Goal: Task Accomplishment & Management: Use online tool/utility

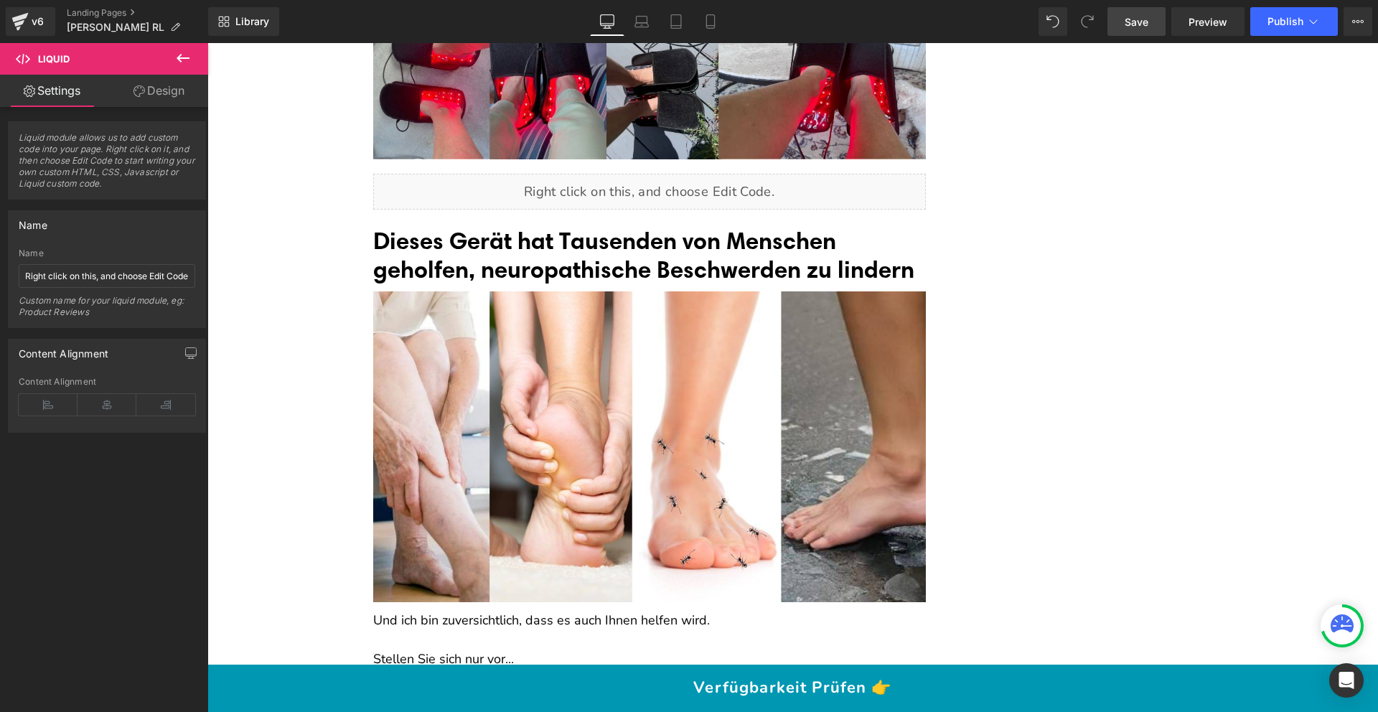
click at [1136, 33] on link "Save" at bounding box center [1137, 21] width 58 height 29
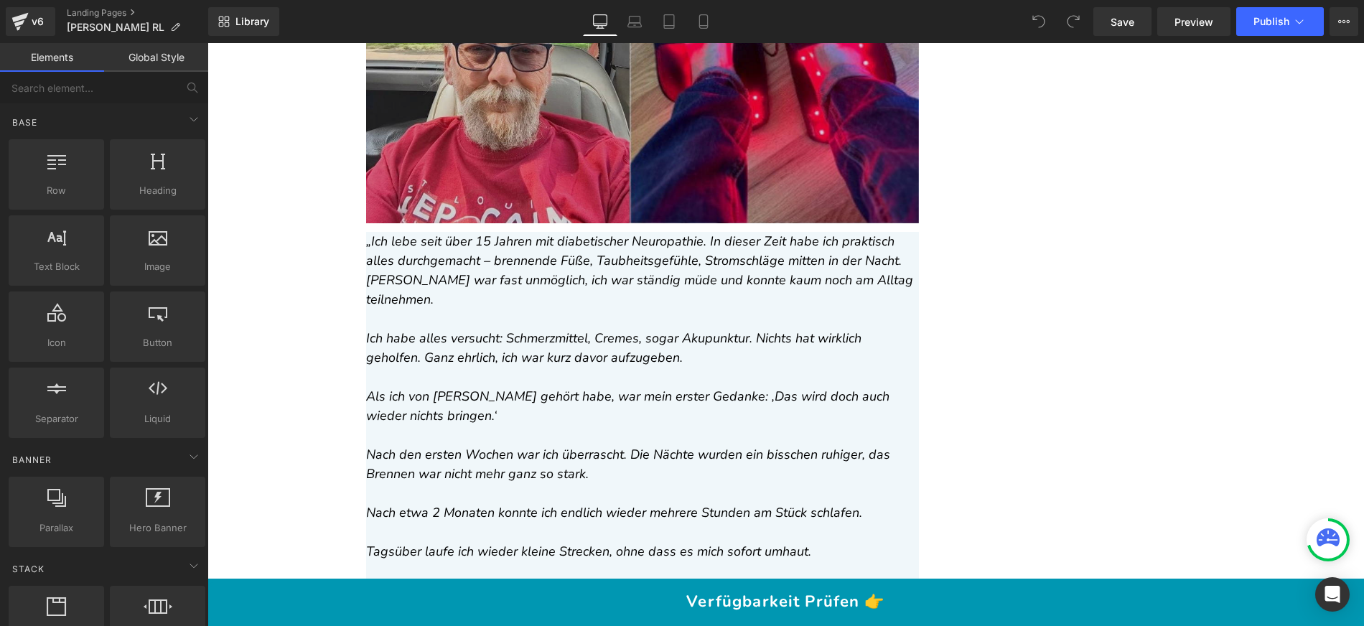
scroll to position [10780, 0]
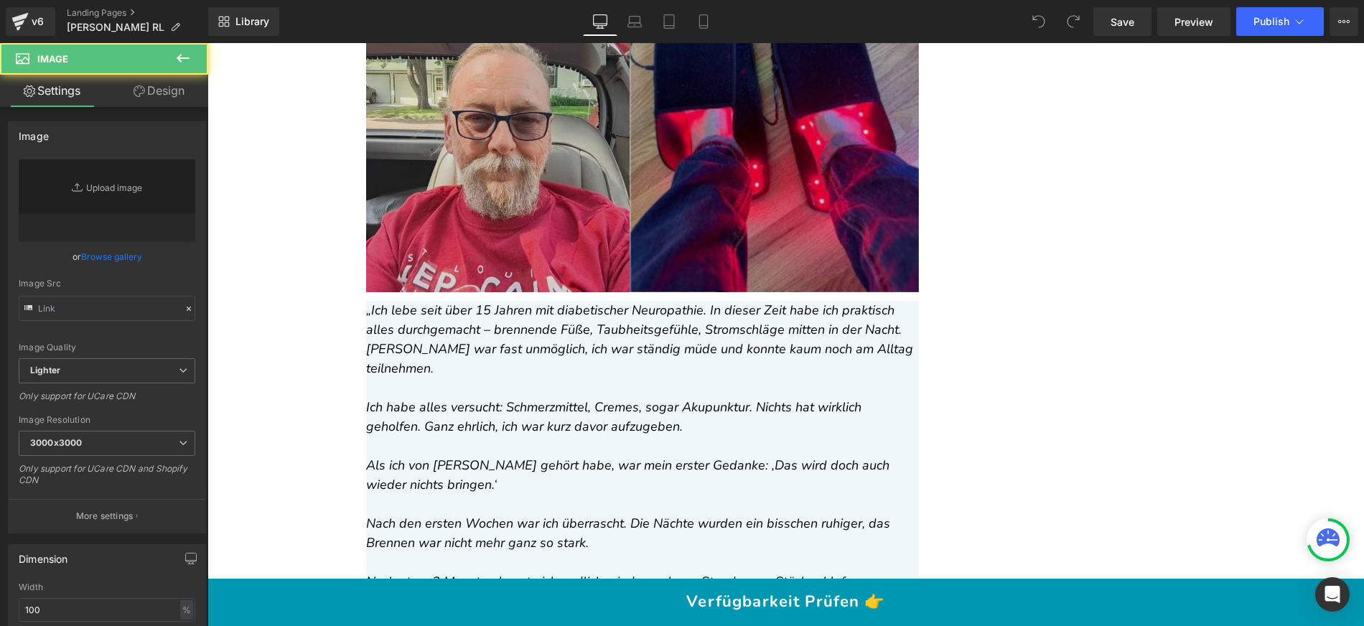
click at [602, 173] on img at bounding box center [642, 135] width 553 height 315
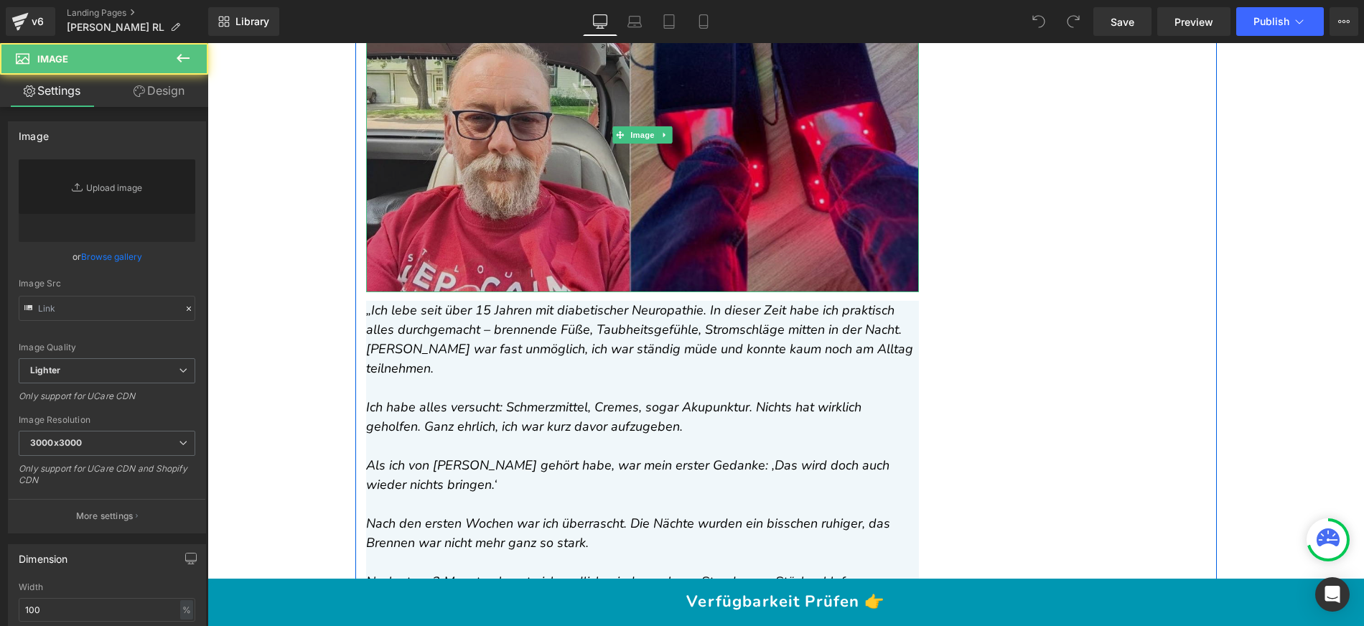
type input "[URL][DOMAIN_NAME]"
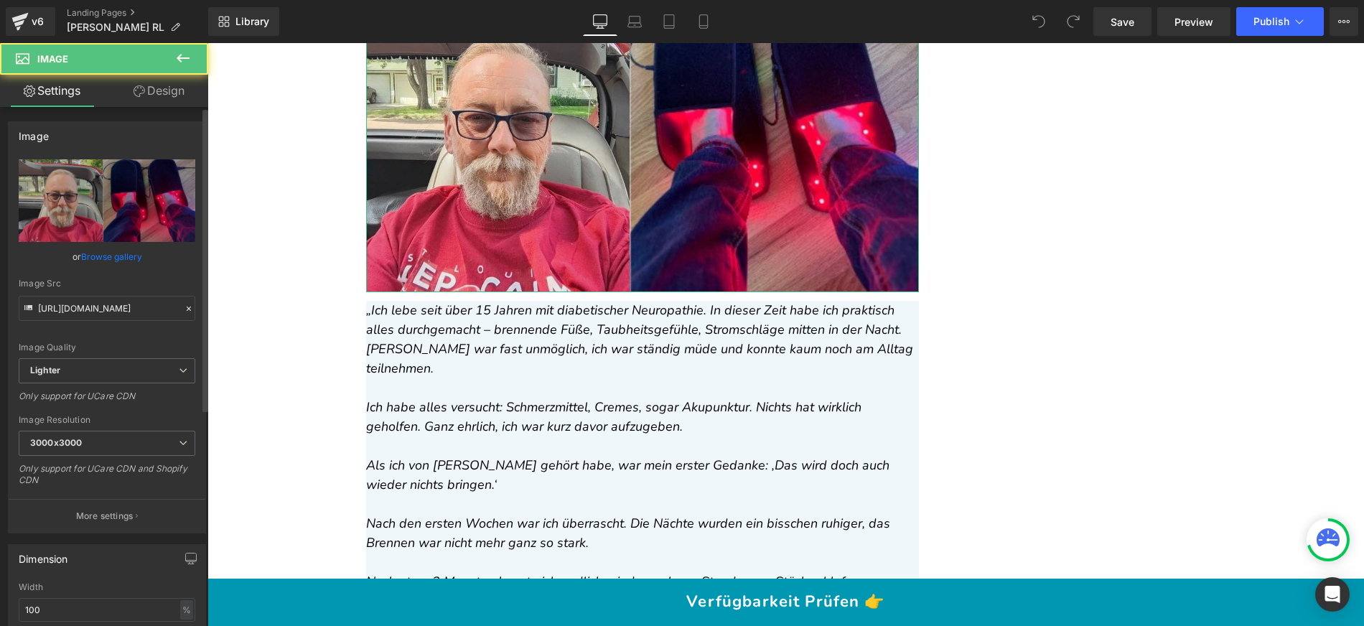
click at [109, 258] on link "Browse gallery" at bounding box center [111, 256] width 61 height 25
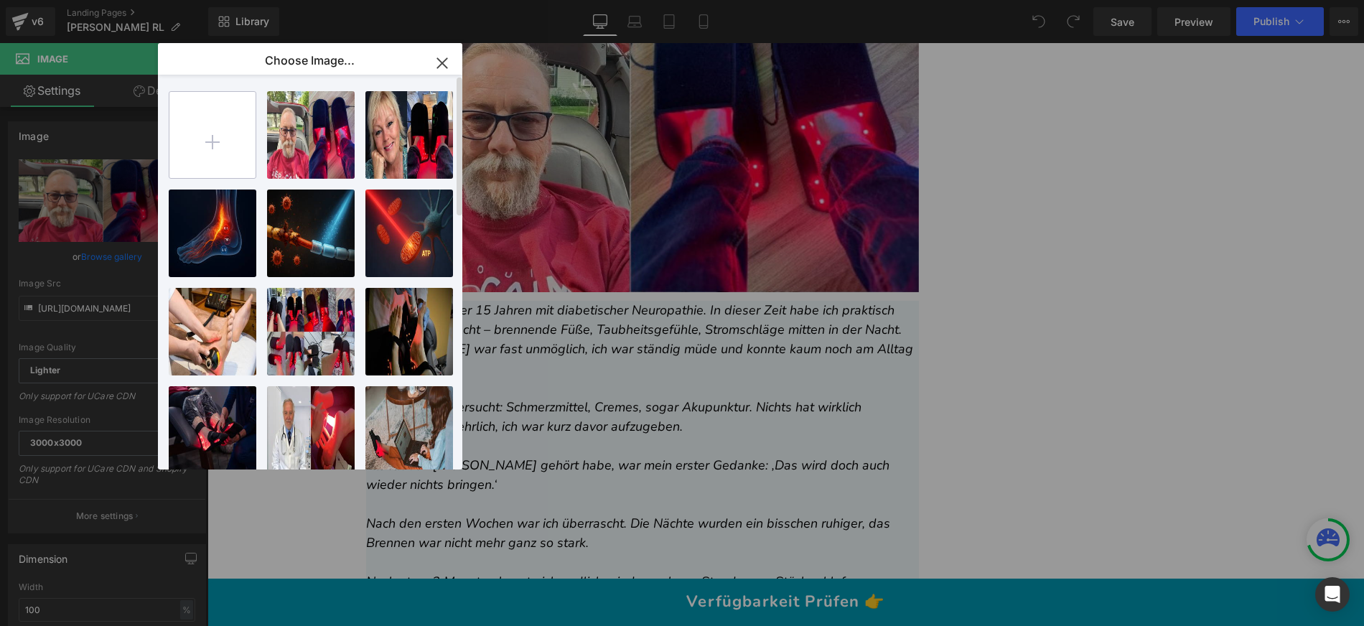
click at [240, 131] on input "file" at bounding box center [212, 135] width 86 height 86
type input "C:\fakepath\Copy of gif (1069 x 690 px) (2).jpg"
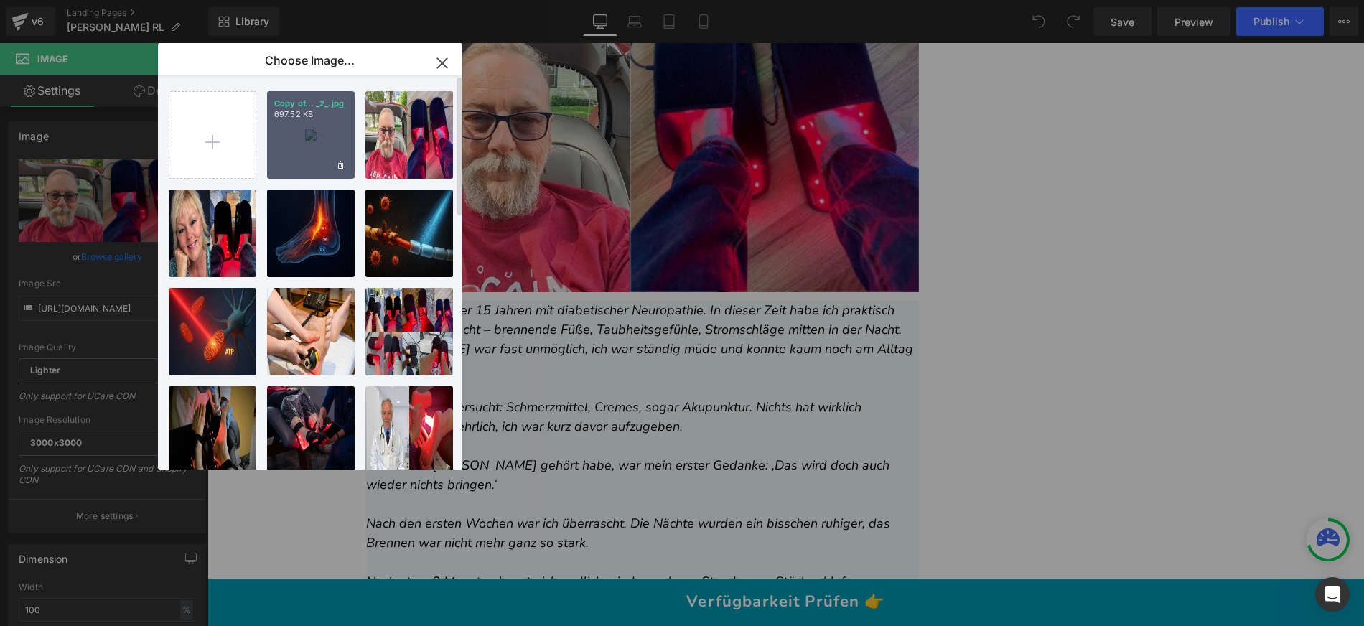
click at [334, 140] on div "Copy of... _2_.jpg 697.52 KB" at bounding box center [311, 135] width 88 height 88
type input "https://ucarecdn.com/27f2dfc4-349d-44ca-a06a-20ff5bd02b94/-/format/auto/-/previ…"
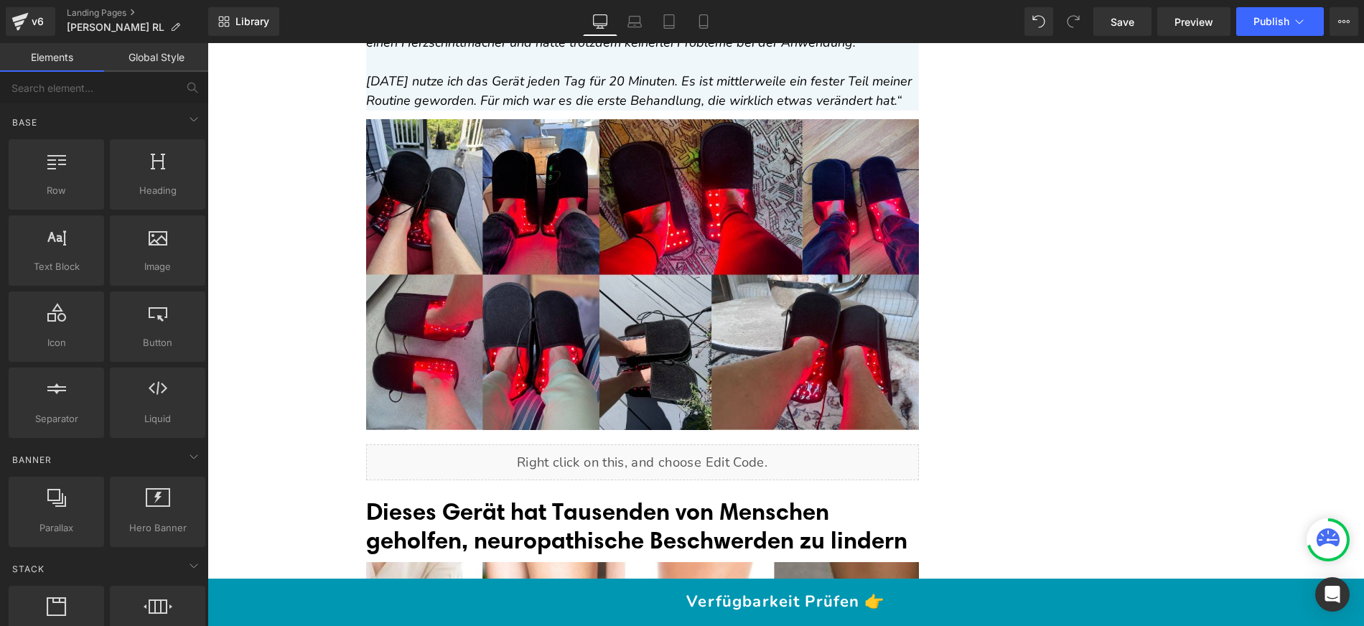
scroll to position [11558, 0]
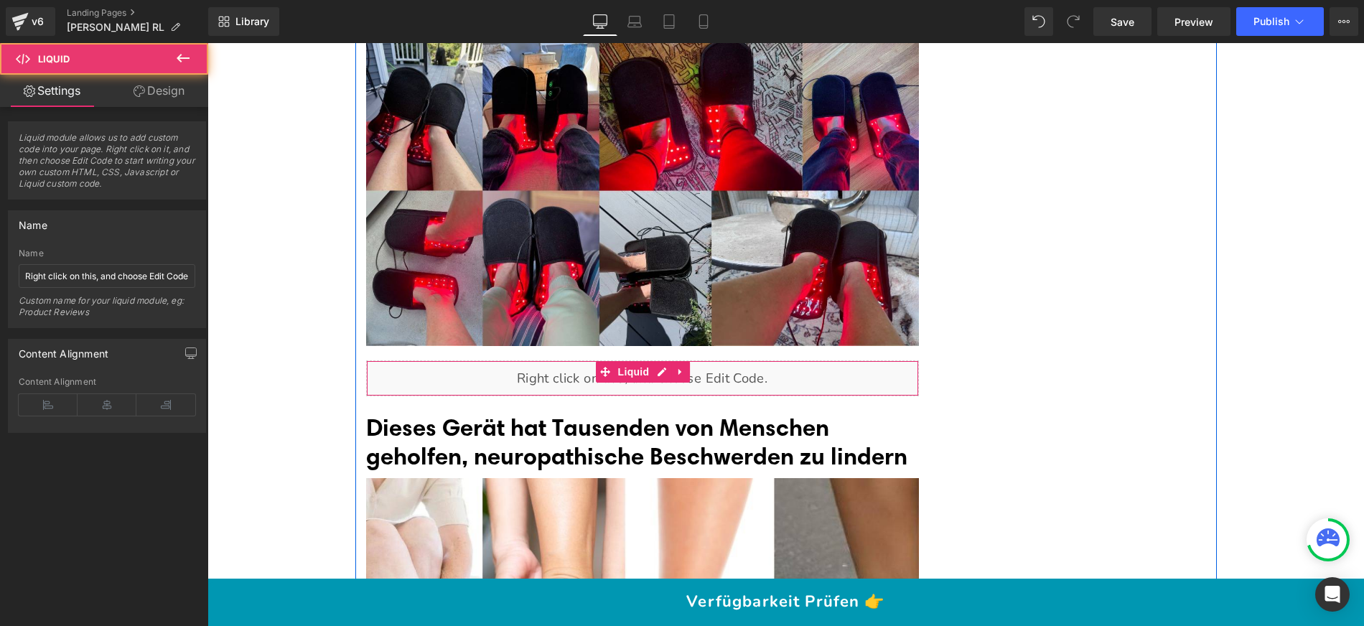
click at [530, 360] on div "Liquid" at bounding box center [642, 378] width 553 height 36
click at [649, 360] on div "Liquid" at bounding box center [642, 378] width 553 height 36
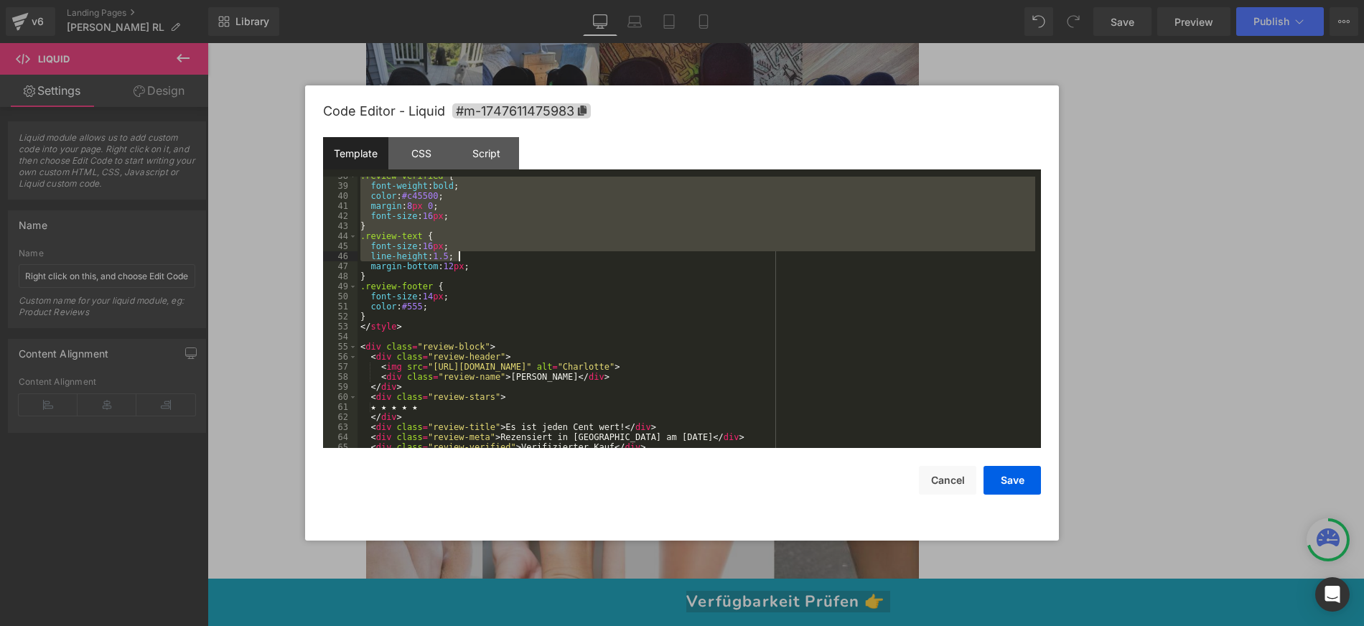
scroll to position [388, 0]
drag, startPoint x: 363, startPoint y: 179, endPoint x: 479, endPoint y: 255, distance: 139.0
click at [479, 255] on div ".review-verified { font-weight : bold ; color : #c45500 ; margin : 8 px 0 ; fon…" at bounding box center [696, 316] width 678 height 291
drag, startPoint x: 528, startPoint y: 258, endPoint x: 485, endPoint y: 248, distance: 43.5
click at [528, 258] on div ".review-verified { font-weight : bold ; color : #c45500 ; margin : 8 px 0 ; fon…" at bounding box center [696, 316] width 678 height 291
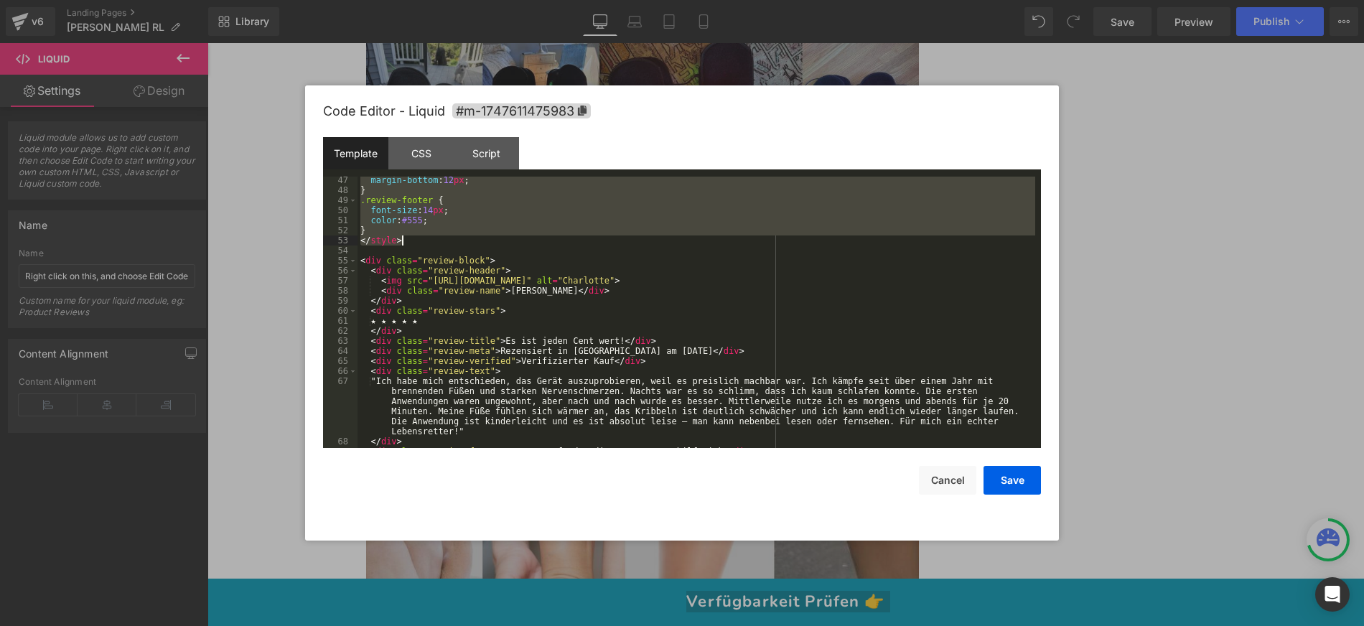
scroll to position [734, 0]
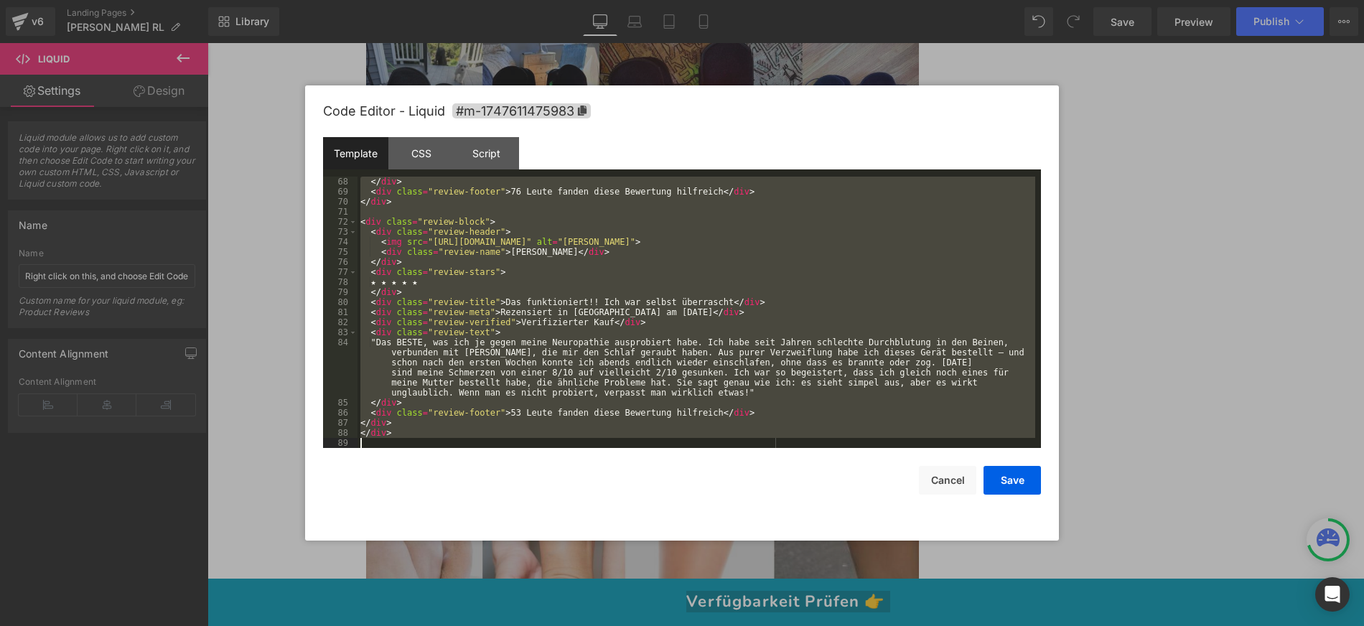
drag, startPoint x: 365, startPoint y: 180, endPoint x: 693, endPoint y: 444, distance: 421.3
click at [693, 444] on div "</ div > < div class = "review-footer" > 76 Leute fanden diese Bewertung hilfre…" at bounding box center [696, 322] width 678 height 291
click at [0, 0] on button "Cancel" at bounding box center [0, 0] width 0 height 0
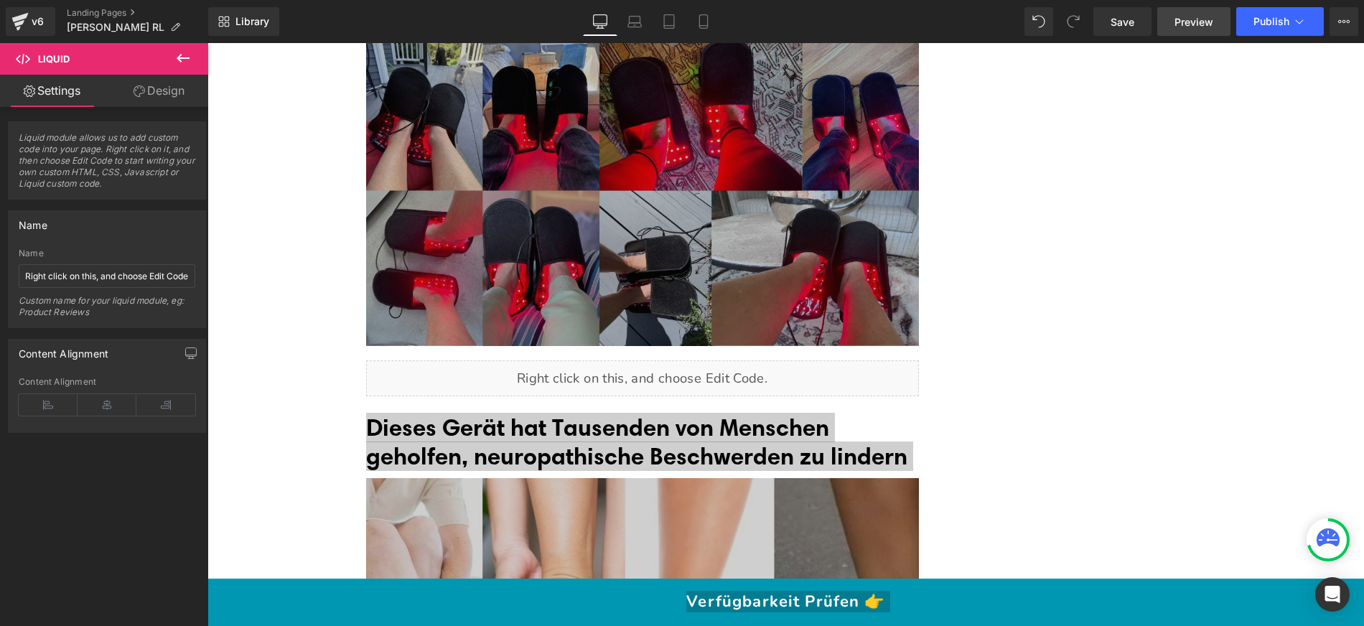
click at [1168, 14] on link "Preview" at bounding box center [1193, 21] width 73 height 29
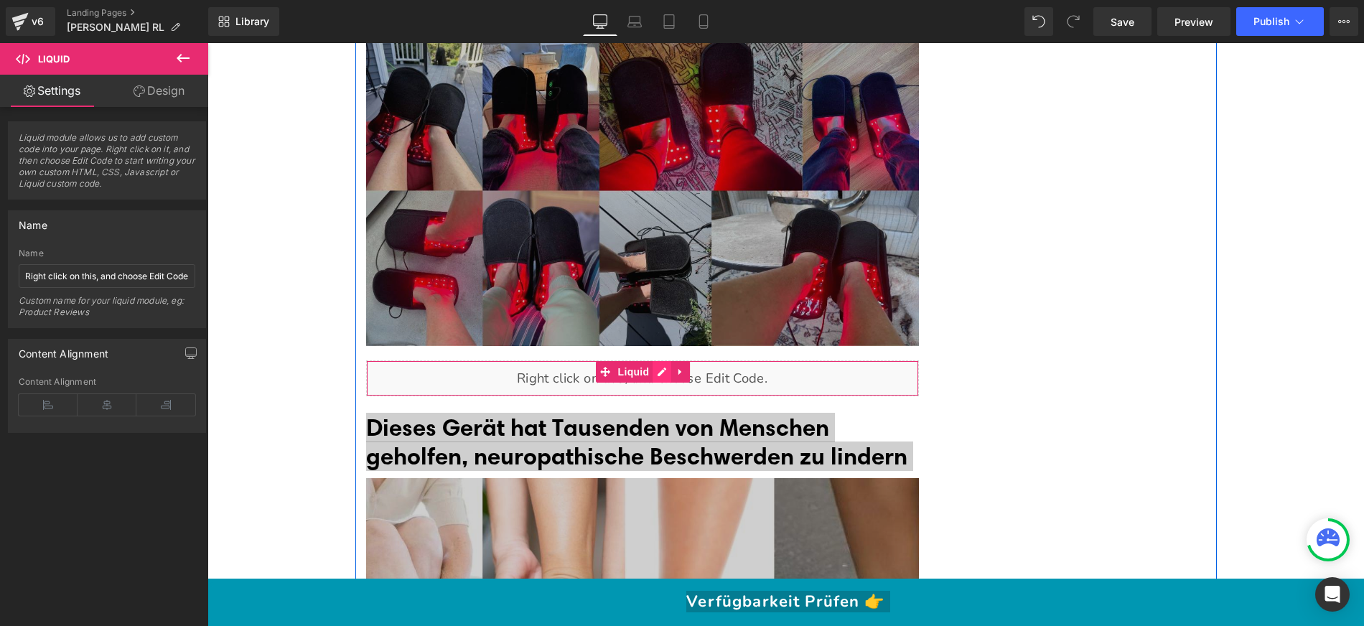
click at [660, 360] on div "Liquid" at bounding box center [642, 378] width 553 height 36
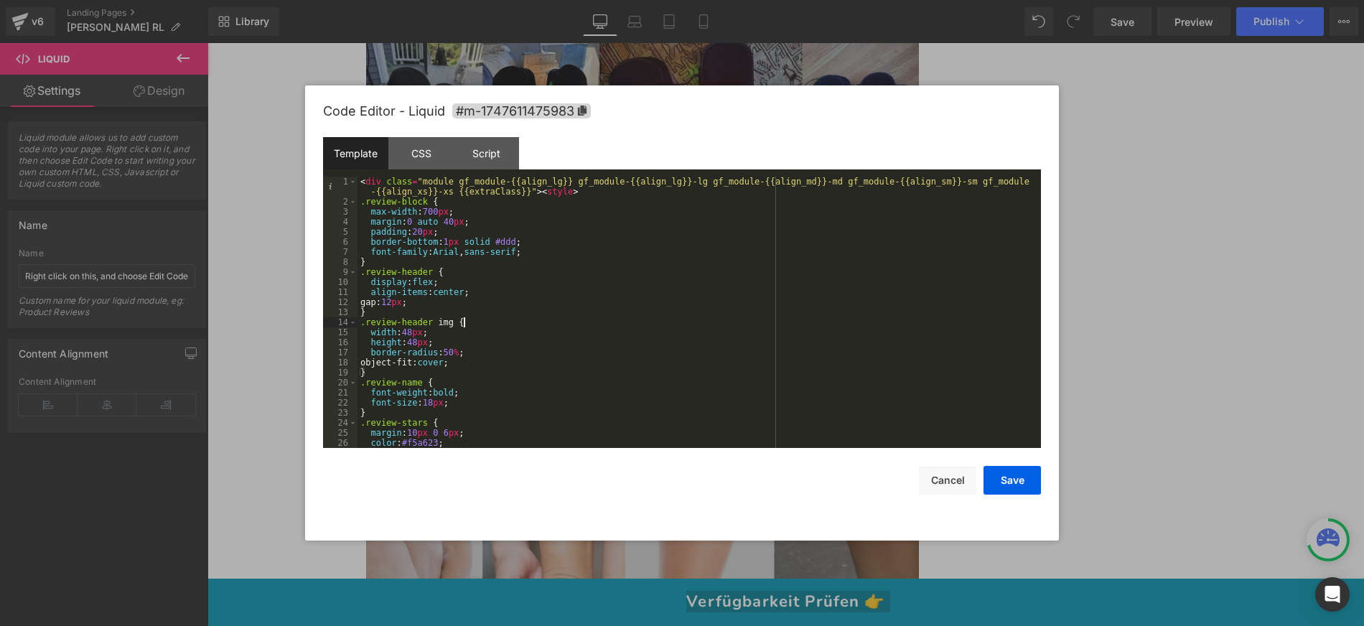
click at [0, 0] on div "< div class = "module gf_module-{{align_lg}} gf_module-{{align_lg}}-lg gf_modul…" at bounding box center [0, 0] width 0 height 0
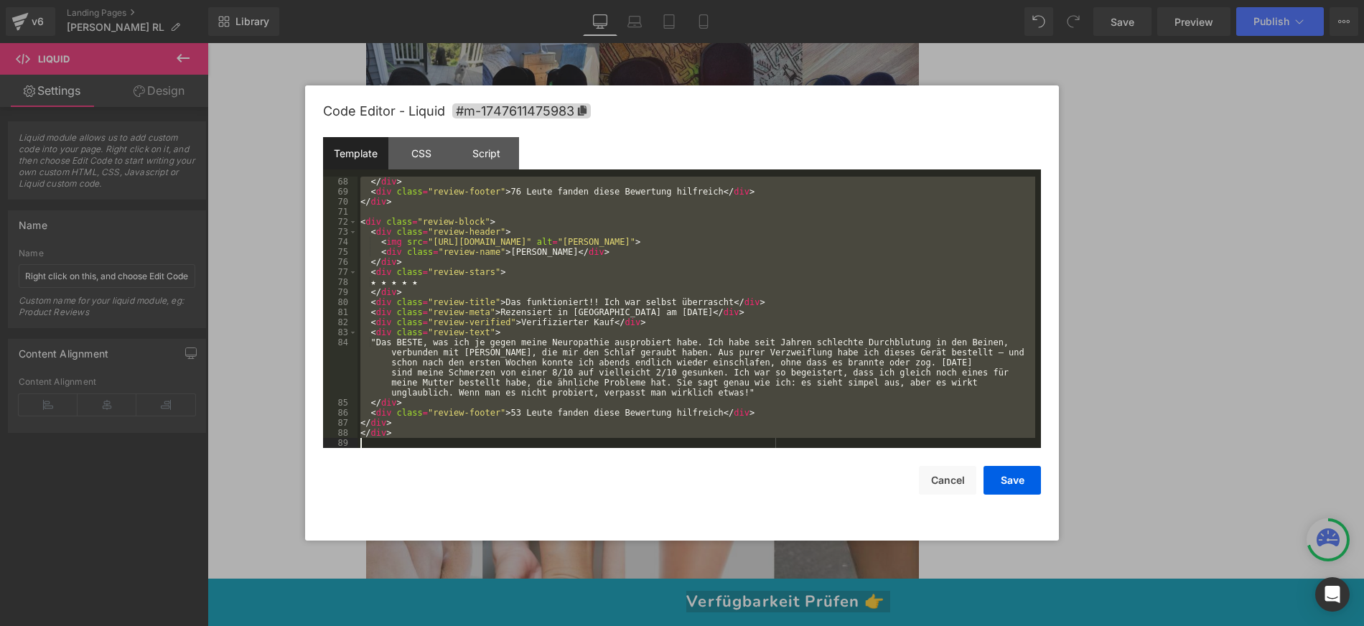
drag, startPoint x: 361, startPoint y: 178, endPoint x: 686, endPoint y: 509, distance: 463.9
click at [0, 0] on div "Code Editor - Liquid #m-1747611475983 Template CSS Script Data 68 69 70 71 72 7…" at bounding box center [0, 0] width 0 height 0
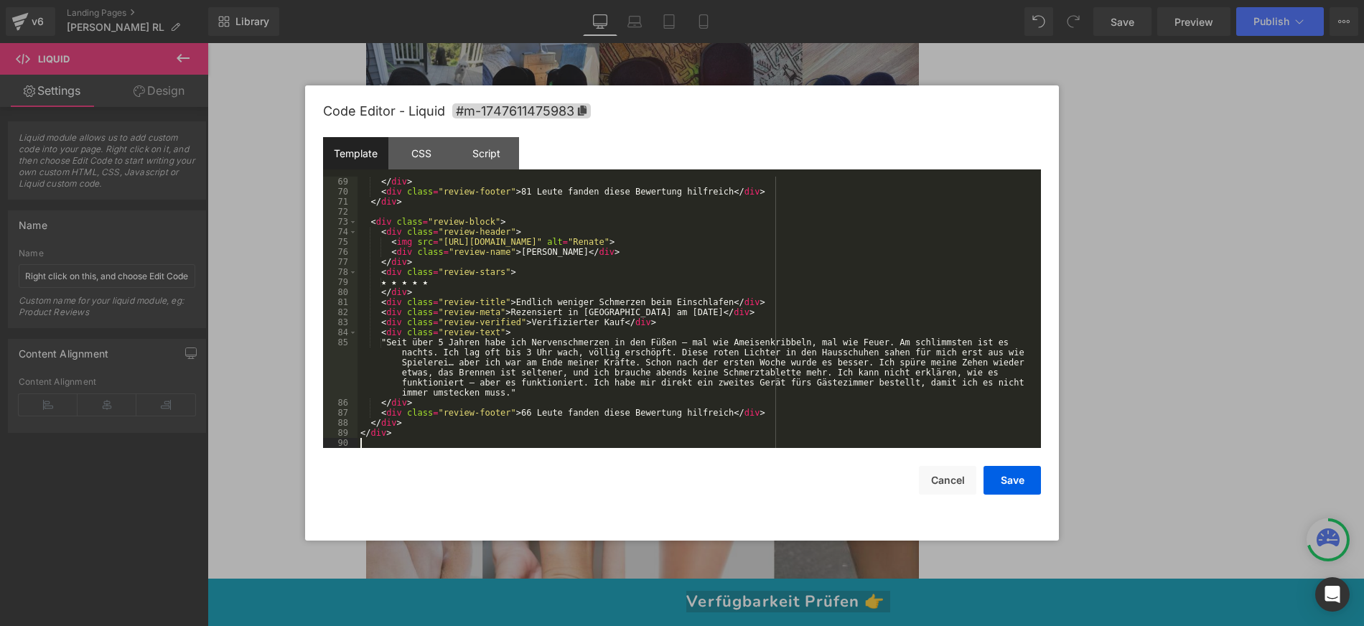
scroll to position [744, 0]
click at [998, 481] on button "Save" at bounding box center [1011, 480] width 57 height 29
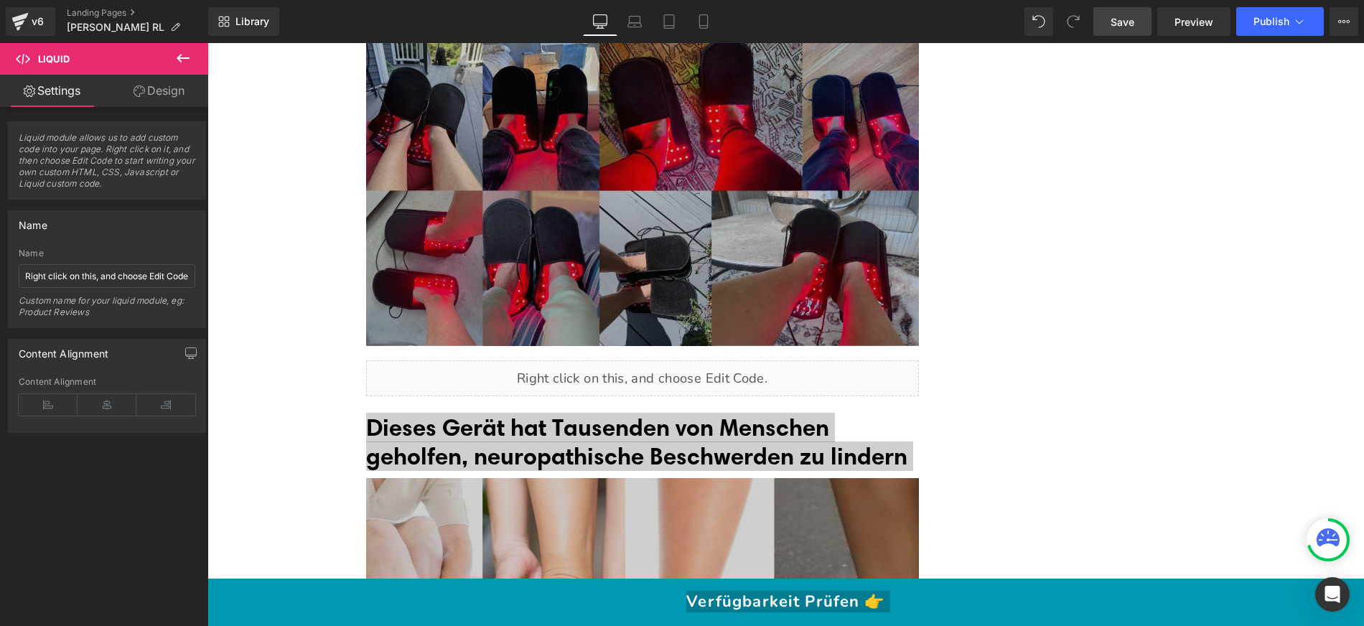
click at [1124, 34] on link "Save" at bounding box center [1122, 21] width 58 height 29
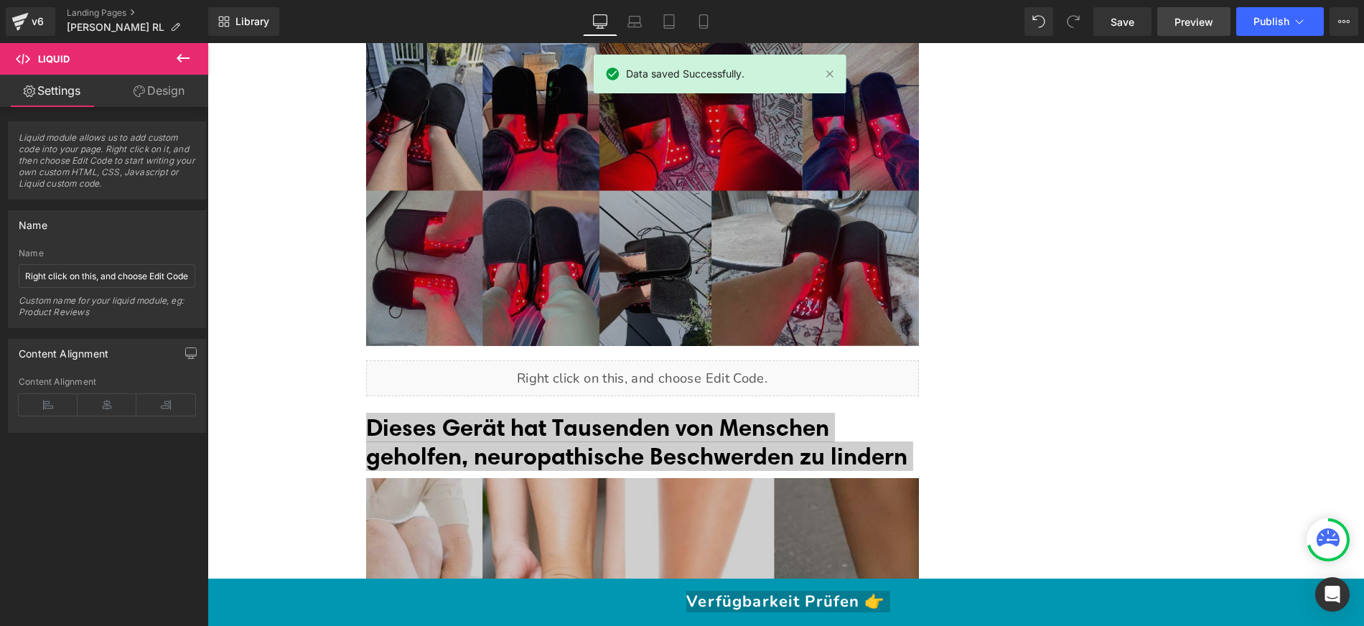
click at [1204, 27] on span "Preview" at bounding box center [1193, 21] width 39 height 15
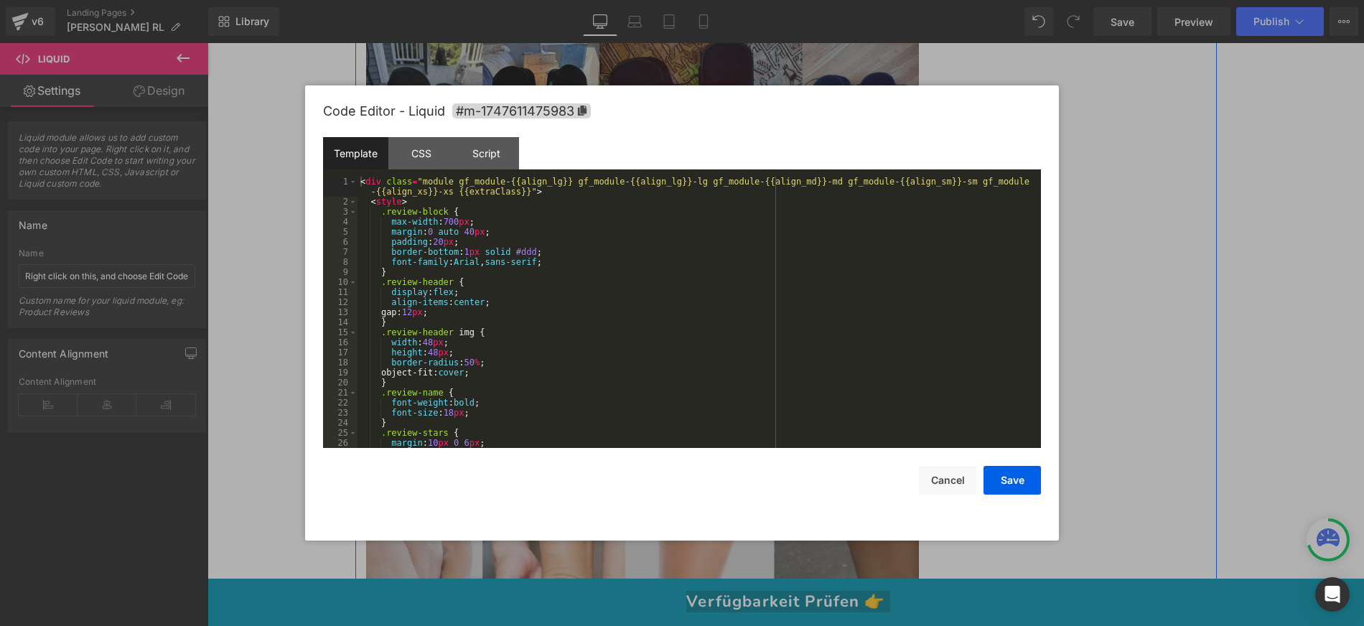
click at [650, 360] on div "Liquid" at bounding box center [642, 378] width 553 height 36
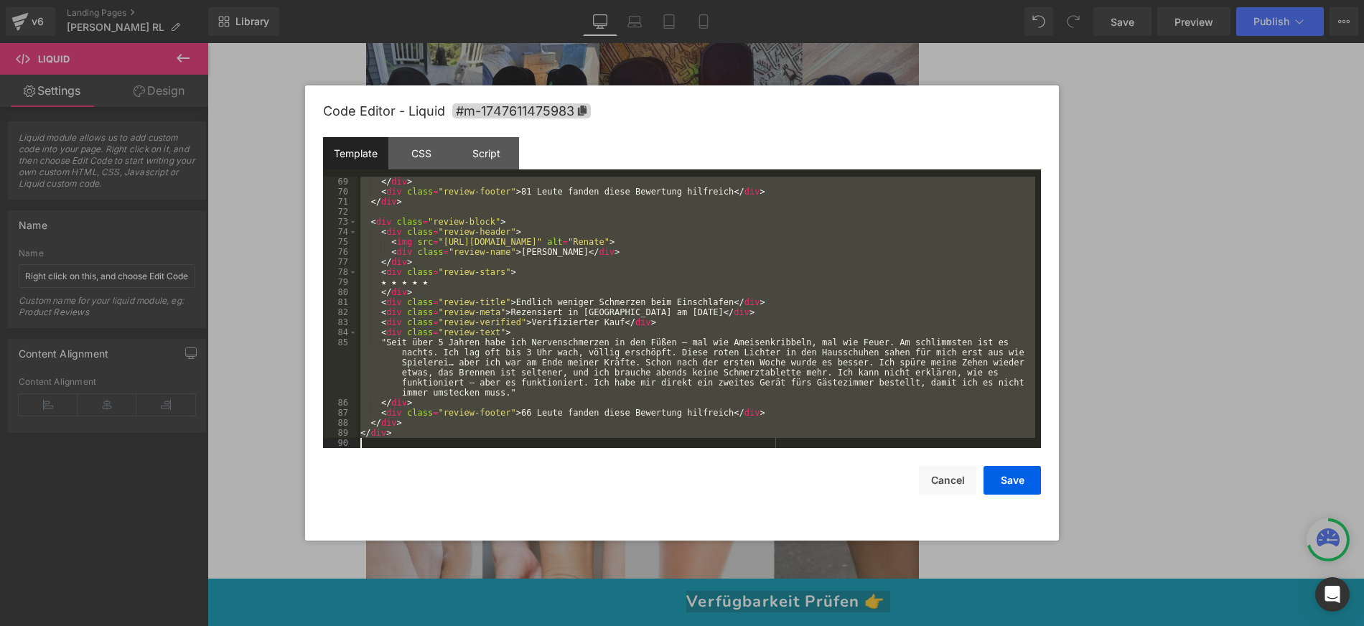
drag, startPoint x: 362, startPoint y: 178, endPoint x: 837, endPoint y: 571, distance: 616.9
click at [837, 571] on body "You are previewing how the will restyle your page. You can not edit Elements in…" at bounding box center [682, 313] width 1364 height 626
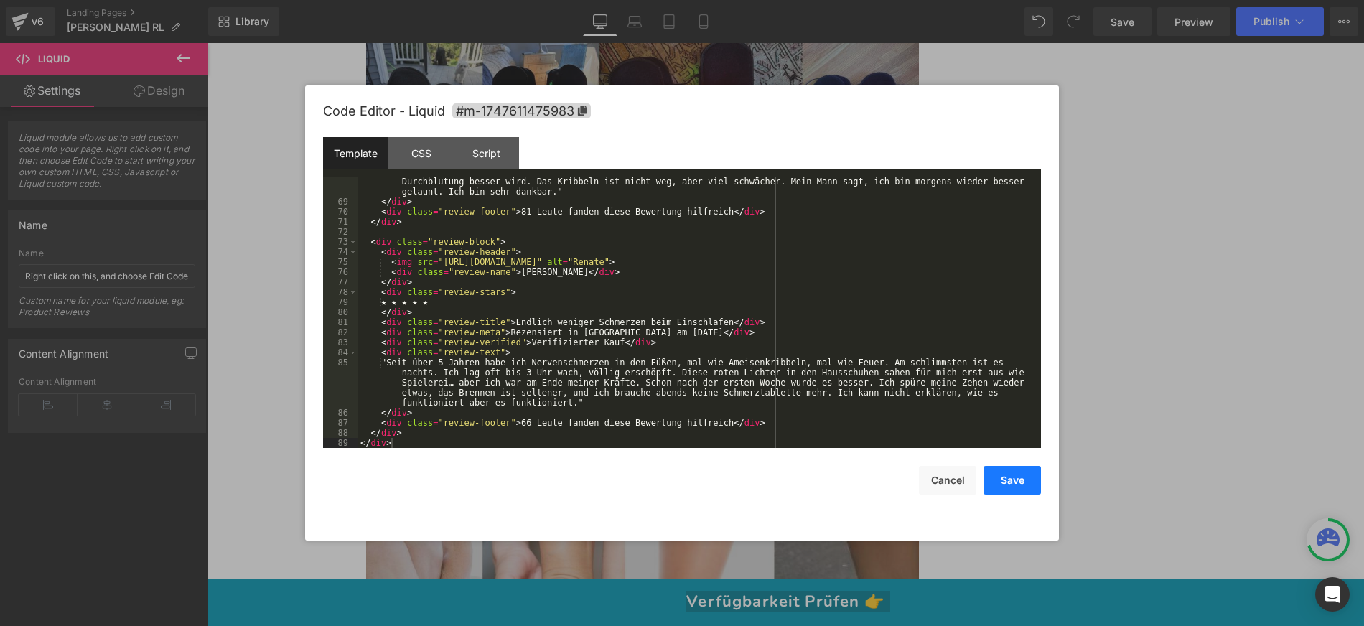
click at [0, 0] on button "Save" at bounding box center [0, 0] width 0 height 0
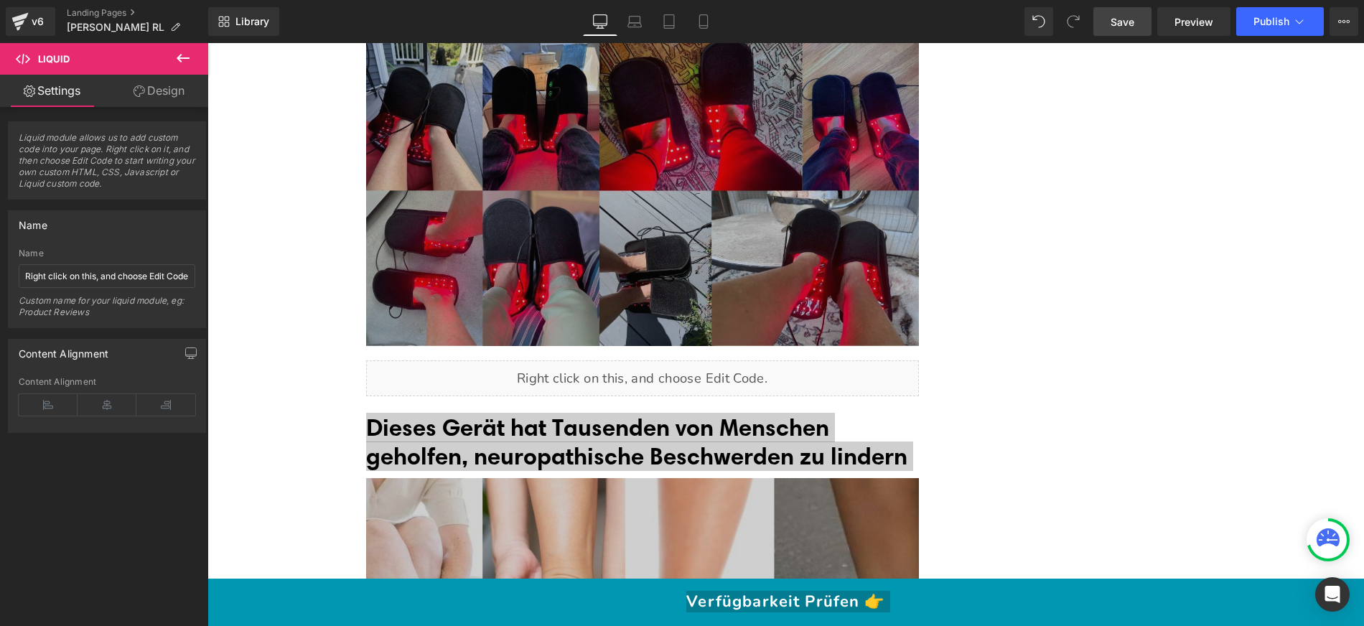
click at [1128, 23] on span "Save" at bounding box center [1122, 21] width 24 height 15
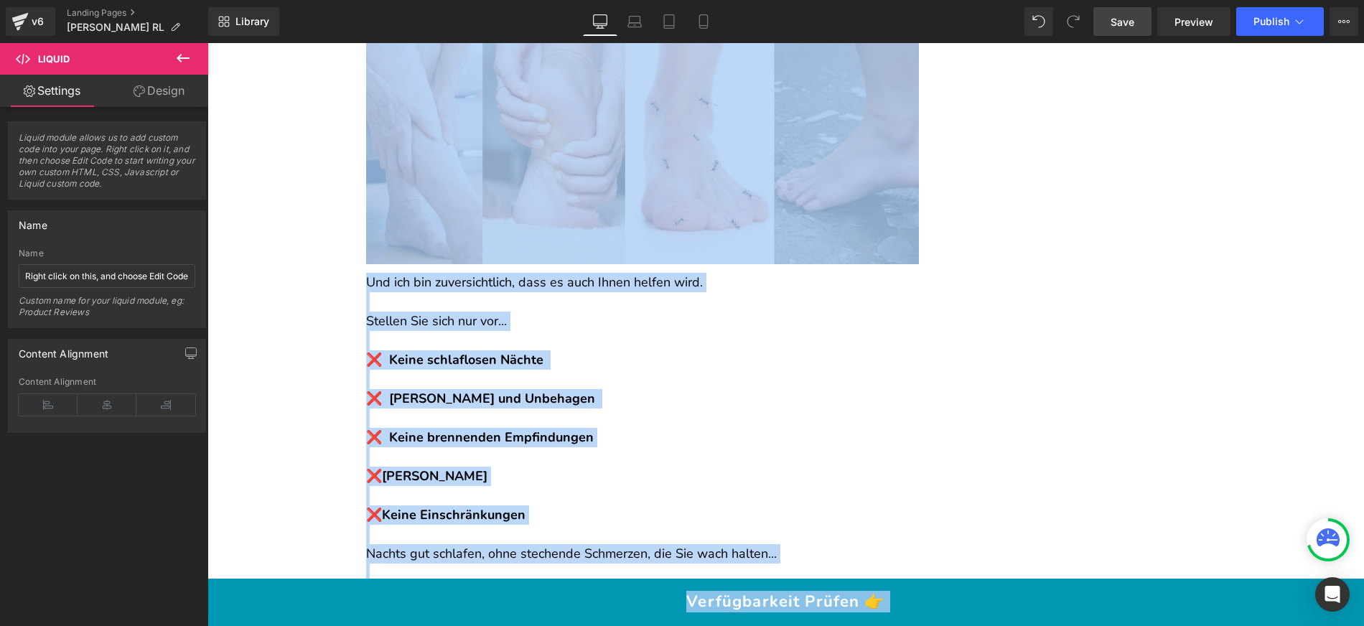
click at [424, 370] on p at bounding box center [642, 379] width 553 height 19
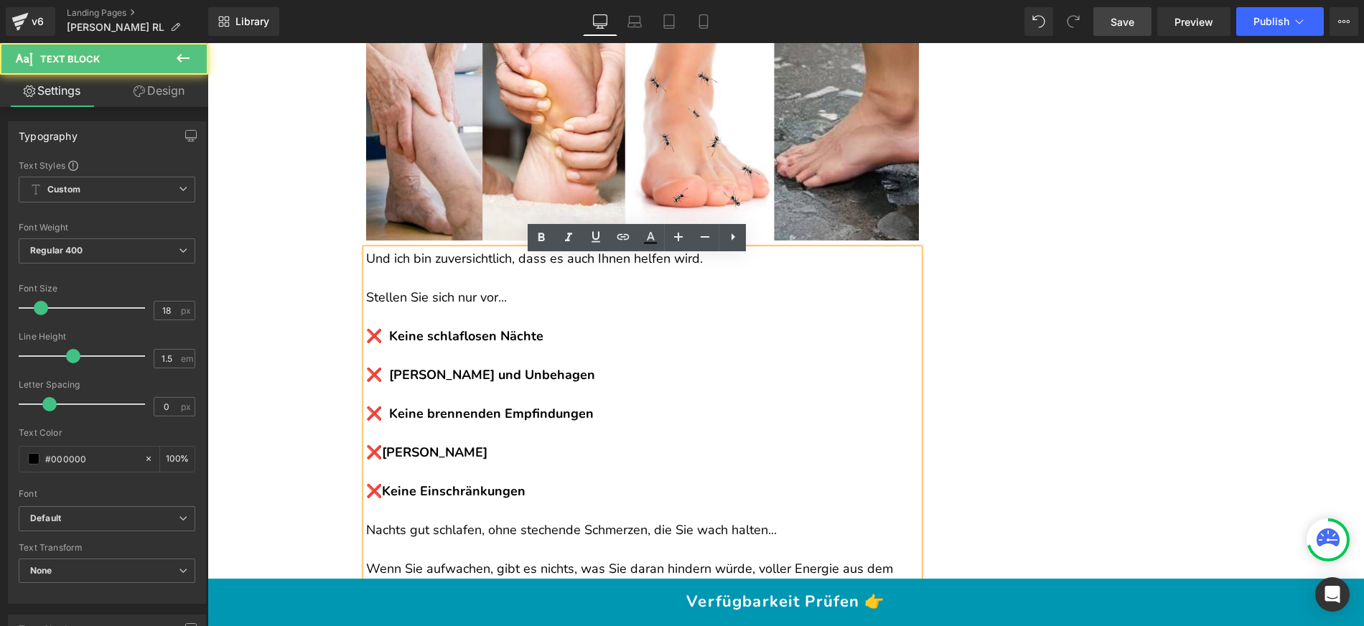
scroll to position [12108, 0]
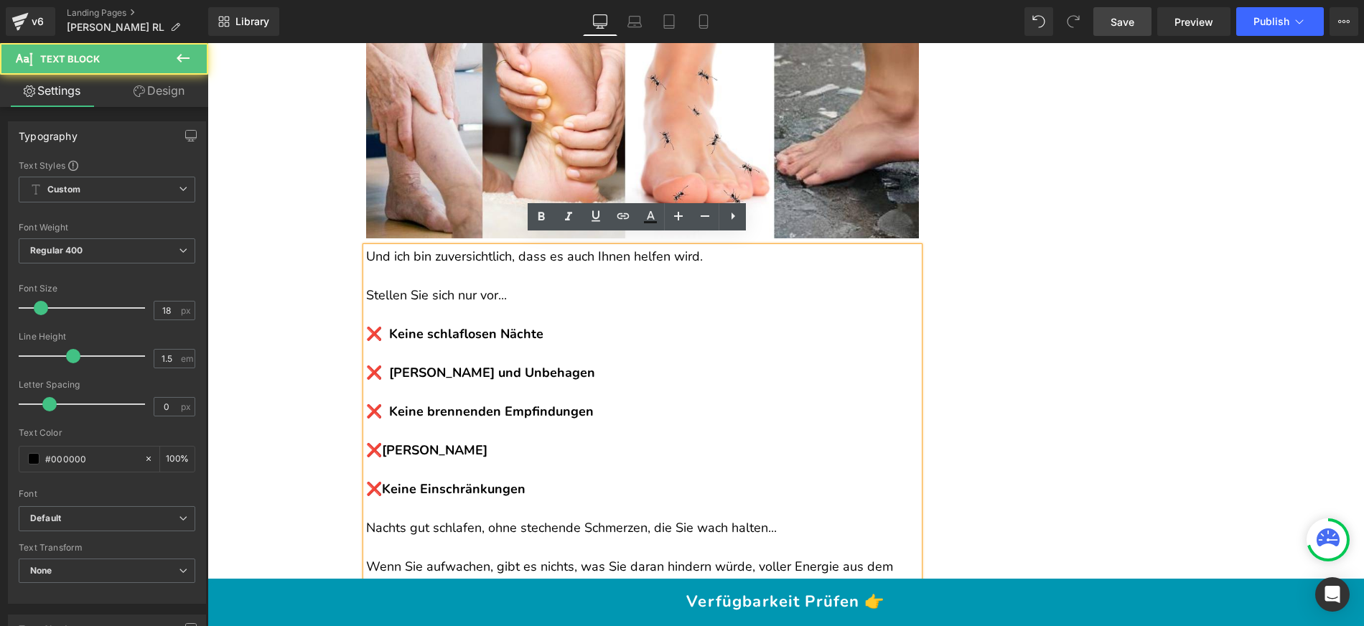
drag, startPoint x: 505, startPoint y: 461, endPoint x: 362, endPoint y: 327, distance: 196.0
click at [366, 327] on div "Und ich bin zuversichtlich, dass es auch Ihnen helfen wird. Stellen Sie sich nu…" at bounding box center [642, 596] width 553 height 698
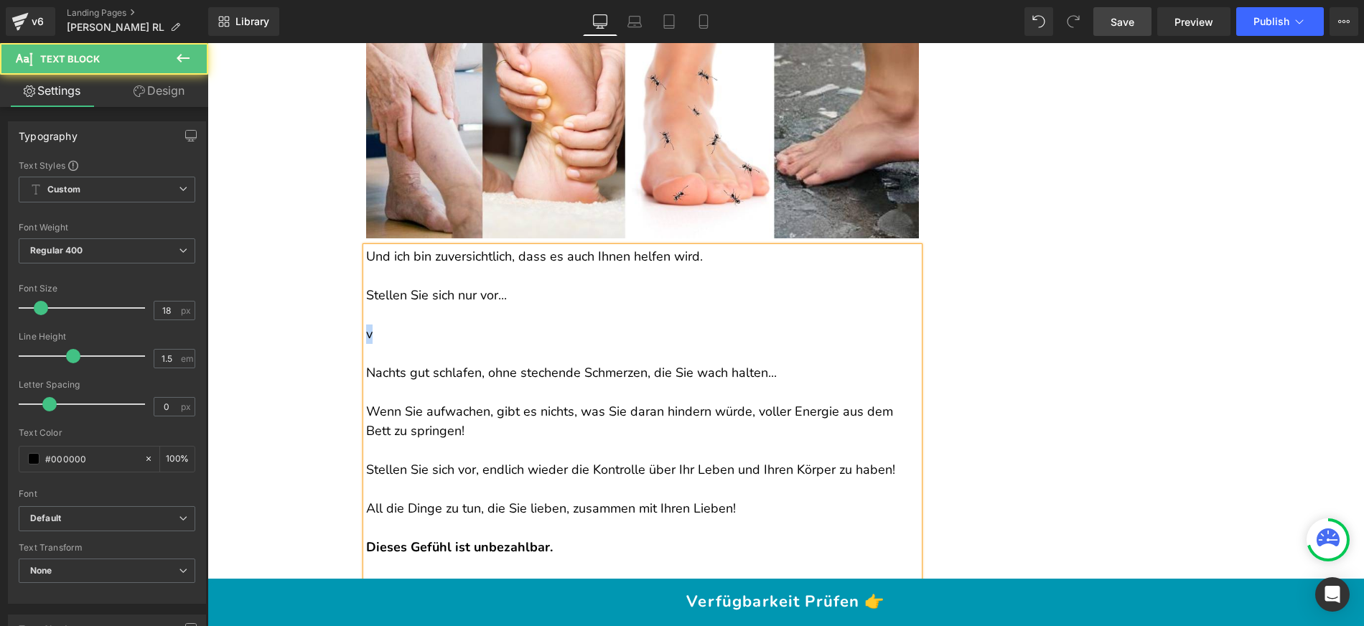
drag, startPoint x: 373, startPoint y: 328, endPoint x: 361, endPoint y: 323, distance: 12.5
click at [366, 323] on p "v" at bounding box center [642, 324] width 553 height 39
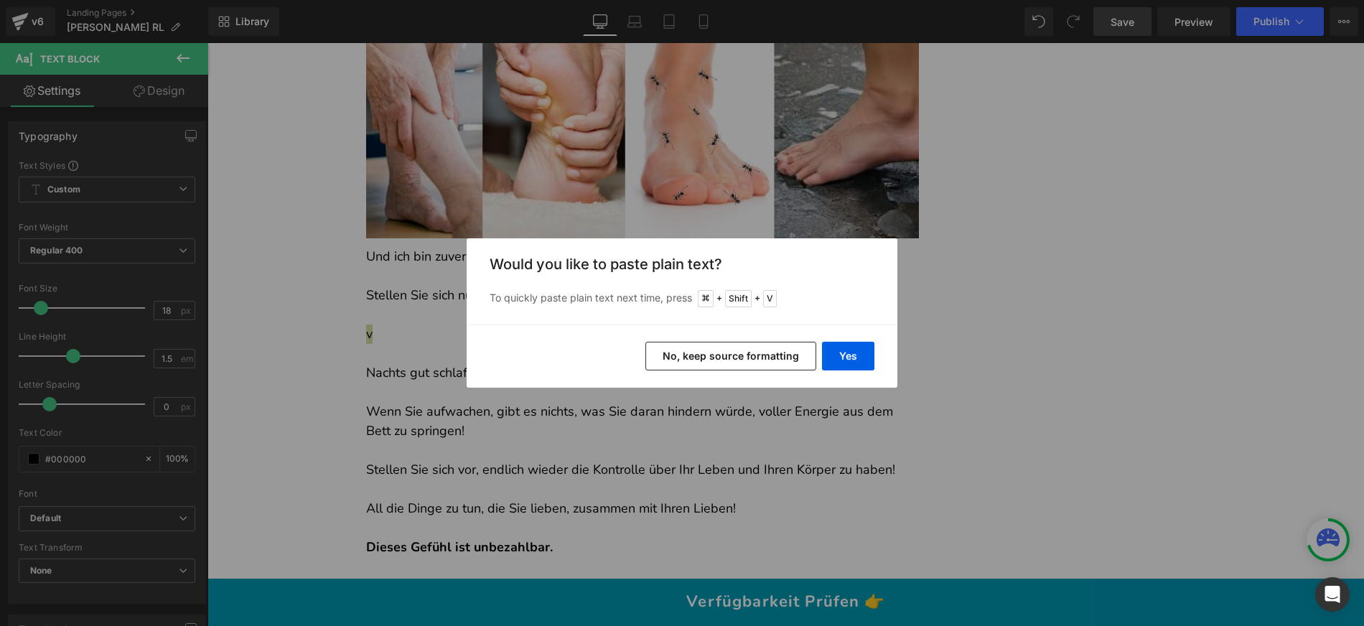
click at [762, 354] on button "No, keep source formatting" at bounding box center [730, 356] width 171 height 29
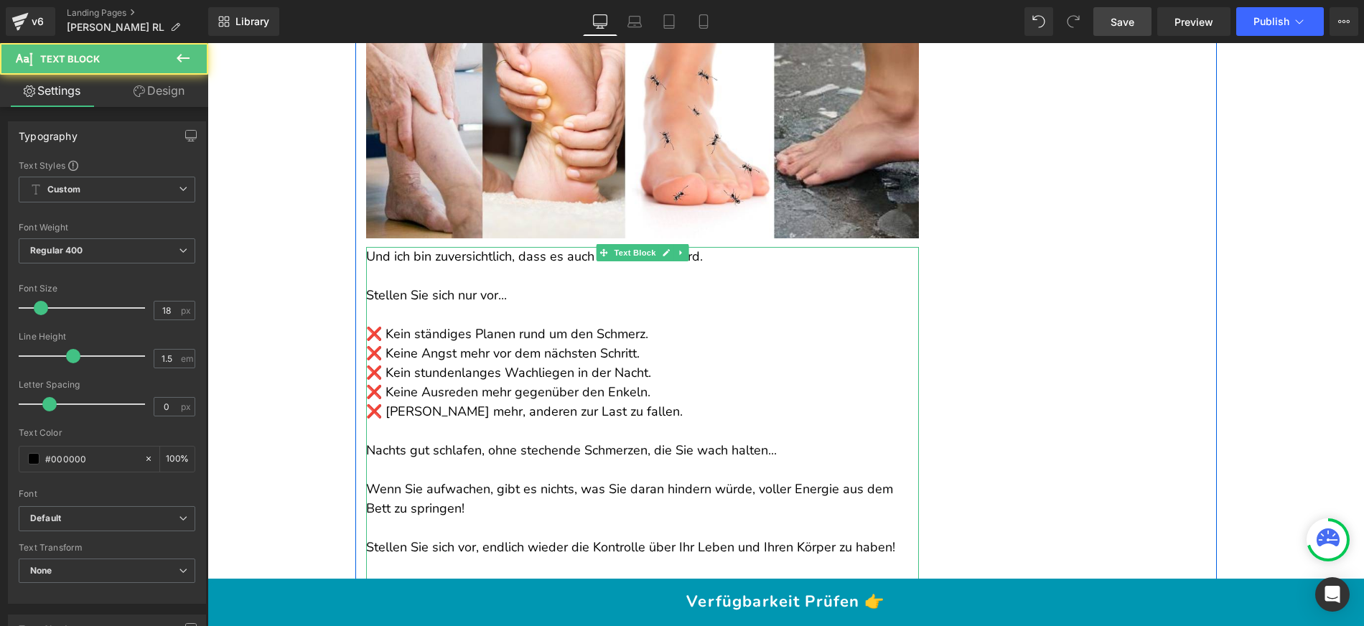
click at [663, 328] on p "❌ Kein ständiges Planen rund um den Schmerz. ❌ Keine Angst mehr vor dem nächste…" at bounding box center [642, 372] width 553 height 97
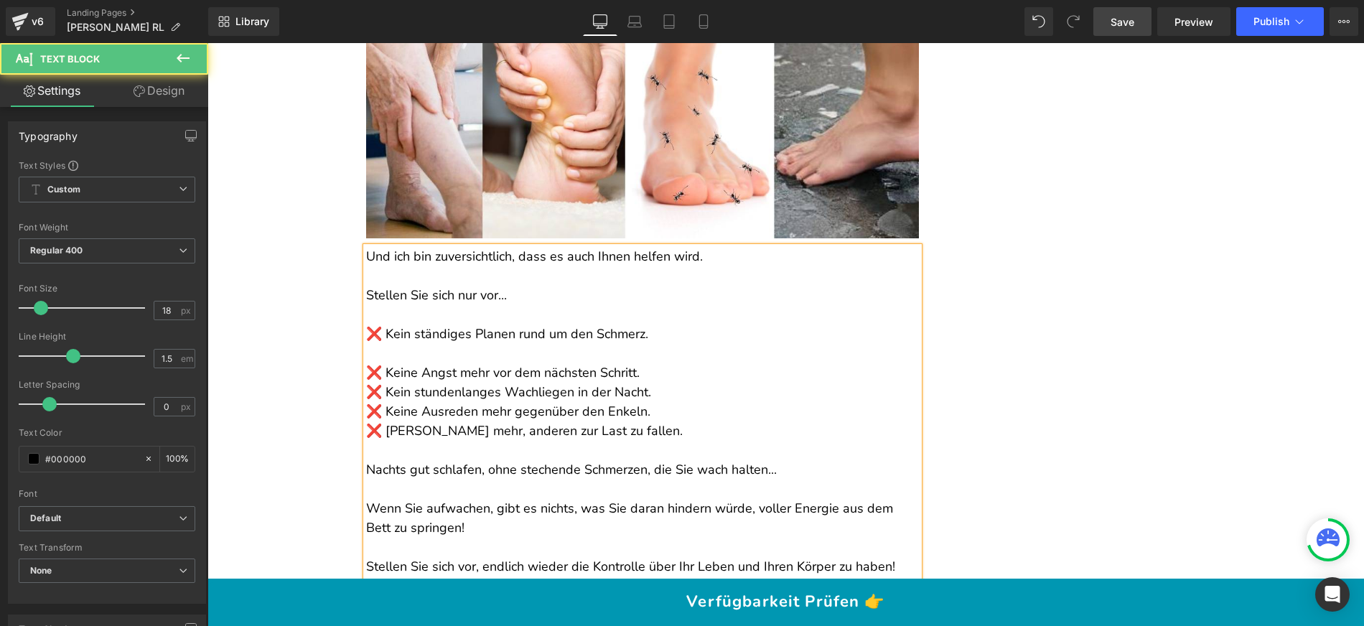
click at [637, 356] on p "❌ Keine Angst mehr vor dem nächsten Schritt. ❌ Kein stundenlanges Wachliegen in…" at bounding box center [642, 392] width 553 height 97
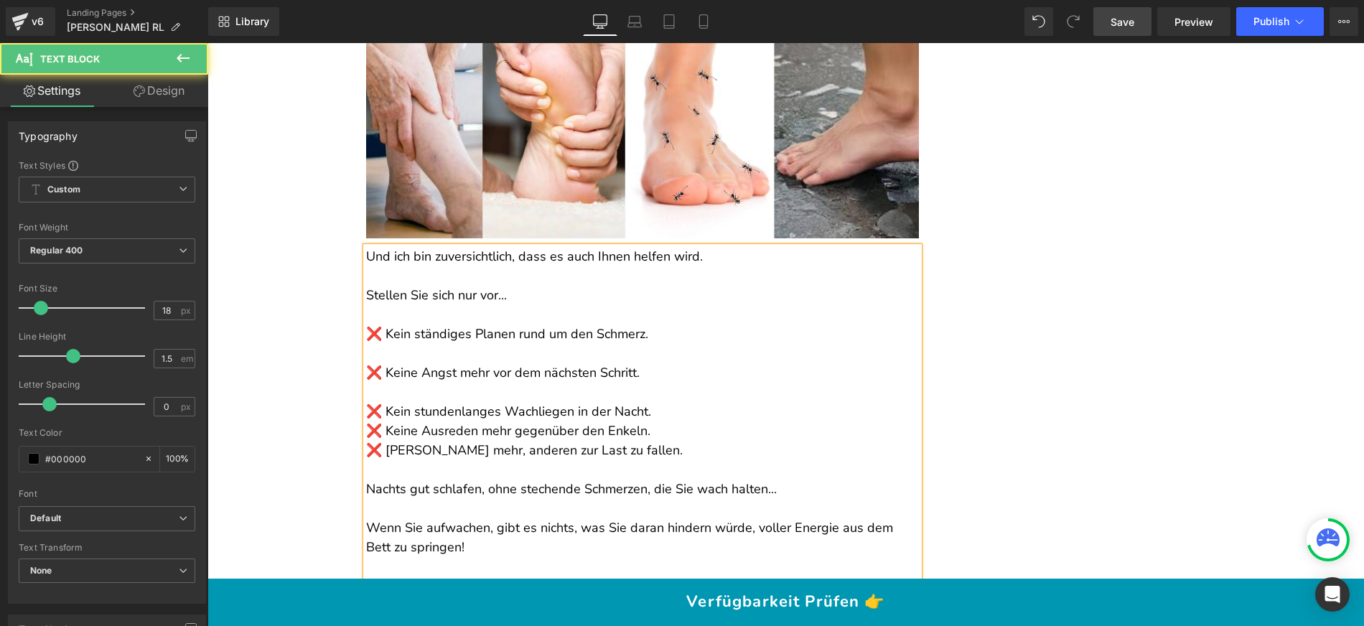
click at [650, 399] on p "❌ Kein stundenlanges Wachliegen in der Nacht. ❌ Keine Ausreden mehr gegenüber d…" at bounding box center [642, 422] width 553 height 78
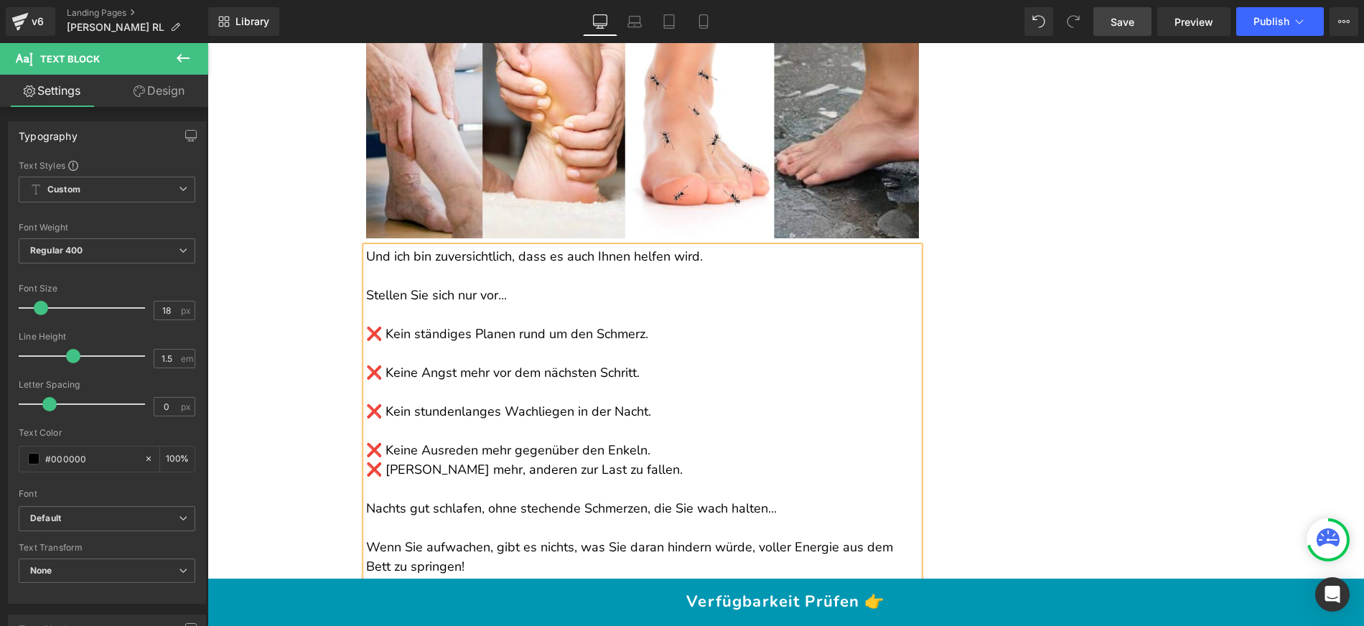
click at [649, 440] on p "❌ Keine Ausreden mehr gegenüber den Enkeln. ❌ Kein Gefühl mehr, anderen zur Las…" at bounding box center [642, 450] width 553 height 58
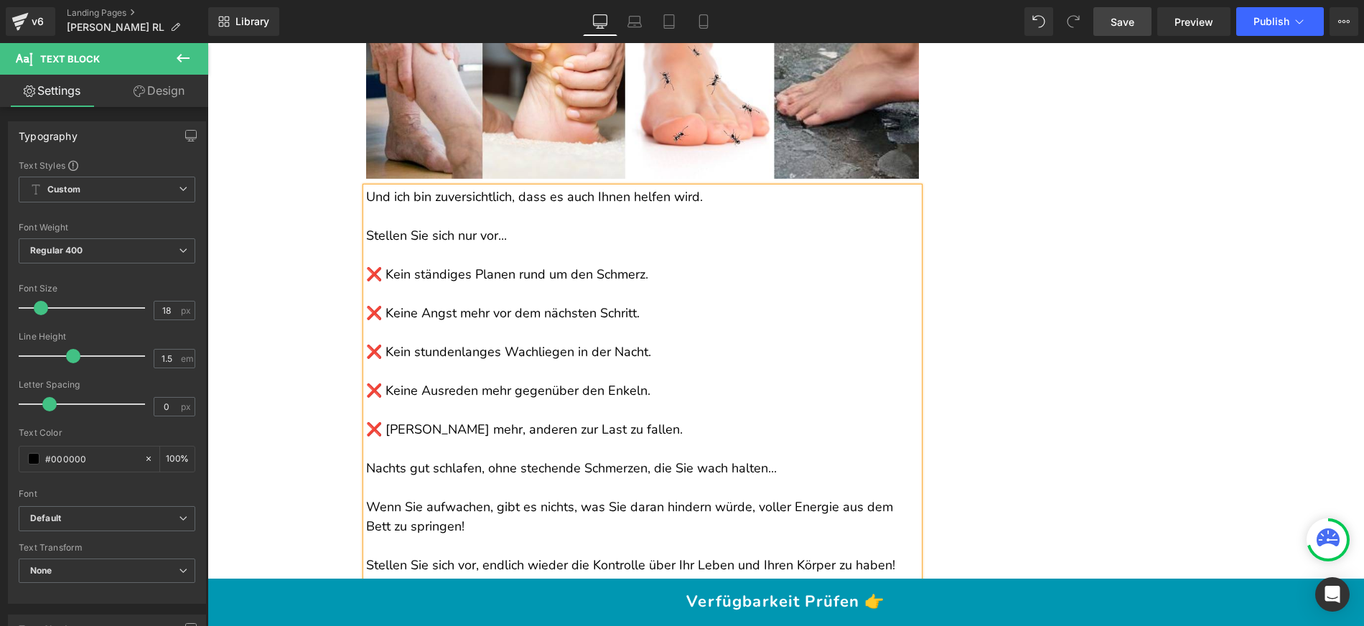
scroll to position [12179, 0]
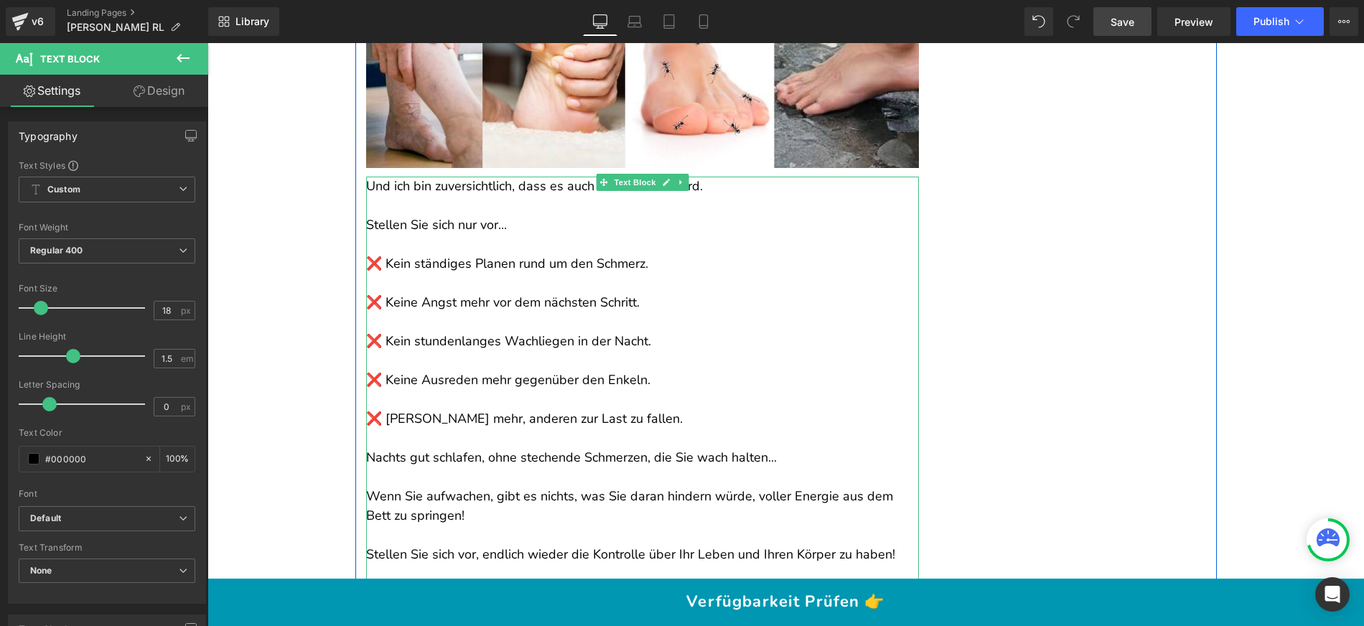
click at [383, 196] on p at bounding box center [642, 205] width 553 height 19
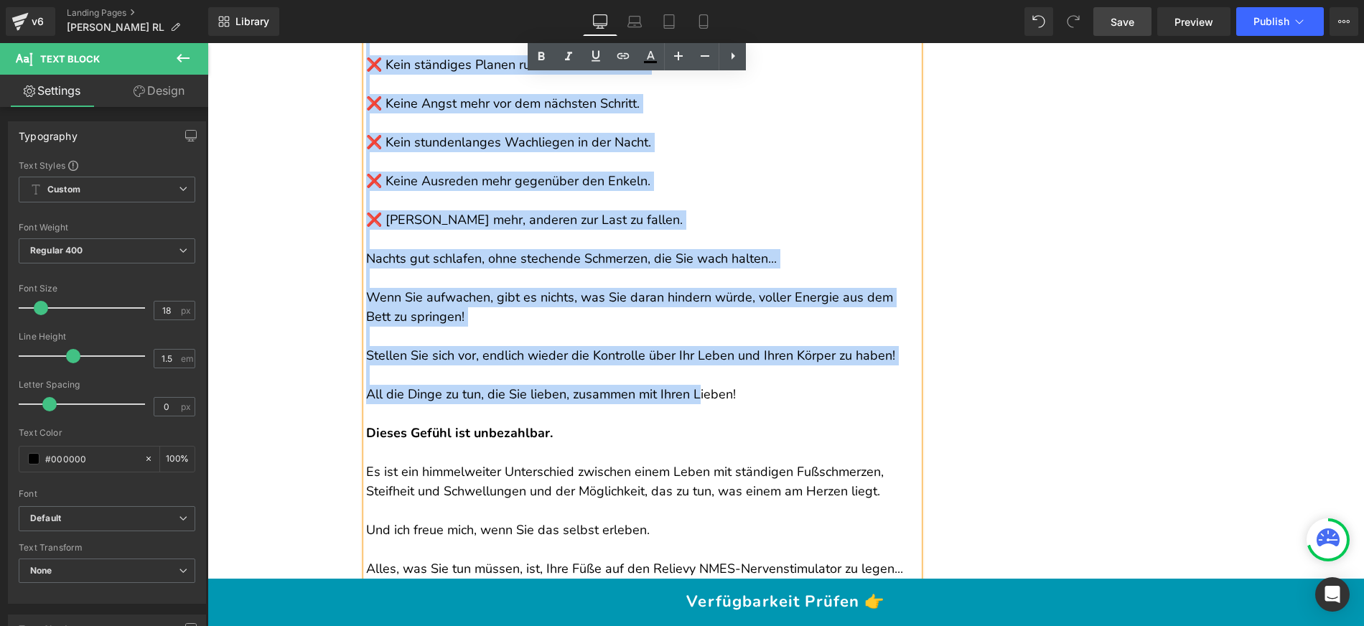
scroll to position [12636, 0]
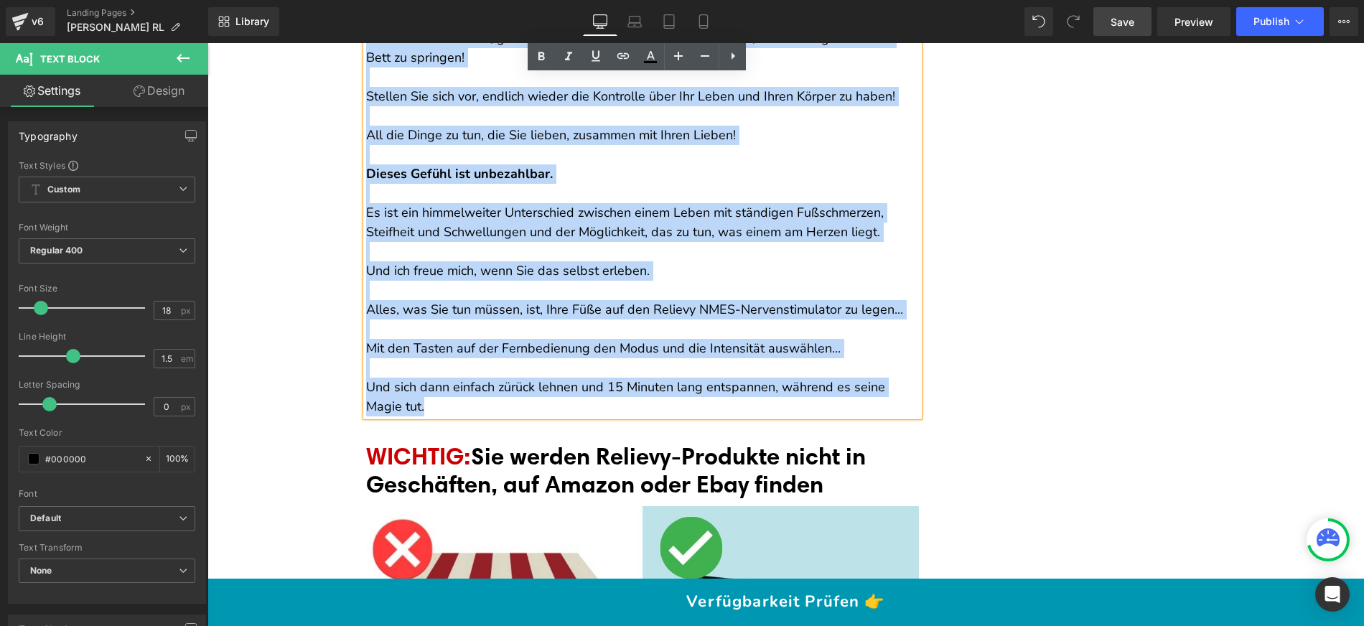
drag, startPoint x: 362, startPoint y: 175, endPoint x: 692, endPoint y: 393, distance: 395.2
click at [692, 393] on div "Und ich bin zuversichtlich, dass es auch Ihnen helfen wird. Stellen Sie sich nu…" at bounding box center [642, 68] width 553 height 698
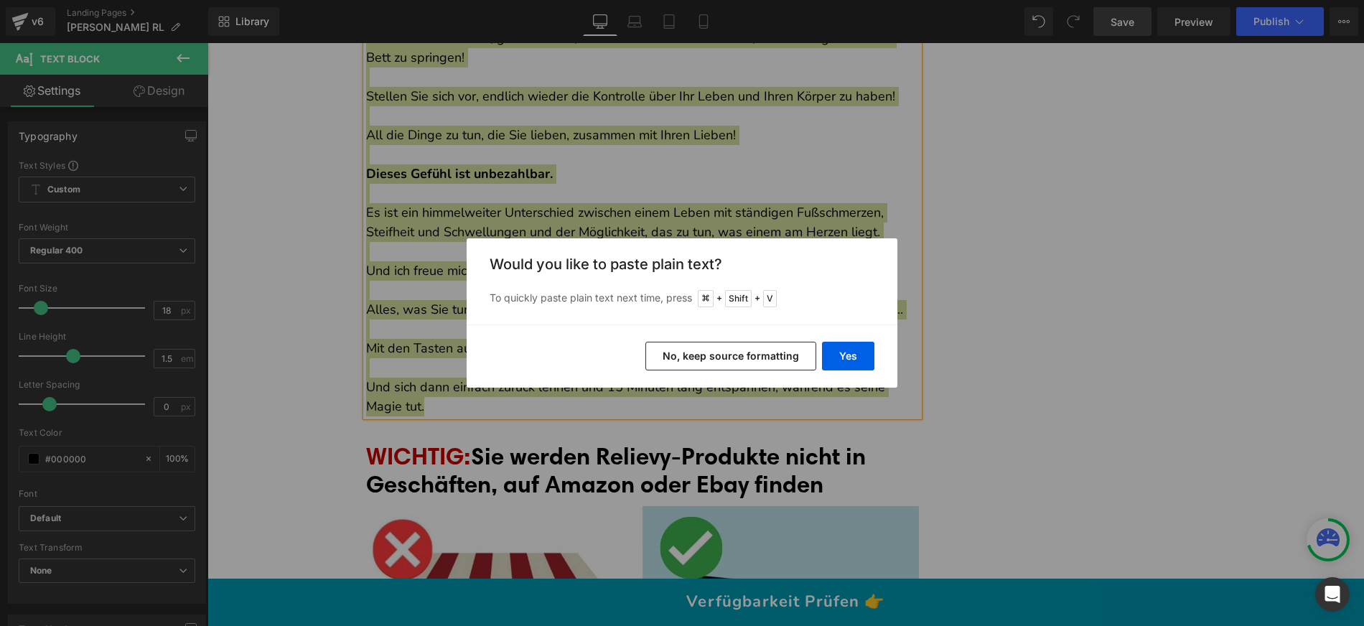
click at [701, 360] on button "No, keep source formatting" at bounding box center [730, 356] width 171 height 29
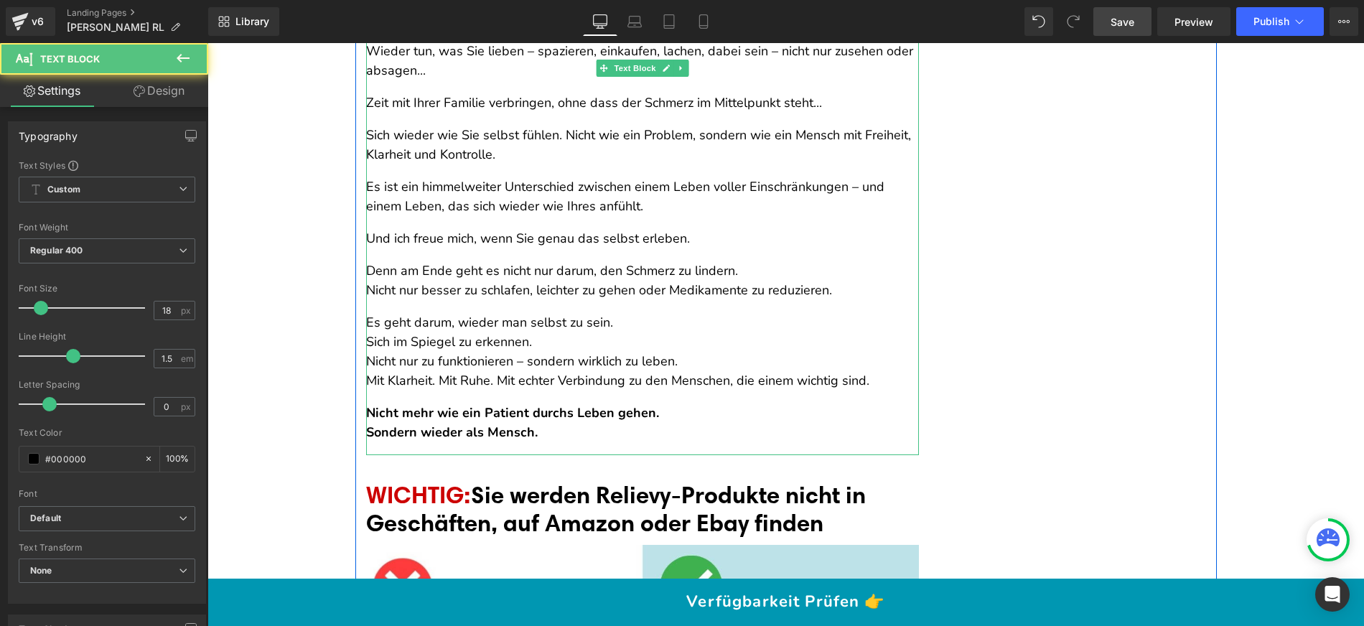
click at [394, 430] on p "Nicht mehr wie ein Patient durchs Leben gehen. Sondern wieder als Mensch." at bounding box center [642, 422] width 553 height 39
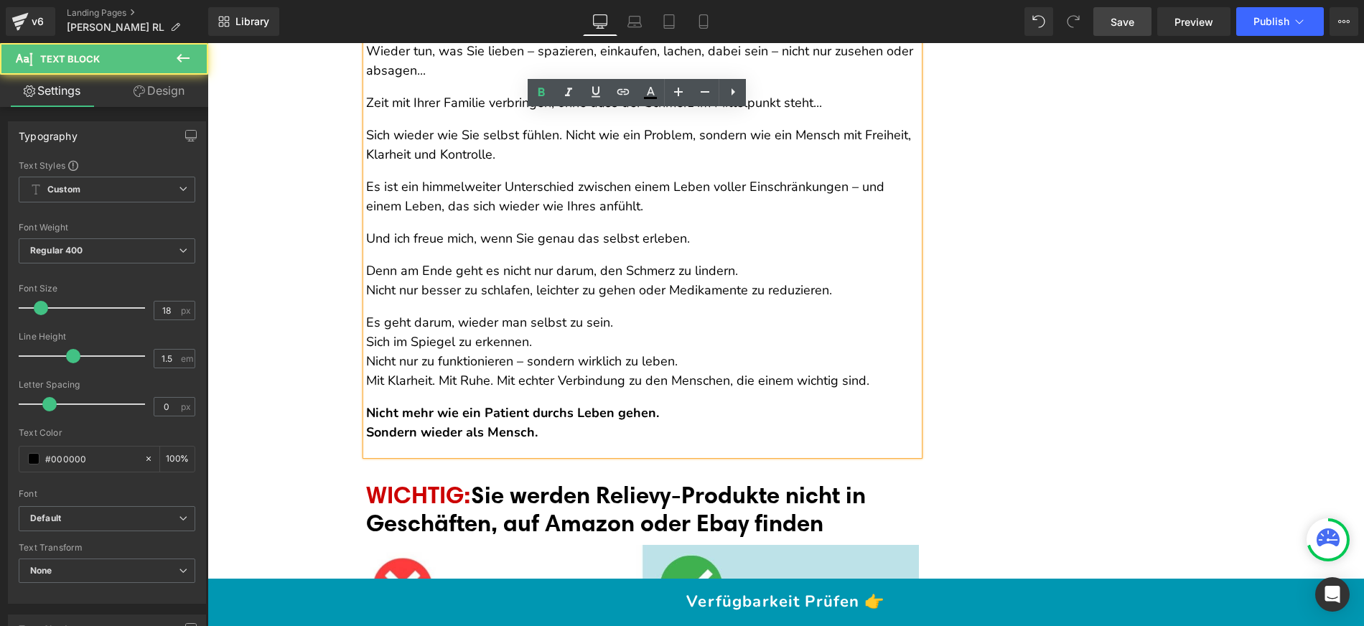
click at [380, 436] on div "Dieses Gerät hat bereits Tausenden Menschen geholfen, sich ihr Leben zurückzuho…" at bounding box center [642, 87] width 553 height 736
click at [371, 437] on div "Dieses Gerät hat bereits Tausenden Menschen geholfen, sich ihr Leben zurückzuho…" at bounding box center [642, 87] width 553 height 736
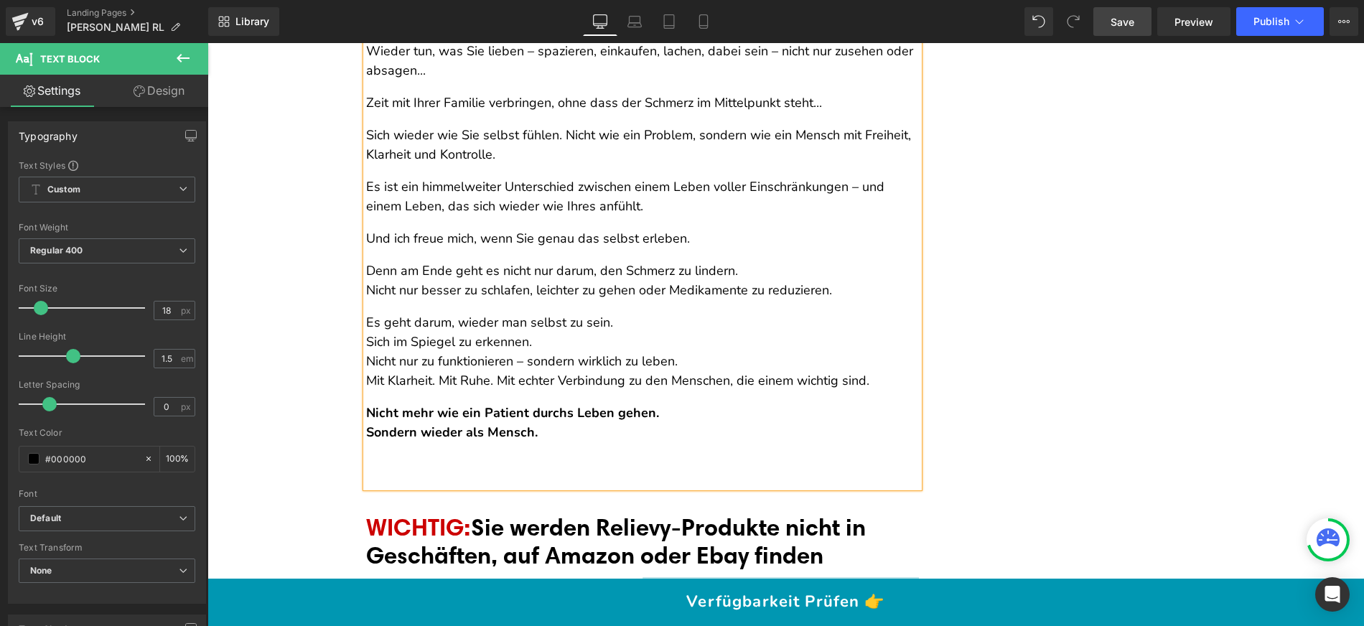
click at [369, 473] on div "Dieses Gerät hat bereits Tausenden Menschen geholfen, sich ihr Leben zurückzuho…" at bounding box center [642, 103] width 553 height 769
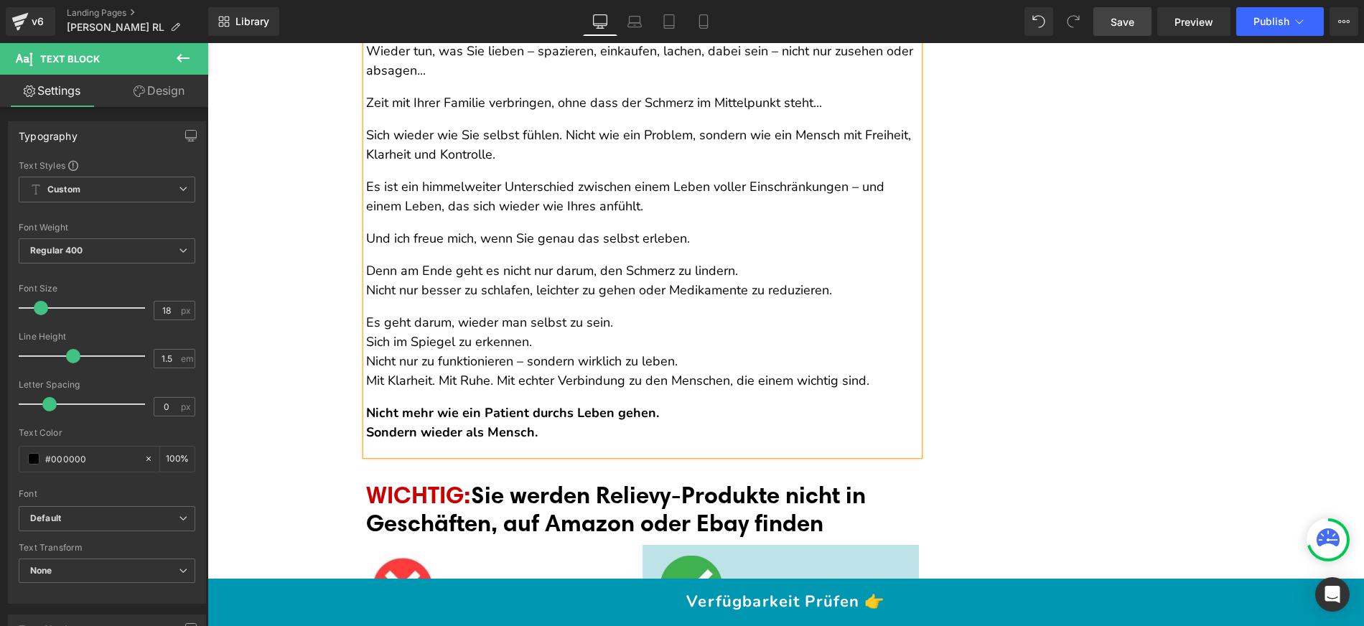
click at [375, 439] on div "Dieses Gerät hat bereits Tausenden Menschen geholfen, sich ihr Leben zurückzuho…" at bounding box center [642, 87] width 553 height 736
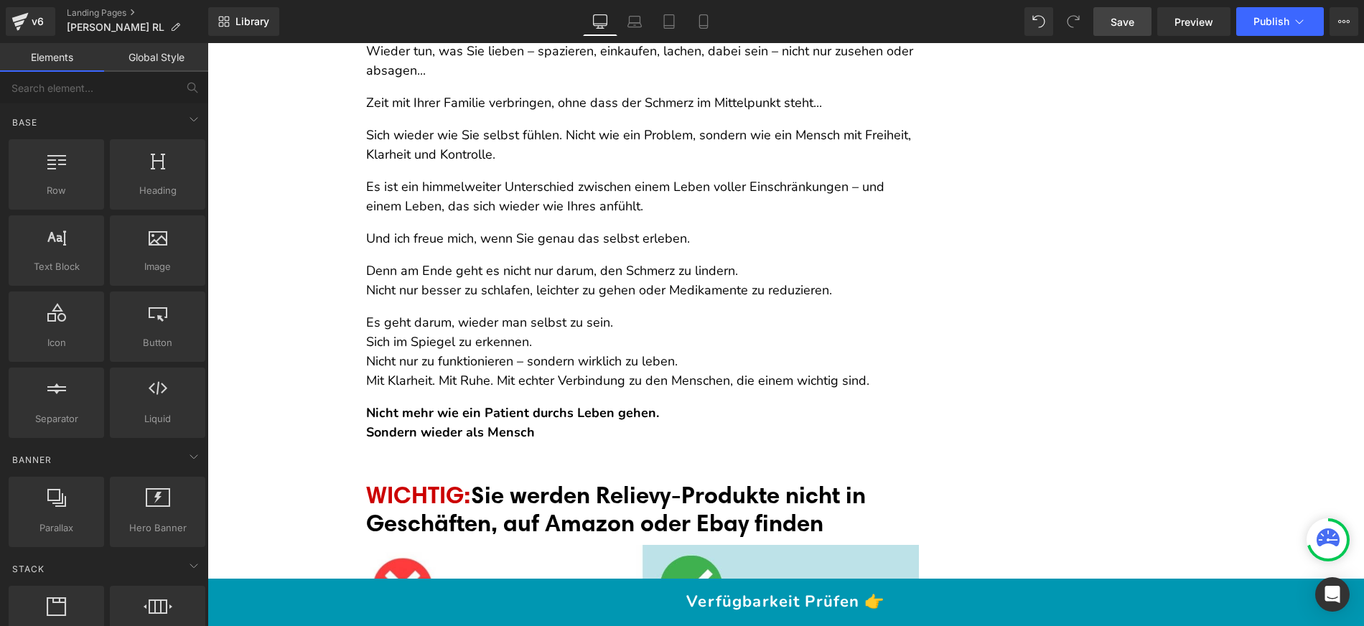
click at [420, 428] on strong "Nicht mehr wie ein Patient durchs Leben gehen. Sondern wieder als Mensch" at bounding box center [512, 422] width 293 height 37
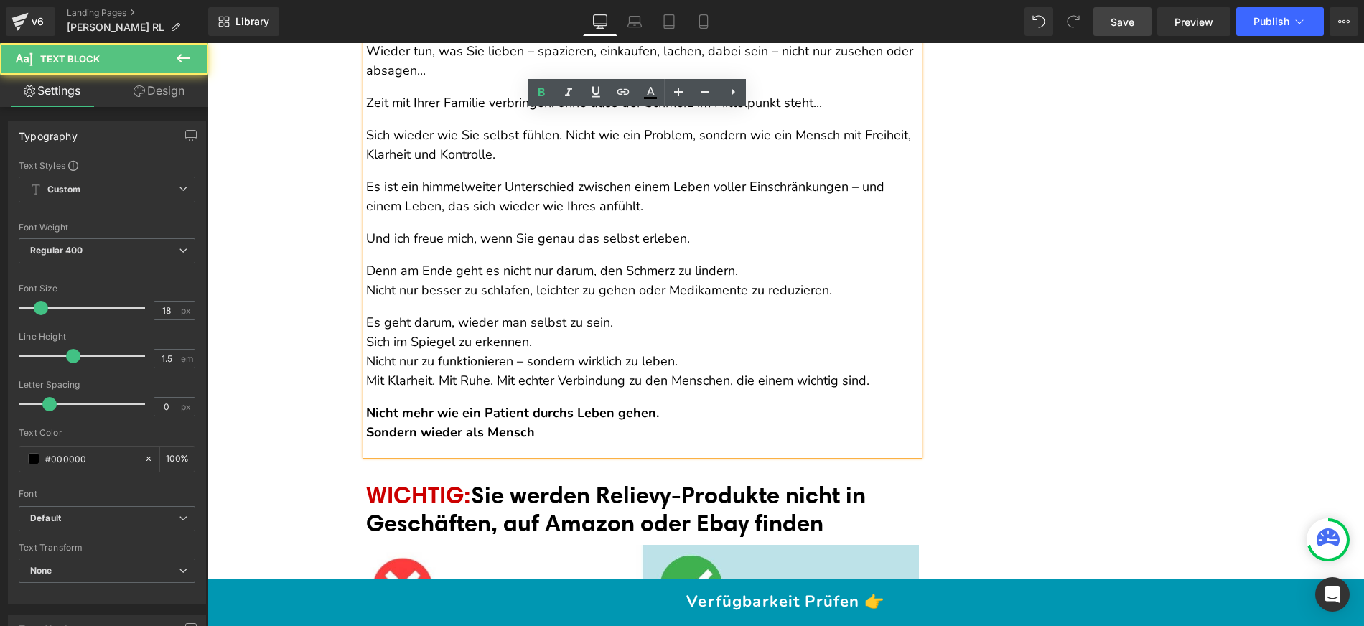
click at [408, 435] on div "Dieses Gerät hat bereits Tausenden Menschen geholfen, sich ihr Leben zurückzuho…" at bounding box center [642, 87] width 553 height 736
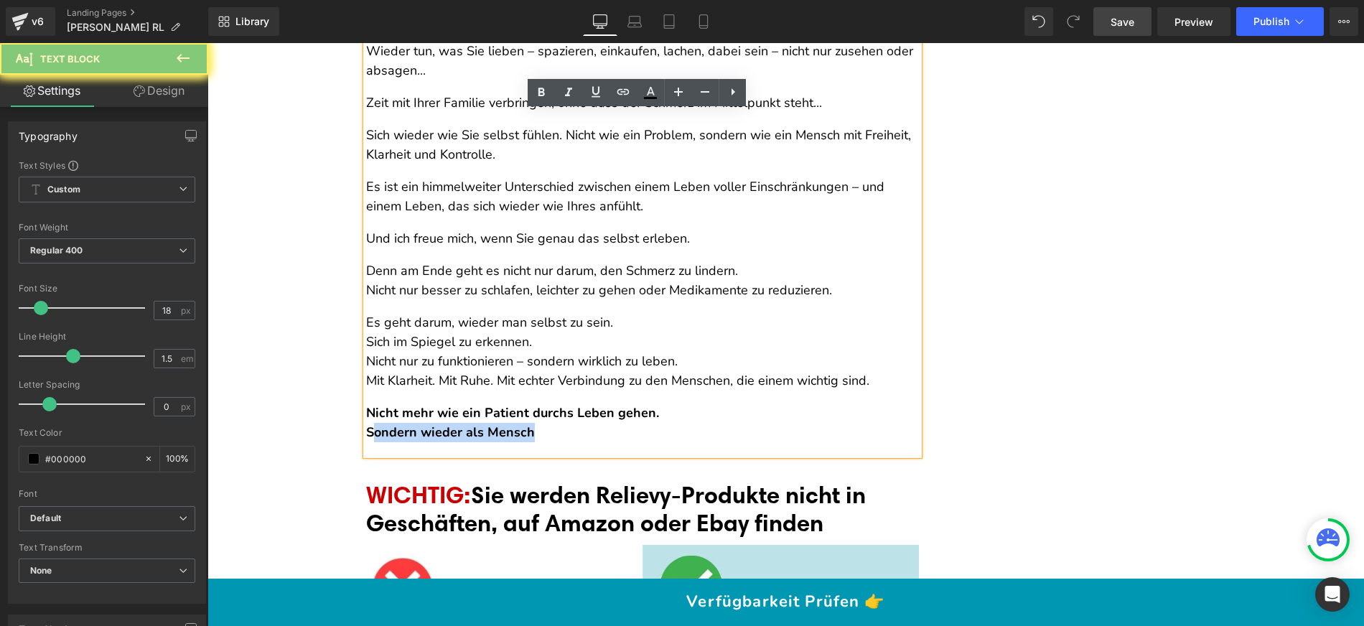
click at [408, 435] on div "Dieses Gerät hat bereits Tausenden Menschen geholfen, sich ihr Leben zurückzuho…" at bounding box center [642, 87] width 553 height 736
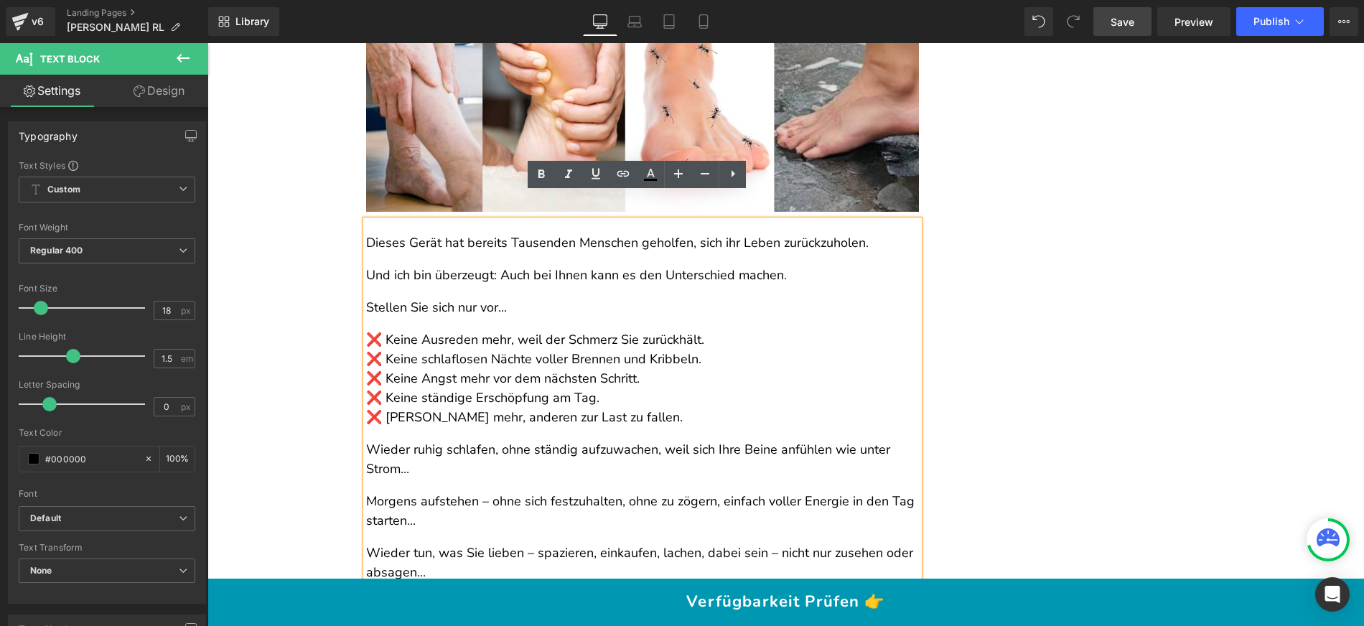
scroll to position [12135, 0]
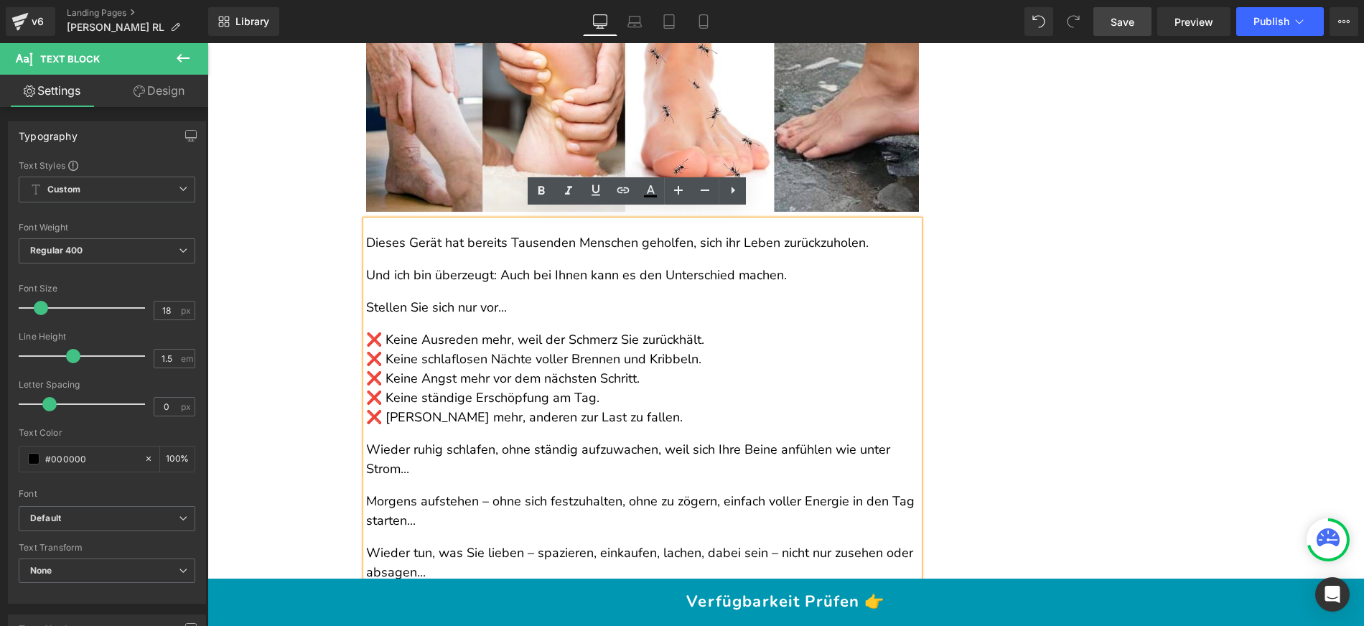
click at [416, 283] on div "Dieses Gerät hat bereits Tausenden Menschen geholfen, sich ihr Leben zurückzuho…" at bounding box center [642, 588] width 553 height 736
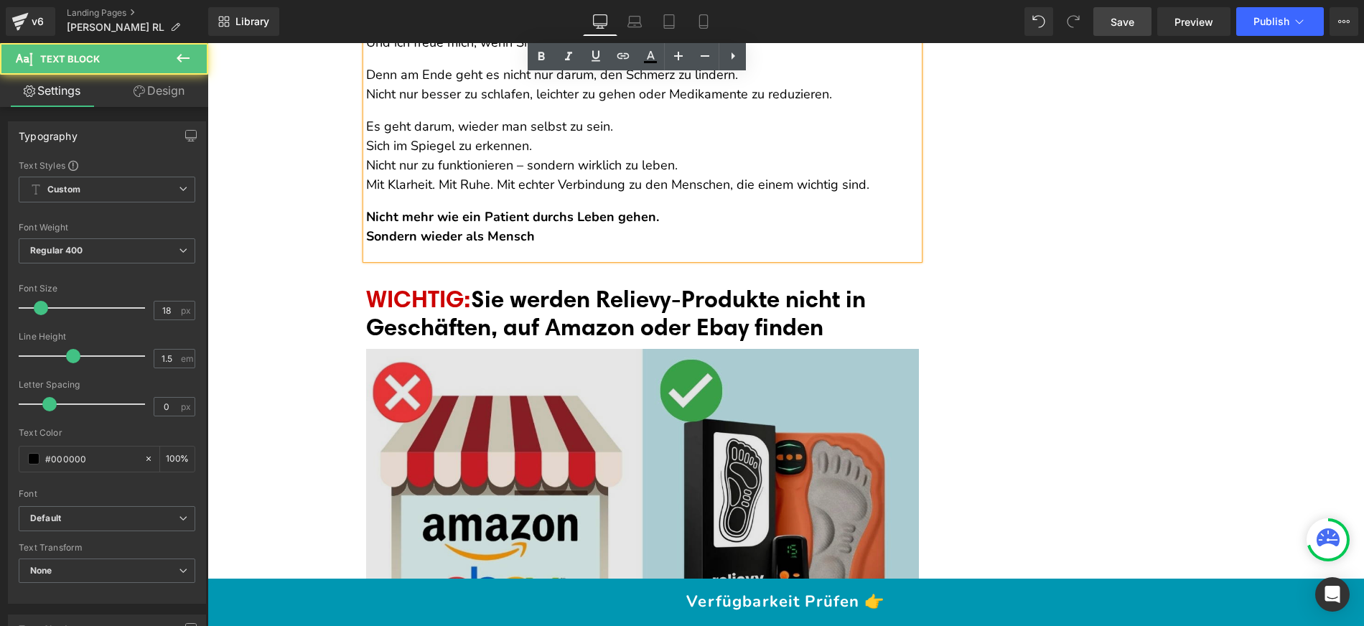
drag, startPoint x: 363, startPoint y: 231, endPoint x: 680, endPoint y: 363, distance: 343.7
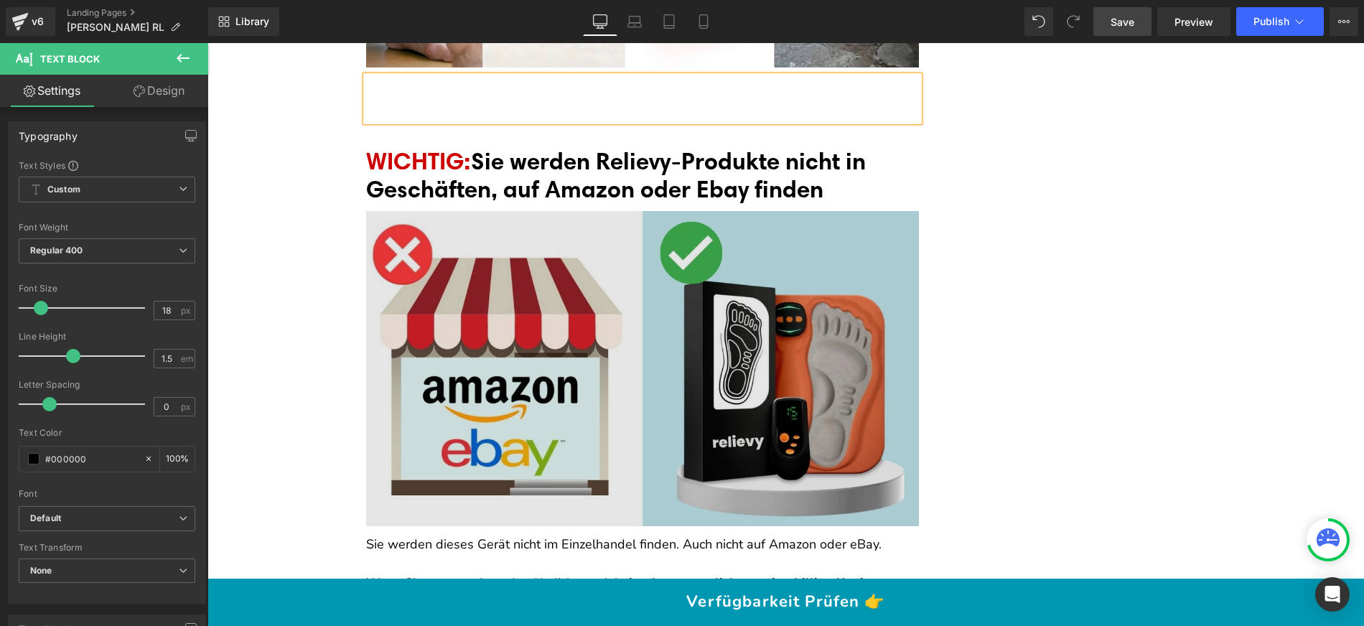
scroll to position [12197, 0]
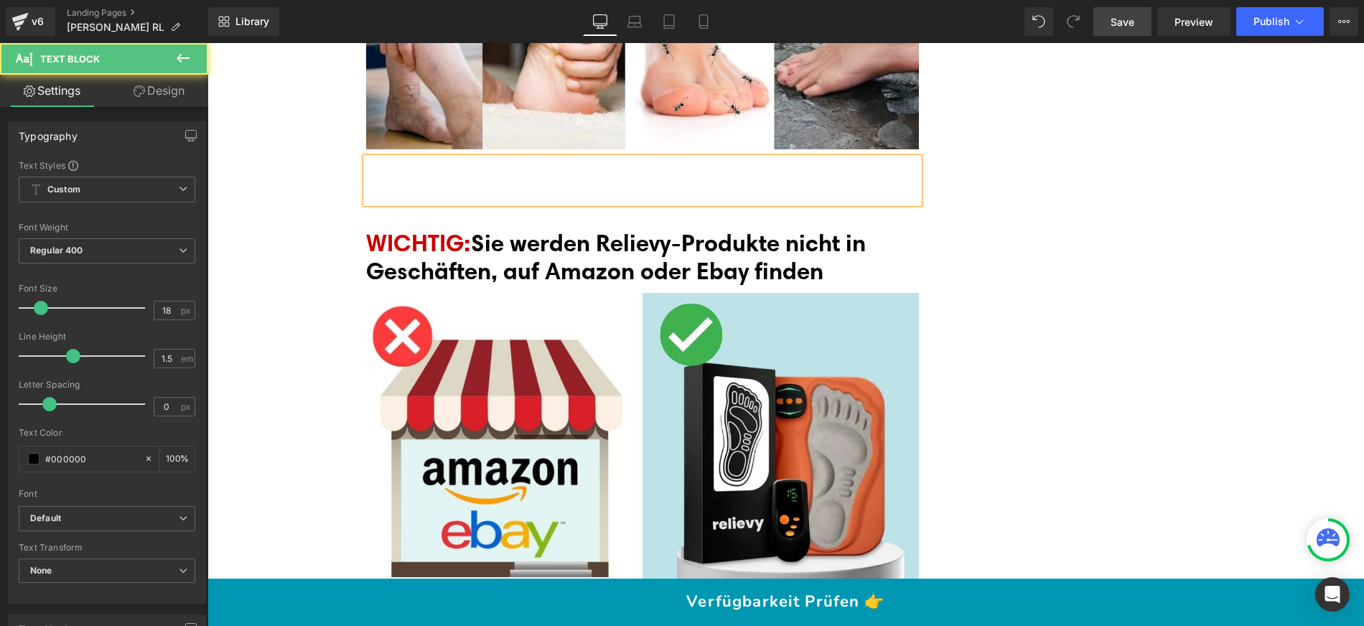
click at [389, 179] on div at bounding box center [642, 180] width 553 height 45
click at [390, 178] on div at bounding box center [642, 180] width 553 height 45
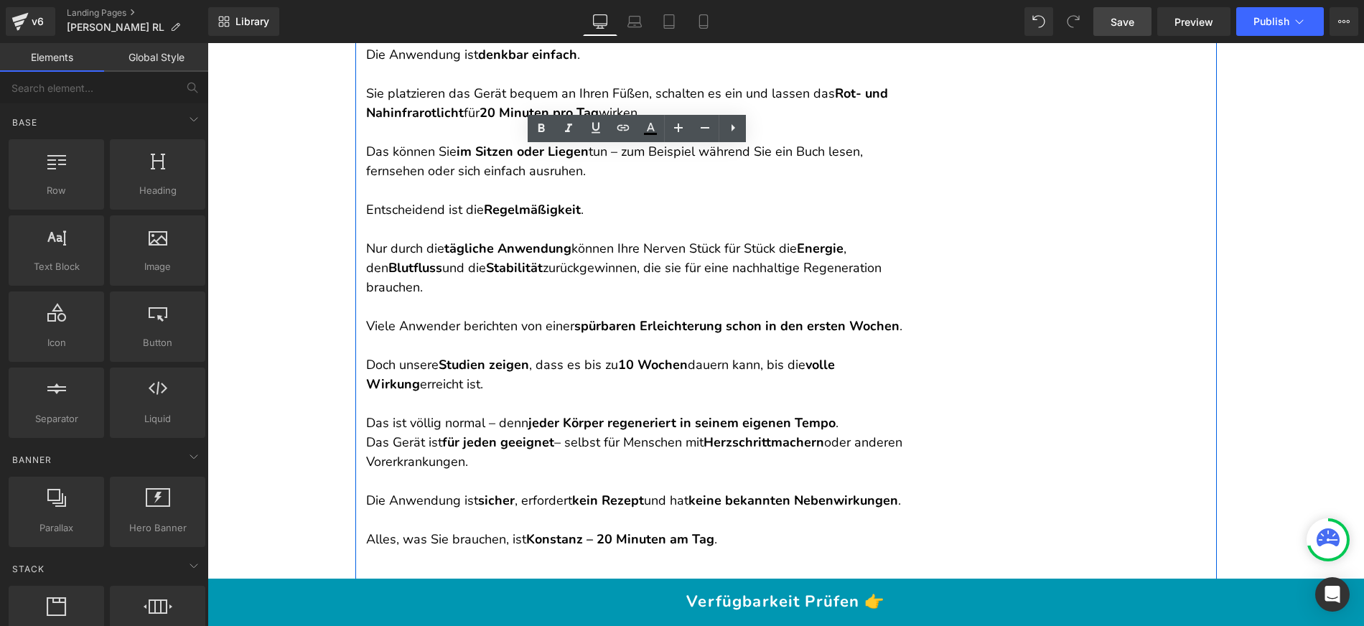
scroll to position [8977, 0]
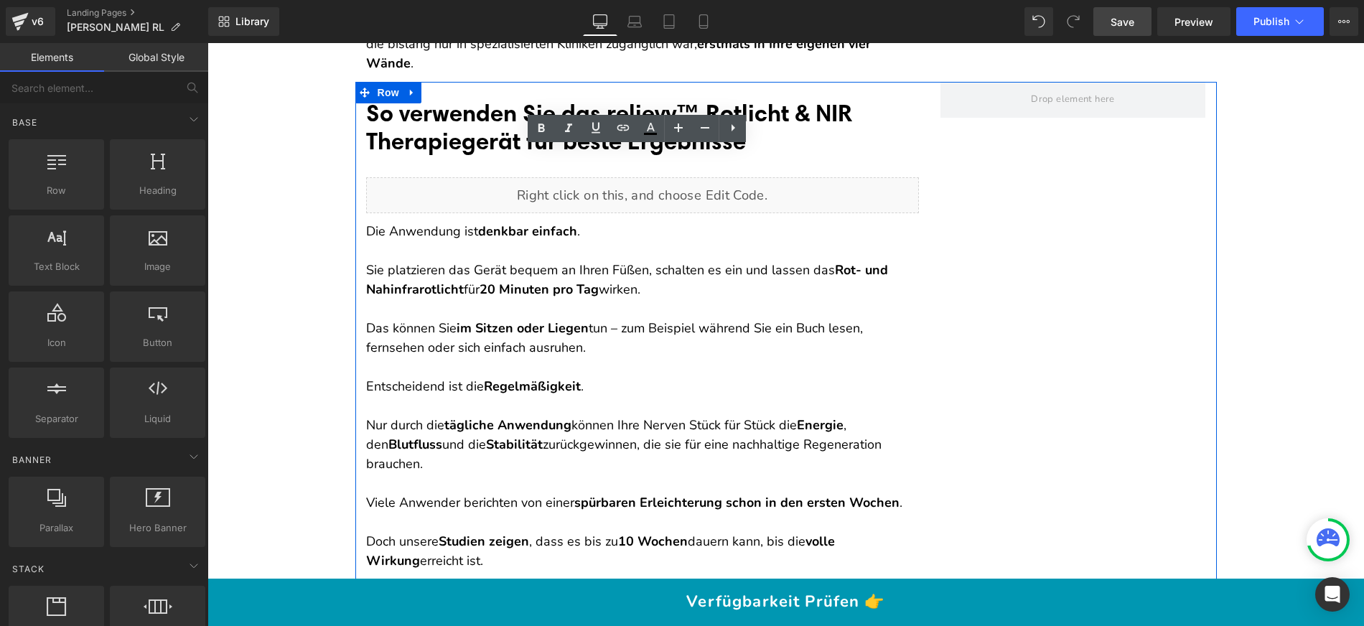
click at [586, 337] on p "Das können Sie im Sitzen oder Liegen tun – zum Beispiel während Sie ein Buch le…" at bounding box center [642, 338] width 553 height 39
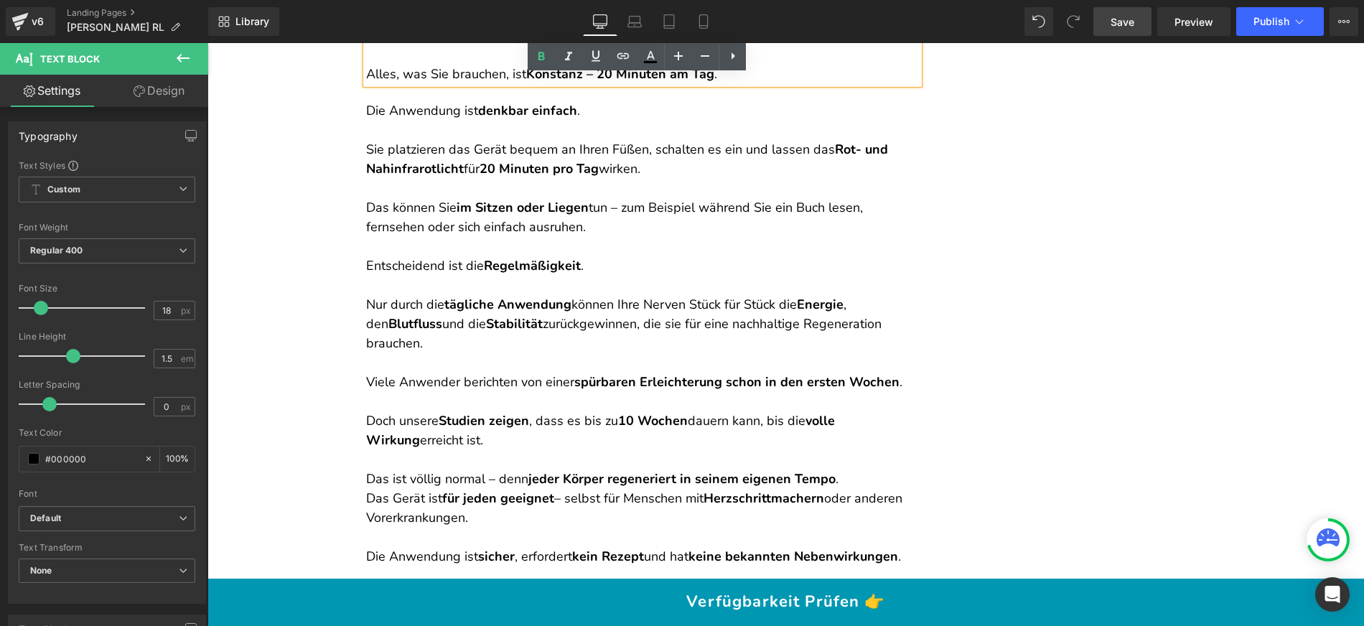
scroll to position [9619, 0]
click at [418, 150] on p "Sie platzieren das Gerät bequem an Ihren Füßen, schalten es ein und lassen das …" at bounding box center [642, 149] width 553 height 58
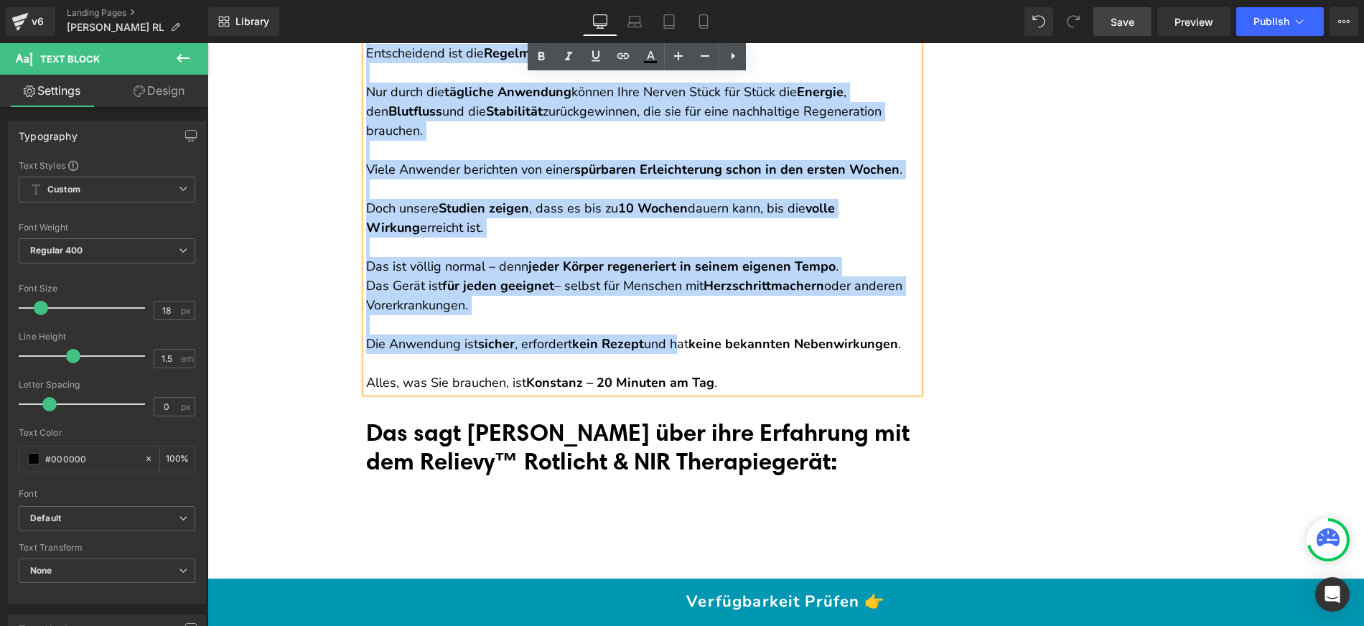
scroll to position [9834, 0]
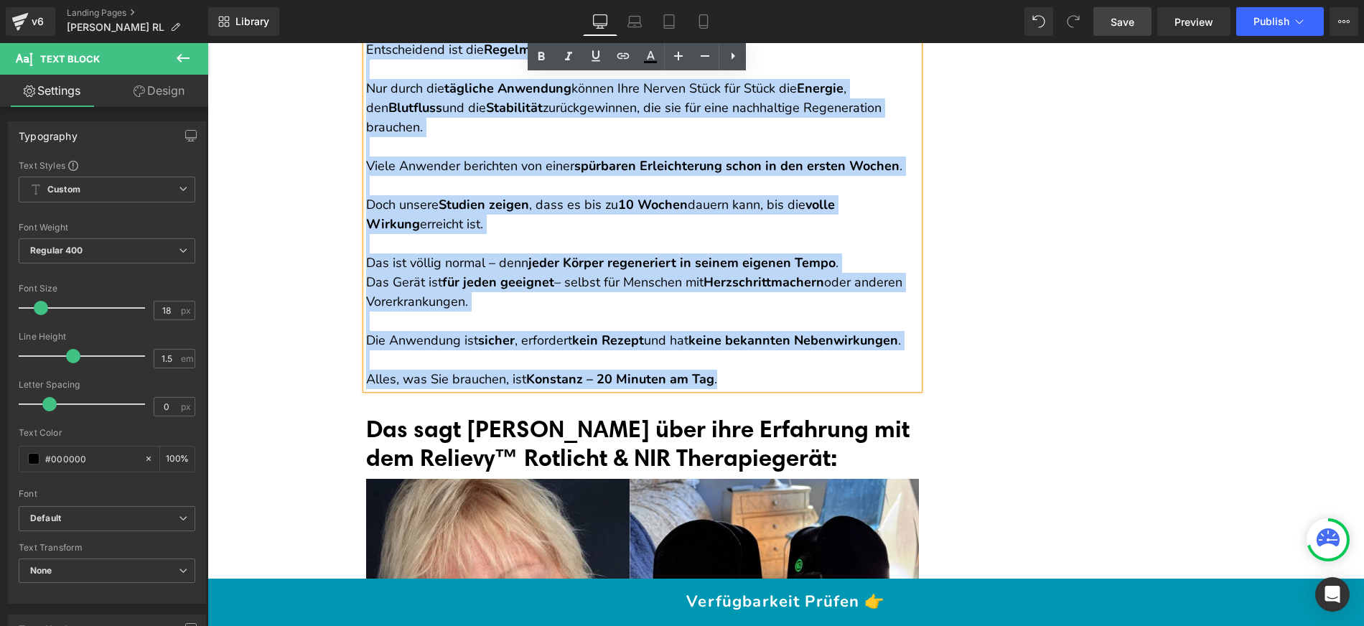
drag, startPoint x: 361, startPoint y: 106, endPoint x: 726, endPoint y: 378, distance: 454.9
click at [726, 378] on div "Die Anwendung ist denkbar einfach . Sie platzieren das Gerät bequem an Ihren Fü…" at bounding box center [642, 137] width 553 height 504
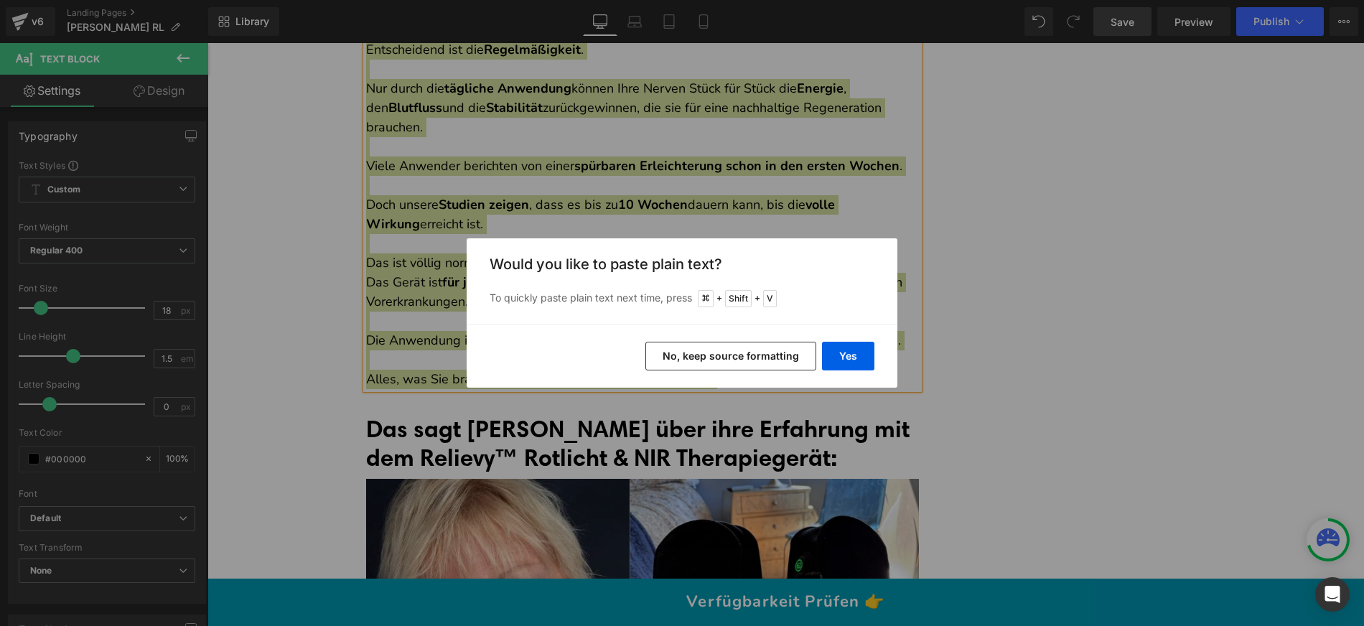
click at [726, 359] on button "No, keep source formatting" at bounding box center [730, 356] width 171 height 29
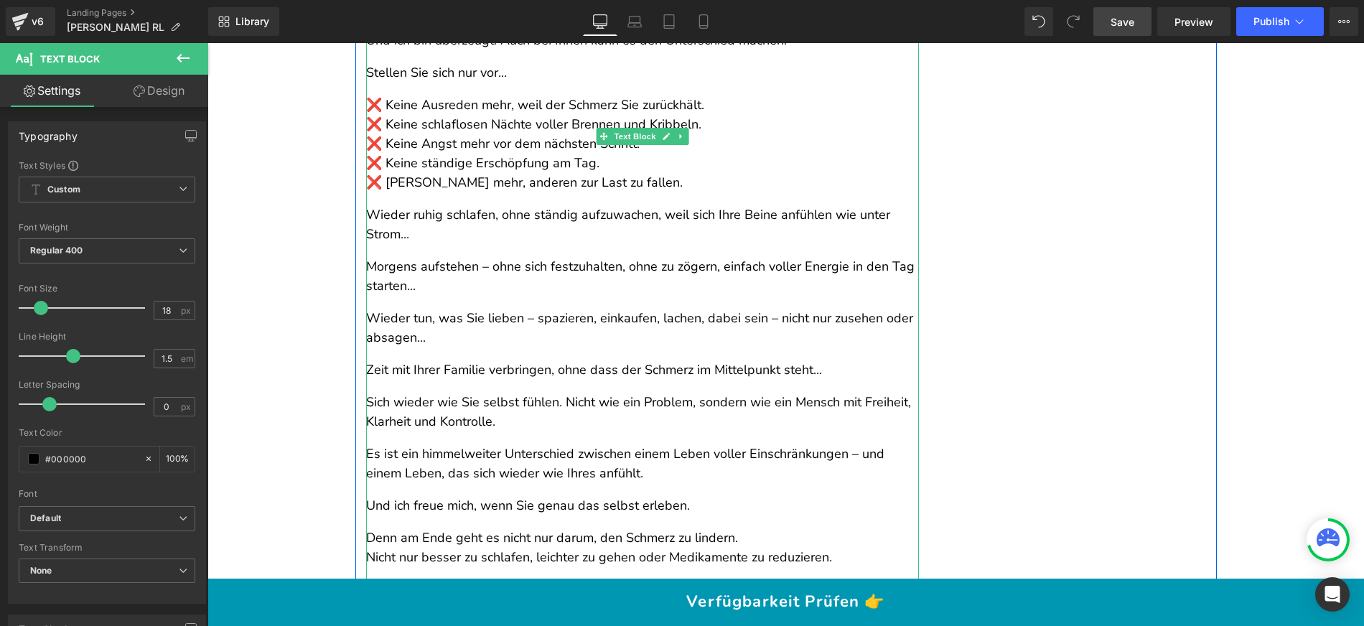
scroll to position [9569, 0]
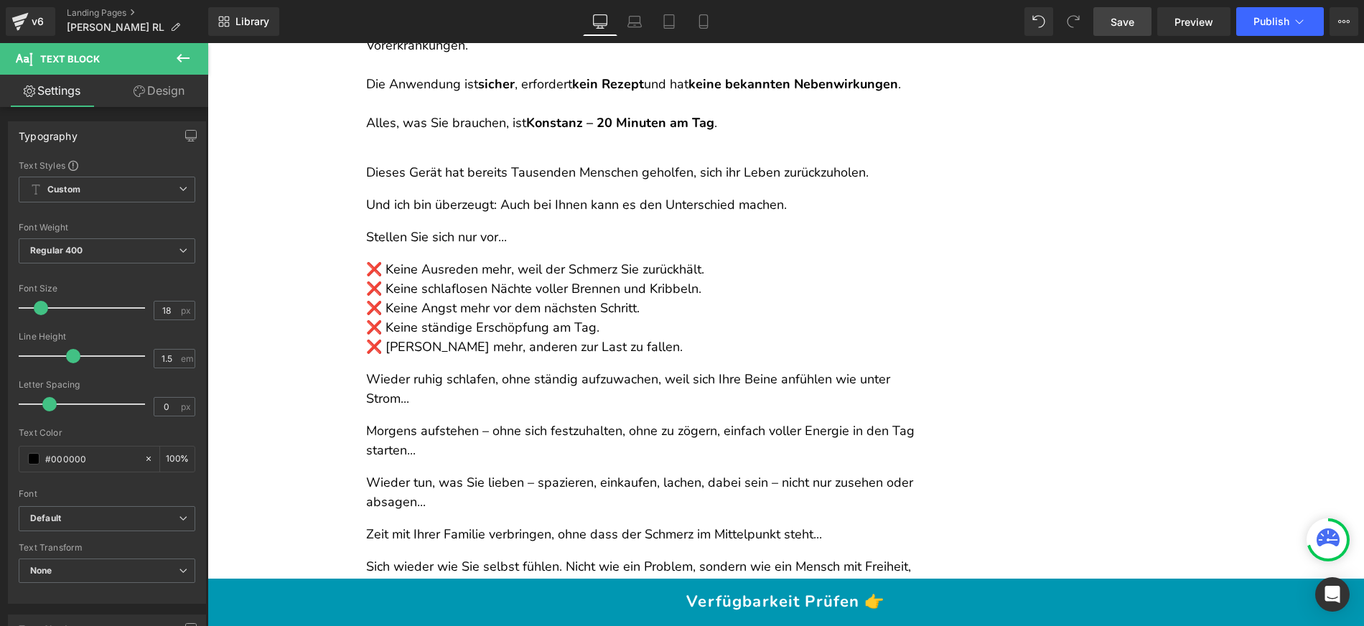
click at [304, 286] on div "Liquid Brennen und Kribbeln ist nur der Anfang! Das ist die schreckliche Wahrhe…" at bounding box center [785, 55] width 1156 height 19163
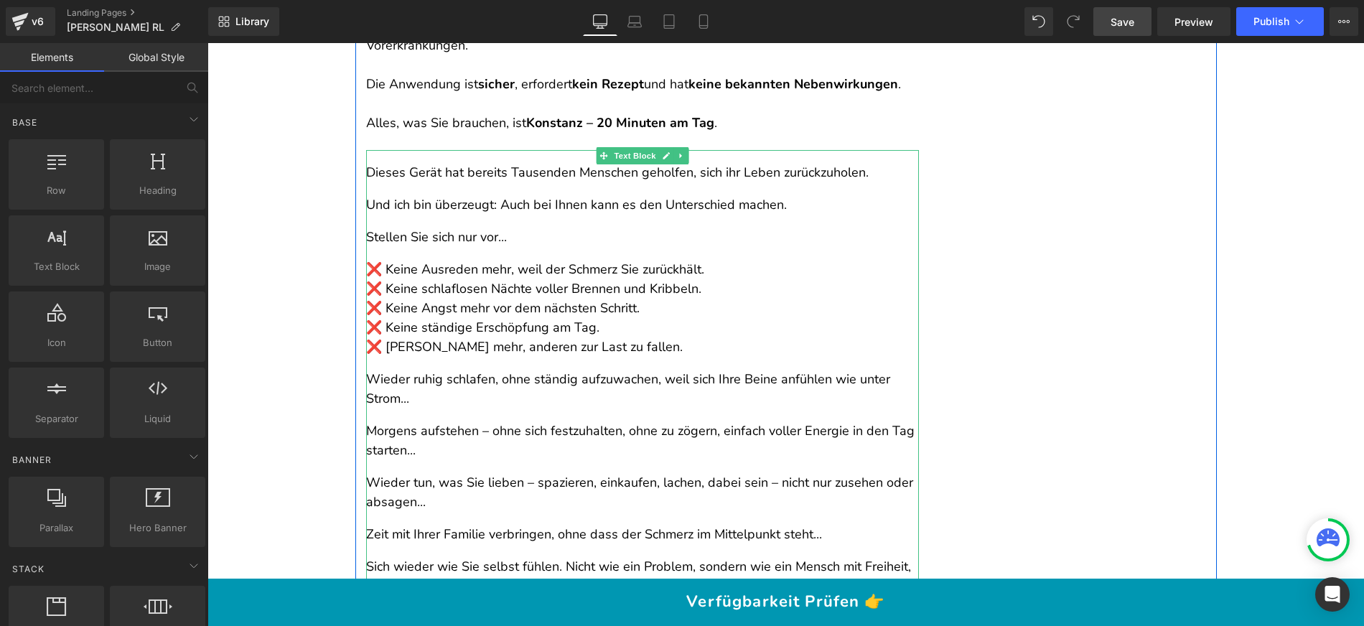
click at [366, 167] on p "Dieses Gerät hat bereits Tausenden Menschen geholfen, sich ihr Leben zurückzuho…" at bounding box center [642, 172] width 553 height 19
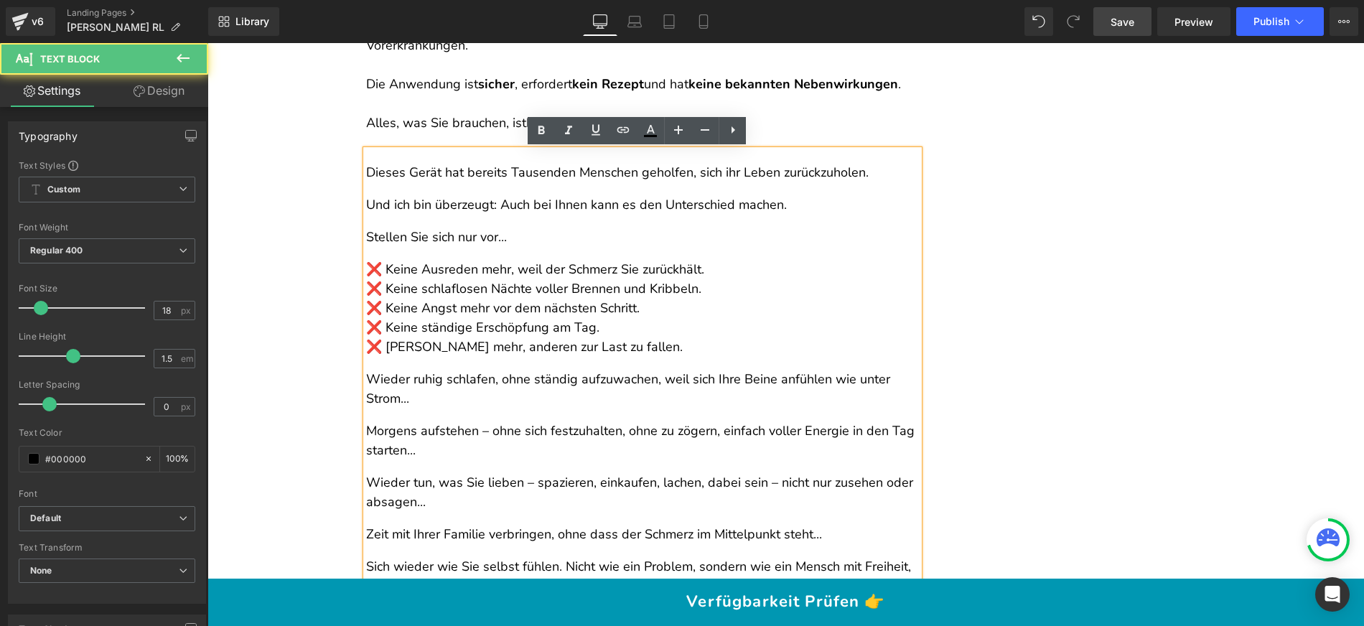
click at [366, 167] on p "Dieses Gerät hat bereits Tausenden Menschen geholfen, sich ihr Leben zurückzuho…" at bounding box center [642, 172] width 553 height 19
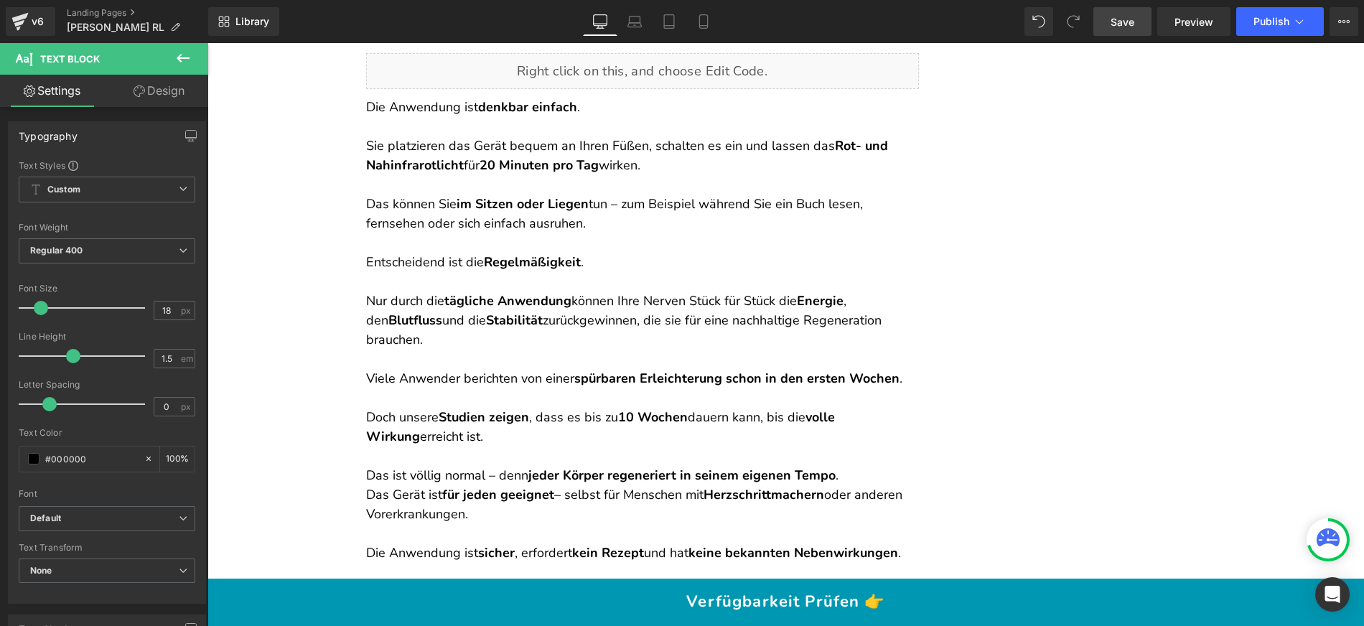
scroll to position [9043, 0]
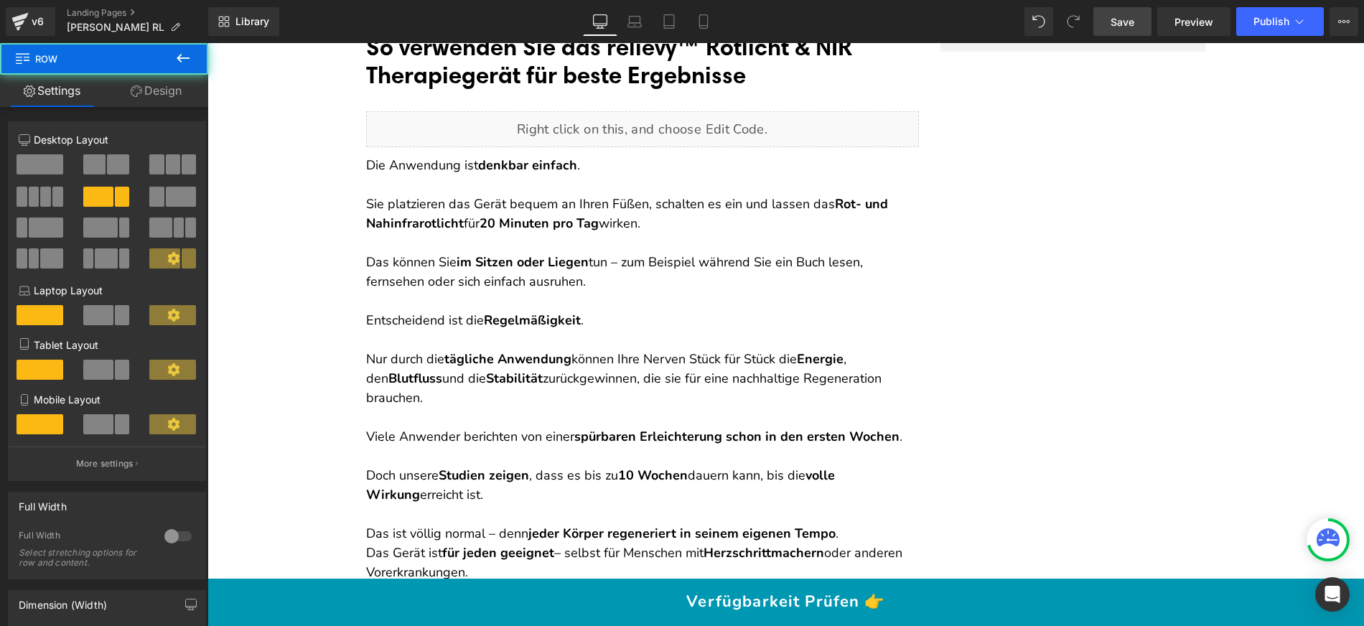
click at [207, 43] on div at bounding box center [207, 43] width 0 height 0
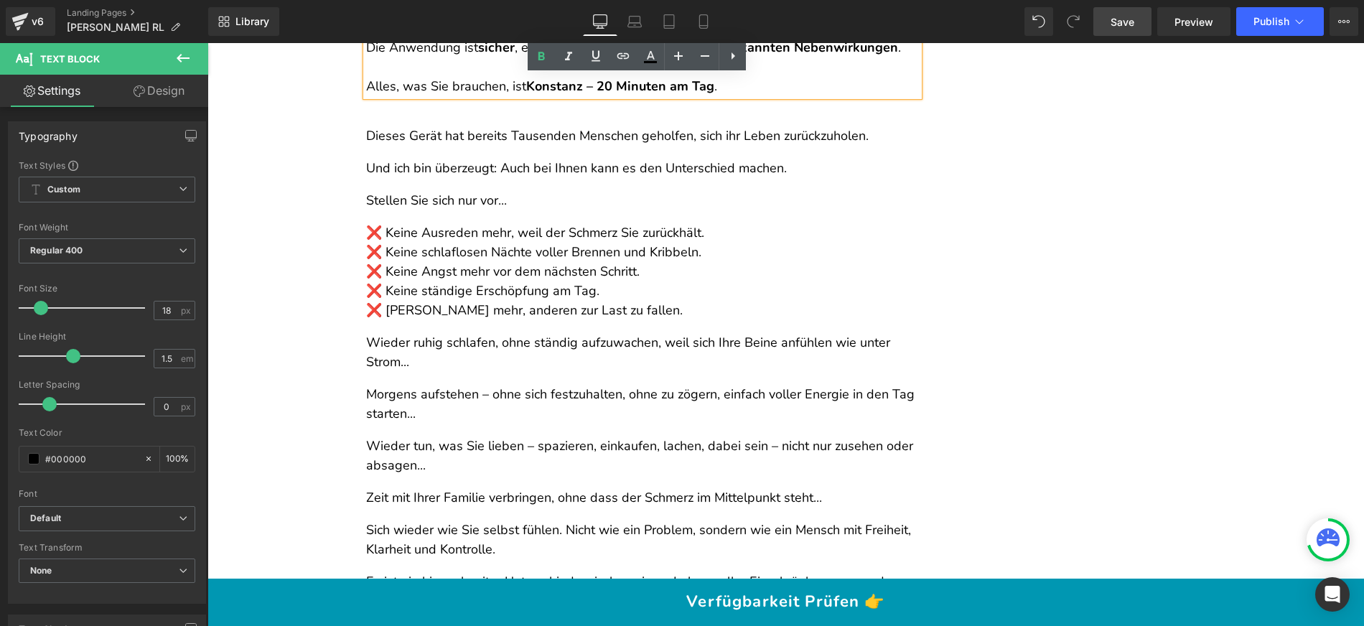
scroll to position [9642, 0]
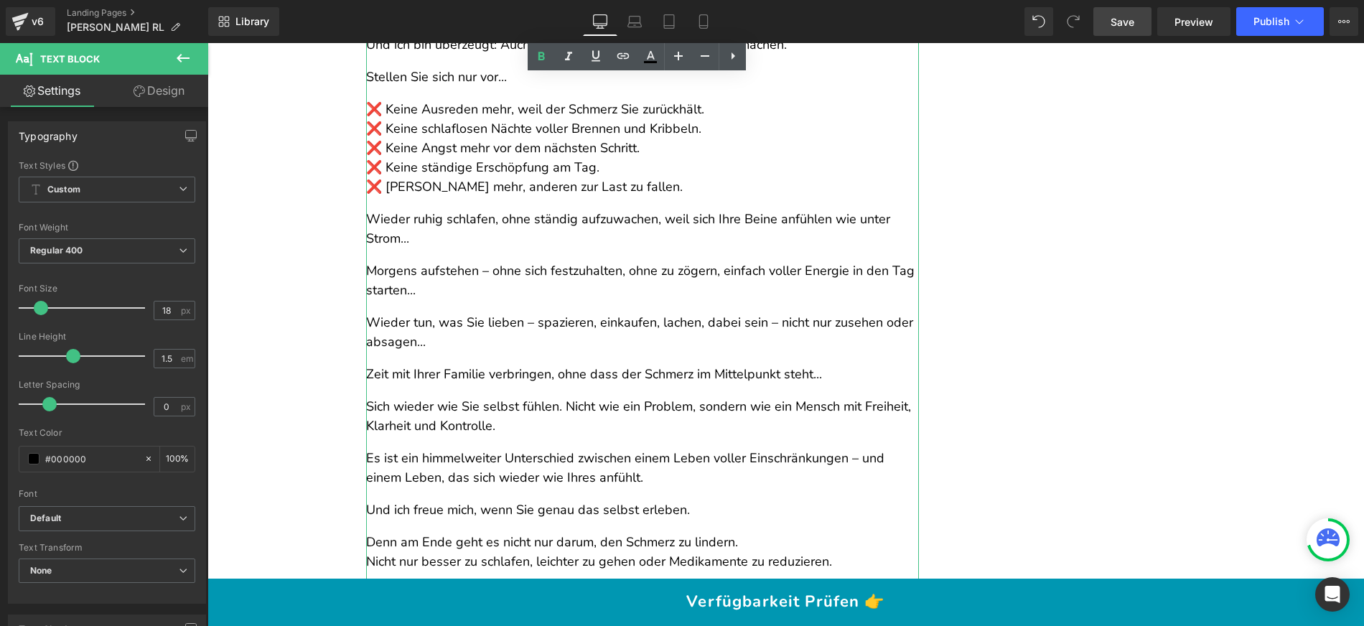
click at [512, 247] on div "Dieses Gerät hat bereits Tausenden Menschen geholfen, sich ihr Leben zurückzuho…" at bounding box center [642, 358] width 553 height 736
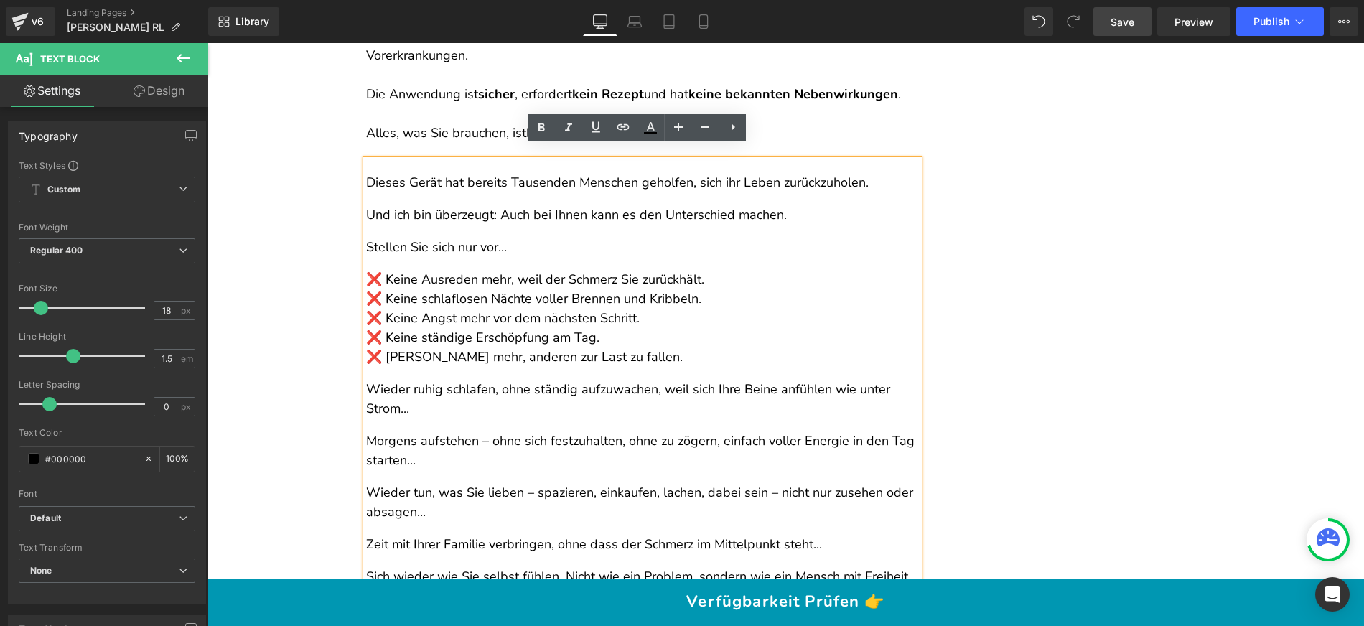
scroll to position [9559, 0]
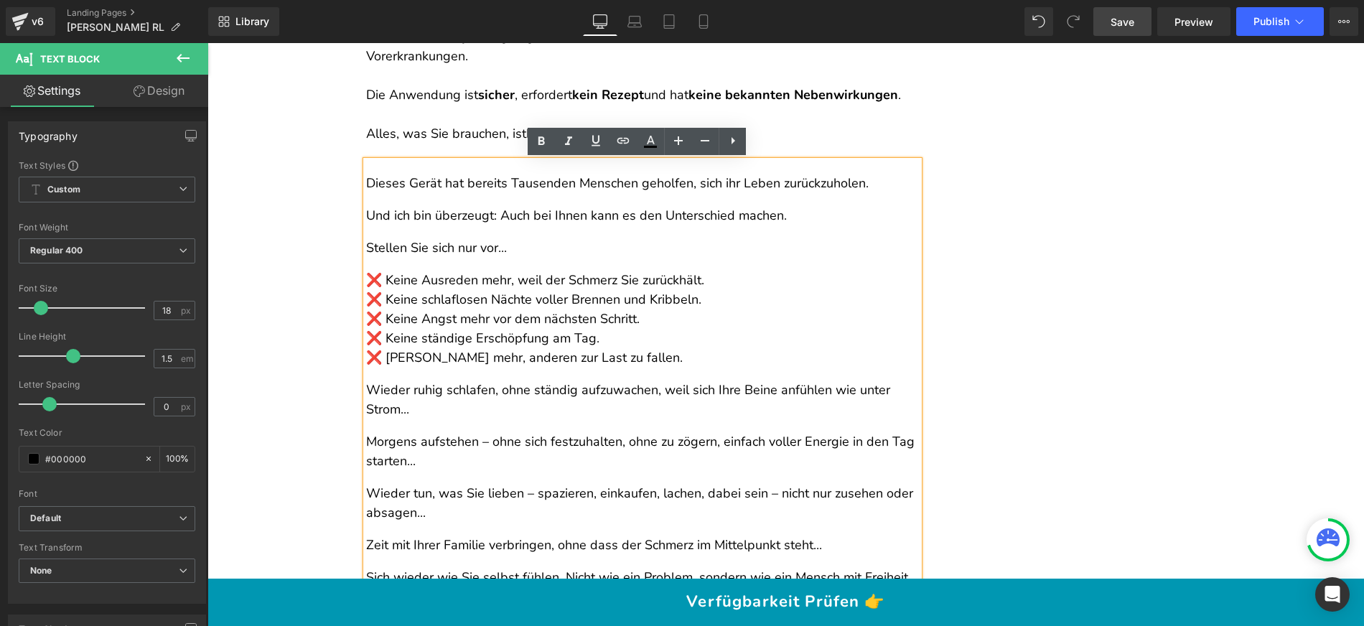
drag, startPoint x: 538, startPoint y: 405, endPoint x: 365, endPoint y: 180, distance: 283.5
click at [366, 180] on div "Dieses Gerät hat bereits Tausenden Menschen geholfen, sich ihr Leben zurückzuho…" at bounding box center [642, 529] width 553 height 736
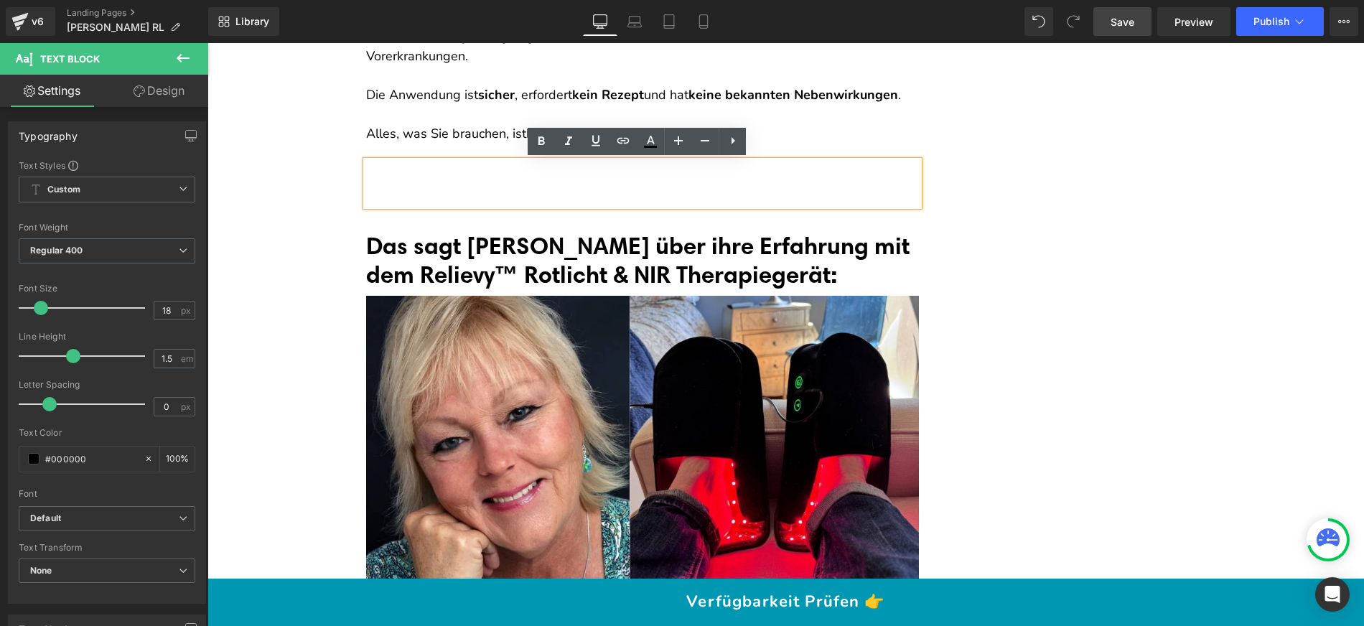
click at [383, 192] on div at bounding box center [642, 183] width 553 height 45
click at [379, 184] on div at bounding box center [642, 183] width 553 height 45
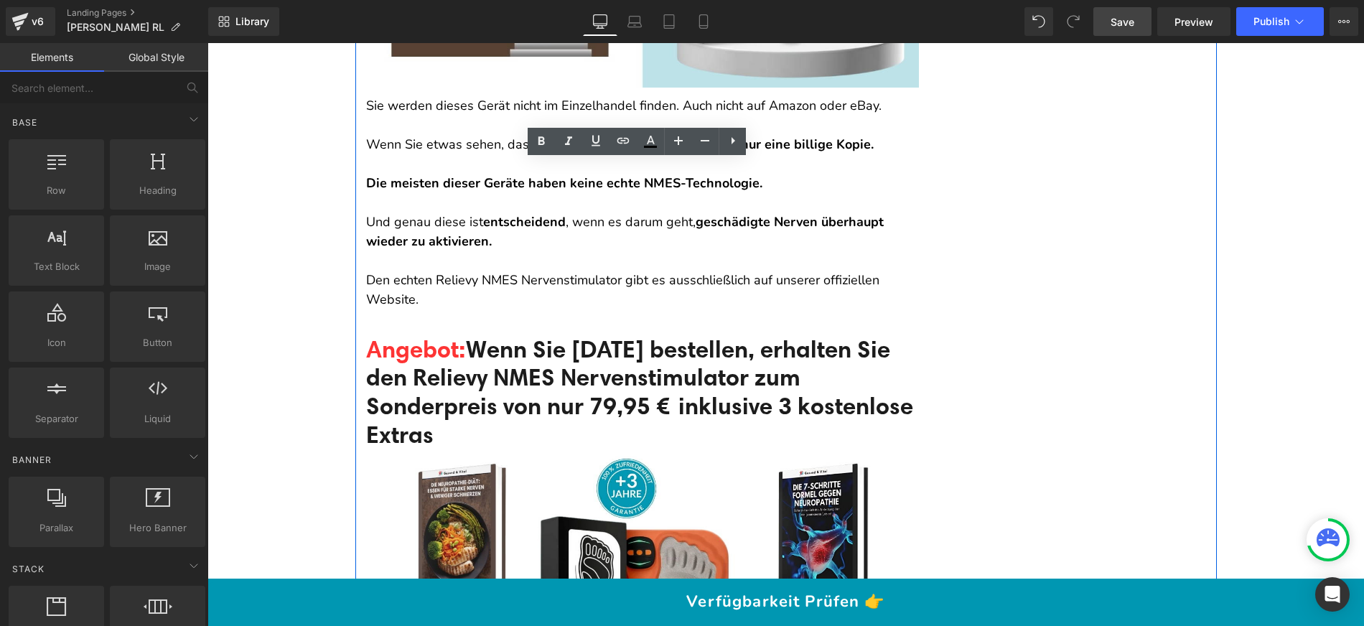
scroll to position [12598, 0]
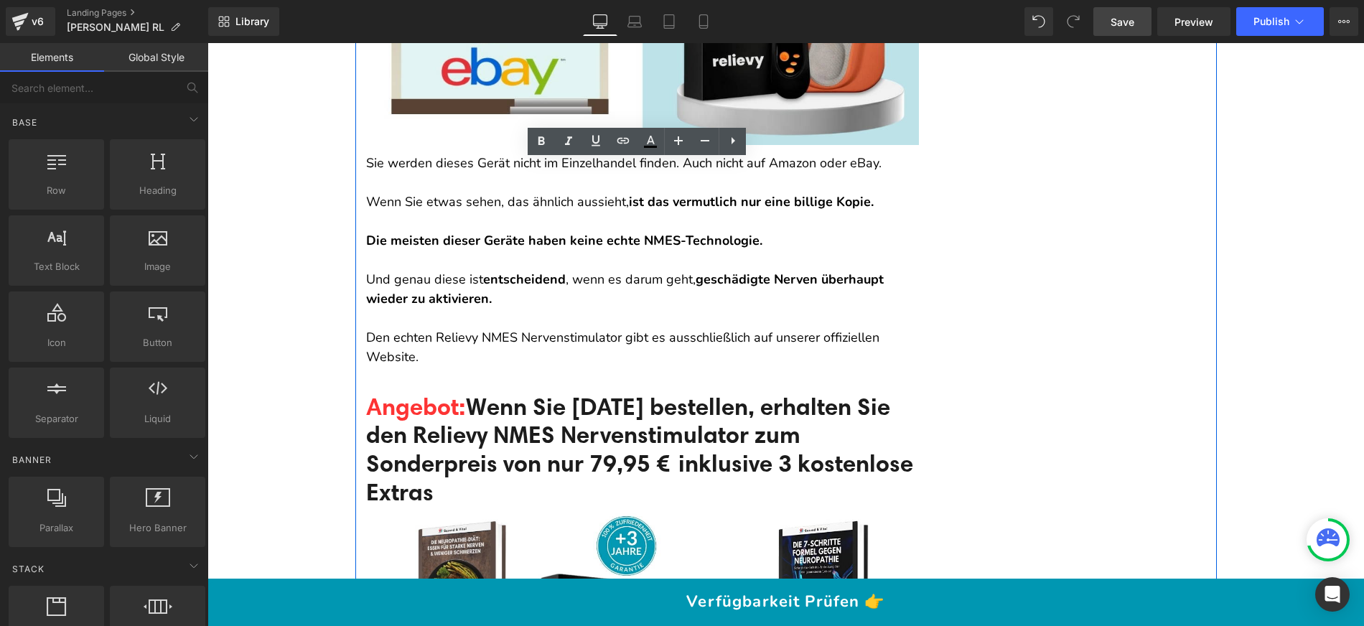
click at [368, 281] on span "geschädigte Nerven überhaupt wieder zu aktivieren." at bounding box center [626, 289] width 521 height 37
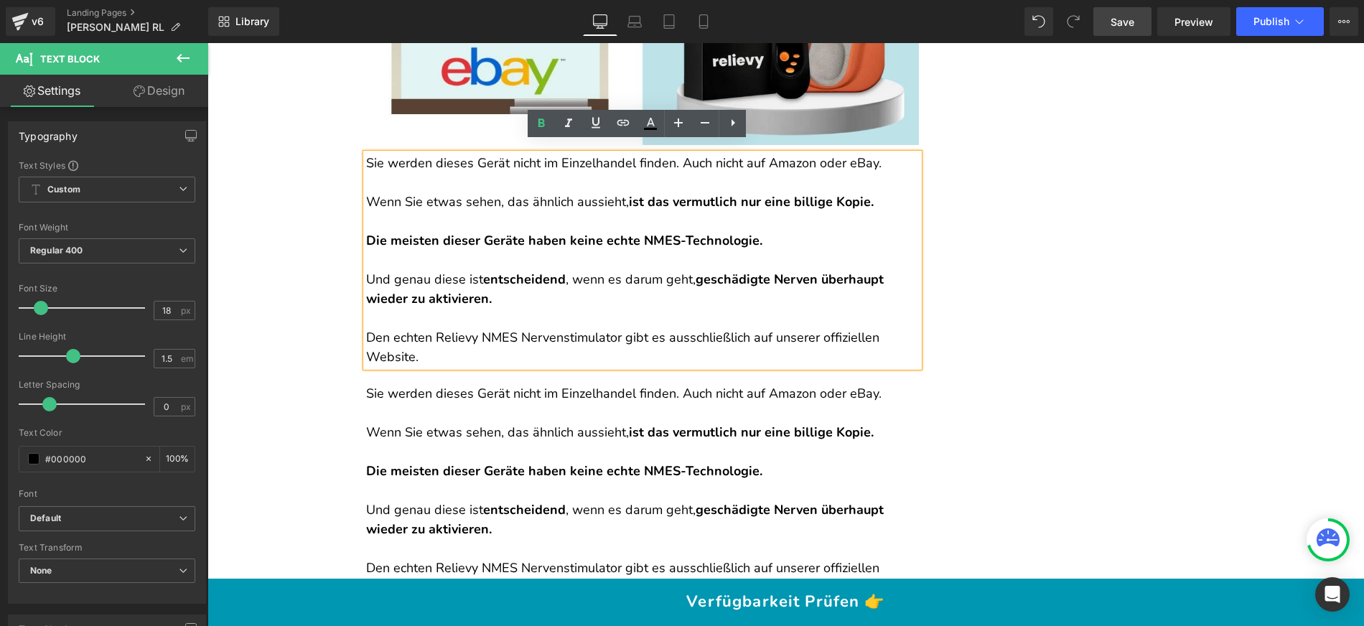
click at [510, 309] on p at bounding box center [642, 318] width 553 height 19
drag, startPoint x: 434, startPoint y: 346, endPoint x: 360, endPoint y: 152, distance: 207.2
click at [366, 154] on div "Sie werden dieses Gerät nicht im Einzelhandel finden. Auch nicht auf Amazon ode…" at bounding box center [642, 260] width 553 height 213
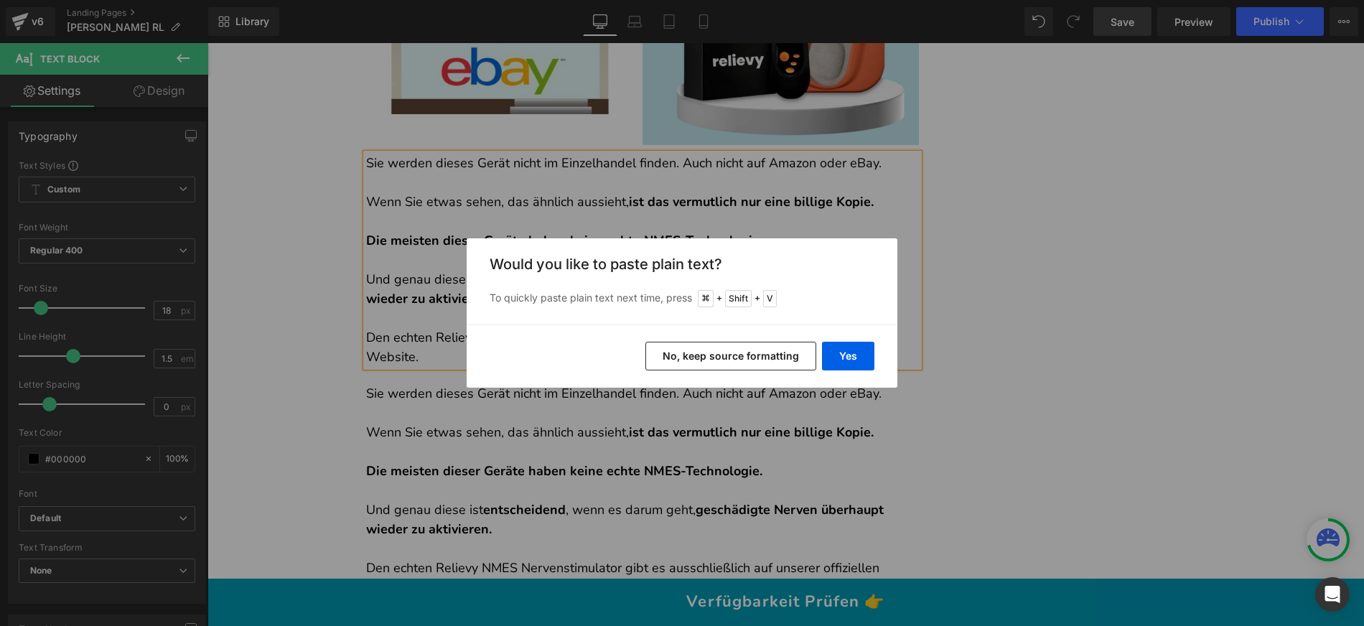
click at [763, 372] on div "Yes No, keep source formatting" at bounding box center [682, 355] width 431 height 63
click at [764, 365] on button "No, keep source formatting" at bounding box center [730, 356] width 171 height 29
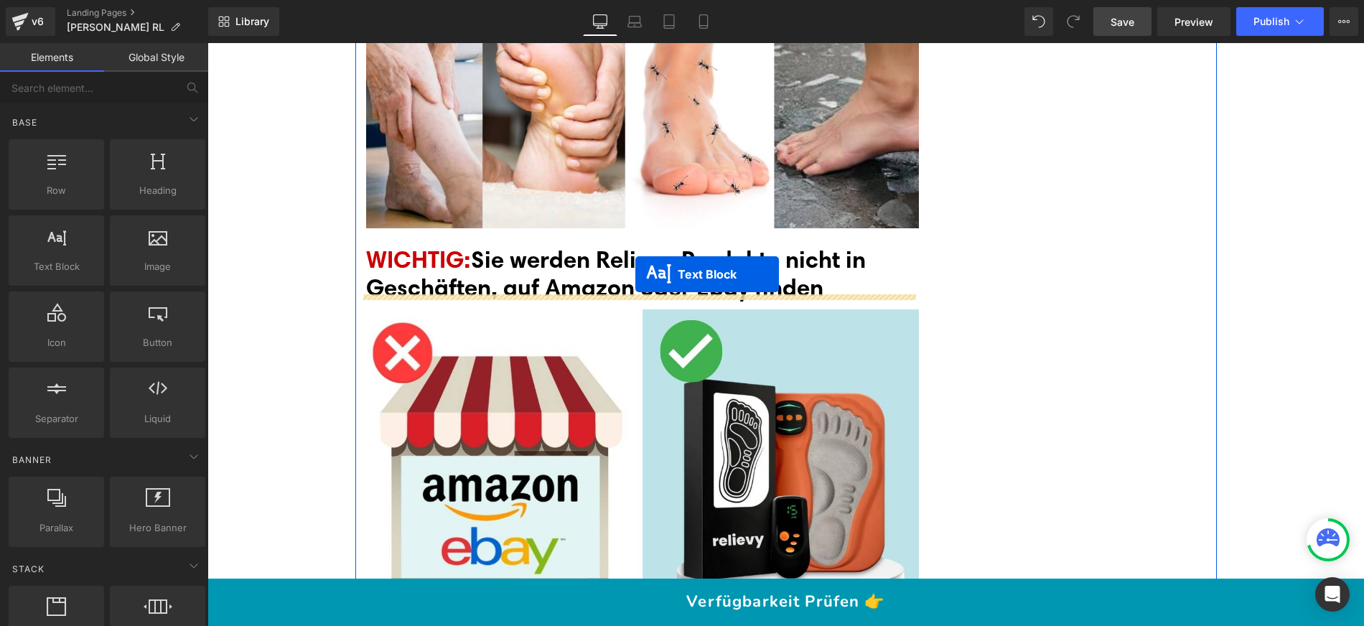
scroll to position [12115, 0]
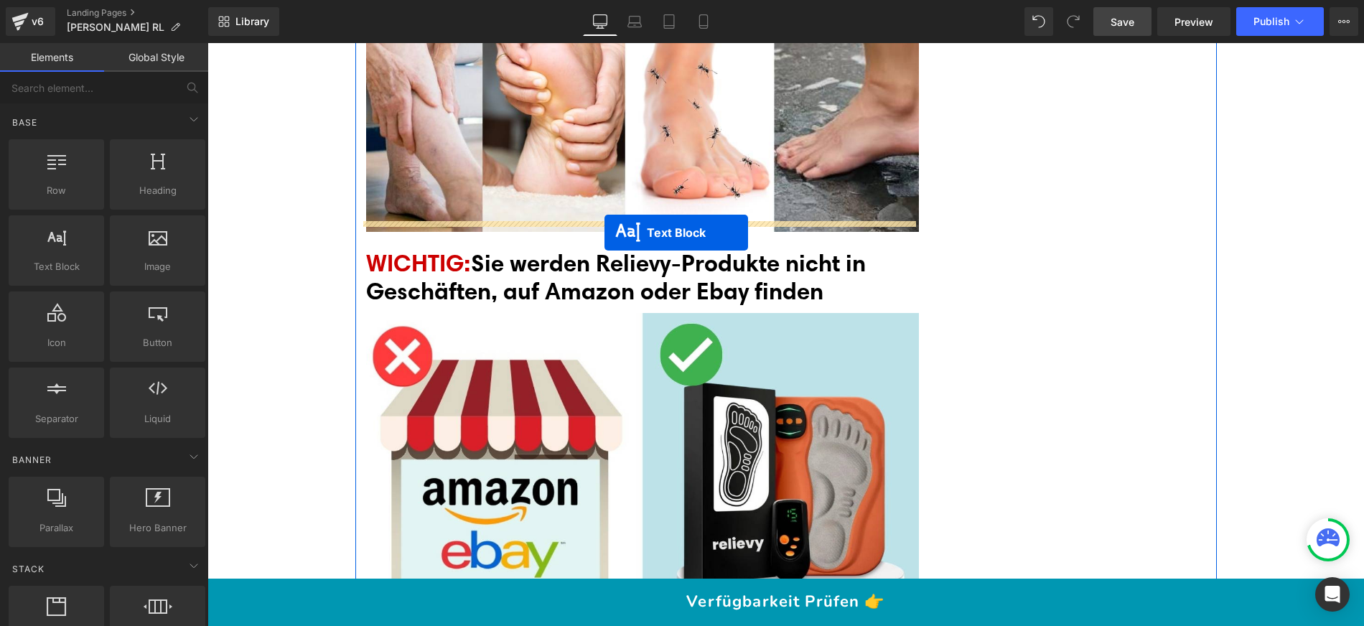
drag, startPoint x: 629, startPoint y: 154, endPoint x: 604, endPoint y: 231, distance: 81.3
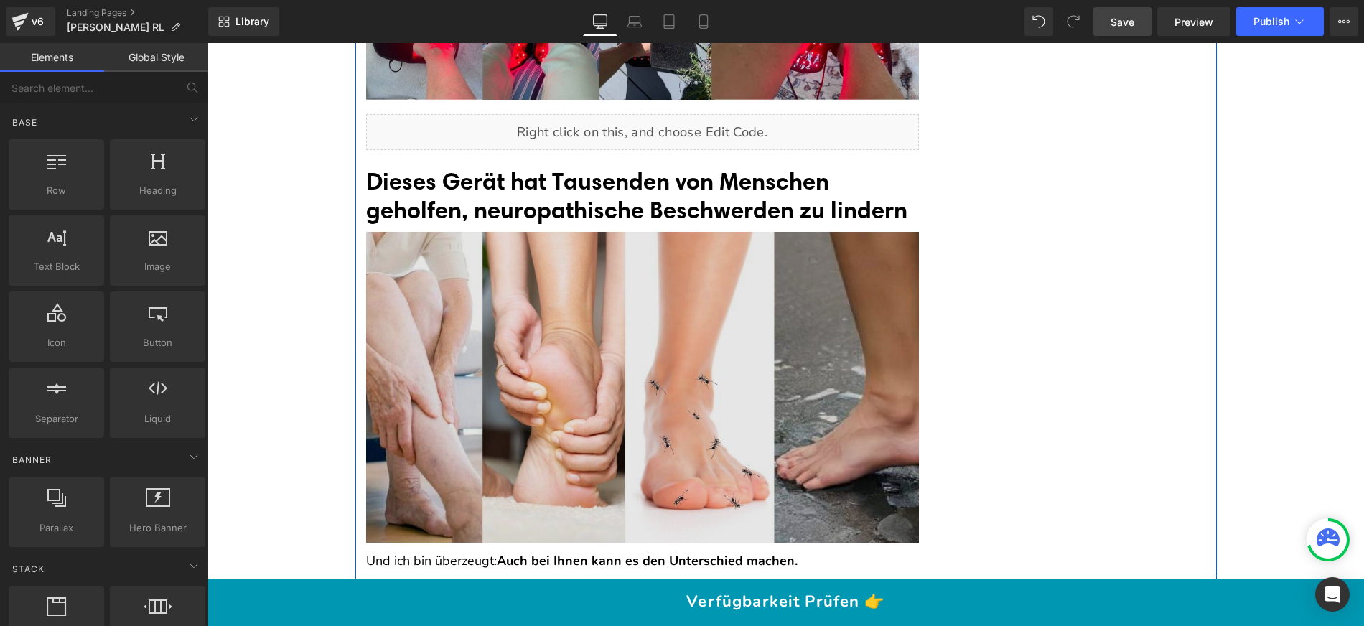
scroll to position [11789, 0]
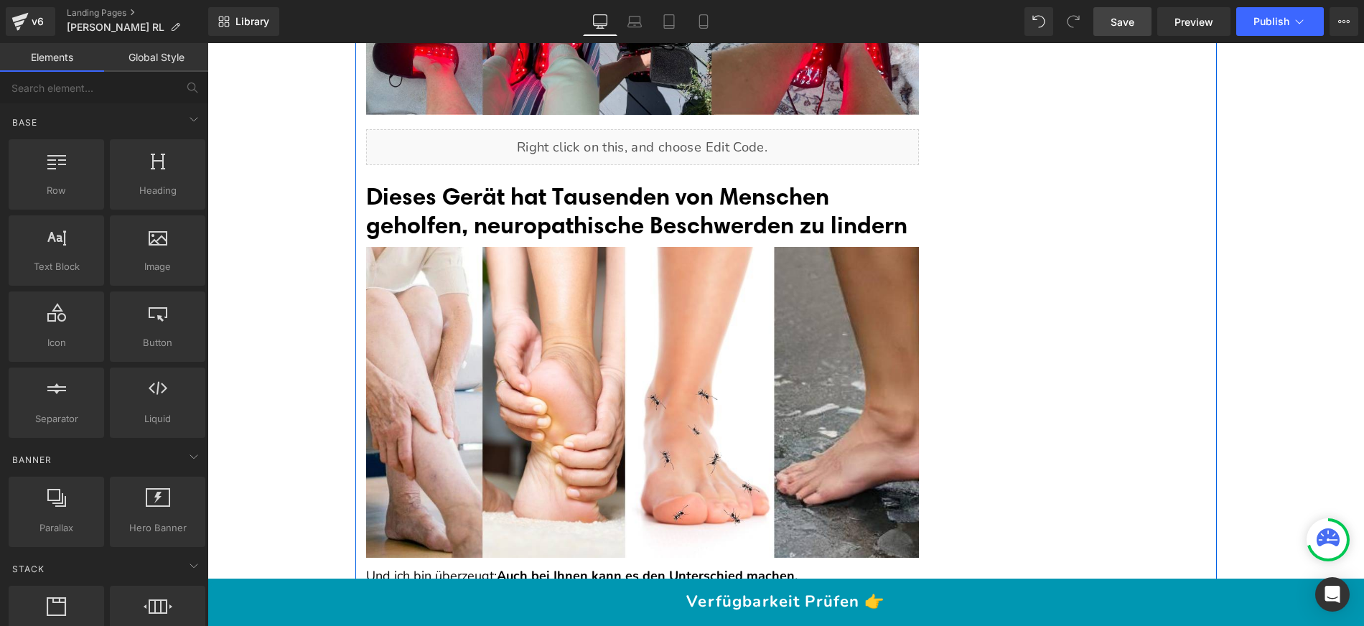
click at [470, 230] on div "So verwenden Sie das relievy™ Rotlicht & NIR Therapiegerät für beste Ergebnisse…" at bounding box center [642, 589] width 574 height 6639
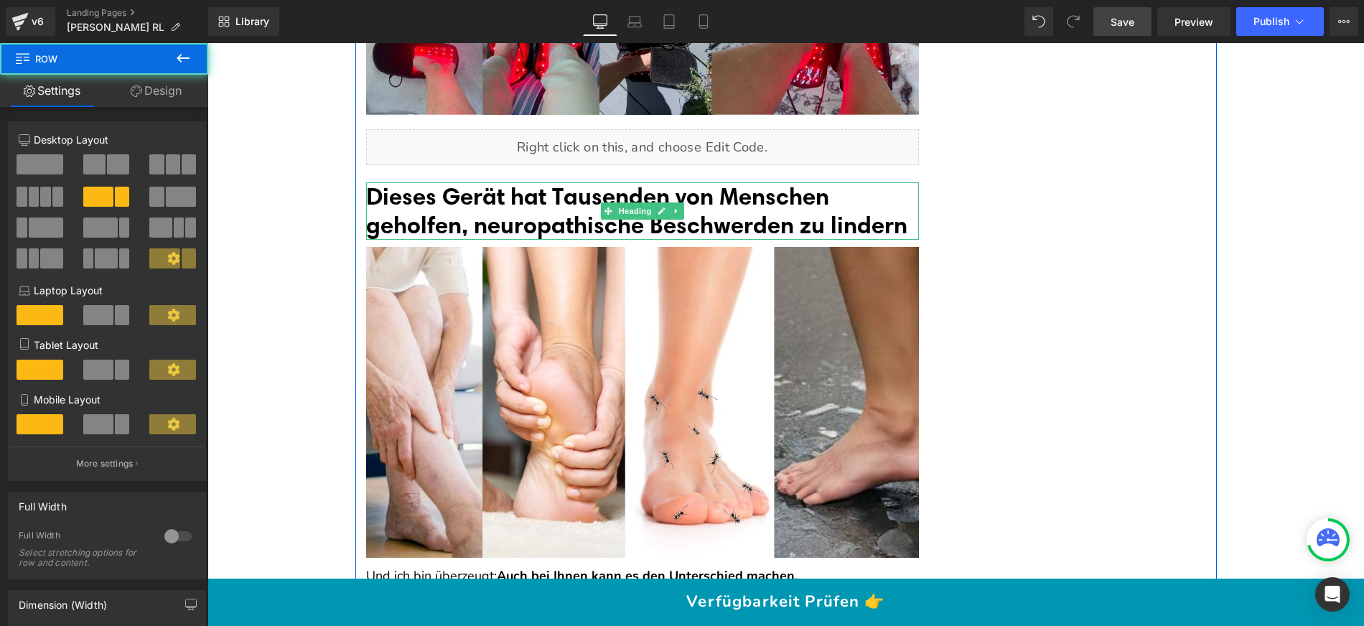
click at [470, 220] on h2 "Dieses Gerät hat Tausenden von Menschen geholfen, neuropathische Beschwerden zu…" at bounding box center [642, 210] width 553 height 57
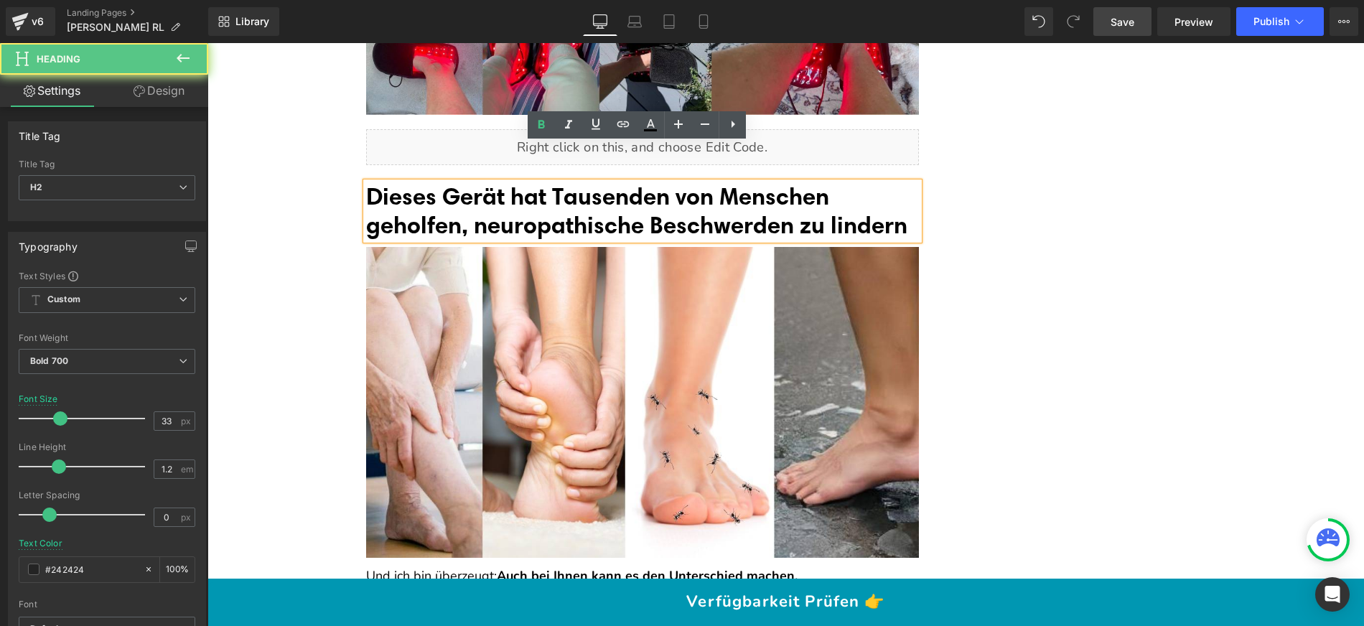
click at [469, 215] on h2 "Dieses Gerät hat Tausenden von Menschen geholfen, neuropathische Beschwerden zu…" at bounding box center [642, 210] width 553 height 57
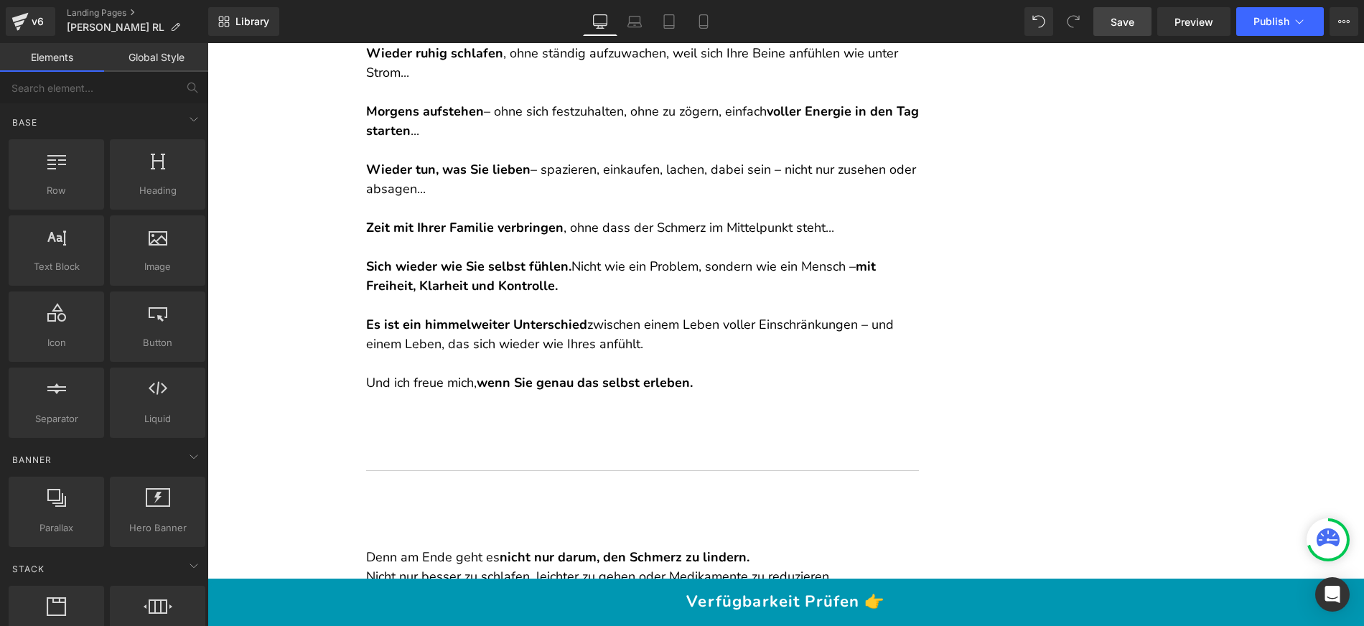
scroll to position [12547, 0]
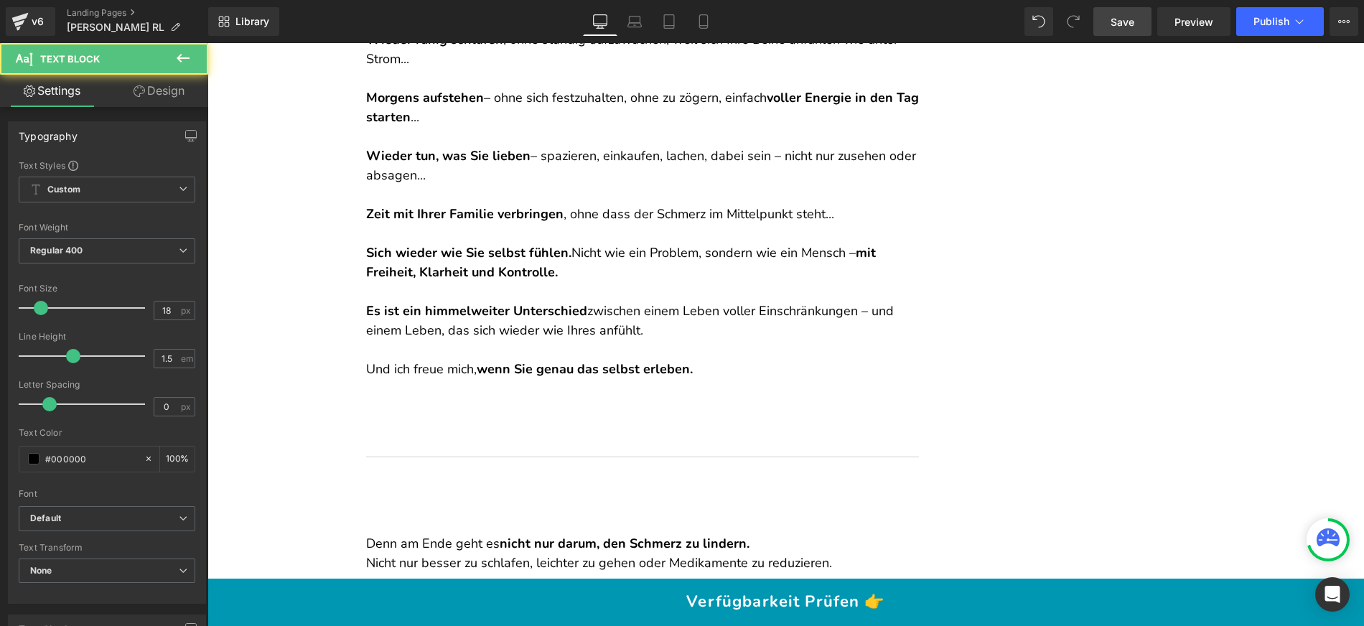
click at [430, 418] on div "Und ich bin überzeugt: Auch bei Ihnen kann es den Unterschied machen. Stellen S…" at bounding box center [642, 281] width 553 height 891
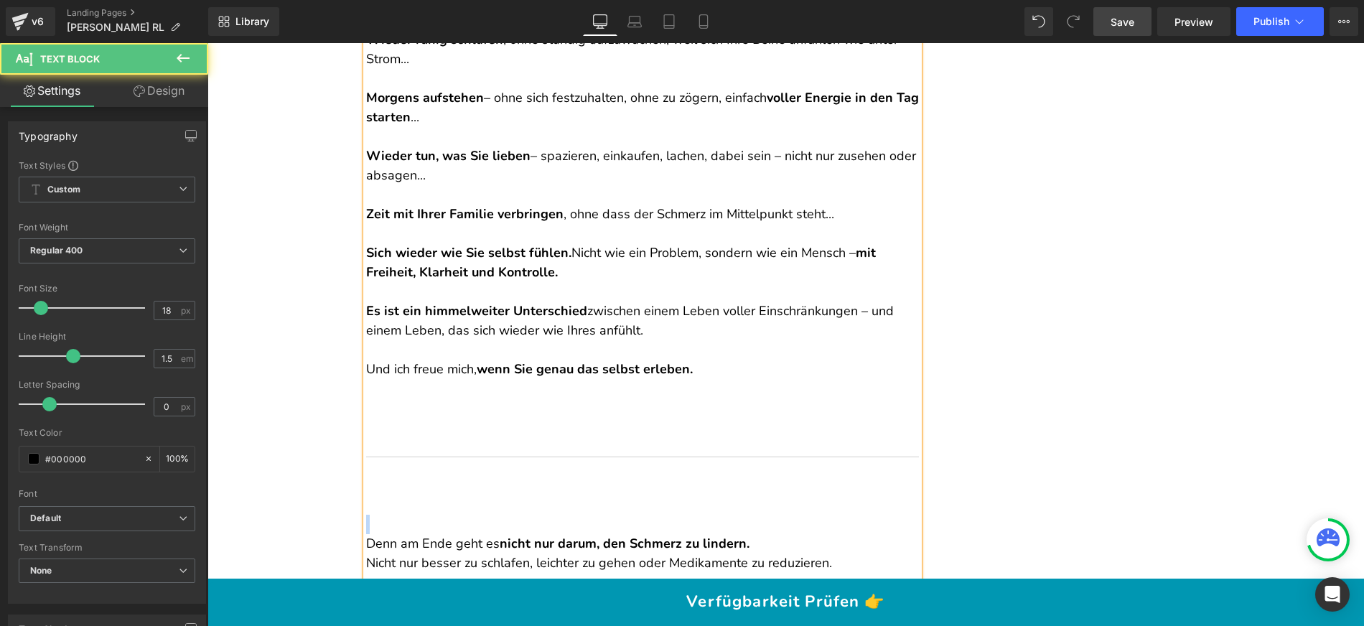
click at [430, 418] on div "Und ich bin überzeugt: Auch bei Ihnen kann es den Unterschied machen. Stellen S…" at bounding box center [642, 281] width 553 height 891
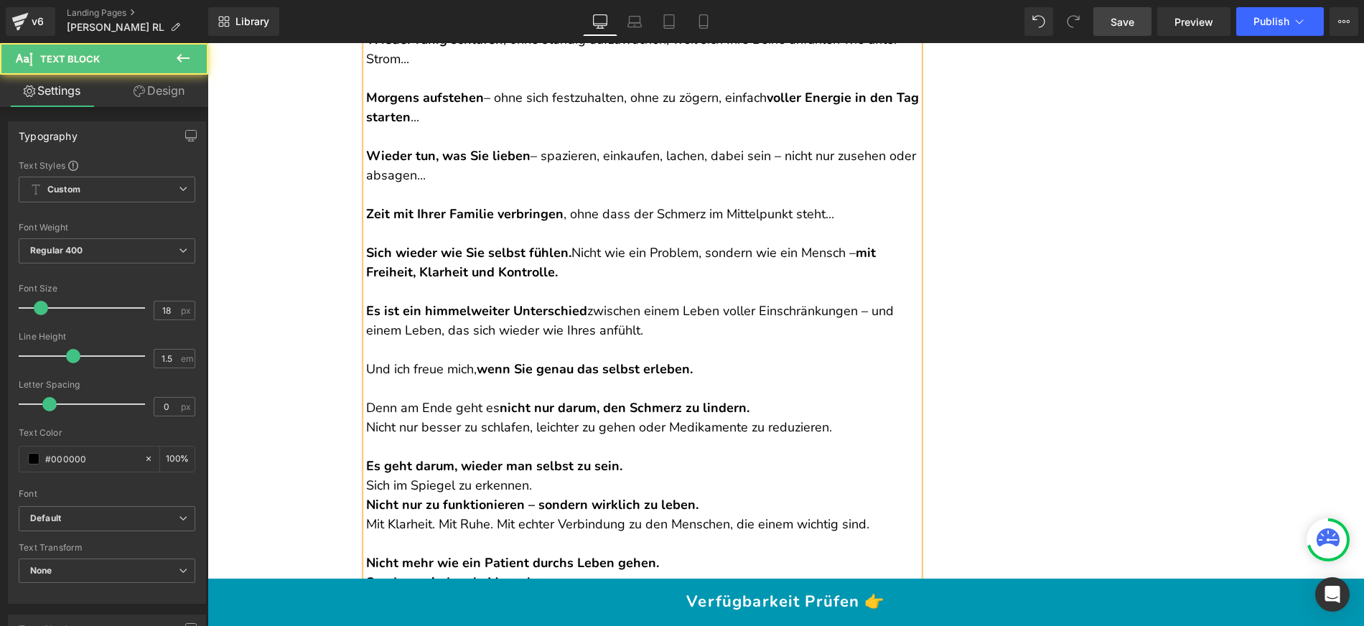
click at [792, 398] on p "Denn am Ende geht es nicht nur darum, den Schmerz zu lindern. Nicht nur besser …" at bounding box center [642, 417] width 553 height 39
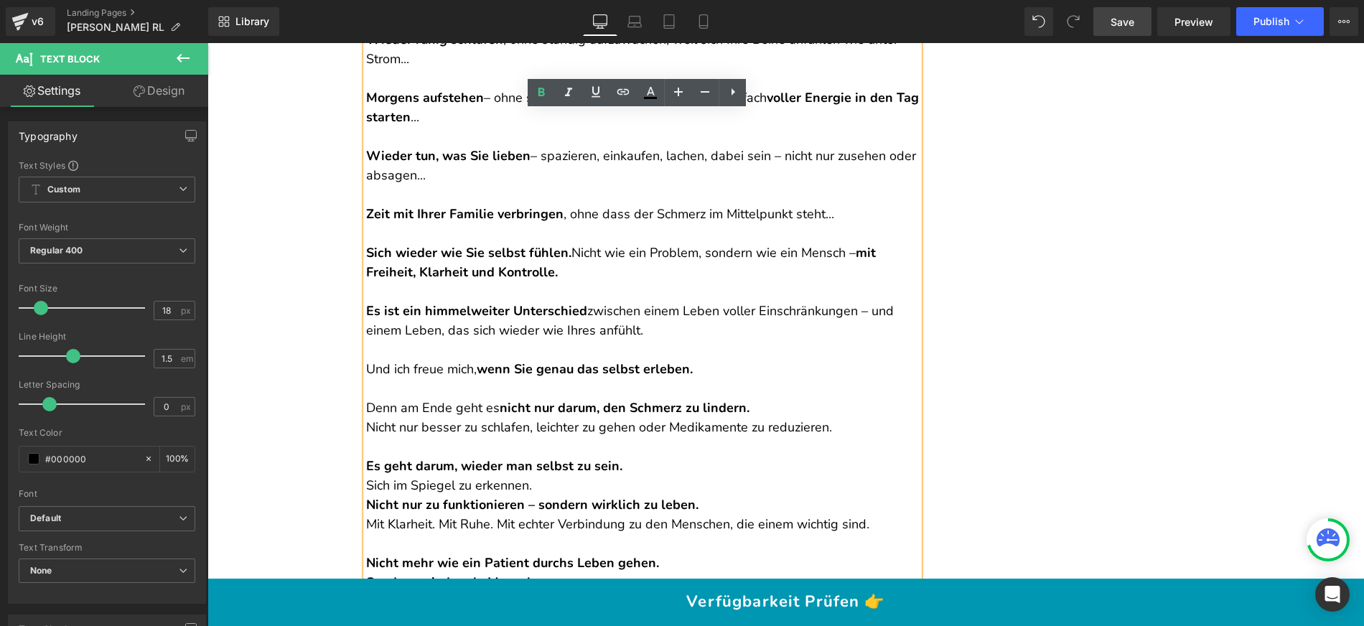
click at [655, 457] on p "Es geht darum, wieder man selbst zu sein. Sich im Spiegel zu erkennen. Nicht nu…" at bounding box center [642, 496] width 553 height 78
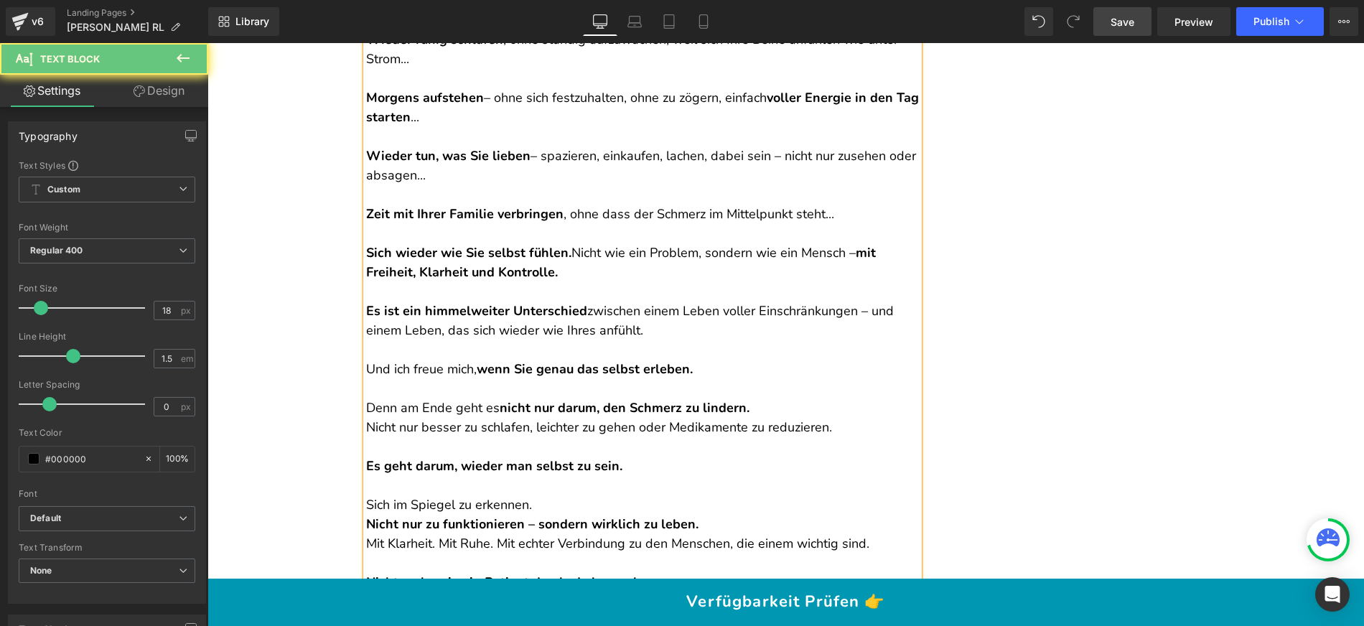
click at [558, 476] on p "Sich im Spiegel zu erkennen. Nicht nur zu funktionieren – sondern wirklich zu l…" at bounding box center [642, 515] width 553 height 78
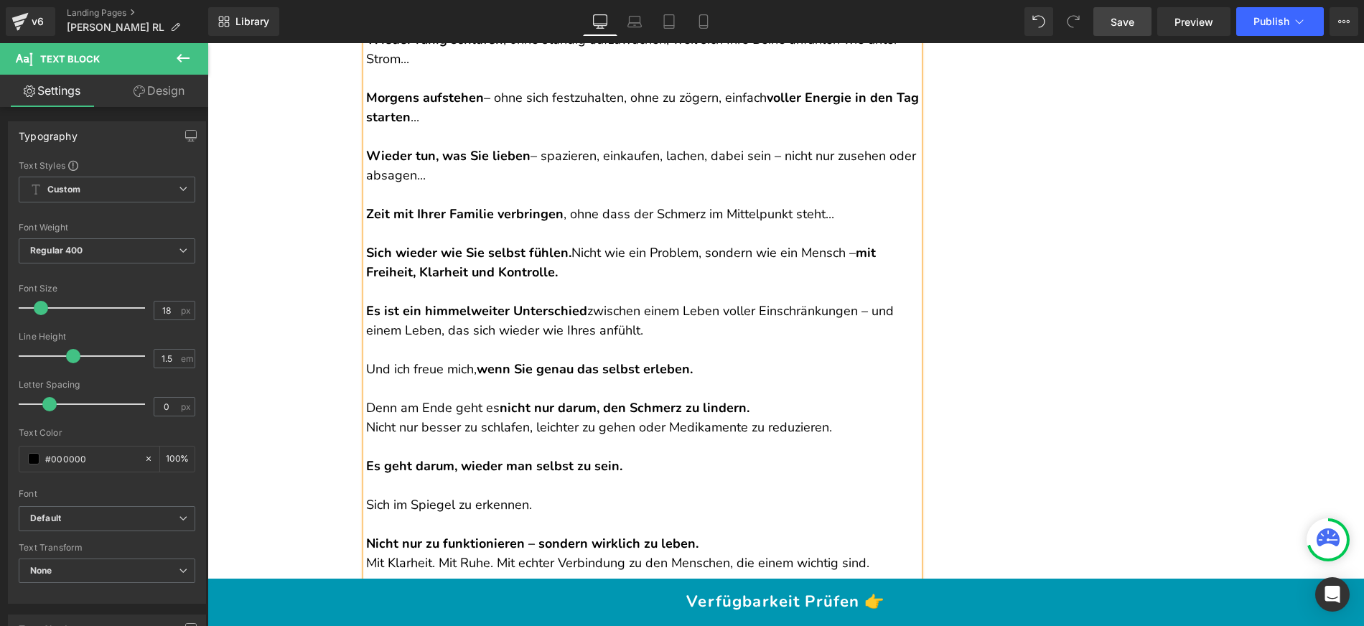
click at [716, 515] on p "Nicht nur zu funktionieren – sondern wirklich zu leben. Mit Klarheit. Mit Ruhe.…" at bounding box center [642, 544] width 553 height 58
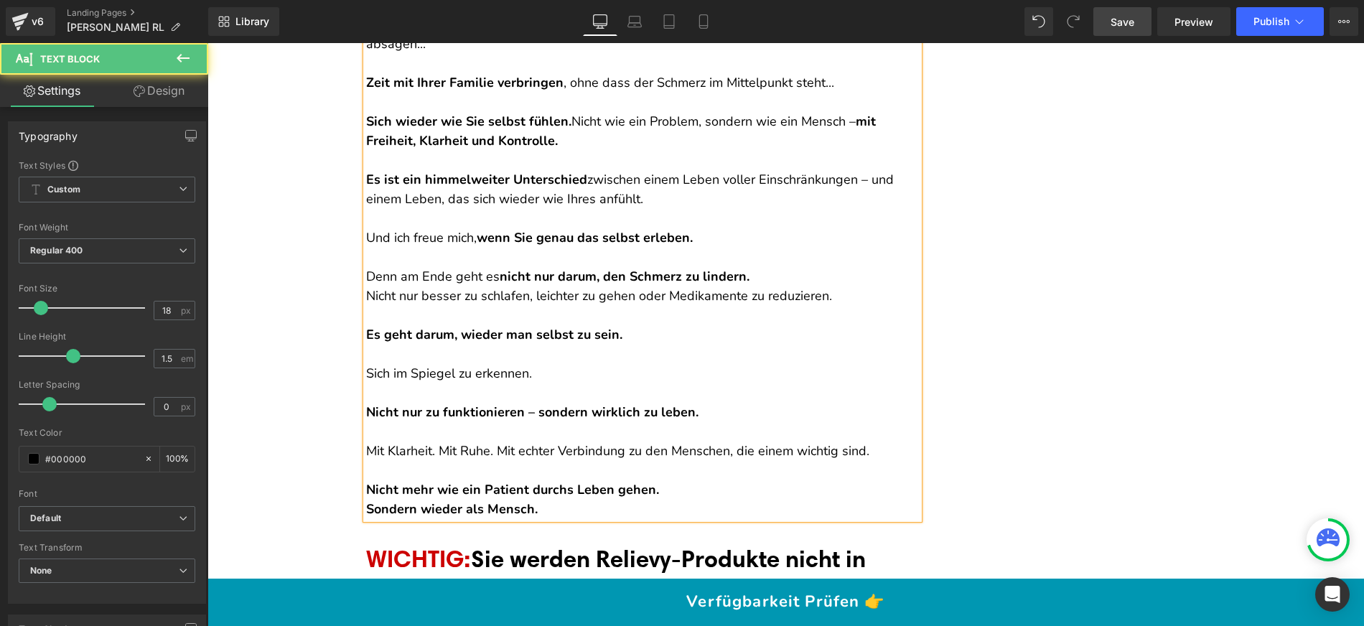
click at [675, 480] on p "Nicht mehr wie ein Patient durchs Leben gehen. Sondern wieder als Mensch." at bounding box center [642, 499] width 553 height 39
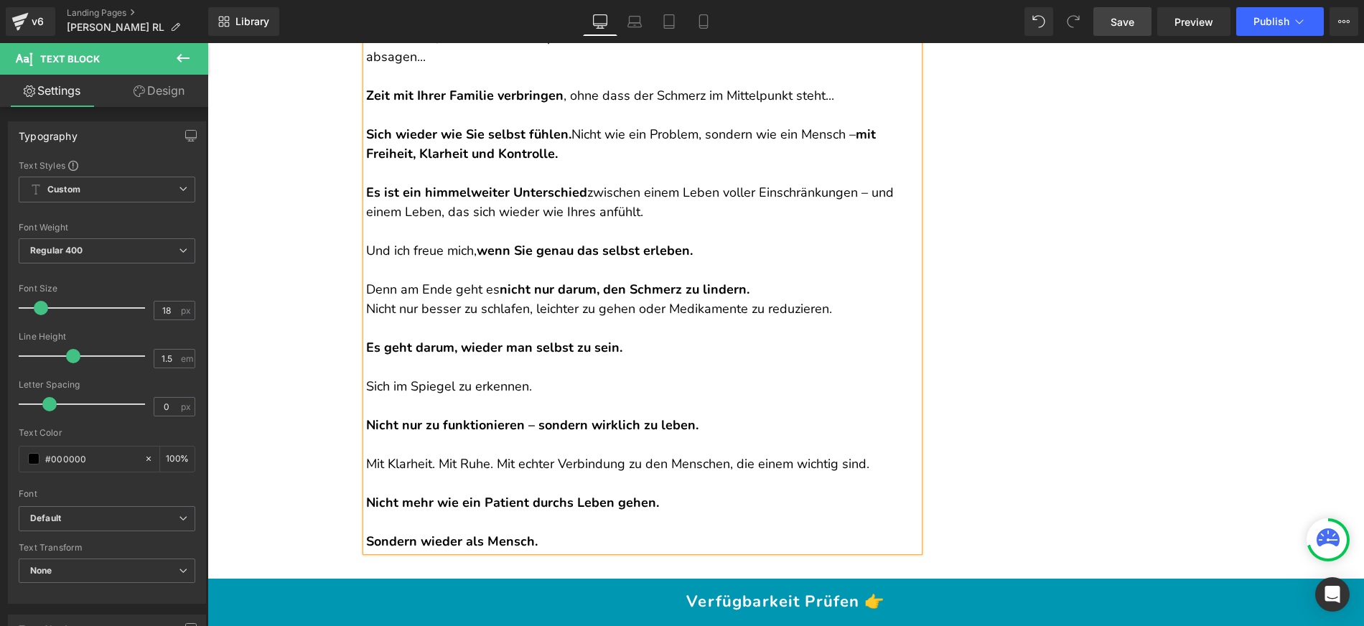
scroll to position [12650, 0]
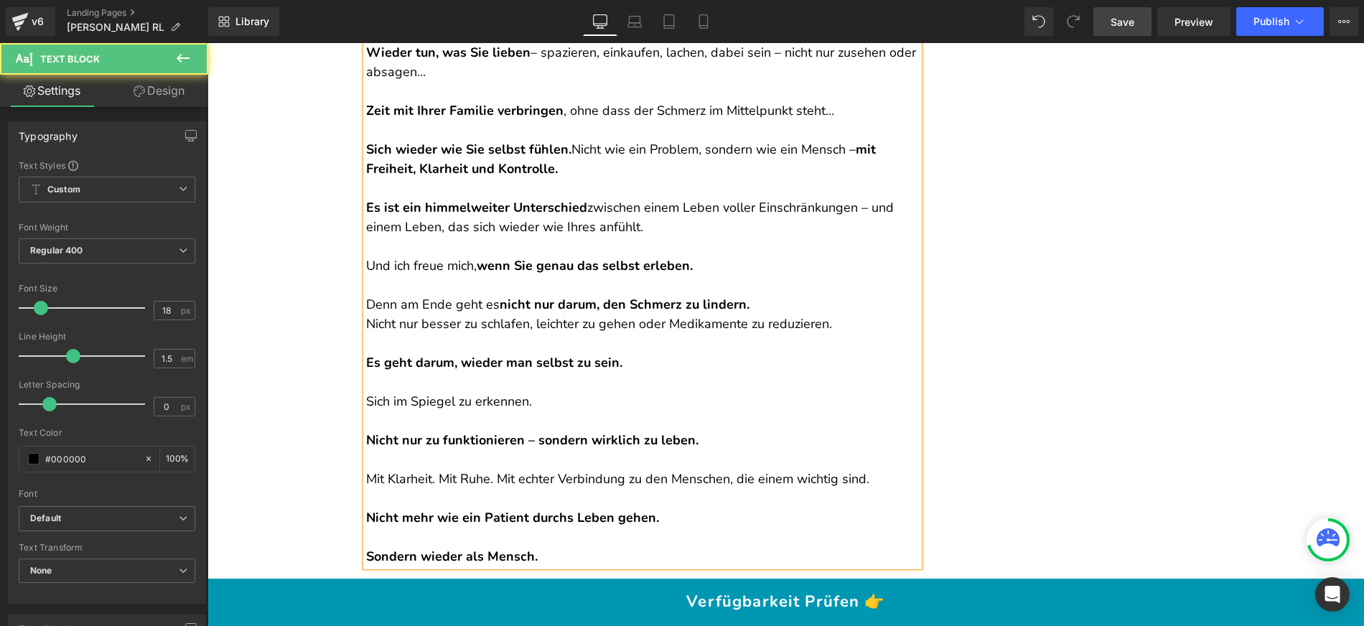
click at [774, 295] on p "Denn am Ende geht es nicht nur darum, den Schmerz zu lindern. Nicht nur besser …" at bounding box center [642, 314] width 553 height 39
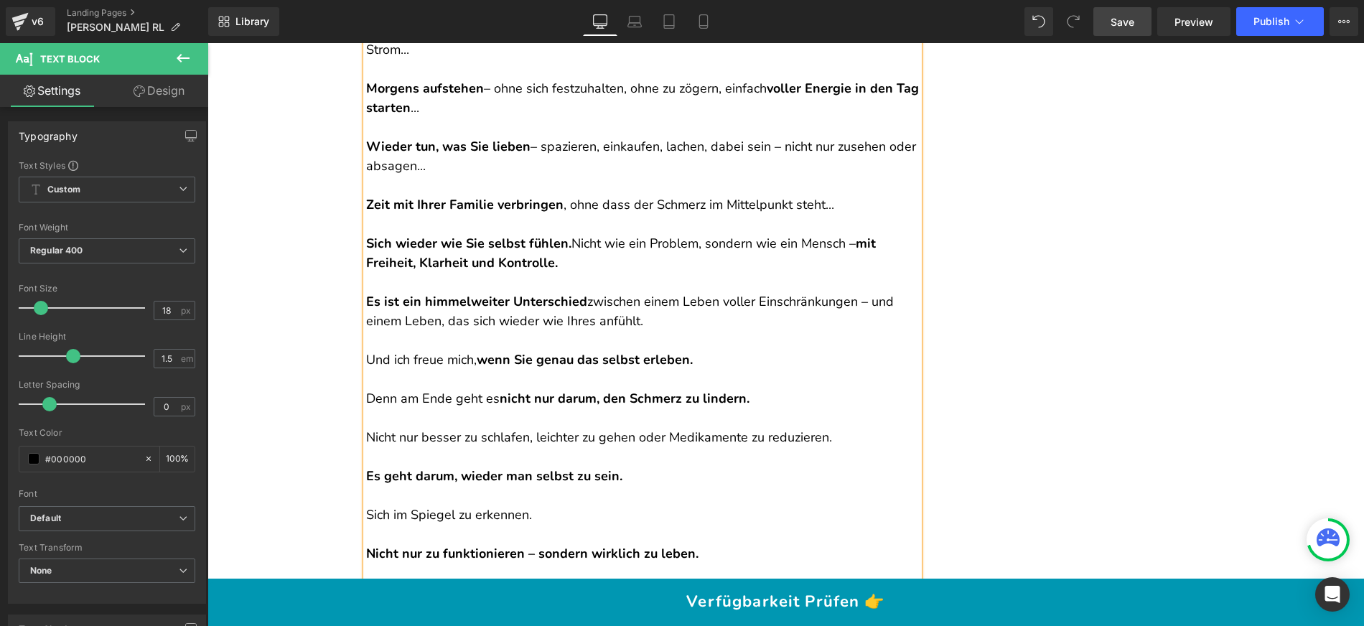
scroll to position [12556, 0]
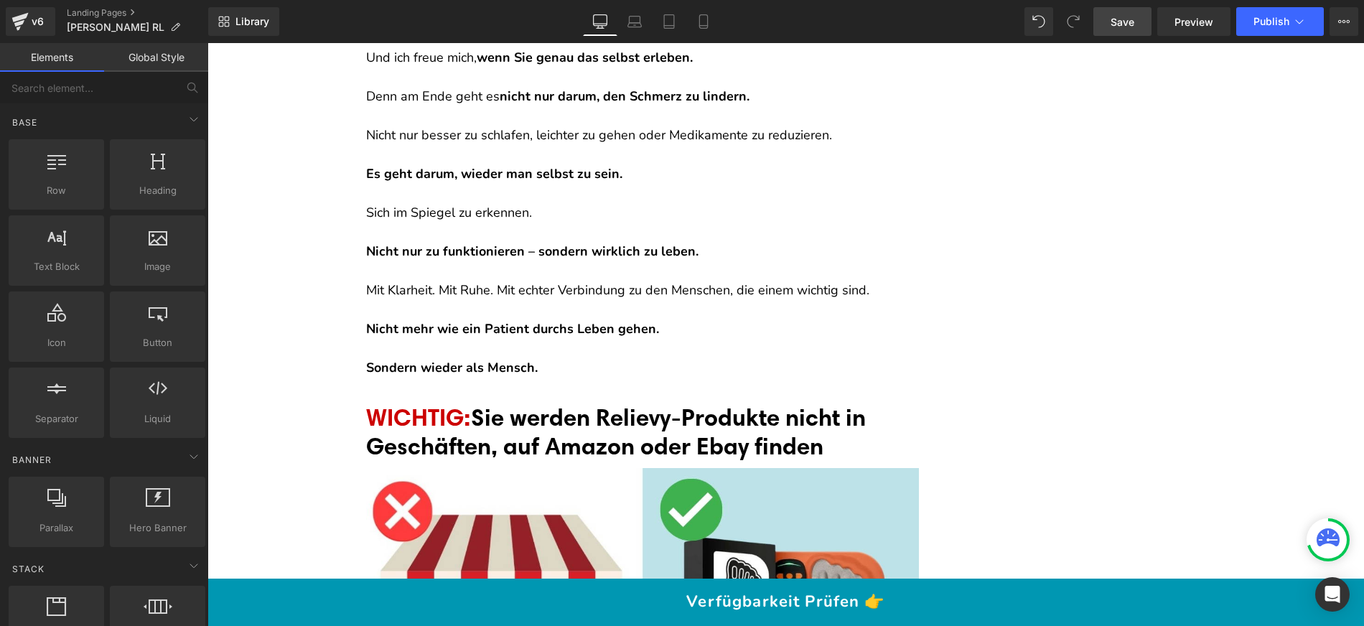
scroll to position [12964, 0]
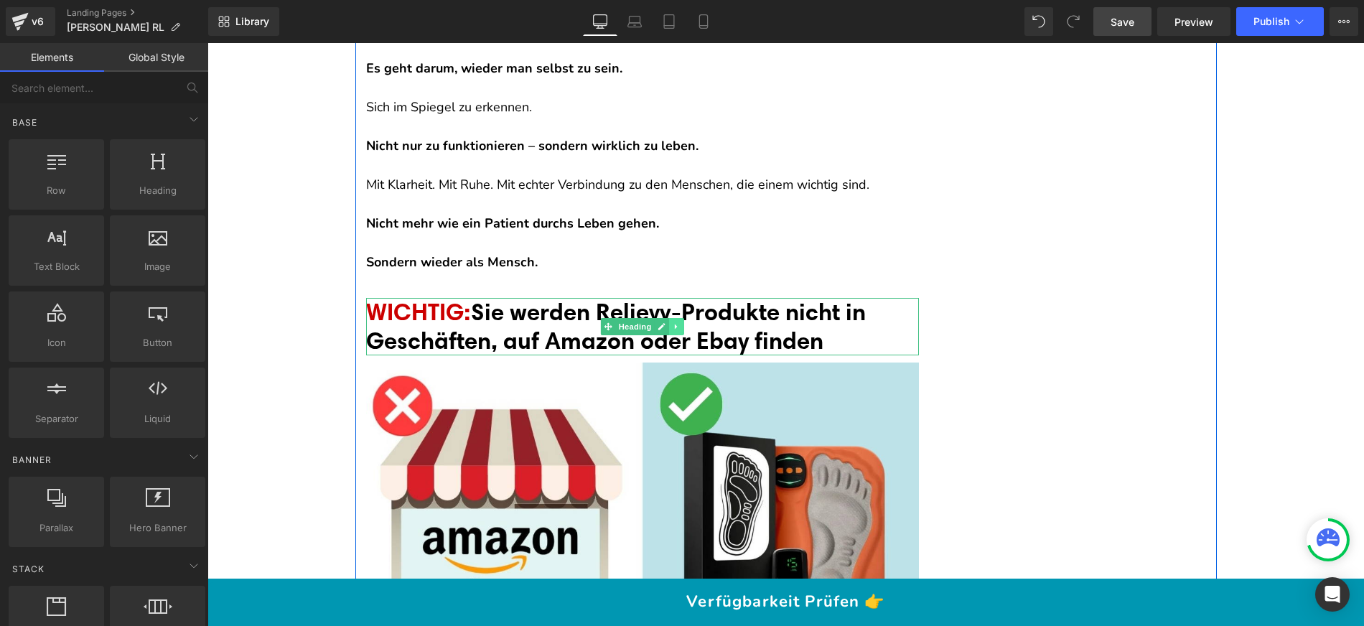
click at [677, 318] on link at bounding box center [676, 326] width 15 height 17
click at [669, 318] on link at bounding box center [668, 326] width 15 height 17
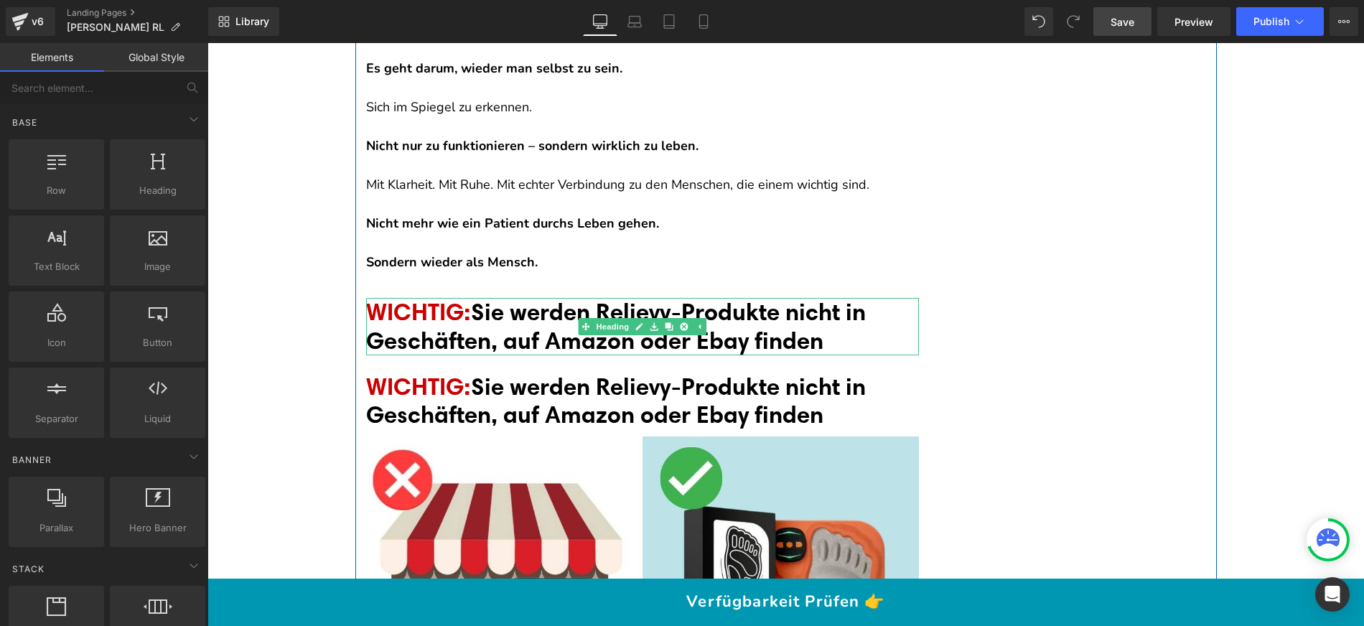
click at [531, 297] on span "Sie werden Relievy-Produkte nicht in Geschäften, auf Amazon oder Ebay finden" at bounding box center [616, 325] width 500 height 57
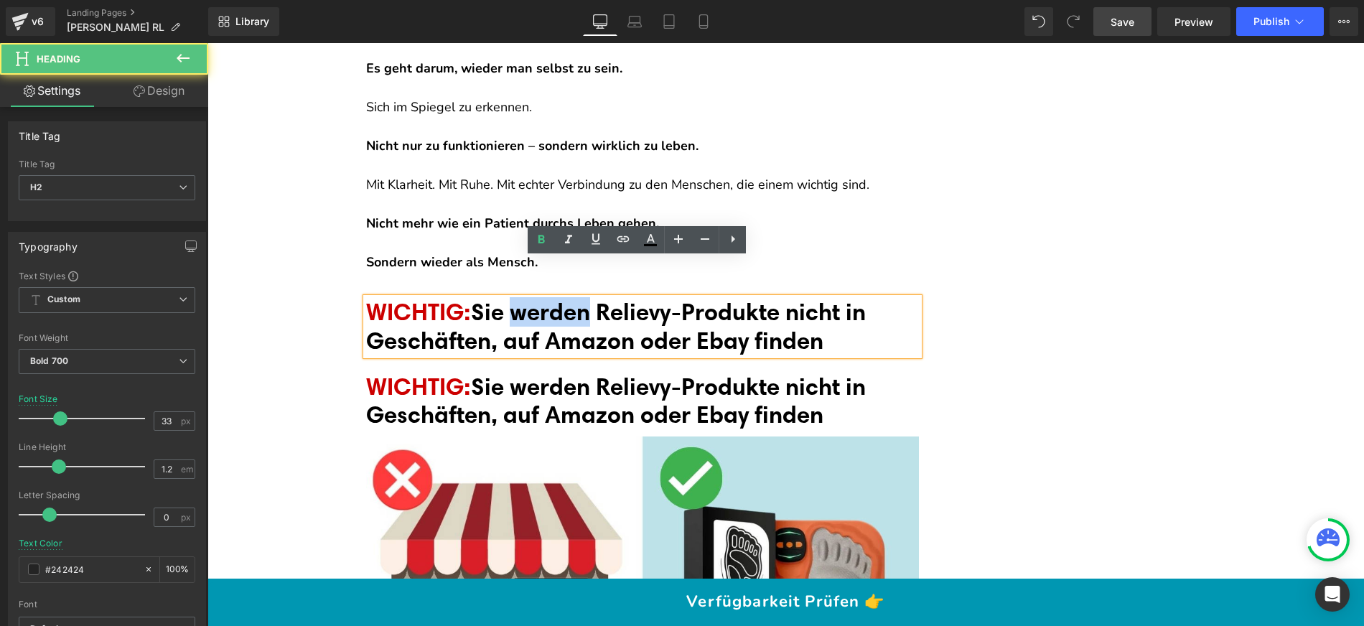
click at [531, 297] on span "Sie werden Relievy-Produkte nicht in Geschäften, auf Amazon oder Ebay finden" at bounding box center [616, 325] width 500 height 57
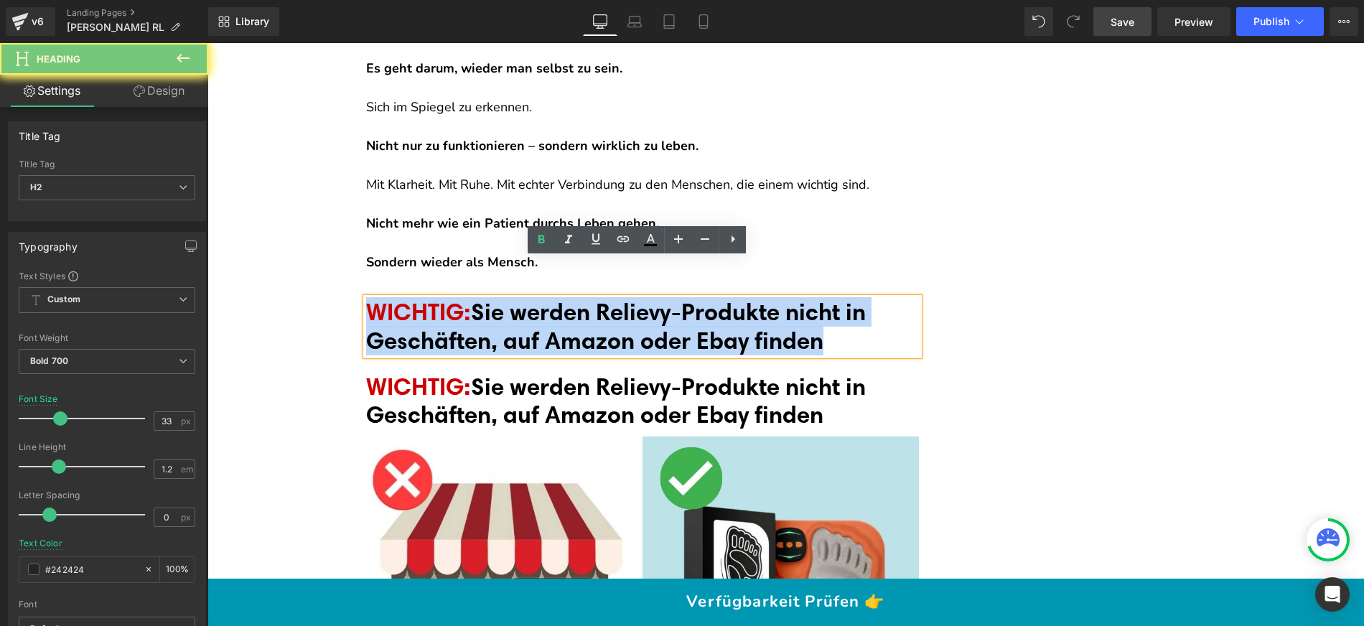
click at [531, 297] on span "Sie werden Relievy-Produkte nicht in Geschäften, auf Amazon oder Ebay finden" at bounding box center [616, 325] width 500 height 57
paste div
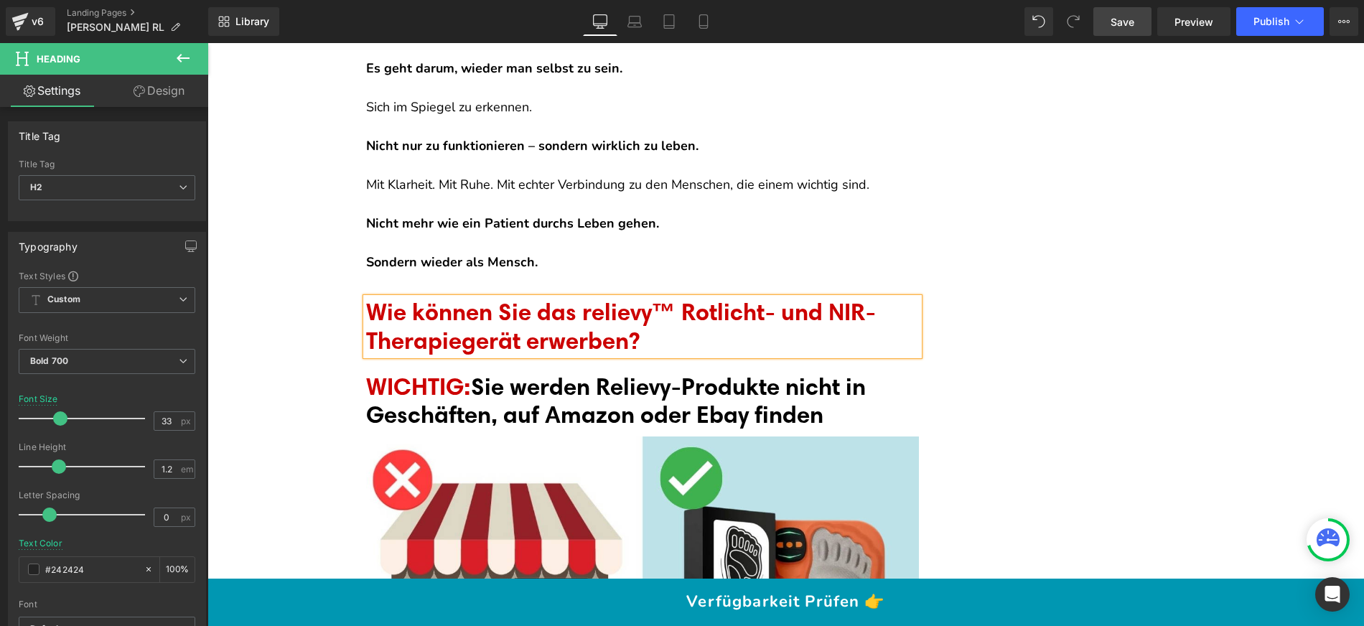
click at [530, 297] on font "Wie können Sie das relievy™ Rotlicht- und NIR-Therapiegerät erwerben?" at bounding box center [621, 325] width 510 height 57
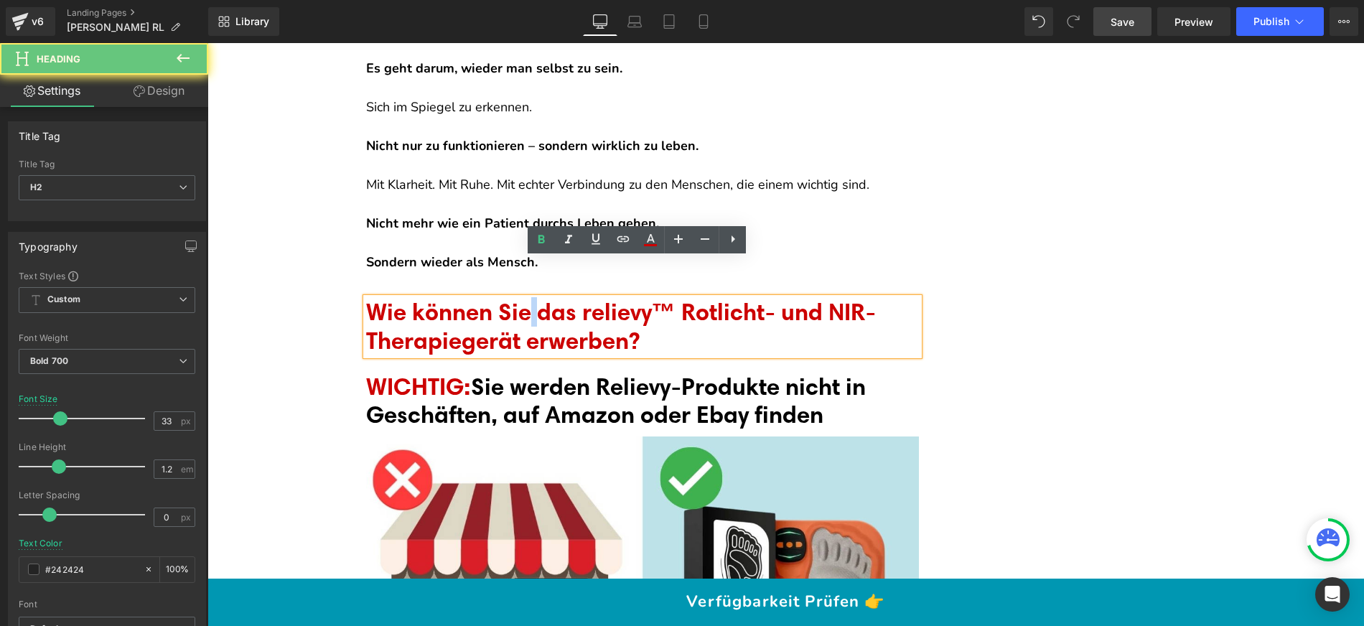
click at [530, 297] on font "Wie können Sie das relievy™ Rotlicht- und NIR-Therapiegerät erwerben?" at bounding box center [621, 325] width 510 height 57
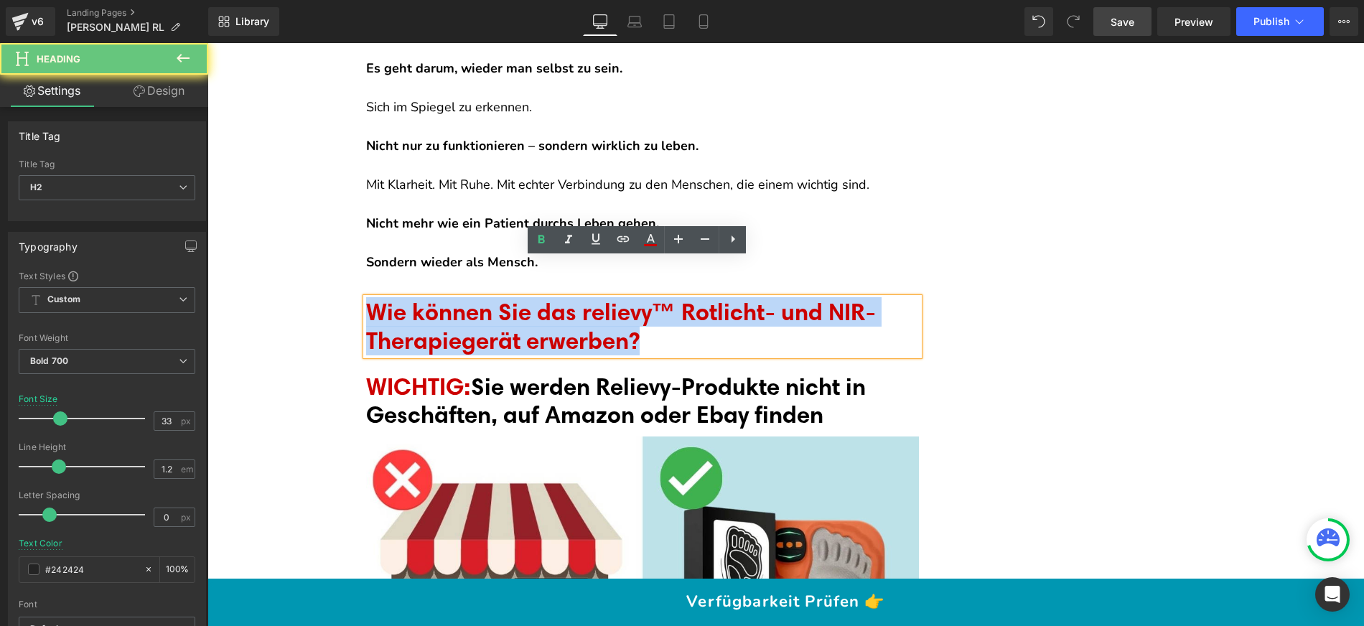
click at [530, 297] on font "Wie können Sie das relievy™ Rotlicht- und NIR-Therapiegerät erwerben?" at bounding box center [621, 325] width 510 height 57
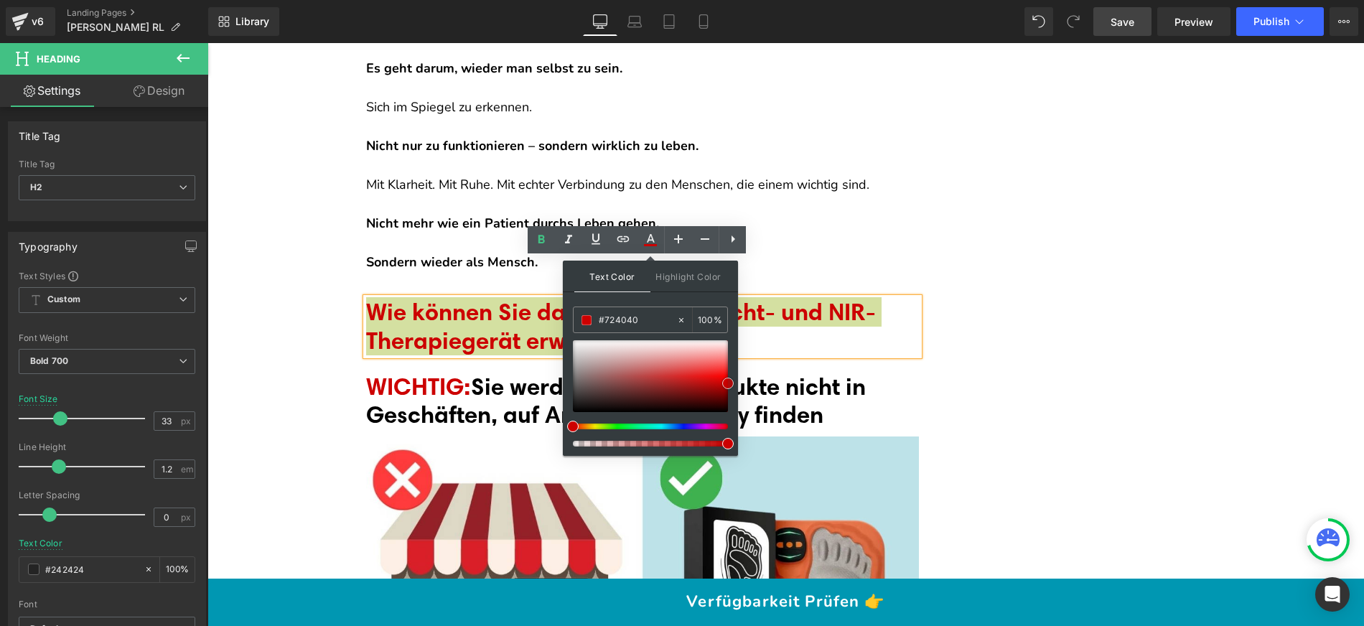
type input "#151313"
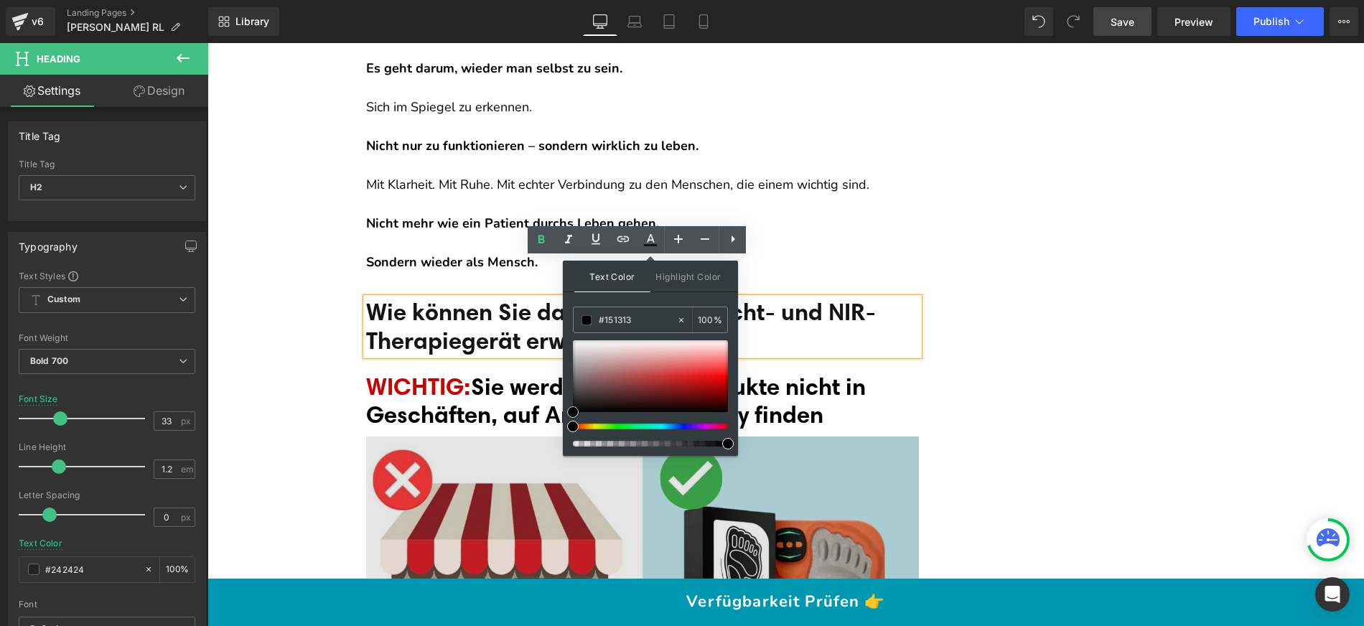
drag, startPoint x: 807, startPoint y: 439, endPoint x: 524, endPoint y: 438, distance: 282.8
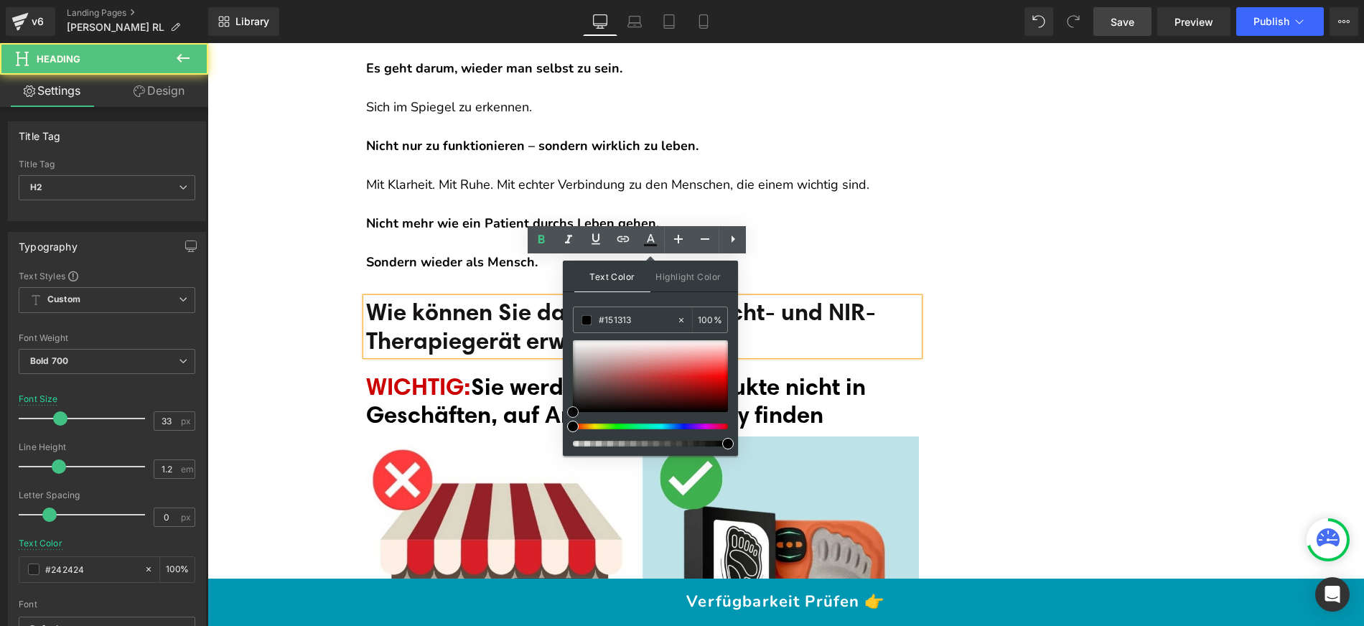
click at [483, 297] on span "Wie können Sie das relievy™ Rotlicht- und NIR-Therapiegerät erwerben?" at bounding box center [621, 325] width 510 height 57
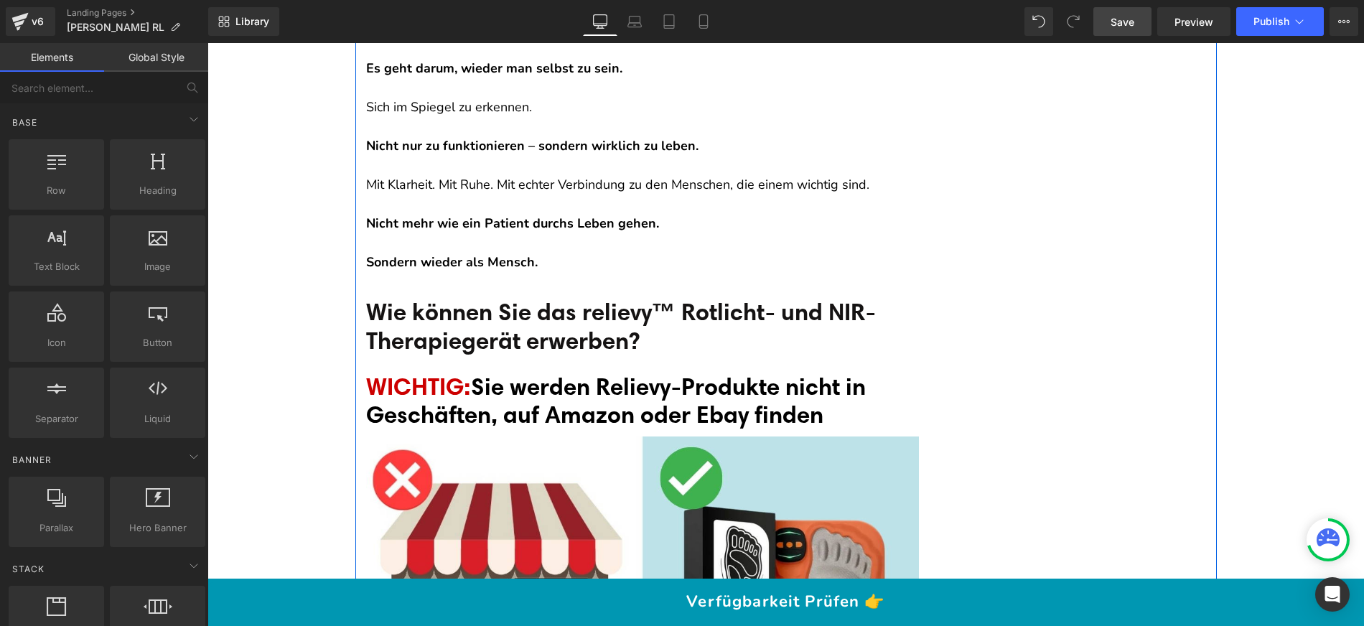
click at [547, 233] on p "Sondern wieder als Mensch." at bounding box center [642, 252] width 553 height 39
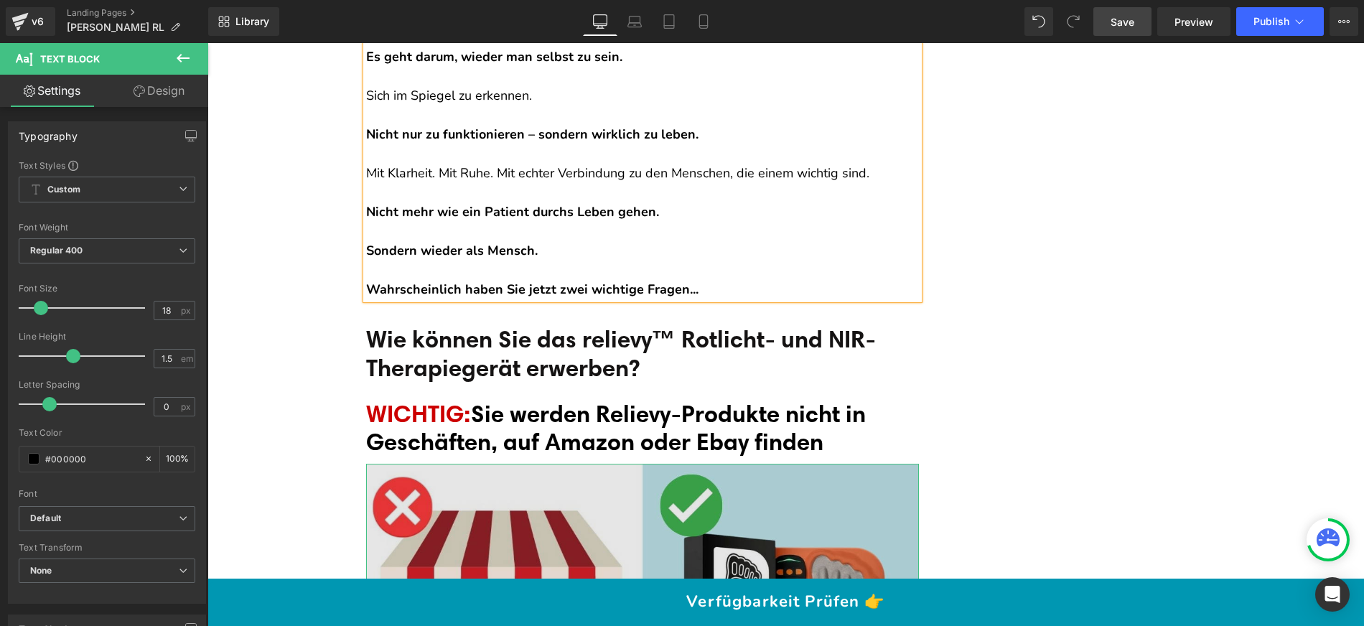
scroll to position [13046, 0]
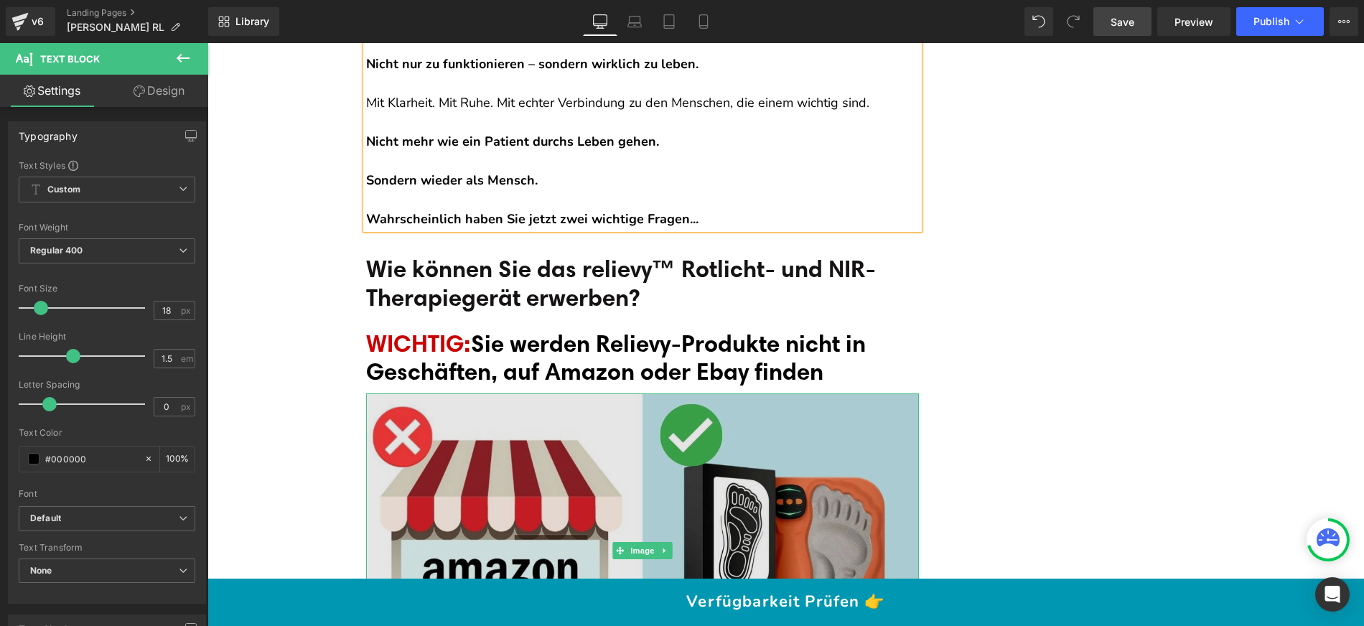
click at [622, 436] on img at bounding box center [642, 550] width 553 height 315
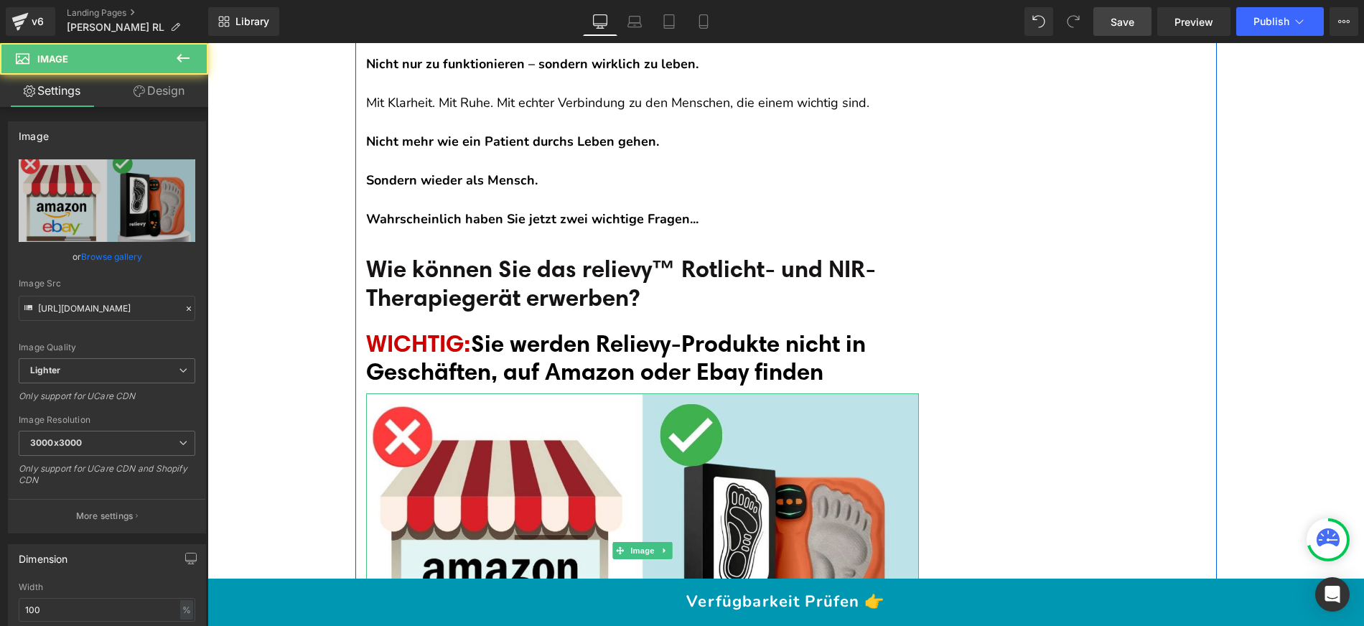
click at [663, 542] on link at bounding box center [664, 550] width 15 height 17
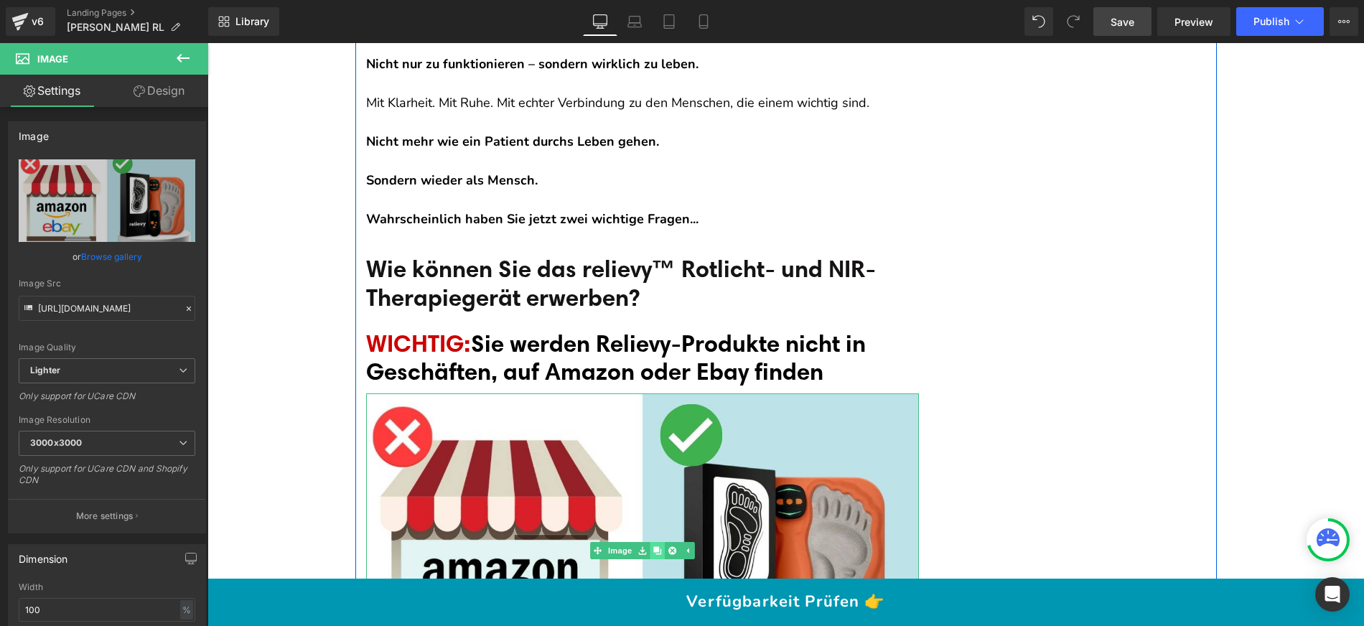
click at [654, 547] on icon at bounding box center [657, 551] width 8 height 8
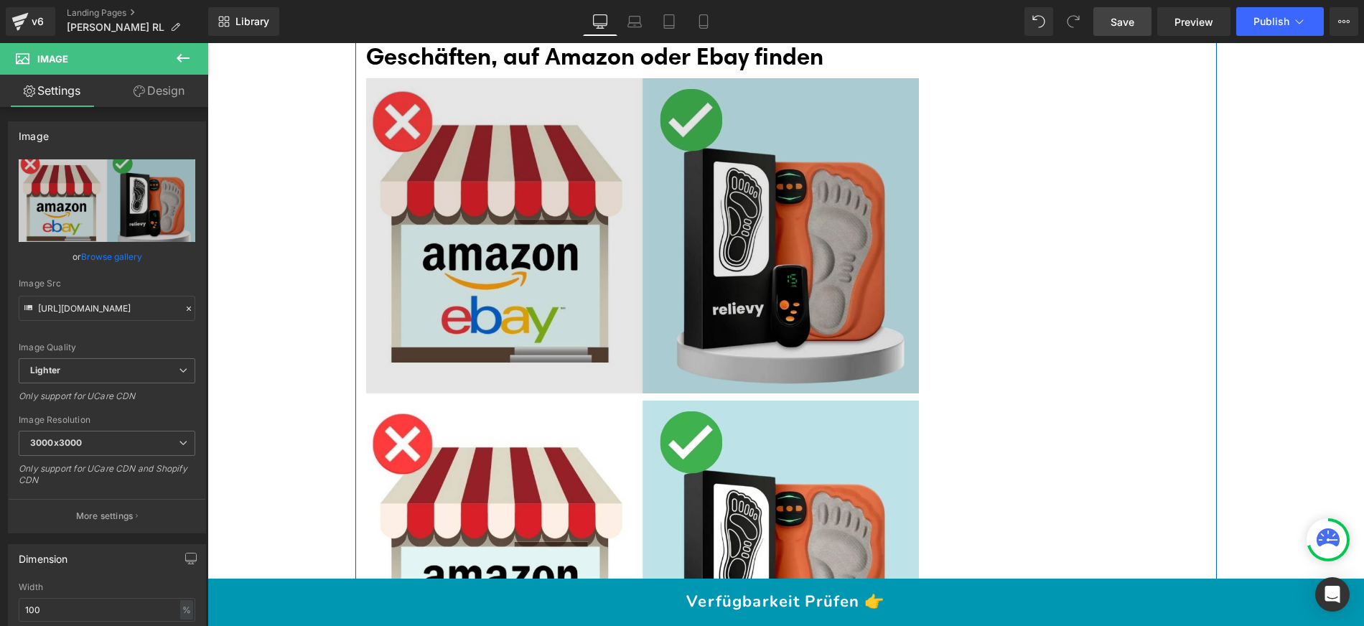
scroll to position [13346, 0]
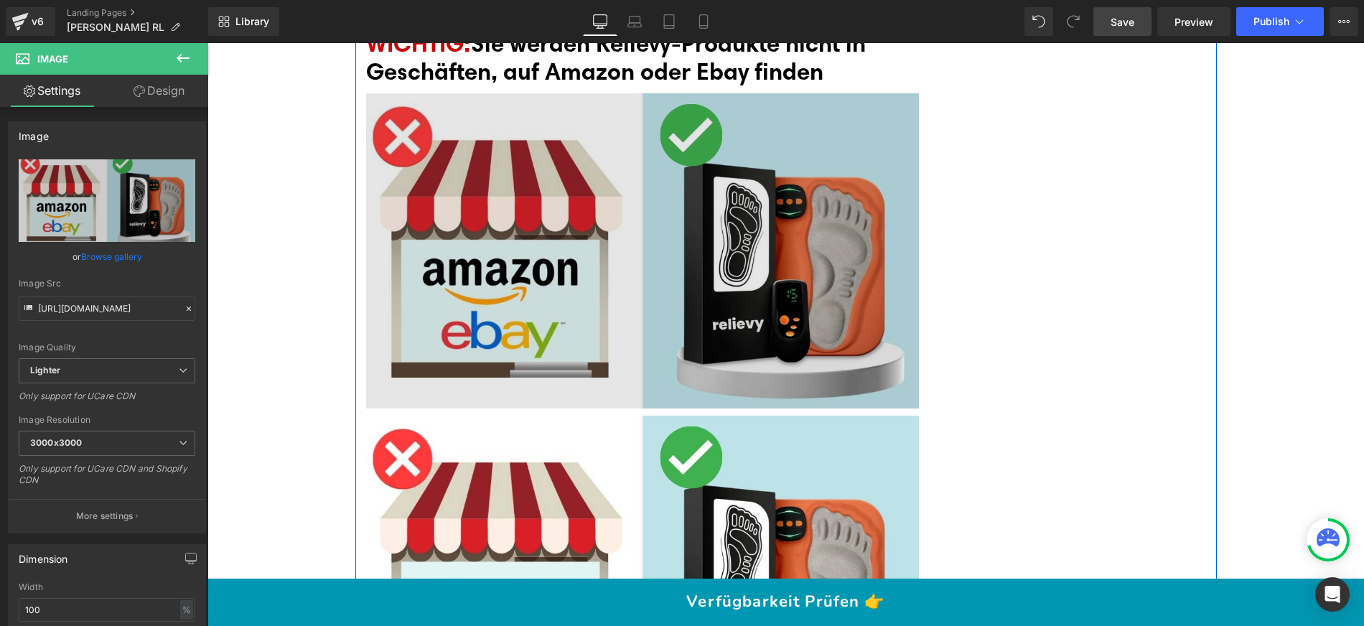
click at [579, 310] on img at bounding box center [642, 250] width 553 height 315
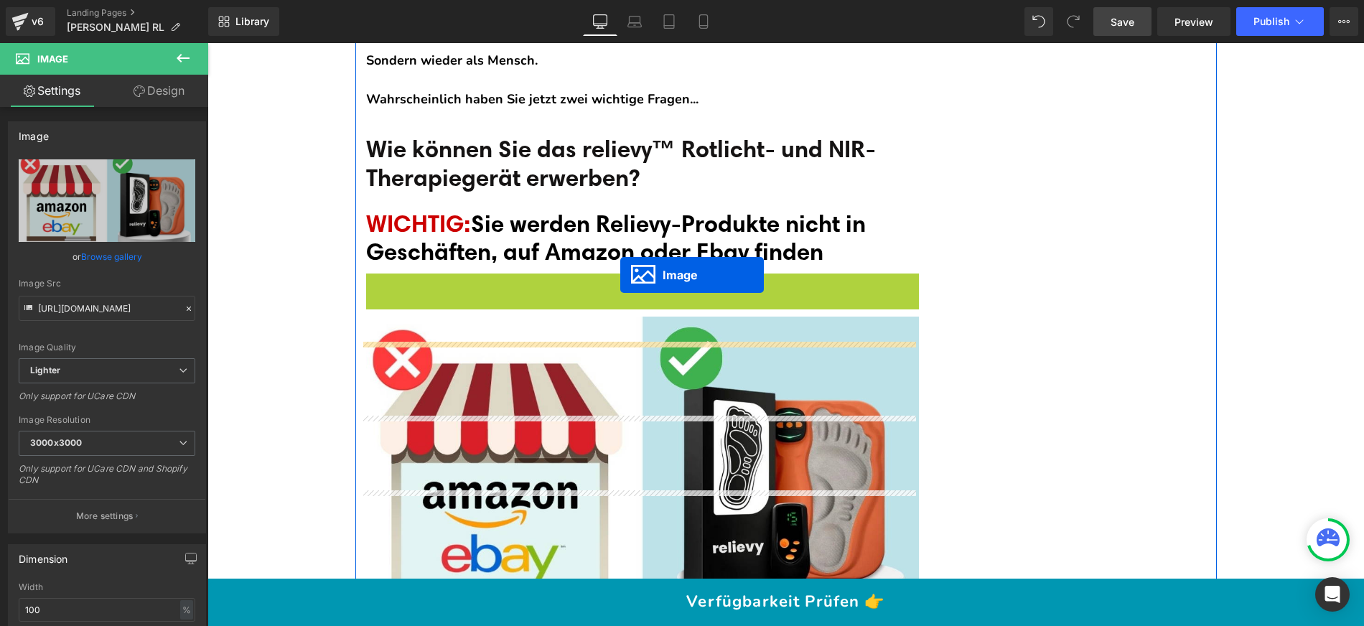
scroll to position [12893, 0]
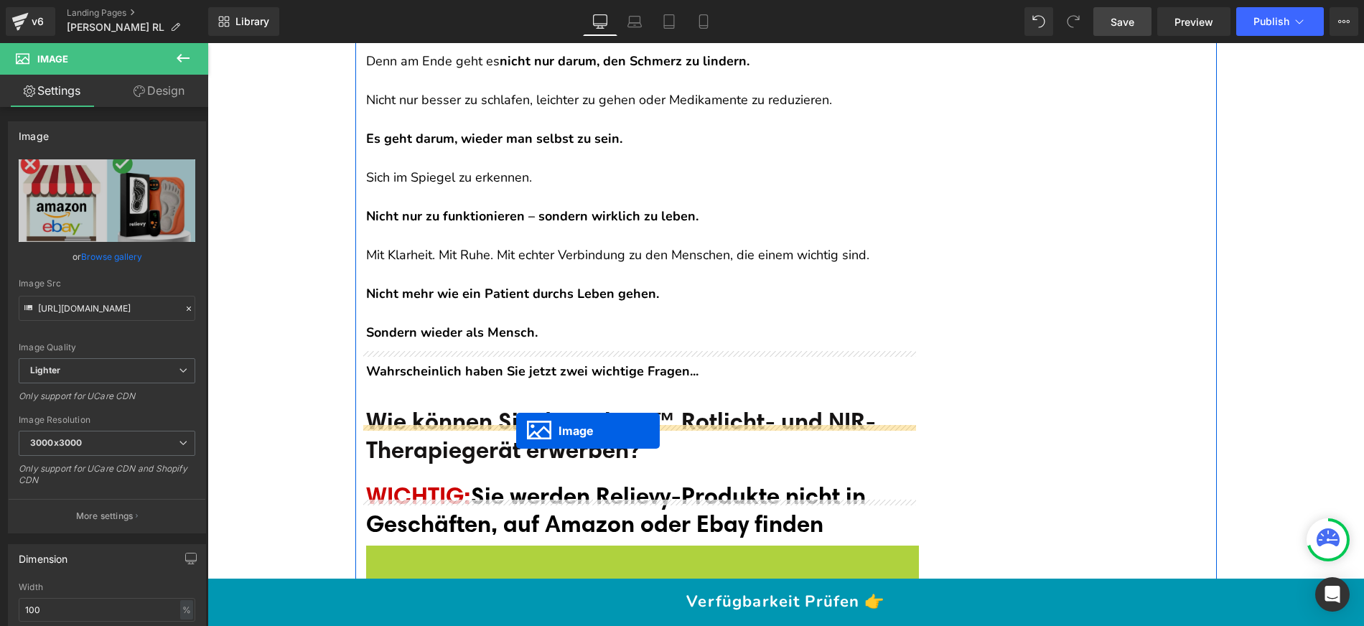
drag, startPoint x: 627, startPoint y: 210, endPoint x: 516, endPoint y: 430, distance: 246.2
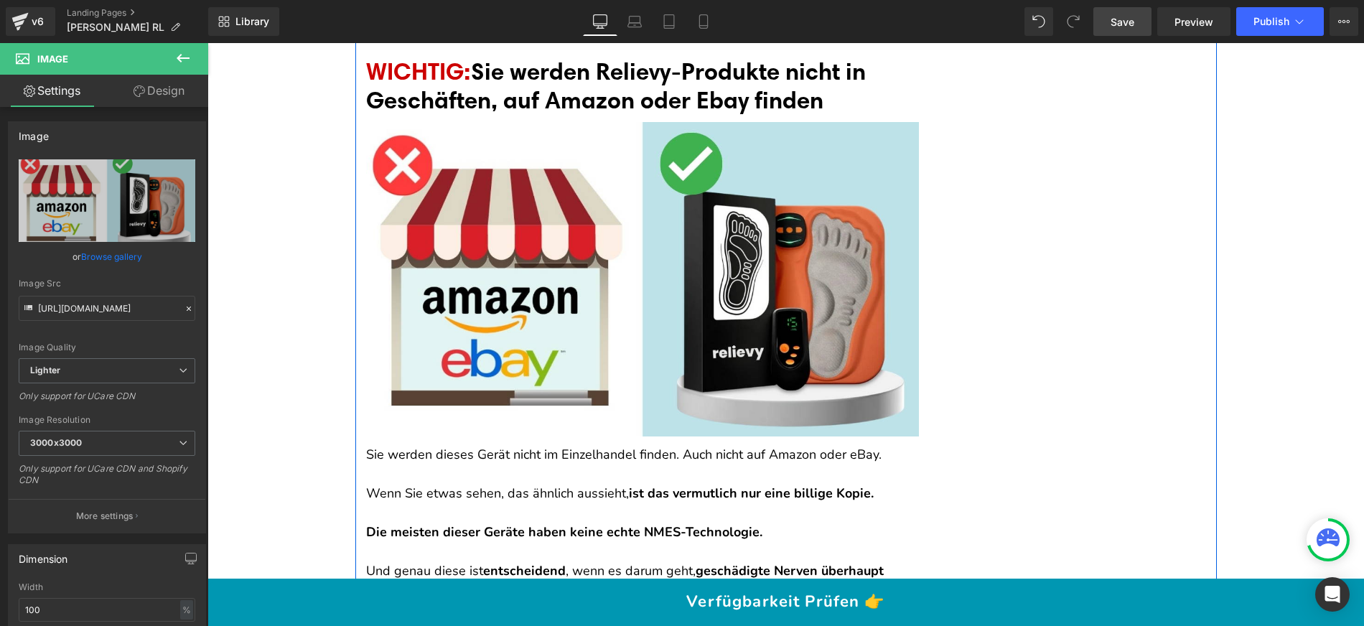
scroll to position [13696, 0]
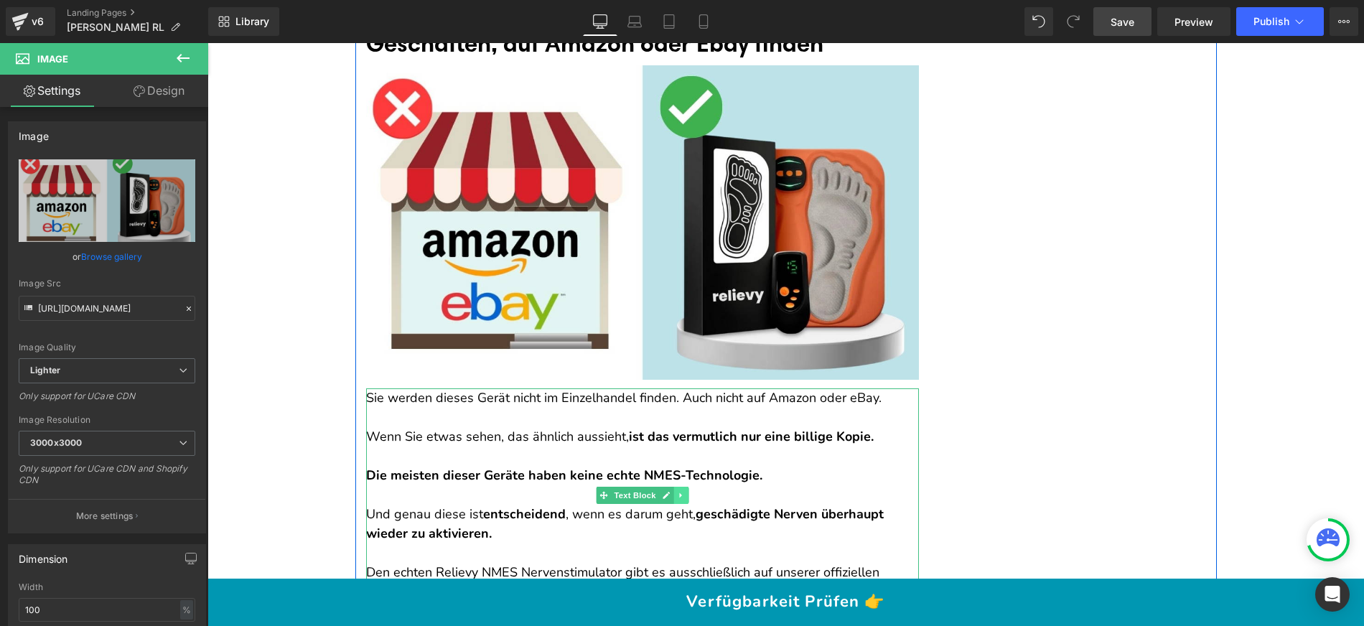
click at [677, 491] on icon at bounding box center [681, 495] width 8 height 9
click at [669, 491] on icon at bounding box center [673, 495] width 8 height 8
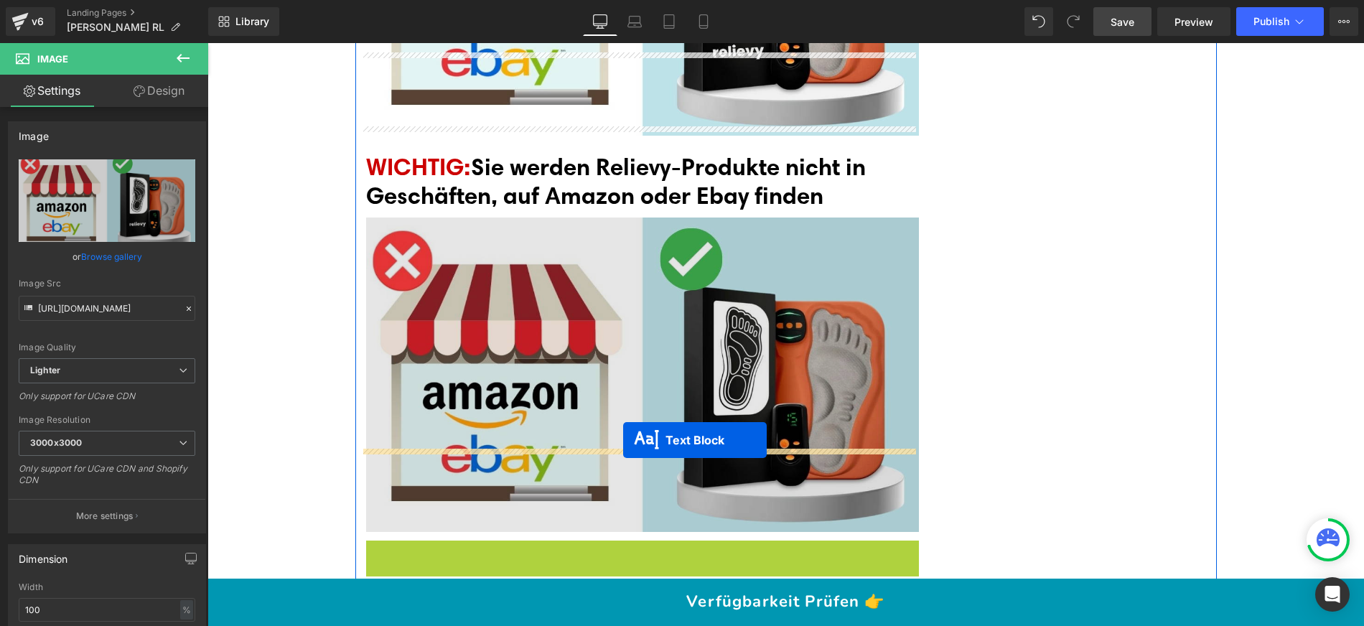
scroll to position [13336, 0]
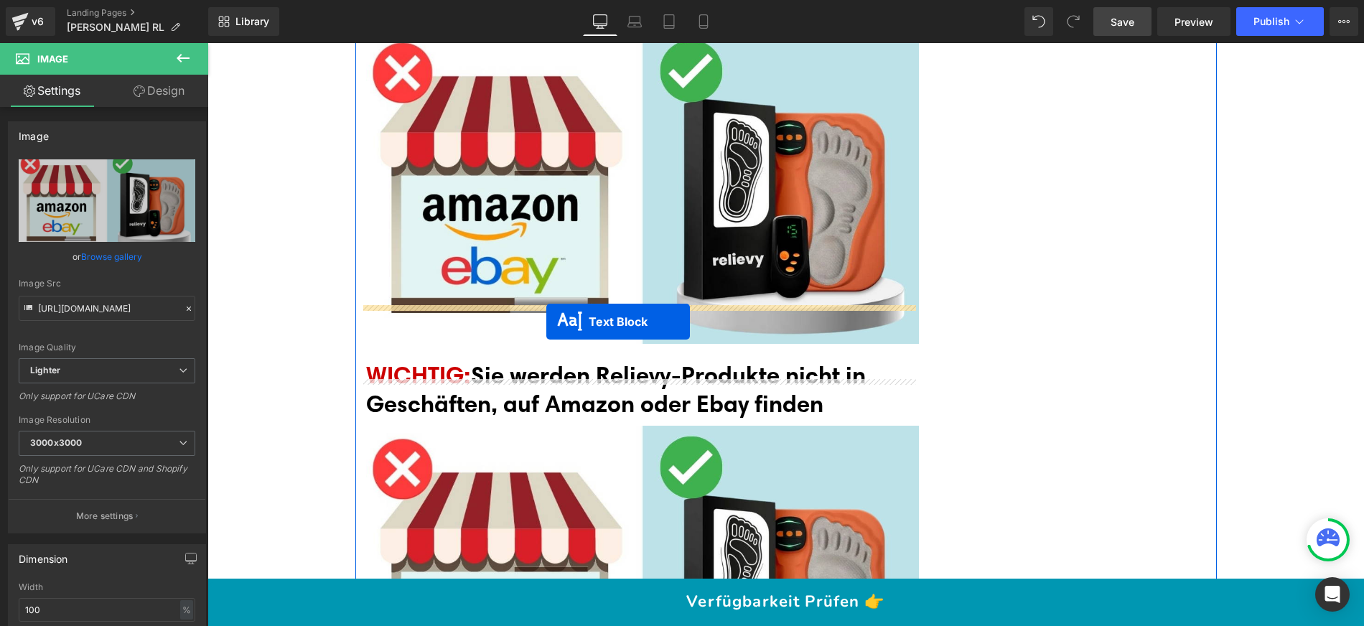
drag, startPoint x: 622, startPoint y: 528, endPoint x: 546, endPoint y: 321, distance: 220.7
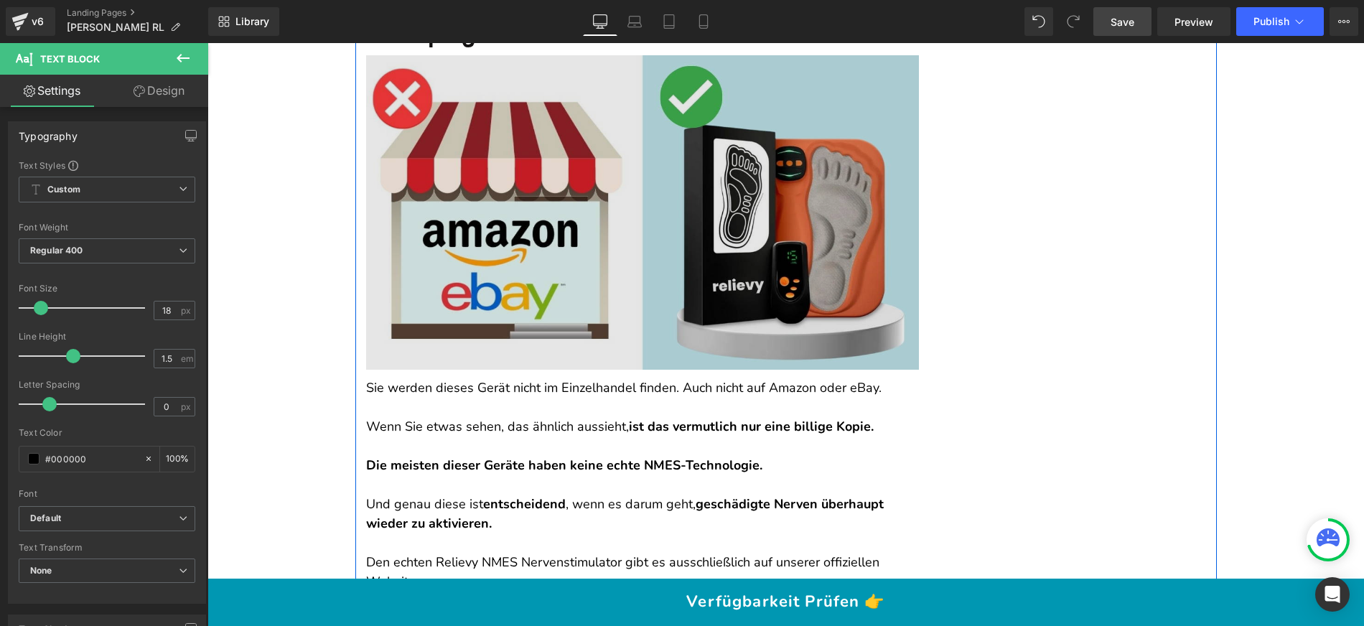
scroll to position [13430, 0]
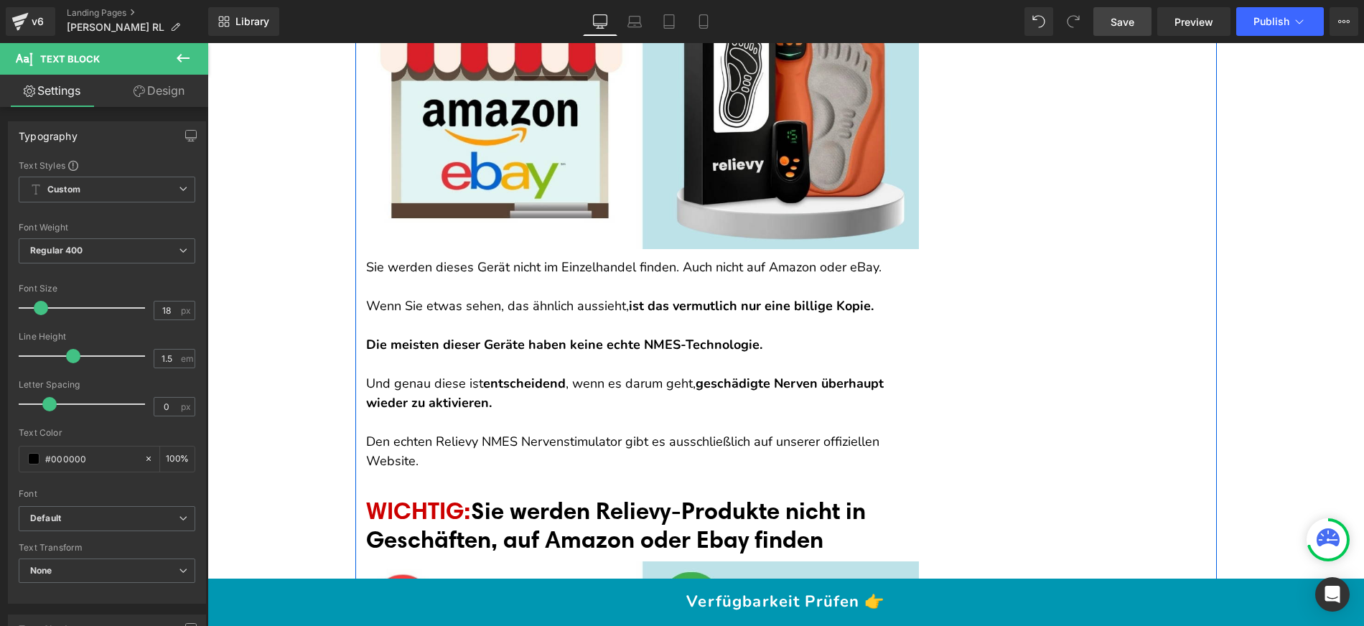
click at [530, 375] on span "entscheidend" at bounding box center [524, 383] width 83 height 17
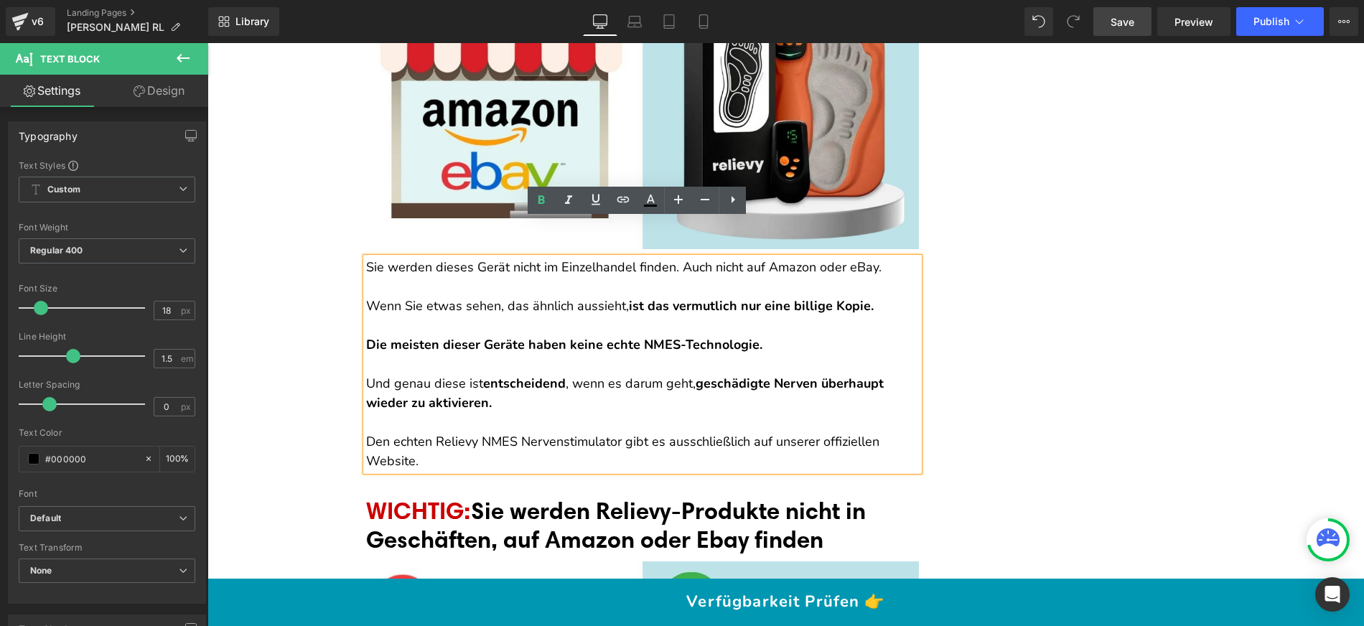
drag, startPoint x: 444, startPoint y: 426, endPoint x: 360, endPoint y: 233, distance: 210.3
click at [366, 258] on div "Sie werden dieses Gerät nicht im Einzelhandel finden. Auch nicht auf Amazon ode…" at bounding box center [642, 364] width 553 height 213
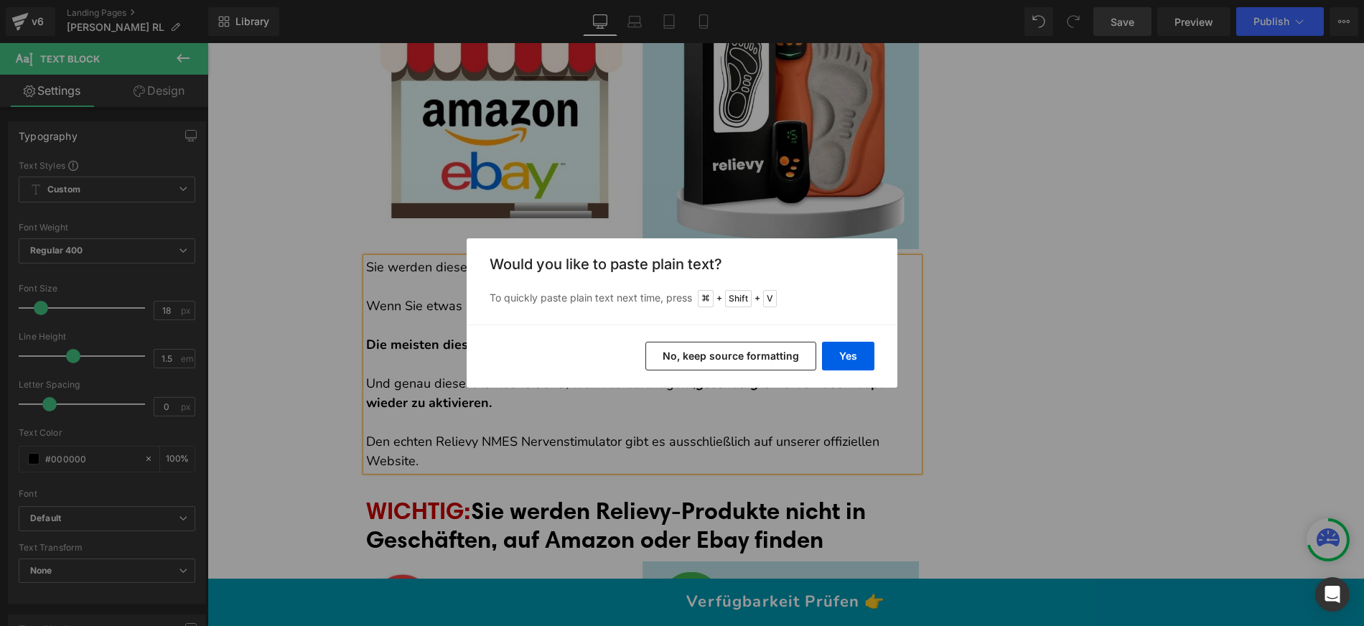
drag, startPoint x: 677, startPoint y: 346, endPoint x: 469, endPoint y: 304, distance: 212.3
click at [677, 346] on button "No, keep source formatting" at bounding box center [730, 356] width 171 height 29
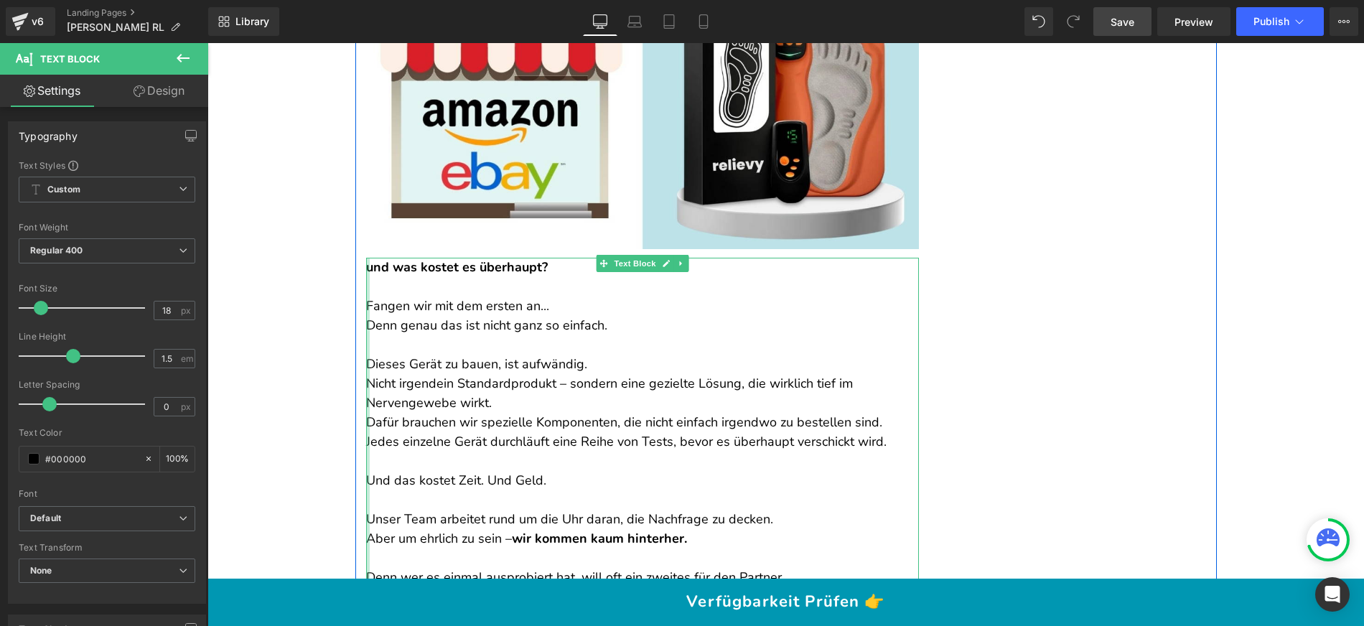
click at [366, 258] on div at bounding box center [368, 519] width 4 height 523
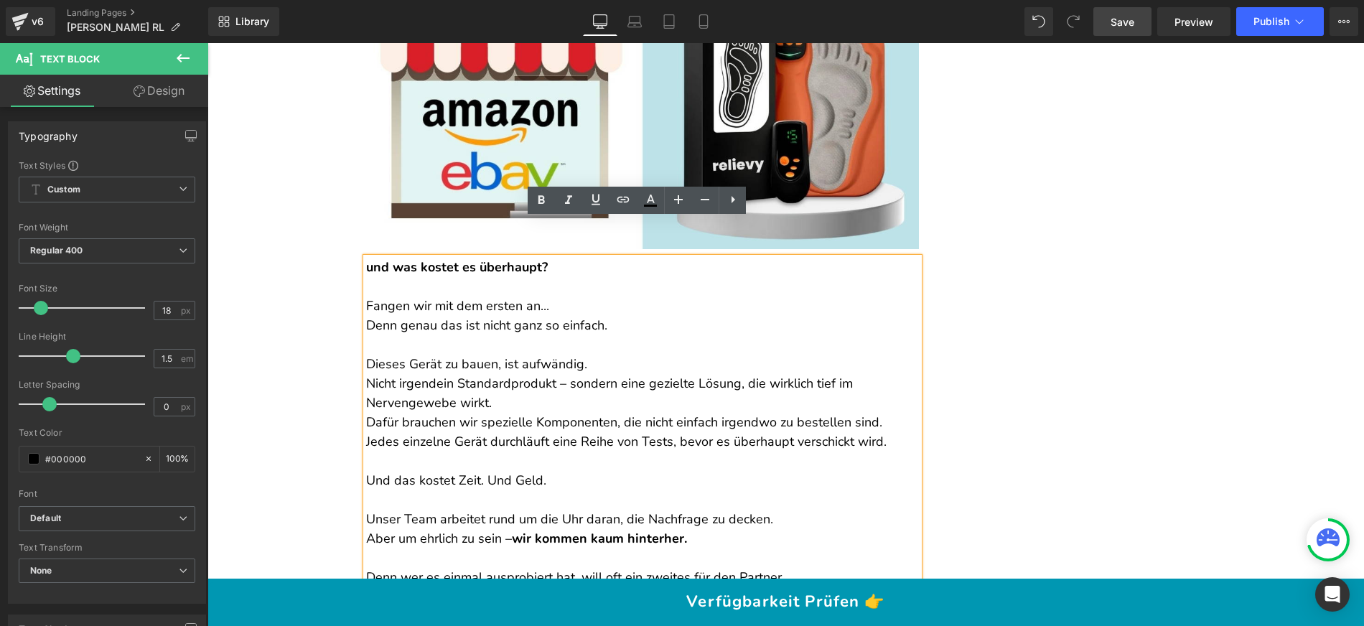
click at [366, 258] on strong "und was kostet es überhaupt?" at bounding box center [457, 266] width 182 height 17
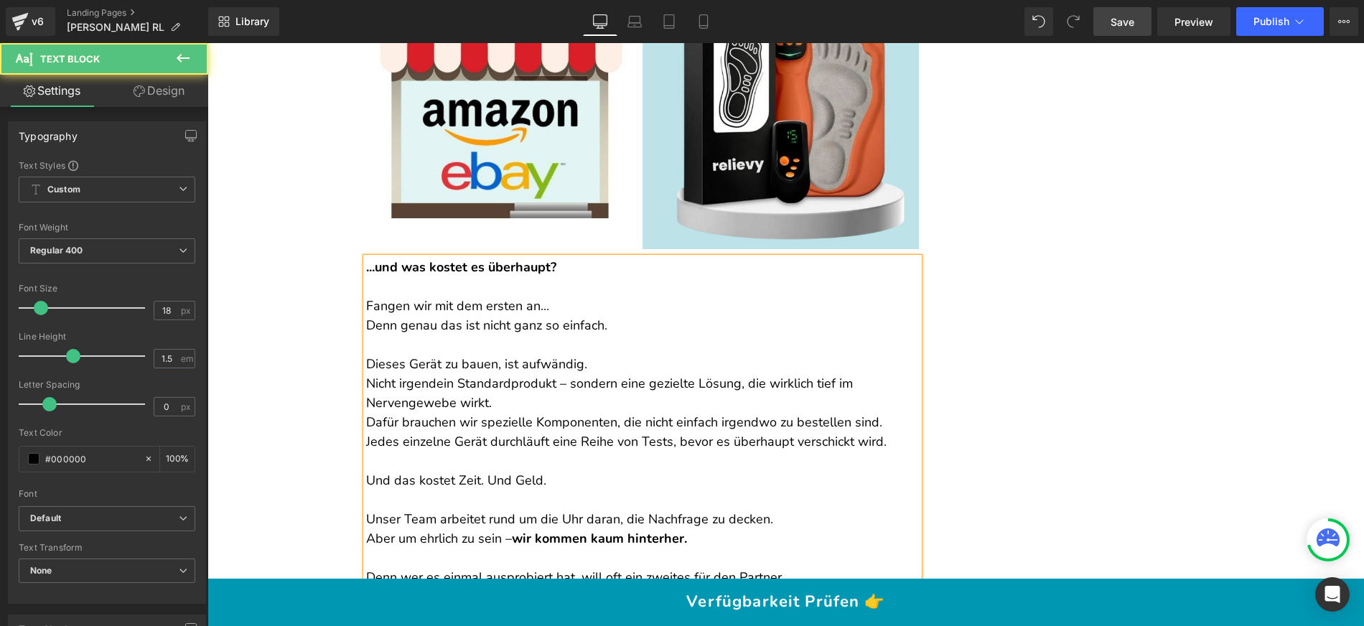
click at [370, 296] on p "Fangen wir mit dem ersten an... Denn genau das ist nicht ganz so einfach." at bounding box center [642, 315] width 553 height 39
click at [565, 296] on p "Fangen wir mit dem ersten an... Denn genau das ist nicht ganz so einfach." at bounding box center [642, 315] width 553 height 39
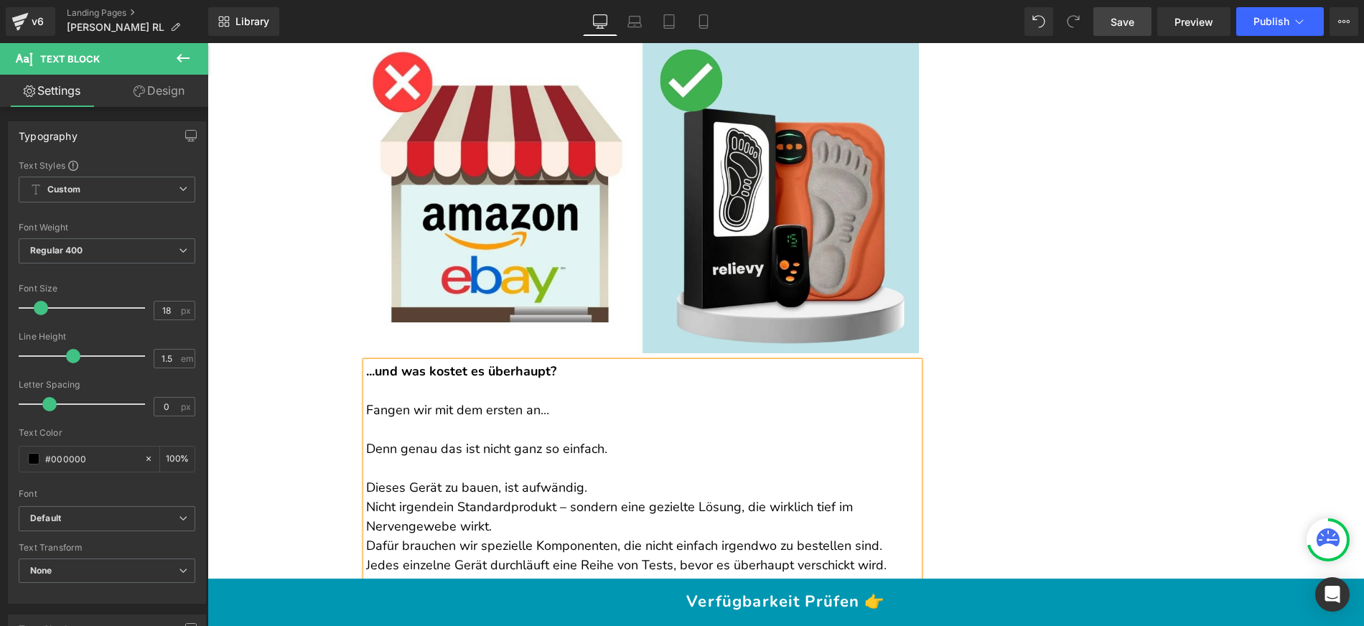
scroll to position [13351, 0]
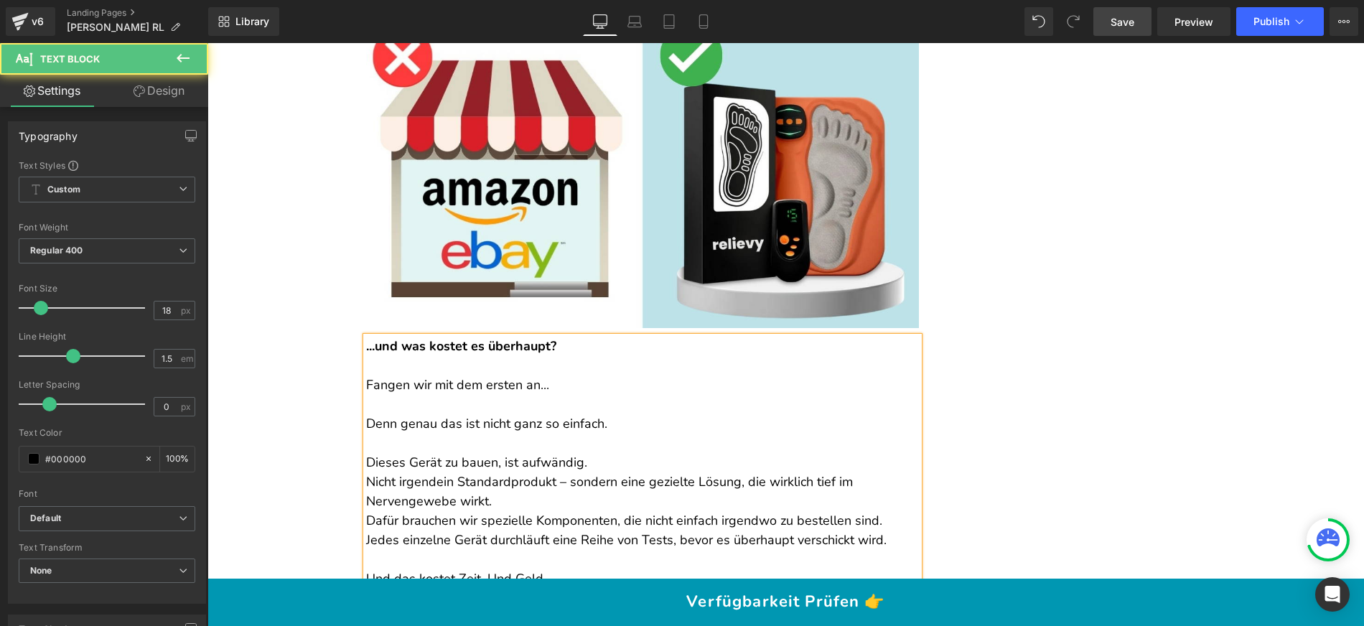
click at [590, 453] on p "Dieses Gerät zu bauen, ist aufwändig. Nicht irgendein Standardprodukt – sondern…" at bounding box center [642, 501] width 553 height 97
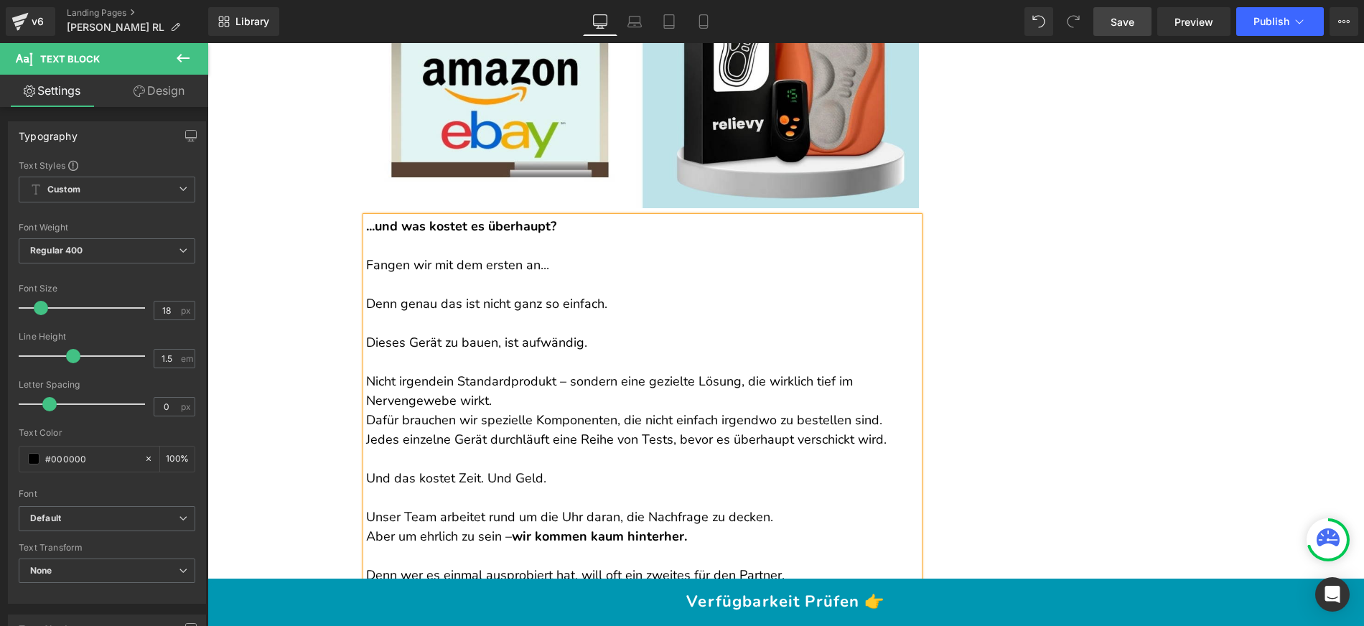
scroll to position [13487, 0]
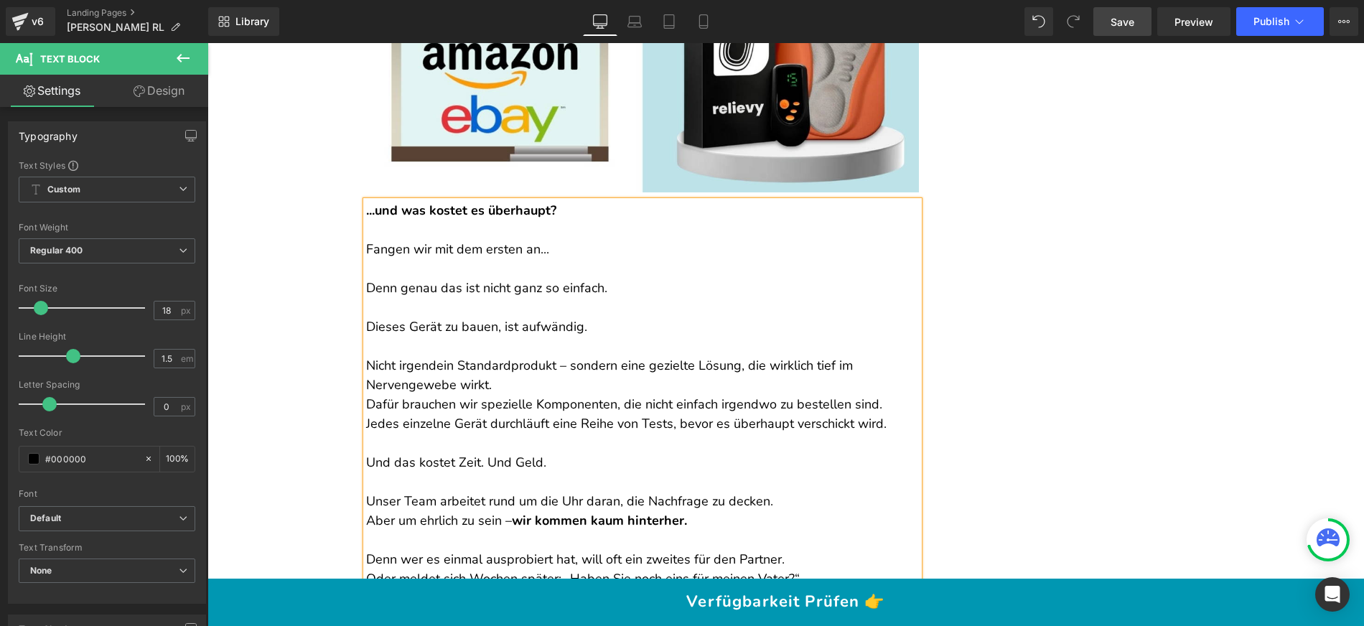
click at [514, 352] on p "Nicht irgendein Standardprodukt – sondern eine gezielte Lösung, die wirklich ti…" at bounding box center [642, 385] width 553 height 97
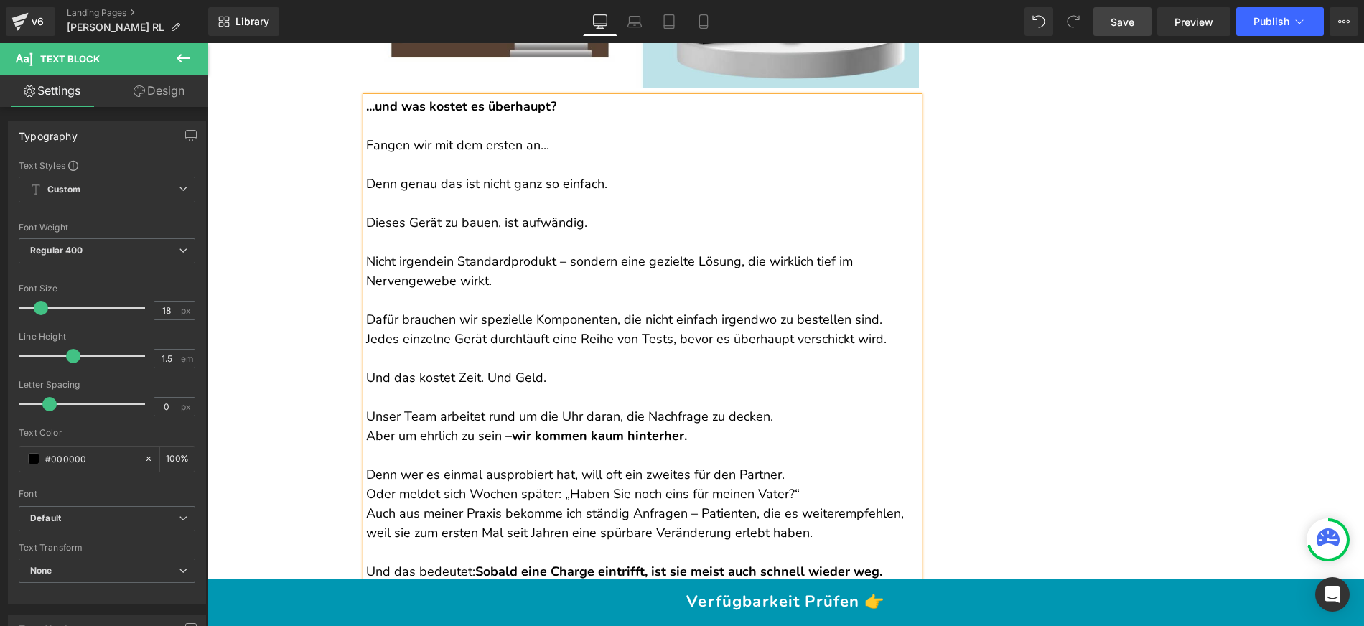
scroll to position [13598, 0]
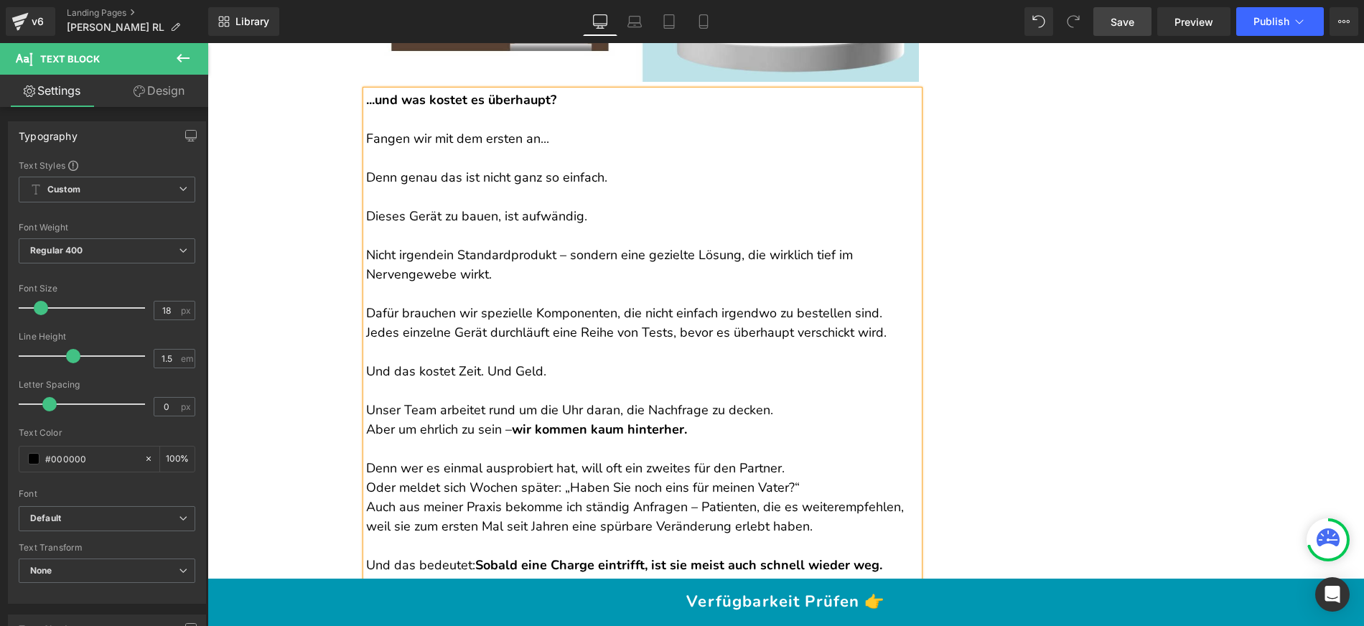
click at [797, 401] on p "Unser Team arbeitet rund um die Uhr daran, die Nachfrage zu decken. Aber um ehr…" at bounding box center [642, 420] width 553 height 39
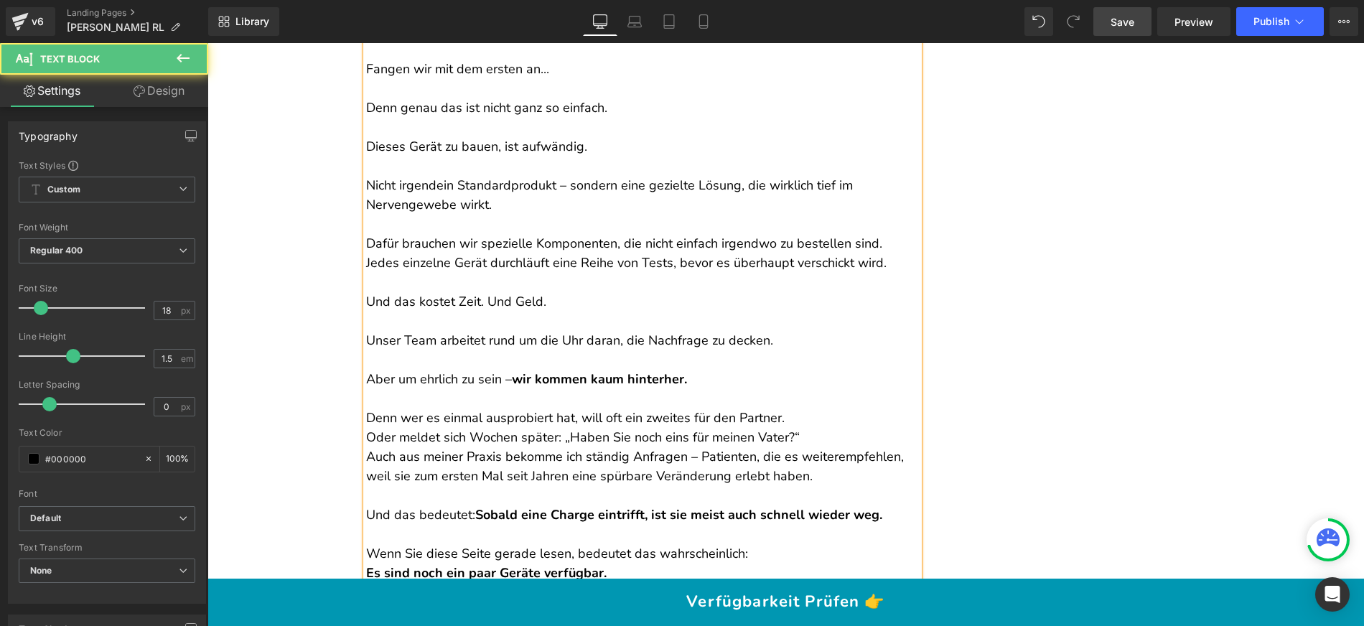
scroll to position [13684, 0]
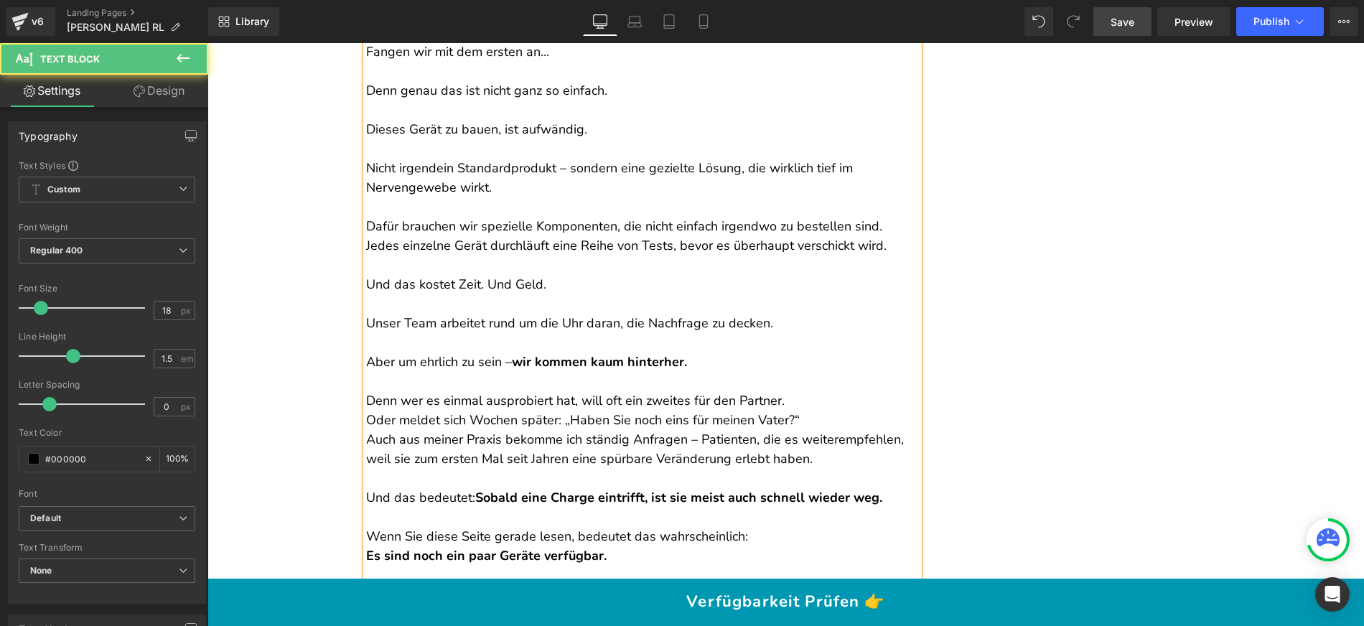
click at [781, 391] on p "Denn wer es einmal ausprobiert hat, will oft ein zweites für den Partner. Oder …" at bounding box center [642, 430] width 553 height 78
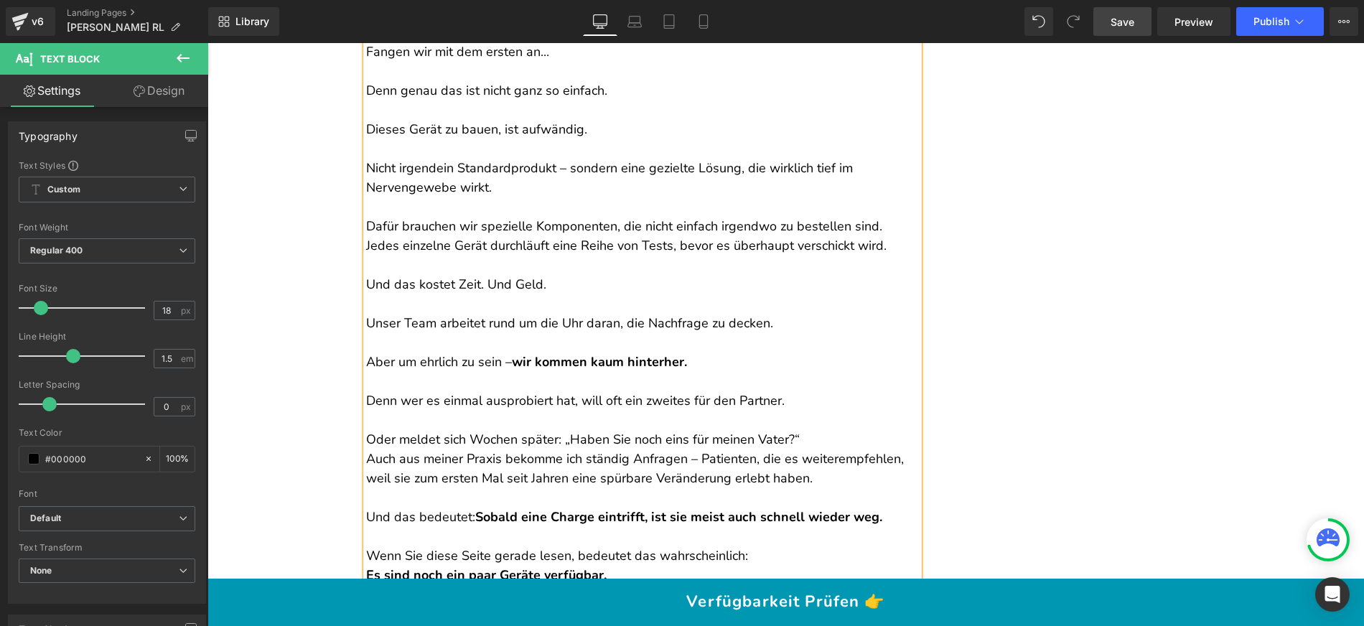
click at [807, 411] on p "Oder meldet sich Wochen später: „Haben Sie noch eins für meinen Vater?“ Auch au…" at bounding box center [642, 450] width 553 height 78
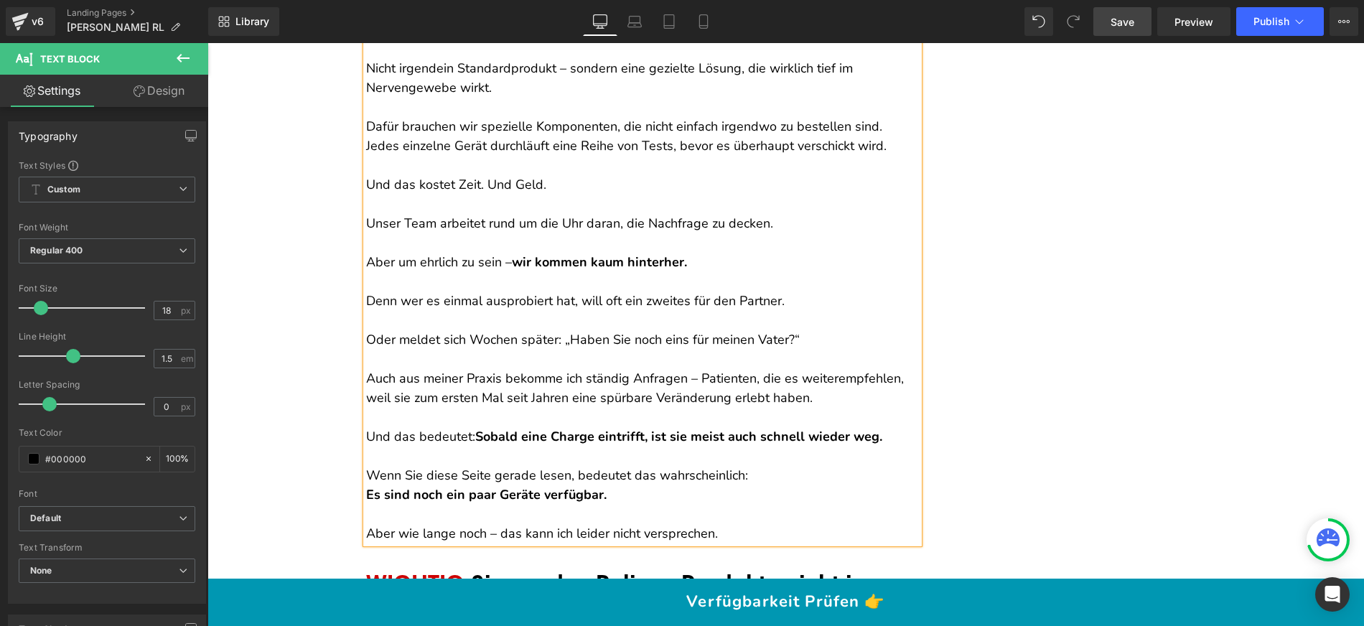
scroll to position [13799, 0]
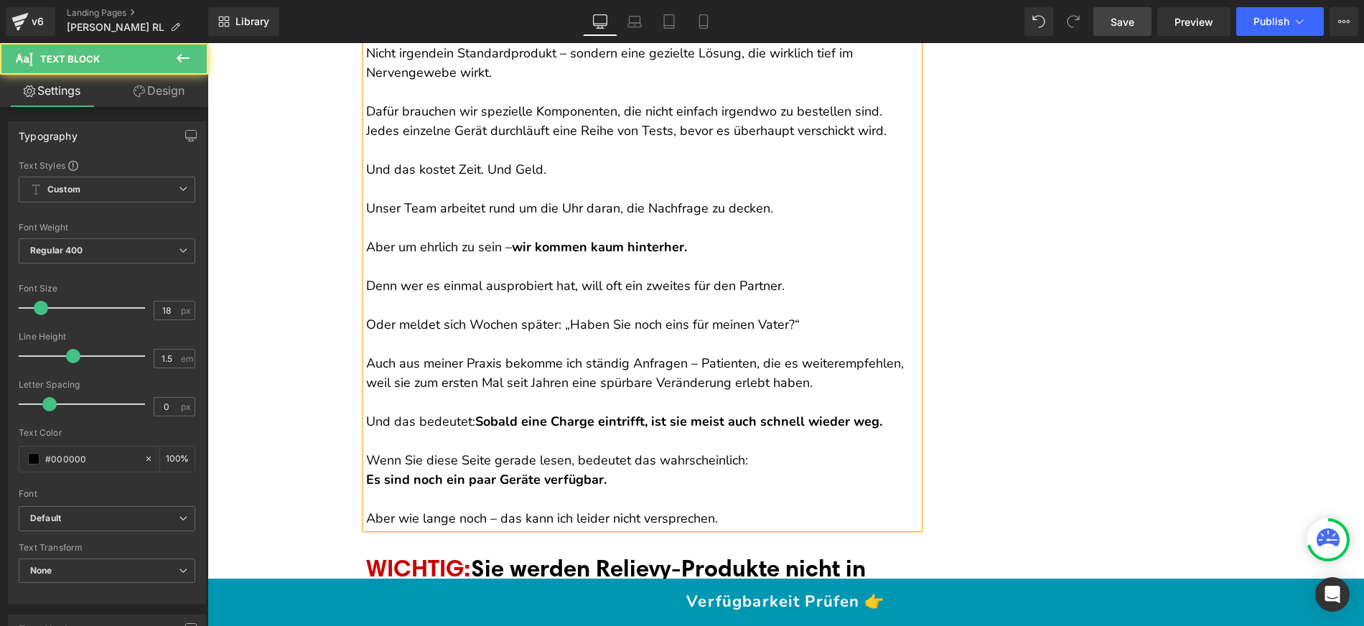
click at [755, 451] on p "Wenn Sie diese Seite gerade lesen, bedeutet das wahrscheinlich: Es sind noch ei…" at bounding box center [642, 470] width 553 height 39
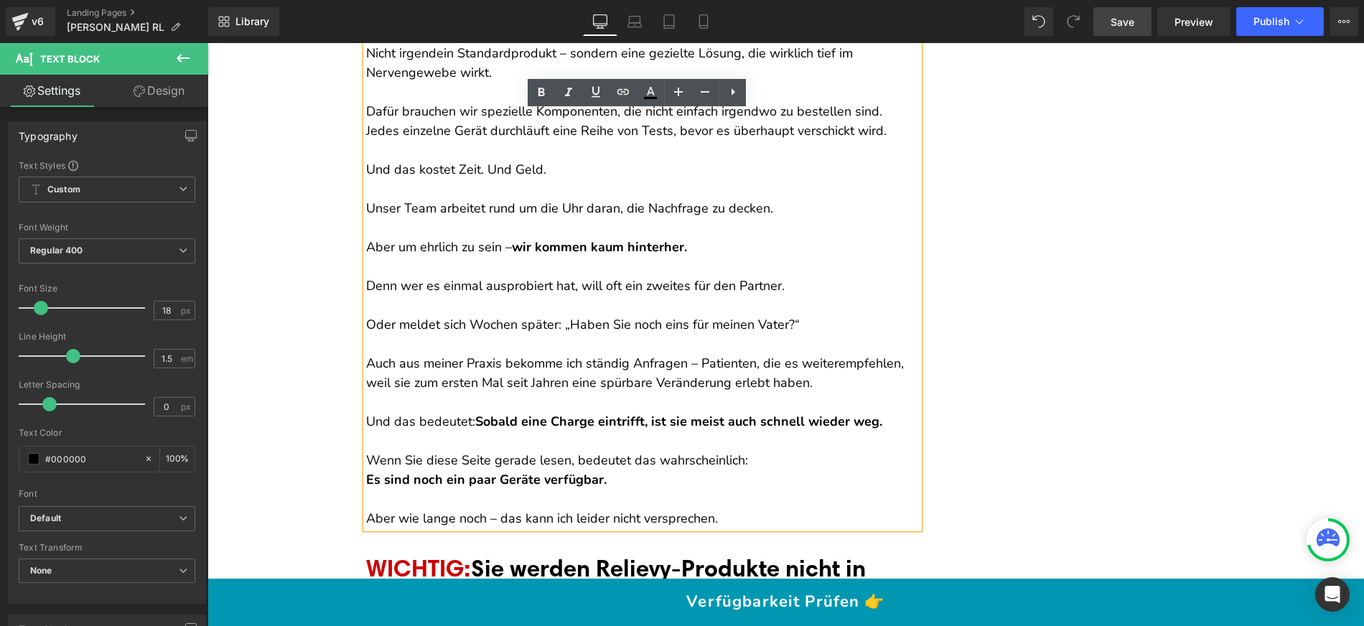
click at [366, 471] on strong "Es sind noch ein paar Geräte verfügbar." at bounding box center [486, 479] width 240 height 17
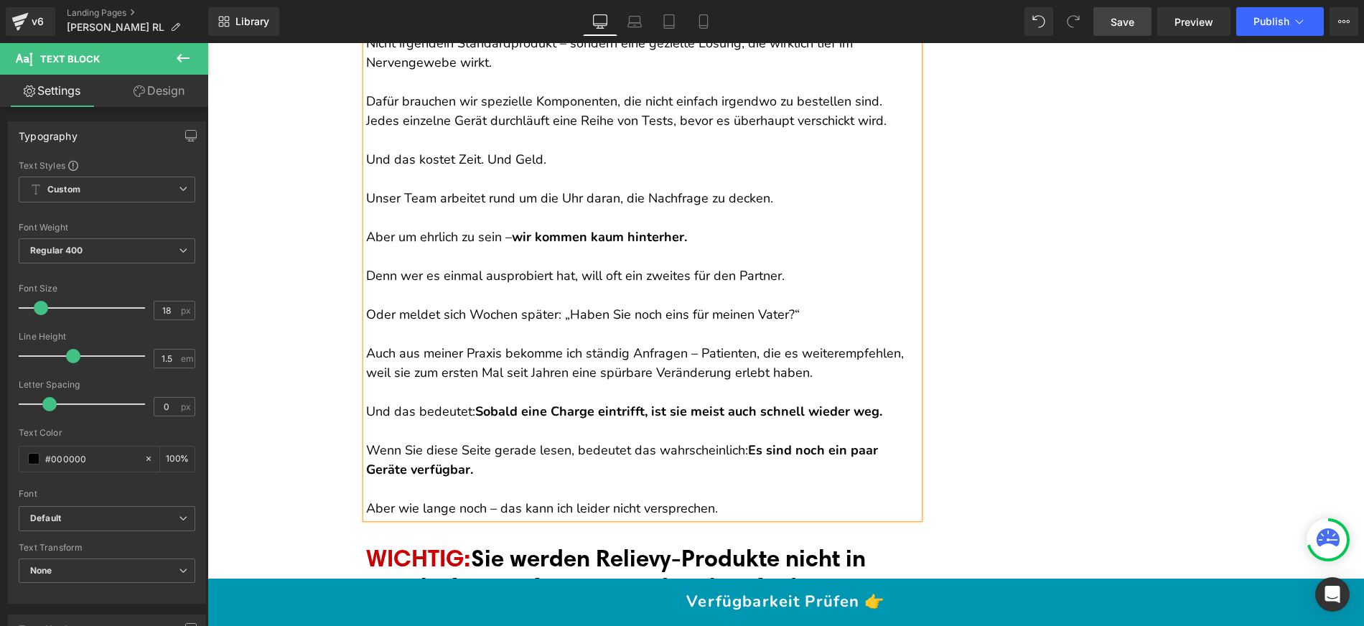
scroll to position [13823, 0]
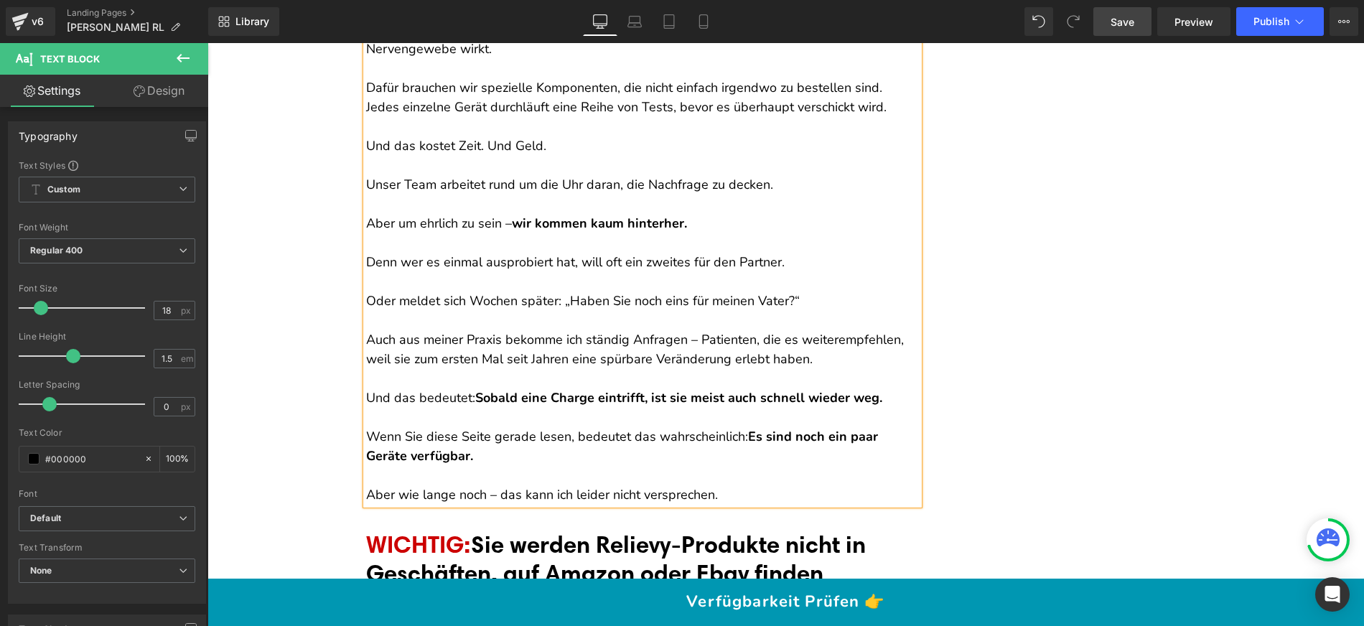
click at [571, 427] on p "Wenn Sie diese Seite gerade lesen, bedeutet das wahrscheinlich: Es sind noch ei…" at bounding box center [642, 446] width 553 height 39
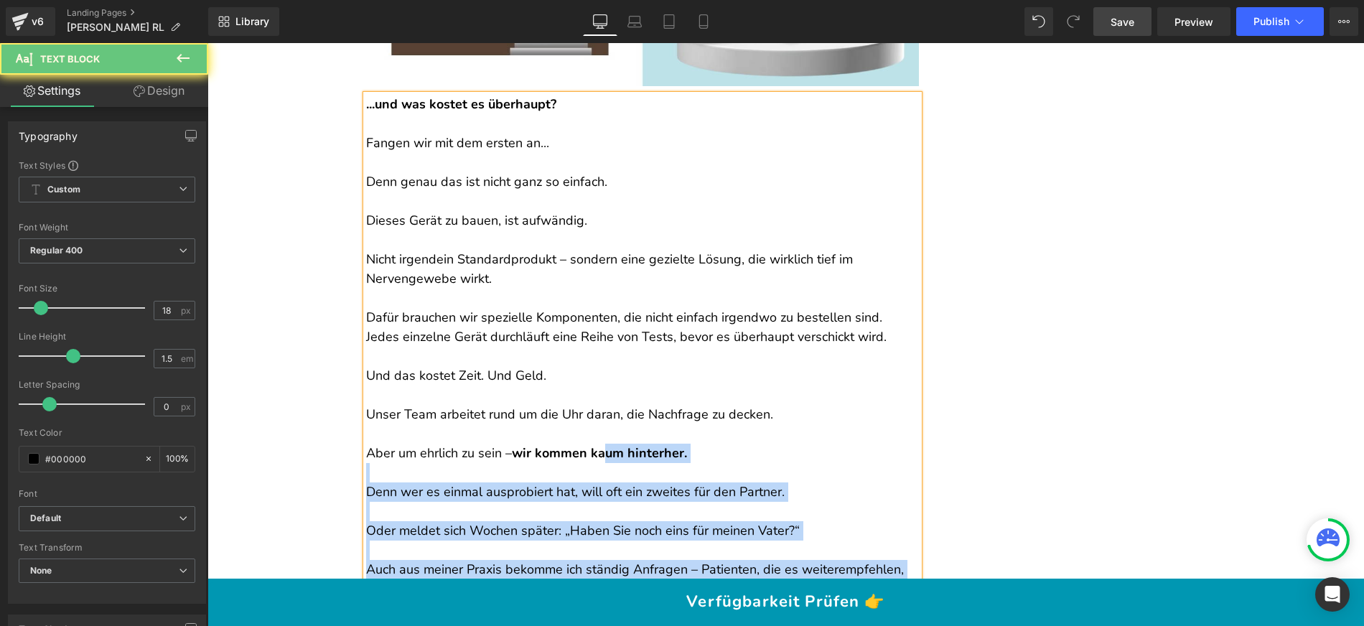
scroll to position [13354, 0]
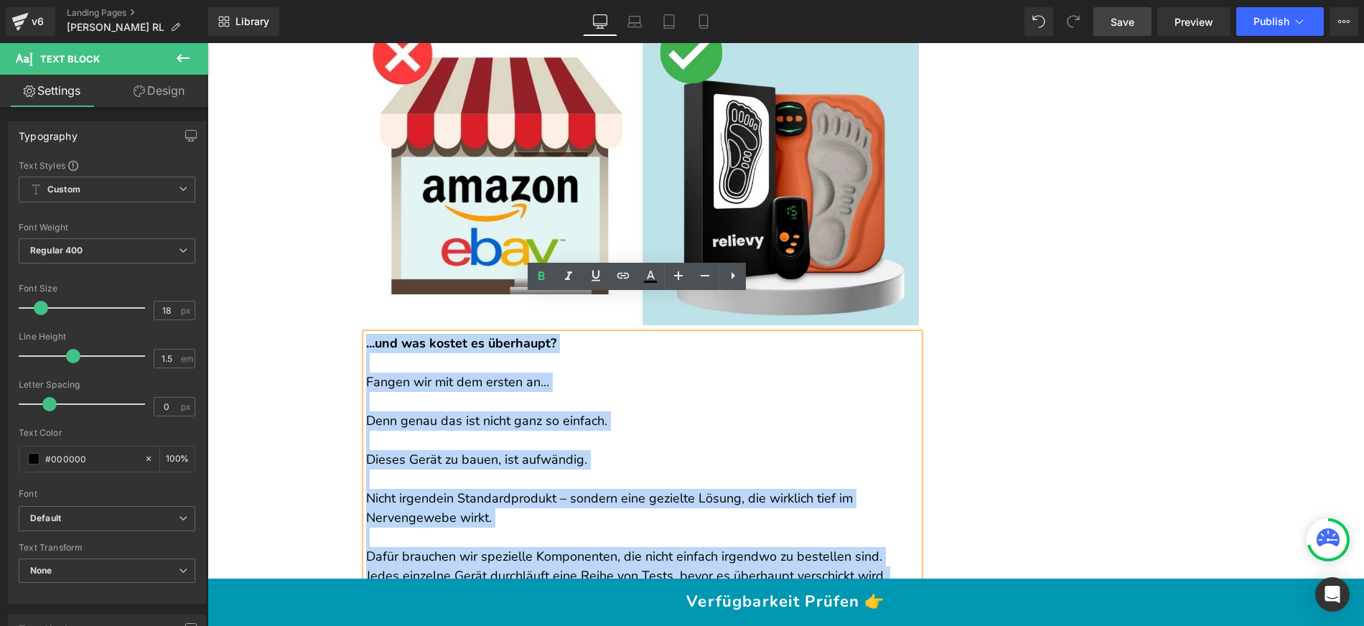
drag, startPoint x: 723, startPoint y: 456, endPoint x: 362, endPoint y: 300, distance: 393.2
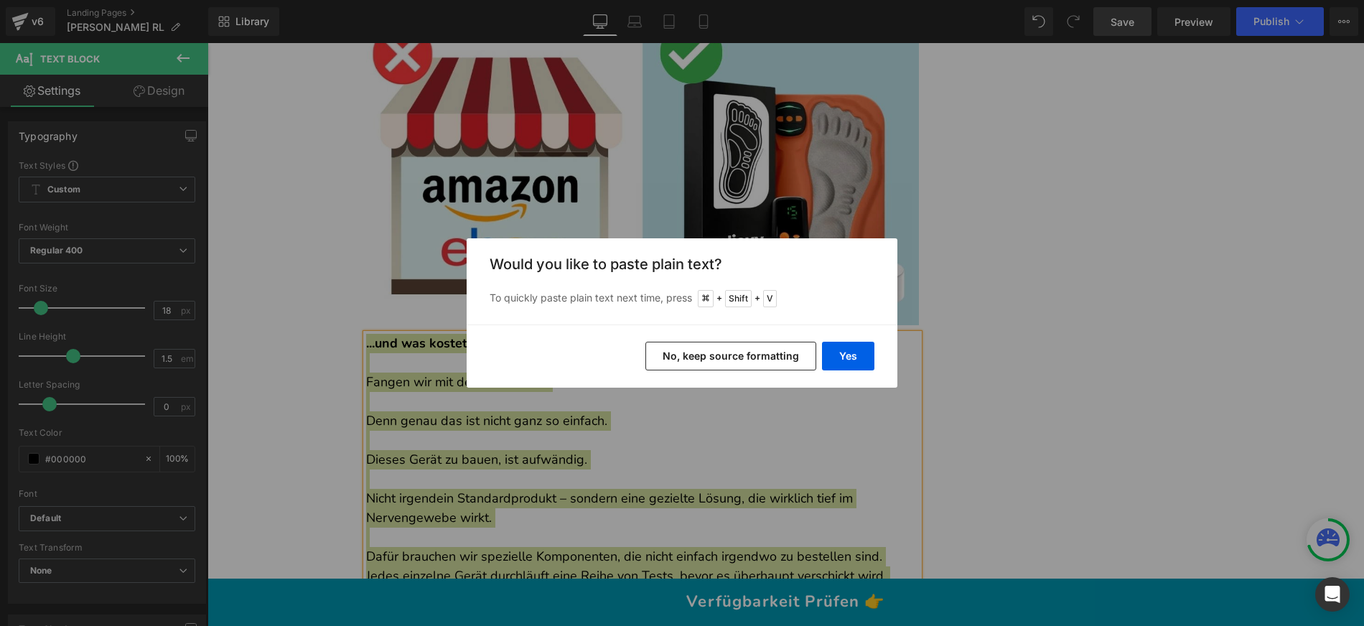
click at [732, 358] on button "No, keep source formatting" at bounding box center [730, 356] width 171 height 29
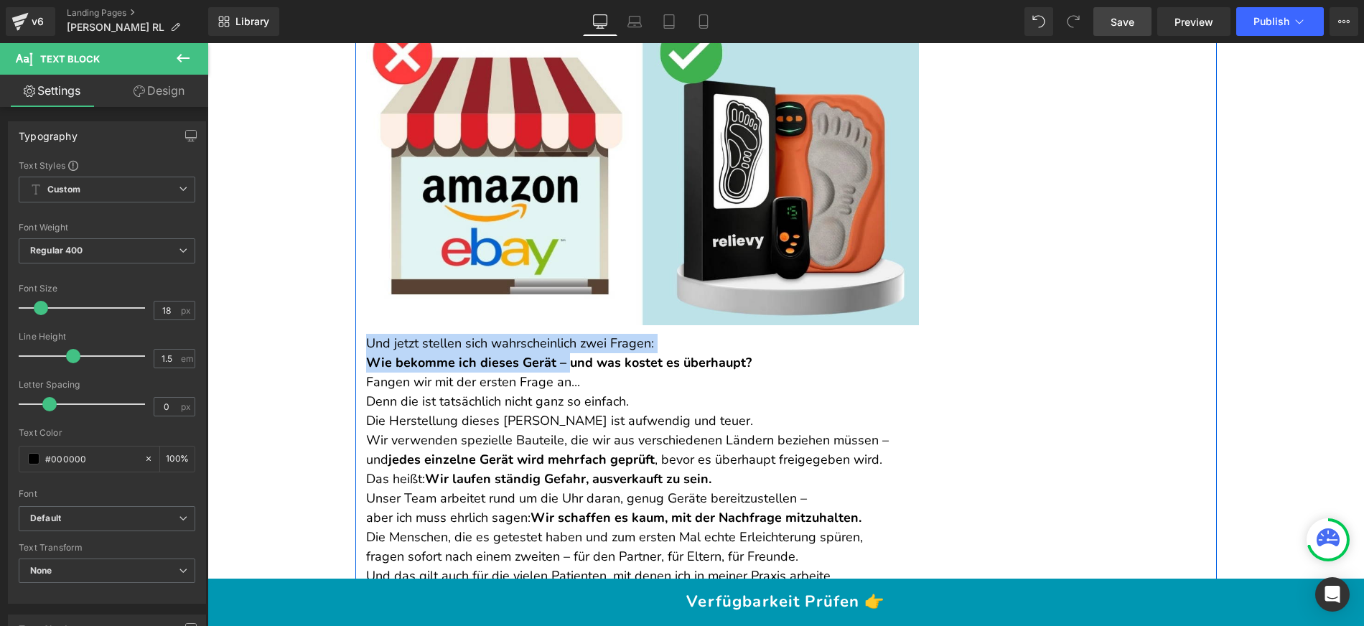
drag, startPoint x: 547, startPoint y: 322, endPoint x: 360, endPoint y: 303, distance: 187.6
click at [366, 334] on div "Und jetzt stellen sich wahrscheinlich zwei Fragen: Wie bekomme ich dieses Gerät…" at bounding box center [642, 518] width 553 height 368
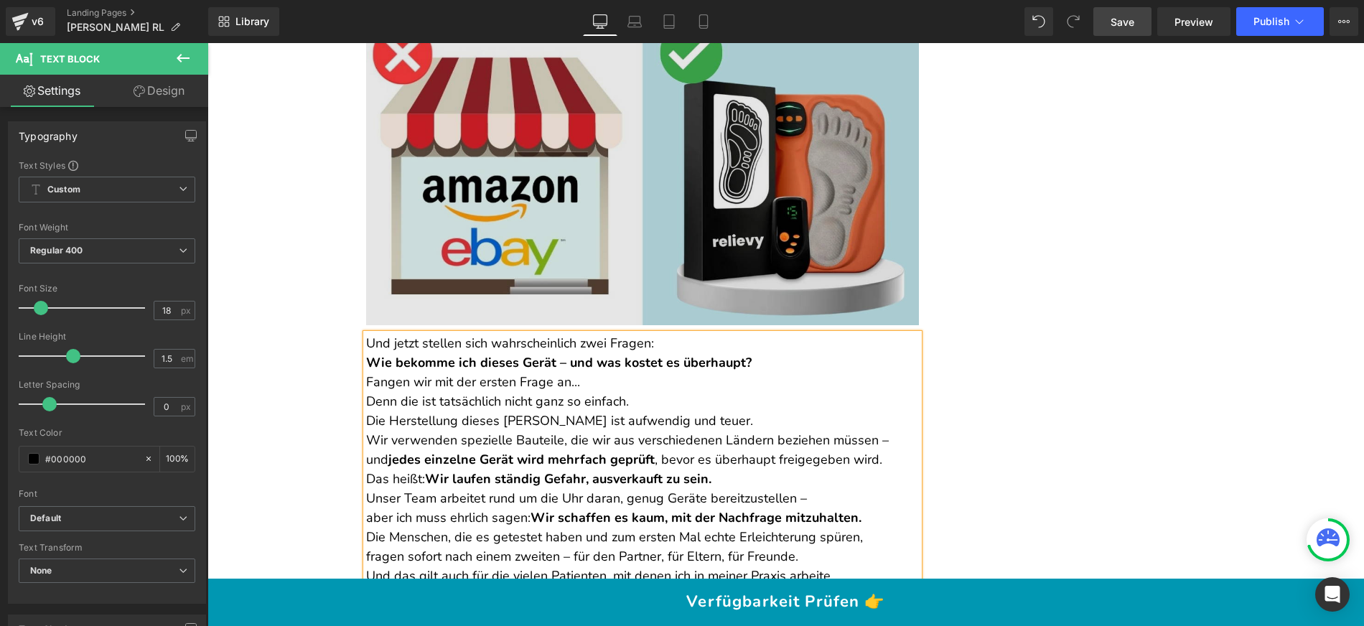
scroll to position [13335, 0]
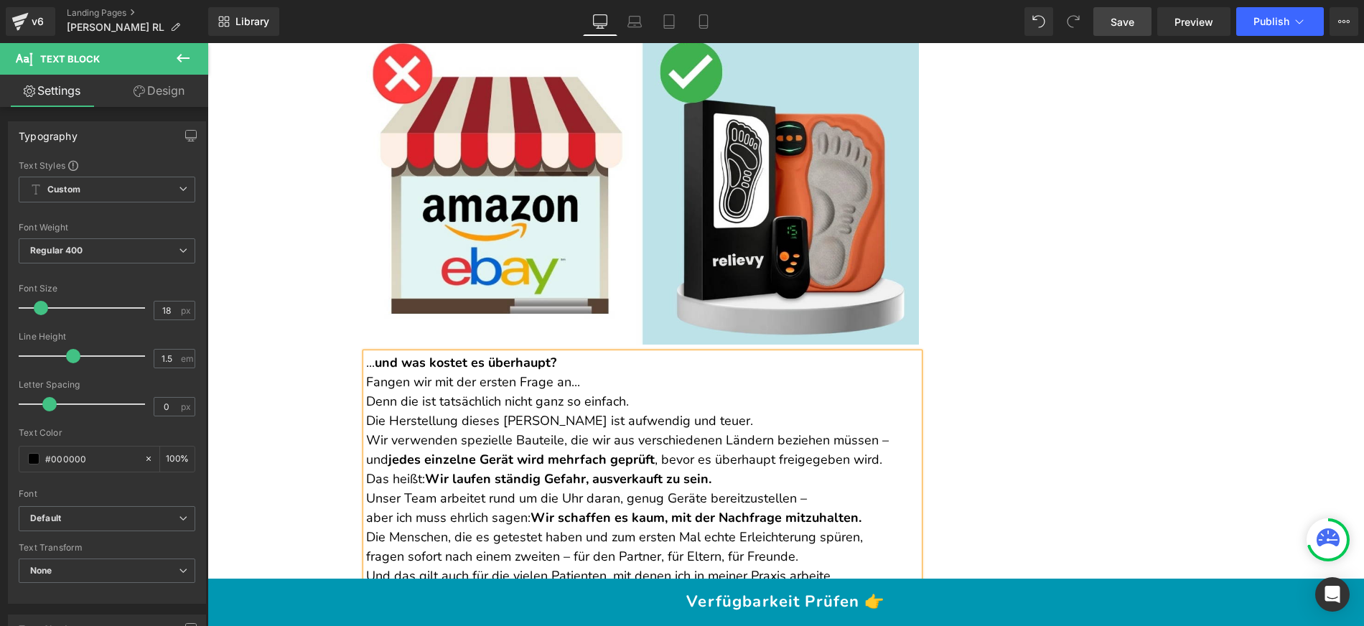
click at [442, 354] on strong "und was kostet es überhaupt?" at bounding box center [466, 362] width 182 height 17
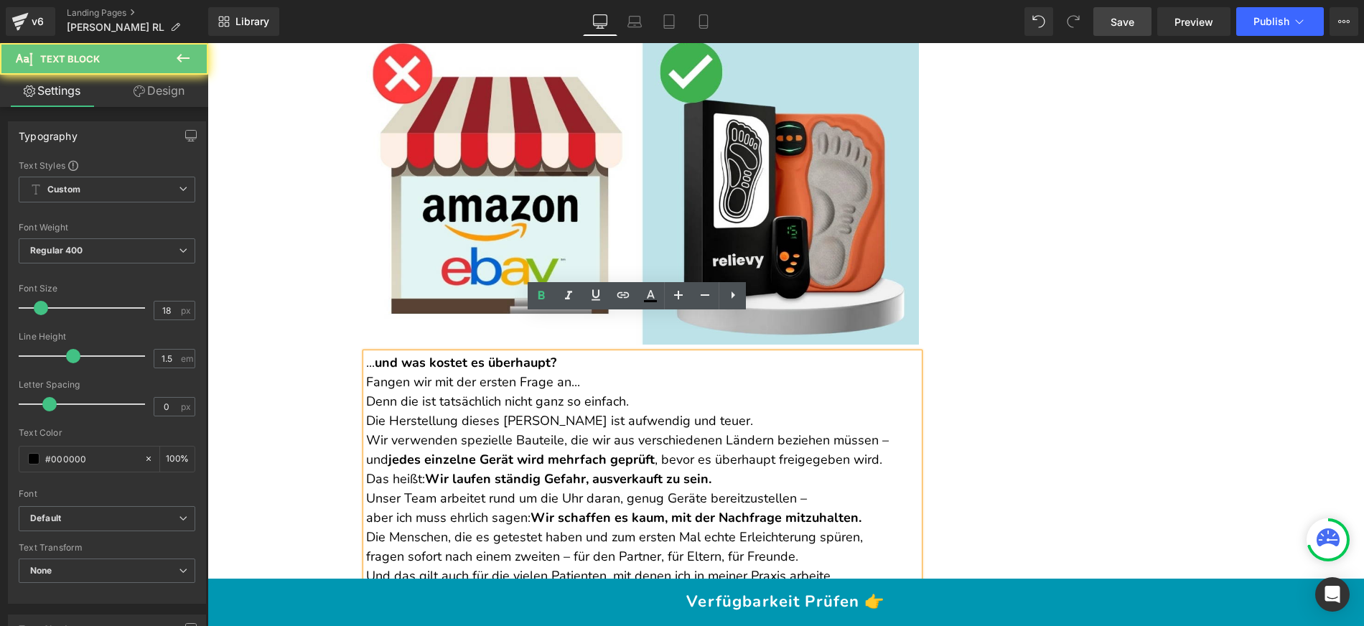
click at [442, 354] on strong "und was kostet es überhaupt?" at bounding box center [466, 362] width 182 height 17
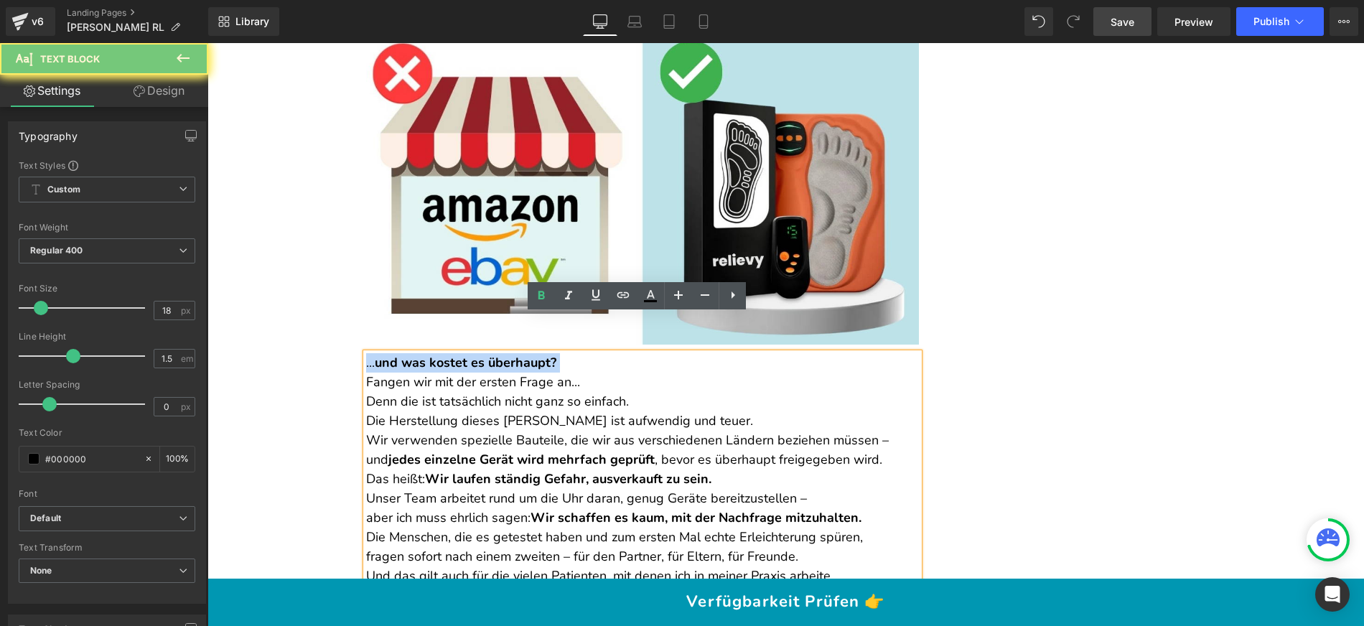
click at [442, 354] on strong "und was kostet es überhaupt?" at bounding box center [466, 362] width 182 height 17
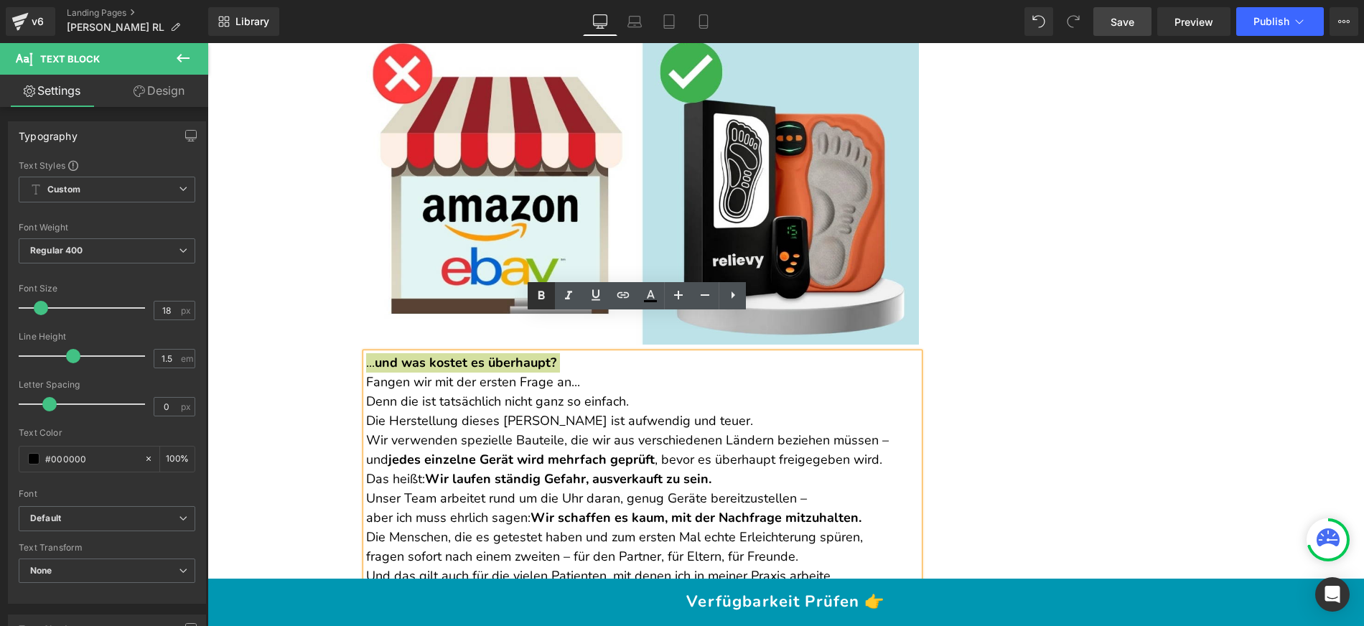
click at [0, 0] on icon at bounding box center [0, 0] width 0 height 0
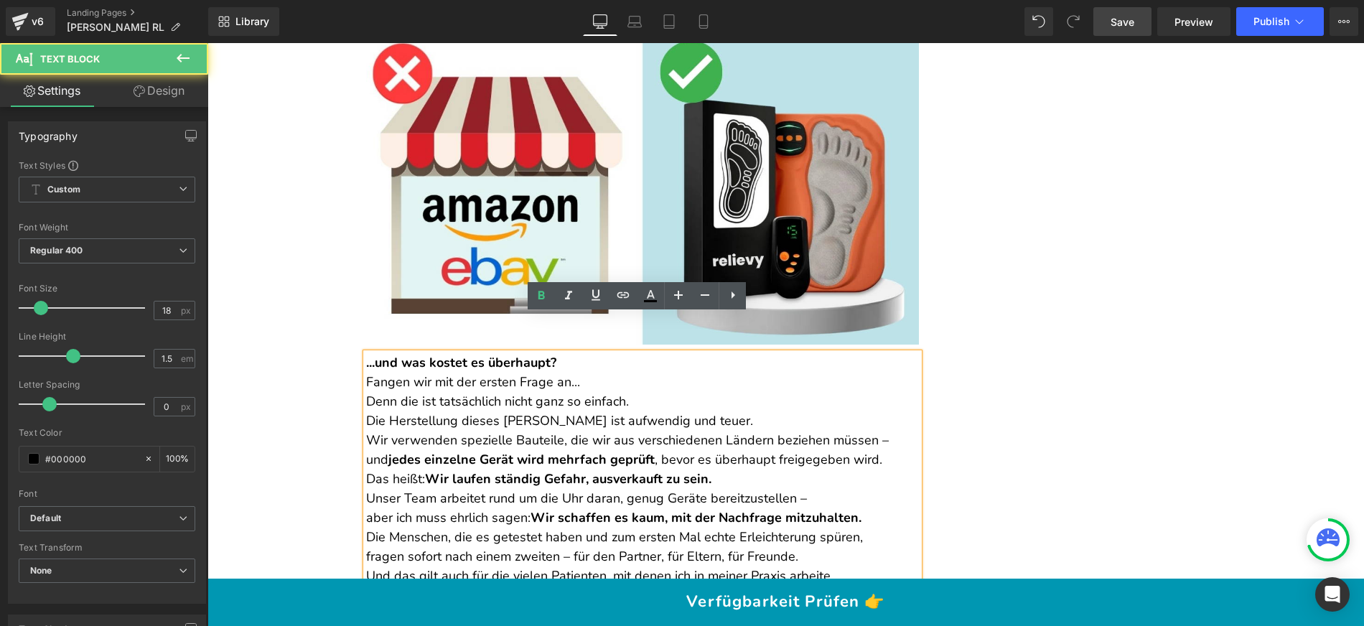
click at [596, 373] on p "Fangen wir mit der ersten Frage an..." at bounding box center [642, 382] width 553 height 19
click at [591, 353] on p "... und was kostet es überhaupt?" at bounding box center [642, 362] width 553 height 19
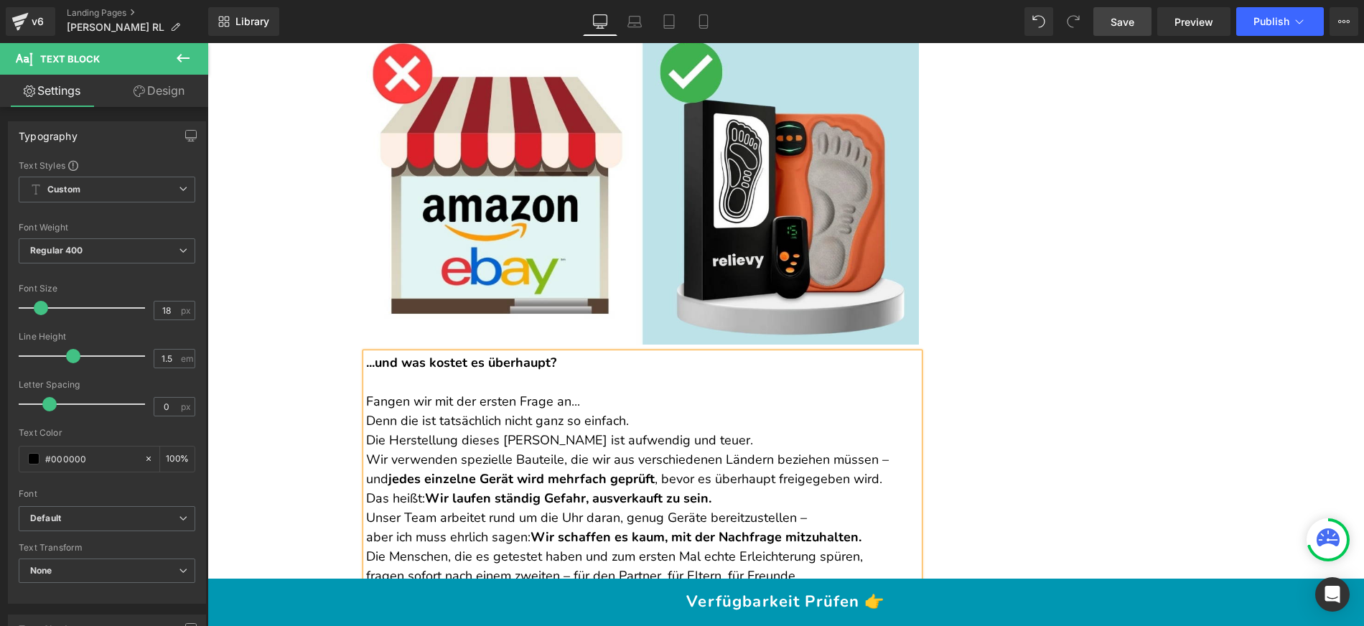
click at [601, 392] on p "Fangen wir mit der ersten Frage an..." at bounding box center [642, 401] width 553 height 19
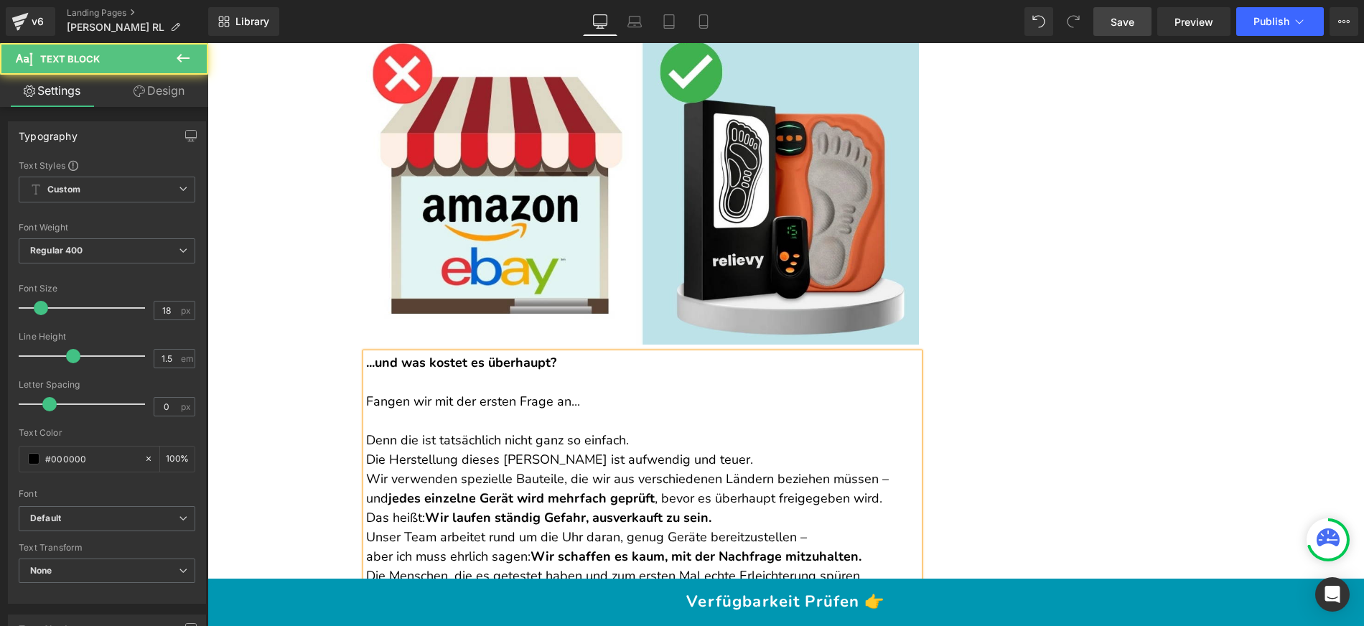
click at [636, 431] on p "Denn die ist tatsächlich nicht ganz so einfach." at bounding box center [642, 440] width 553 height 19
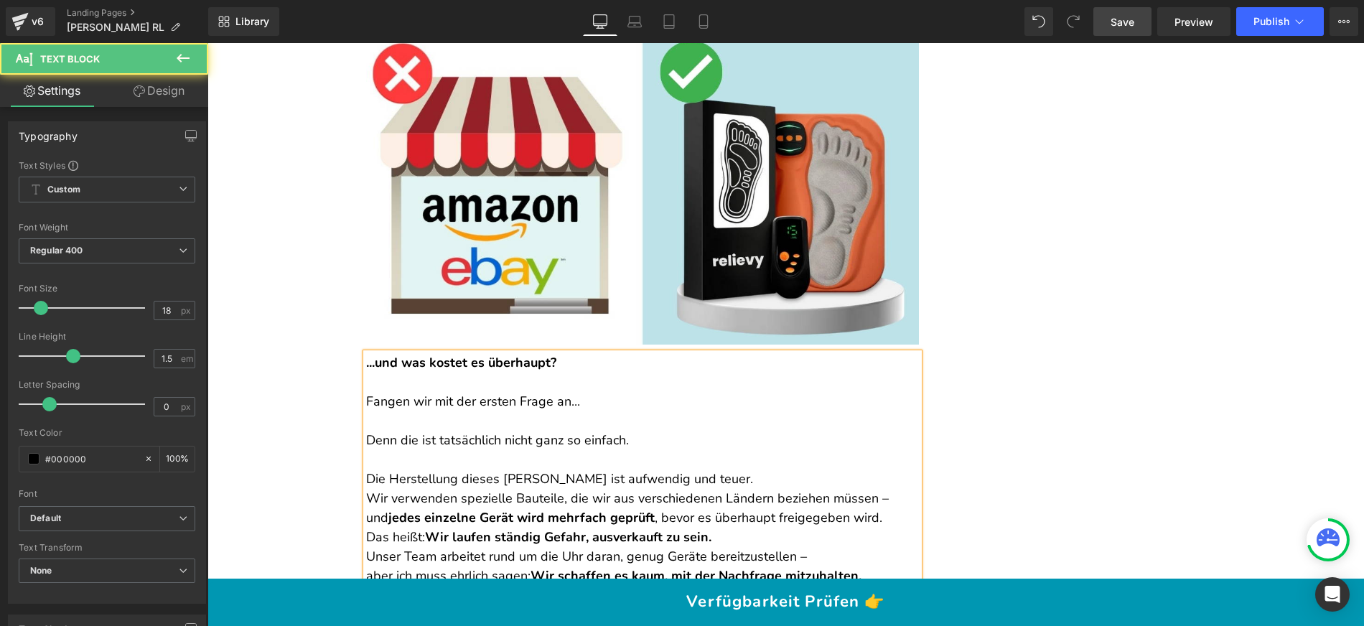
click at [689, 469] on p "Die Herstellung dieses Geräts ist aufwendig und teuer." at bounding box center [642, 478] width 553 height 19
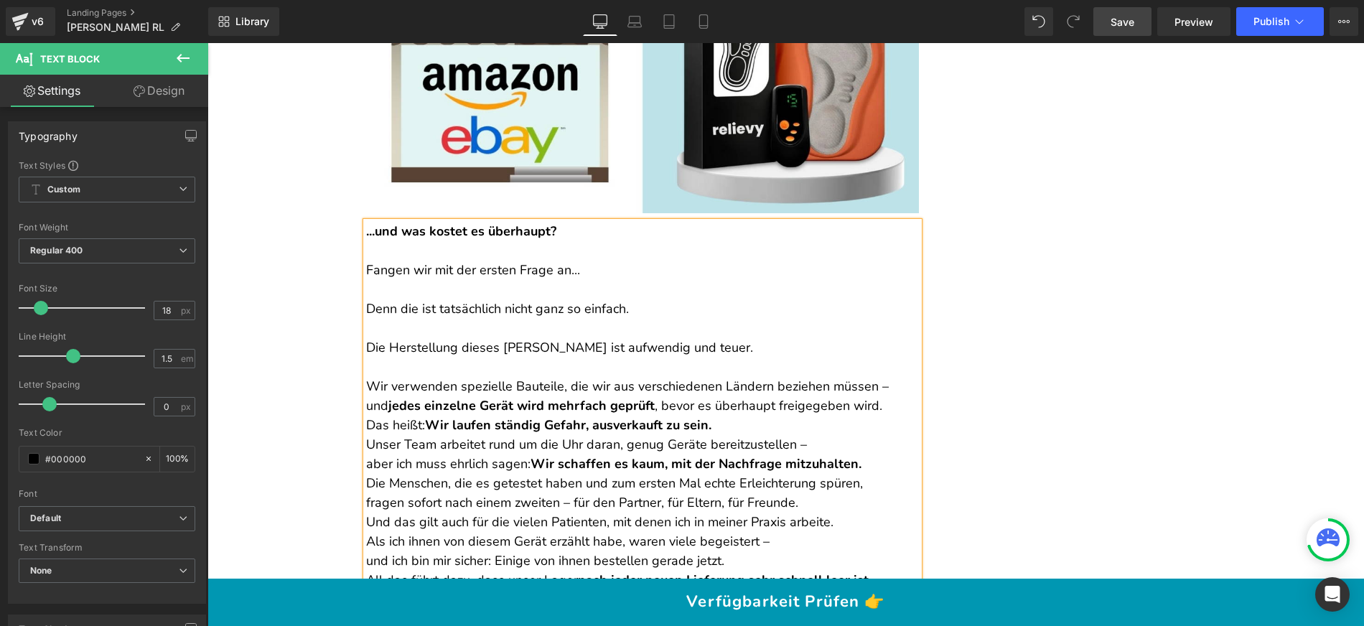
scroll to position [13477, 0]
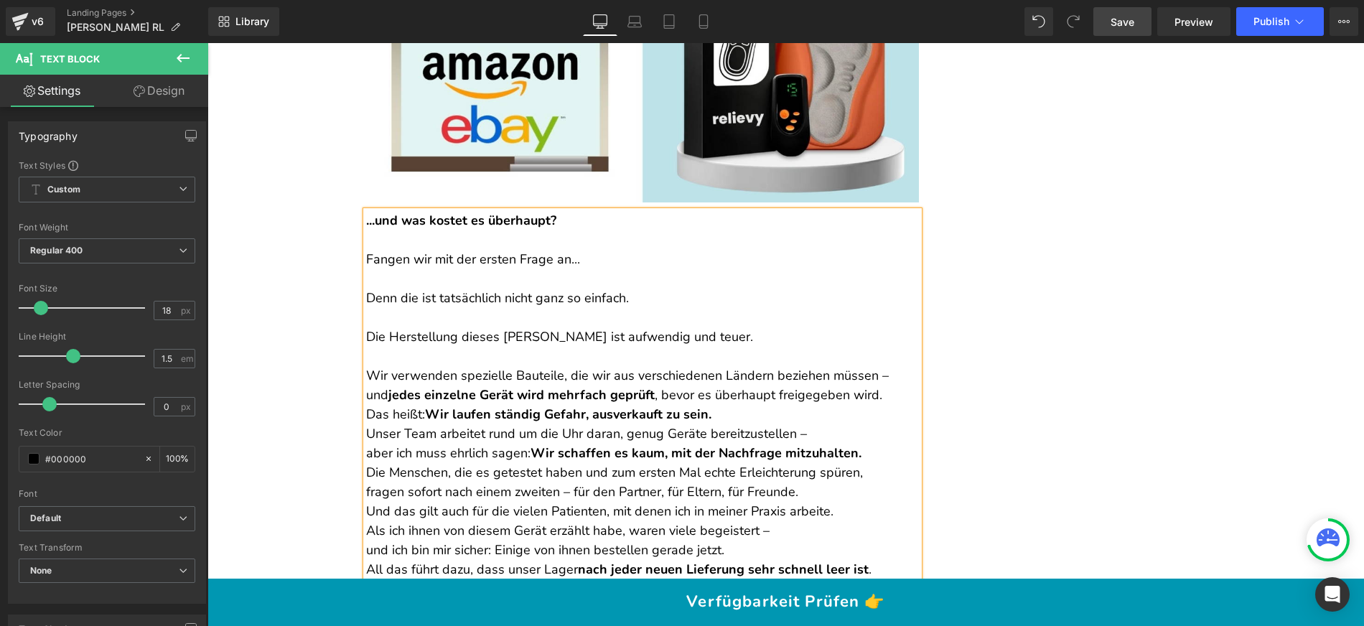
click at [874, 366] on p "Wir verwenden spezielle Bauteile, die wir aus verschiedenen Ländern beziehen mü…" at bounding box center [642, 385] width 553 height 39
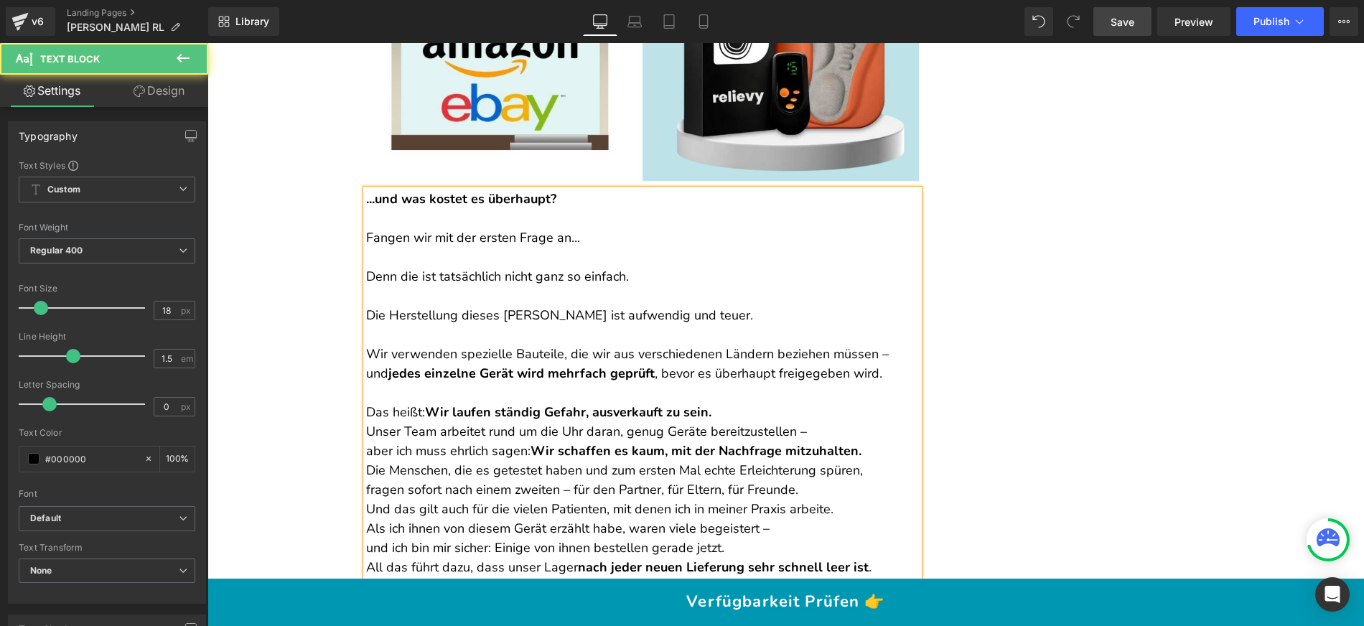
click at [739, 403] on p "Das heißt: Wir laufen ständig Gefahr, ausverkauft zu sein." at bounding box center [642, 412] width 553 height 19
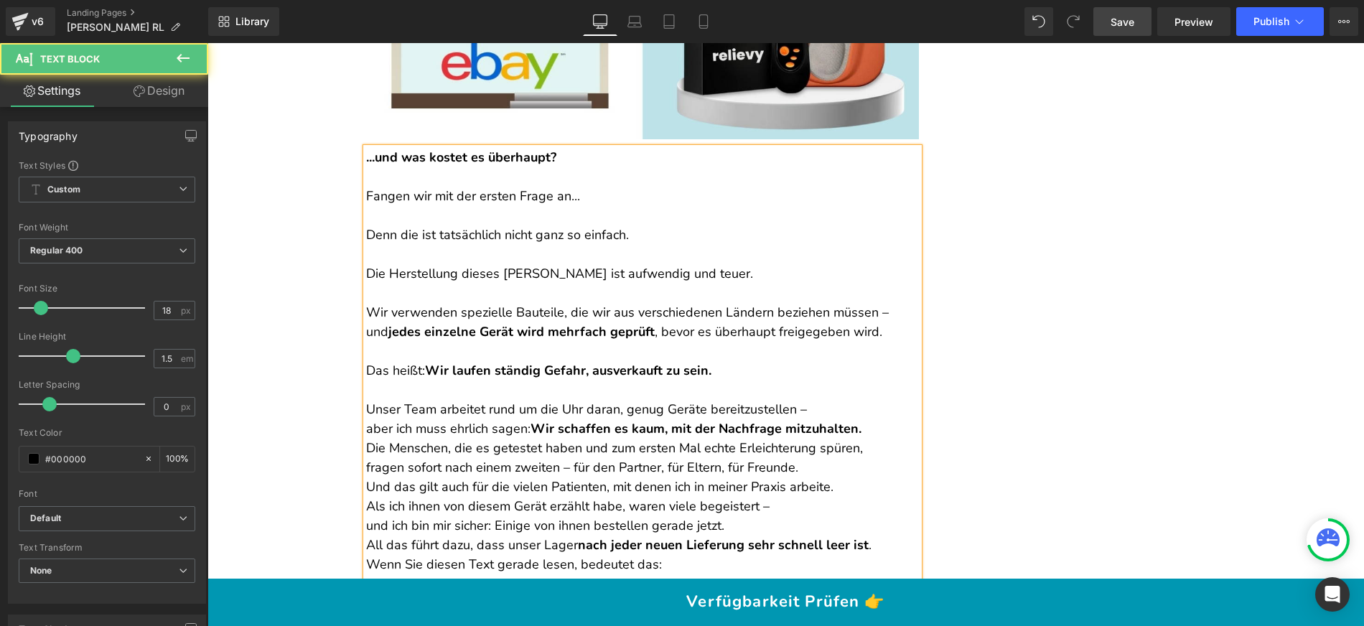
scroll to position [13596, 0]
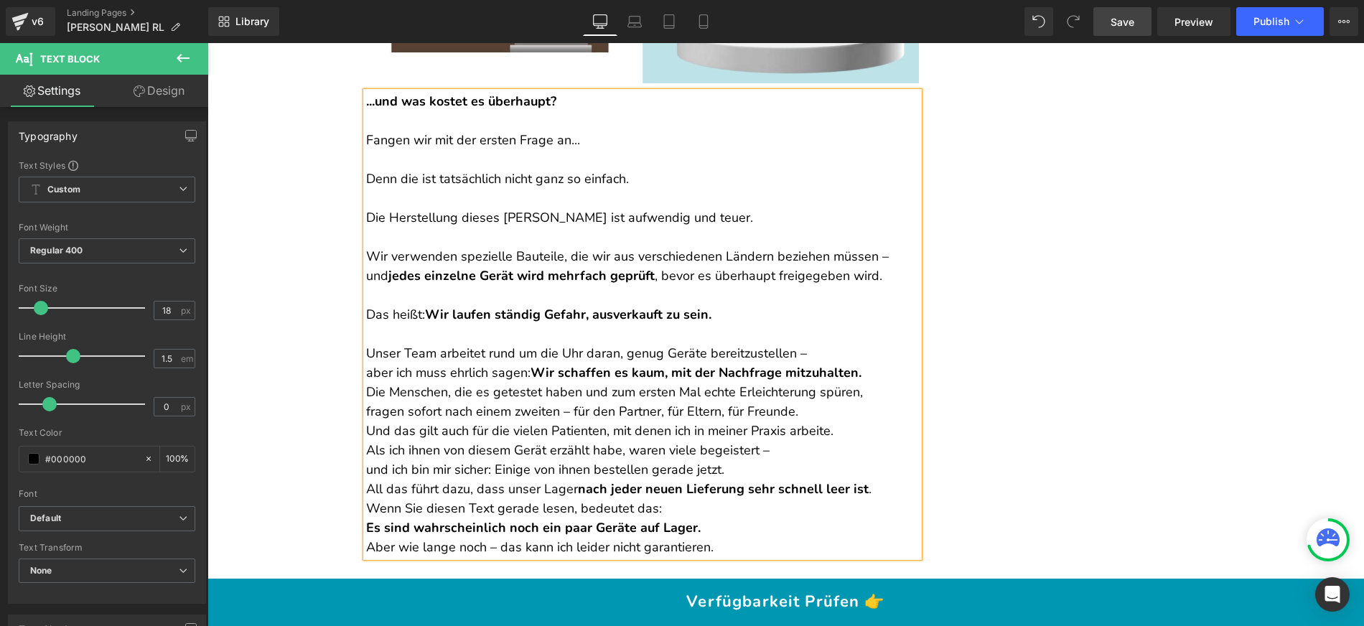
click at [879, 344] on p "Unser Team arbeitet rund um die Uhr daran, genug Geräte bereitzustellen – aber …" at bounding box center [642, 363] width 553 height 39
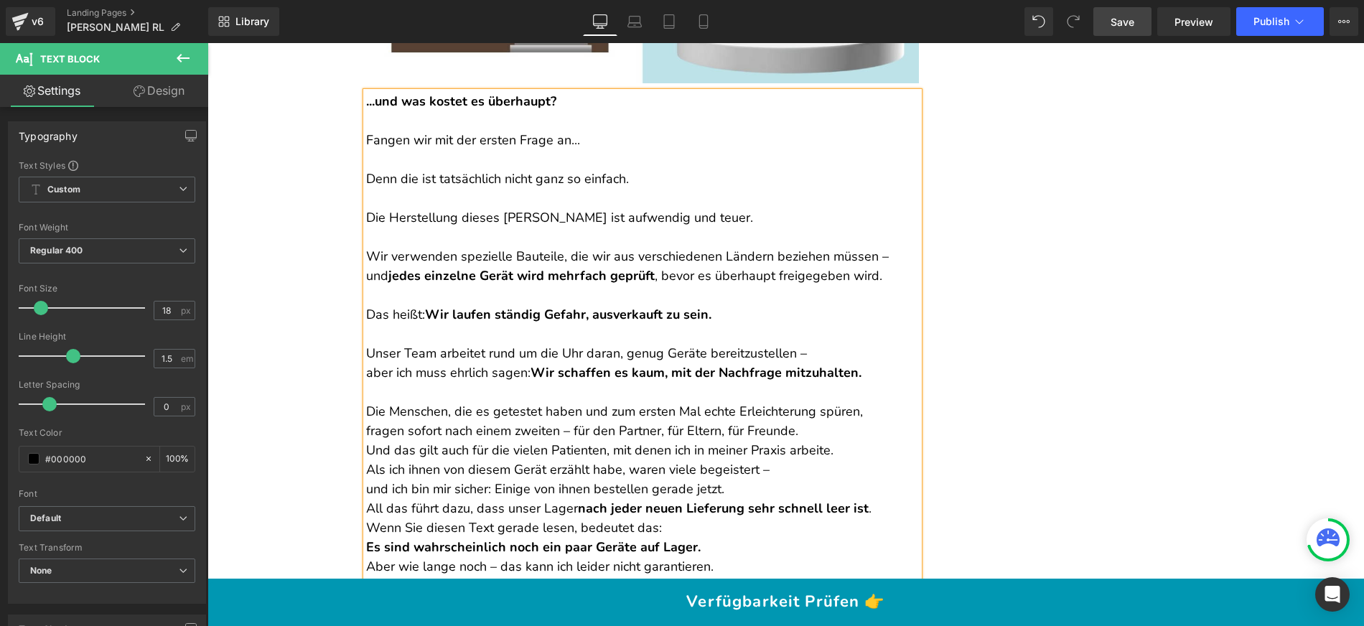
click at [832, 402] on p "Die Menschen, die es getestet haben und zum ersten Mal echte Erleichterung spür…" at bounding box center [642, 421] width 553 height 39
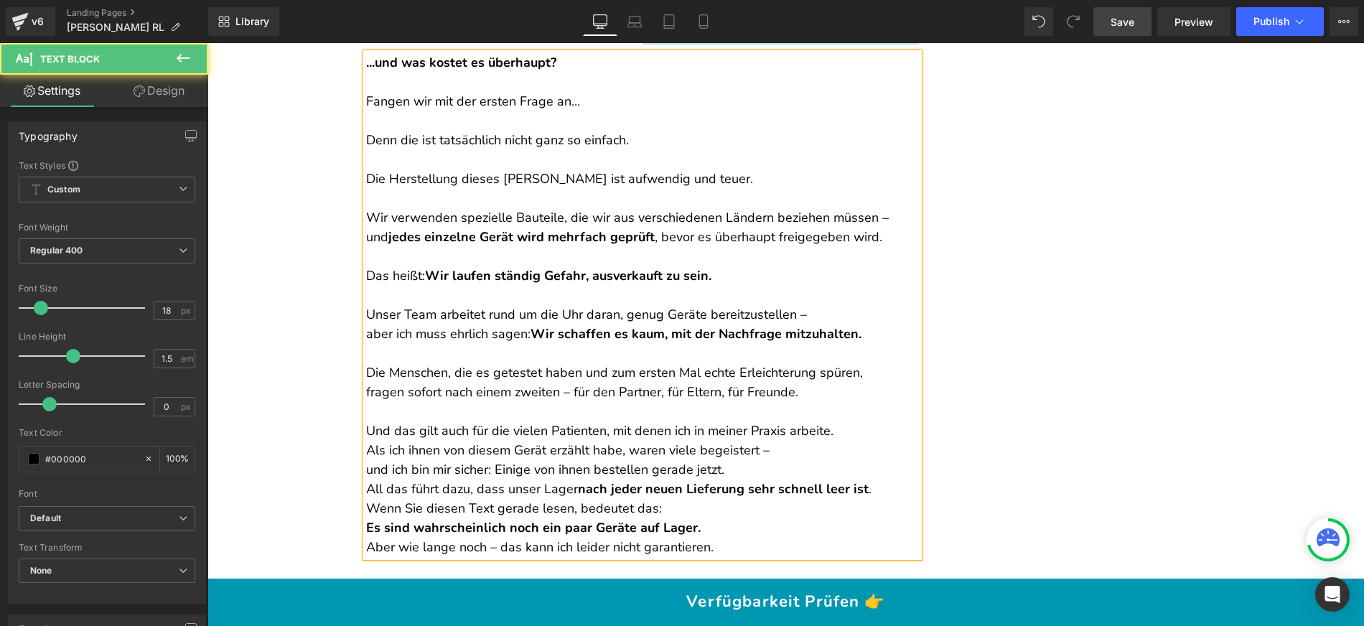
scroll to position [13647, 0]
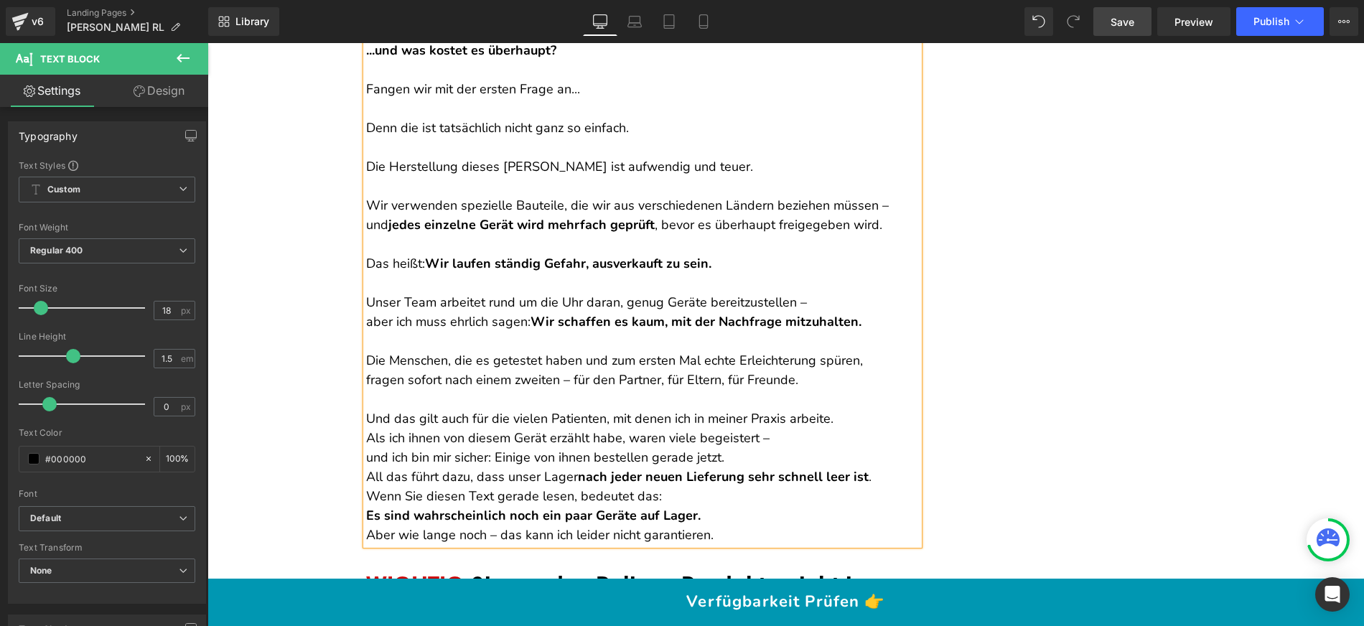
click at [844, 409] on p "Und das gilt auch für die vielen Patienten, mit denen ich in meiner Praxis arbe…" at bounding box center [642, 418] width 553 height 19
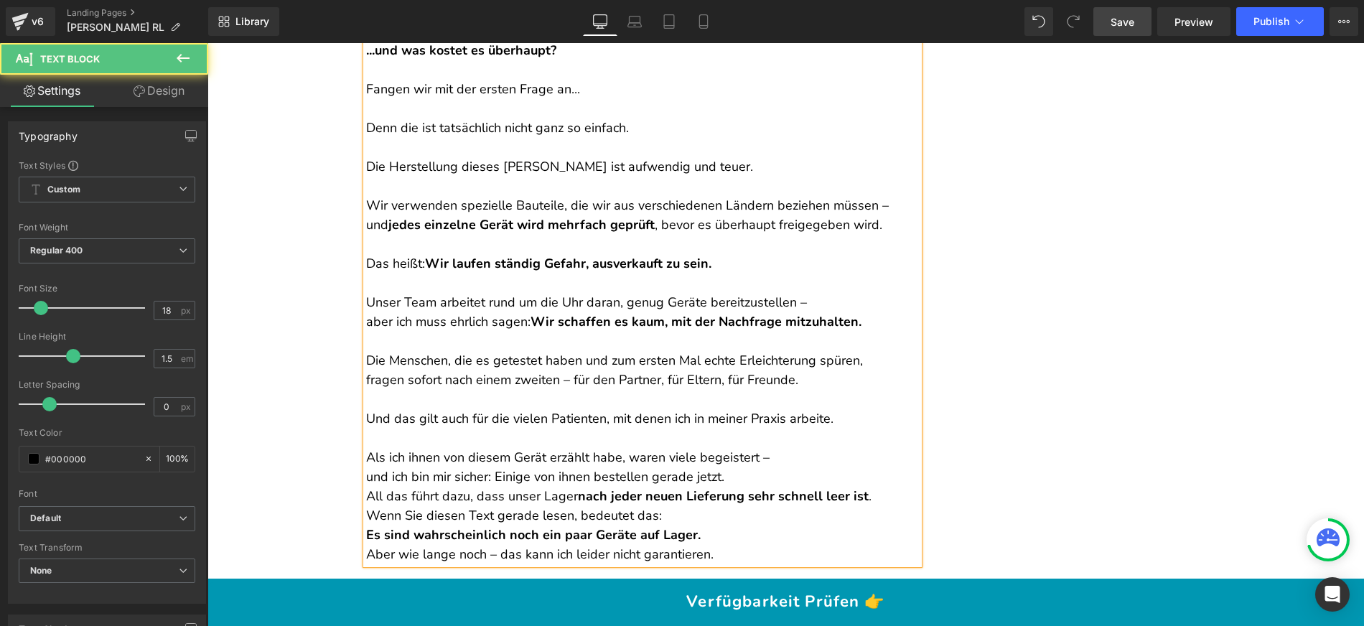
click at [366, 448] on p "Als ich ihnen von diesem Gerät erzählt habe, waren viele begeistert – und ich b…" at bounding box center [642, 467] width 553 height 39
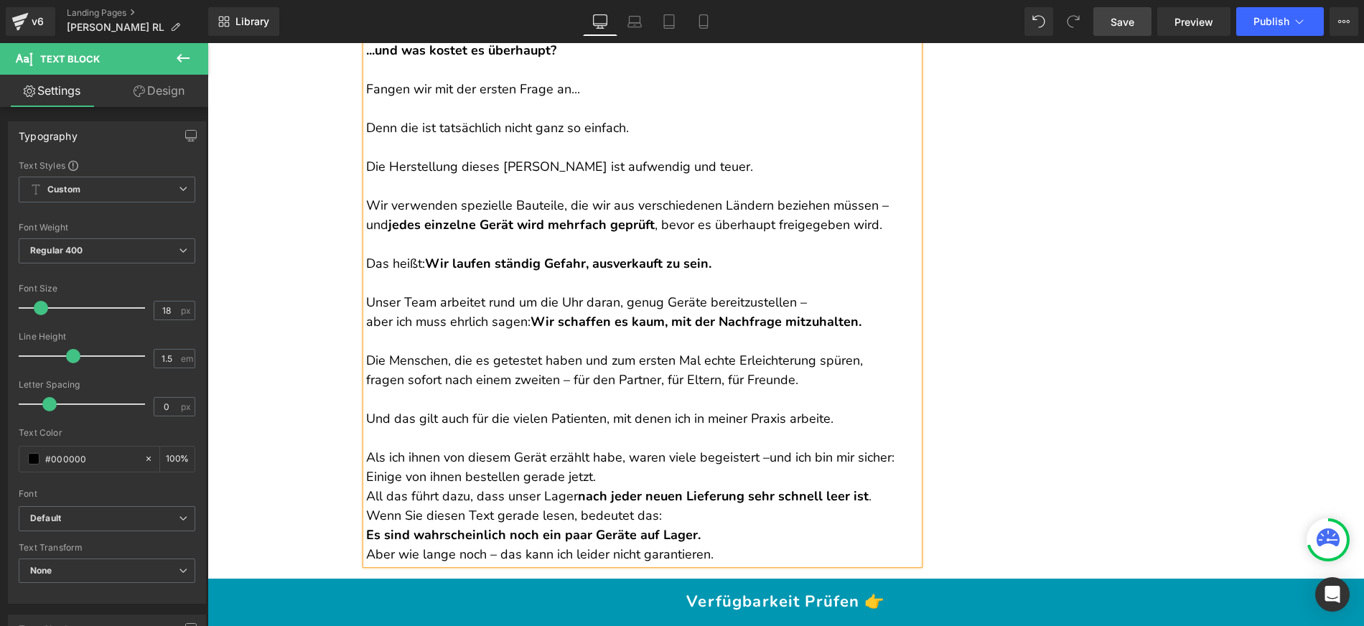
click at [618, 448] on p "Als ich ihnen von diesem Gerät erzählt habe, waren viele begeistert – und ich b…" at bounding box center [642, 467] width 553 height 39
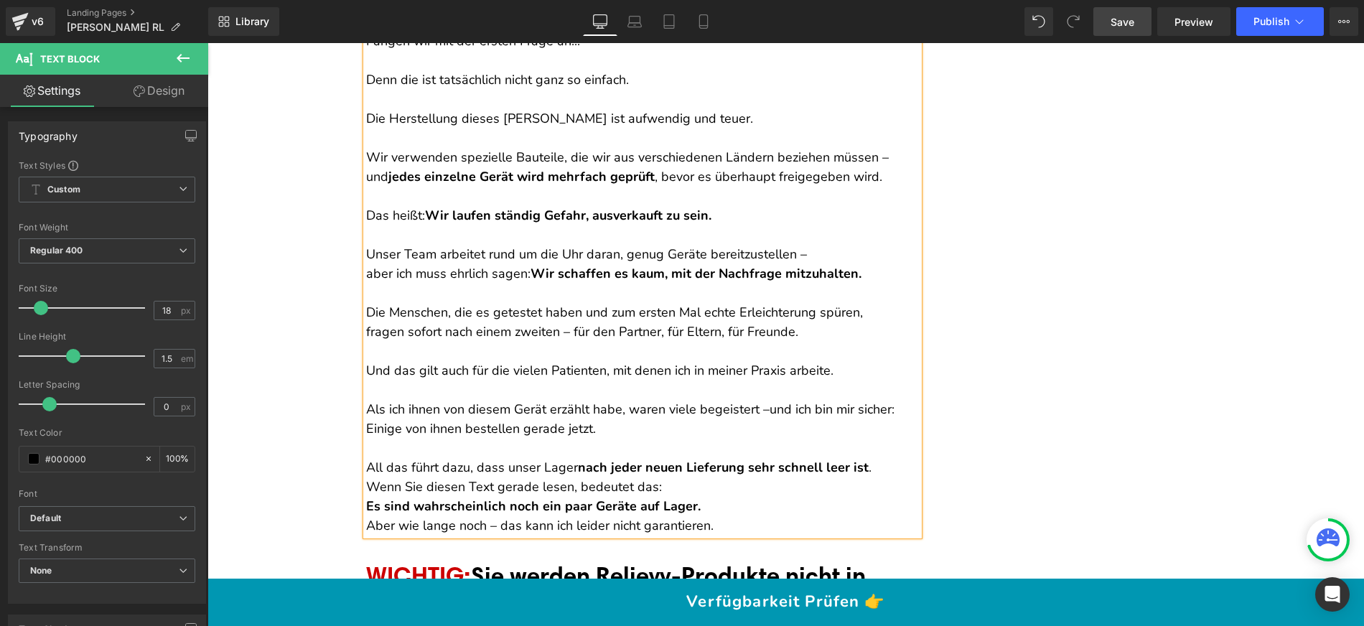
scroll to position [13695, 0]
click at [655, 477] on p "Wenn Sie diesen Text gerade lesen, bedeutet das: Es sind wahrscheinlich noch ei…" at bounding box center [642, 496] width 553 height 39
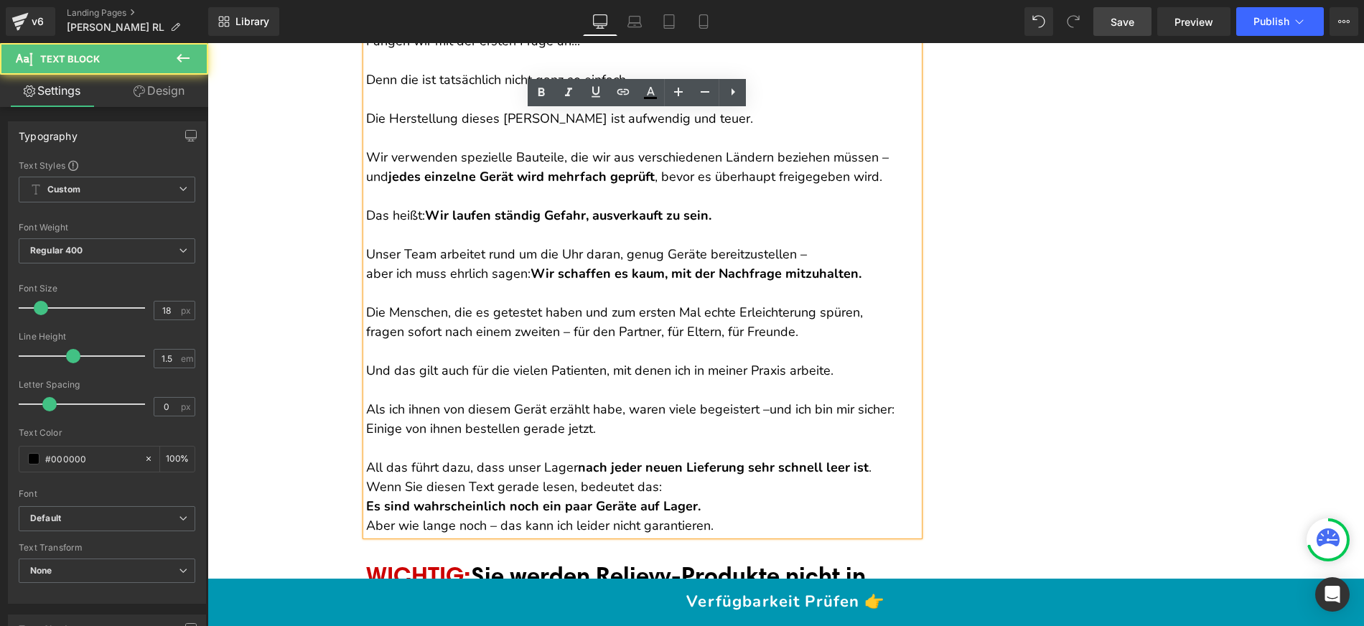
click at [366, 497] on strong "Es sind wahrscheinlich noch ein paar Geräte auf Lager." at bounding box center [533, 505] width 334 height 17
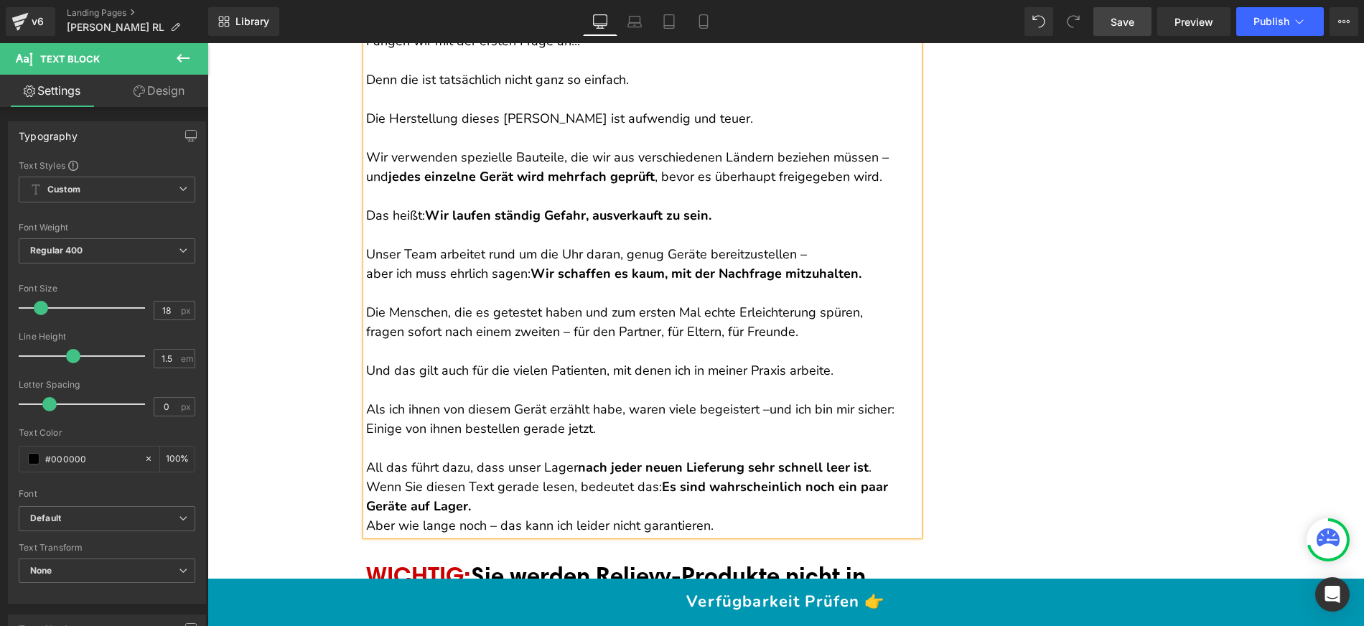
click at [588, 477] on p "Wenn Sie diesen Text gerade lesen, bedeutet das: Es sind wahrscheinlich noch ei…" at bounding box center [642, 496] width 553 height 39
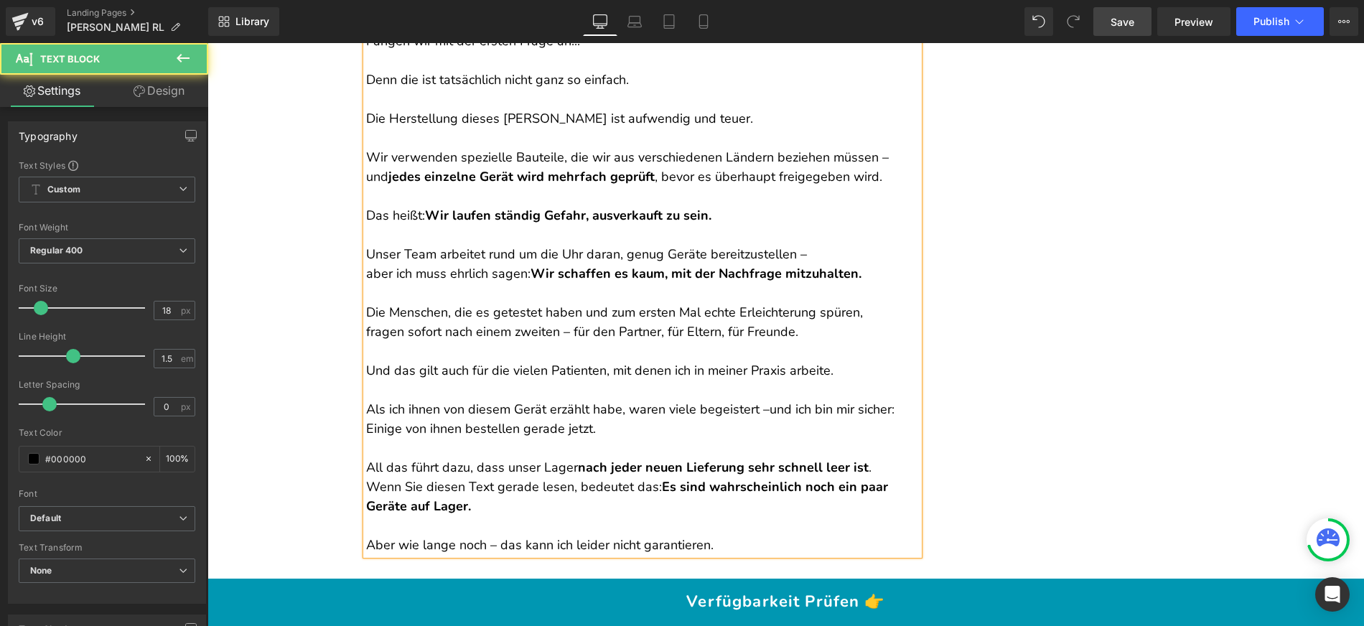
click at [875, 458] on p "All das führt dazu, dass unser Lager nach jeder neuen Lieferung sehr schnell le…" at bounding box center [642, 467] width 553 height 19
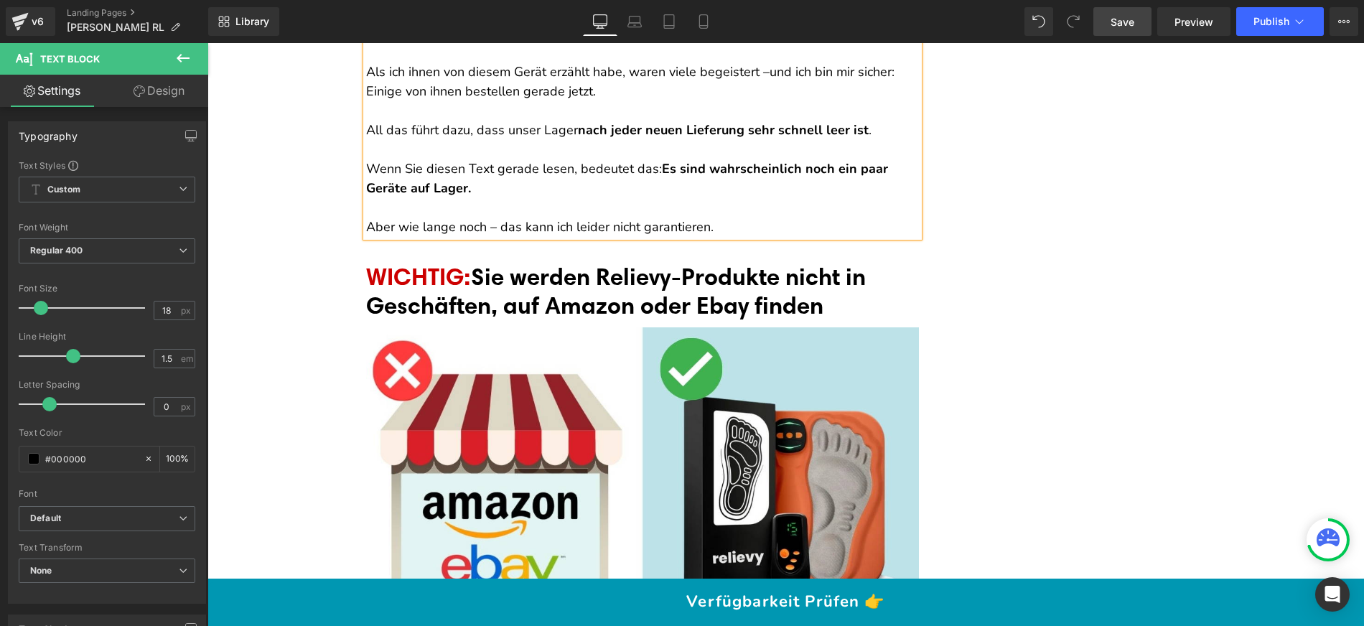
scroll to position [14031, 0]
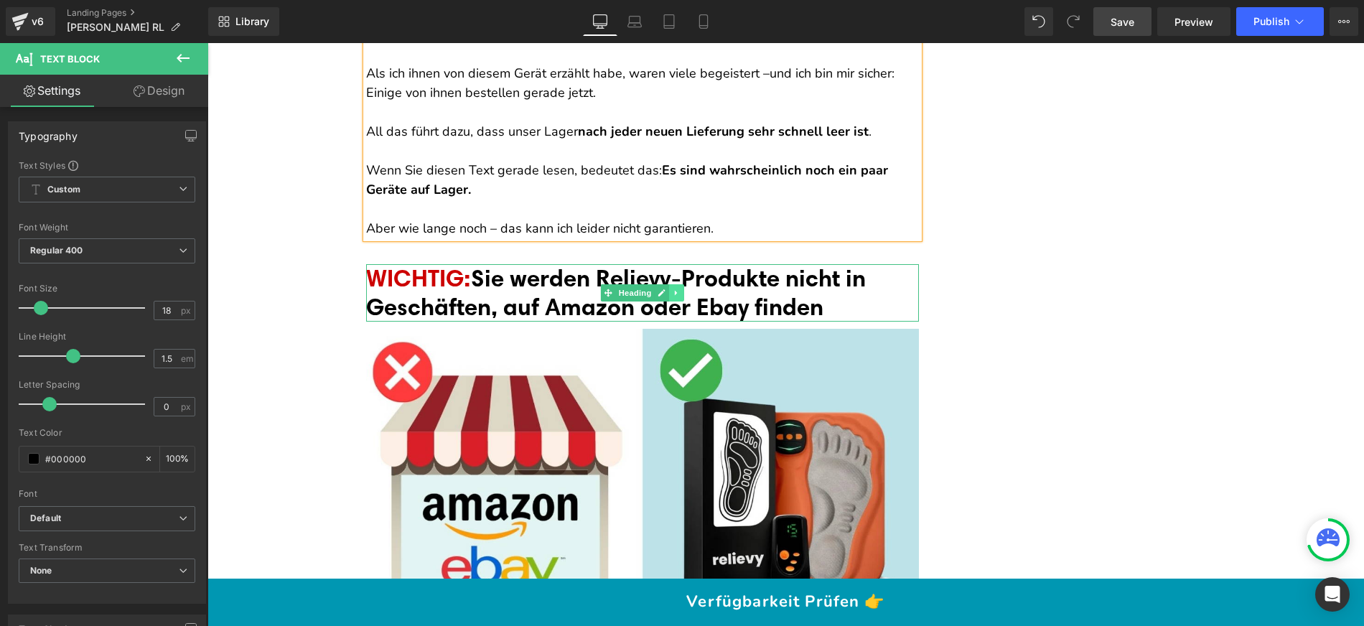
click at [673, 289] on icon at bounding box center [677, 293] width 8 height 9
click at [665, 289] on icon at bounding box center [669, 293] width 8 height 8
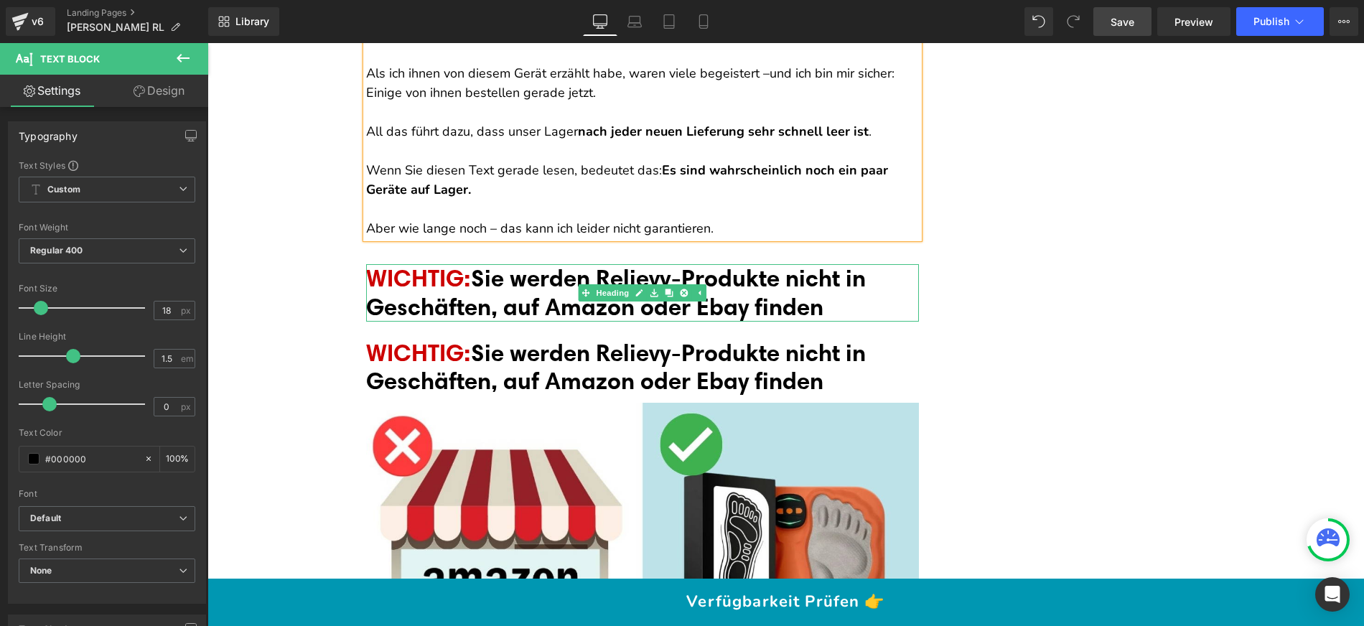
click at [543, 263] on span "Sie werden Relievy-Produkte nicht in Geschäften, auf Amazon oder Ebay finden" at bounding box center [616, 291] width 500 height 57
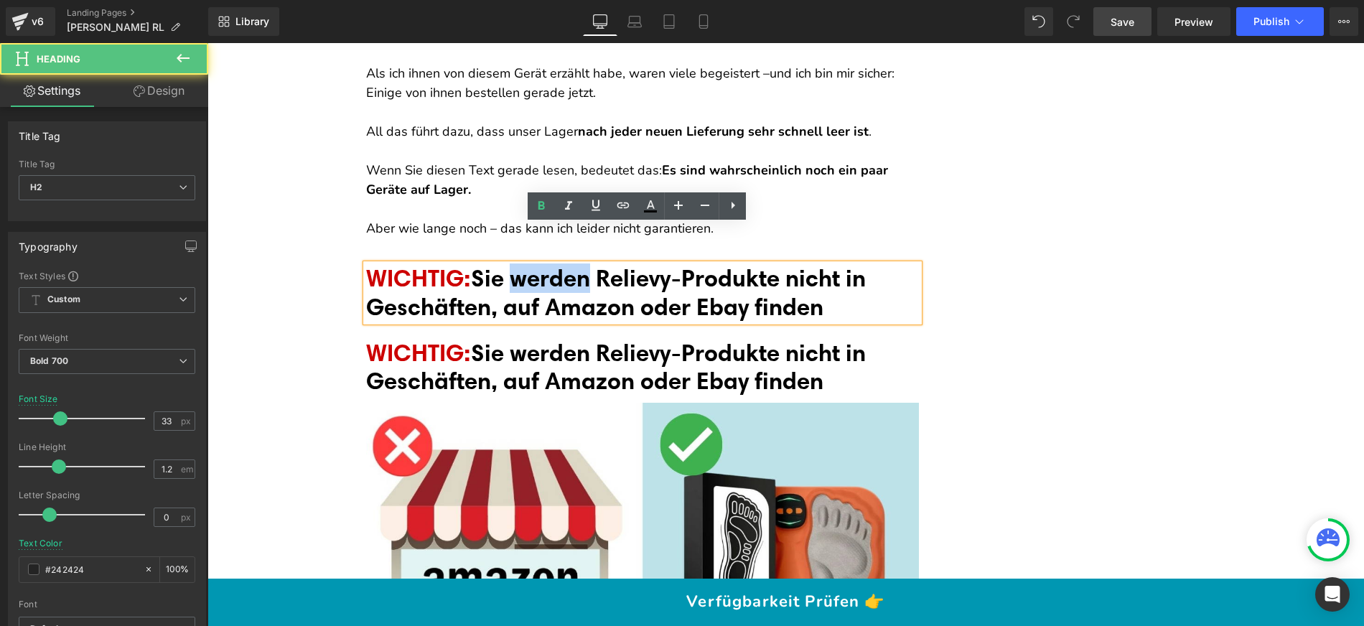
click at [543, 263] on span "Sie werden Relievy-Produkte nicht in Geschäften, auf Amazon oder Ebay finden" at bounding box center [616, 291] width 500 height 57
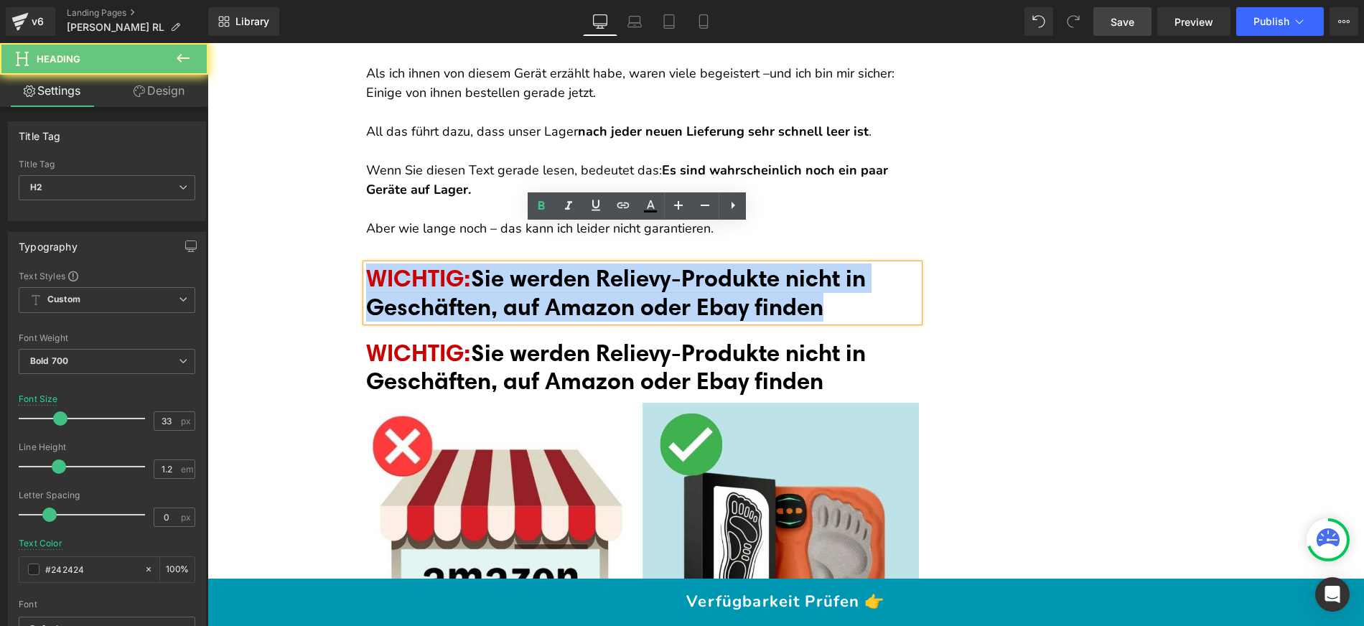
click at [543, 263] on span "Sie werden Relievy-Produkte nicht in Geschäften, auf Amazon oder Ebay finden" at bounding box center [616, 291] width 500 height 57
paste div
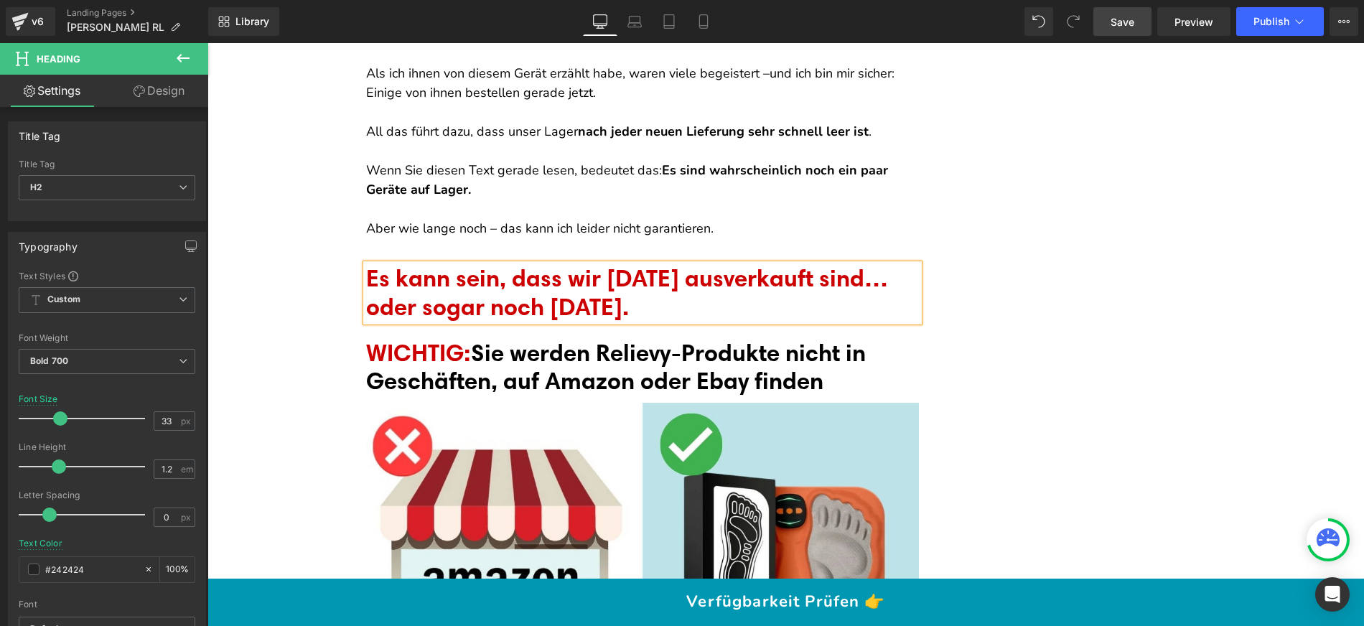
click at [540, 263] on span "Es kann sein, dass wir morgen ausverkauft sind… oder sogar noch heute." at bounding box center [627, 291] width 522 height 57
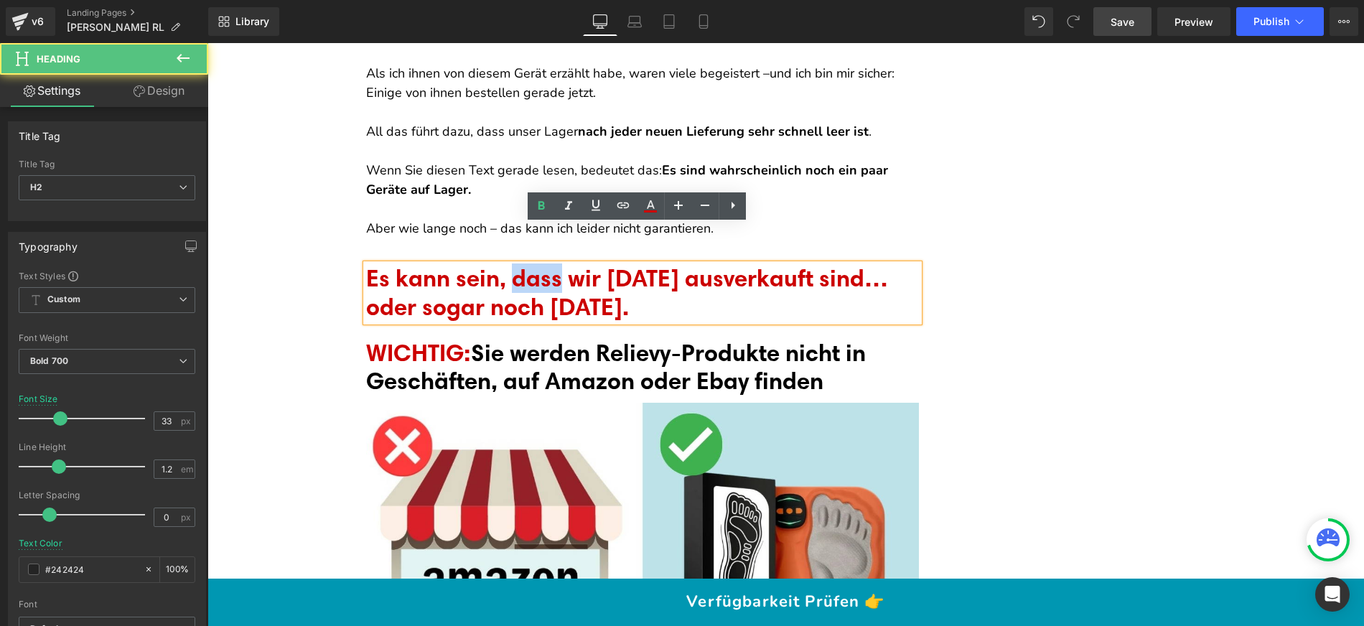
click at [540, 263] on span "Es kann sein, dass wir morgen ausverkauft sind… oder sogar noch heute." at bounding box center [627, 291] width 522 height 57
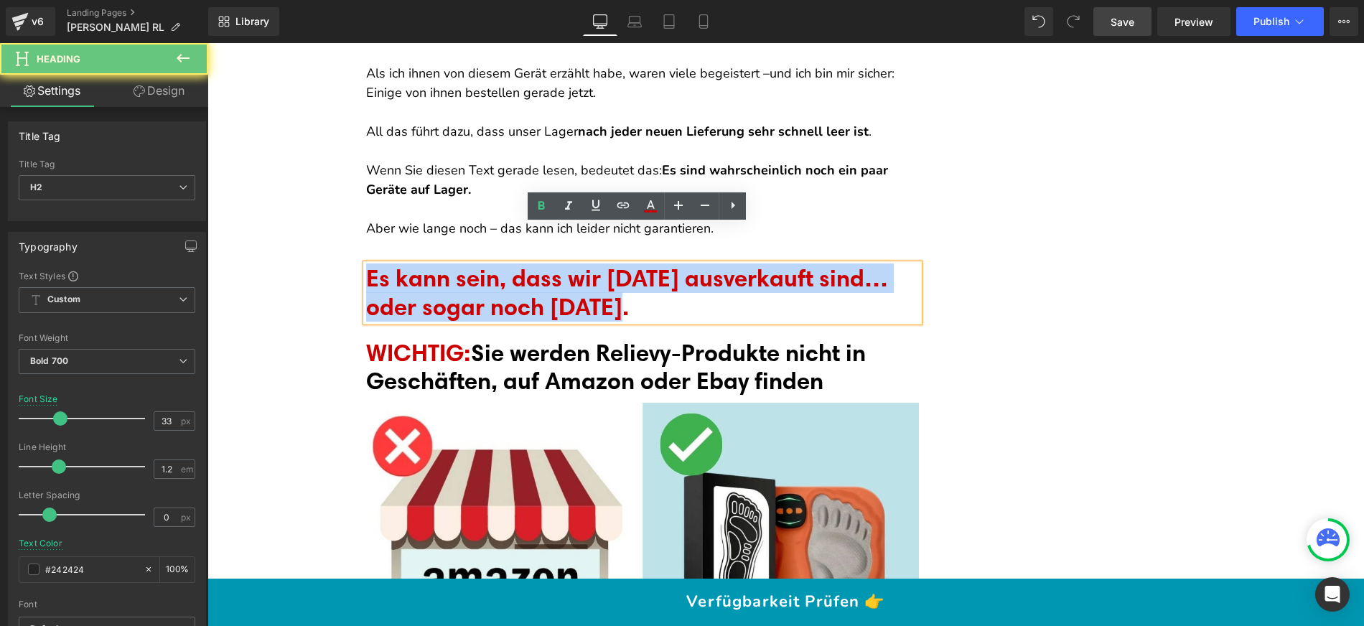
click at [540, 263] on span "Es kann sein, dass wir morgen ausverkauft sind… oder sogar noch heute." at bounding box center [627, 291] width 522 height 57
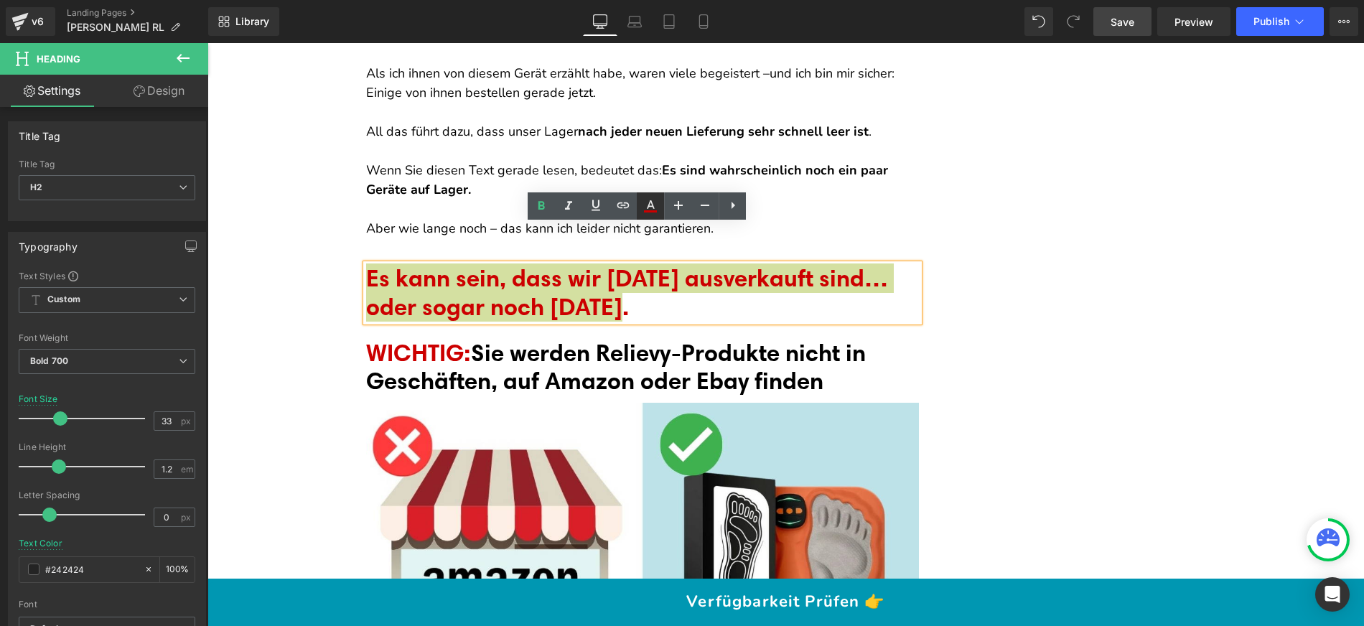
type input "#cc0000"
type input "100"
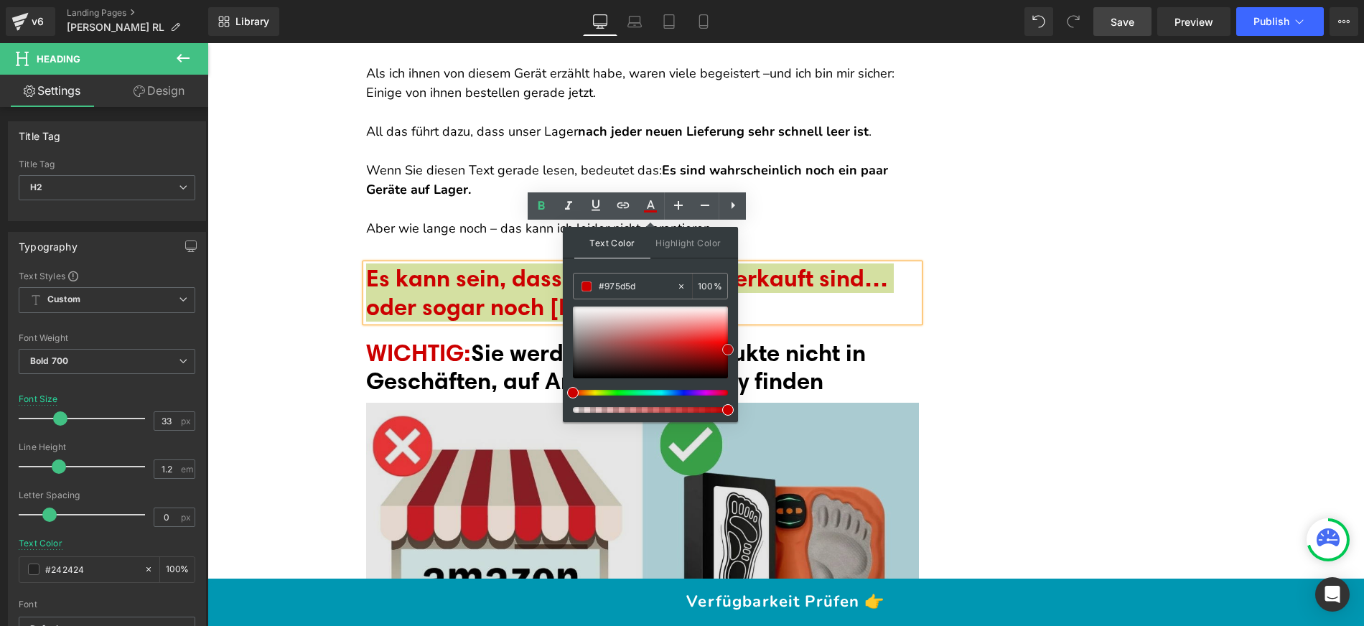
type input "#303030"
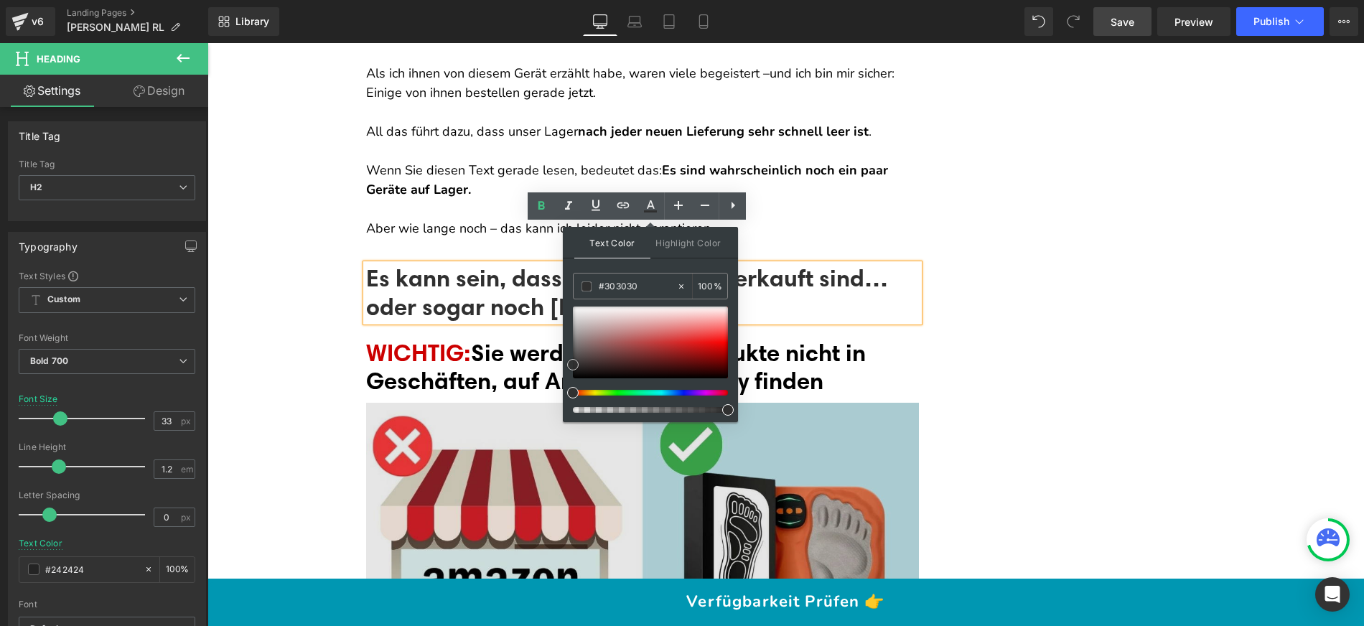
drag, startPoint x: 828, startPoint y: 380, endPoint x: 485, endPoint y: 431, distance: 346.2
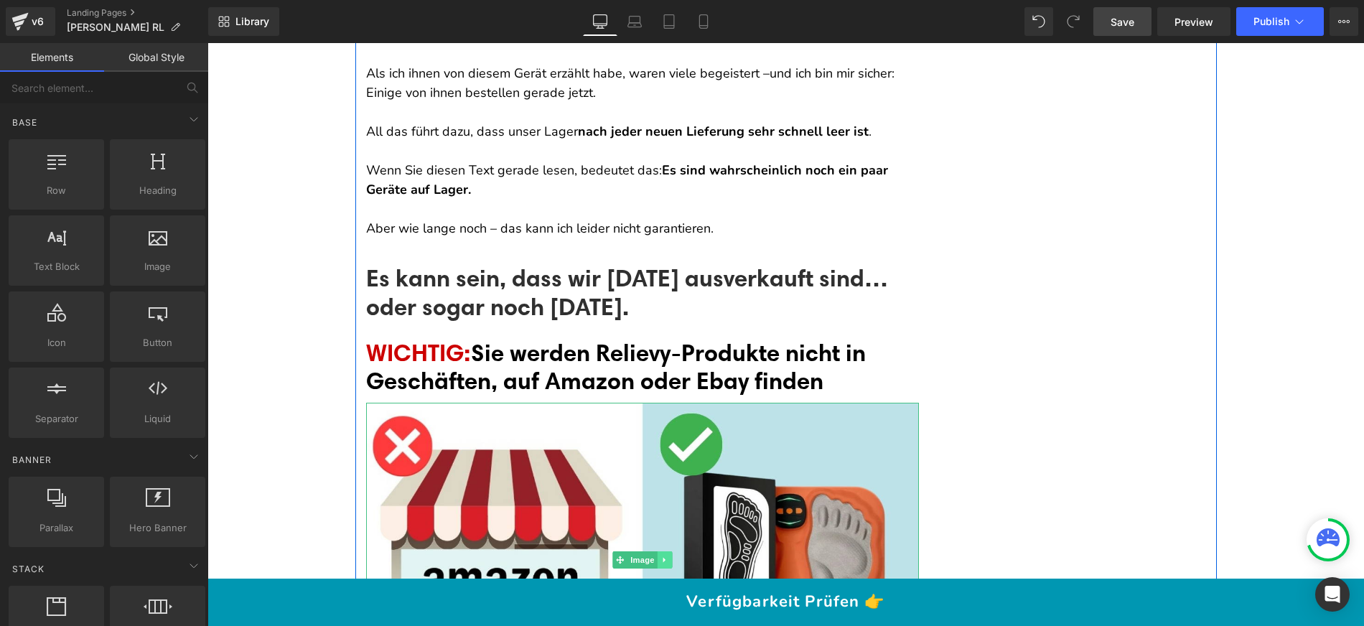
click at [663, 558] on icon at bounding box center [664, 560] width 2 height 5
click at [655, 556] on icon at bounding box center [657, 560] width 8 height 9
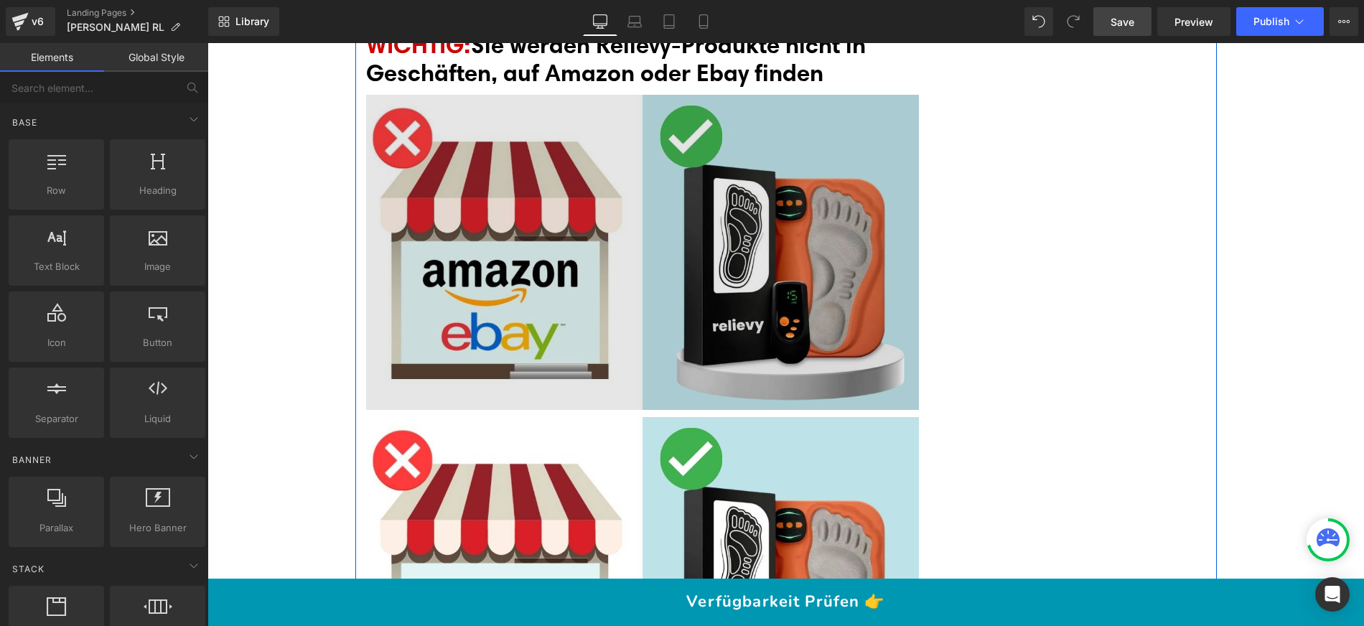
scroll to position [14231, 0]
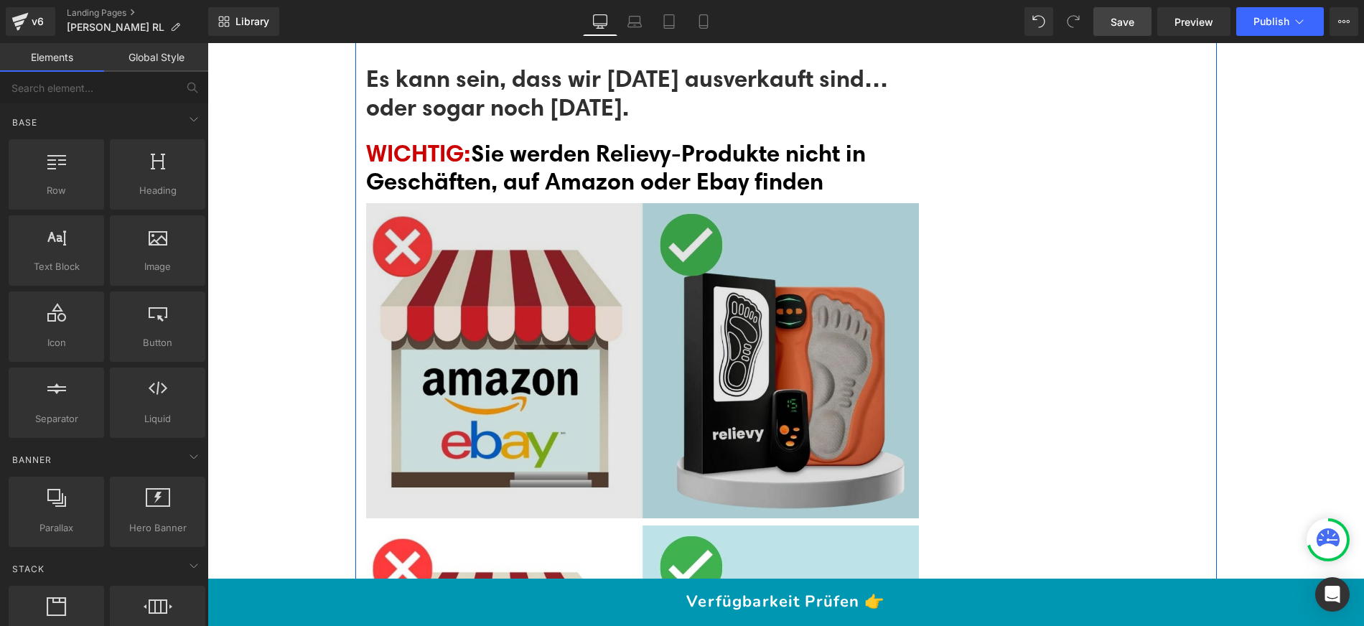
click at [570, 338] on img at bounding box center [642, 360] width 553 height 315
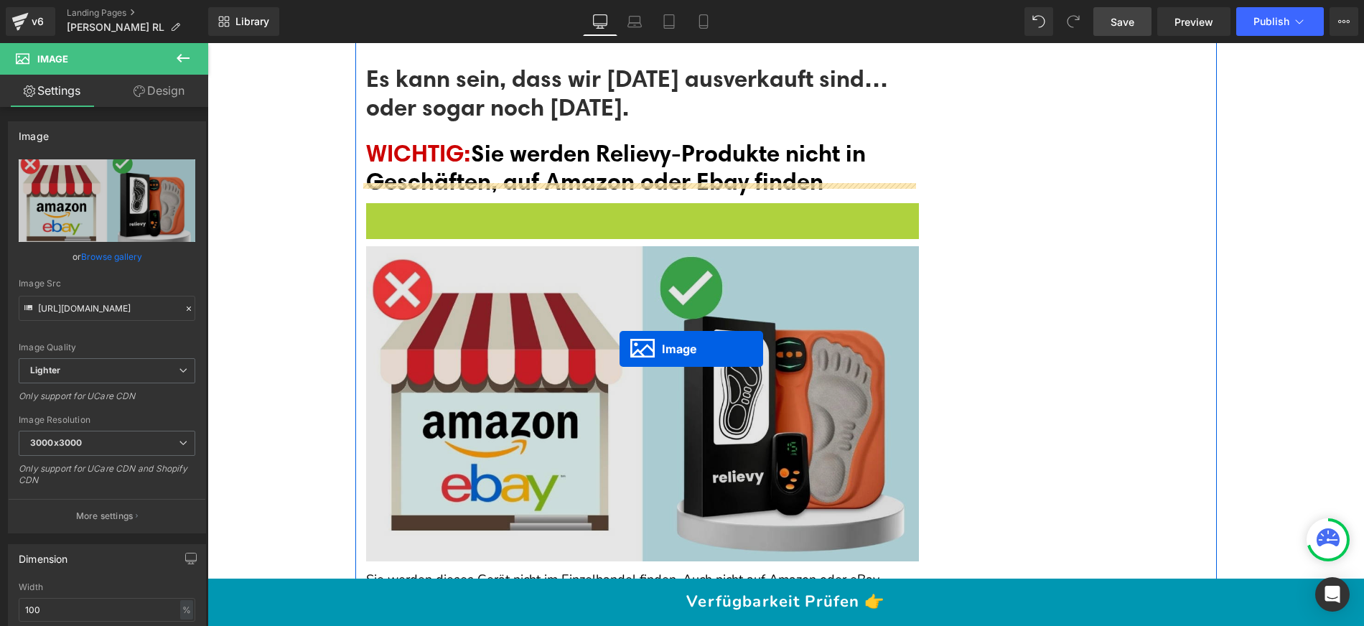
scroll to position [13951, 0]
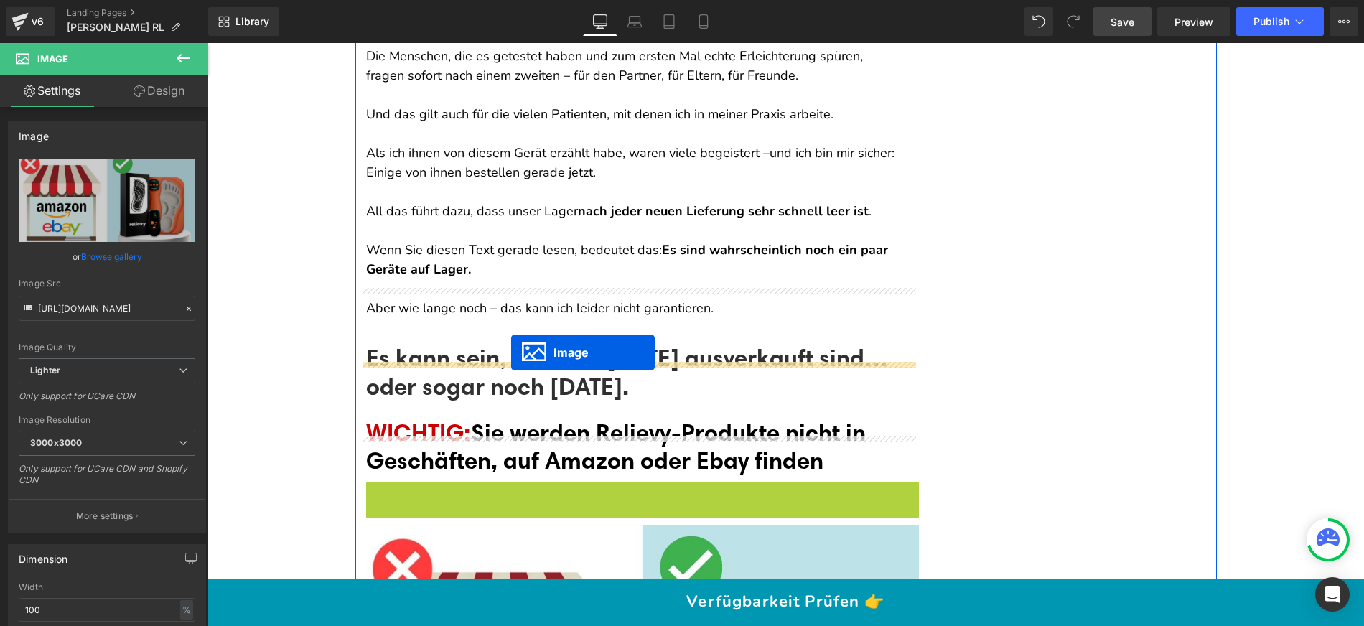
drag, startPoint x: 622, startPoint y: 326, endPoint x: 511, endPoint y: 352, distance: 114.4
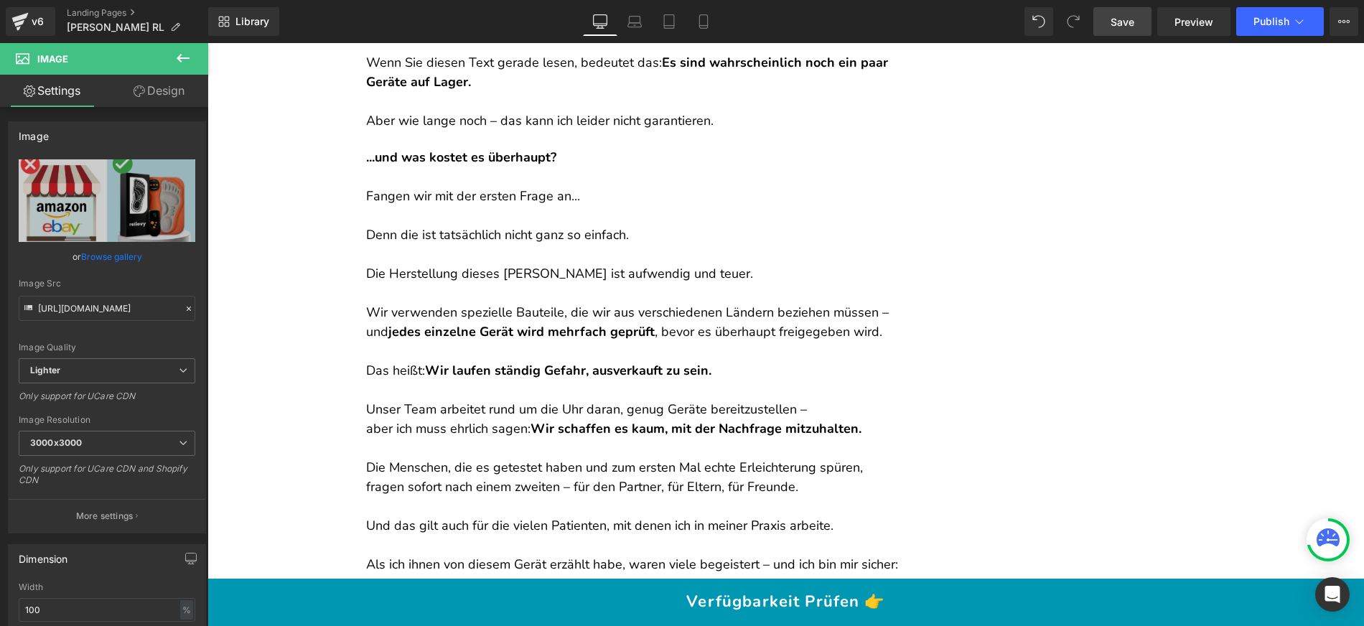
scroll to position [14147, 0]
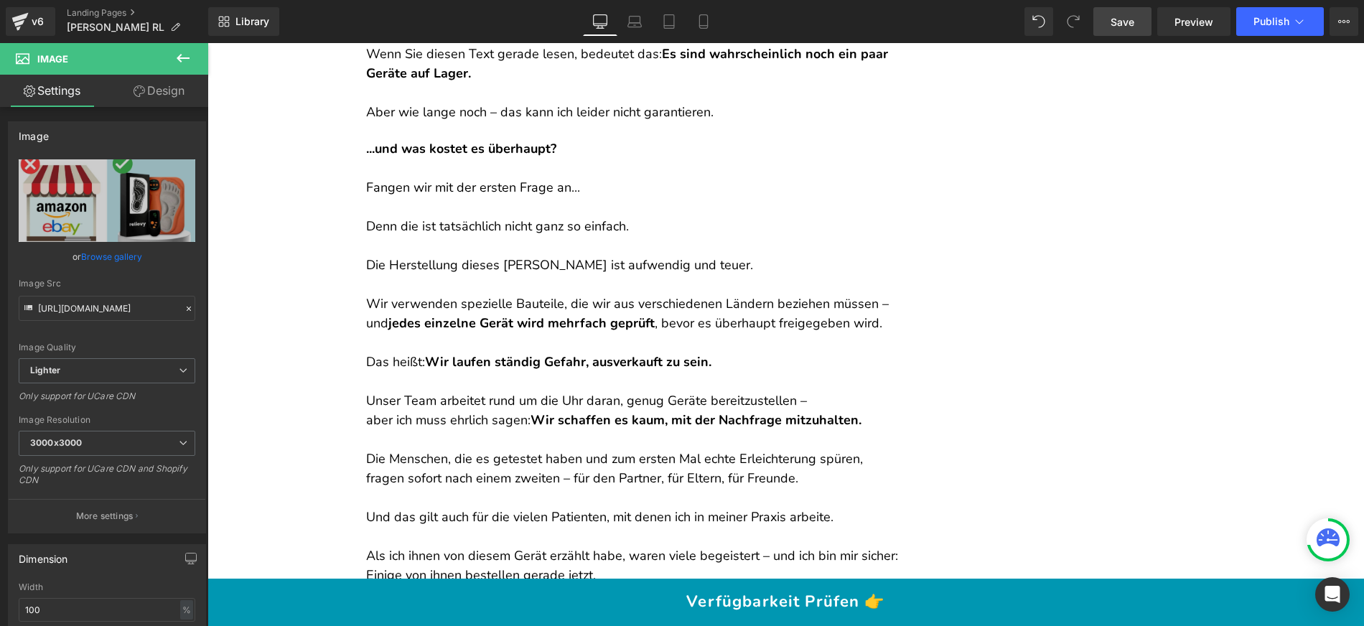
click at [530, 236] on p at bounding box center [642, 245] width 553 height 19
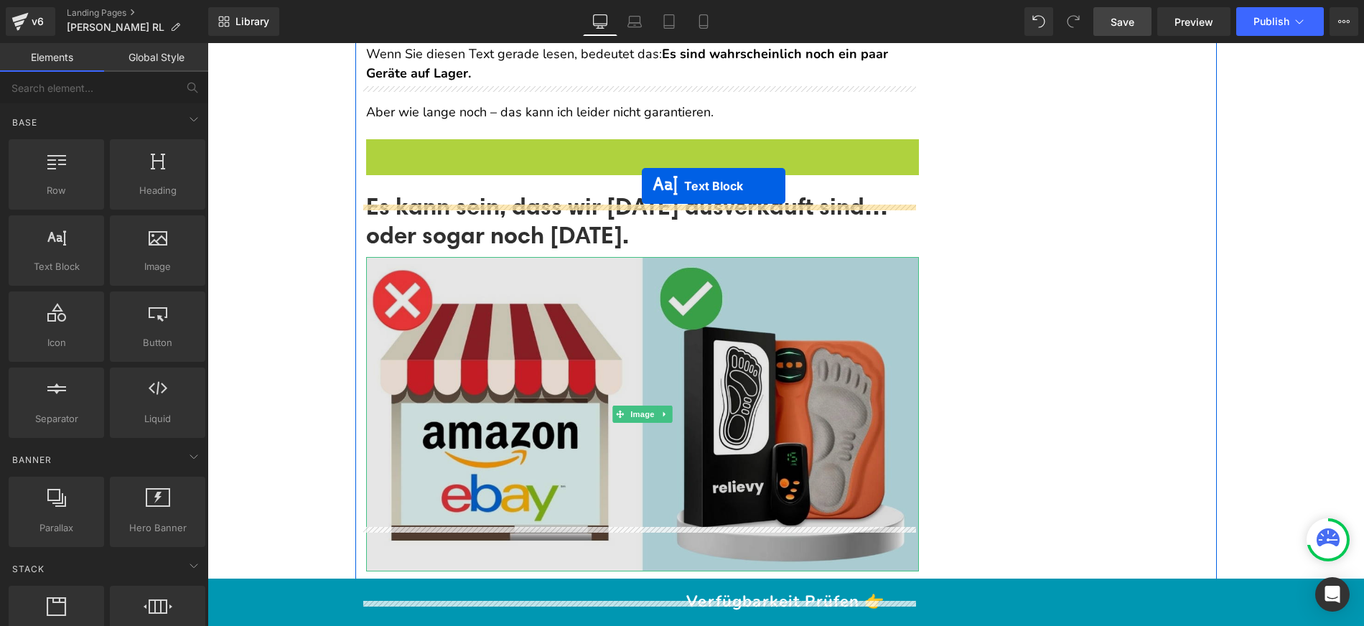
scroll to position [14274, 0]
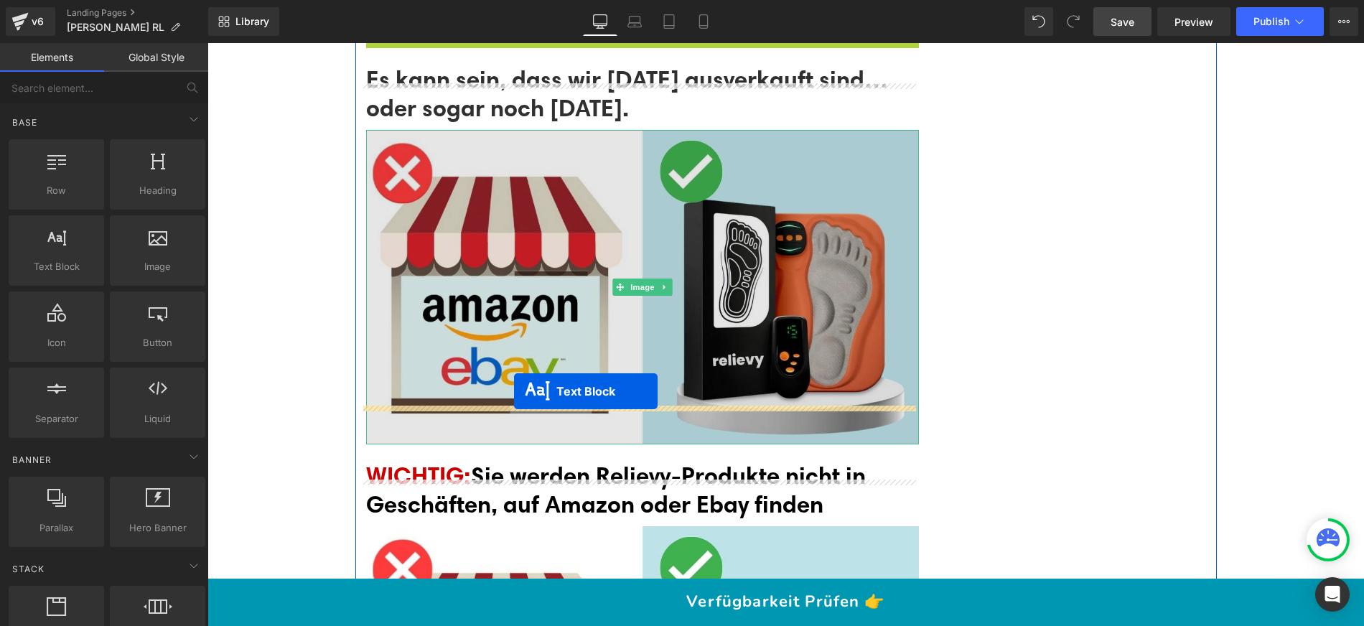
drag, startPoint x: 630, startPoint y: 103, endPoint x: 514, endPoint y: 392, distance: 311.1
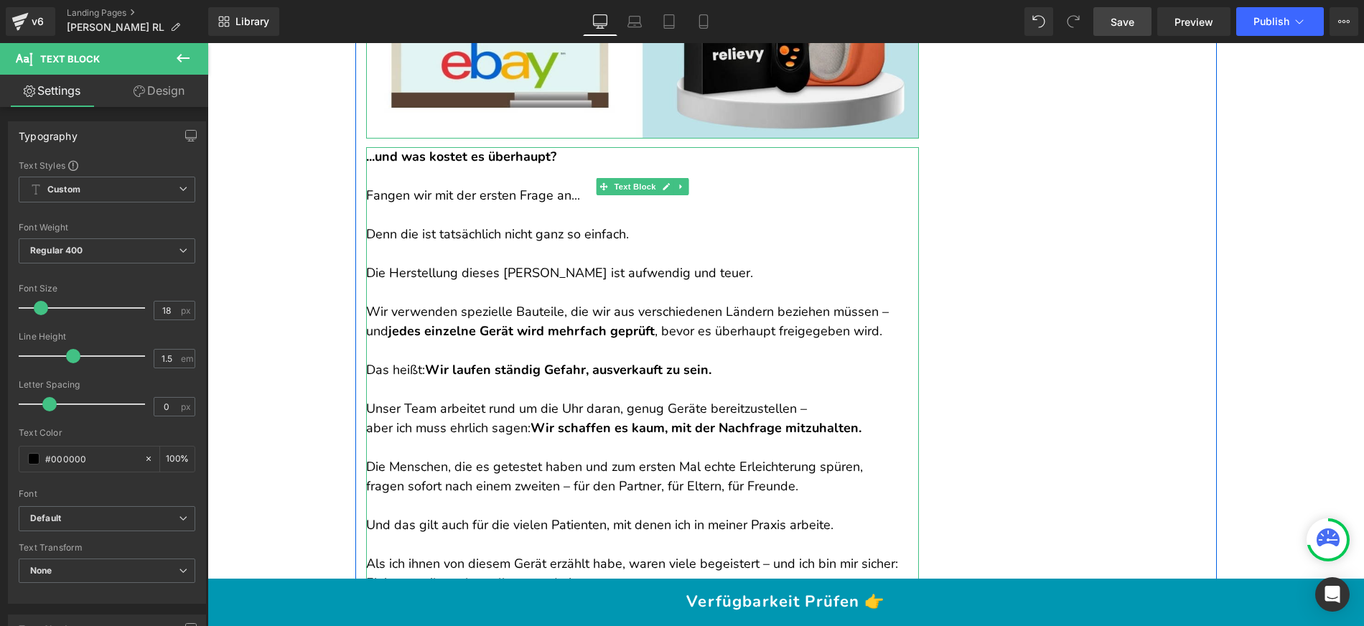
scroll to position [14711, 0]
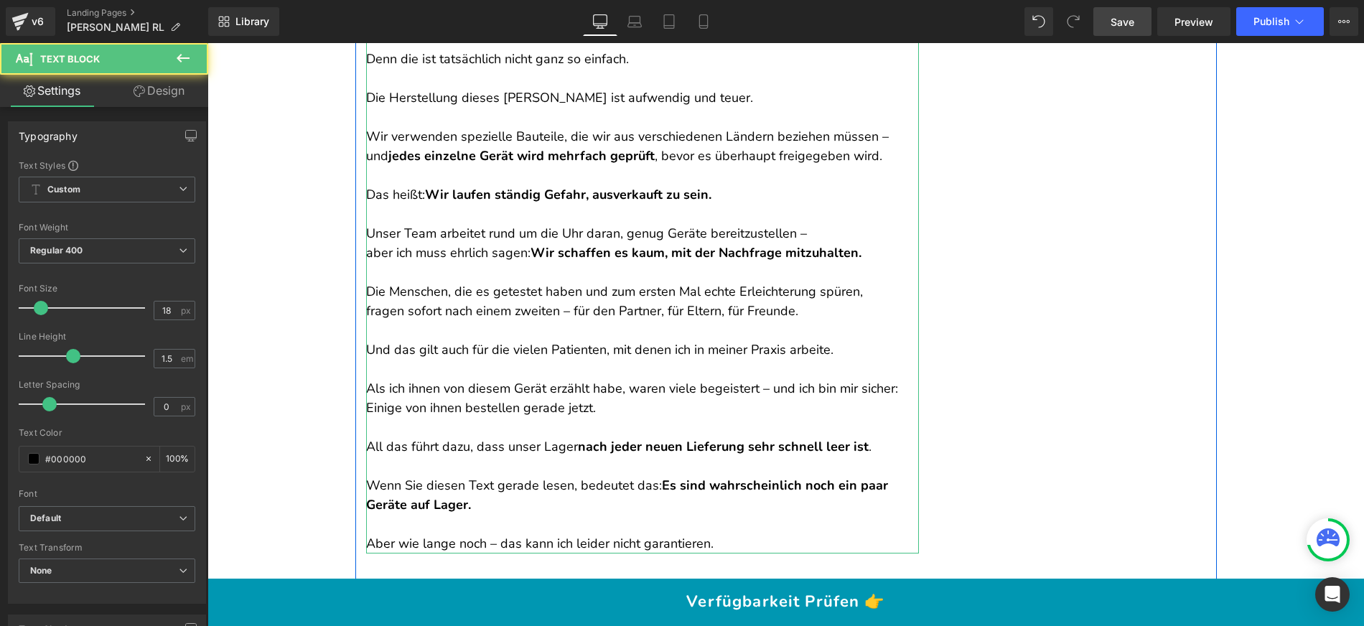
click at [481, 263] on p at bounding box center [642, 272] width 553 height 19
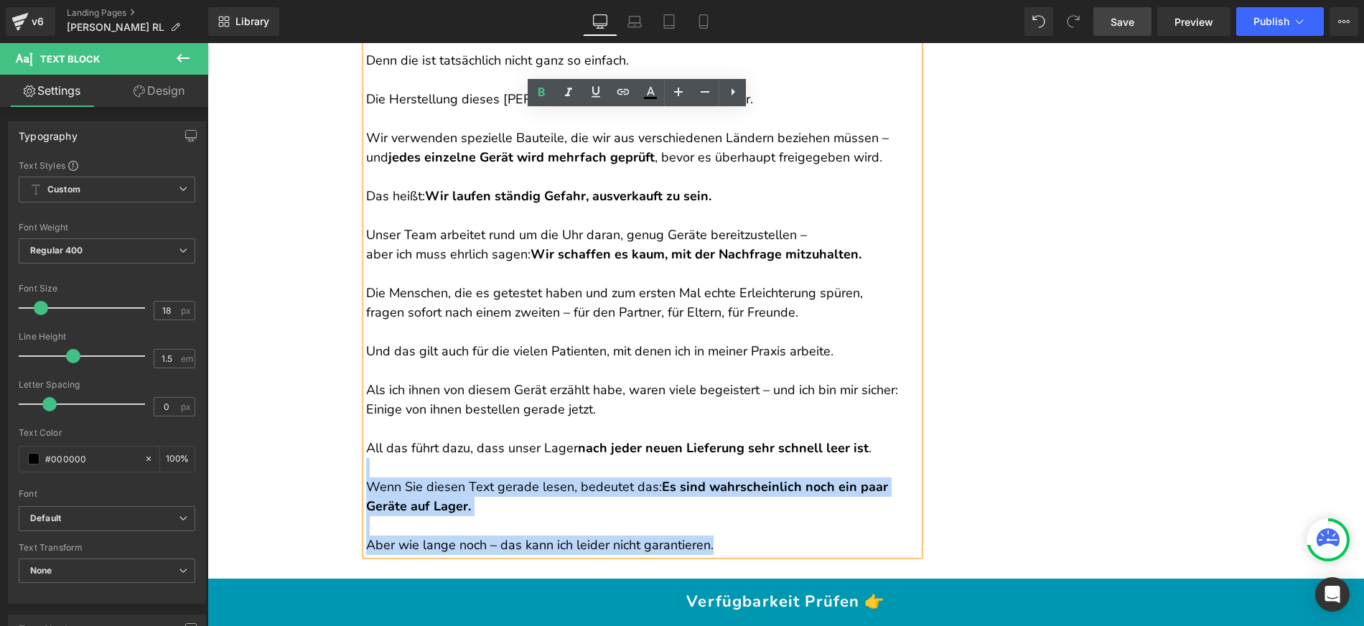
scroll to position [14413, 0]
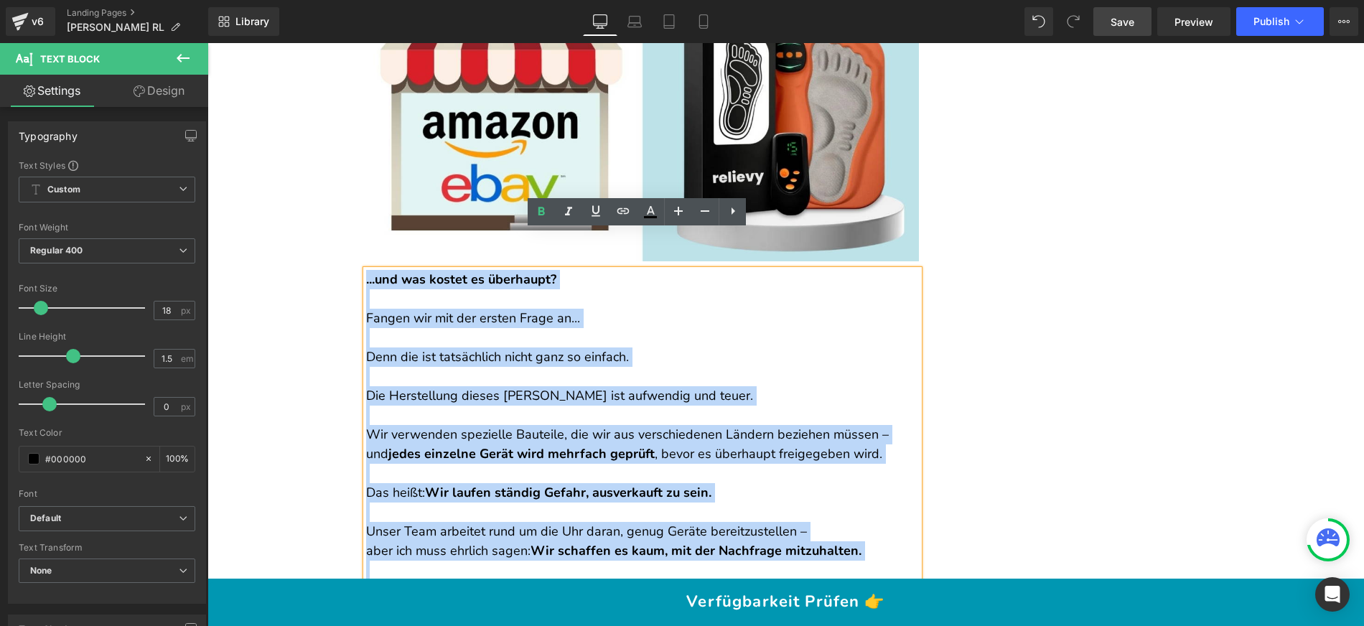
drag, startPoint x: 716, startPoint y: 502, endPoint x: 361, endPoint y: 236, distance: 443.0
click at [366, 270] on div "... und was kostet es überhaupt? Fangen wir mit der ersten Frage an... Denn die…" at bounding box center [642, 560] width 553 height 581
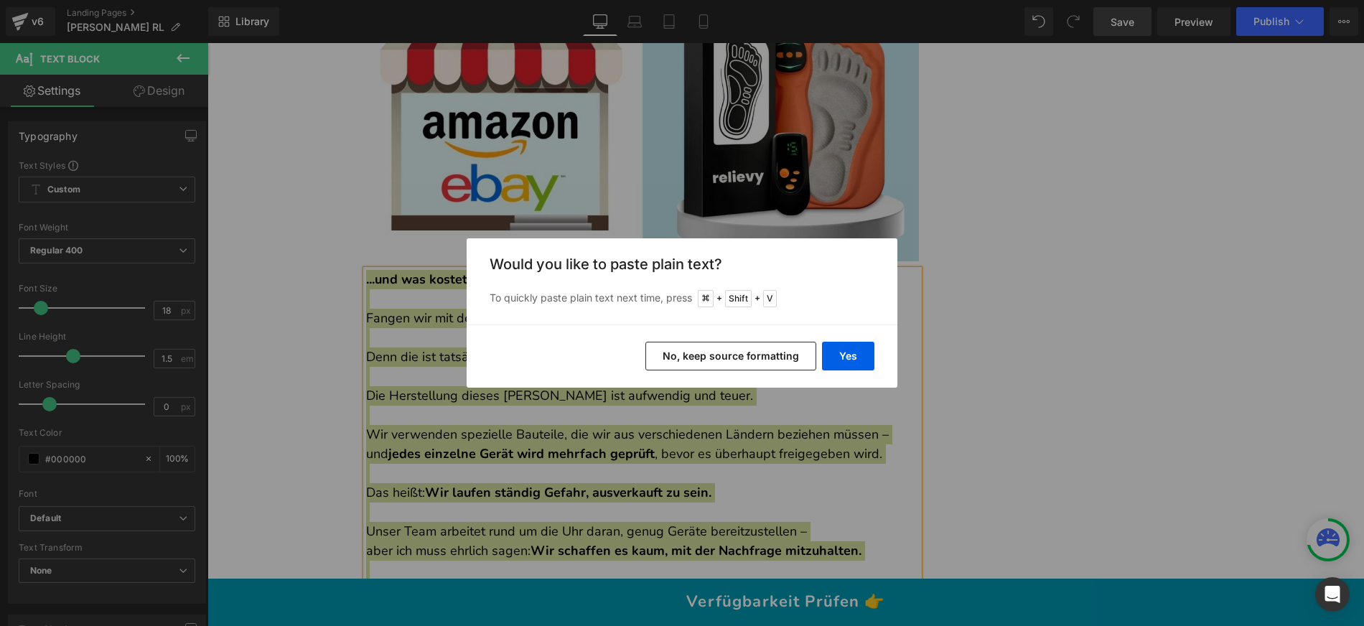
click at [711, 352] on button "No, keep source formatting" at bounding box center [730, 356] width 171 height 29
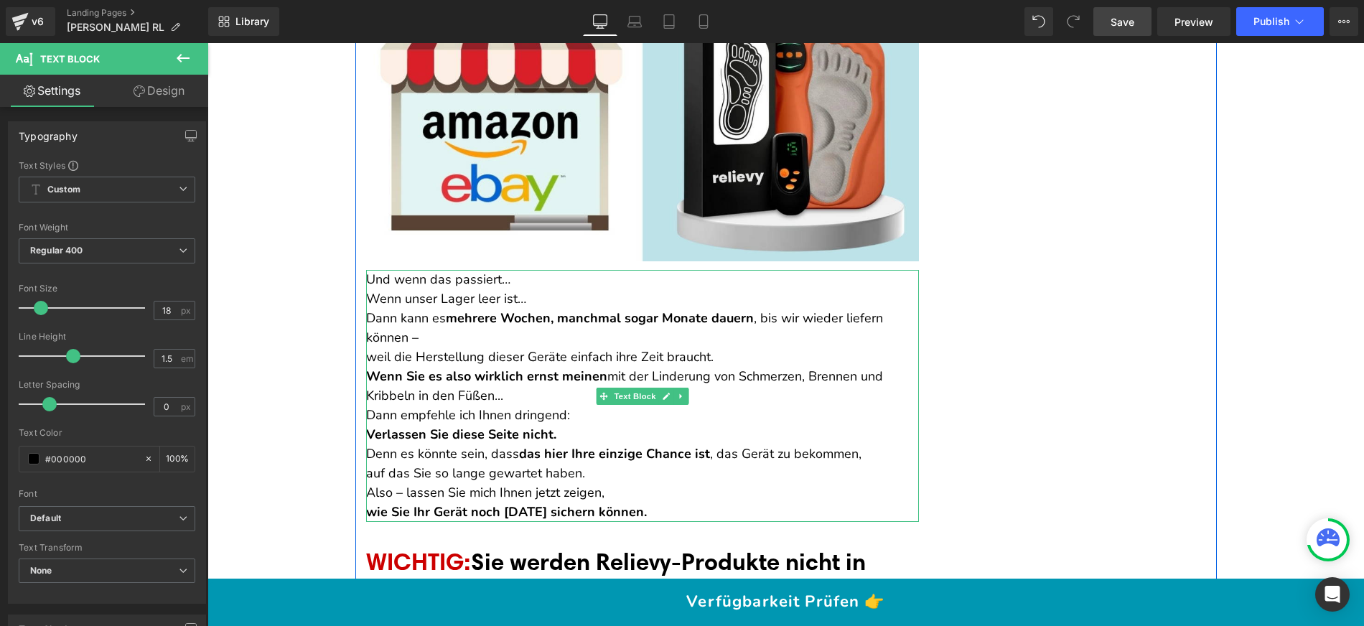
click at [366, 289] on p "Wenn unser Lager leer ist…" at bounding box center [642, 298] width 553 height 19
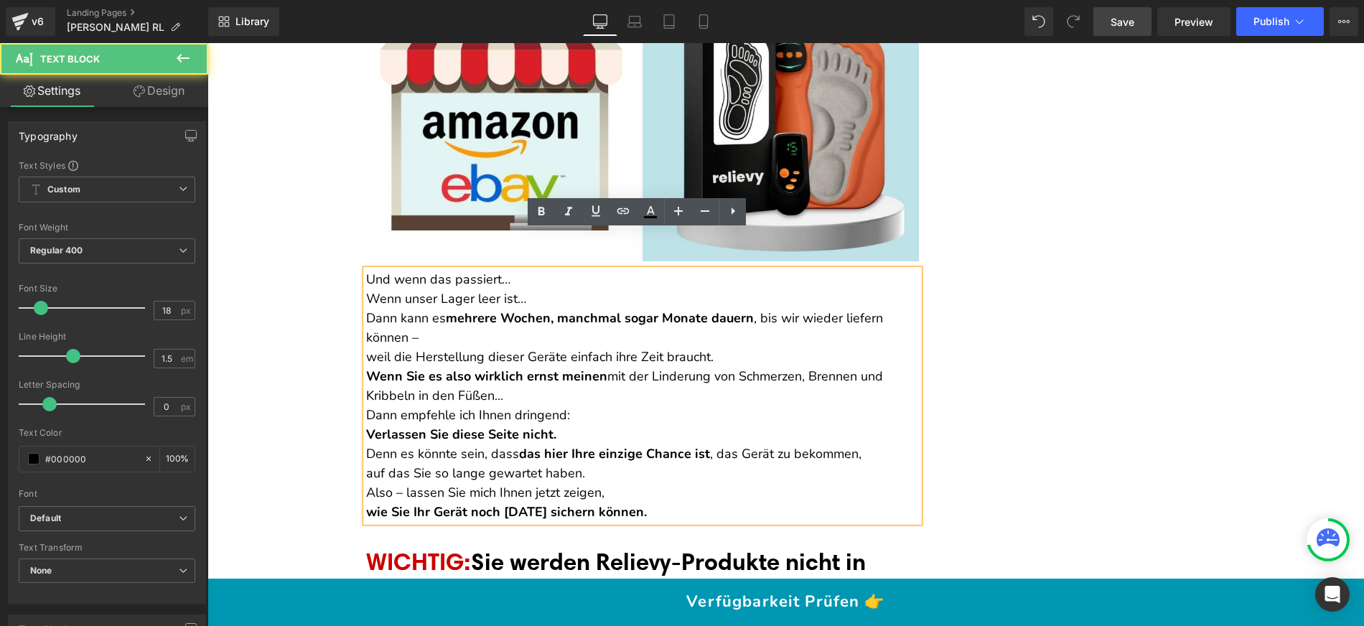
click at [535, 270] on p "Und wenn das passiert…" at bounding box center [642, 279] width 553 height 19
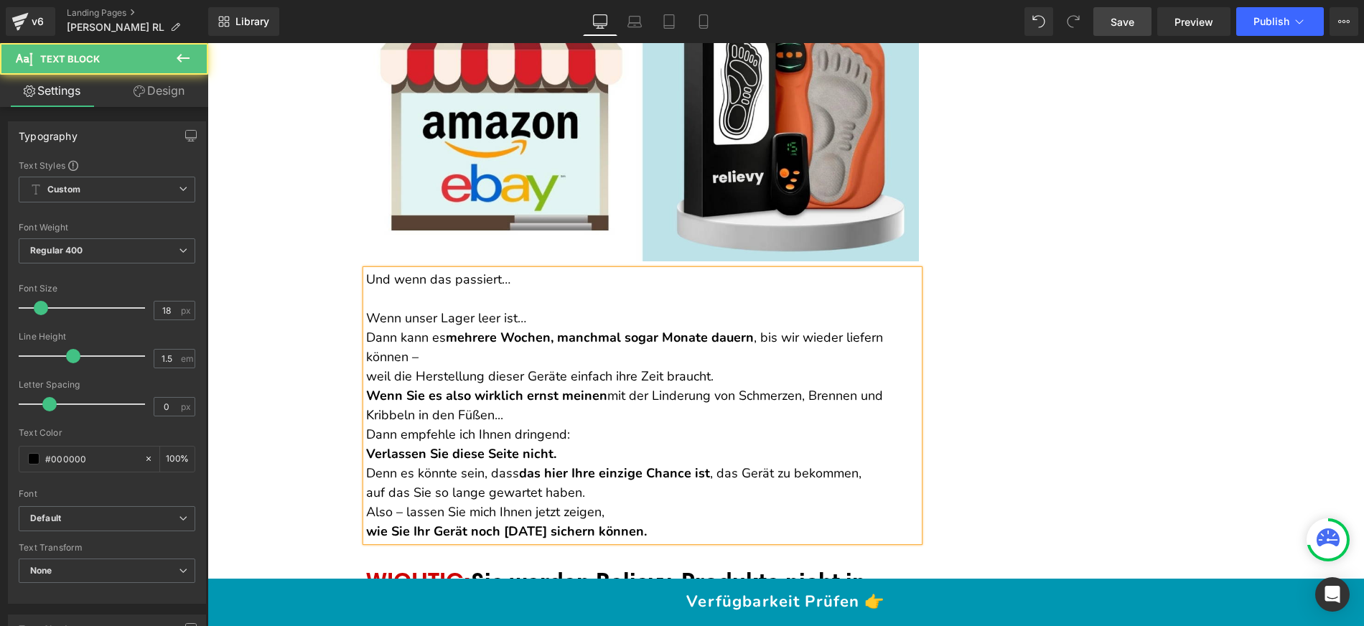
click at [531, 309] on p "Wenn unser Lager leer ist…" at bounding box center [642, 318] width 553 height 19
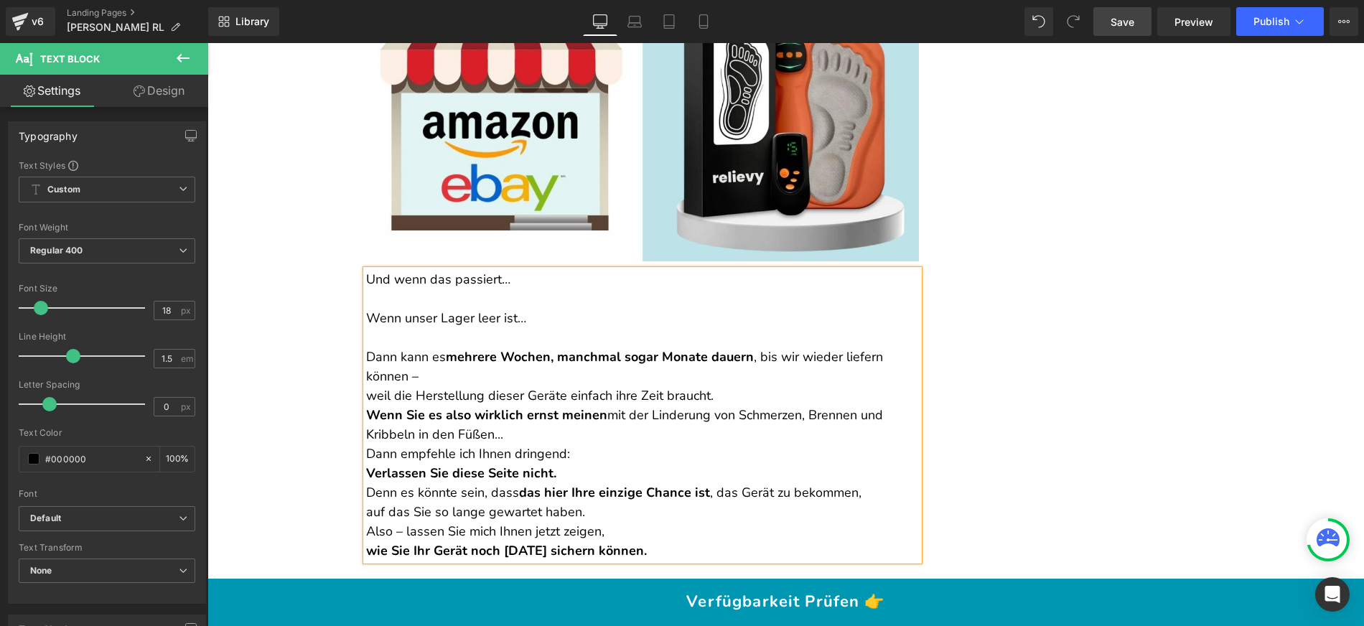
click at [411, 270] on p "Und wenn das passiert…" at bounding box center [642, 279] width 553 height 19
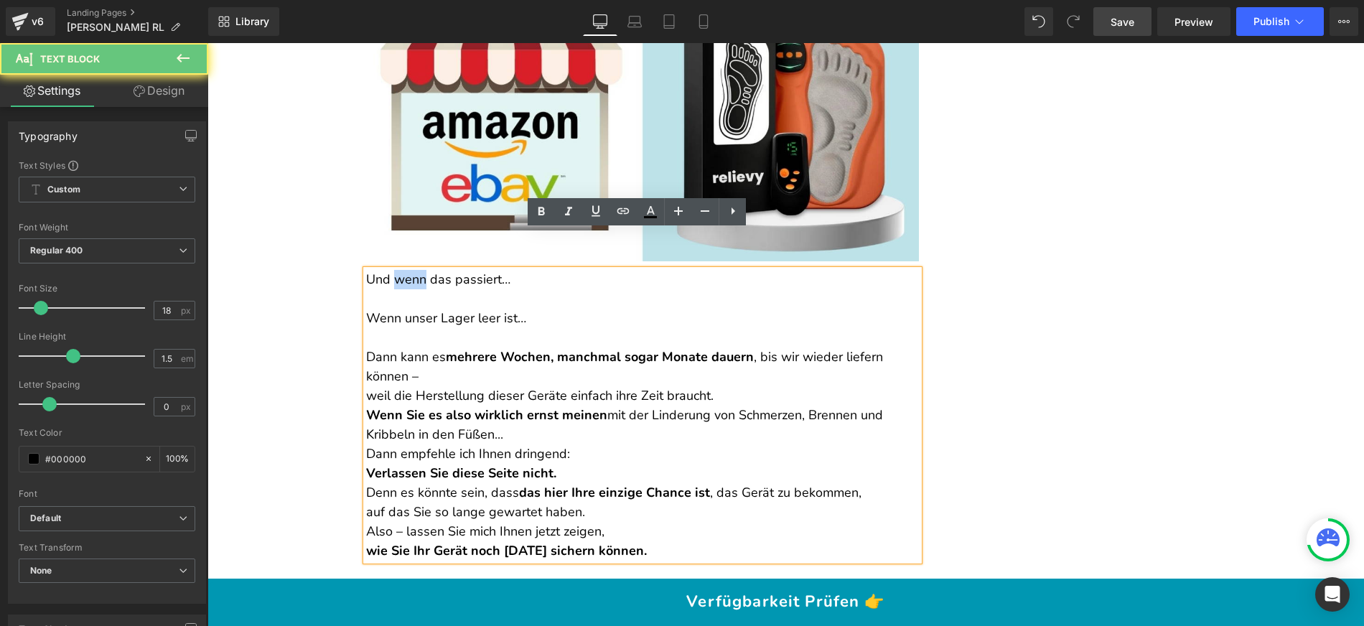
click at [411, 270] on p "Und wenn das passiert…" at bounding box center [642, 279] width 553 height 19
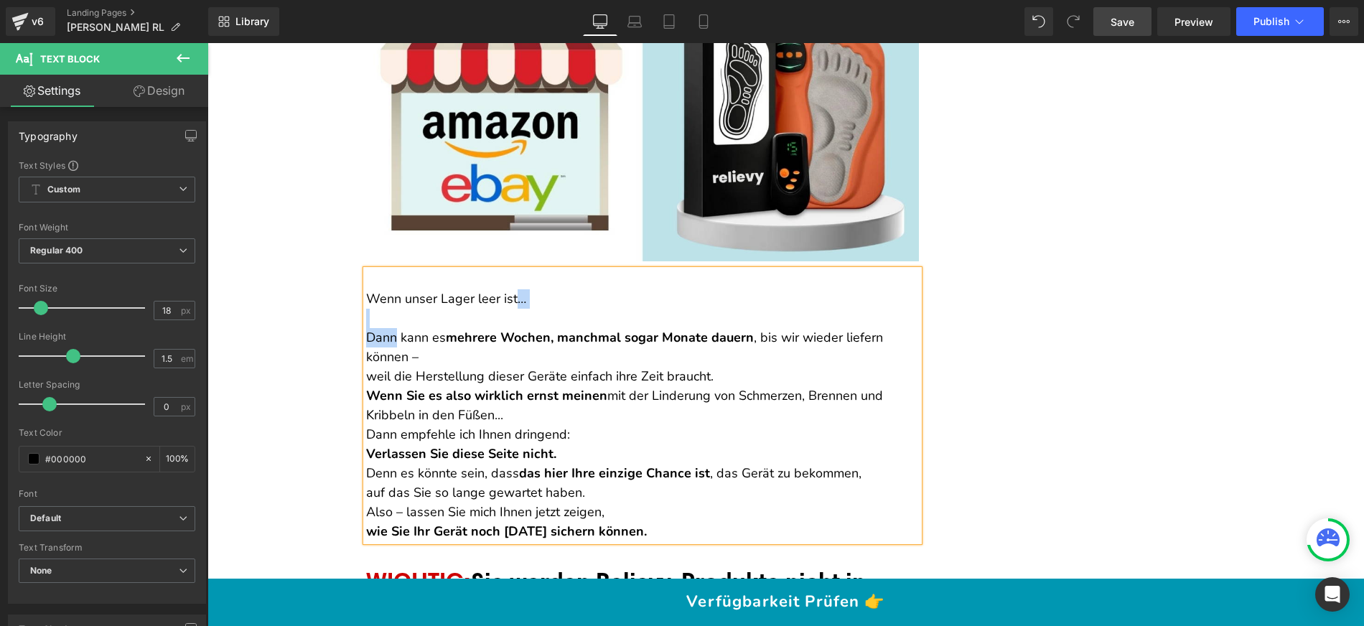
drag, startPoint x: 385, startPoint y: 296, endPoint x: 508, endPoint y: 254, distance: 130.3
click at [508, 270] on div "Wenn unser Lager leer ist… Dann kann es mehrere Wochen, manchmal sogar Monate d…" at bounding box center [642, 405] width 553 height 271
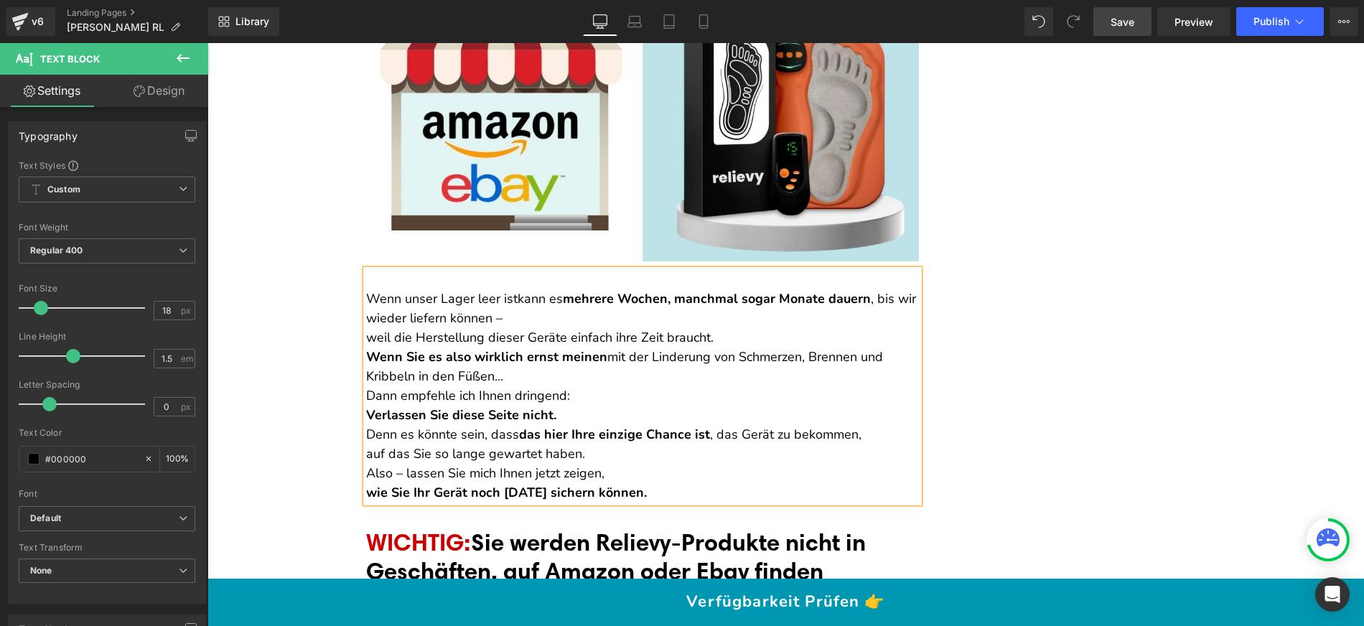
click at [366, 289] on p "Wenn unser Lager leer ist kann es mehrere Wochen, manchmal sogar Monate dauern …" at bounding box center [642, 308] width 553 height 39
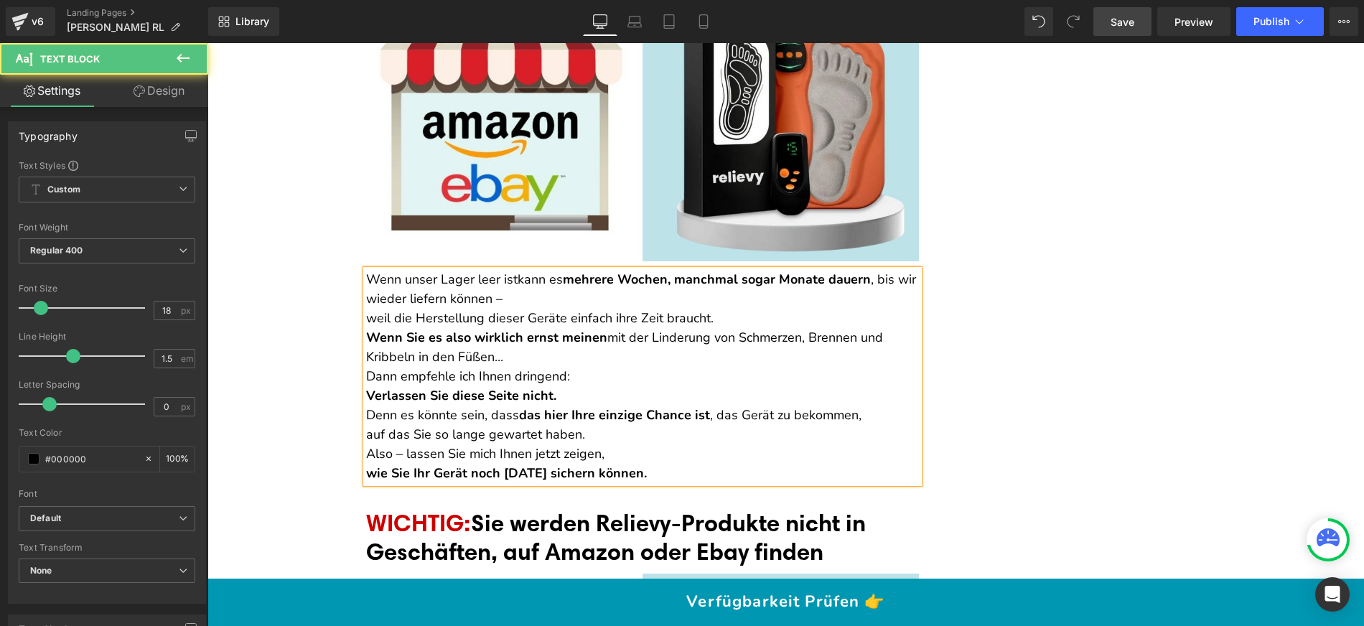
click at [366, 309] on p "weil die Herstellung dieser Geräte einfach ihre Zeit braucht." at bounding box center [642, 318] width 553 height 19
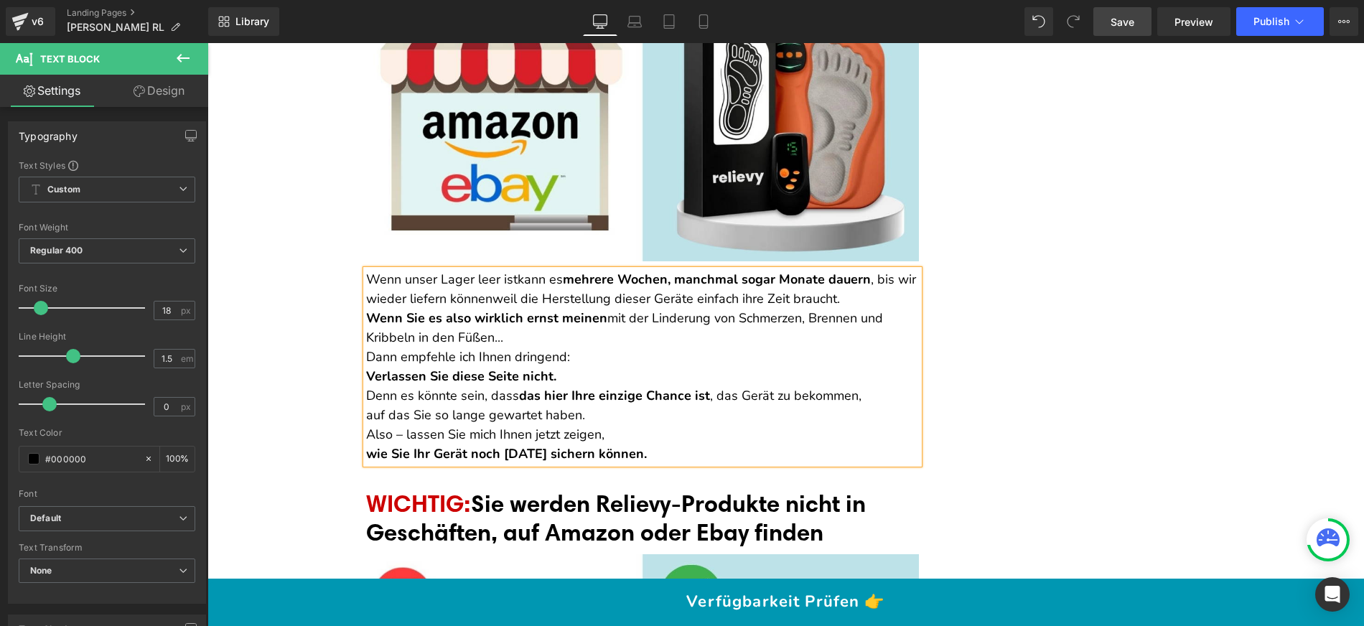
click at [858, 270] on p "Wenn unser Lager leer ist kann es mehrere Wochen, manchmal sogar Monate dauern …" at bounding box center [642, 289] width 553 height 39
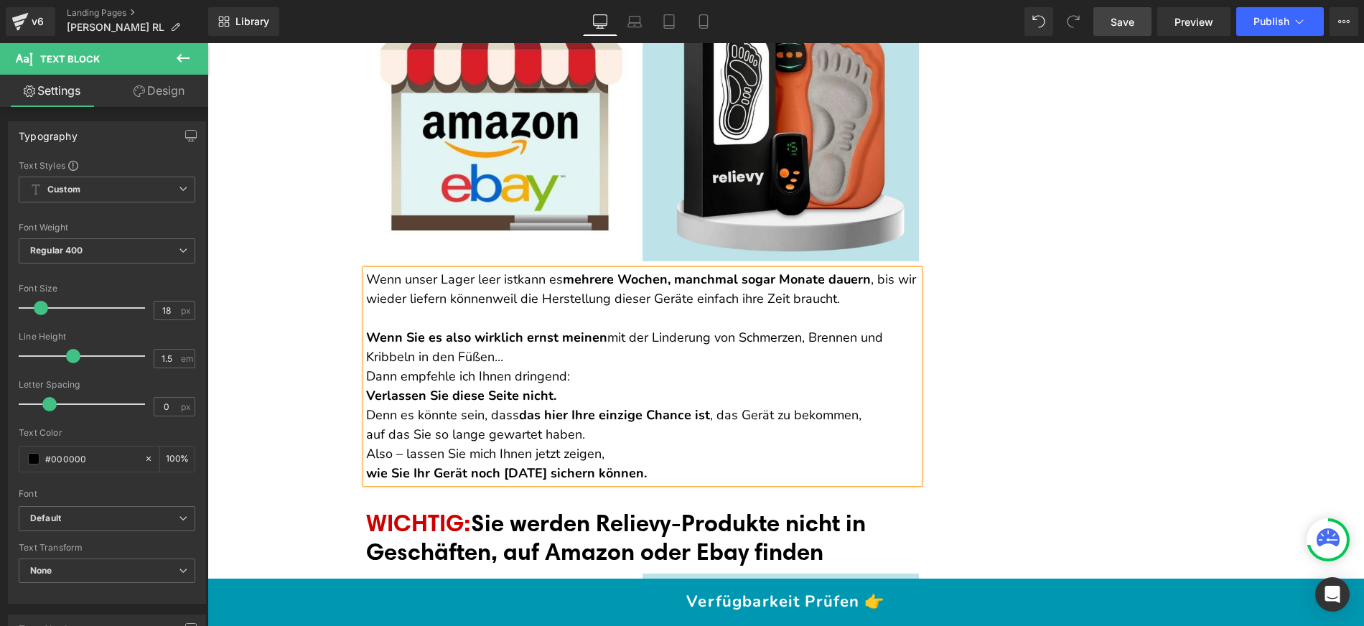
click at [541, 328] on p "Wenn Sie es also wirklich ernst meinen mit der Linderung von Schmerzen, Brennen…" at bounding box center [642, 347] width 553 height 39
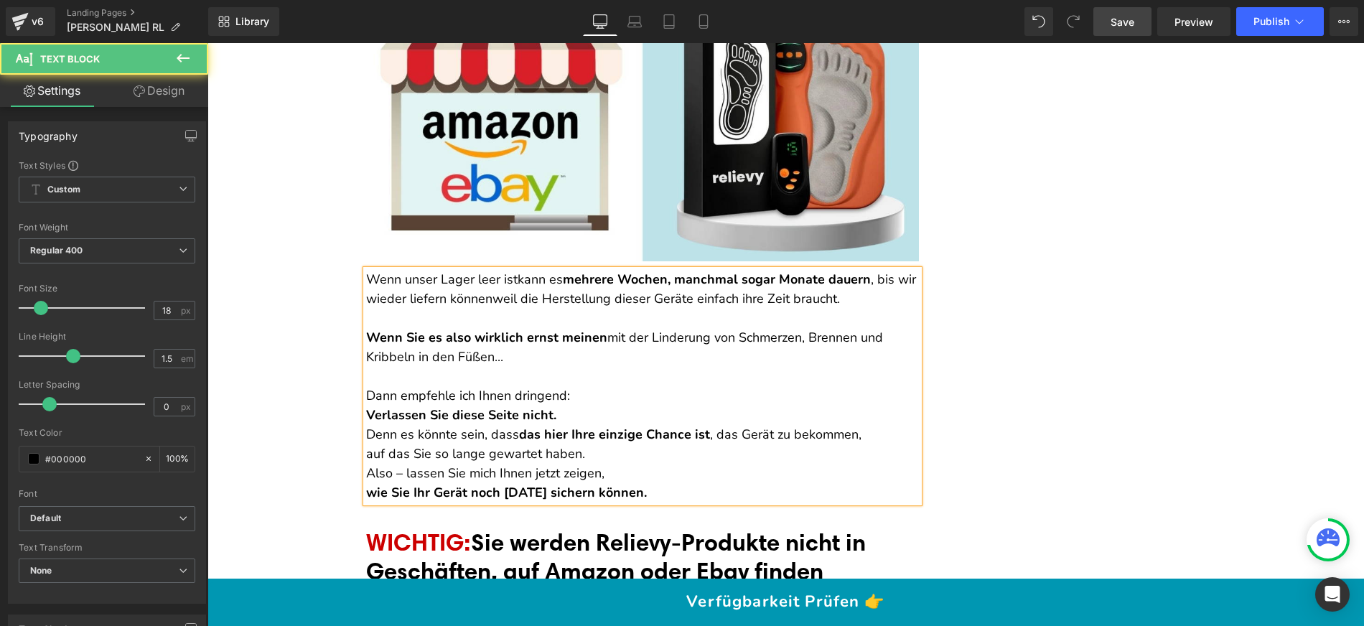
click at [366, 406] on strong "Verlassen Sie diese Seite nicht." at bounding box center [461, 414] width 190 height 17
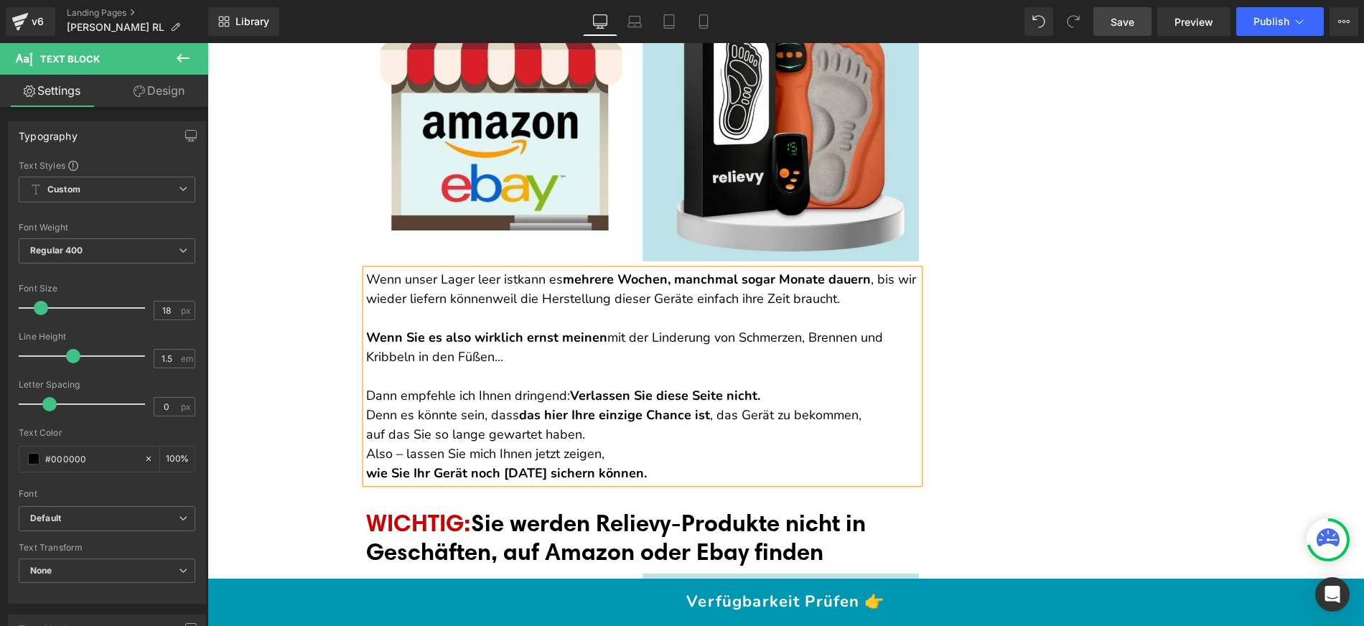
click at [780, 386] on p "Dann empfehle ich Ihnen dringend: Verlassen Sie diese Seite nicht." at bounding box center [642, 395] width 553 height 19
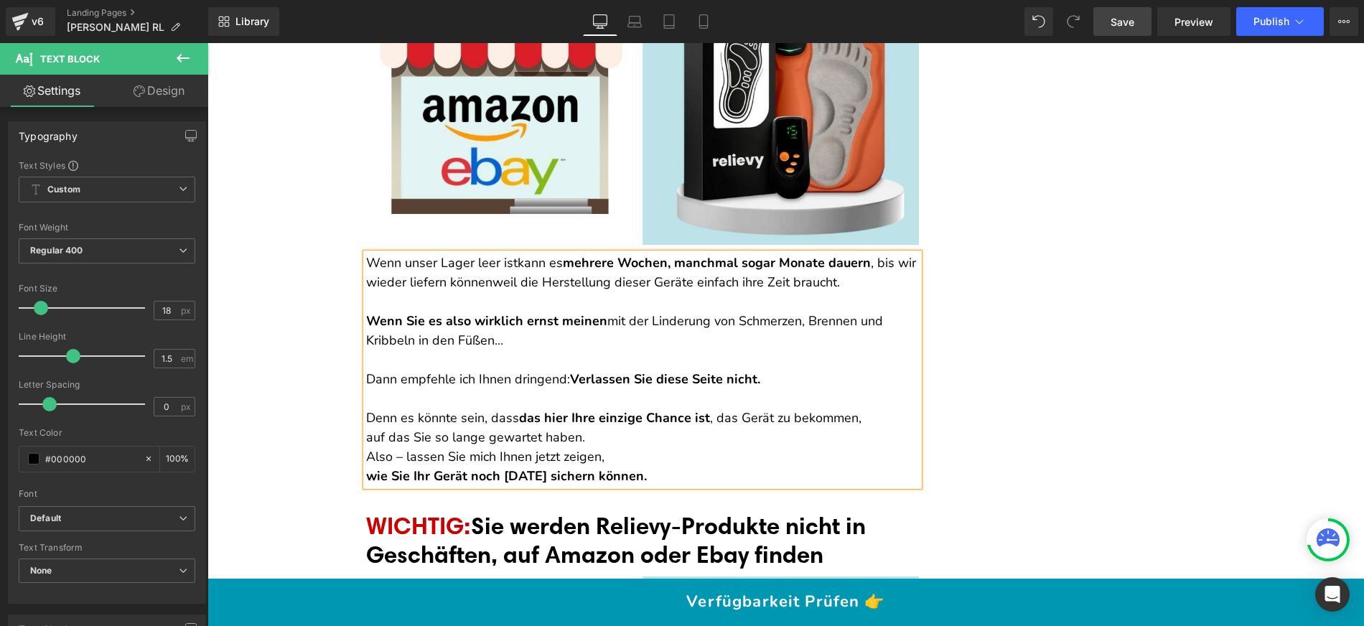
scroll to position [14452, 0]
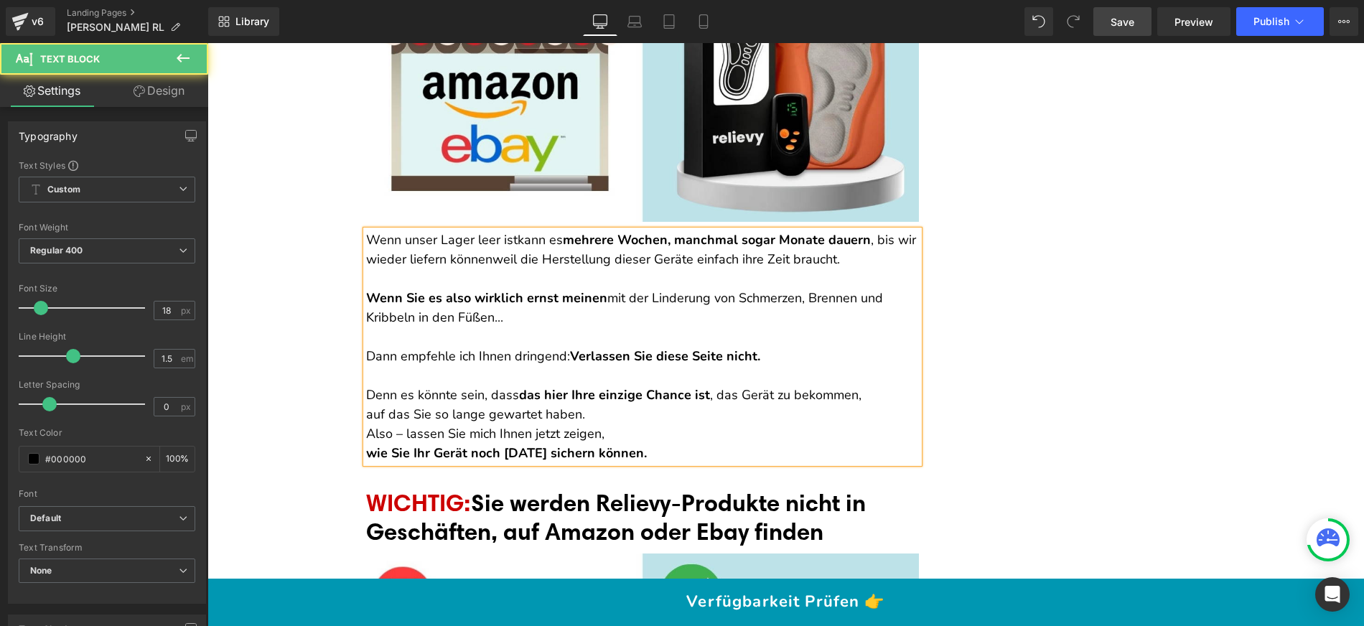
click at [629, 385] on p "Denn es könnte sein, dass das hier Ihre einzige Chance ist , das Gerät zu bekom…" at bounding box center [642, 404] width 553 height 39
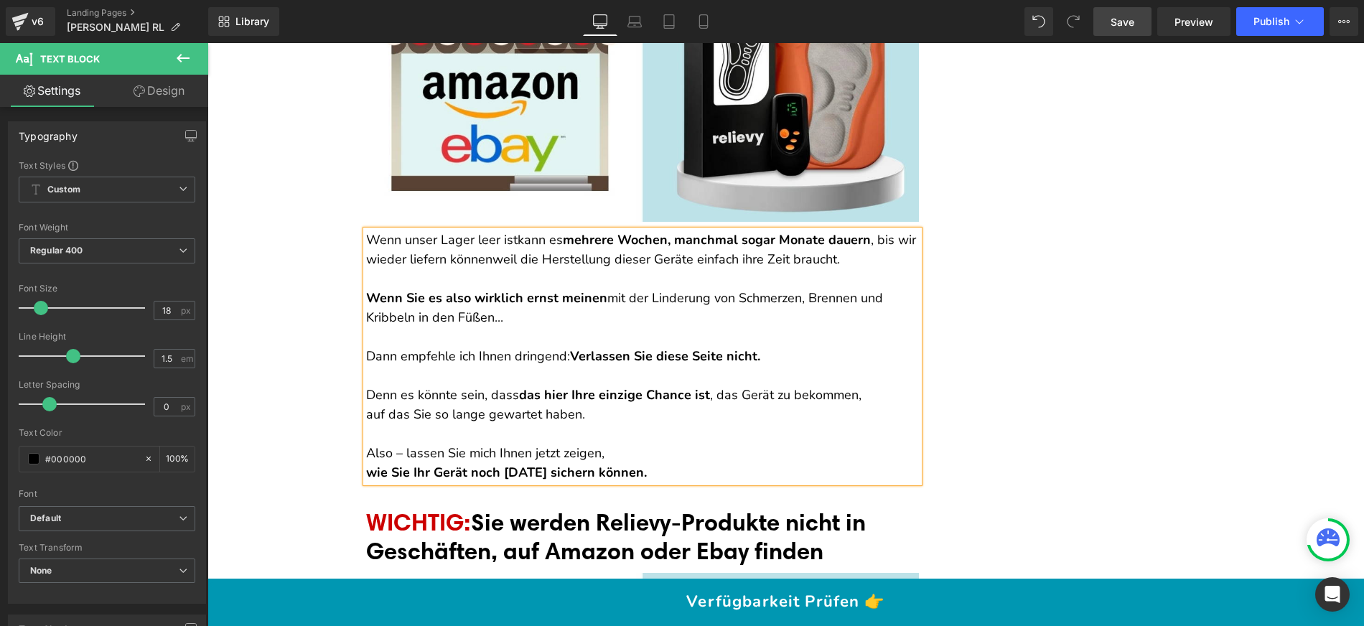
drag, startPoint x: 365, startPoint y: 431, endPoint x: 385, endPoint y: 431, distance: 20.1
click at [366, 464] on strong "wie Sie Ihr Gerät noch heute sichern können." at bounding box center [506, 472] width 281 height 17
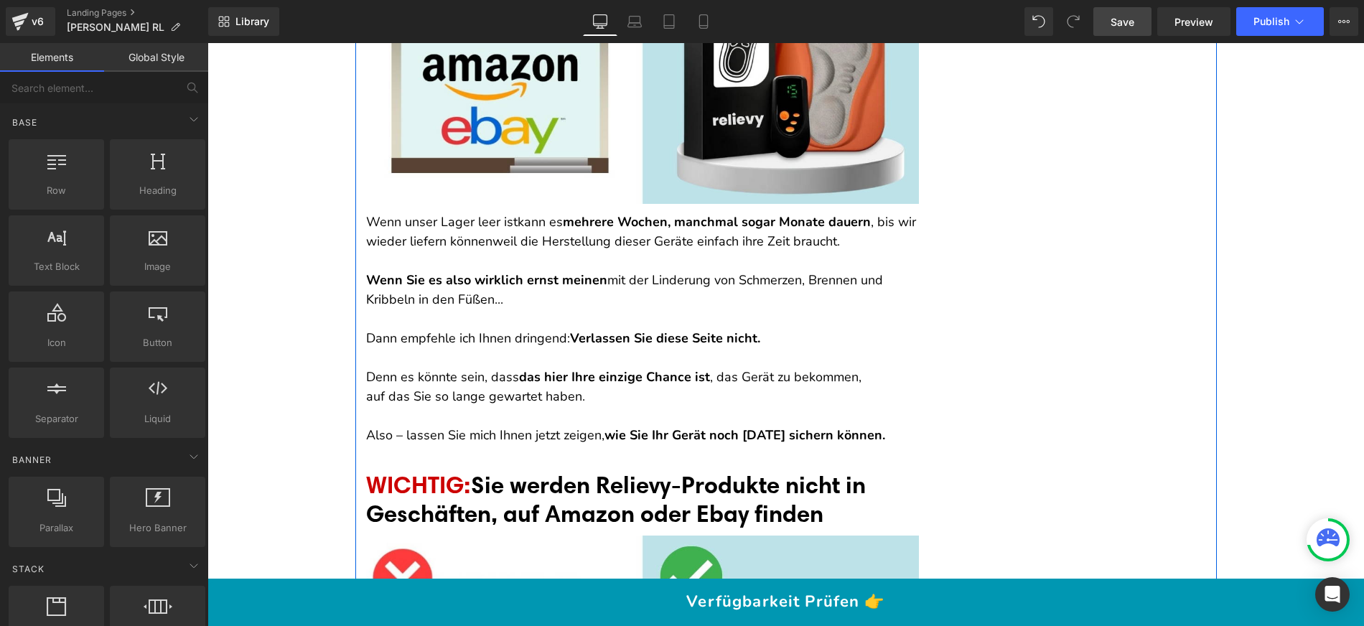
scroll to position [14555, 0]
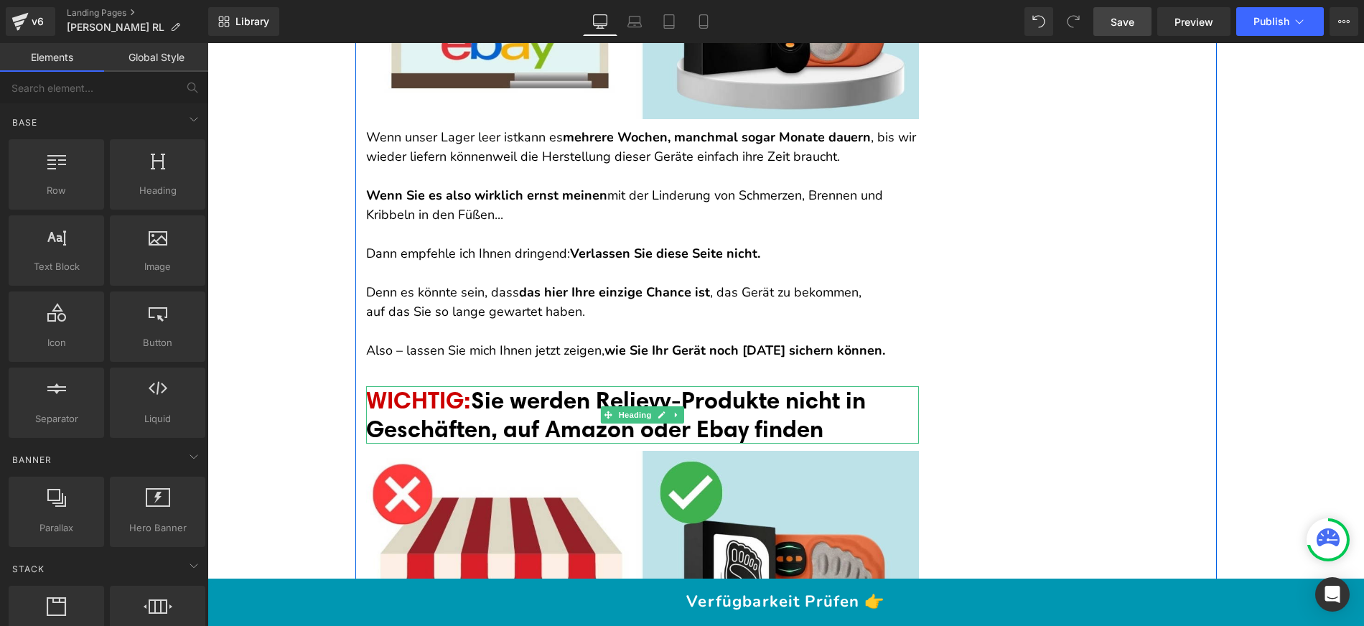
click at [482, 385] on span "Sie werden Relievy-Produkte nicht in Geschäften, auf Amazon oder Ebay finden" at bounding box center [616, 413] width 500 height 57
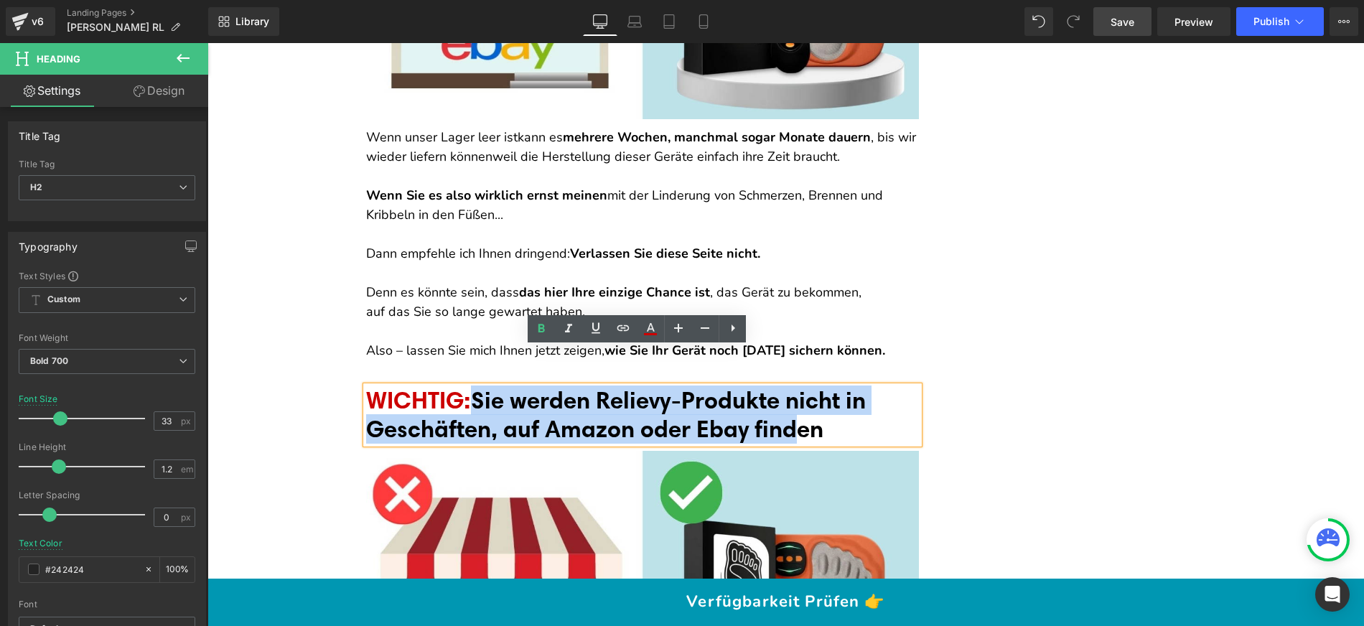
drag, startPoint x: 478, startPoint y: 358, endPoint x: 760, endPoint y: 379, distance: 282.9
click at [812, 401] on span "Sie werden Relievy-Produkte nicht in Geschäften, auf Amazon oder Ebay finden" at bounding box center [616, 413] width 500 height 57
click at [721, 385] on span "Sie werden Relievy-Produkte nicht in Geschäften, auf Amazon oder Ebay finden" at bounding box center [616, 413] width 500 height 57
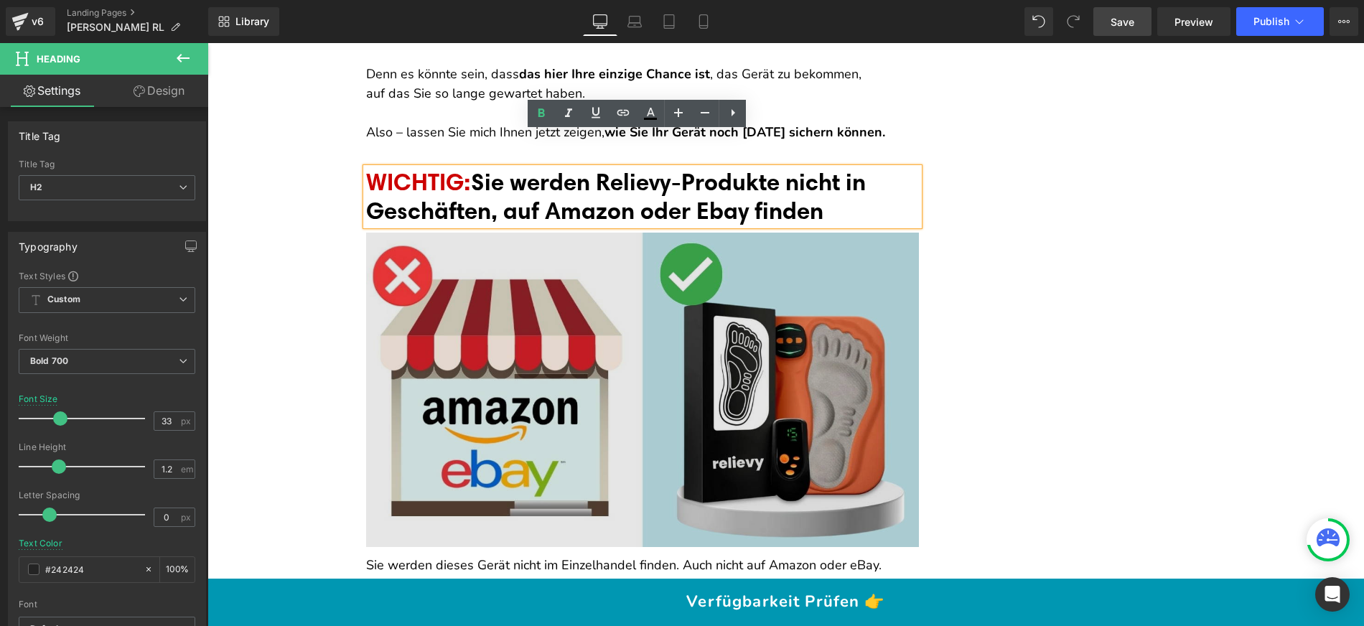
scroll to position [14763, 0]
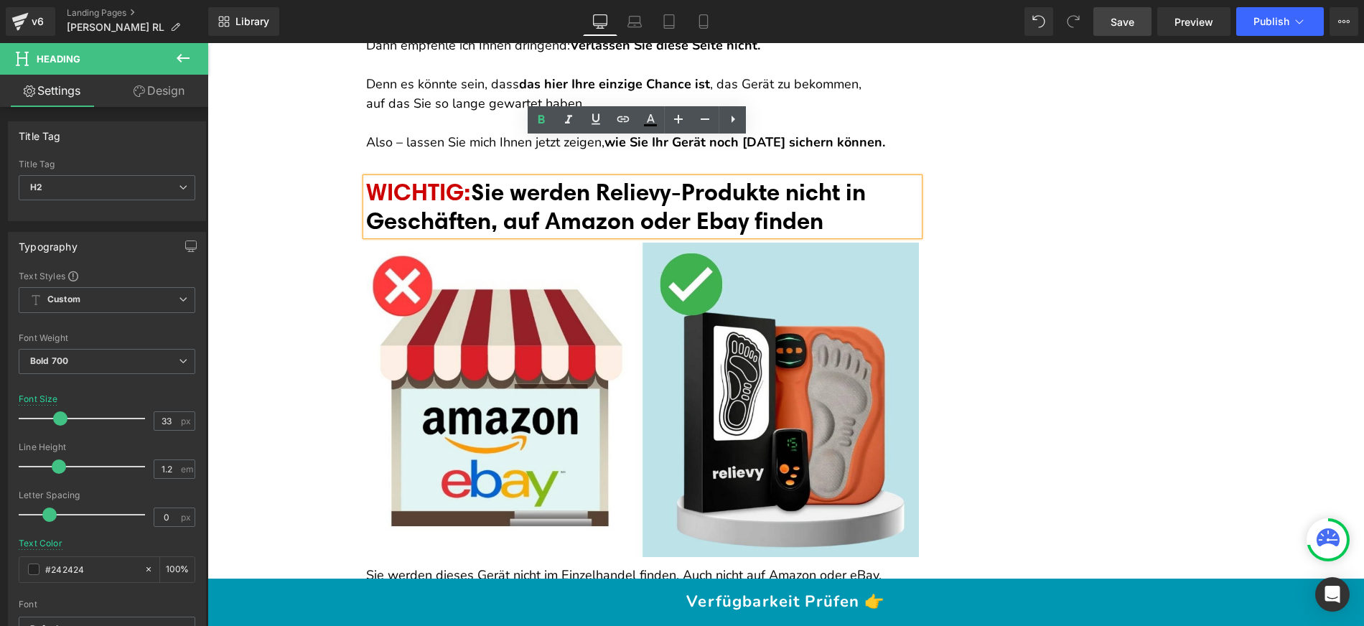
click at [436, 177] on span "Sie werden Relievy-Produkte nicht in Geschäften, auf Amazon oder Ebay finden" at bounding box center [616, 205] width 500 height 57
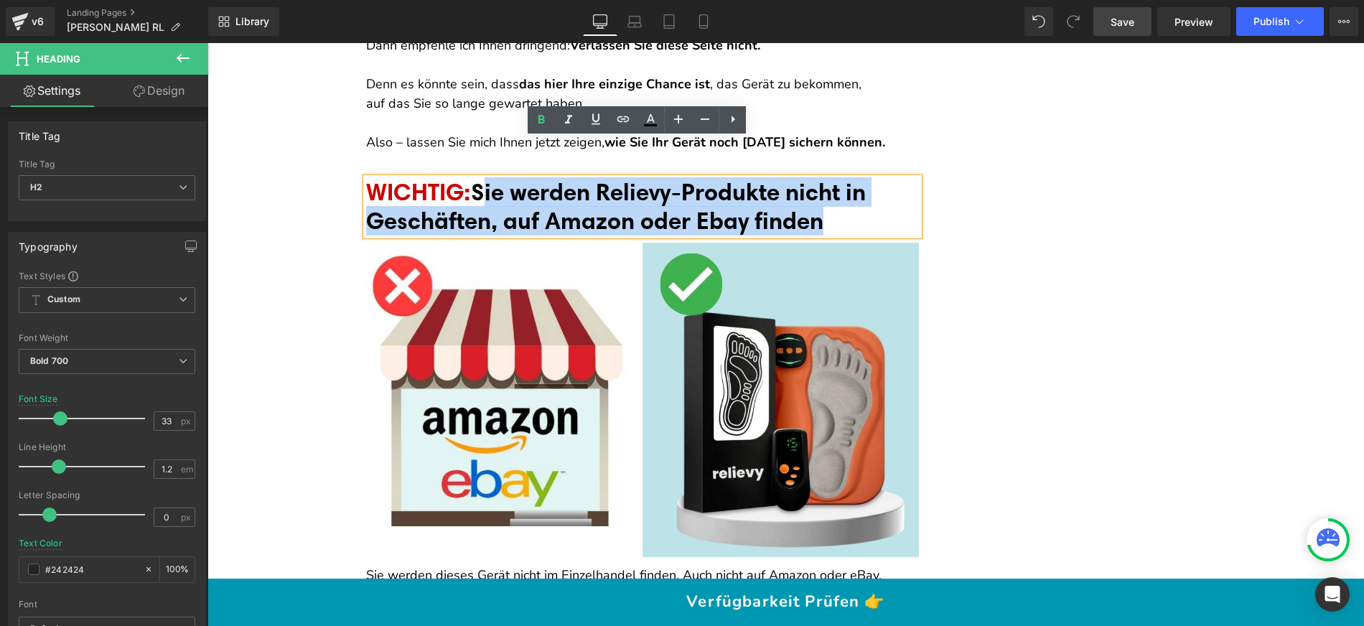
drag, startPoint x: 490, startPoint y: 148, endPoint x: 893, endPoint y: 195, distance: 405.5
click at [893, 195] on h2 "WICHTIG: Sie werden Relievy-Produkte nicht in Geschäften, auf Amazon oder Ebay …" at bounding box center [642, 206] width 553 height 57
paste div
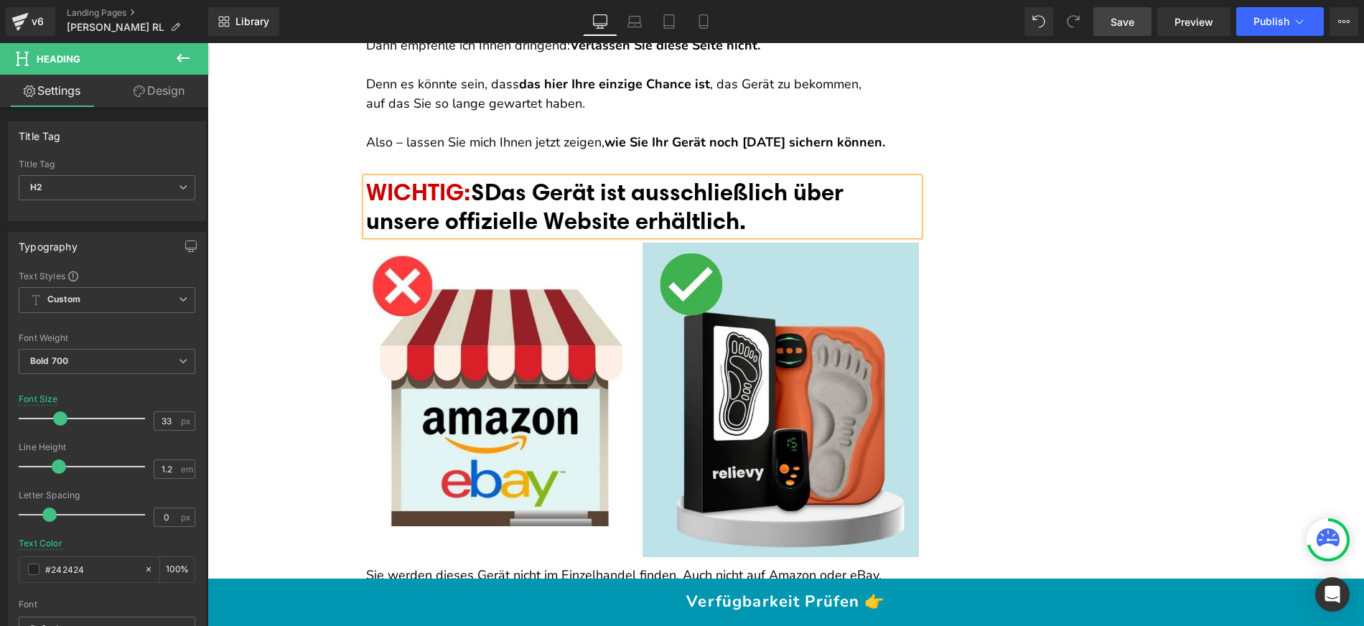
click at [485, 177] on span "SDas Gerät ist ausschließlich über unsere offizielle Website erhältlich." at bounding box center [604, 205] width 477 height 57
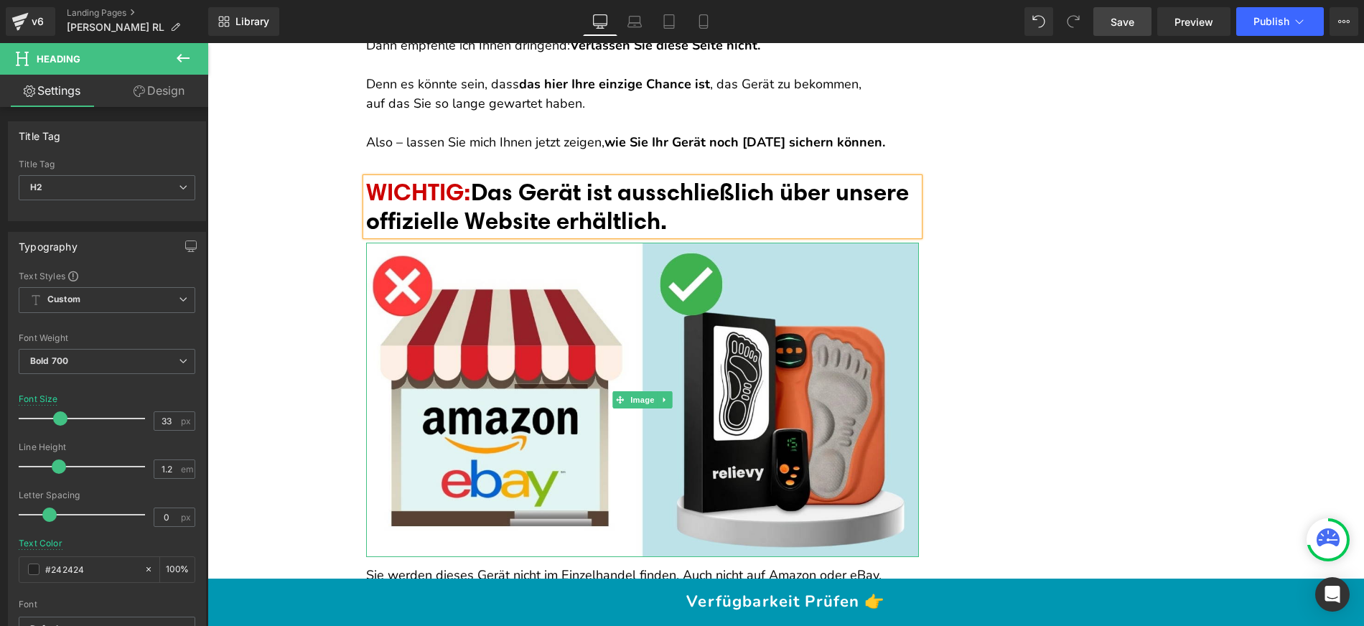
scroll to position [15019, 0]
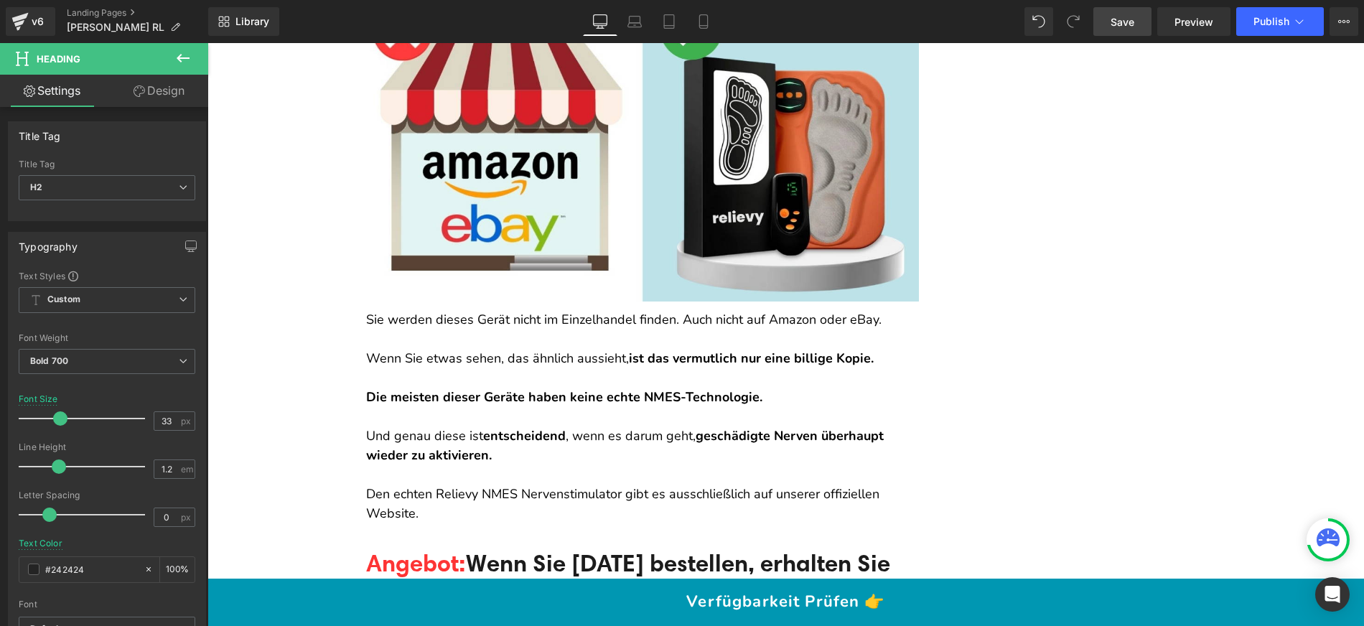
click at [429, 349] on p "Wenn Sie etwas sehen, das ähnlich aussieht, ist das vermutlich nur eine billige…" at bounding box center [642, 358] width 553 height 19
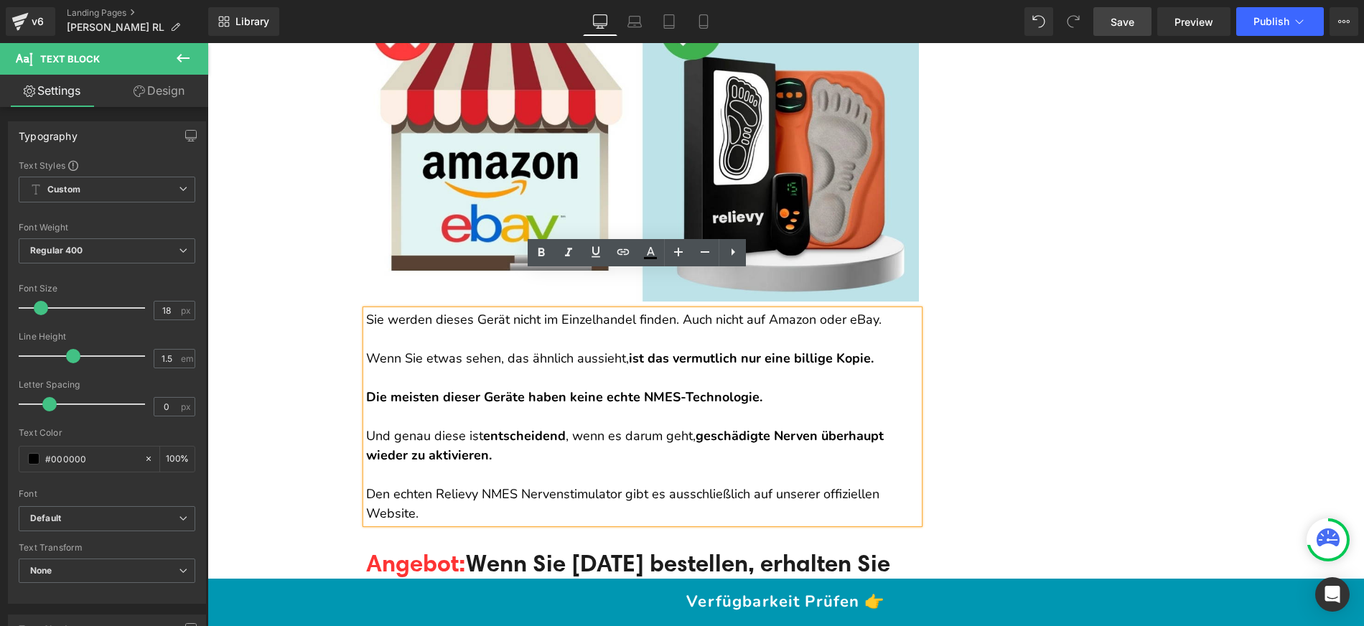
drag, startPoint x: 362, startPoint y: 278, endPoint x: 487, endPoint y: 485, distance: 241.8
click at [487, 485] on div "Sie werden dieses Gerät nicht im Einzelhandel finden. Auch nicht auf Amazon ode…" at bounding box center [642, 416] width 553 height 213
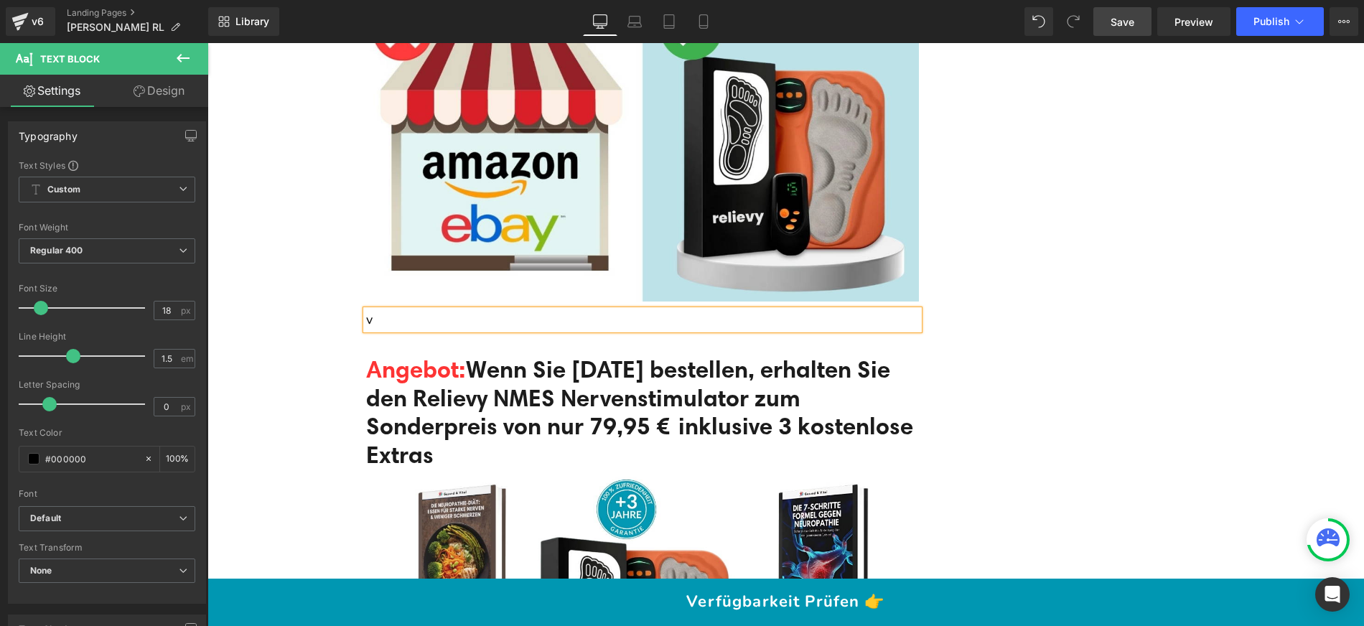
click at [408, 310] on p "v" at bounding box center [642, 319] width 553 height 19
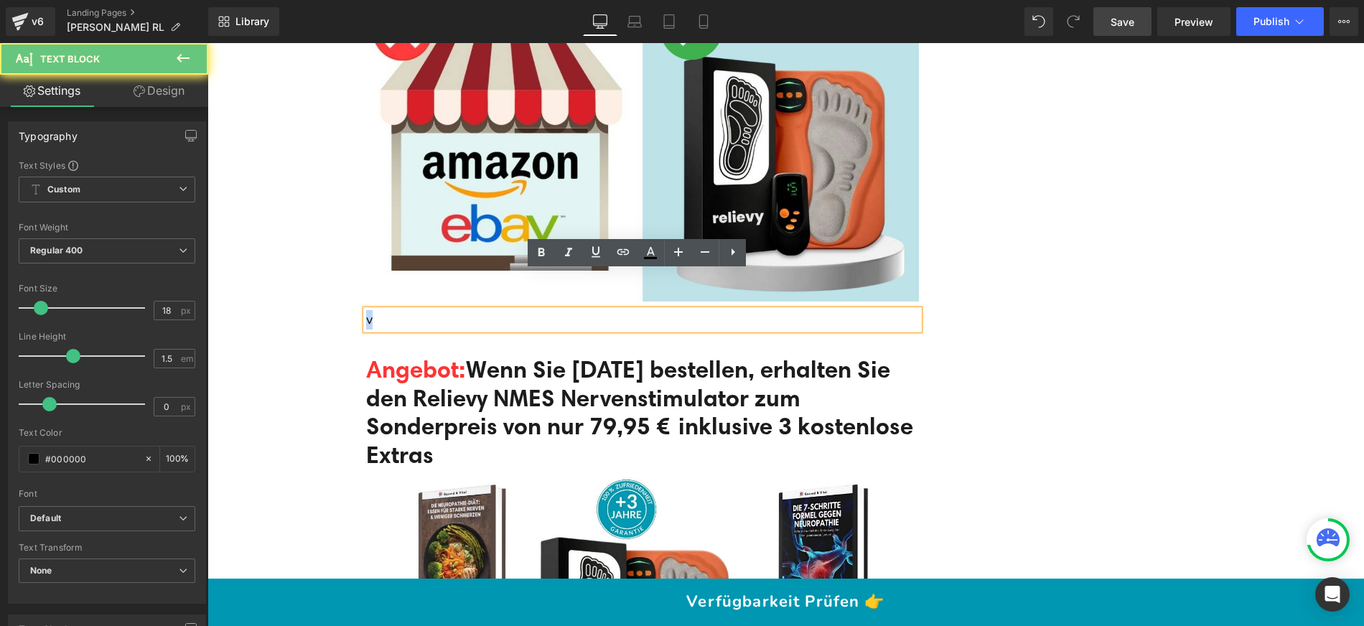
click at [408, 310] on p "v" at bounding box center [642, 319] width 553 height 19
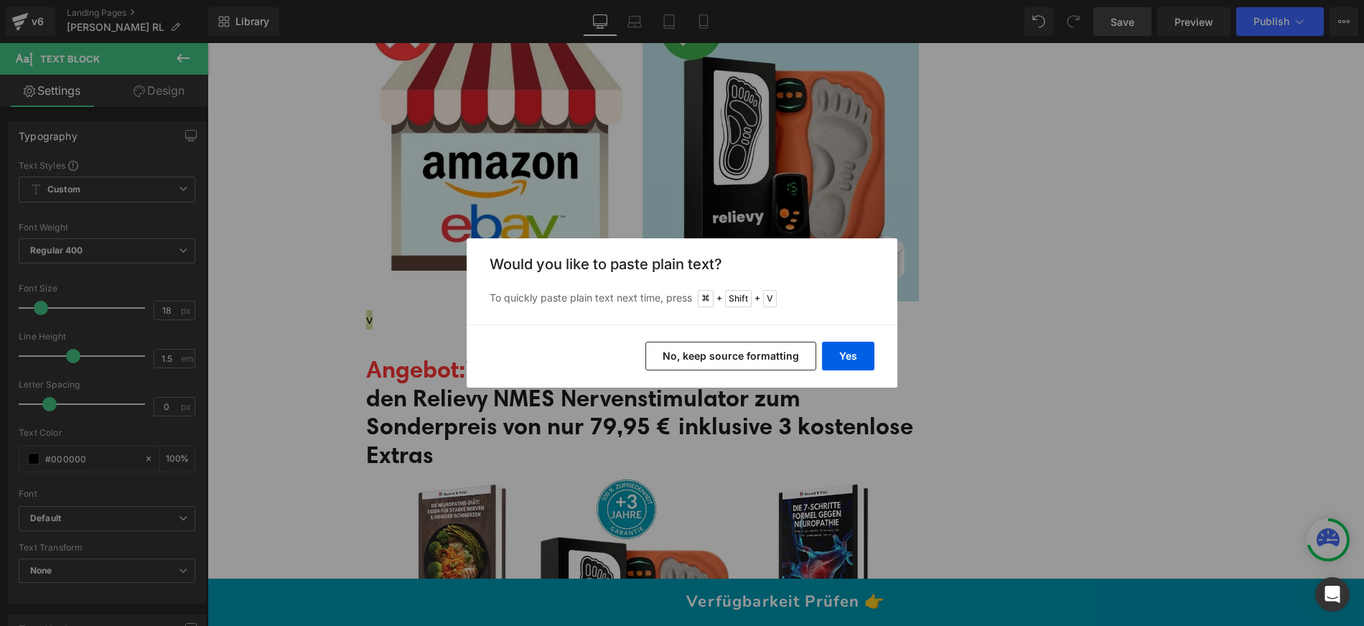
click at [714, 350] on button "No, keep source formatting" at bounding box center [730, 356] width 171 height 29
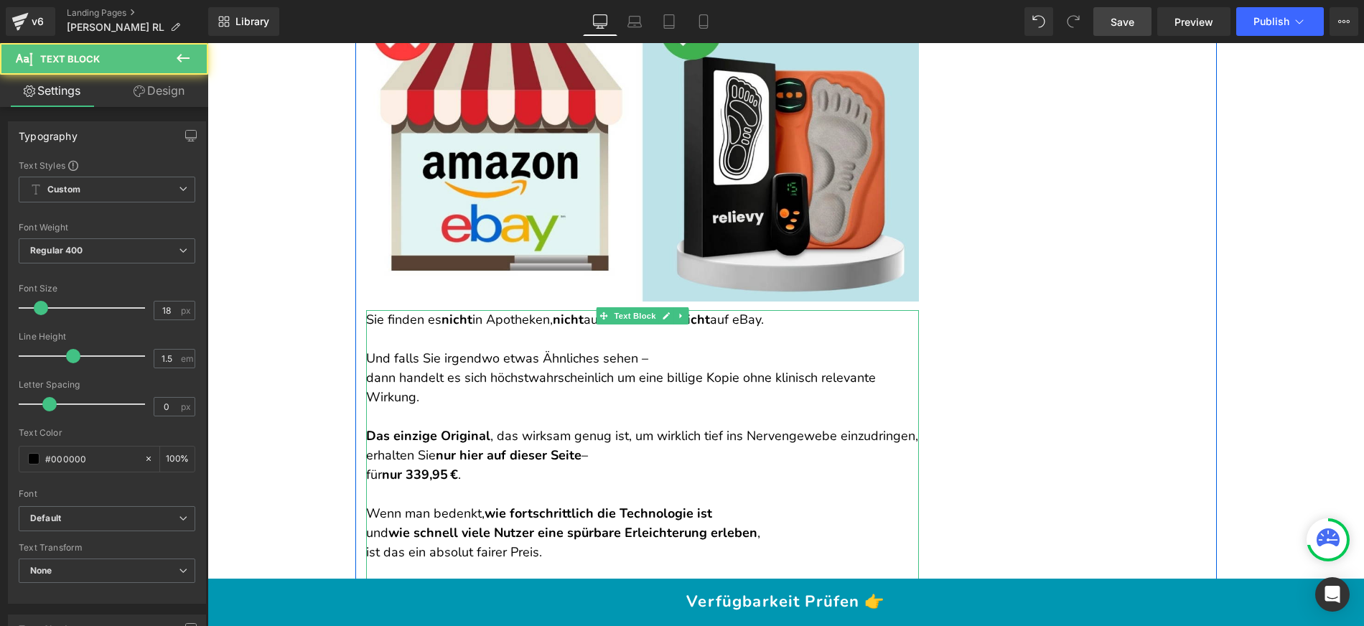
click at [470, 310] on p "Sie finden es nicht in Apotheken, nicht auf Amazon und nicht auf eBay." at bounding box center [642, 319] width 553 height 19
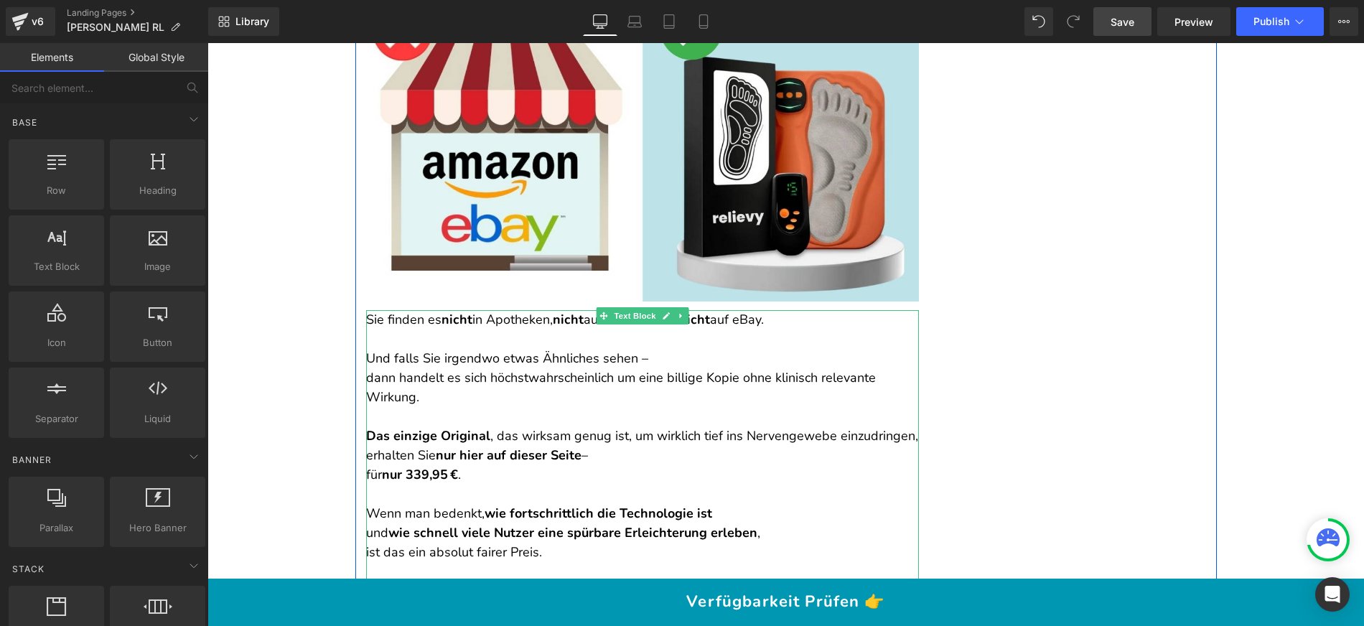
click at [385, 310] on p "Sie finden es nicht in Apotheken, nicht auf Amazon und nicht auf eBay." at bounding box center [642, 319] width 553 height 19
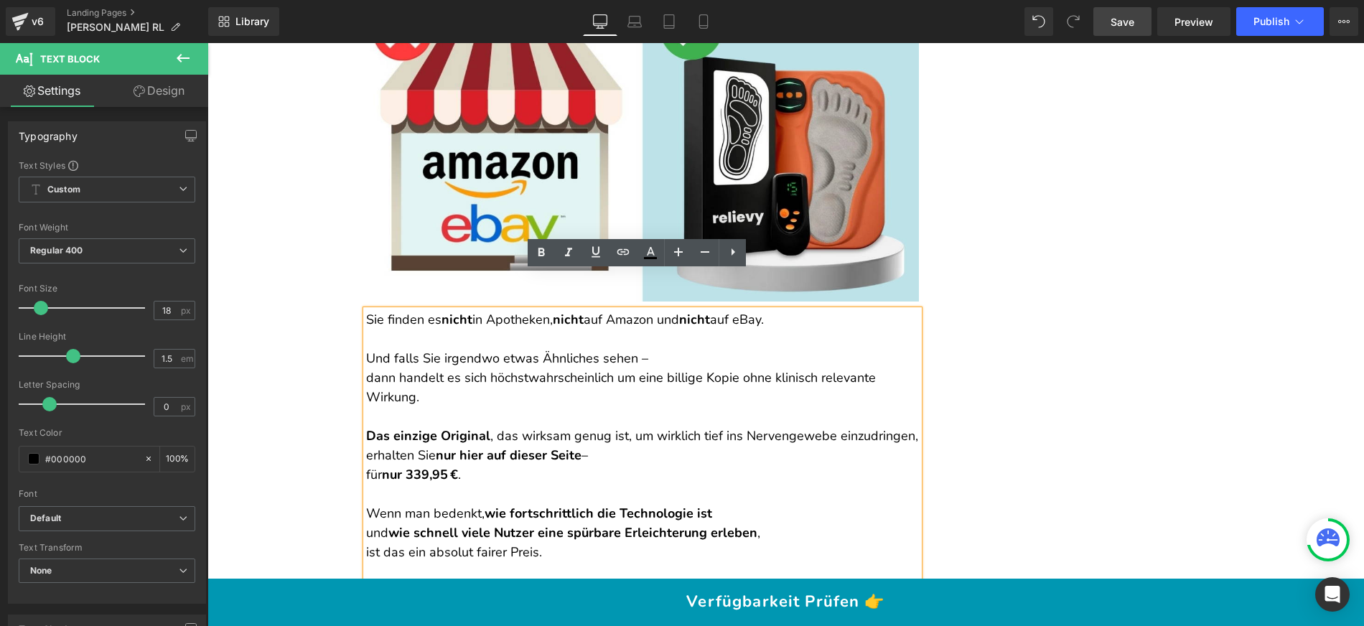
click at [382, 310] on p "Sie finden es nicht in Apotheken, nicht auf Amazon und nicht auf eBay." at bounding box center [642, 319] width 553 height 19
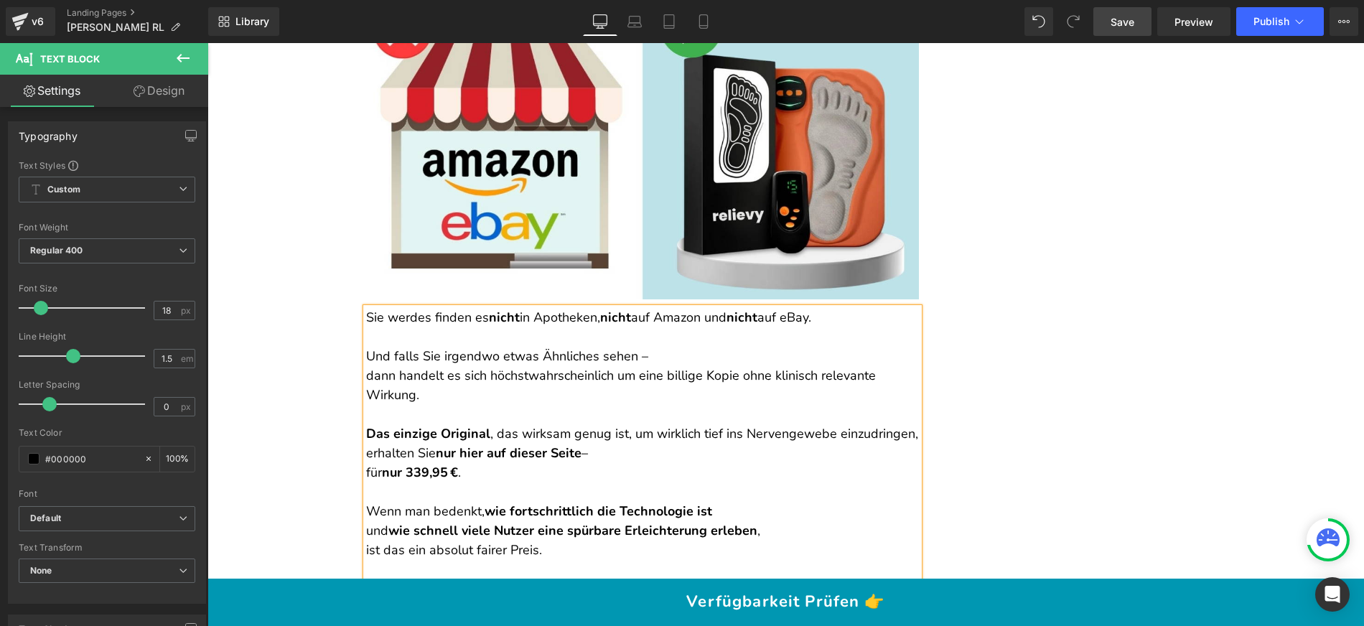
scroll to position [15022, 0]
click at [448, 307] on p "Sie werdes finden es nicht in Apotheken, nicht auf Amazon und nicht auf eBay." at bounding box center [642, 316] width 553 height 19
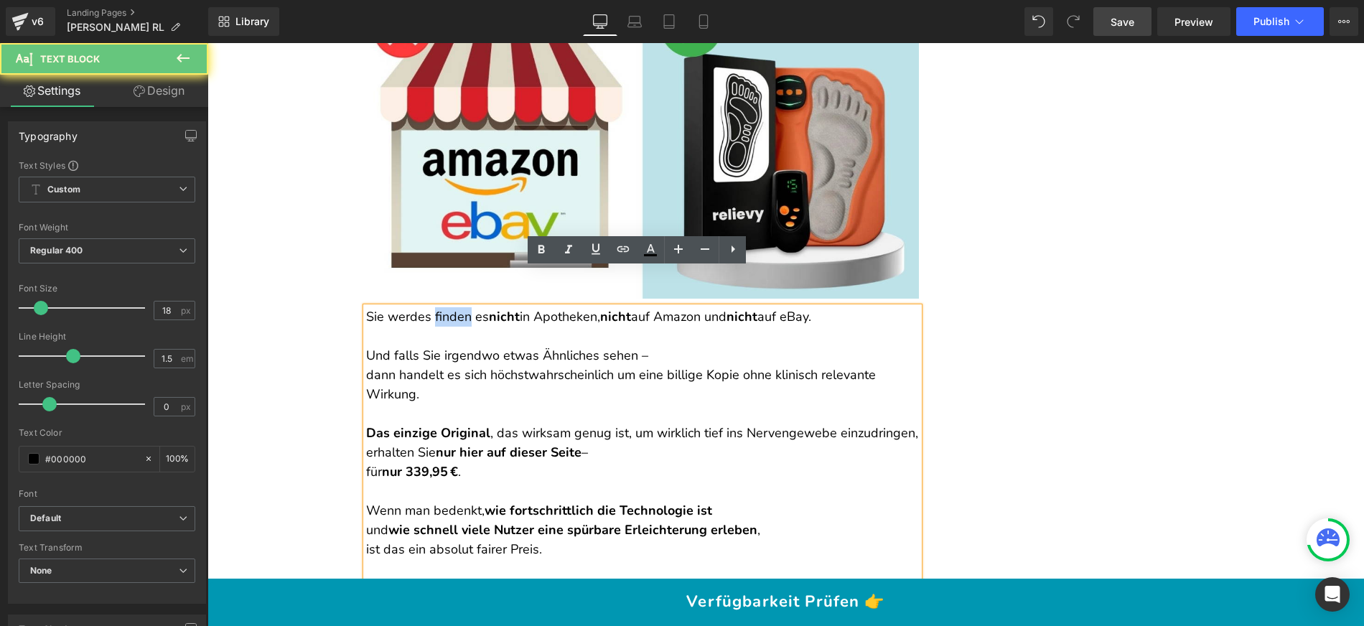
click at [448, 307] on p "Sie werdes finden es nicht in Apotheken, nicht auf Amazon und nicht auf eBay." at bounding box center [642, 316] width 553 height 19
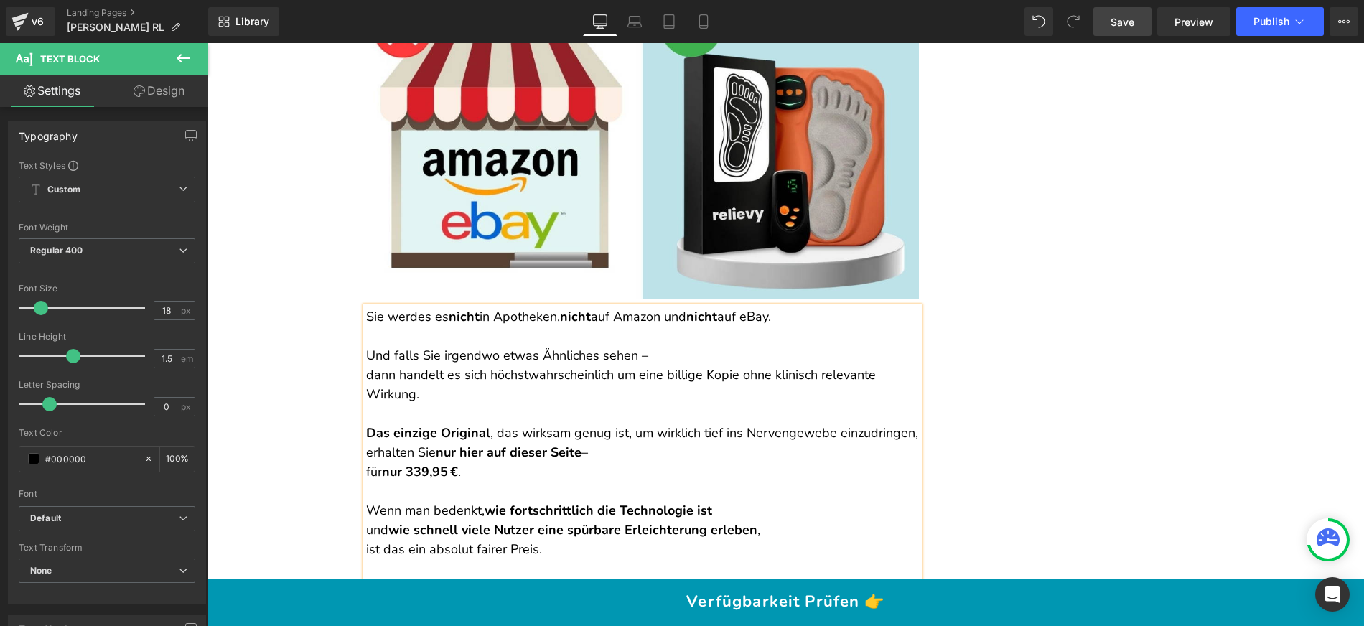
drag, startPoint x: 557, startPoint y: 277, endPoint x: 445, endPoint y: 278, distance: 112.0
click at [445, 307] on p "Sie werdes es nicht in Apotheken, nicht auf Amazon und nicht auf eBay." at bounding box center [642, 316] width 553 height 19
click at [556, 307] on p "Sie werdes es nicht auf Amazon und nicht auf eBay." at bounding box center [642, 316] width 553 height 19
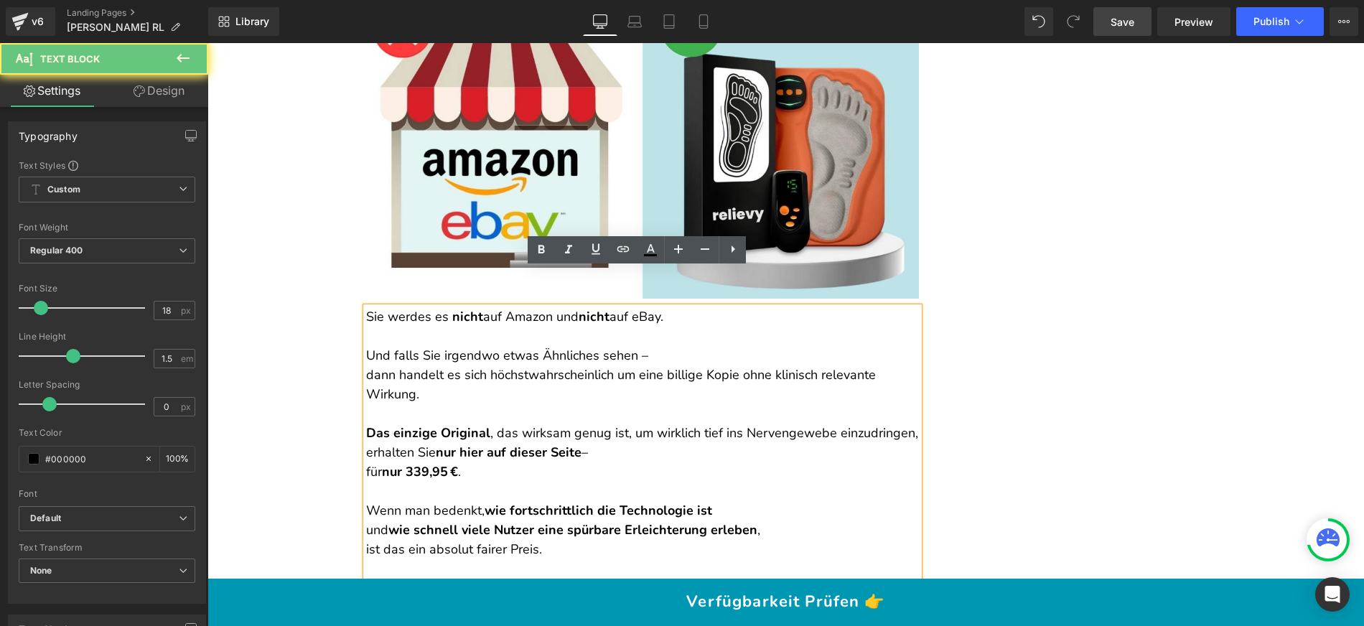
click at [556, 307] on p "Sie werdes es nicht auf Amazon und nicht auf eBay." at bounding box center [642, 316] width 553 height 19
click at [579, 308] on strong "nicht" at bounding box center [594, 316] width 31 height 17
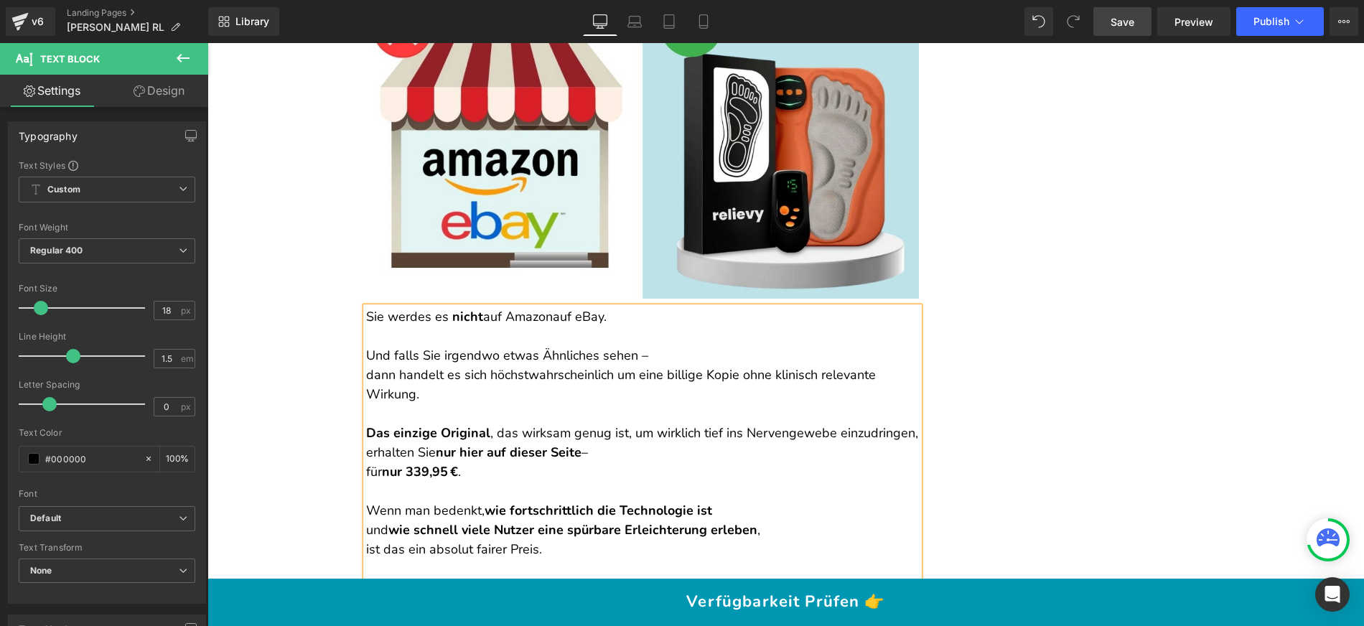
click at [560, 307] on p "Sie werdes es nicht auf Amazon auf eBay." at bounding box center [642, 316] width 553 height 19
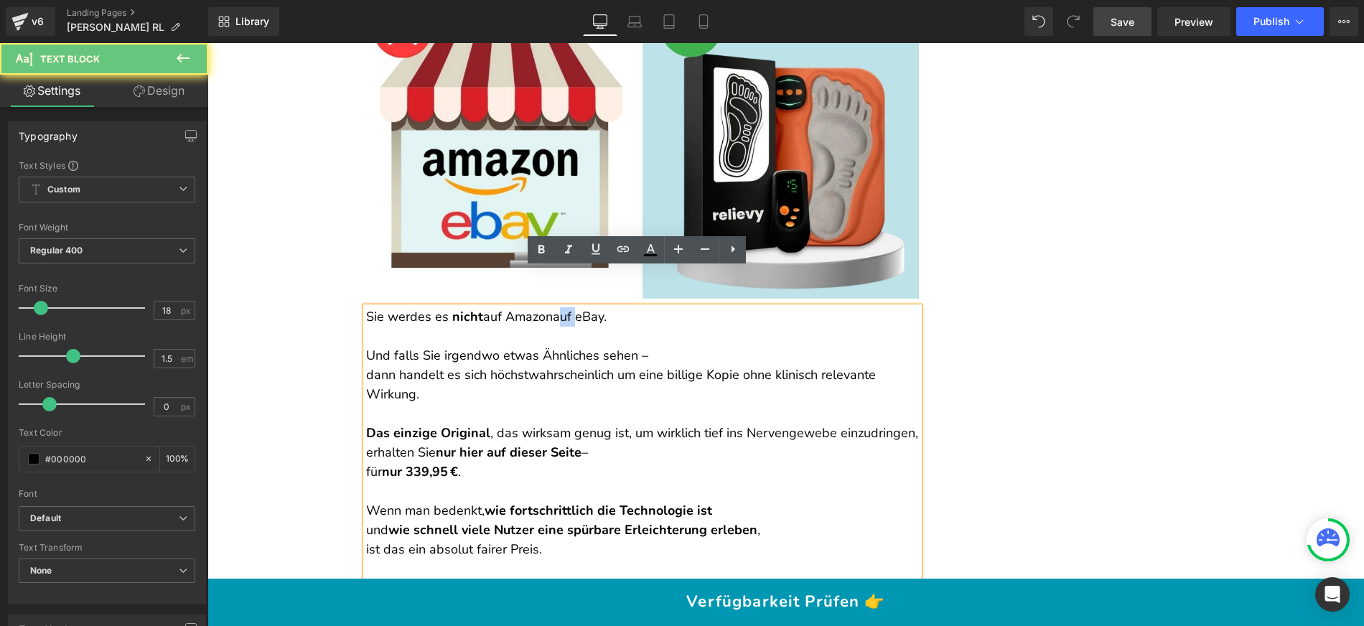
click at [560, 307] on p "Sie werdes es nicht auf Amazon auf eBay." at bounding box center [642, 316] width 553 height 19
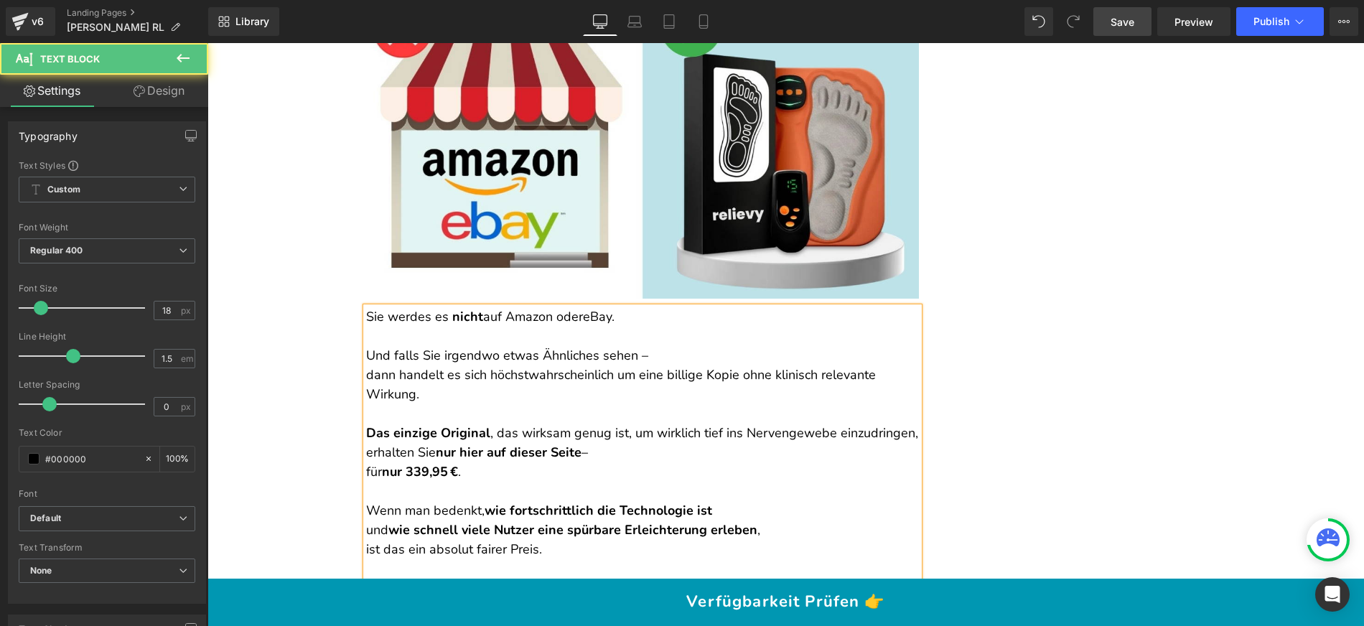
click at [606, 307] on p "Sie werdes es nicht auf Amazon oder eBay." at bounding box center [642, 316] width 553 height 19
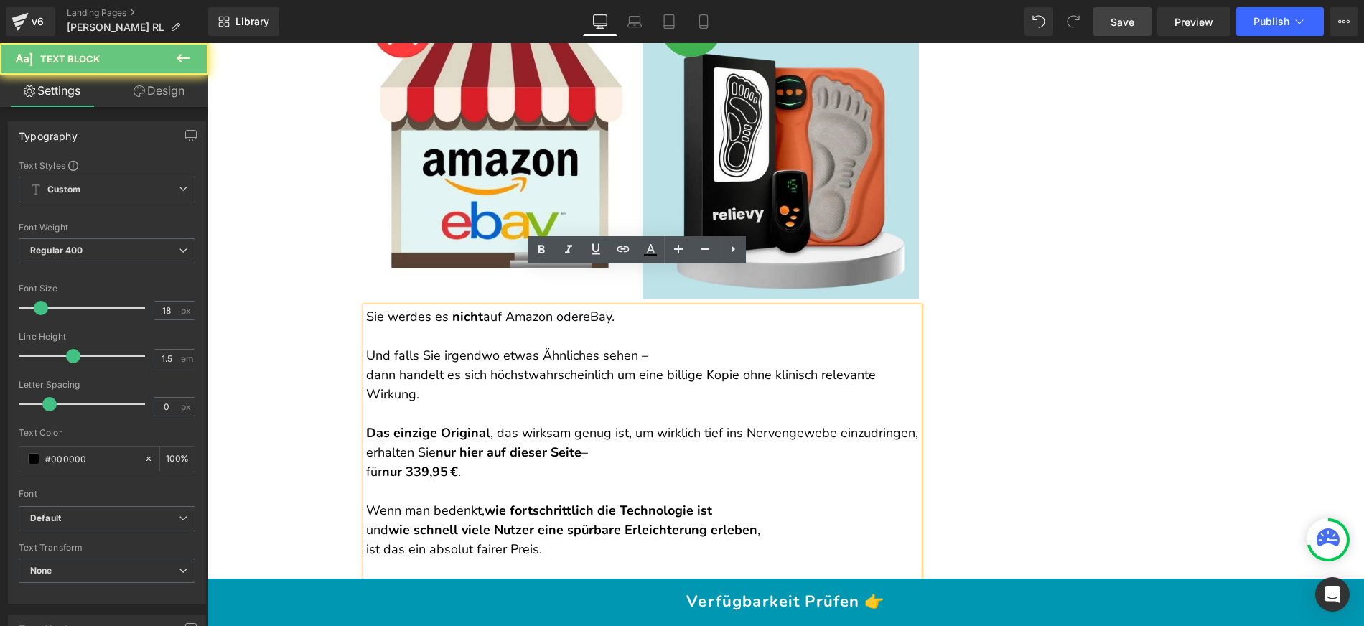
click at [608, 307] on p "Sie werdes es nicht auf Amazon oder eBay." at bounding box center [642, 316] width 553 height 19
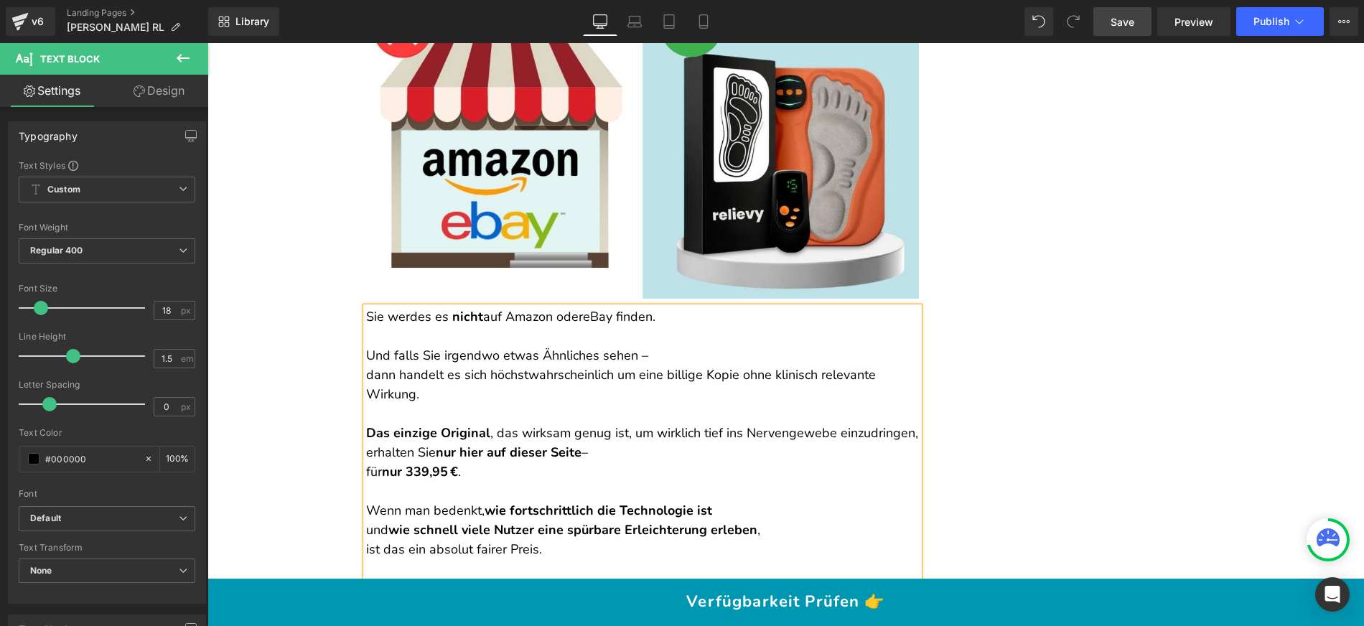
click at [366, 346] on p "Und falls Sie irgendwo etwas Ähnliches sehen – dann handelt es sich höchstwahrs…" at bounding box center [642, 375] width 553 height 58
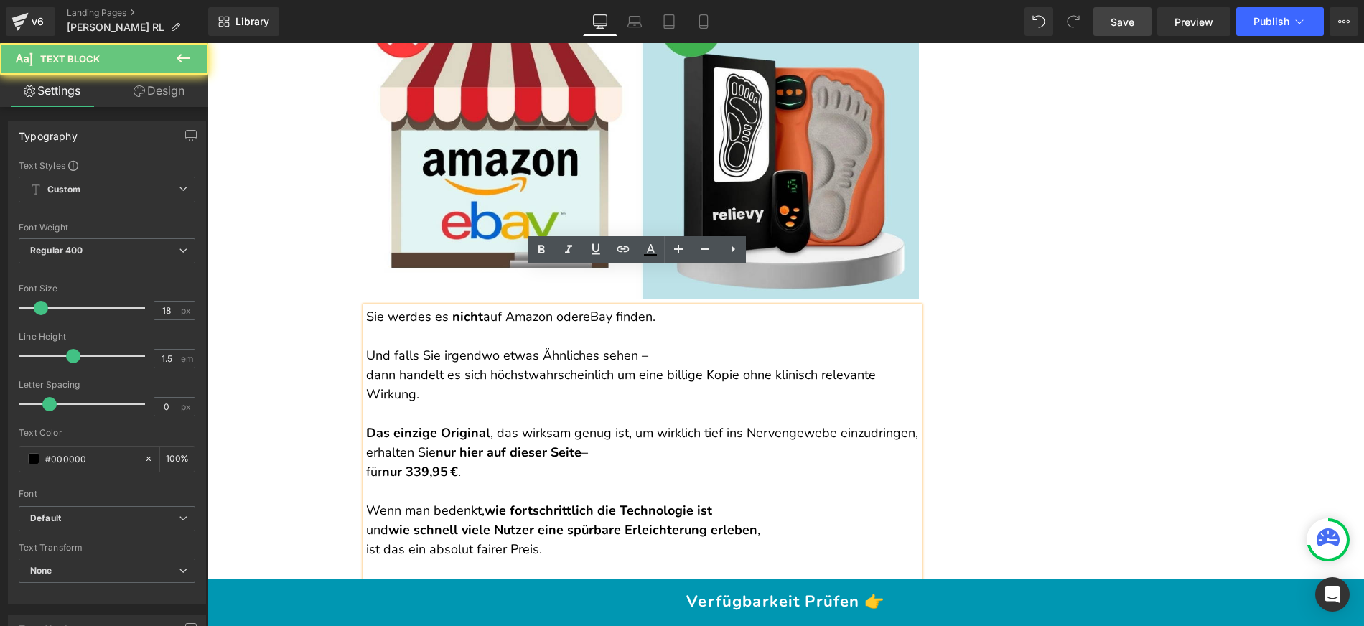
click at [366, 346] on p "Und falls Sie irgendwo etwas Ähnliches sehen – dann handelt es sich höchstwahrs…" at bounding box center [642, 375] width 553 height 58
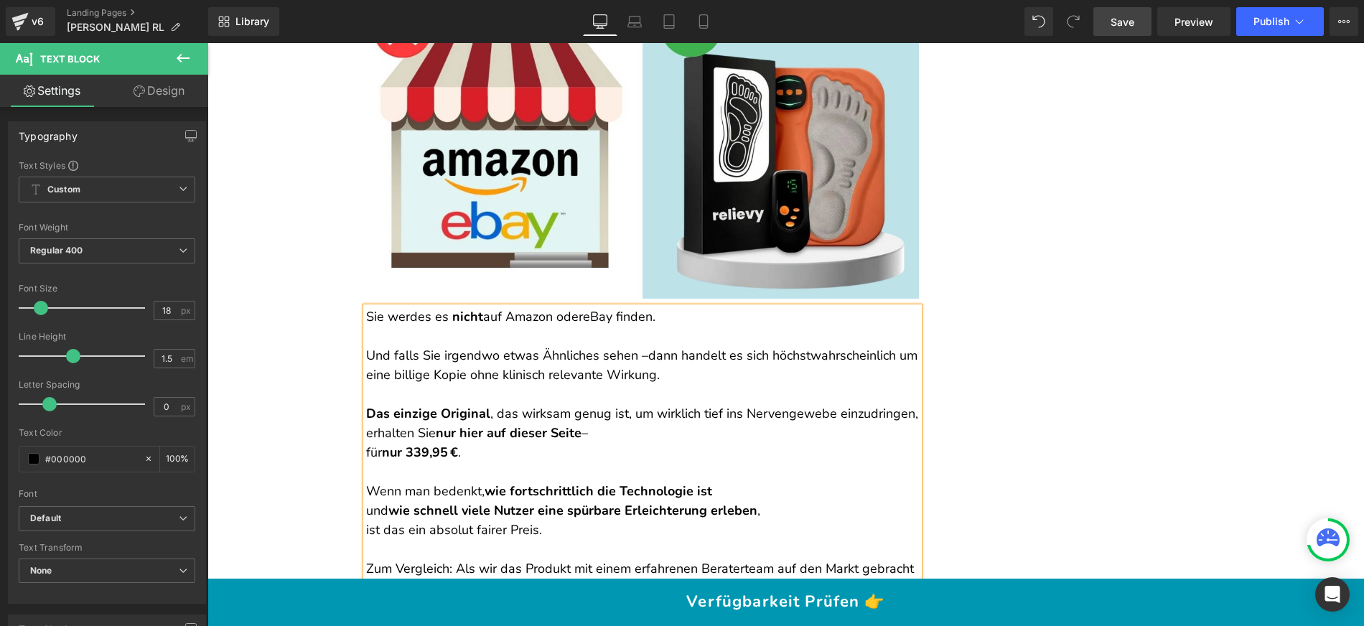
click at [656, 346] on p "Und falls Sie irgendwo etwas Ähnliches sehen – dann handelt es sich höchstwahrs…" at bounding box center [642, 365] width 553 height 39
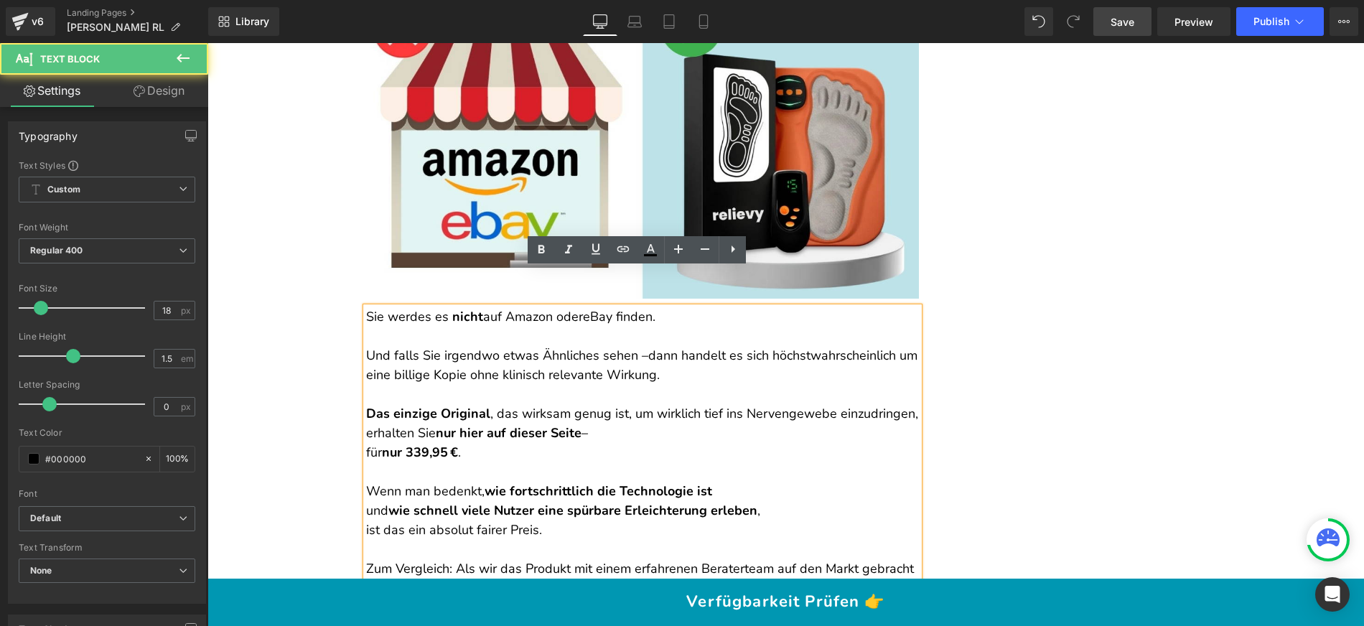
click at [581, 346] on p "Und falls Sie irgendwo etwas Ähnliches sehen – dann handelt es sich höchstwahrs…" at bounding box center [642, 365] width 553 height 39
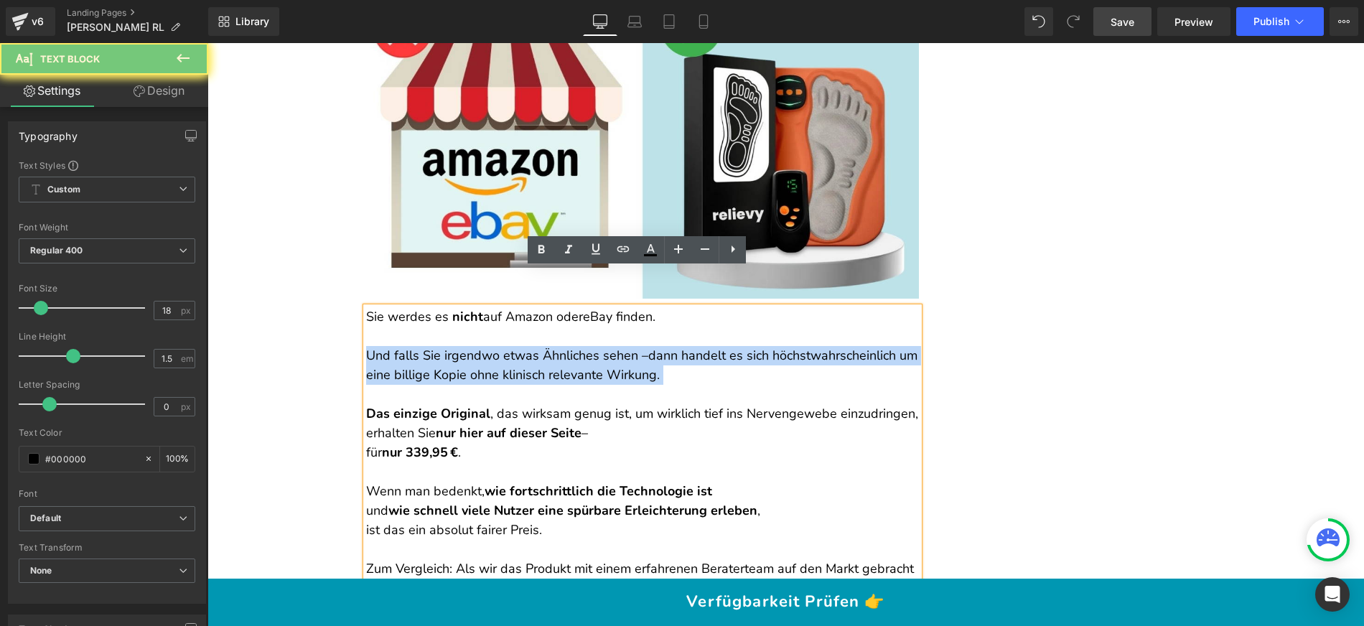
click at [581, 346] on p "Und falls Sie irgendwo etwas Ähnliches sehen – dann handelt es sich höchstwahrs…" at bounding box center [642, 365] width 553 height 39
copy p "Und falls Sie irgendwo etwas Ähnliches sehen – dann handelt es sich höchstwahrs…"
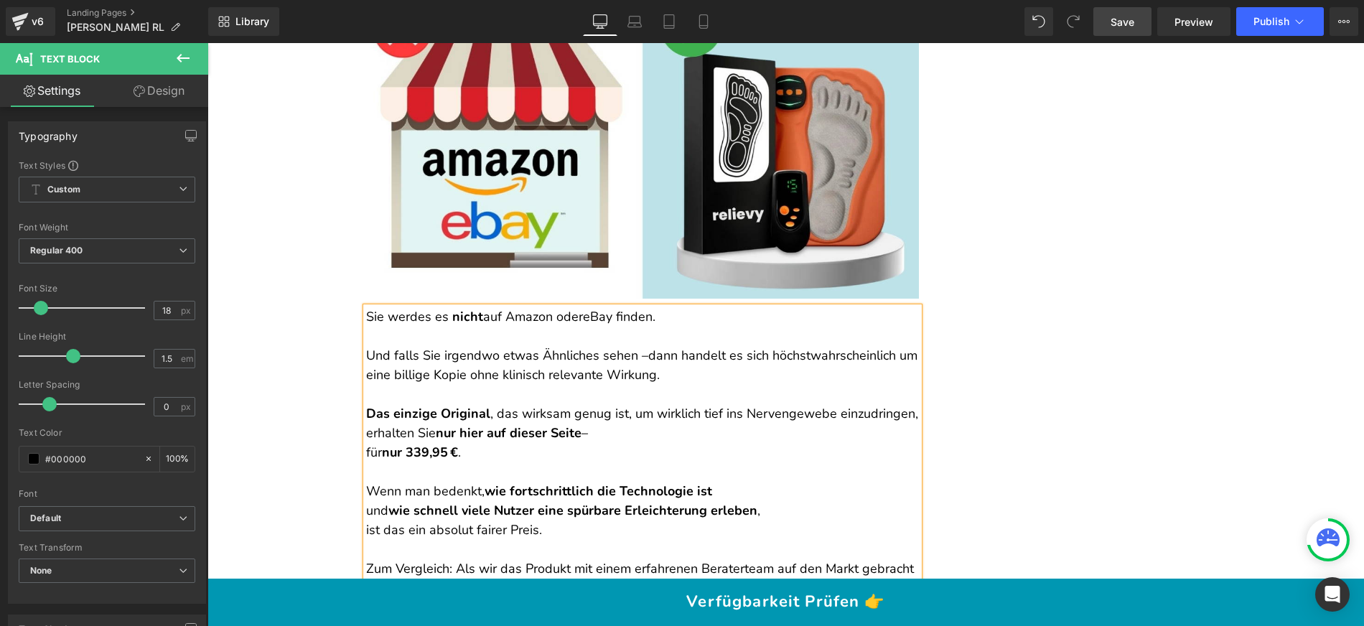
click at [401, 307] on p "Sie werdes es nicht auf Amazon oder eBay finden." at bounding box center [642, 316] width 553 height 19
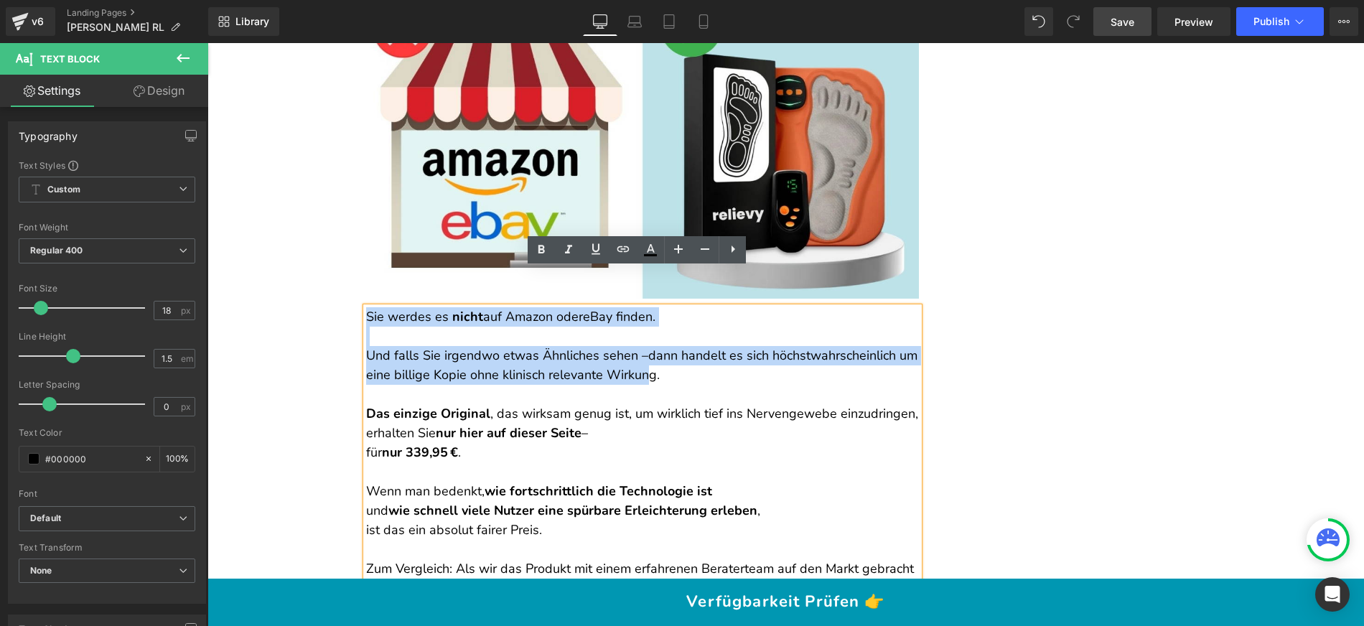
drag, startPoint x: 364, startPoint y: 276, endPoint x: 640, endPoint y: 335, distance: 282.7
click at [640, 335] on div "Sie werdes es nicht auf Amazon oder eBay finden. Und falls Sie irgendwo etwas Ä…" at bounding box center [642, 559] width 553 height 504
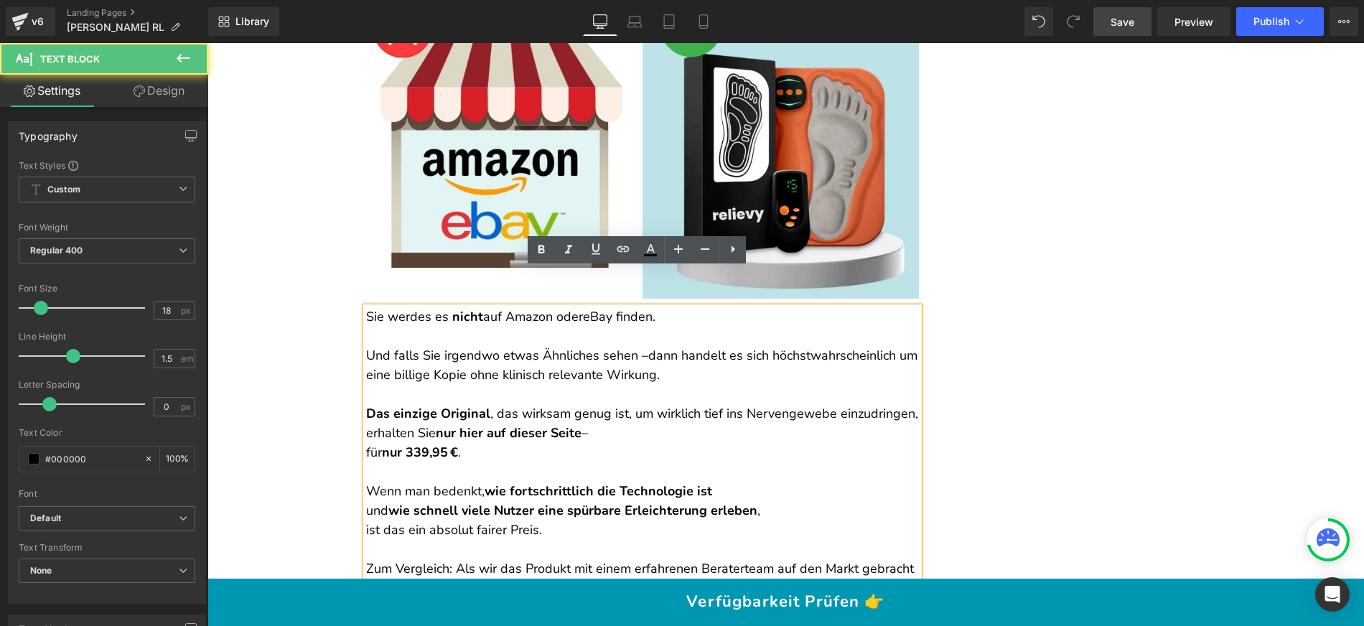
click at [645, 346] on p "Und falls Sie irgendwo etwas Ähnliches sehen – dann handelt es sich höchstwahrs…" at bounding box center [642, 365] width 553 height 39
click at [434, 327] on p at bounding box center [642, 336] width 553 height 19
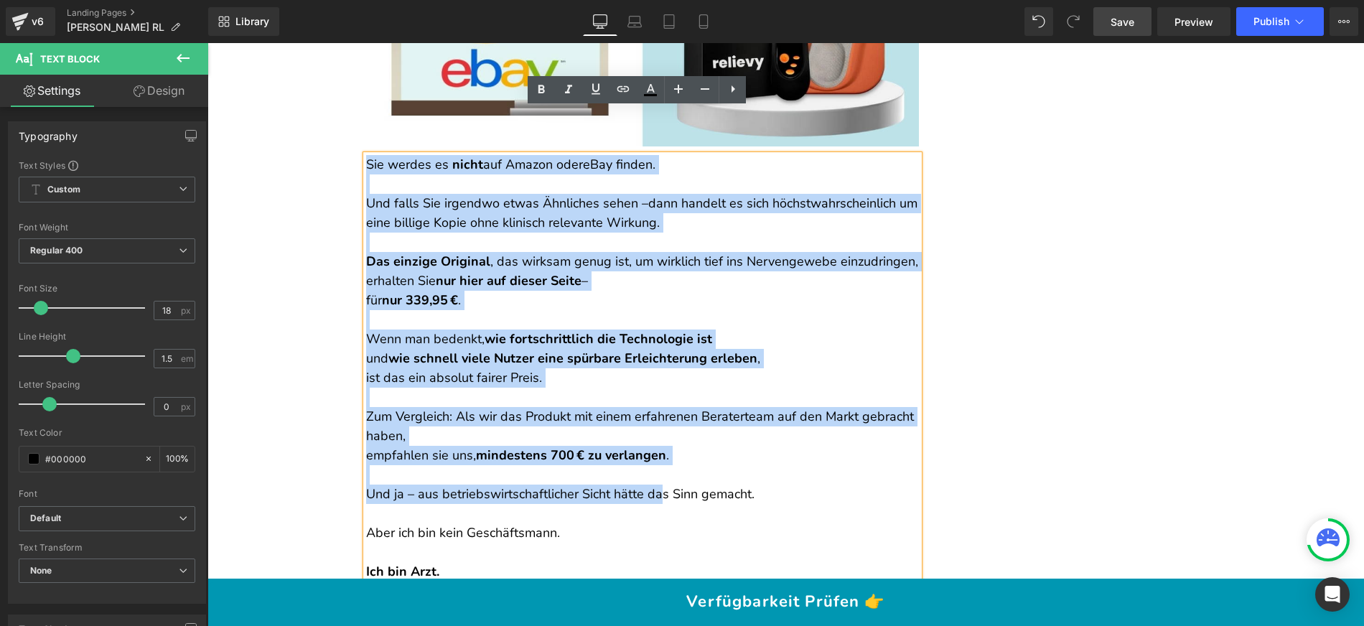
scroll to position [15307, 0]
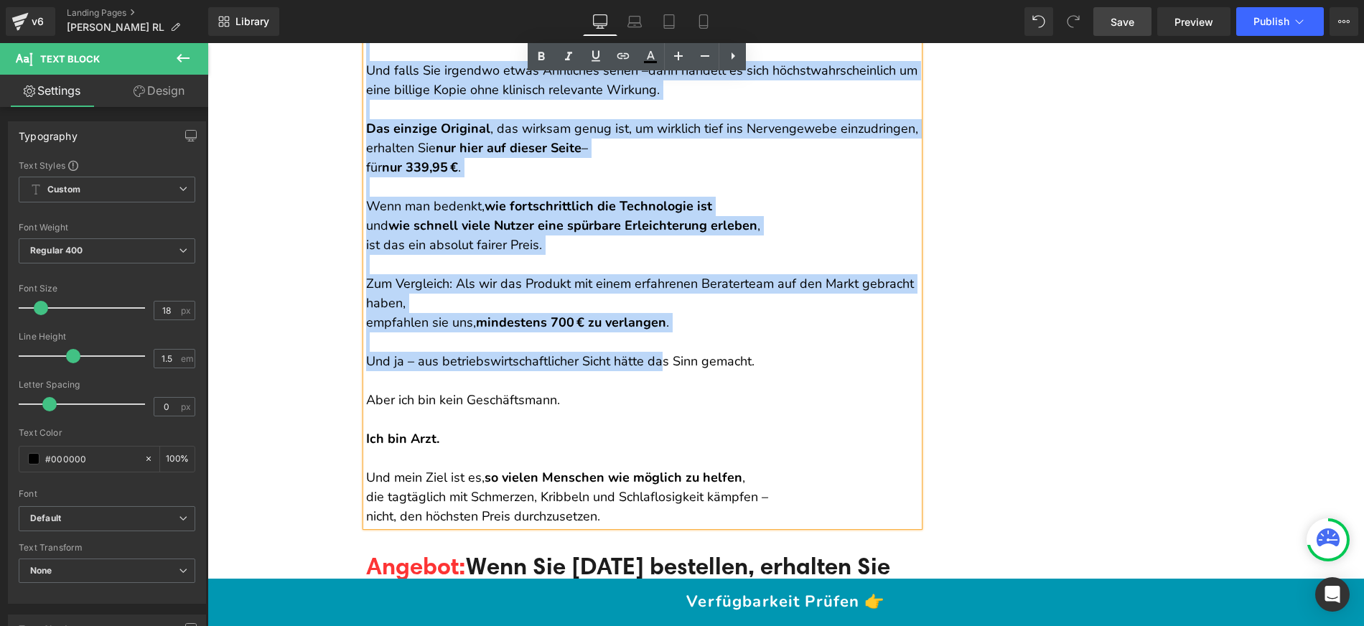
drag, startPoint x: 362, startPoint y: 275, endPoint x: 680, endPoint y: 478, distance: 376.7
click at [680, 478] on div "Sie werdes es nicht auf Amazon oder eBay finden. Und falls Sie irgendwo etwas Ä…" at bounding box center [642, 274] width 553 height 504
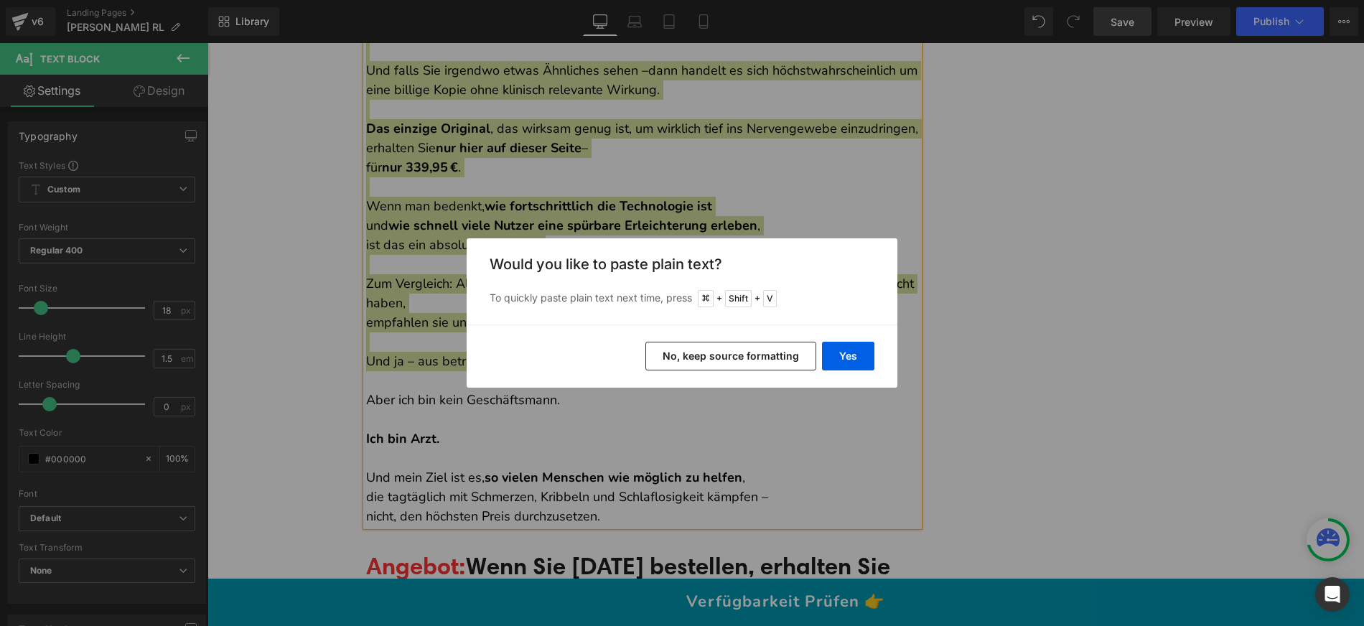
click at [738, 356] on button "No, keep source formatting" at bounding box center [730, 356] width 171 height 29
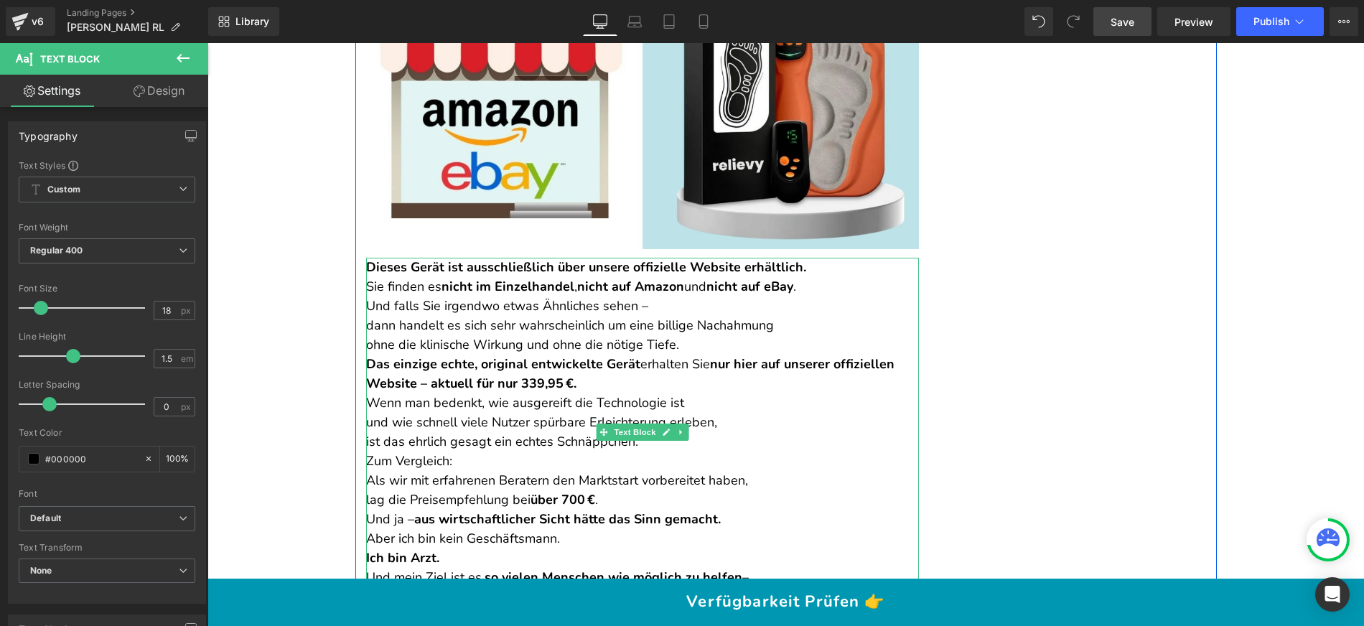
scroll to position [15069, 0]
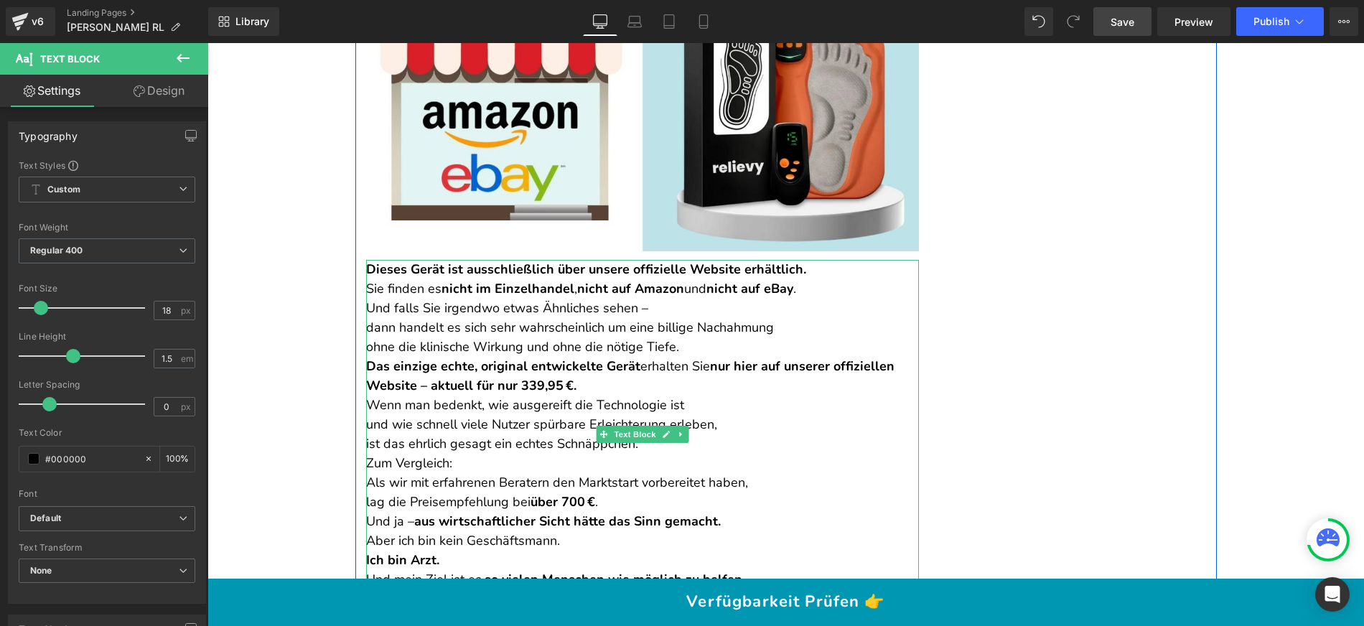
click at [811, 260] on p "Dieses Gerät ist ausschließlich über unsere offizielle Website erhältlich." at bounding box center [642, 269] width 553 height 19
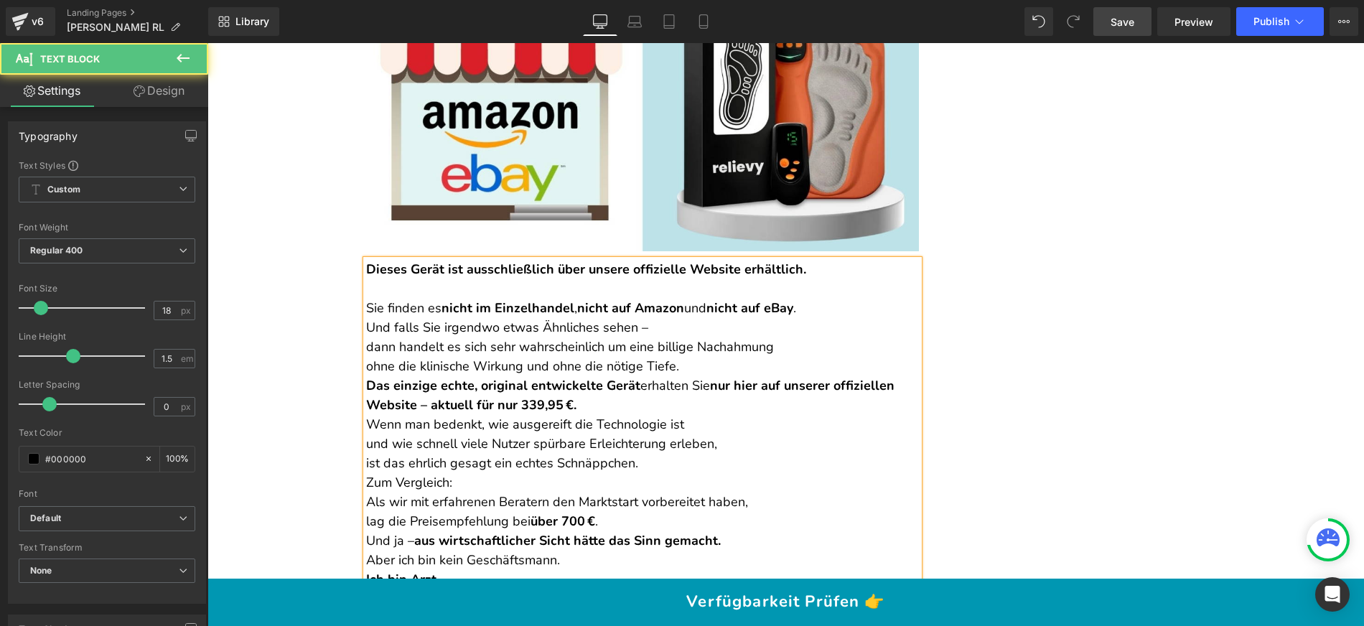
click at [655, 318] on p "Und falls Sie irgendwo etwas Ähnliches sehen – dann handelt es sich sehr wahrsc…" at bounding box center [642, 347] width 553 height 58
click at [826, 299] on p "Sie finden es nicht im Einzelhandel , nicht auf Amazon und nicht auf eBay ." at bounding box center [642, 308] width 553 height 19
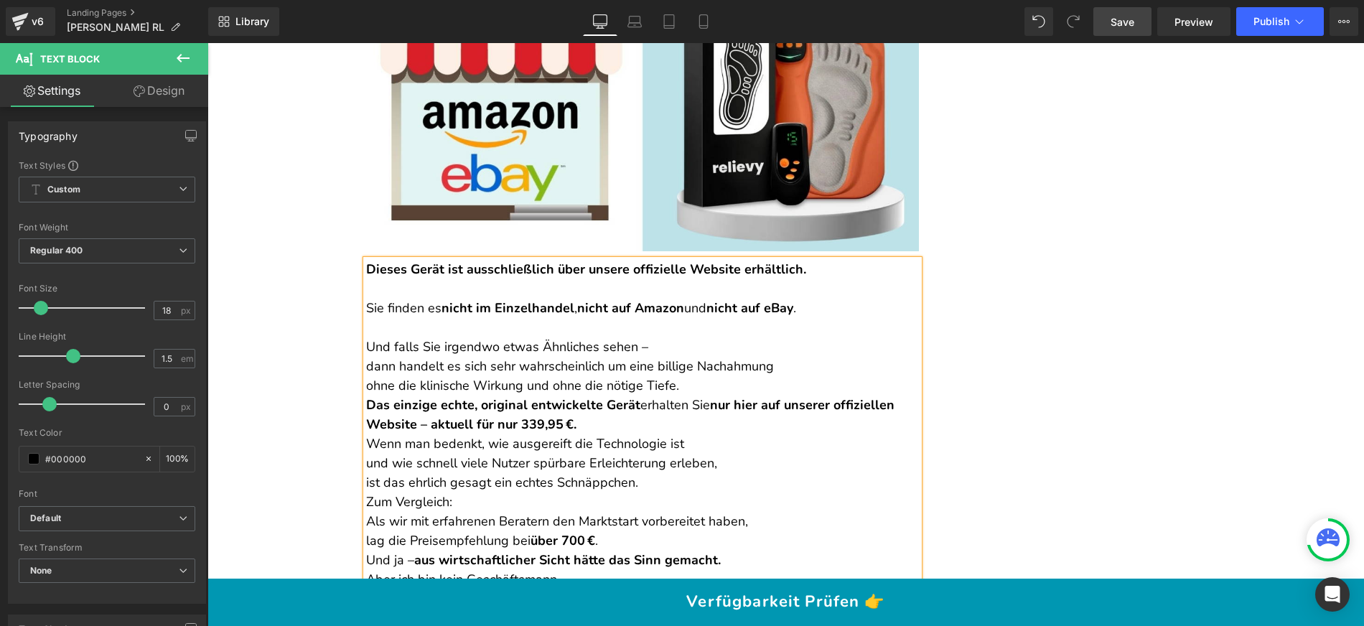
click at [736, 337] on p "Und falls Sie irgendwo etwas Ähnliches sehen – dann handelt es sich sehr wahrsc…" at bounding box center [642, 366] width 553 height 58
click at [366, 337] on p "Und falls Sie irgendwo etwas Ähnliches sehen – dann handelt es sich sehr wahrsc…" at bounding box center [642, 366] width 553 height 58
click at [366, 346] on p "Und falls Sie irgendwo etwas Ähnliches sehen – dann handelt es sich sehr wahrsc…" at bounding box center [642, 366] width 553 height 58
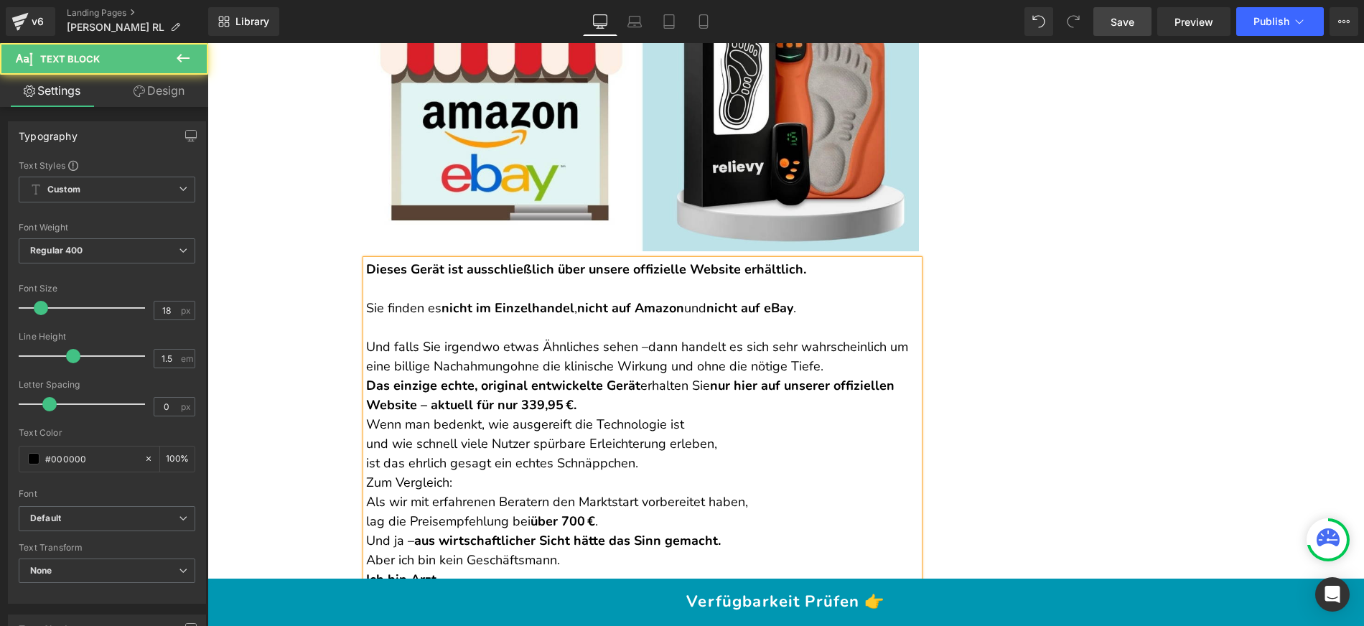
click at [826, 337] on p "Und falls Sie irgendwo etwas Ähnliches sehen – dann handelt es sich sehr wahrsc…" at bounding box center [642, 356] width 553 height 39
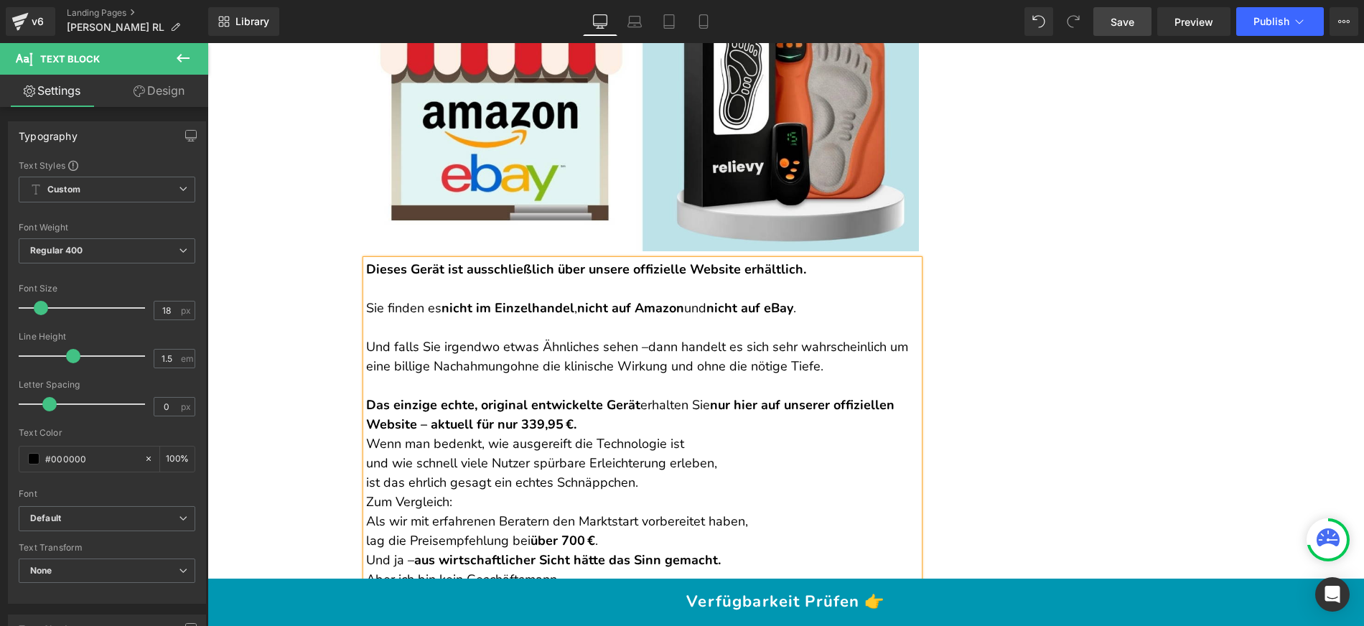
click at [602, 395] on p "Das einzige echte, original entwickelte Gerät erhalten Sie nur hier auf unserer…" at bounding box center [642, 414] width 553 height 39
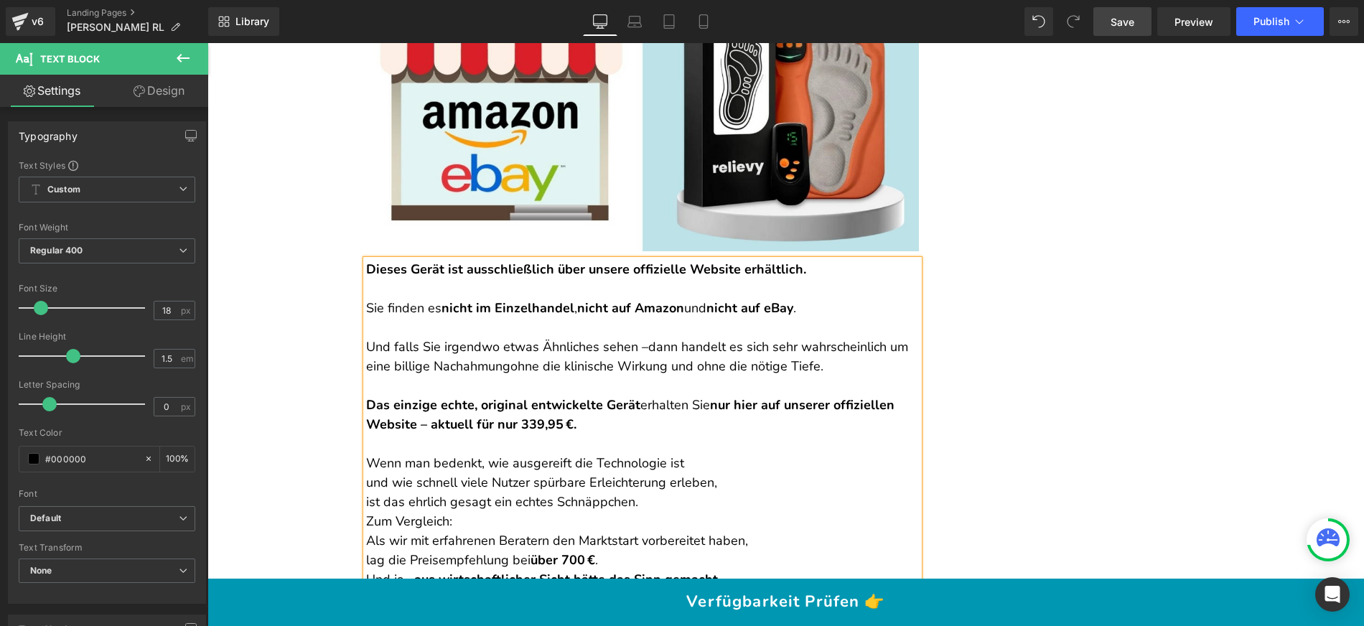
click at [528, 396] on strong "nur hier auf unserer offiziellen Website – aktuell für nur 339,95 €." at bounding box center [630, 414] width 528 height 37
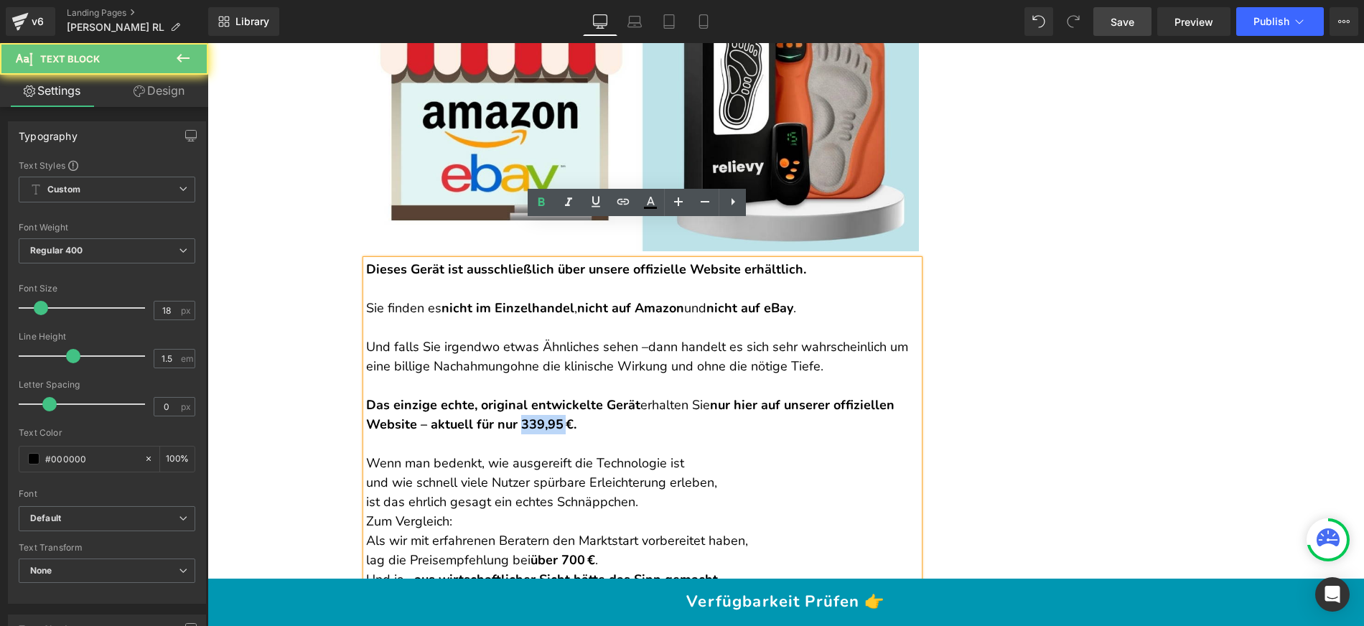
click at [528, 396] on strong "nur hier auf unserer offiziellen Website – aktuell für nur 339,95 €." at bounding box center [630, 414] width 528 height 37
copy strong "339,95"
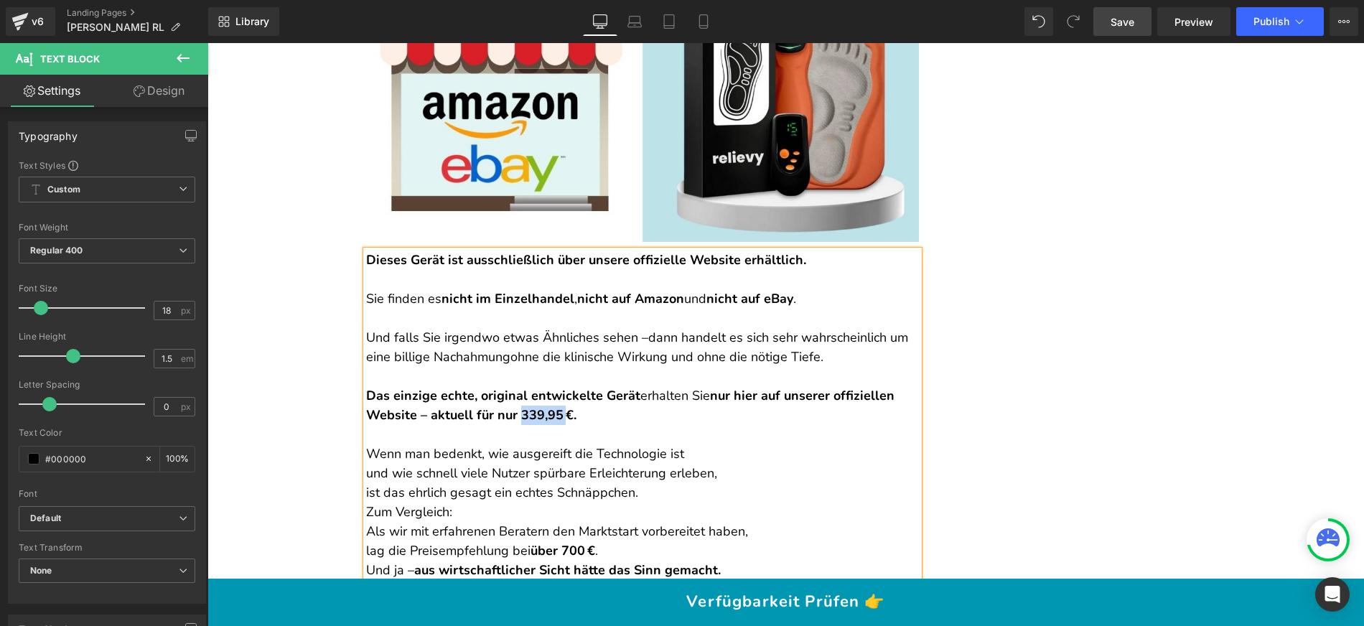
scroll to position [15092, 0]
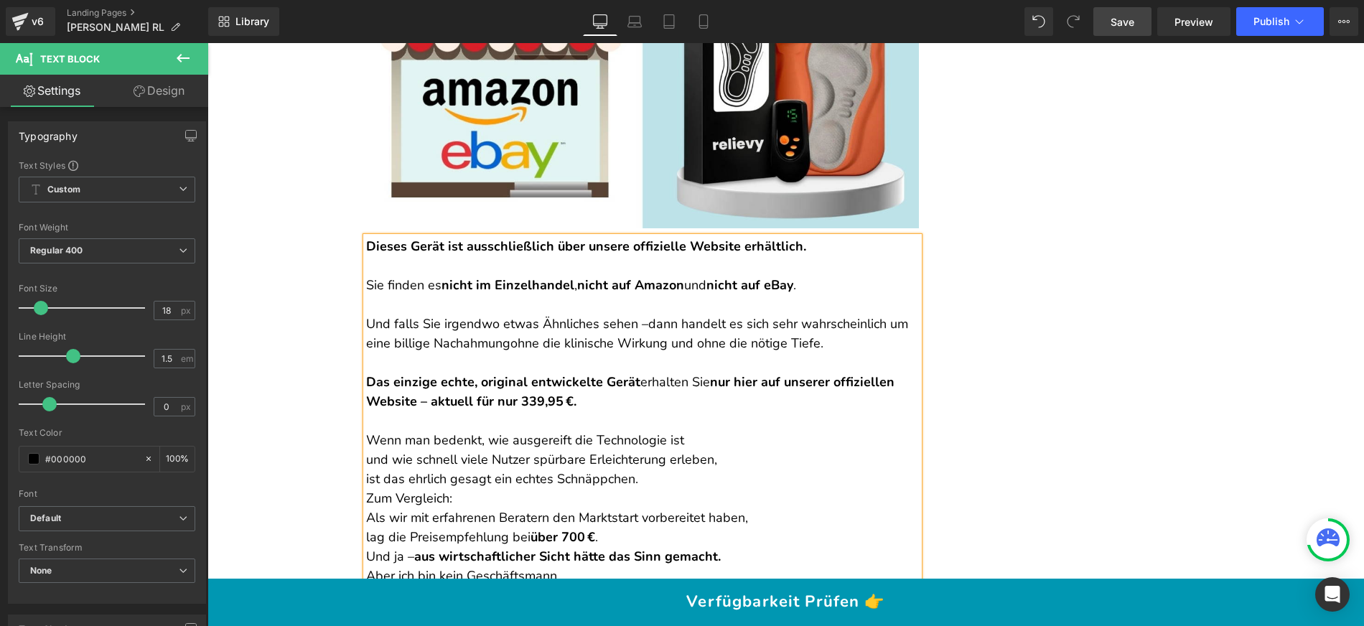
click at [704, 431] on p "Wenn man bedenkt, wie ausgereift die Technologie ist und wie schnell viele Nutz…" at bounding box center [642, 460] width 553 height 58
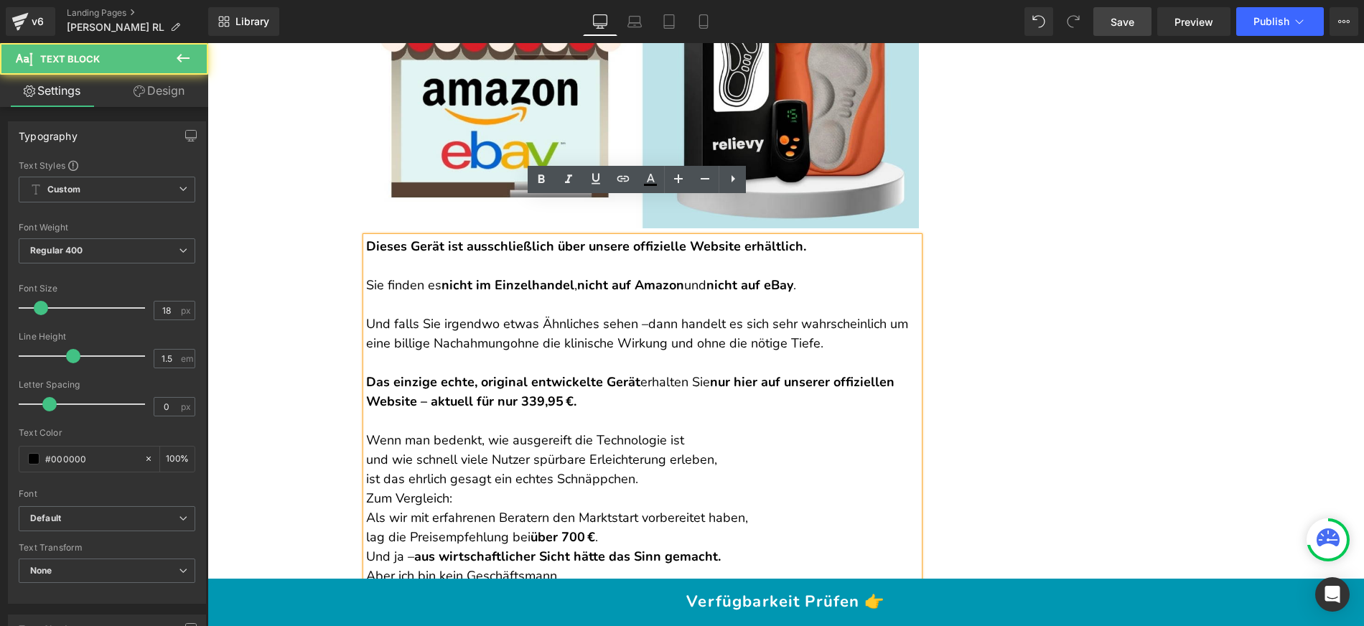
click at [366, 431] on p "Wenn man bedenkt, wie ausgereift die Technologie ist und wie schnell viele Nutz…" at bounding box center [642, 460] width 553 height 58
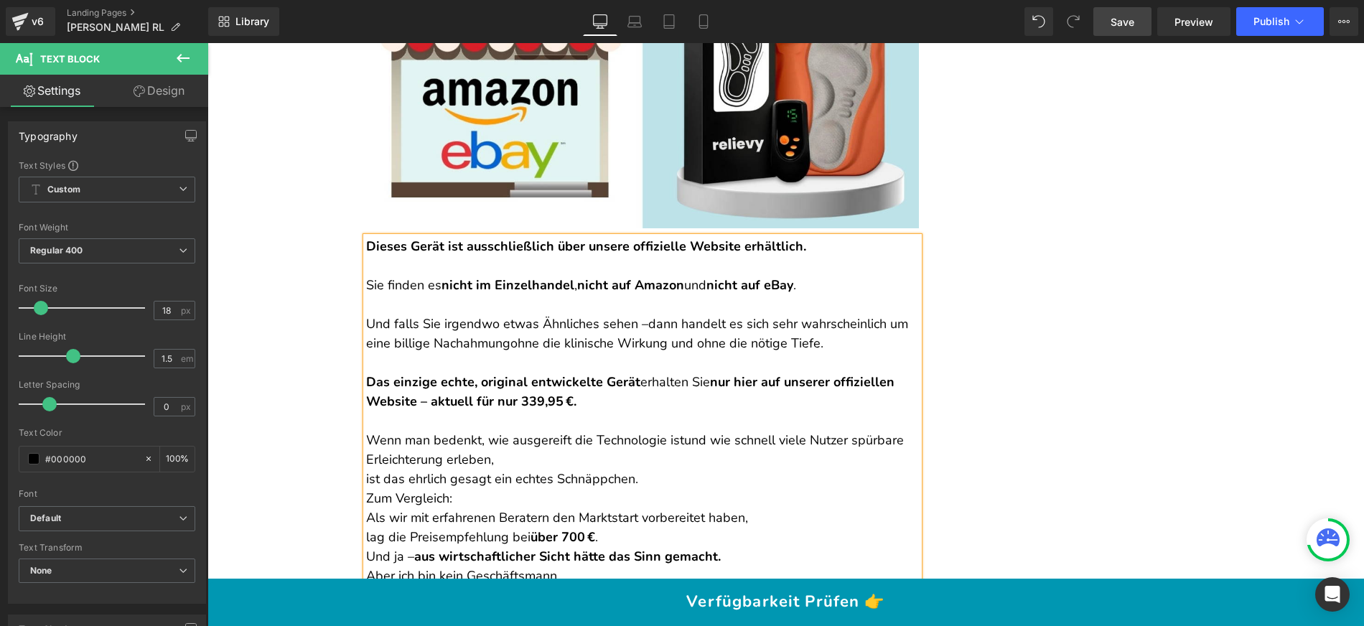
click at [366, 436] on p "Wenn man bedenkt, wie ausgereift die Technologie ist und wie schnell viele Nutz…" at bounding box center [642, 460] width 553 height 58
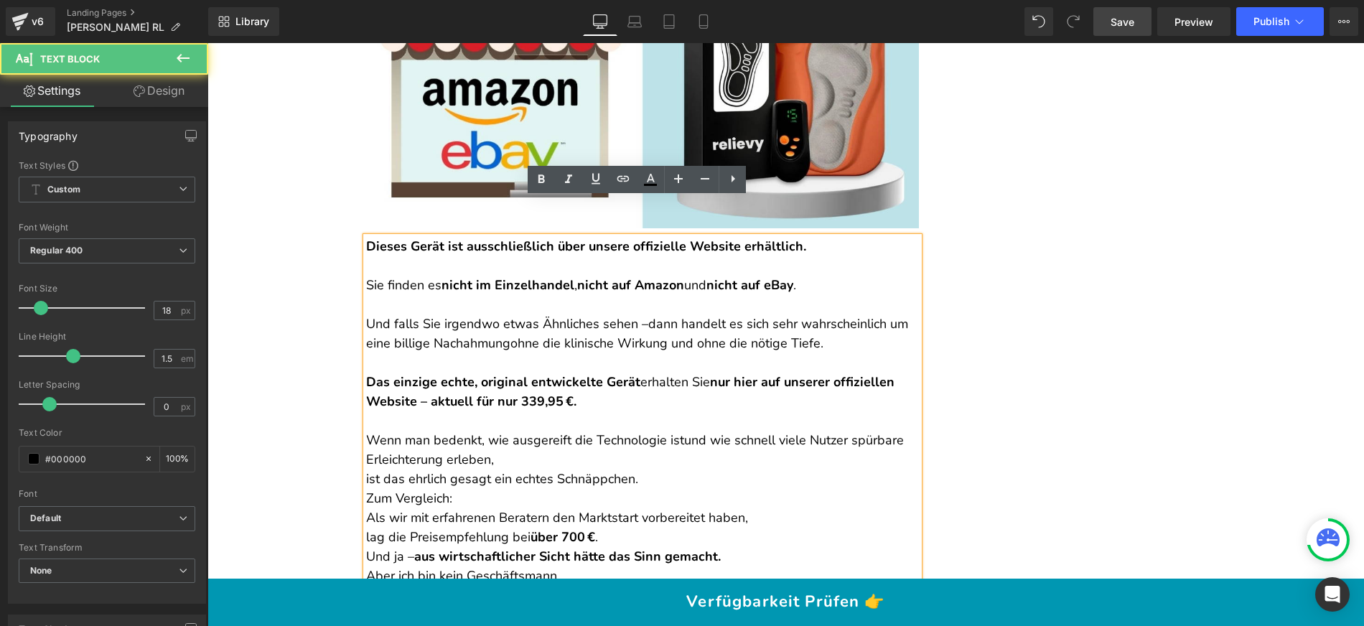
click at [366, 438] on p "Wenn man bedenkt, wie ausgereift die Technologie ist und wie schnell viele Nutz…" at bounding box center [642, 460] width 553 height 58
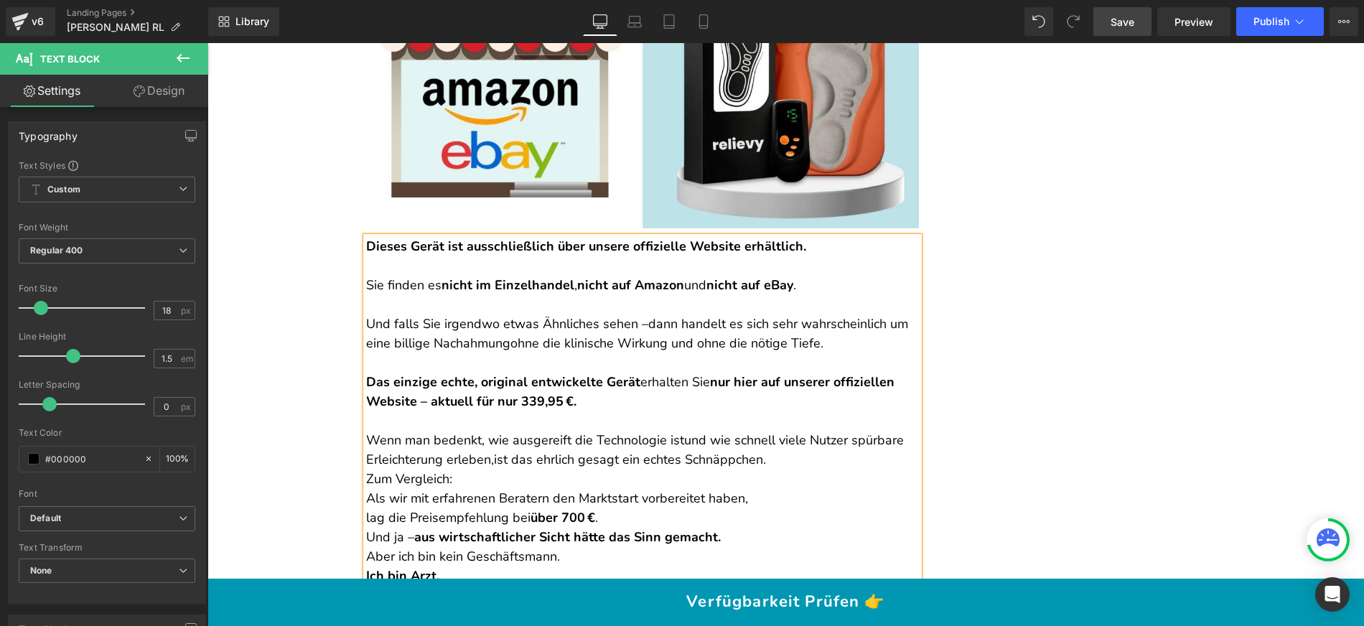
click at [769, 431] on p "Wenn man bedenkt, wie ausgereift die Technologie ist und wie schnell viele Nutz…" at bounding box center [642, 450] width 553 height 39
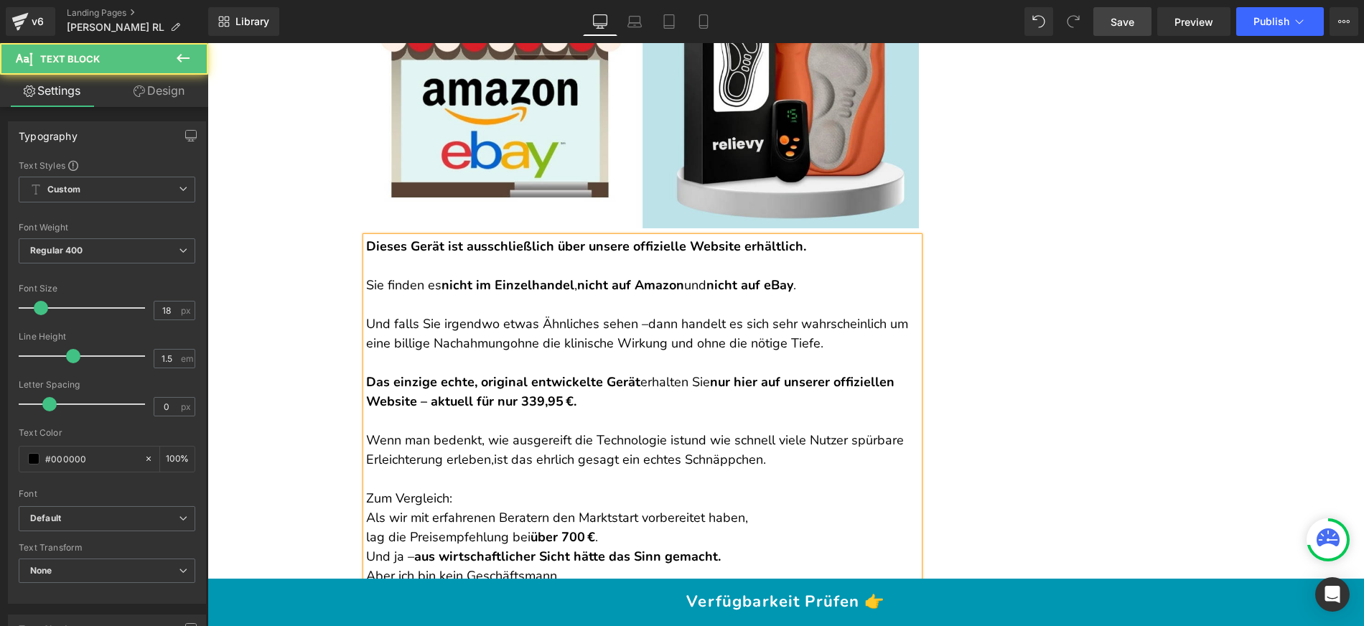
click at [366, 489] on p "Zum Vergleich: Als wir mit erfahrenen Beratern den Marktstart vorbereitet haben…" at bounding box center [642, 518] width 553 height 58
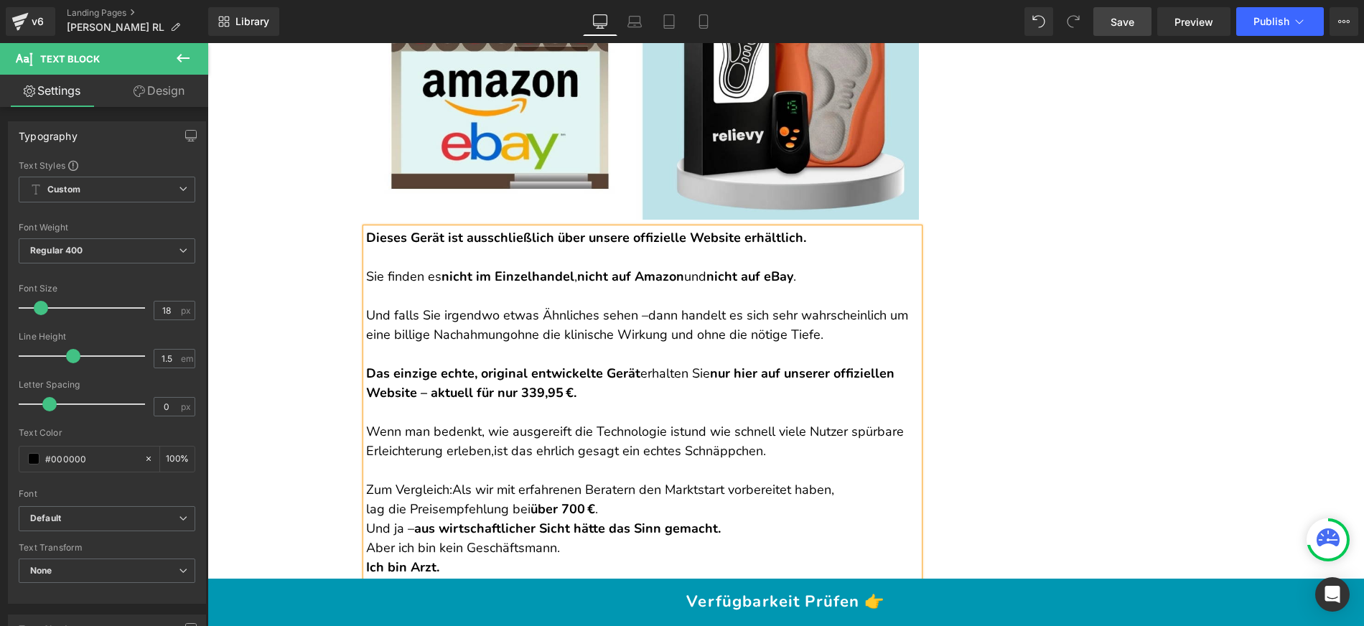
click at [632, 480] on p "Zum Vergleich: Als wir mit erfahrenen Beratern den Marktstart vorbereitet haben…" at bounding box center [642, 499] width 553 height 39
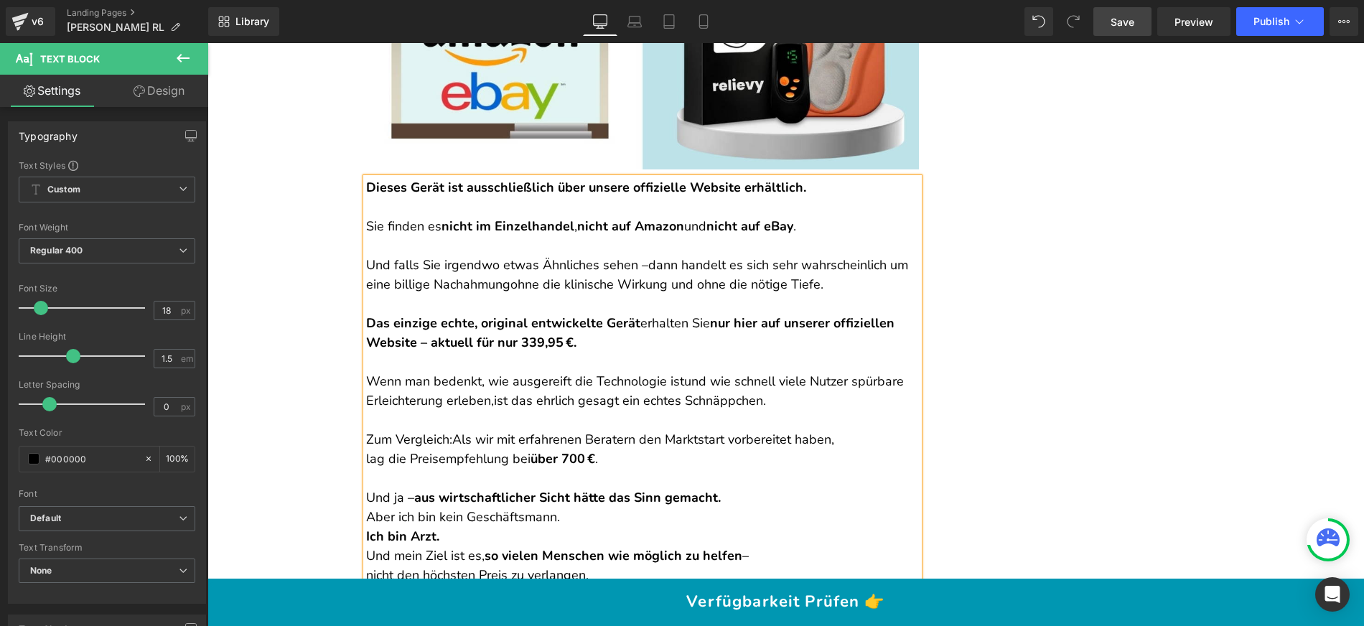
scroll to position [15154, 0]
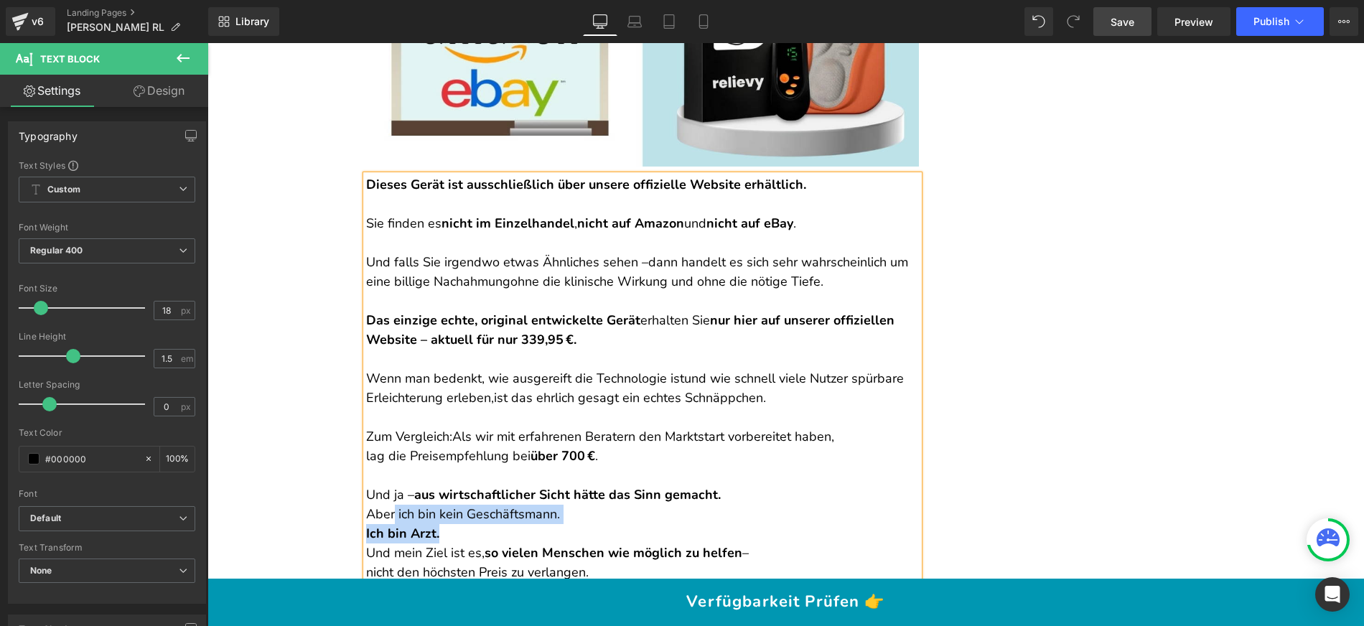
drag, startPoint x: 482, startPoint y: 497, endPoint x: 387, endPoint y: 477, distance: 97.6
click at [387, 477] on div "Dieses Gerät ist ausschließlich über unsere offizielle Website erhältlich. Sie …" at bounding box center [642, 378] width 553 height 407
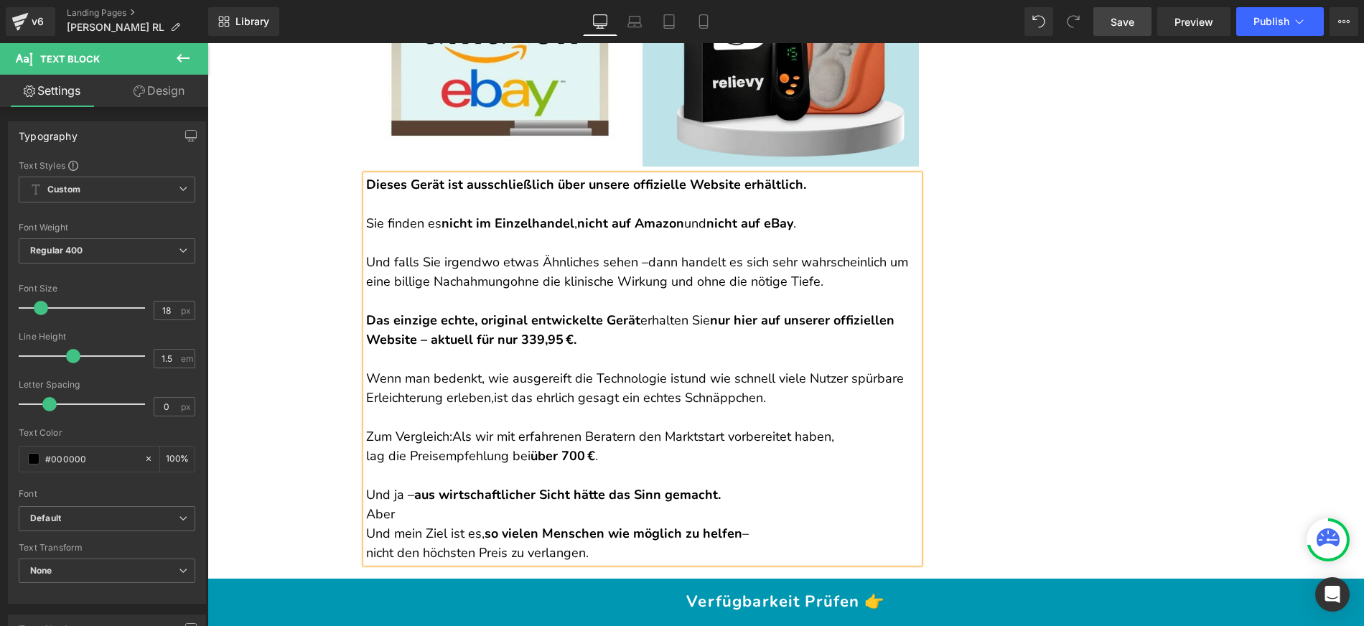
click at [373, 524] on p "Und mein Ziel ist es, so vielen Menschen wie möglich zu helfen – nicht den höch…" at bounding box center [642, 543] width 553 height 39
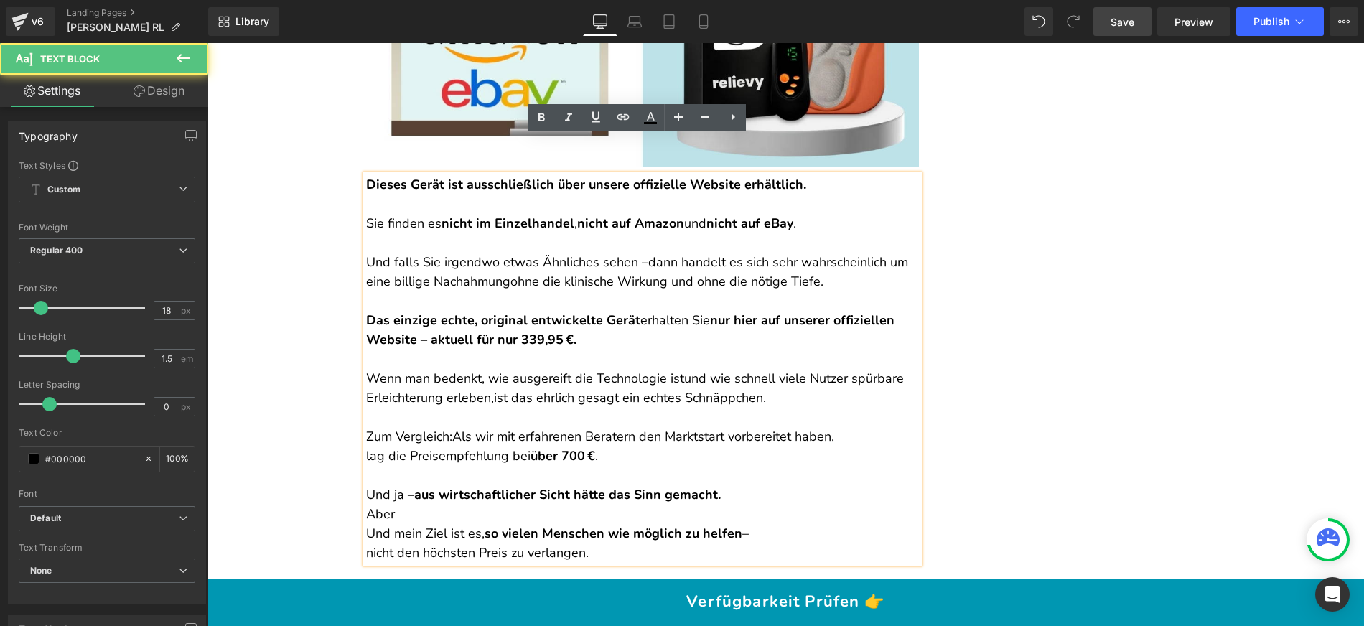
click at [373, 524] on p "Und mein Ziel ist es, so vielen Menschen wie möglich zu helfen – nicht den höch…" at bounding box center [642, 543] width 553 height 39
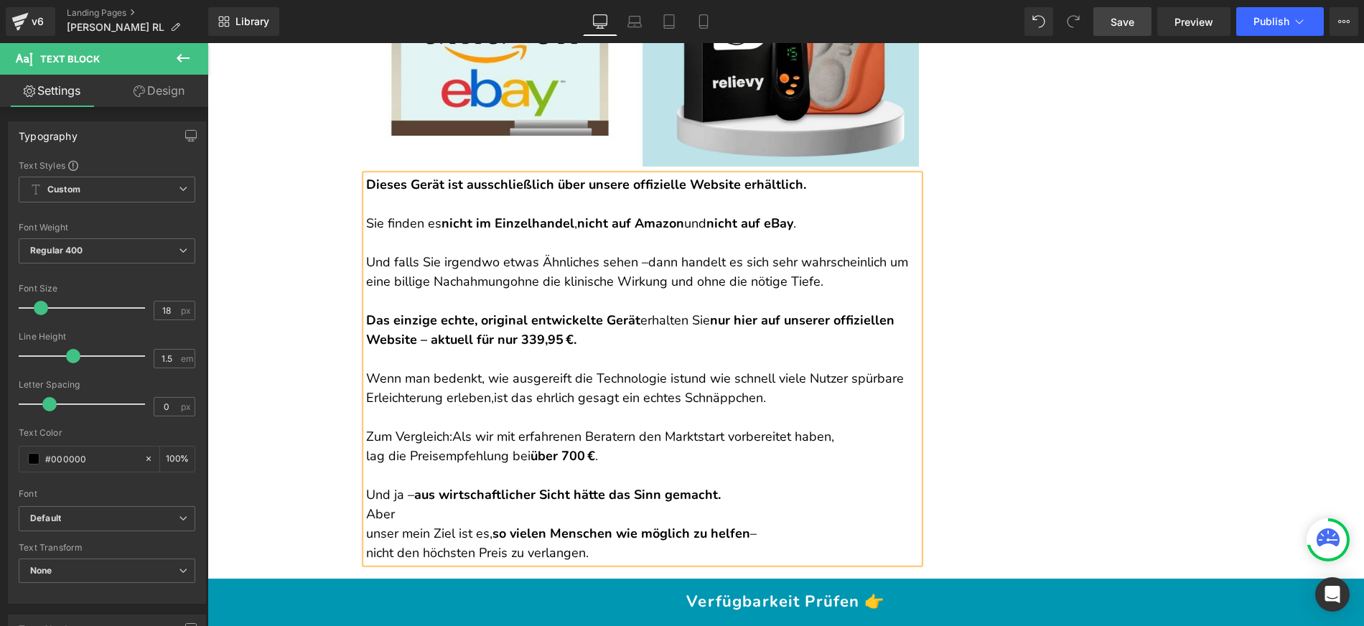
click at [366, 524] on p "unser mein Ziel ist es, so vielen Menschen wie möglich zu helfen – nicht den hö…" at bounding box center [642, 543] width 553 height 39
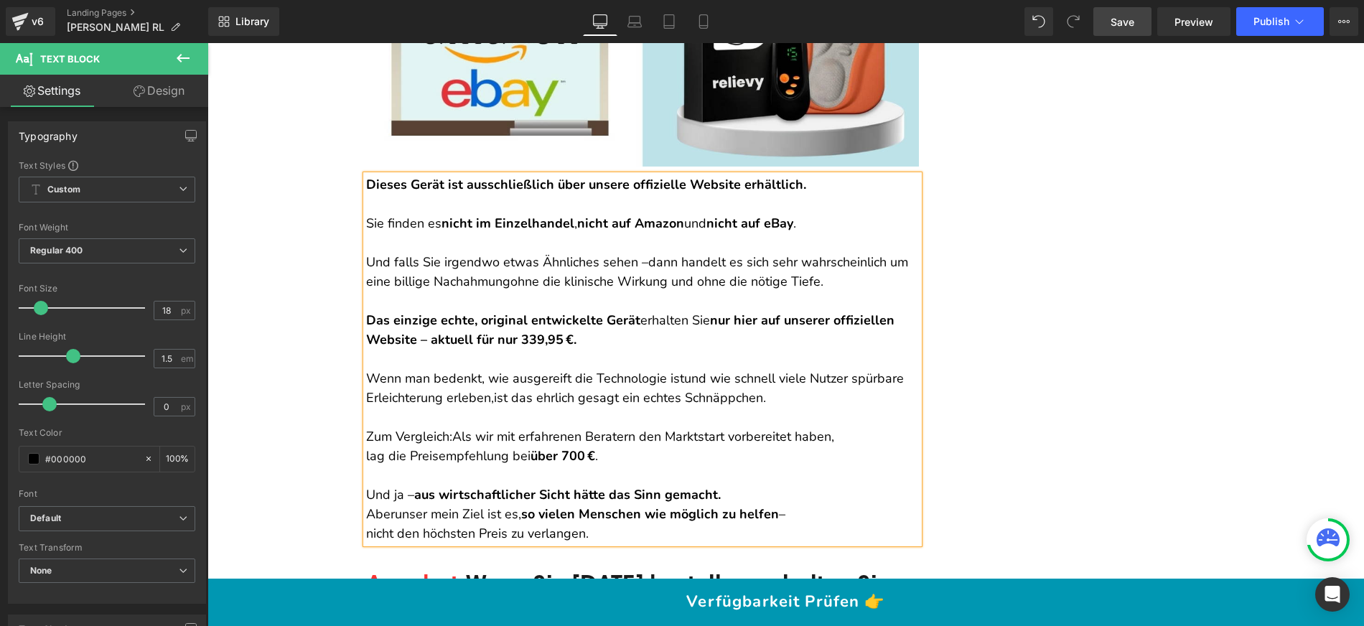
click at [749, 485] on p "Und ja – aus wirtschaftlicher Sicht hätte das Sinn gemacht." at bounding box center [642, 494] width 553 height 19
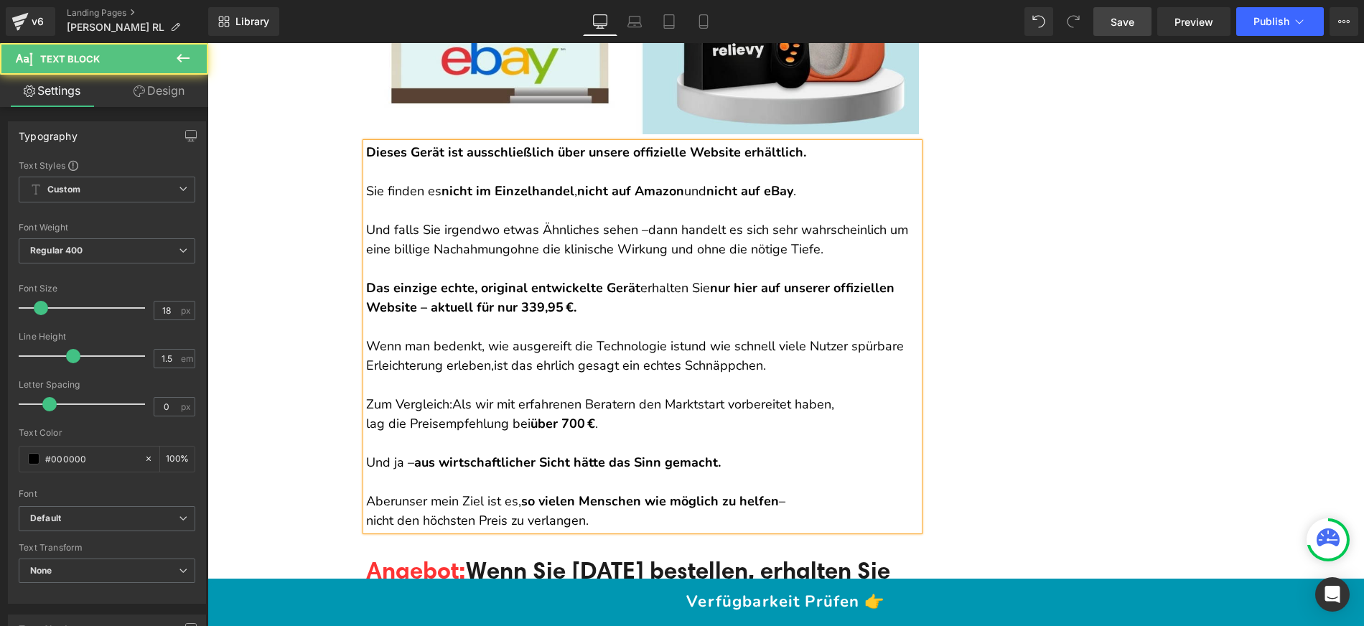
scroll to position [15210, 0]
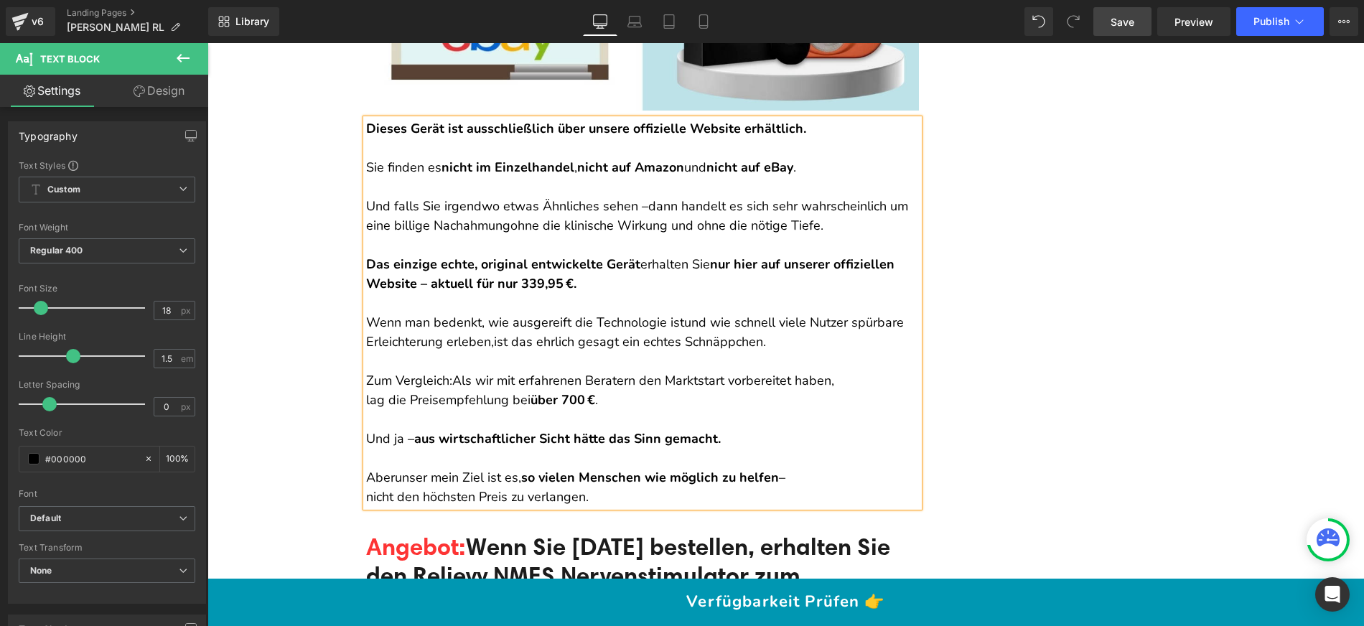
click at [438, 469] on span "unser mein Ziel ist es," at bounding box center [458, 477] width 126 height 17
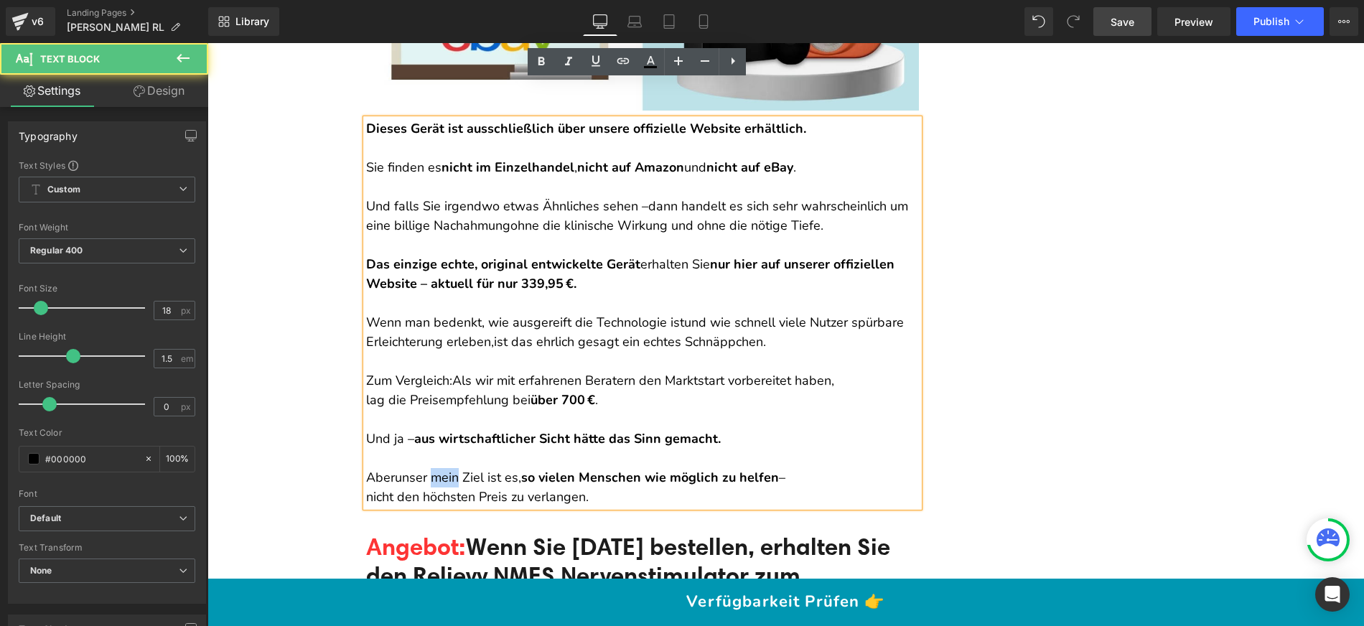
click at [438, 469] on span "unser mein Ziel ist es," at bounding box center [458, 477] width 126 height 17
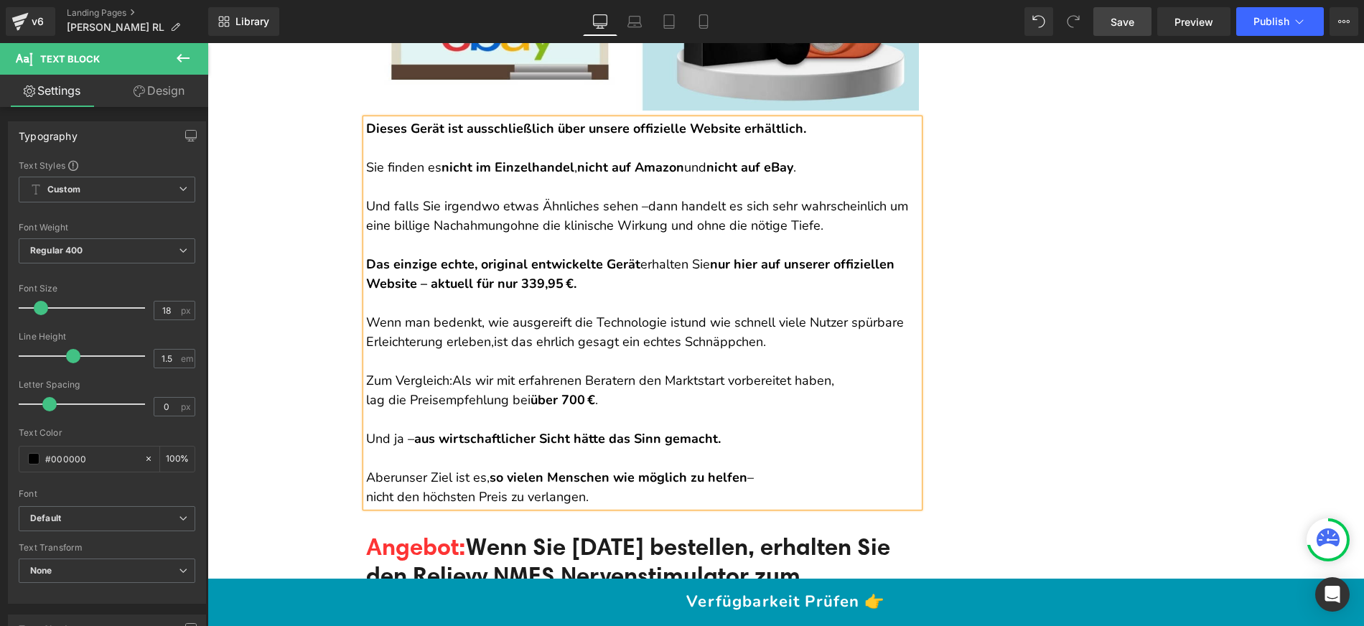
click at [761, 468] on p "Aber unser Ziel ist es, so vielen Menschen wie möglich zu helfen –" at bounding box center [642, 477] width 553 height 19
click at [553, 487] on p "nicht den höchsten Preis zu verlangen." at bounding box center [642, 496] width 553 height 19
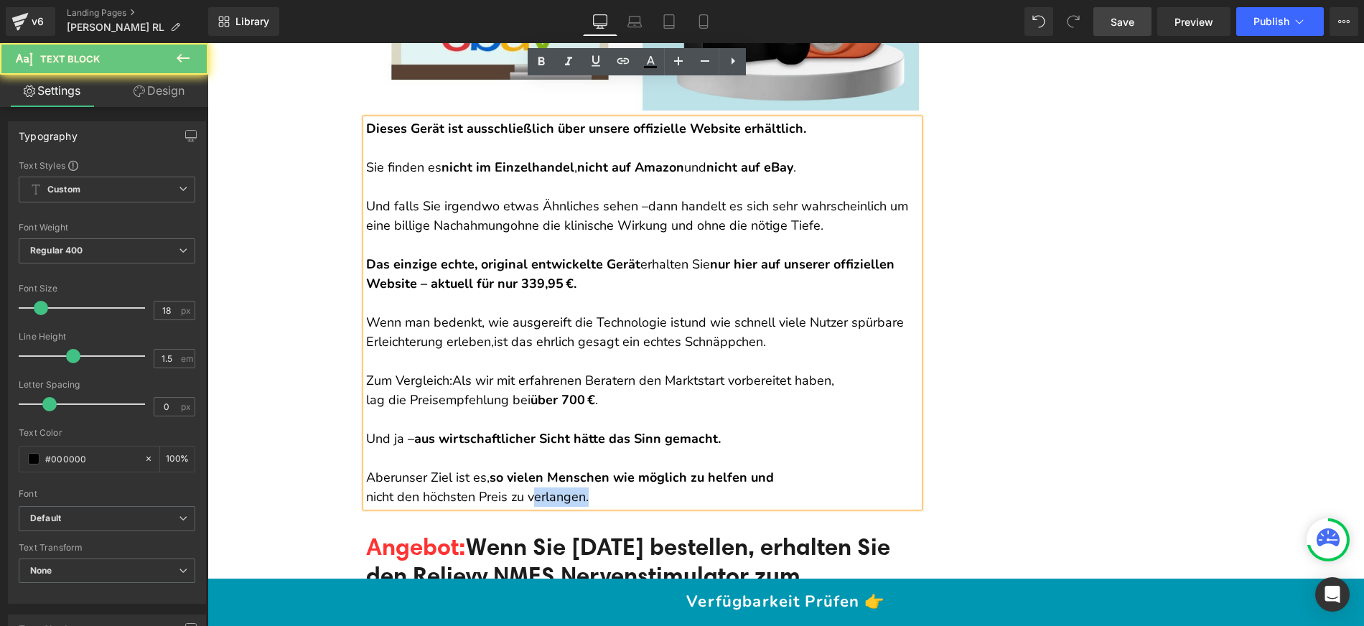
click at [553, 487] on p "nicht den höchsten Preis zu verlangen." at bounding box center [642, 496] width 553 height 19
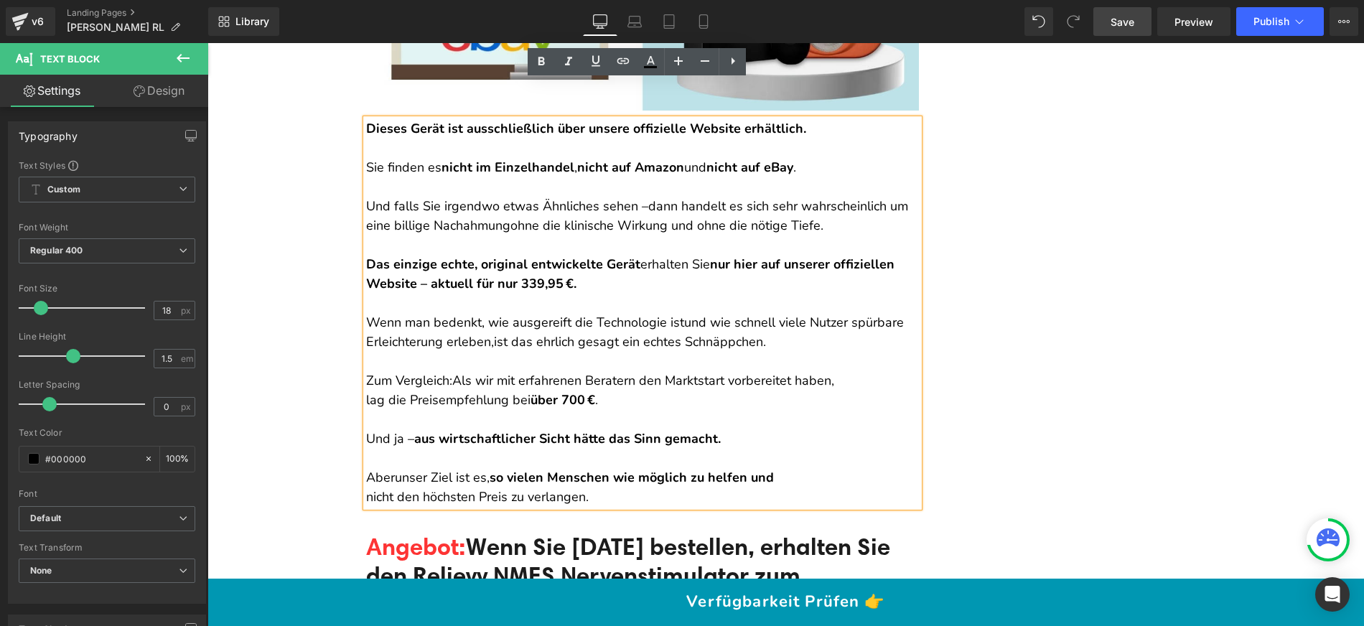
click at [767, 469] on strong "so vielen Menschen wie möglich zu helfen und" at bounding box center [632, 477] width 284 height 17
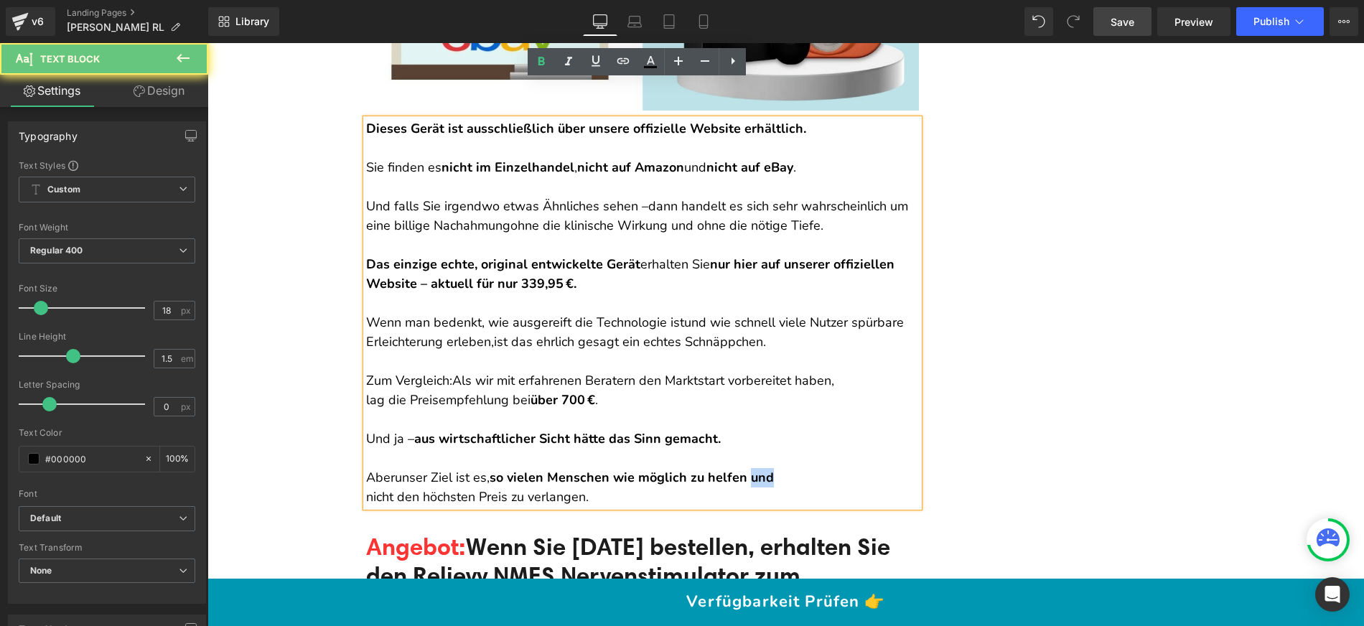
click at [767, 469] on strong "so vielen Menschen wie möglich zu helfen und" at bounding box center [632, 477] width 284 height 17
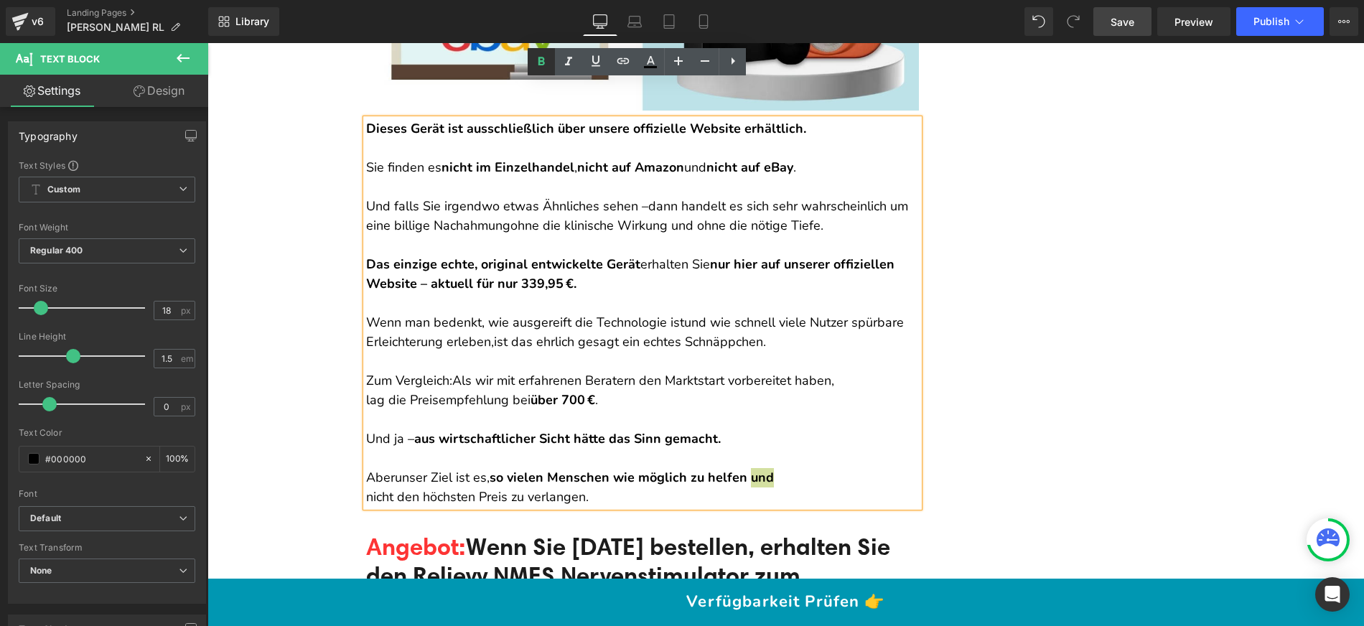
click at [0, 0] on icon at bounding box center [0, 0] width 0 height 0
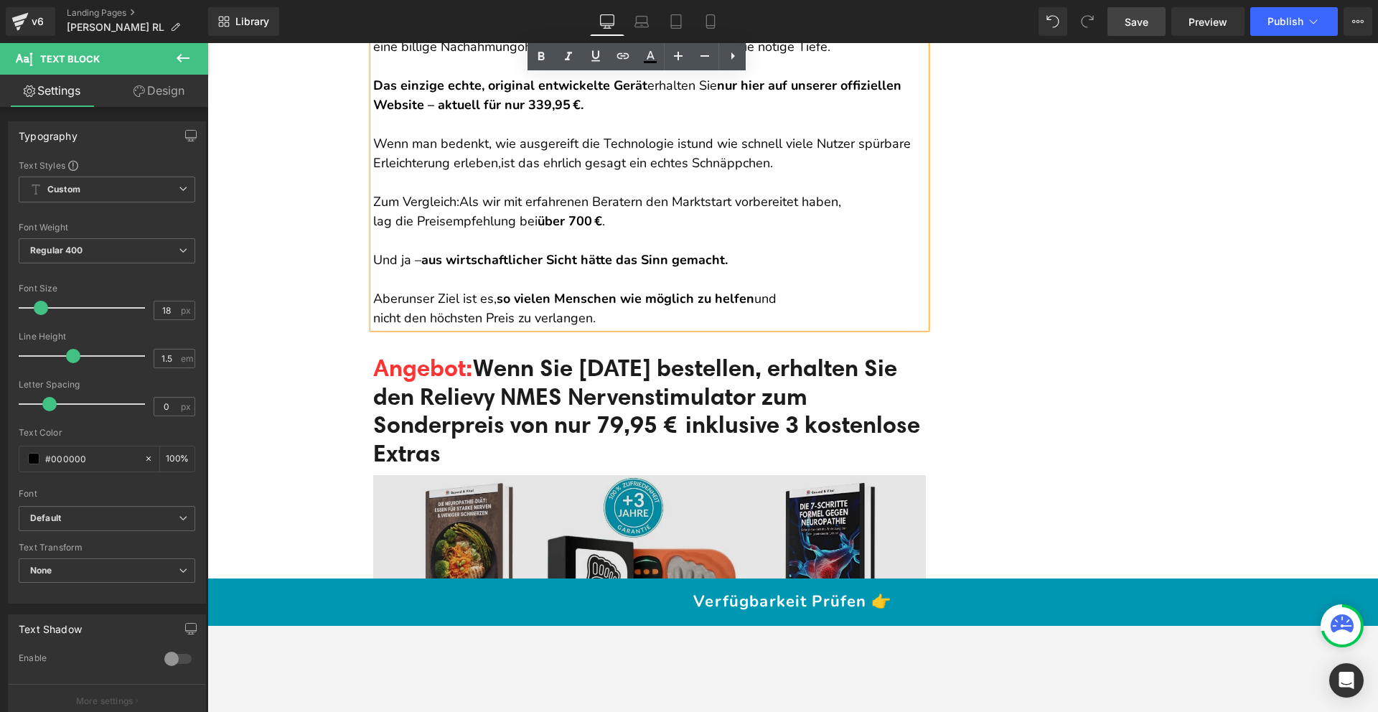
scroll to position [15458, 0]
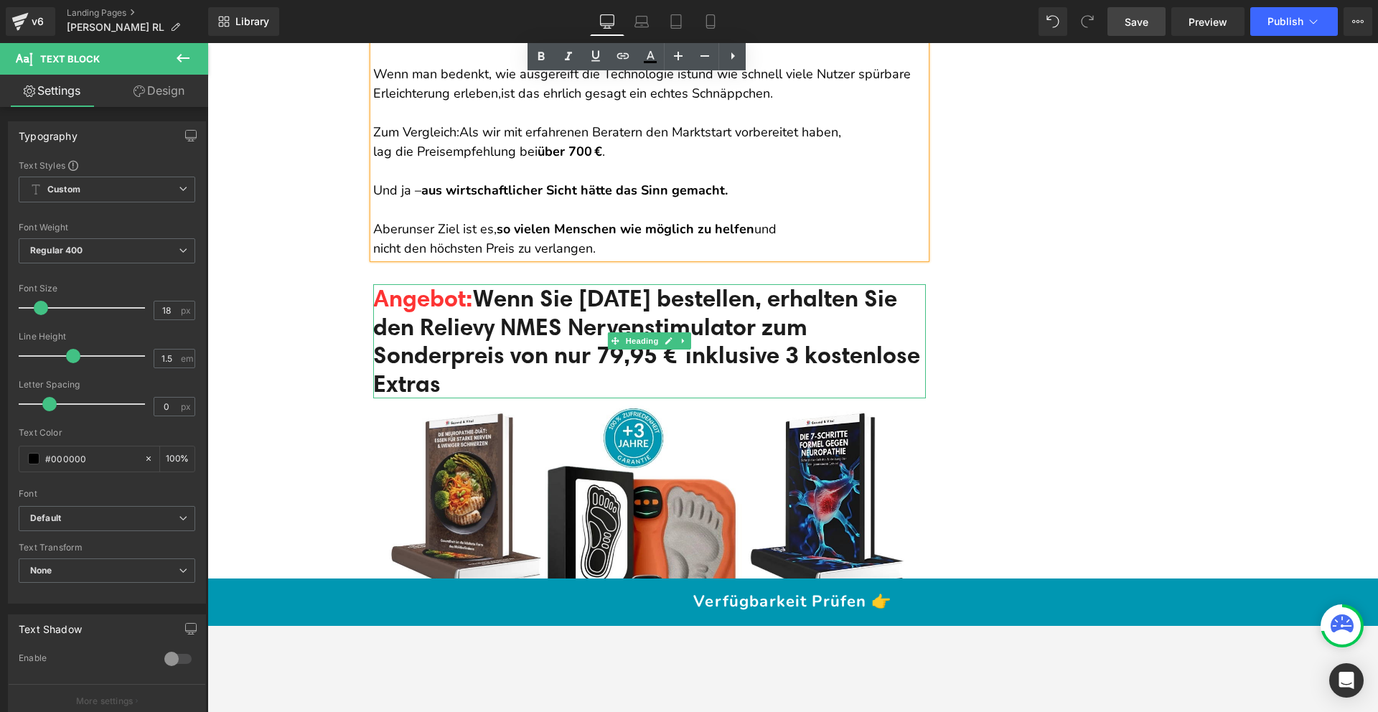
click at [529, 286] on span "Wenn Sie [DATE] bestellen, erhalten Sie den Relievy NMES Nervenstimulator zum S…" at bounding box center [646, 341] width 547 height 114
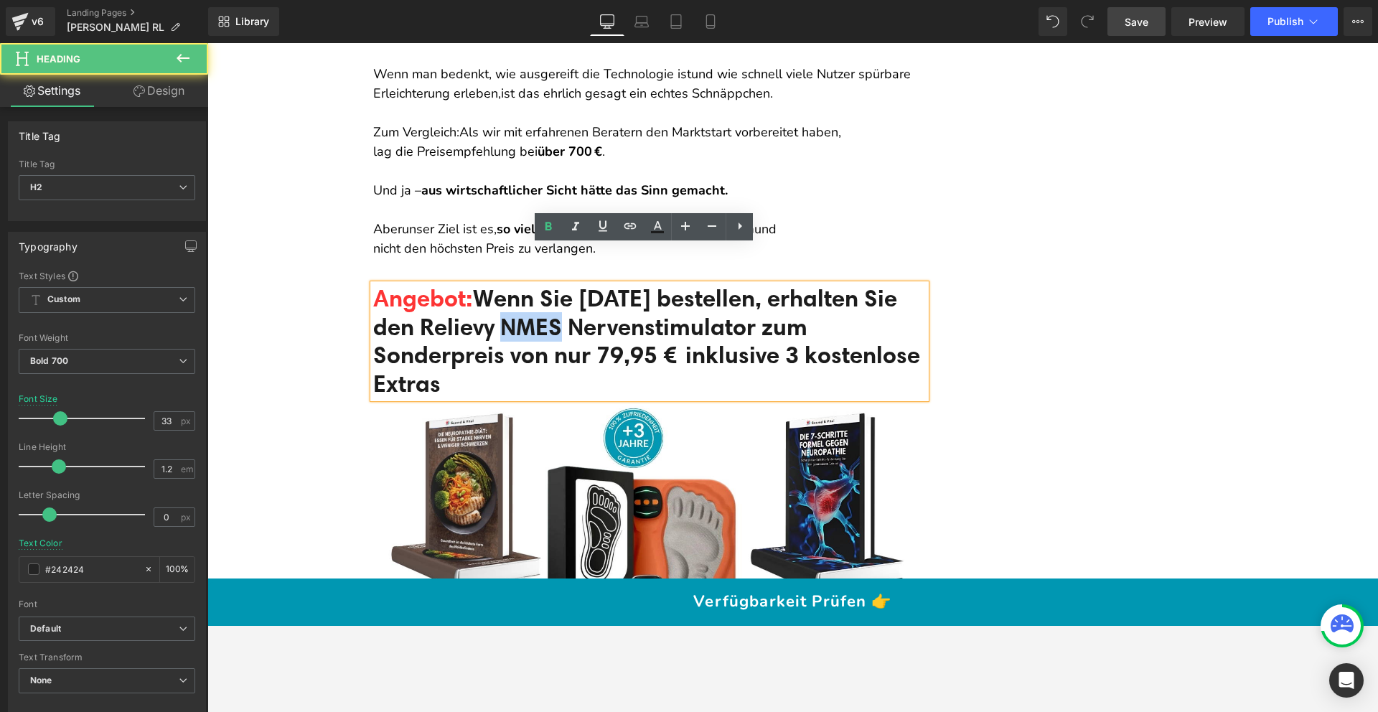
click at [529, 286] on span "Wenn Sie [DATE] bestellen, erhalten Sie den Relievy NMES Nervenstimulator zum S…" at bounding box center [646, 341] width 547 height 114
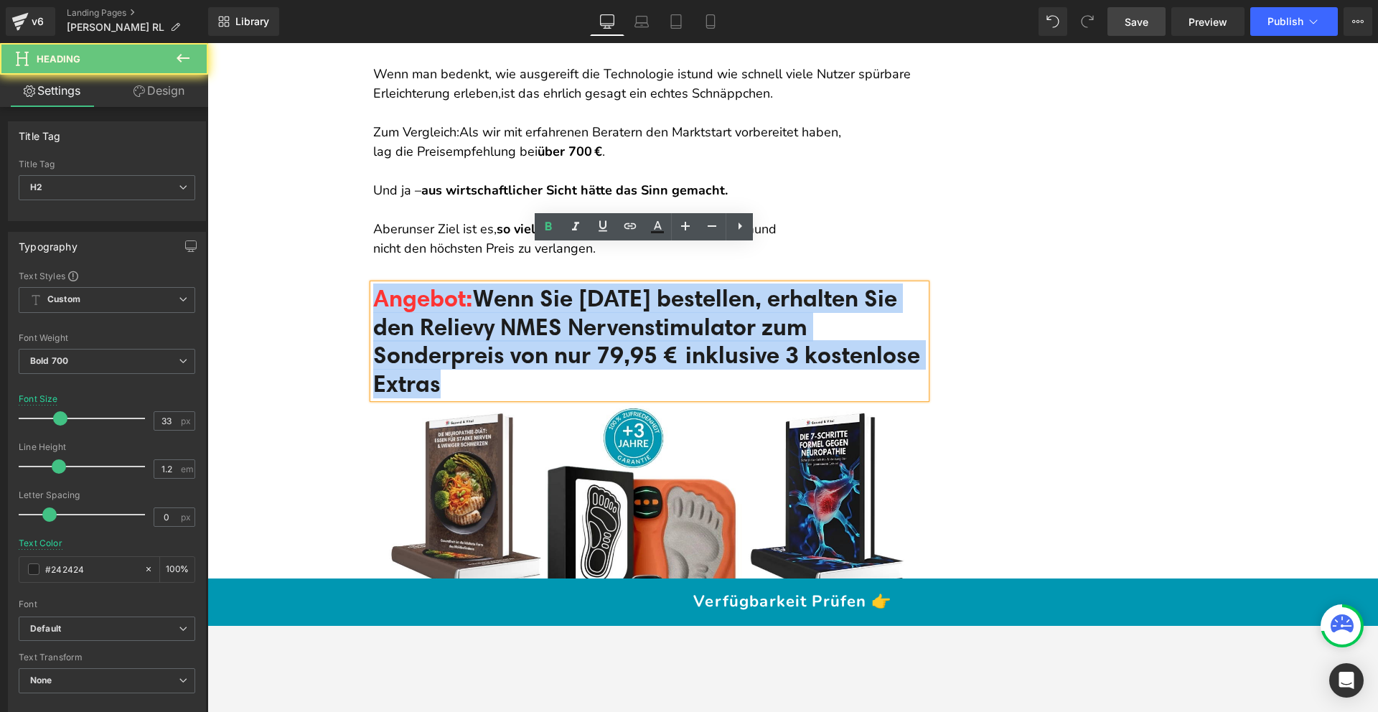
click at [529, 286] on span "Wenn Sie [DATE] bestellen, erhalten Sie den Relievy NMES Nervenstimulator zum S…" at bounding box center [646, 341] width 547 height 114
paste div
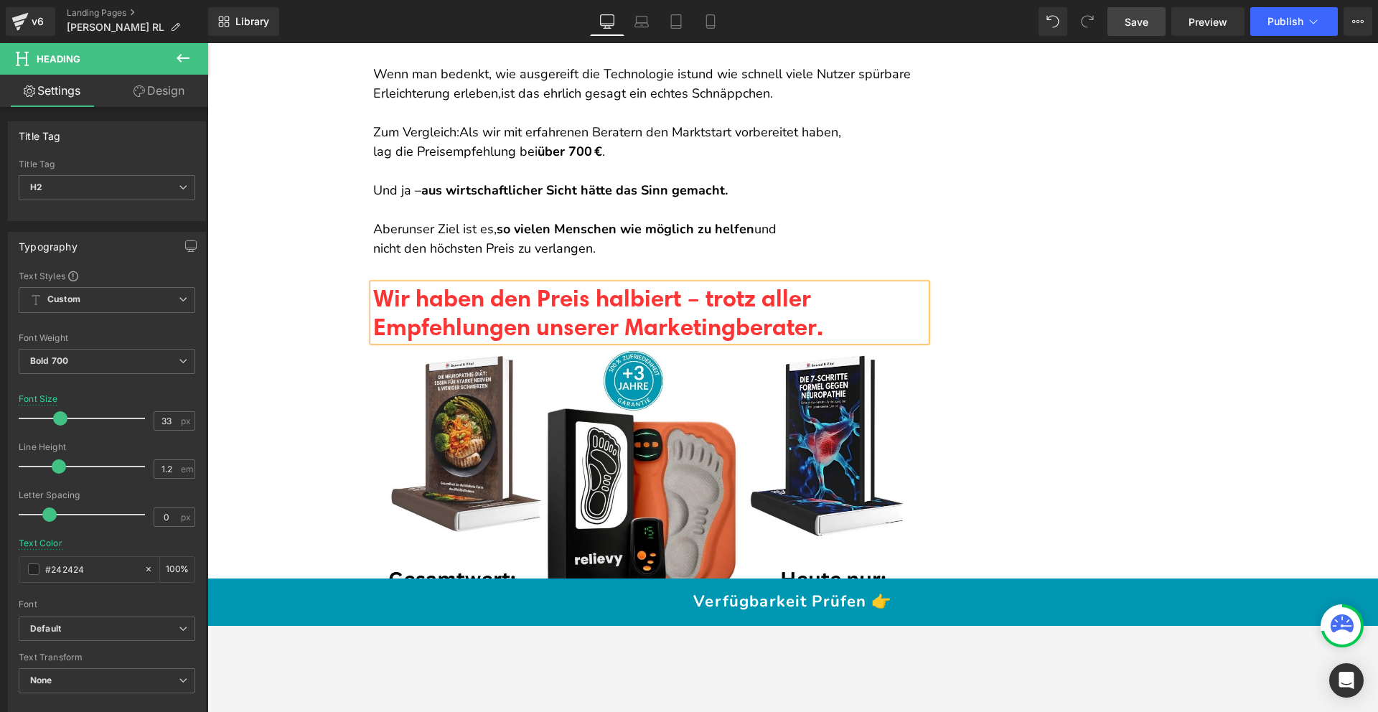
click at [530, 284] on span "Wir haben den Preis halbiert – trotz aller Empfehlungen unserer Marketingberate…" at bounding box center [598, 312] width 450 height 57
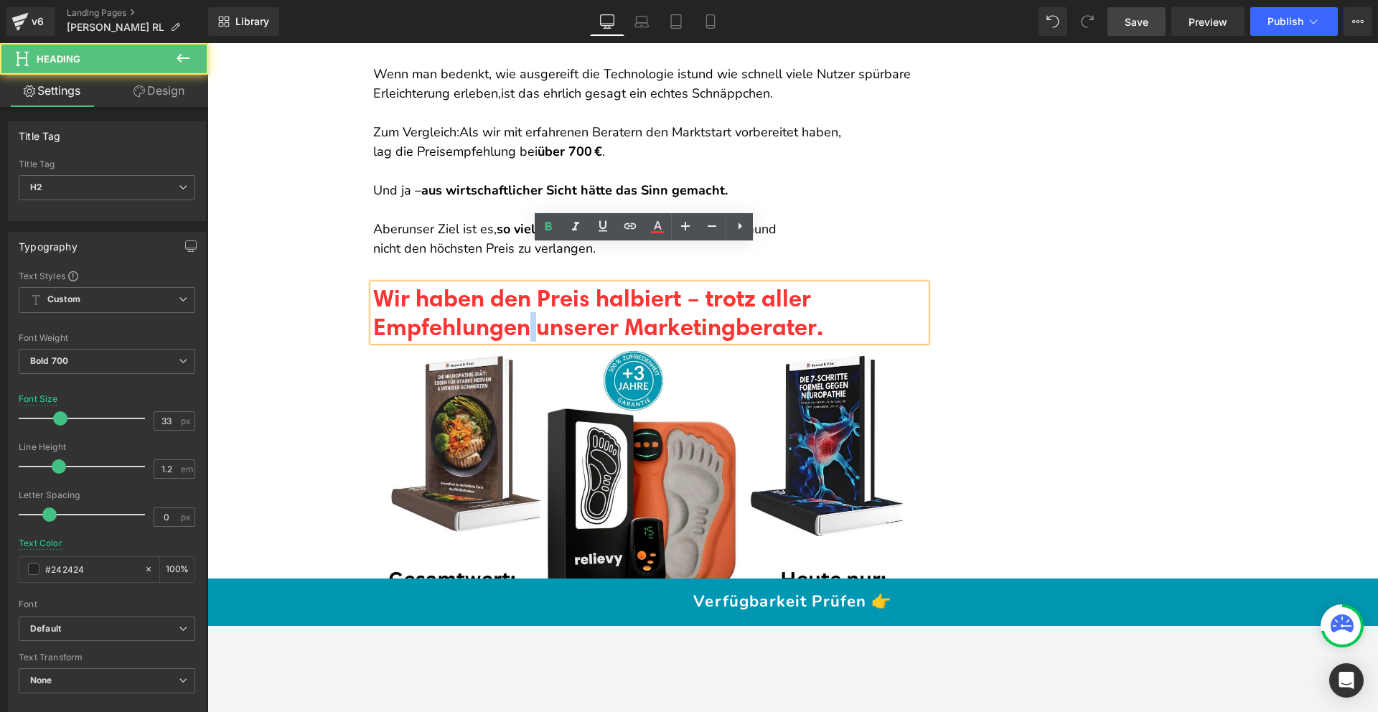
click at [530, 284] on span "Wir haben den Preis halbiert – trotz aller Empfehlungen unserer Marketingberate…" at bounding box center [598, 312] width 450 height 57
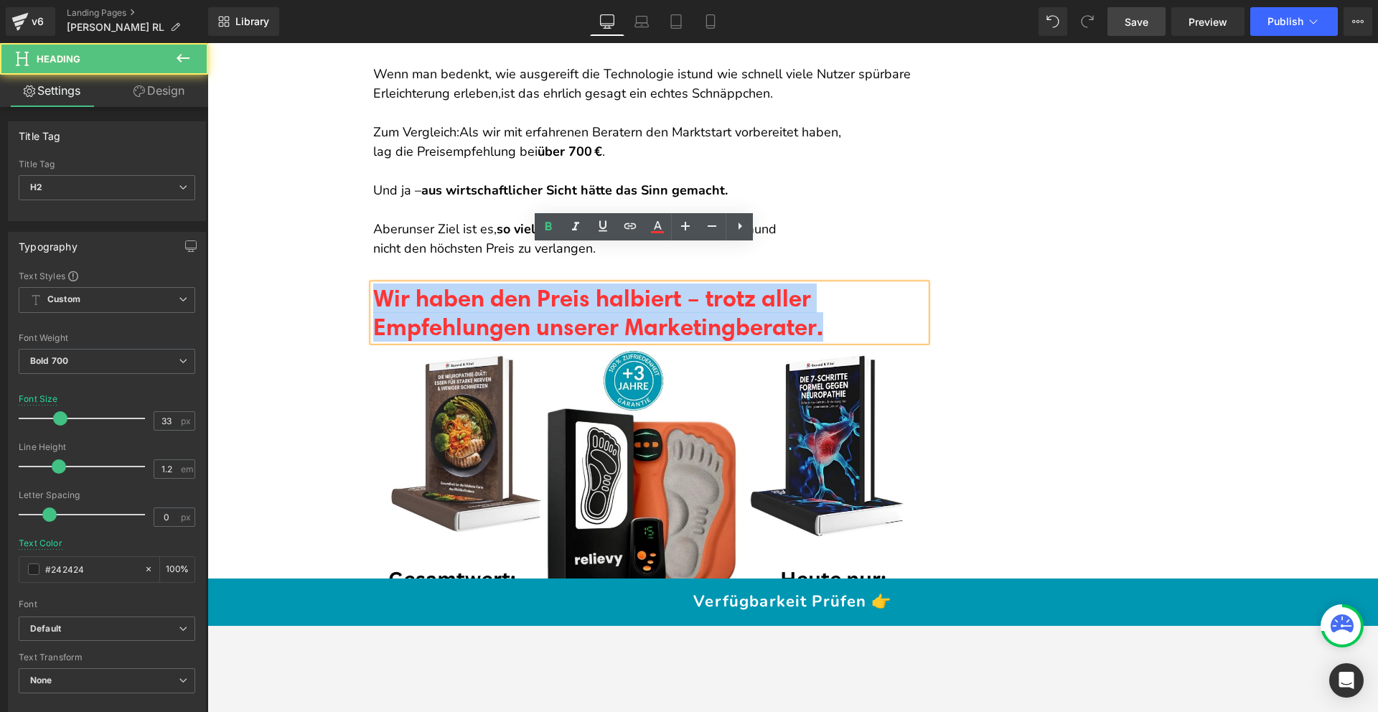
click at [530, 284] on span "Wir haben den Preis halbiert – trotz aller Empfehlungen unserer Marketingberate…" at bounding box center [598, 312] width 450 height 57
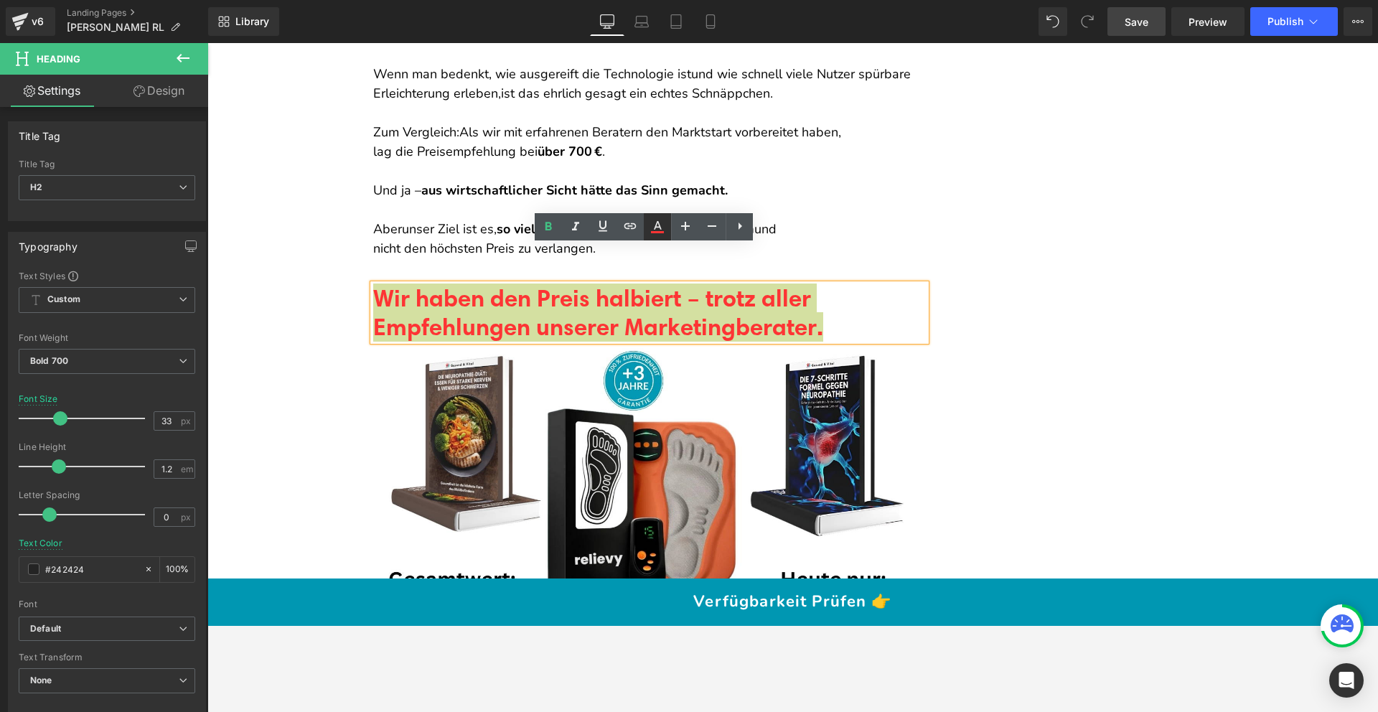
type input "#fd3434"
type input "100"
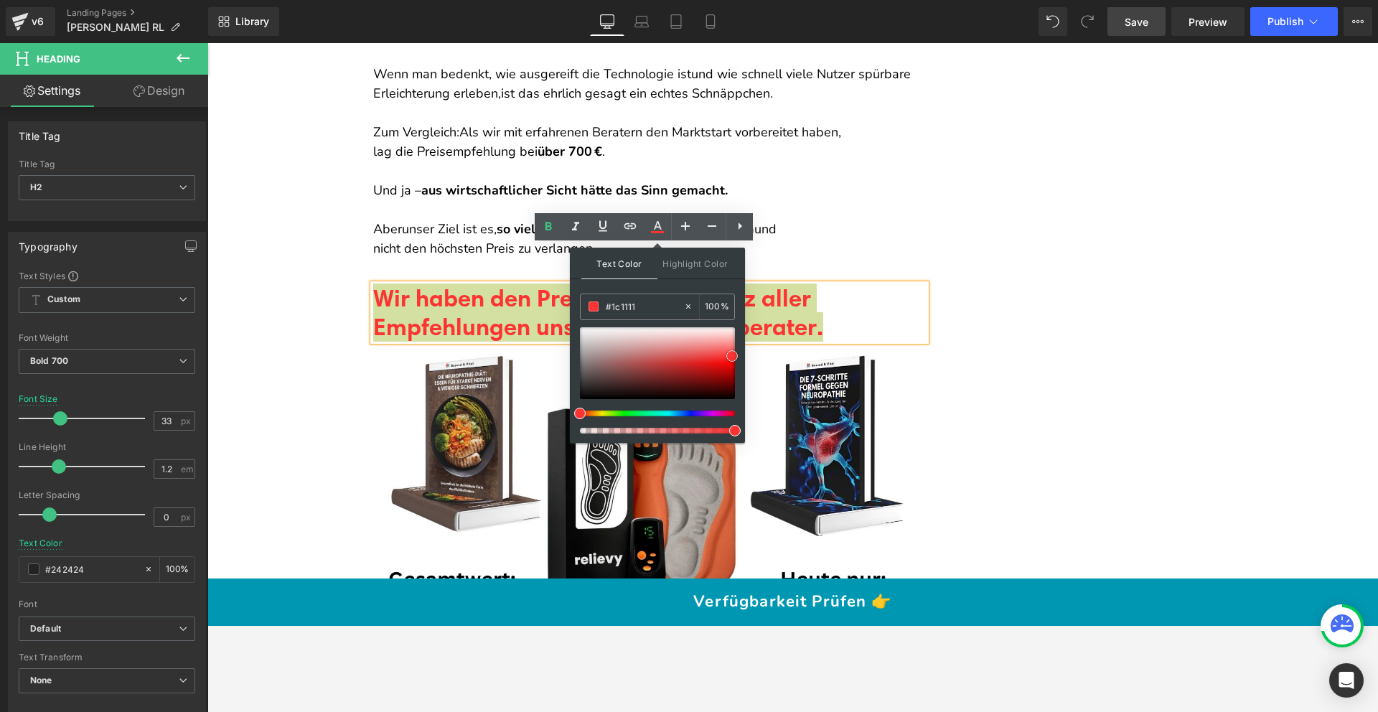
type input "#0b0909"
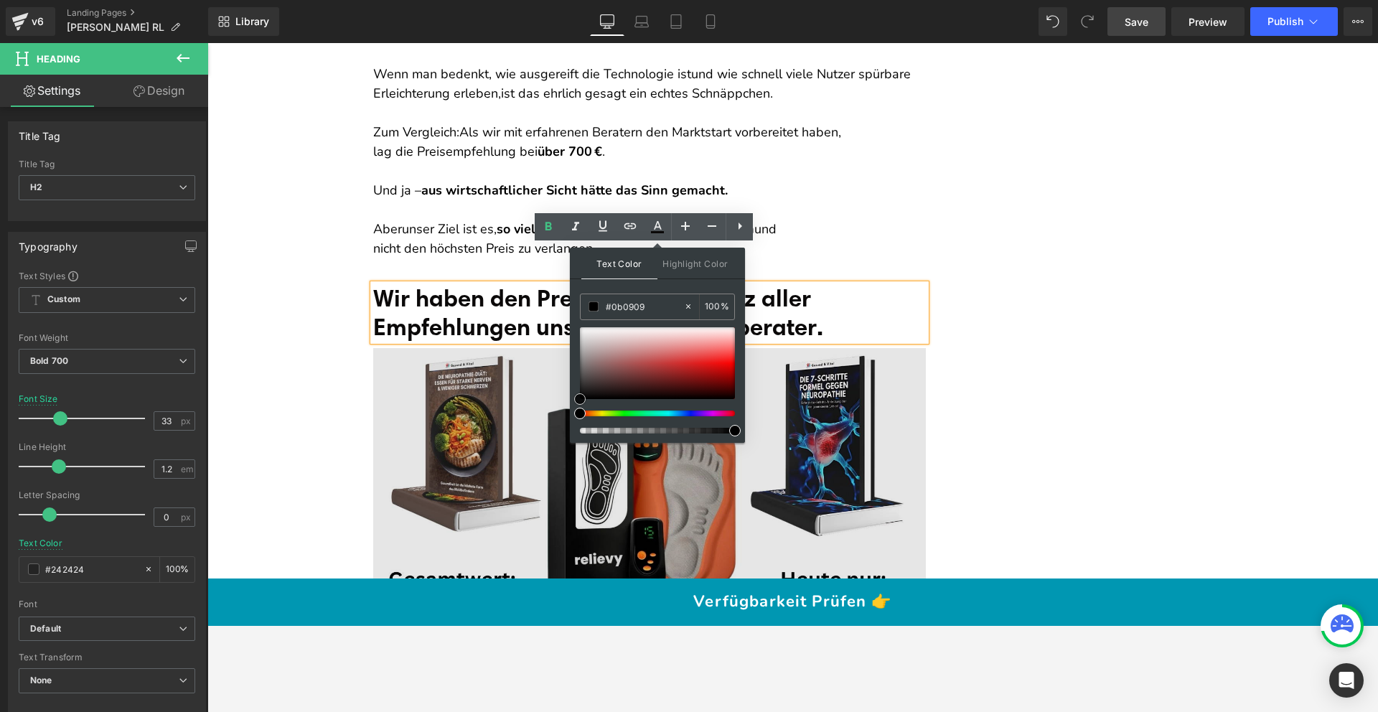
drag, startPoint x: 813, startPoint y: 436, endPoint x: 519, endPoint y: 408, distance: 294.9
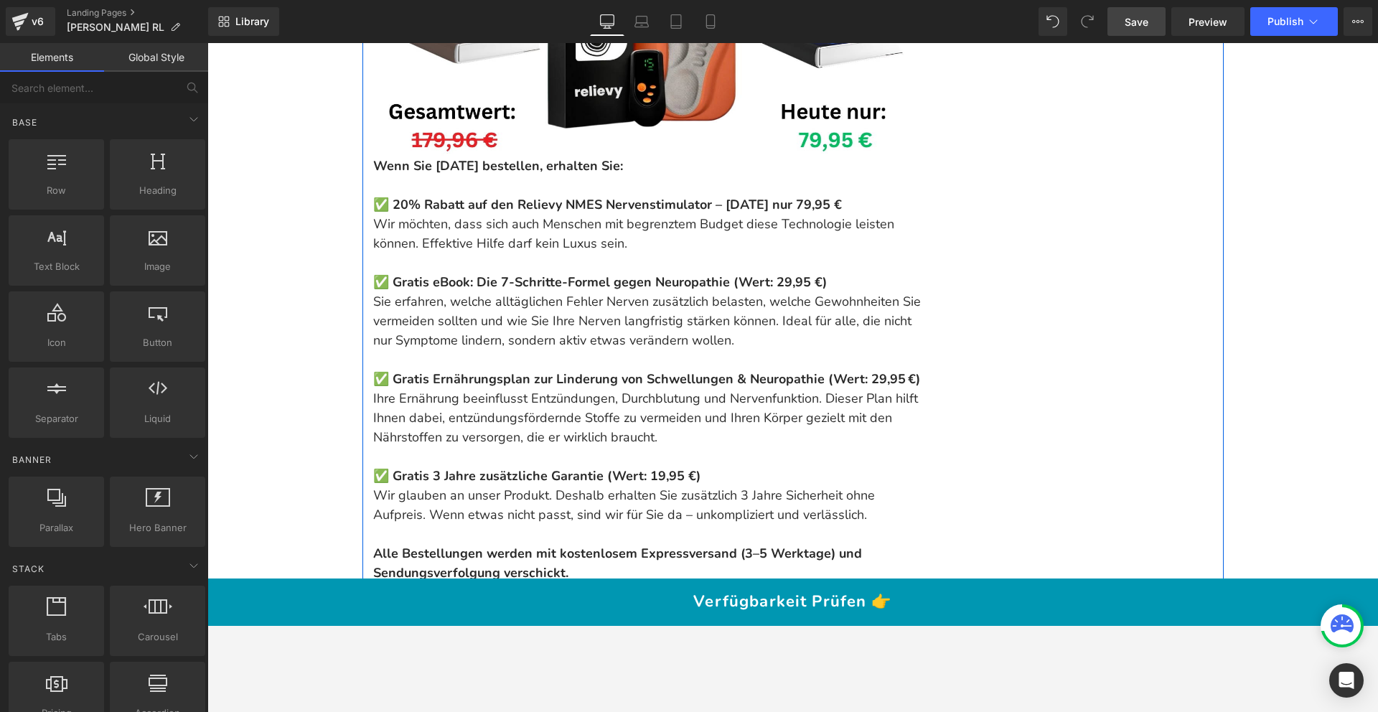
scroll to position [15938, 0]
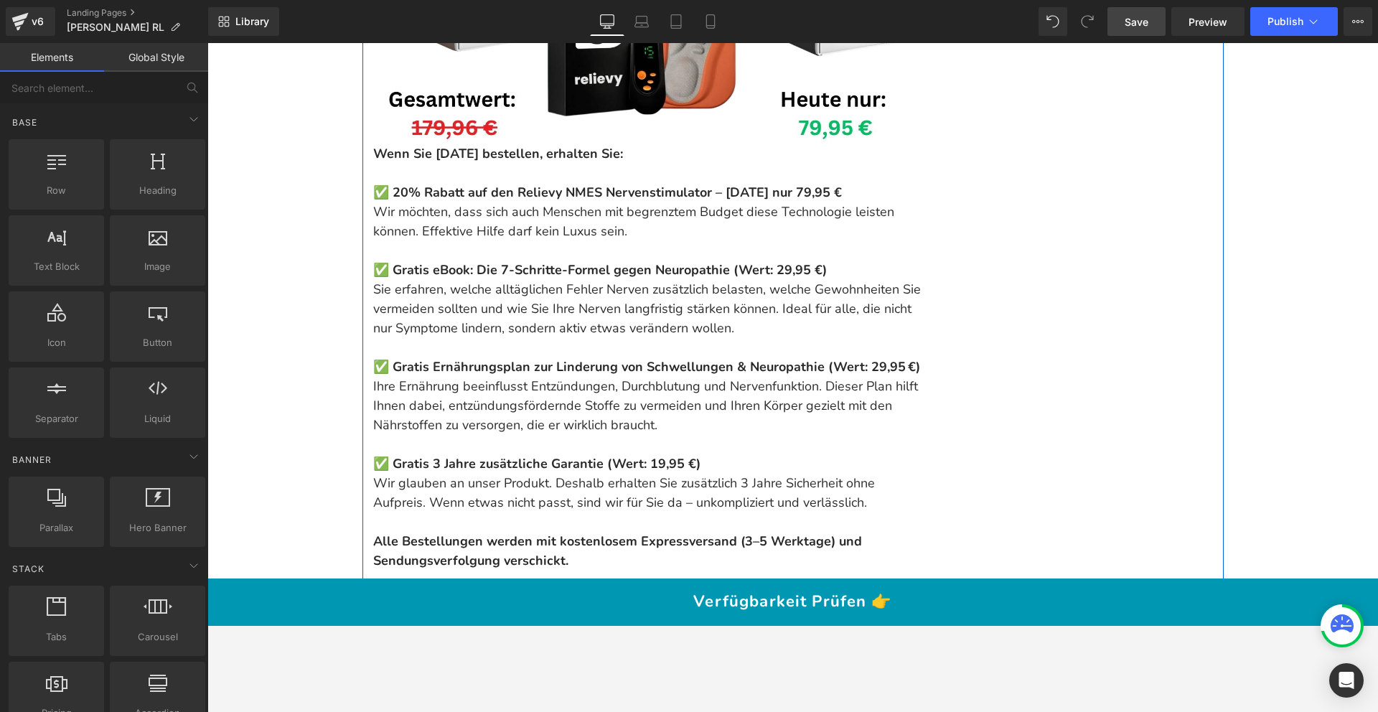
click at [528, 338] on p at bounding box center [649, 347] width 553 height 19
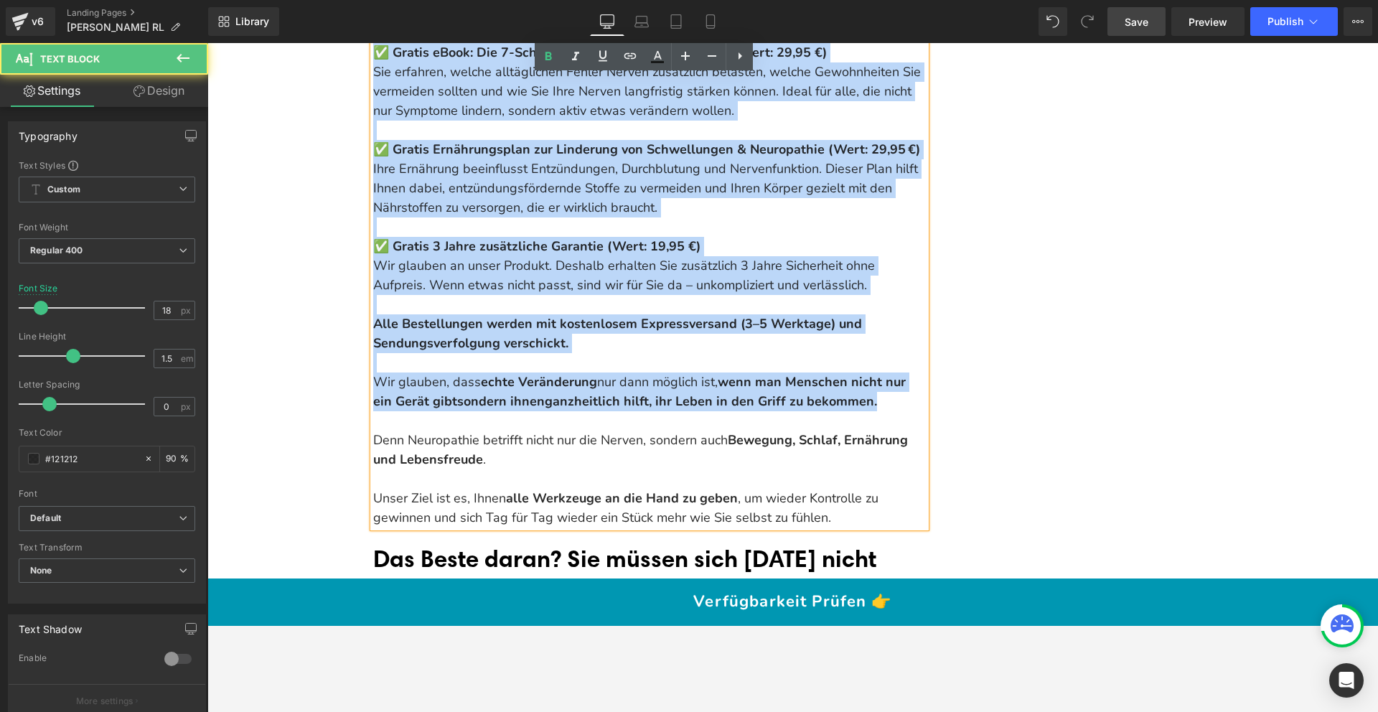
scroll to position [16156, 0]
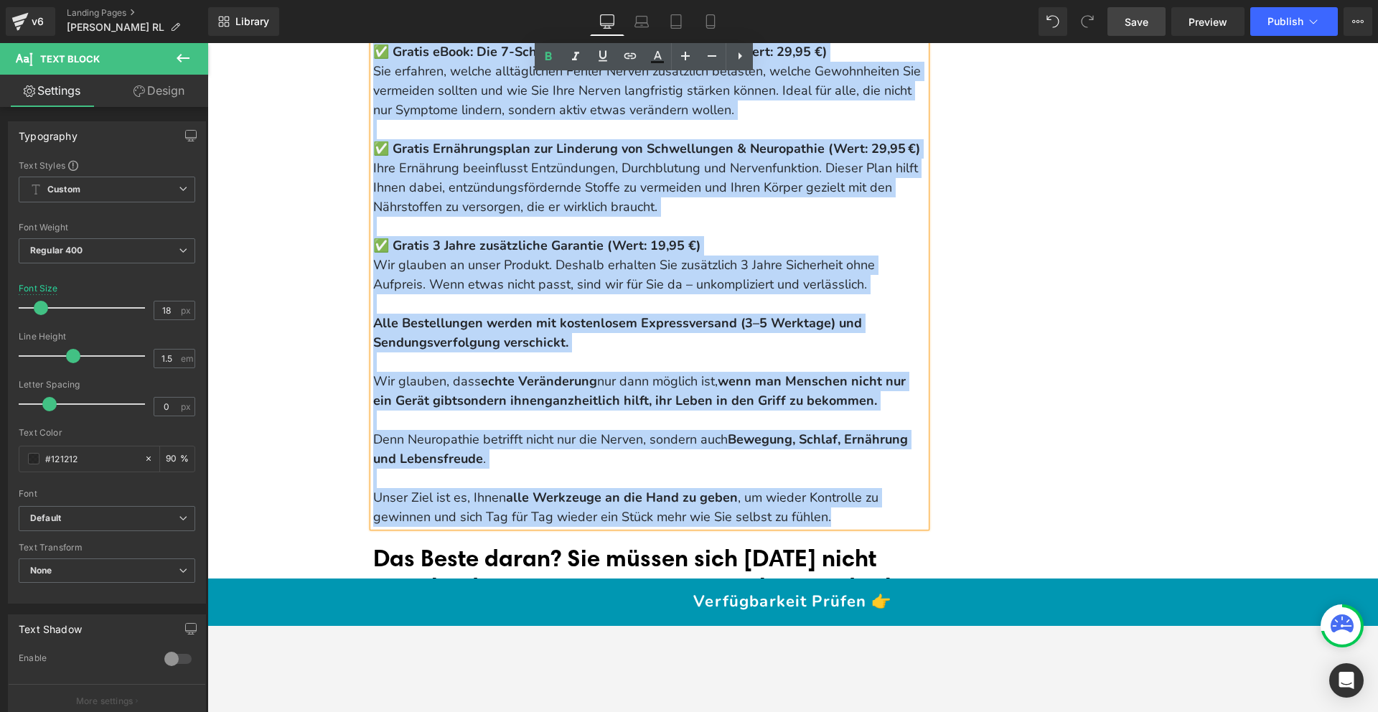
drag, startPoint x: 368, startPoint y: 113, endPoint x: 848, endPoint y: 477, distance: 602.9
click at [848, 477] on div "Wenn Sie heute bestellen, erhalten Sie: ✅ 20% Rabatt auf den Relievy NMES Nerve…" at bounding box center [649, 226] width 553 height 601
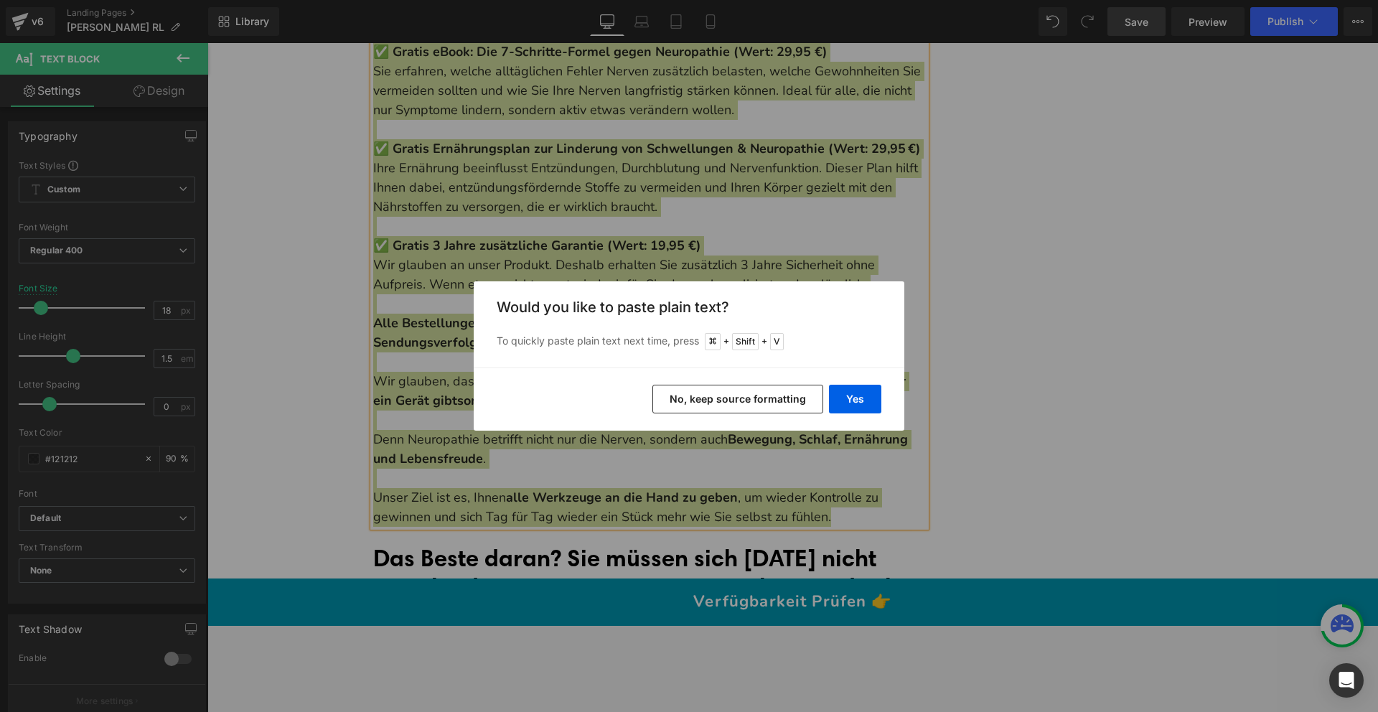
click at [764, 393] on button "No, keep source formatting" at bounding box center [737, 399] width 171 height 29
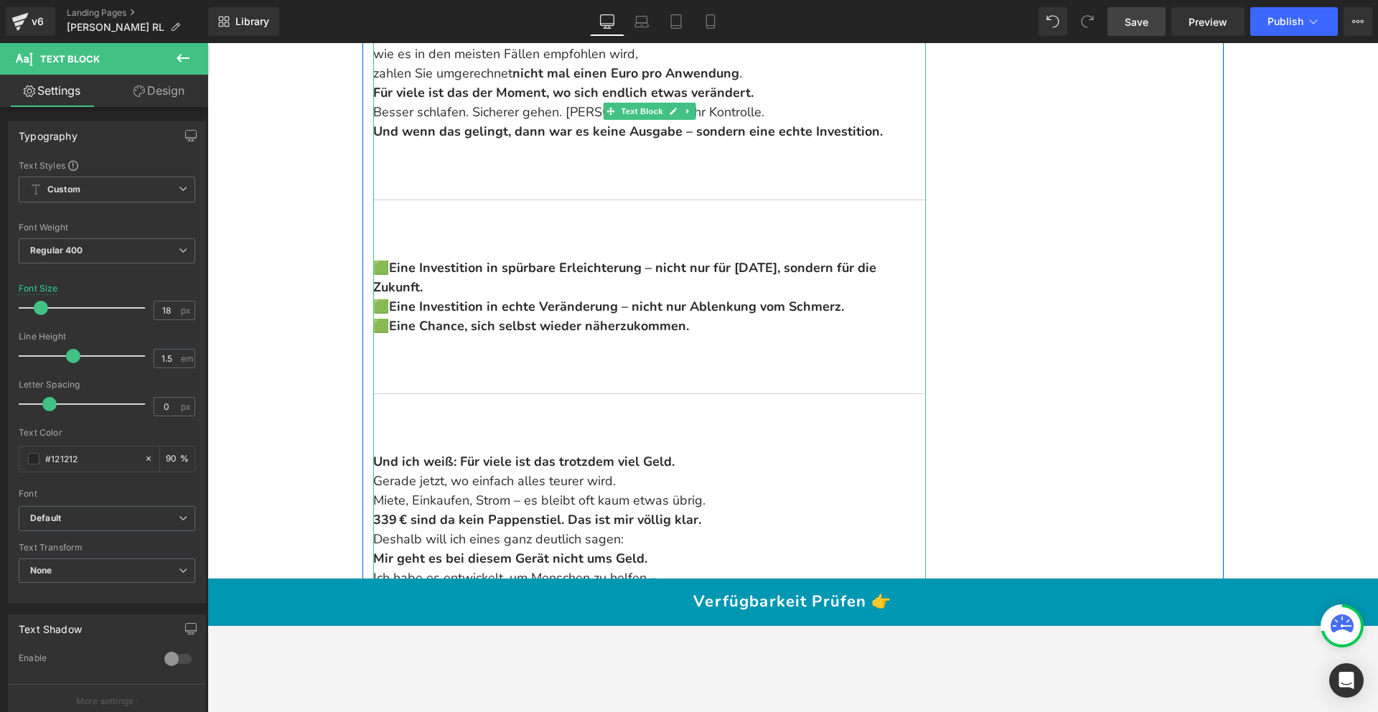
scroll to position [16134, 0]
click at [589, 362] on div "Und wenn man bedenkt, was dieses Gerät leisten kann – nämlich tief im Nervengew…" at bounding box center [649, 316] width 553 height 736
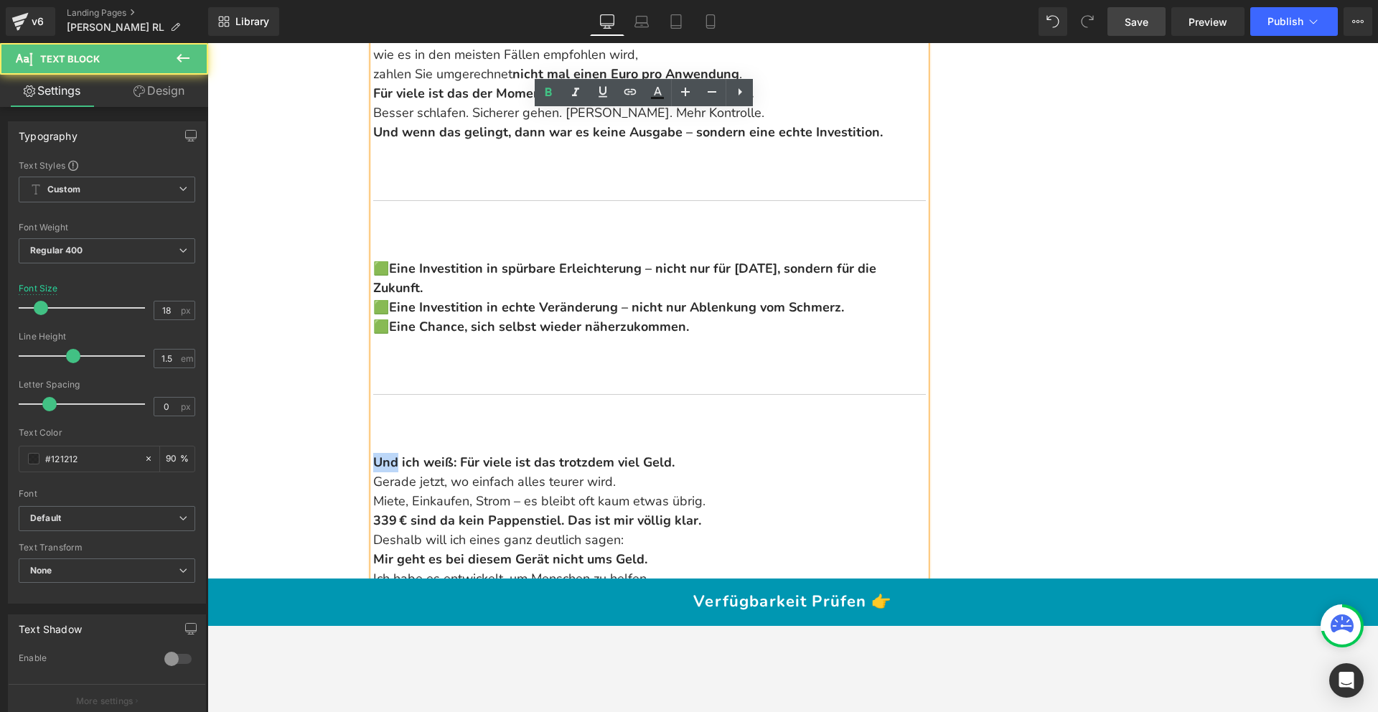
click at [589, 362] on div "Und wenn man bedenkt, was dieses Gerät leisten kann – nämlich tief im Nervengew…" at bounding box center [649, 316] width 553 height 736
click at [401, 404] on div "Und wenn man bedenkt, was dieses Gerät leisten kann – nämlich tief im Nervengew…" at bounding box center [649, 316] width 553 height 736
click at [373, 454] on strong "Und ich weiß: Für viele ist das trotzdem viel Geld." at bounding box center [523, 462] width 301 height 17
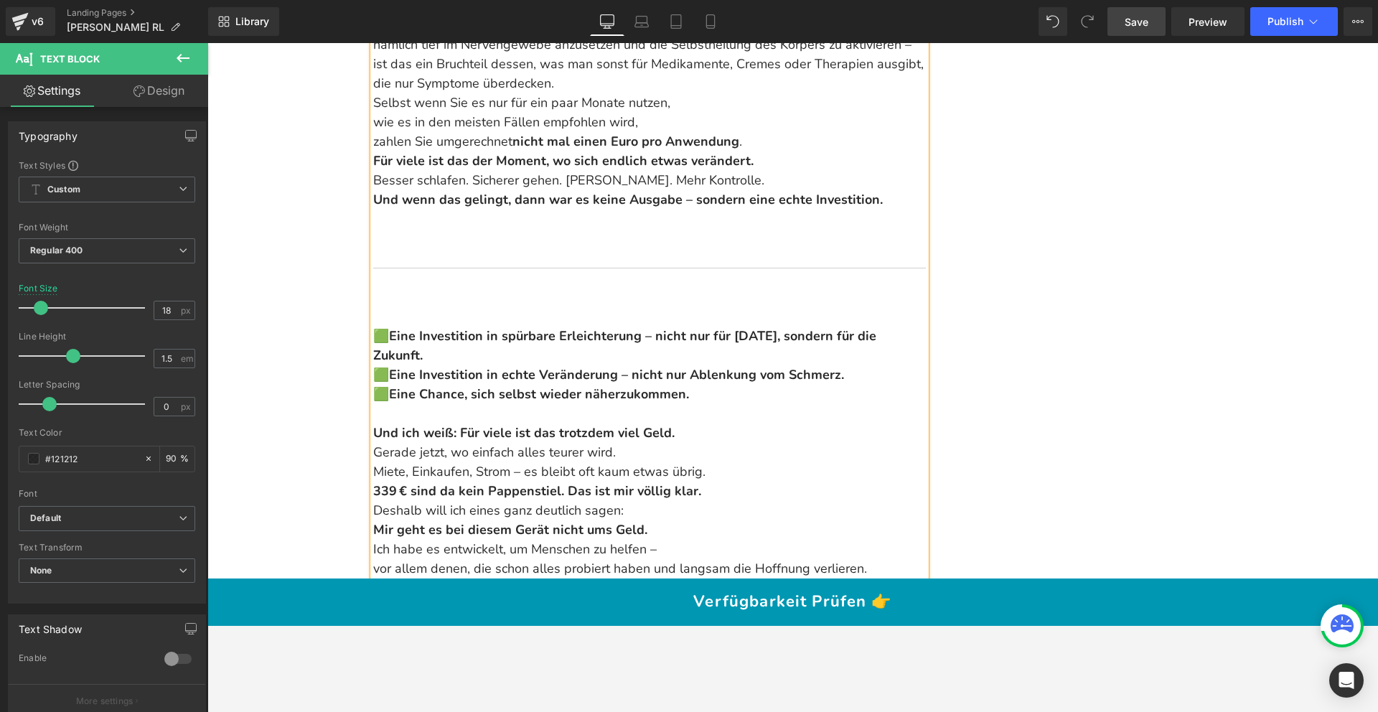
scroll to position [16004, 0]
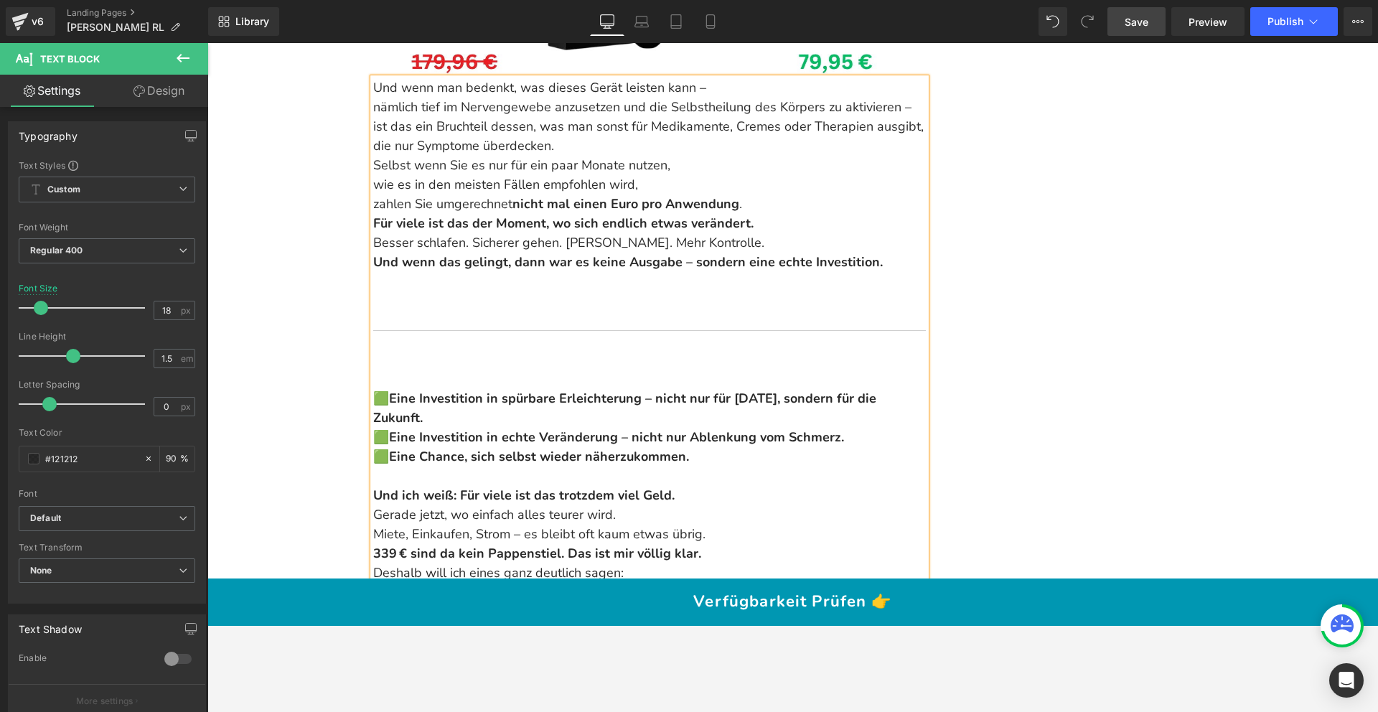
click at [416, 301] on div "Und wenn man bedenkt, was dieses Gerät leisten kann – nämlich tief im Nervengew…" at bounding box center [649, 398] width 553 height 640
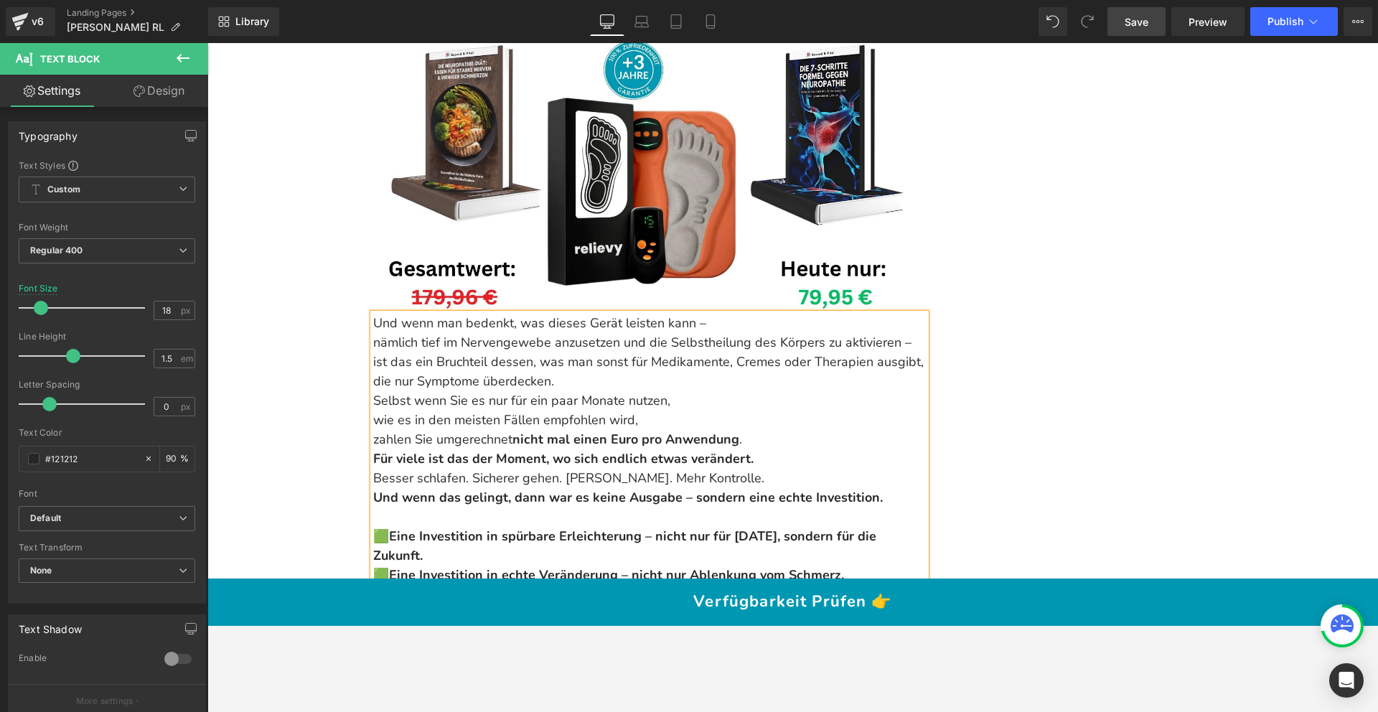
scroll to position [15768, 0]
click at [373, 314] on p "Und wenn man bedenkt, was dieses Gerät leisten kann – nämlich tief im Nervengew…" at bounding box center [649, 353] width 553 height 78
click at [373, 323] on div "Und wenn man bedenkt, was dieses Gerät leisten kann – nämlich tief im Nervengew…" at bounding box center [649, 585] width 553 height 543
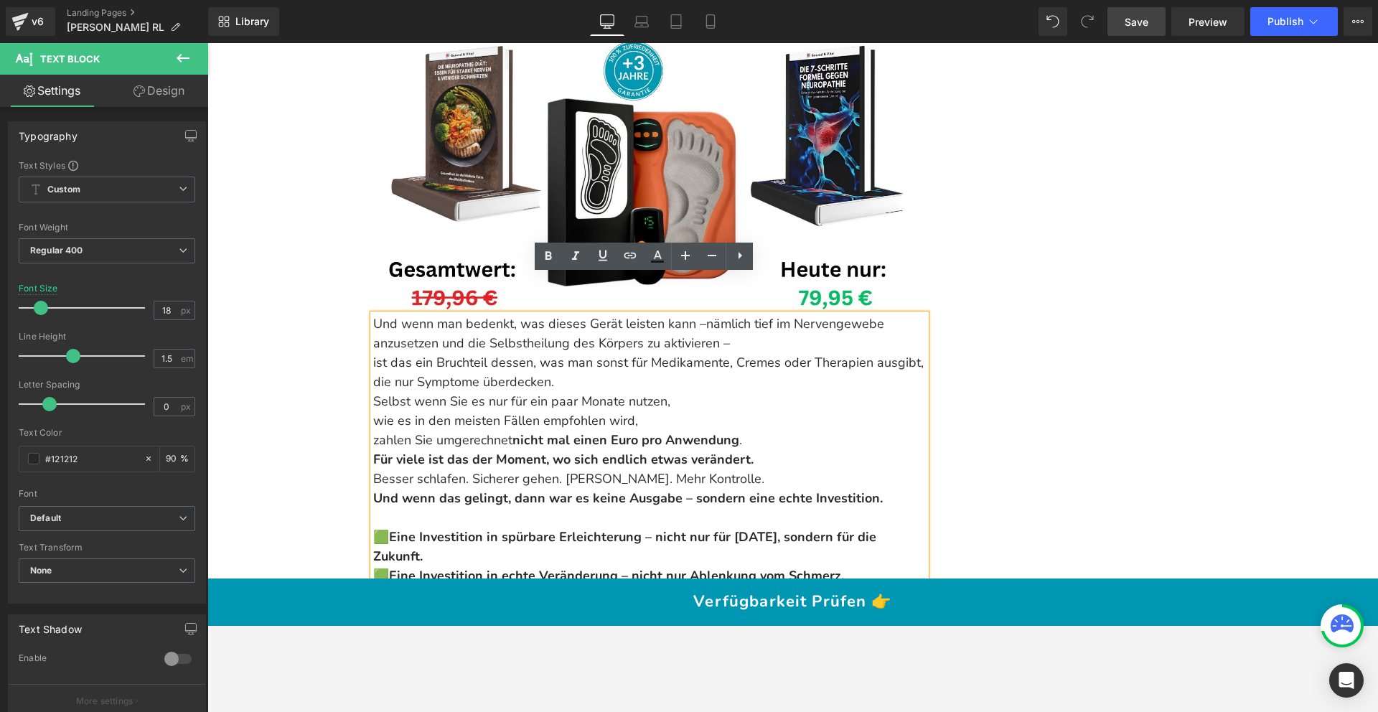
click at [373, 322] on p "Und wenn man bedenkt, was dieses Gerät leisten kann – nämlich tief im Nervengew…" at bounding box center [649, 353] width 553 height 78
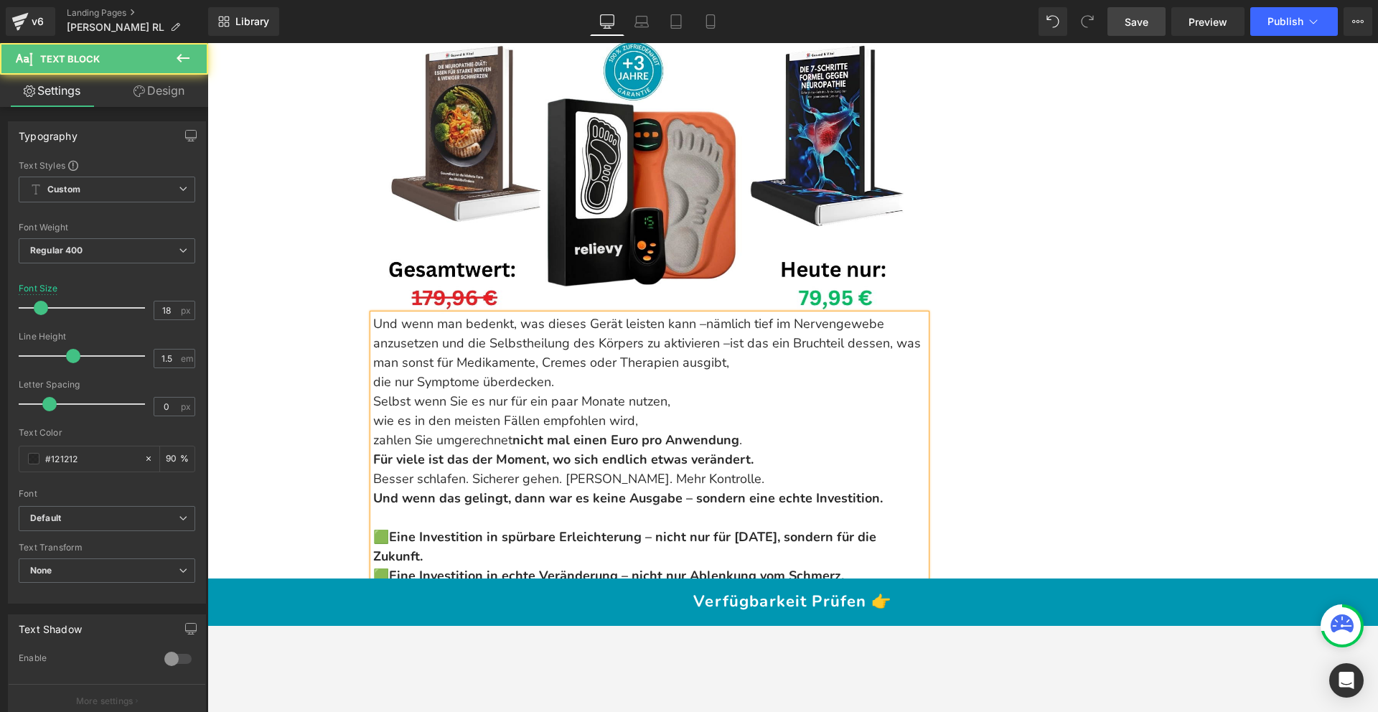
click at [373, 342] on p "Und wenn man bedenkt, was dieses Gerät leisten kann – nämlich tief im Nervengew…" at bounding box center [649, 353] width 553 height 78
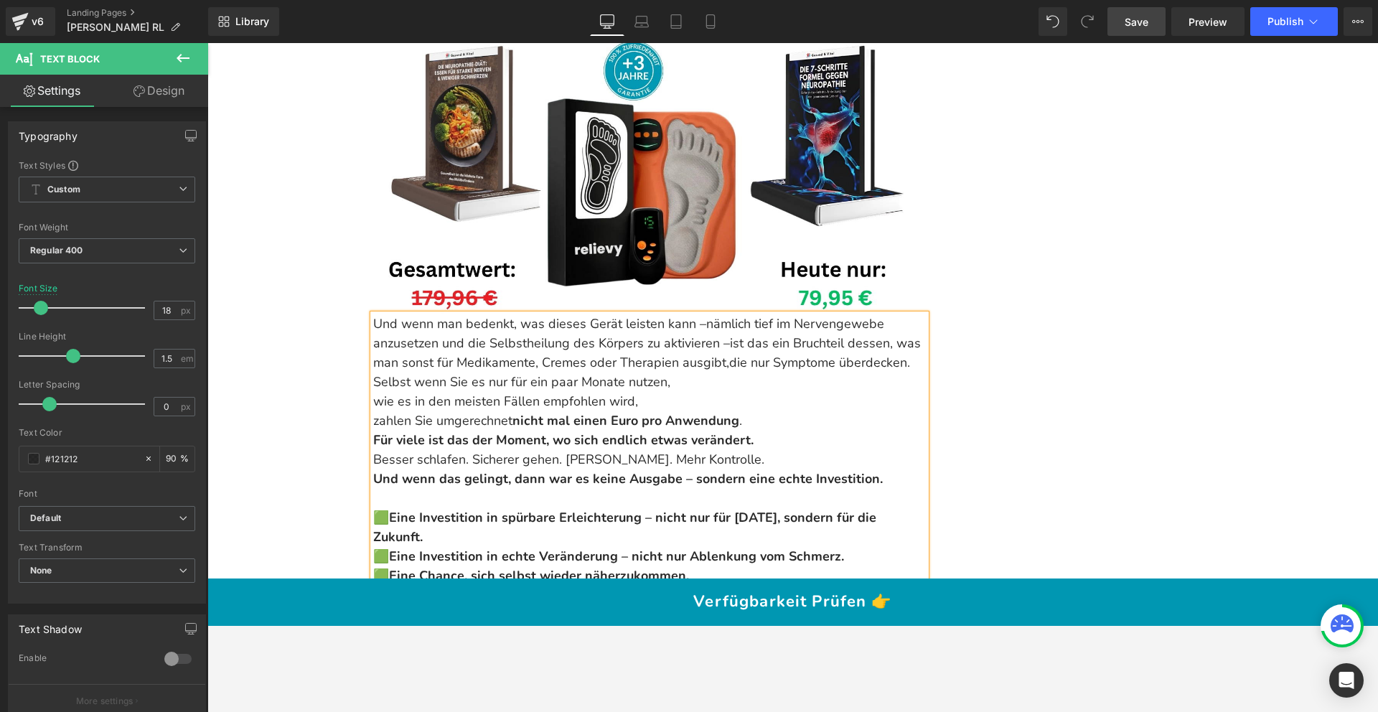
click at [910, 327] on p "Und wenn man bedenkt, was dieses Gerät leisten kann – nämlich tief im Nervengew…" at bounding box center [649, 343] width 553 height 58
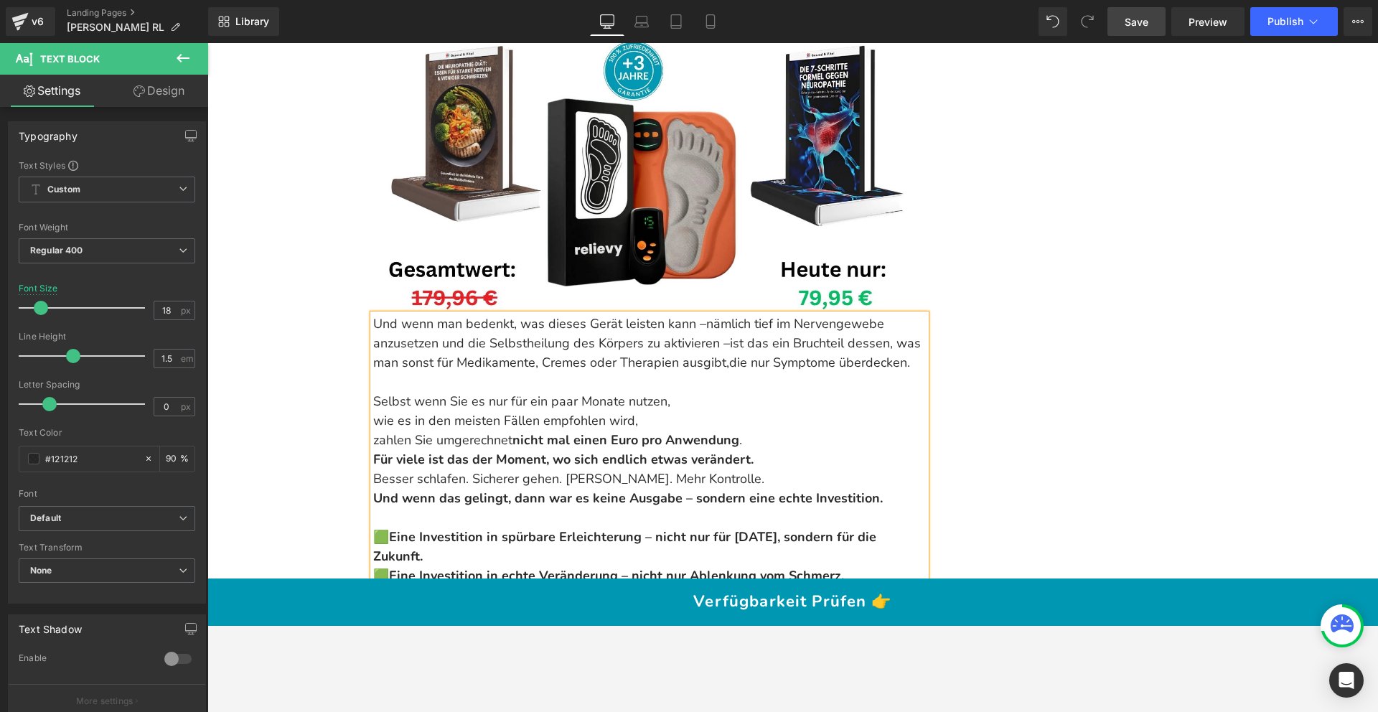
click at [373, 392] on p "Selbst wenn Sie es nur für ein paar Monate nutzen, wie es in den meisten Fällen…" at bounding box center [649, 421] width 553 height 58
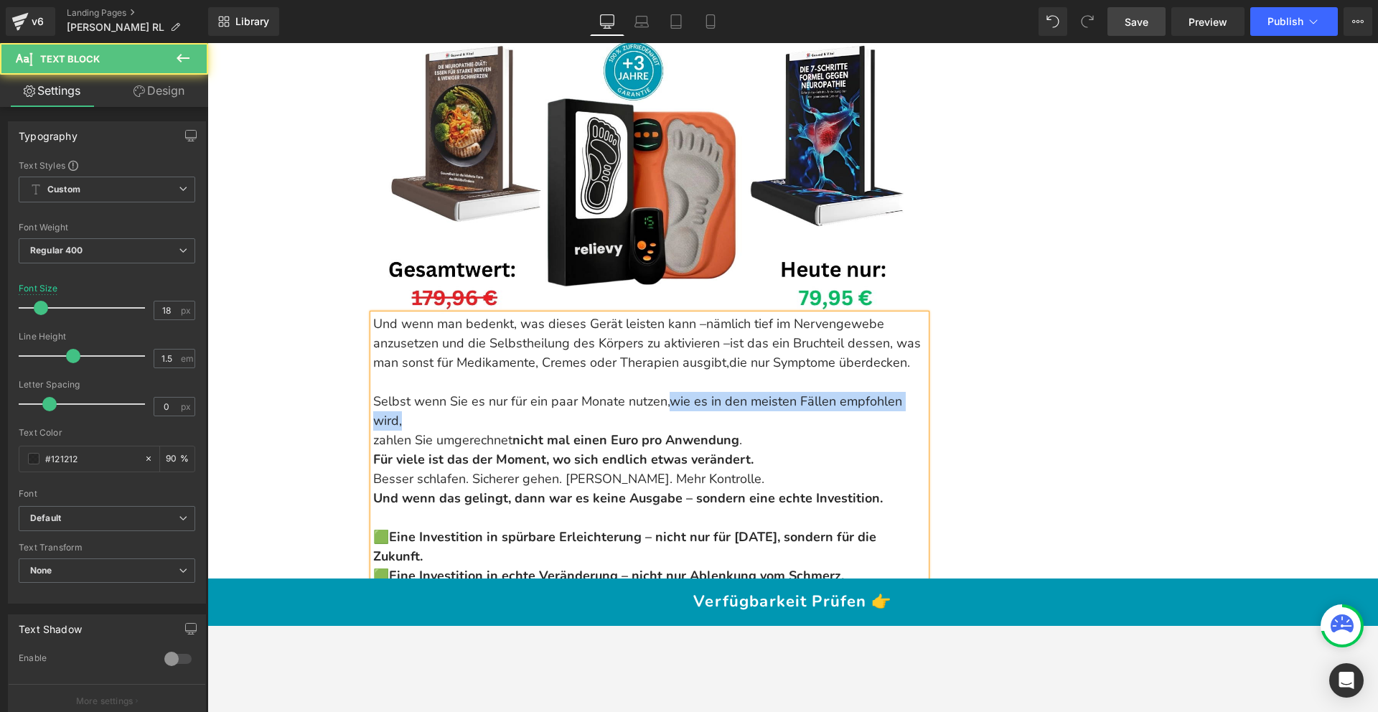
drag, startPoint x: 668, startPoint y: 366, endPoint x: 632, endPoint y: 379, distance: 37.5
click at [632, 392] on p "Selbst wenn Sie es nur für ein paar Monate nutzen, wie es in den meisten Fällen…" at bounding box center [649, 421] width 553 height 58
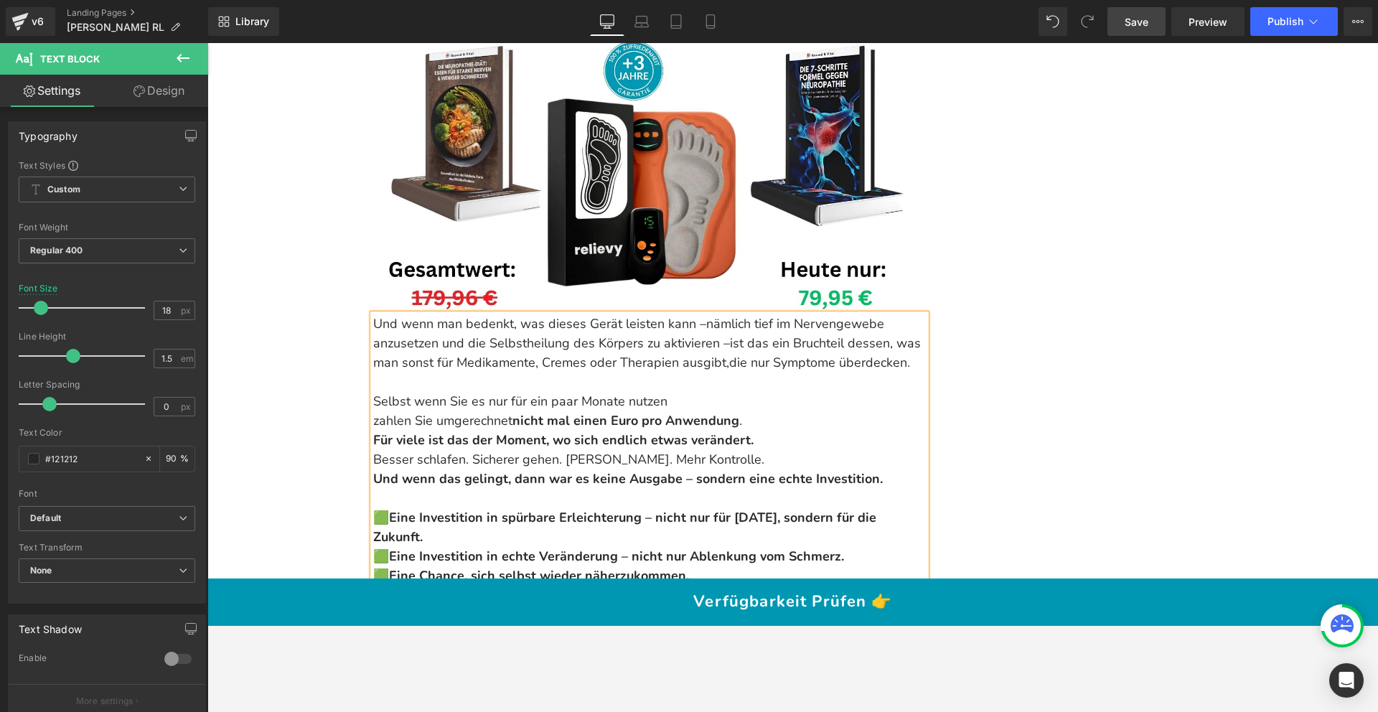
click at [373, 392] on p "Selbst wenn Sie es nur für ein paar Monate nutzen zahlen Sie umgerechnet nicht …" at bounding box center [649, 411] width 553 height 39
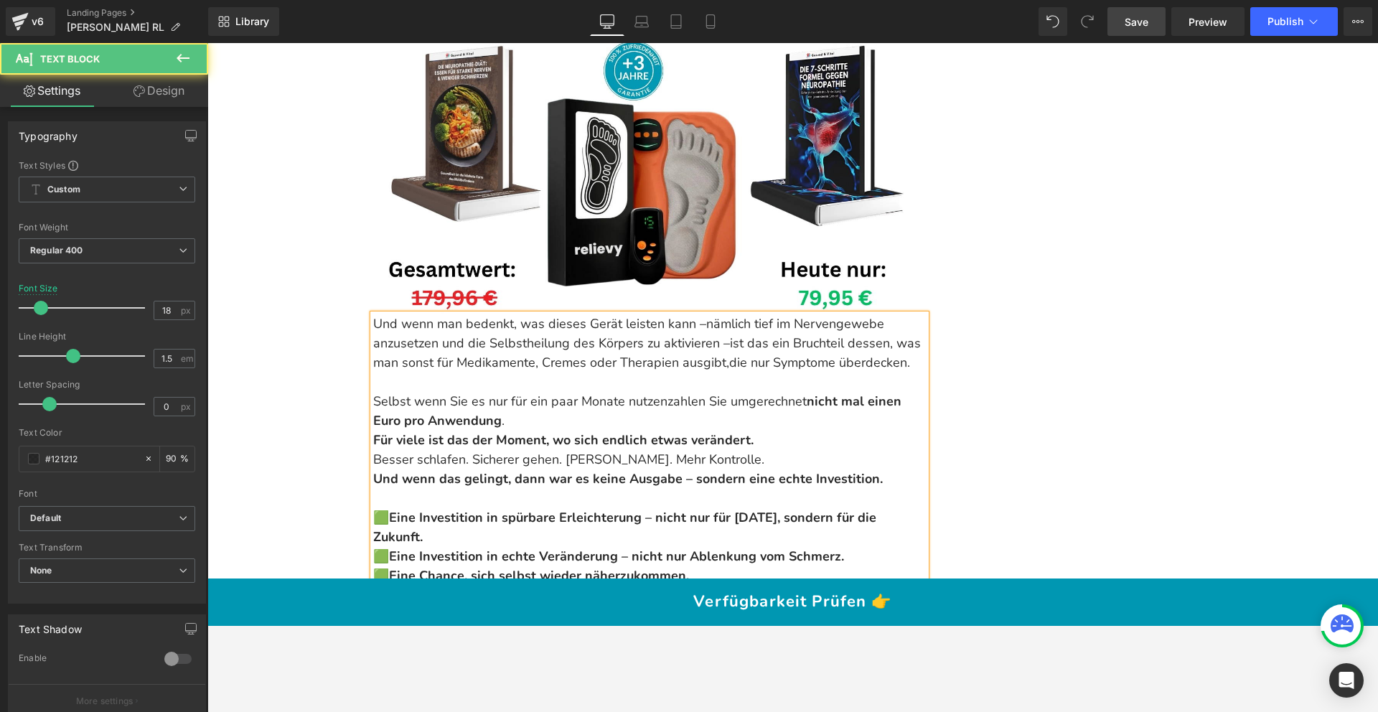
click at [520, 392] on p "Selbst wenn Sie es nur für ein paar Monate nutzen zahlen Sie umgerechnet nicht …" at bounding box center [649, 411] width 553 height 39
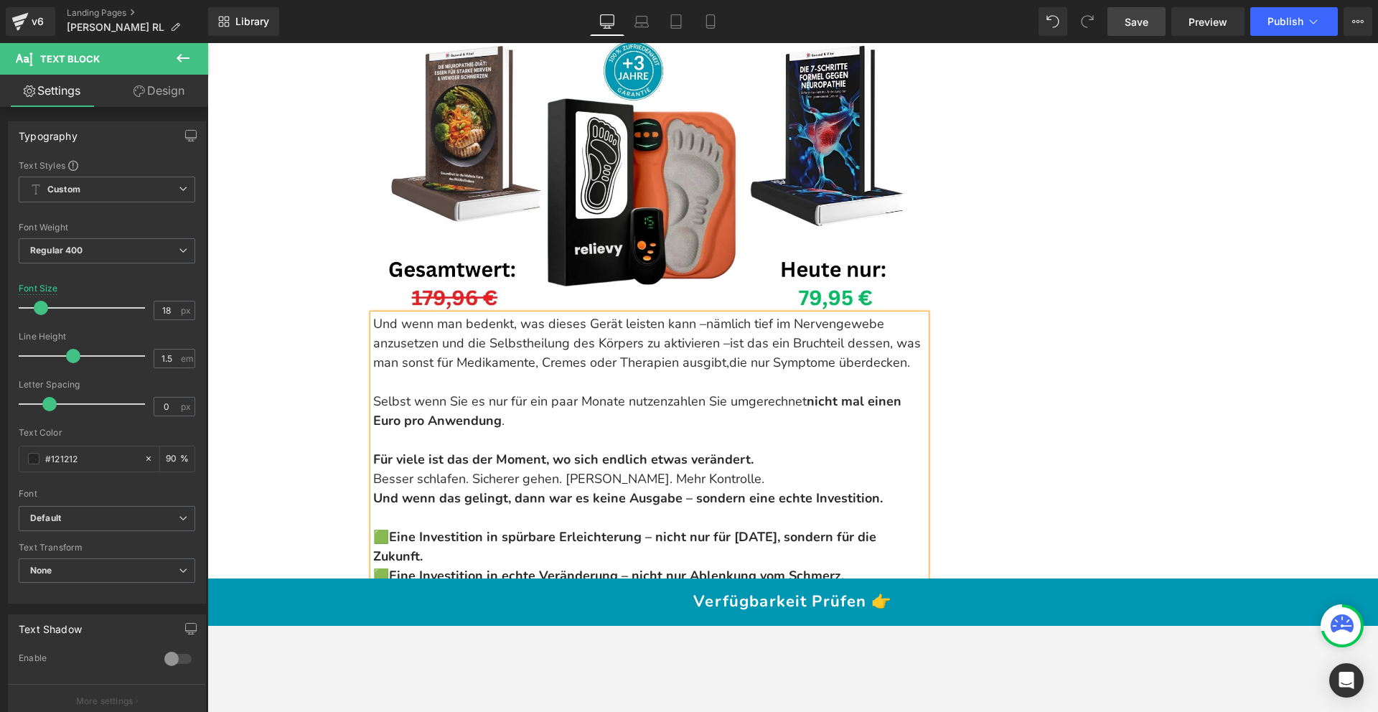
click at [773, 450] on p "Für viele ist das der Moment, wo sich endlich etwas verändert. Besser schlafen.…" at bounding box center [649, 469] width 553 height 39
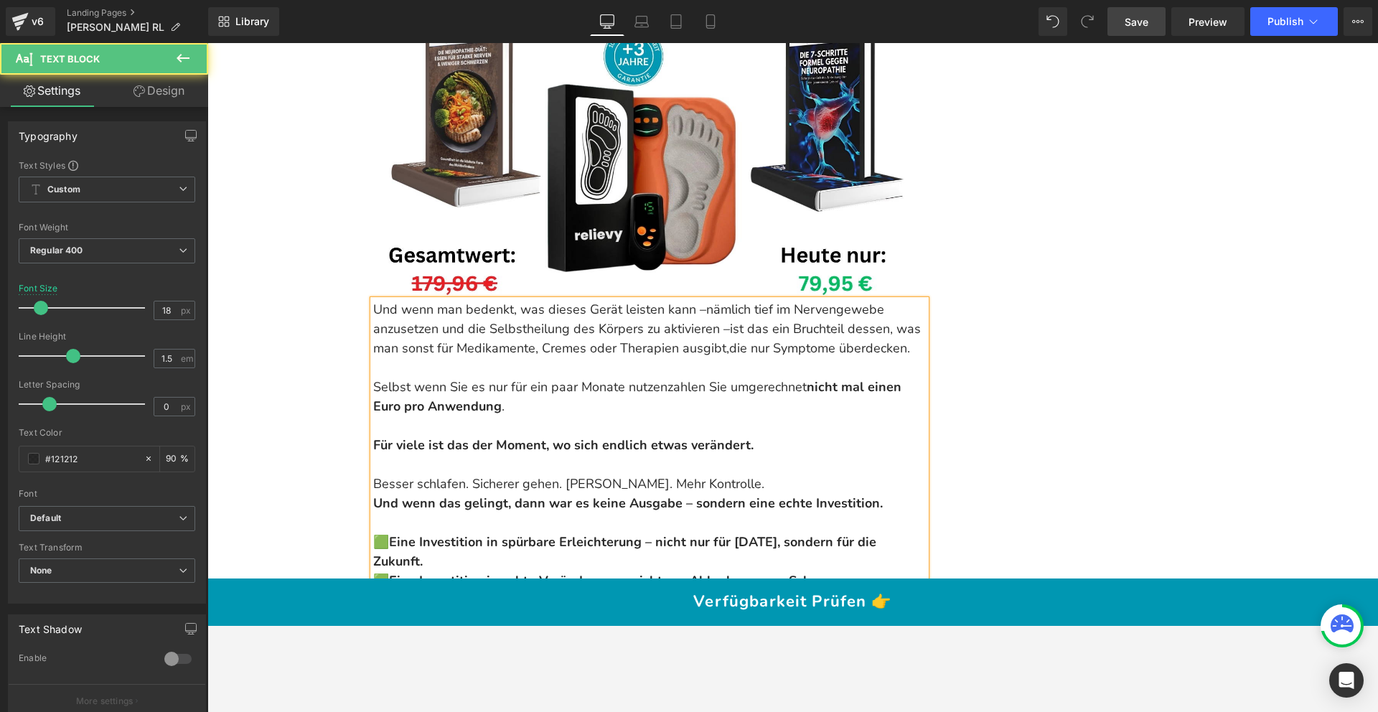
scroll to position [15783, 0]
click at [759, 455] on p "Besser schlafen. Sicherer gehen. Weniger Kribbeln. Mehr Kontrolle." at bounding box center [649, 474] width 553 height 39
click at [767, 455] on p "Besser schlafen. Sicherer gehen. Weniger Kribbeln. Mehr Kontrolle." at bounding box center [649, 474] width 553 height 39
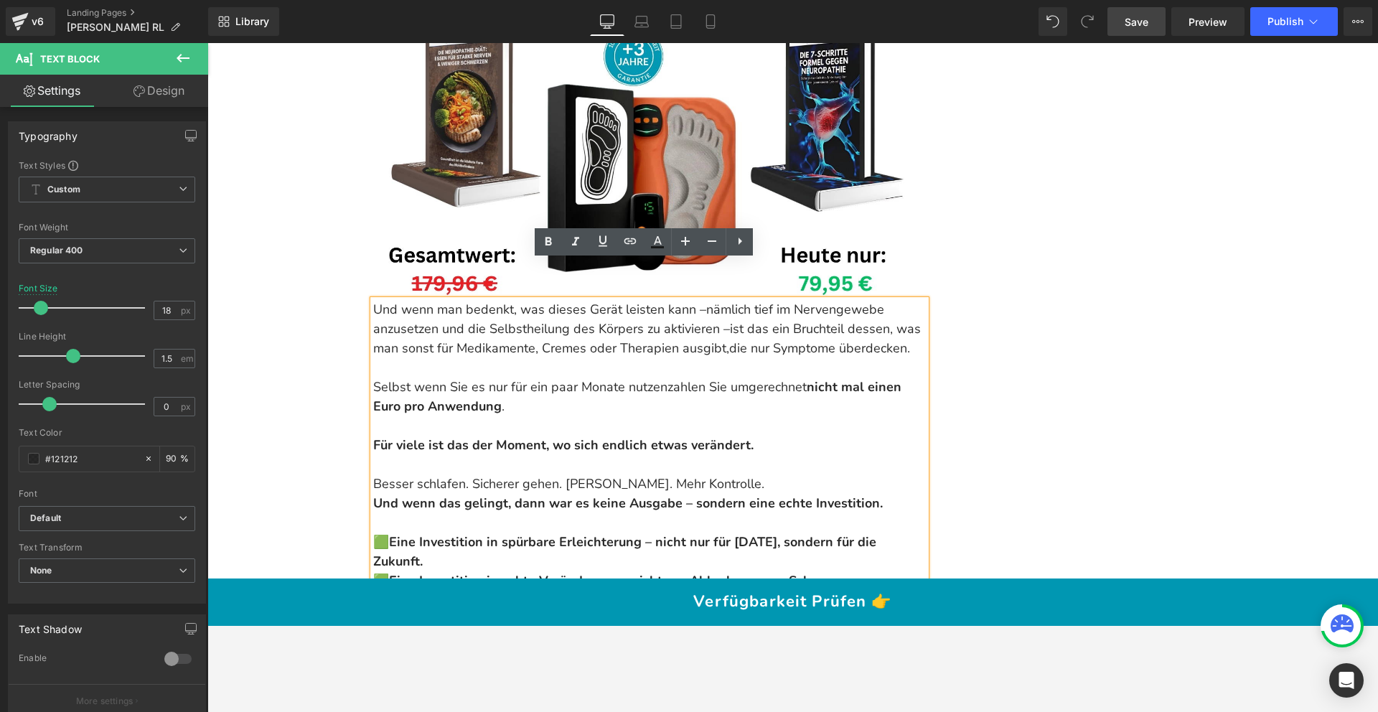
click at [764, 455] on p "Besser schlafen. Sicherer gehen. Weniger Kribbeln. Mehr Kontrolle." at bounding box center [649, 474] width 553 height 39
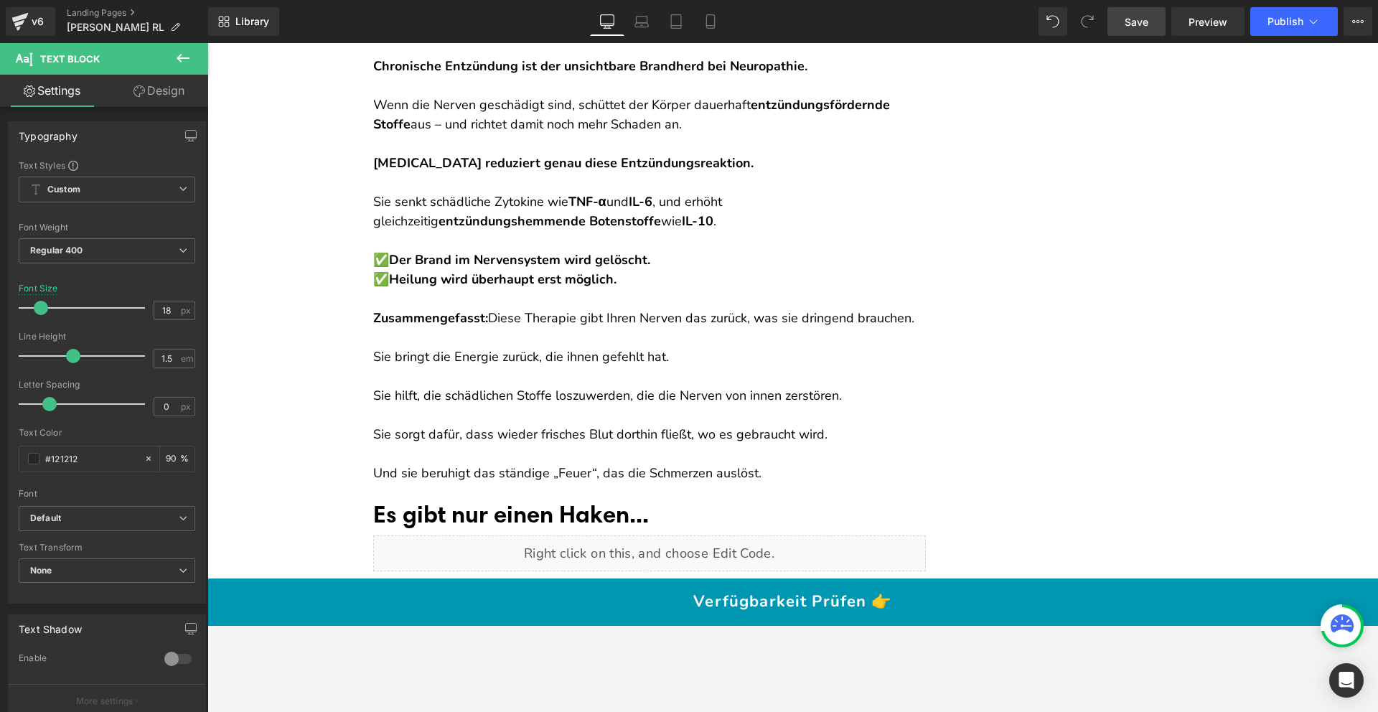
scroll to position [7290, 0]
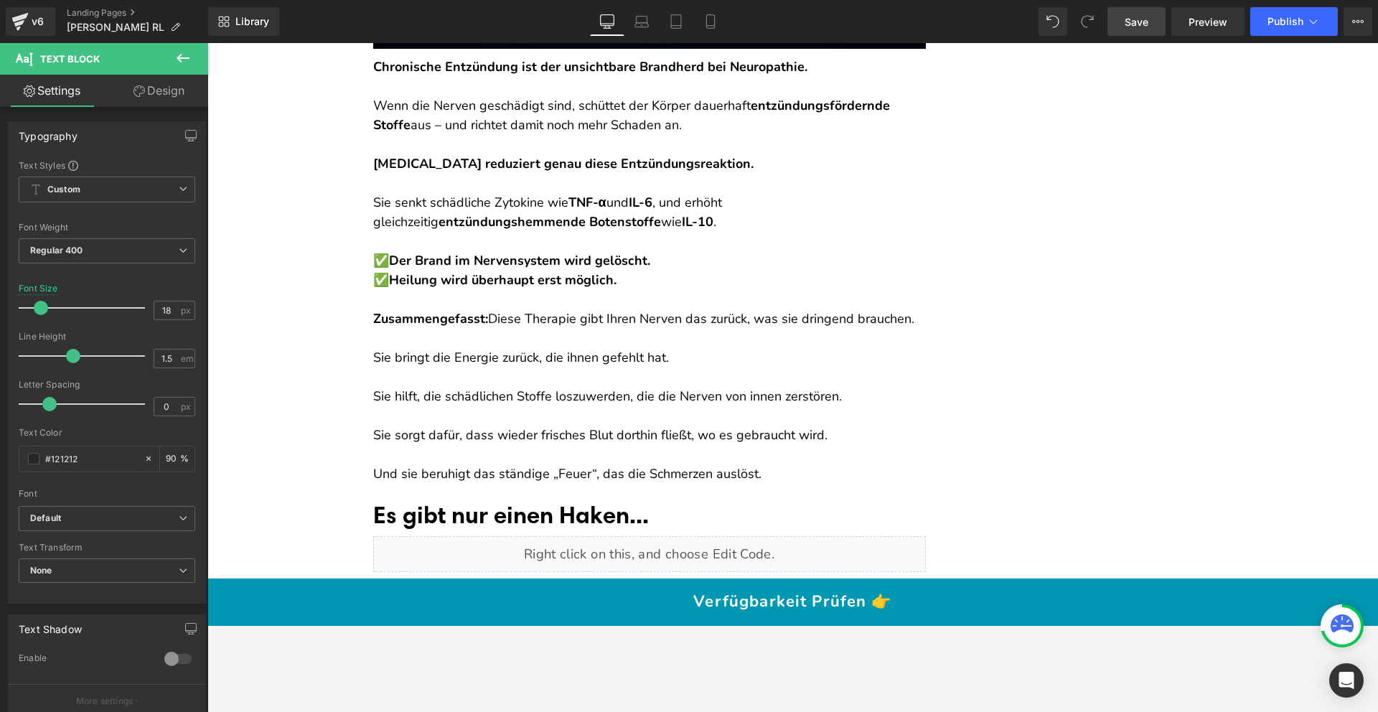
click at [401, 269] on strong "Der Brand im Nervensystem wird gelöscht." at bounding box center [519, 260] width 261 height 17
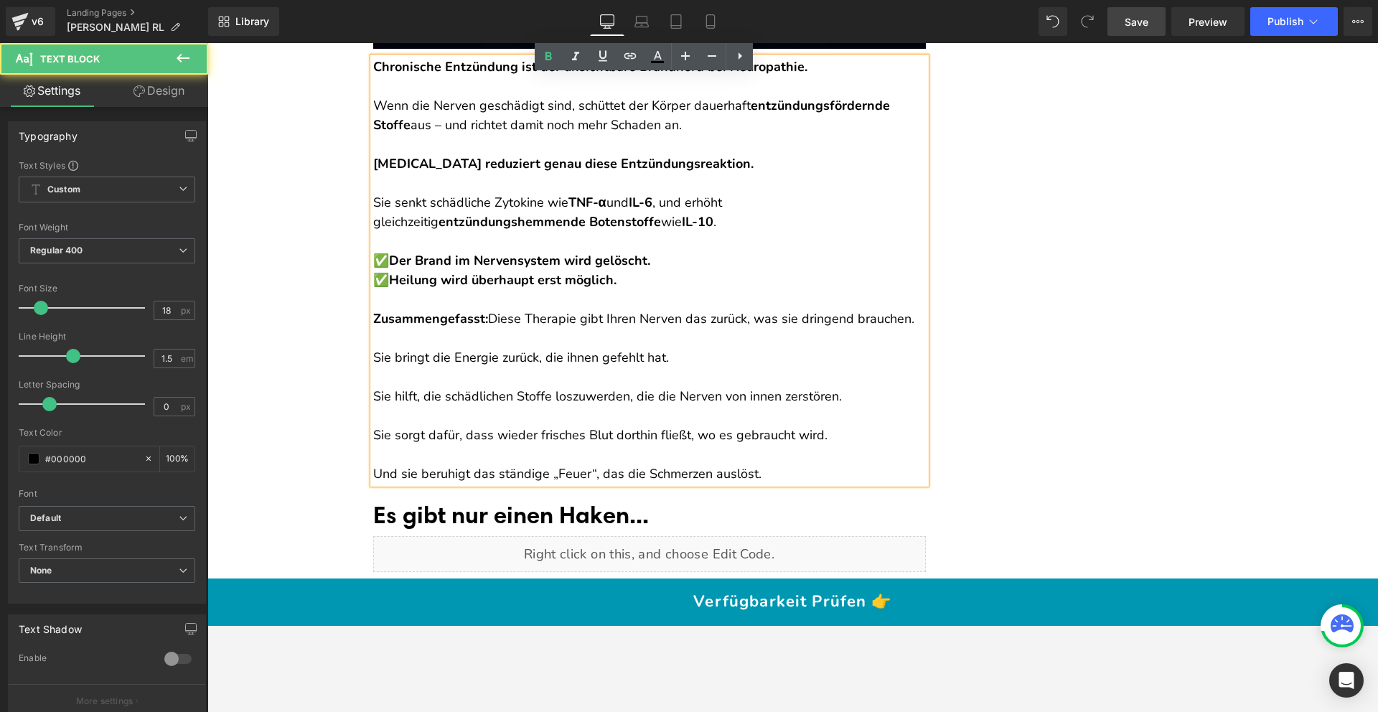
drag, startPoint x: 384, startPoint y: 278, endPoint x: 372, endPoint y: 277, distance: 12.2
click at [373, 277] on p "✅ Der Brand im Nervensystem wird gelöscht. ✅ Heilung wird überhaupt erst möglic…" at bounding box center [649, 270] width 553 height 39
copy p "✅"
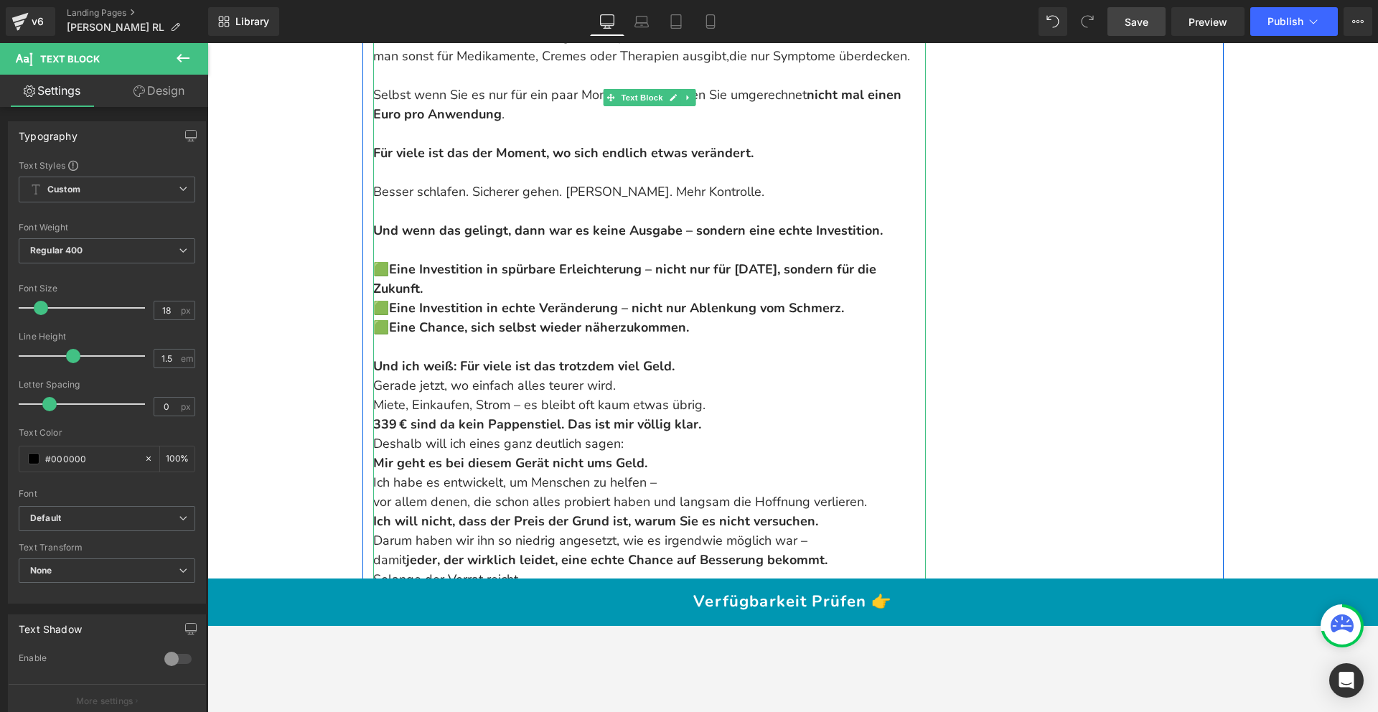
scroll to position [16074, 0]
click at [378, 241] on p at bounding box center [649, 250] width 553 height 19
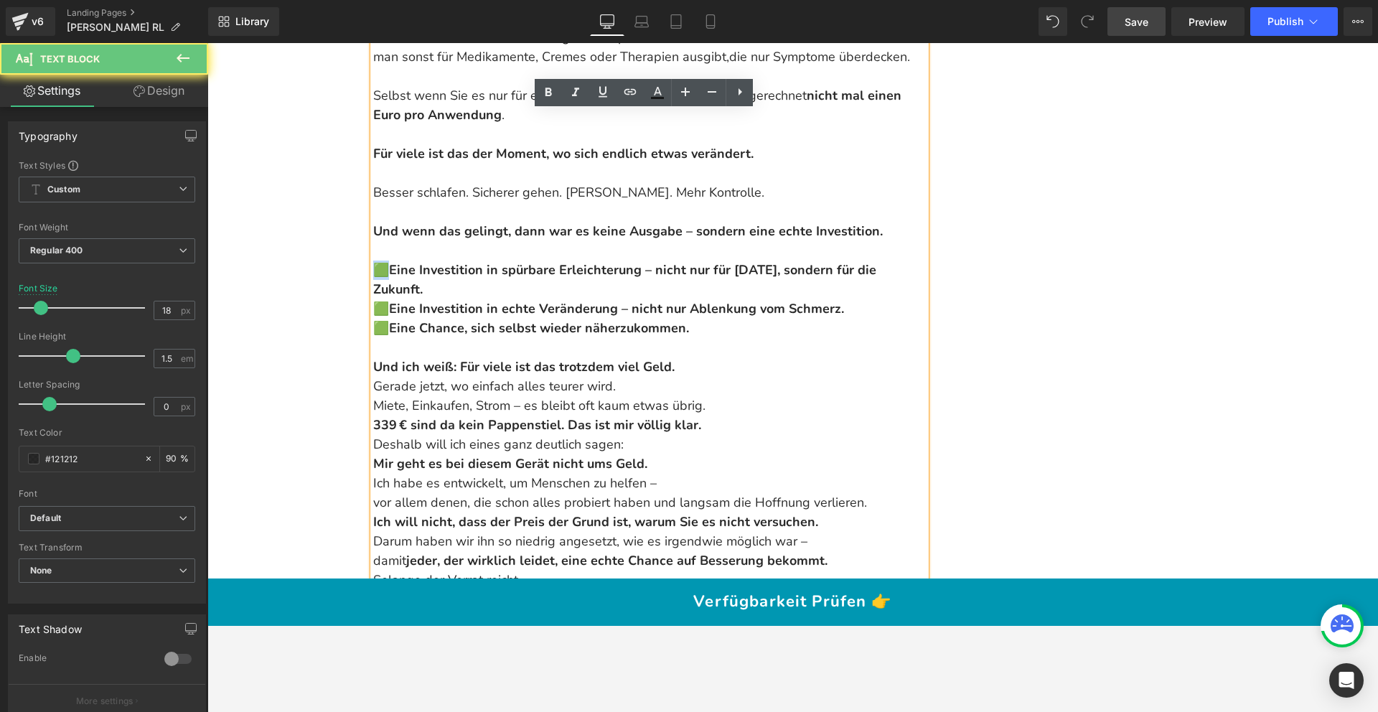
click at [373, 261] on p "🟩 Eine Investition in spürbare Erleichterung – nicht nur für heute, sondern für…" at bounding box center [649, 300] width 553 height 78
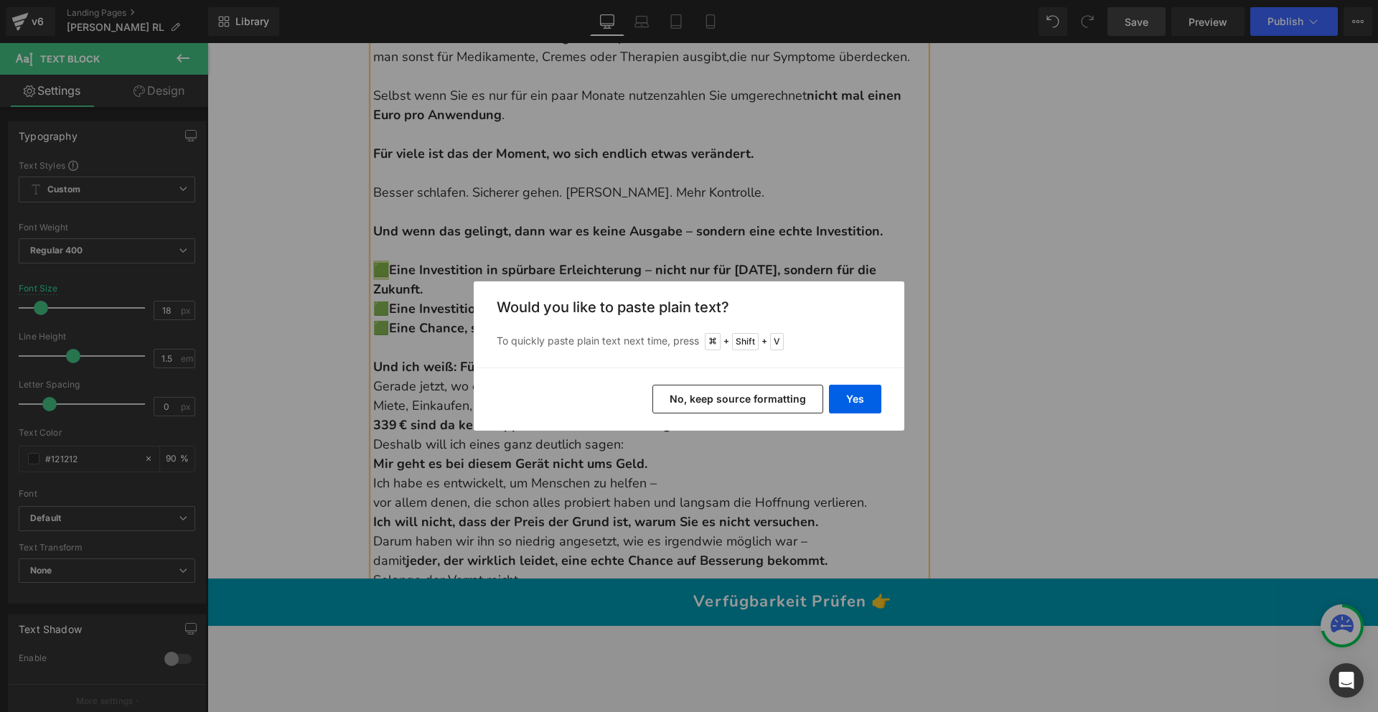
click at [720, 401] on button "No, keep source formatting" at bounding box center [737, 399] width 171 height 29
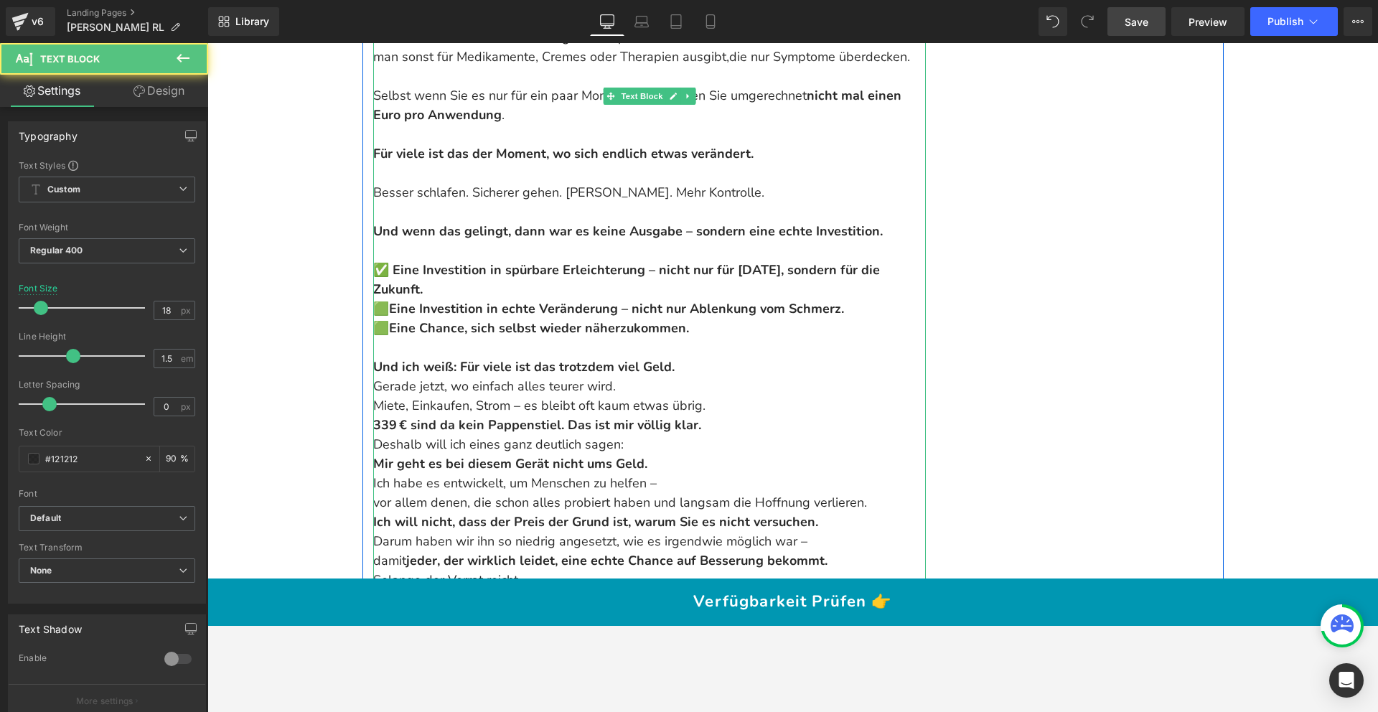
click at [373, 268] on p "✅ Eine Investition in spürbare Erleichterung – nicht nur für heute, sondern für…" at bounding box center [649, 300] width 553 height 78
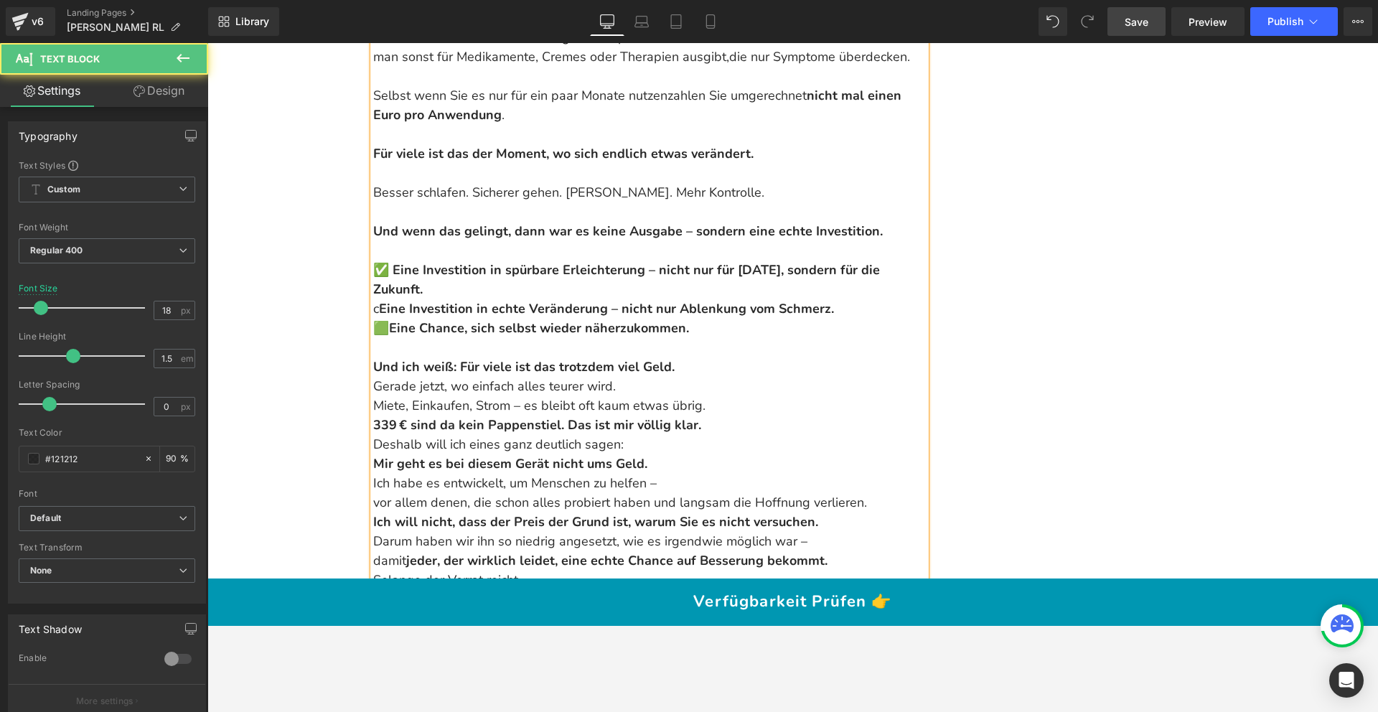
click at [373, 269] on p "✅ Eine Investition in spürbare Erleichterung – nicht nur für heute, sondern für…" at bounding box center [649, 300] width 553 height 78
copy p "c"
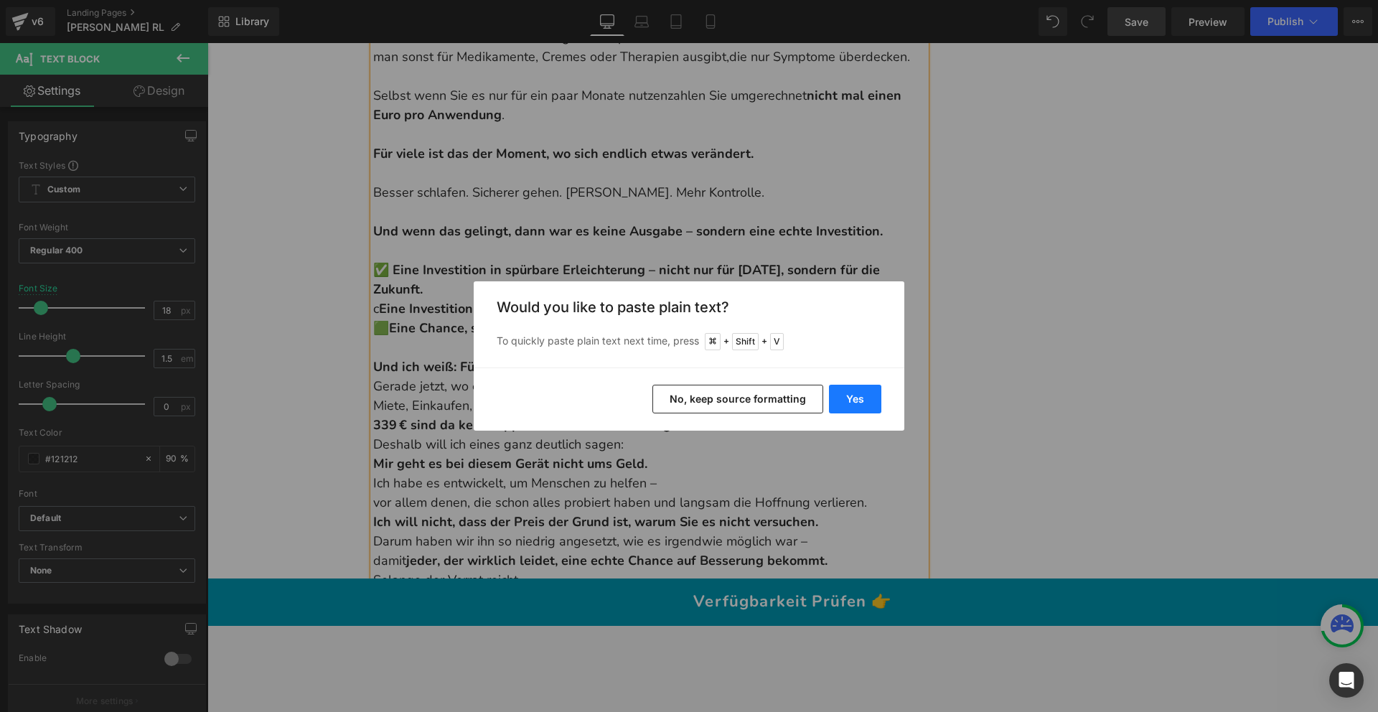
click at [855, 403] on button "Yes" at bounding box center [855, 399] width 52 height 29
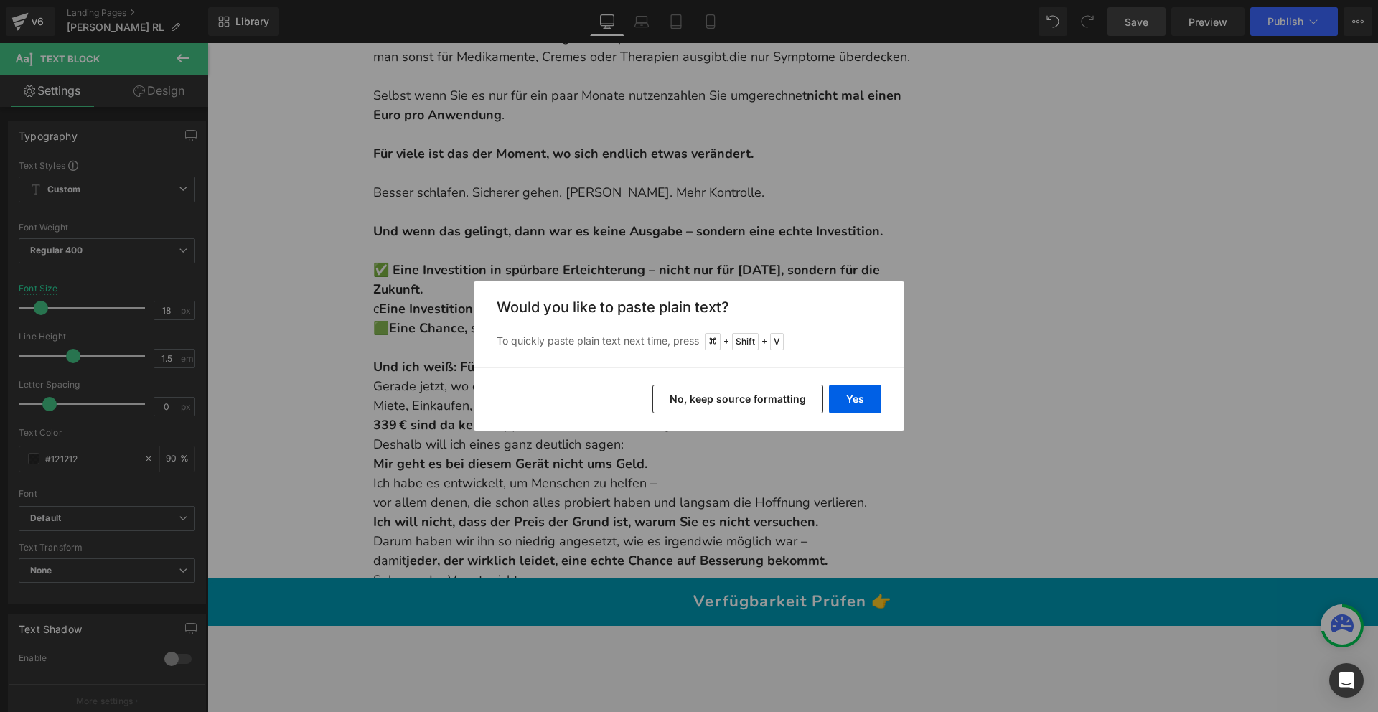
click at [743, 399] on button "No, keep source formatting" at bounding box center [737, 399] width 171 height 29
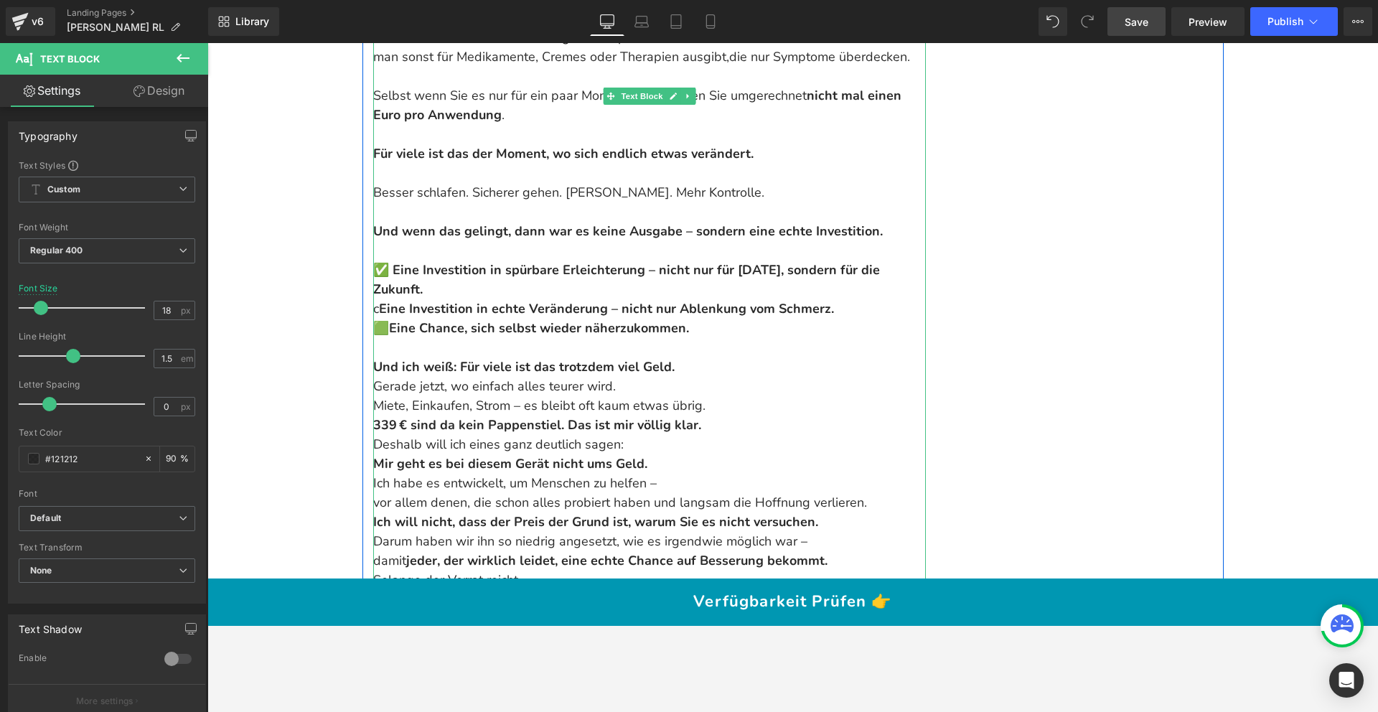
click at [389, 261] on span at bounding box center [391, 269] width 4 height 17
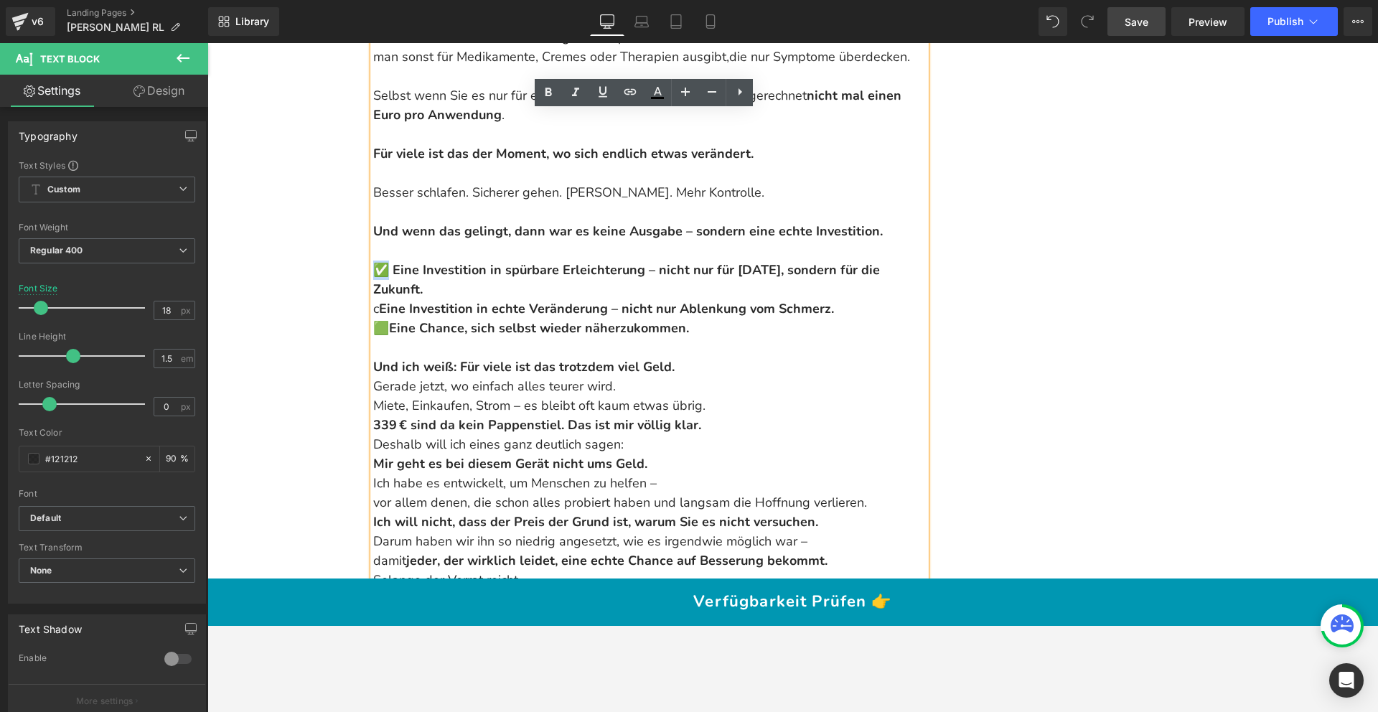
drag, startPoint x: 379, startPoint y: 231, endPoint x: 372, endPoint y: 228, distance: 7.7
click at [373, 261] on span "✅" at bounding box center [381, 269] width 16 height 17
copy span "✅"
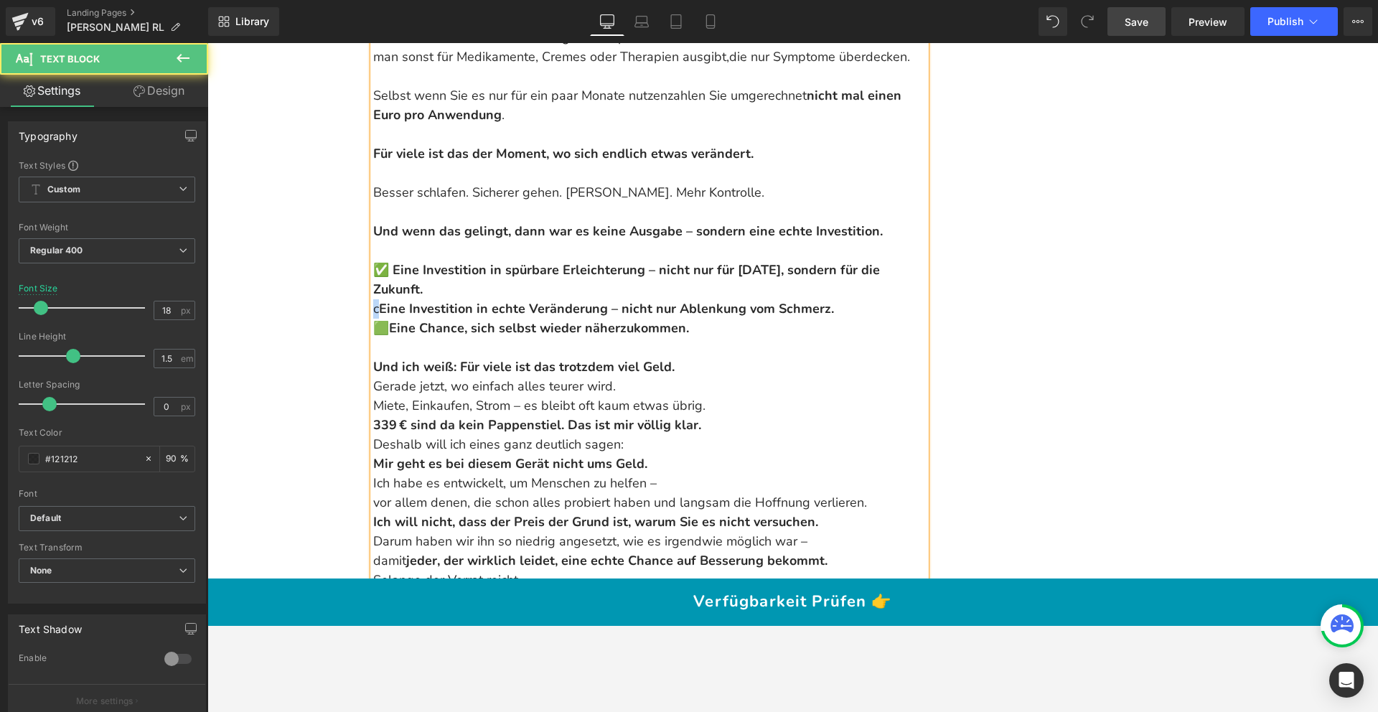
click at [373, 300] on span "c" at bounding box center [376, 308] width 6 height 17
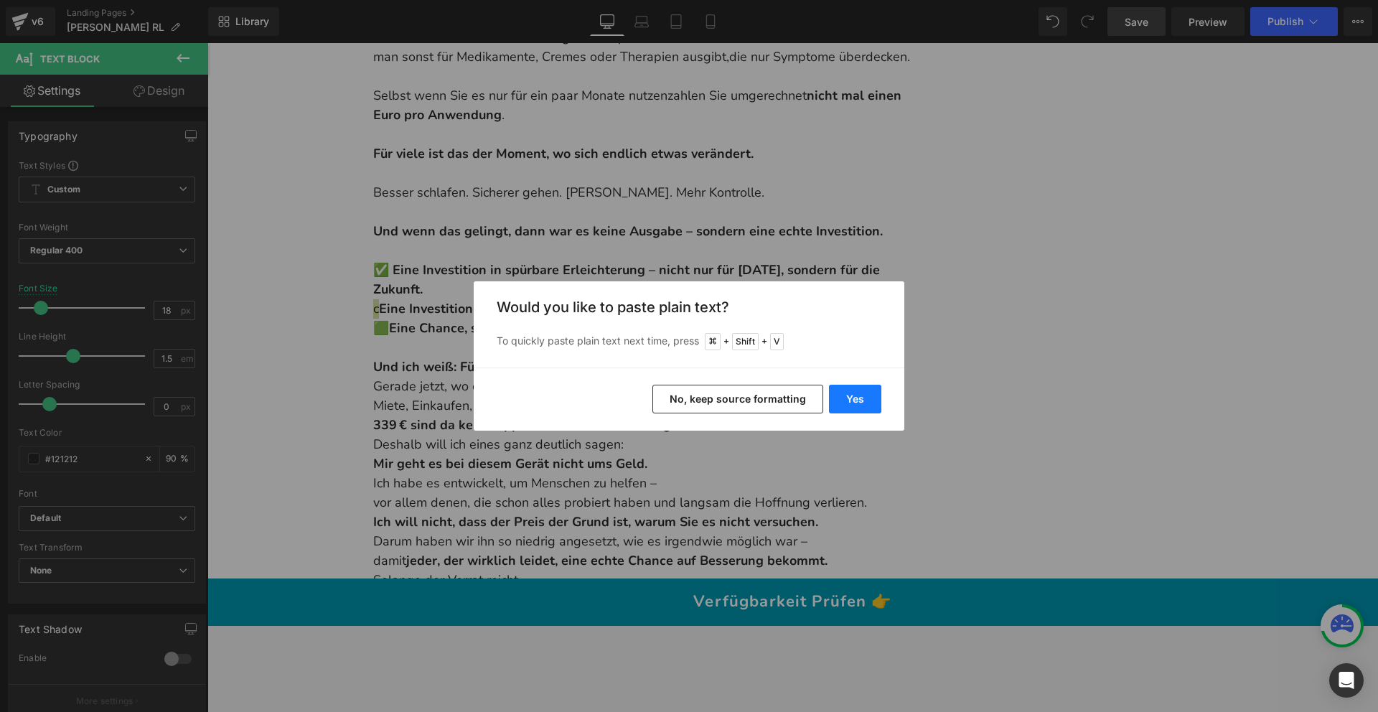
click at [866, 404] on button "Yes" at bounding box center [855, 399] width 52 height 29
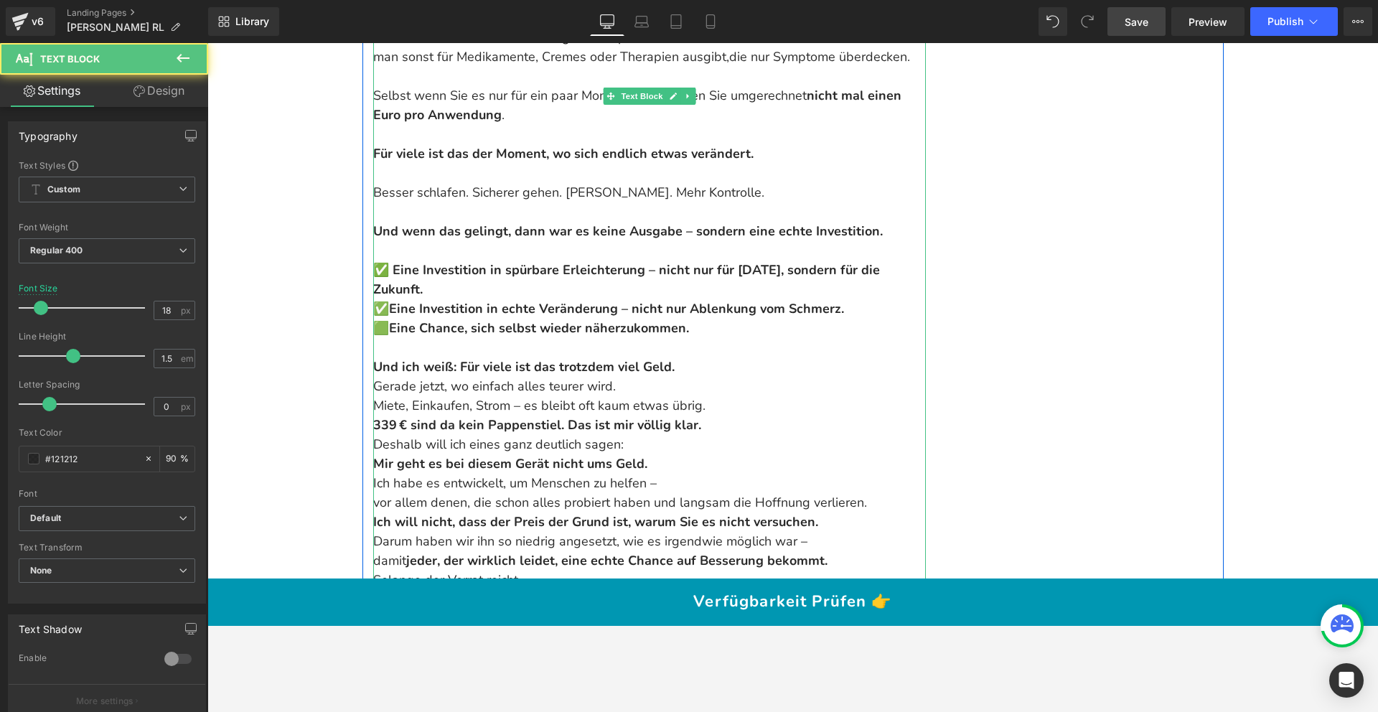
drag, startPoint x: 383, startPoint y: 289, endPoint x: 369, endPoint y: 288, distance: 14.4
click at [373, 288] on div "Und wenn man bedenkt, was dieses Gerät leisten kann – nämlich tief im Nervengew…" at bounding box center [649, 299] width 553 height 581
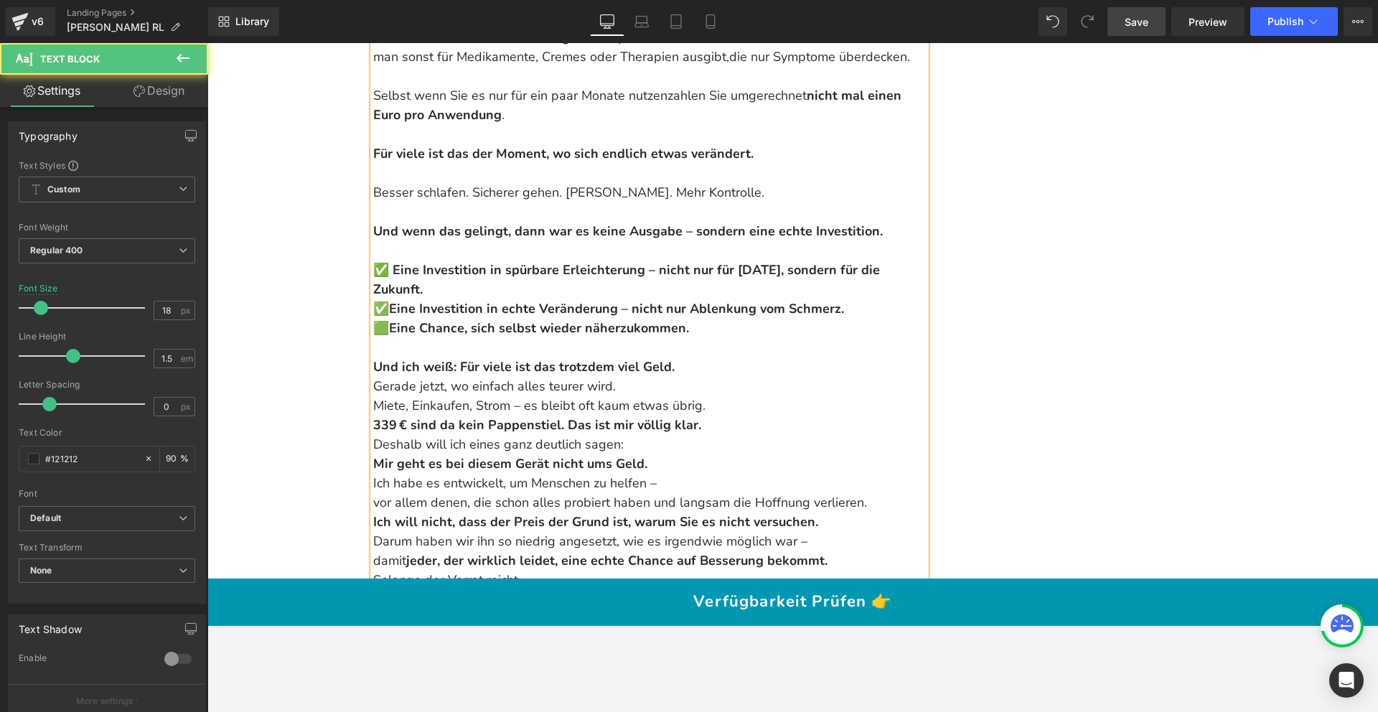
copy p "🟩"
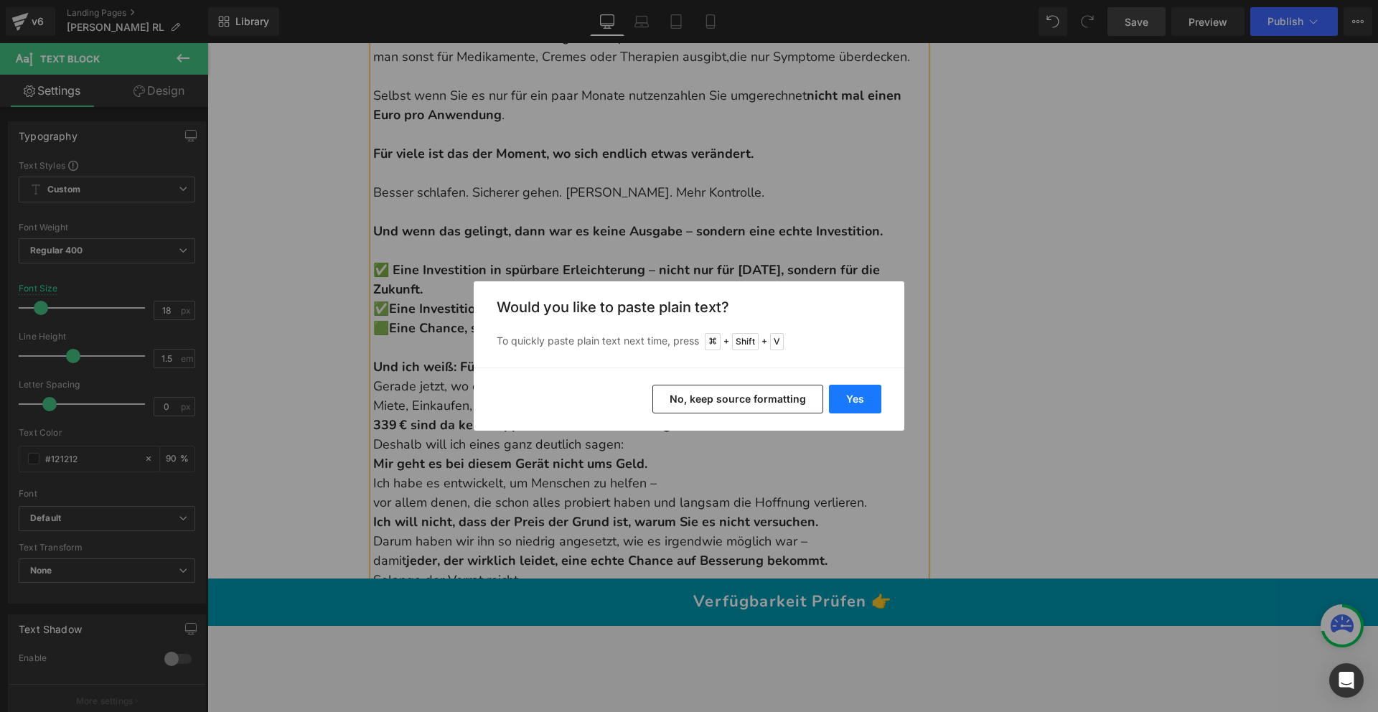
drag, startPoint x: 845, startPoint y: 397, endPoint x: 636, endPoint y: 354, distance: 213.3
click at [845, 397] on button "Yes" at bounding box center [855, 399] width 52 height 29
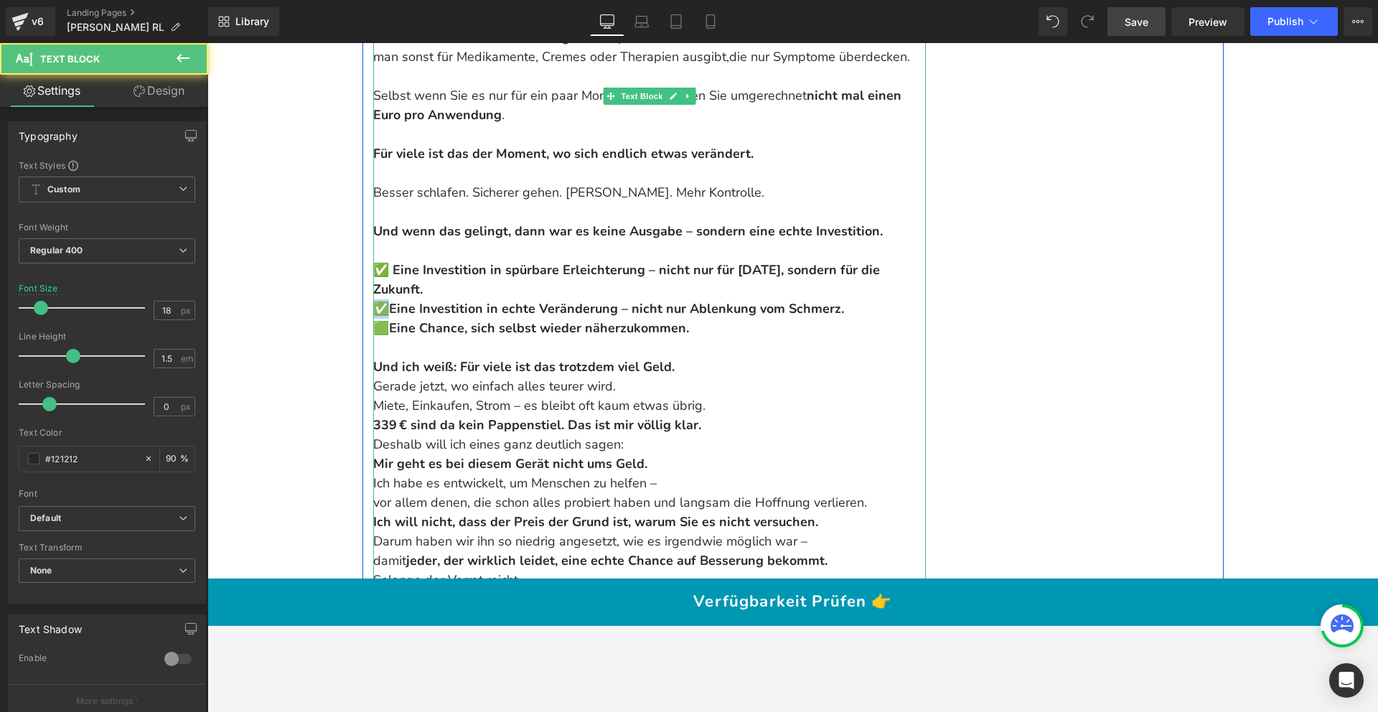
copy span "✅"
click at [373, 300] on strong "✅ Eine Investition in echte Veränderung – nicht nur Ablenkung vom Schmerz." at bounding box center [608, 308] width 471 height 17
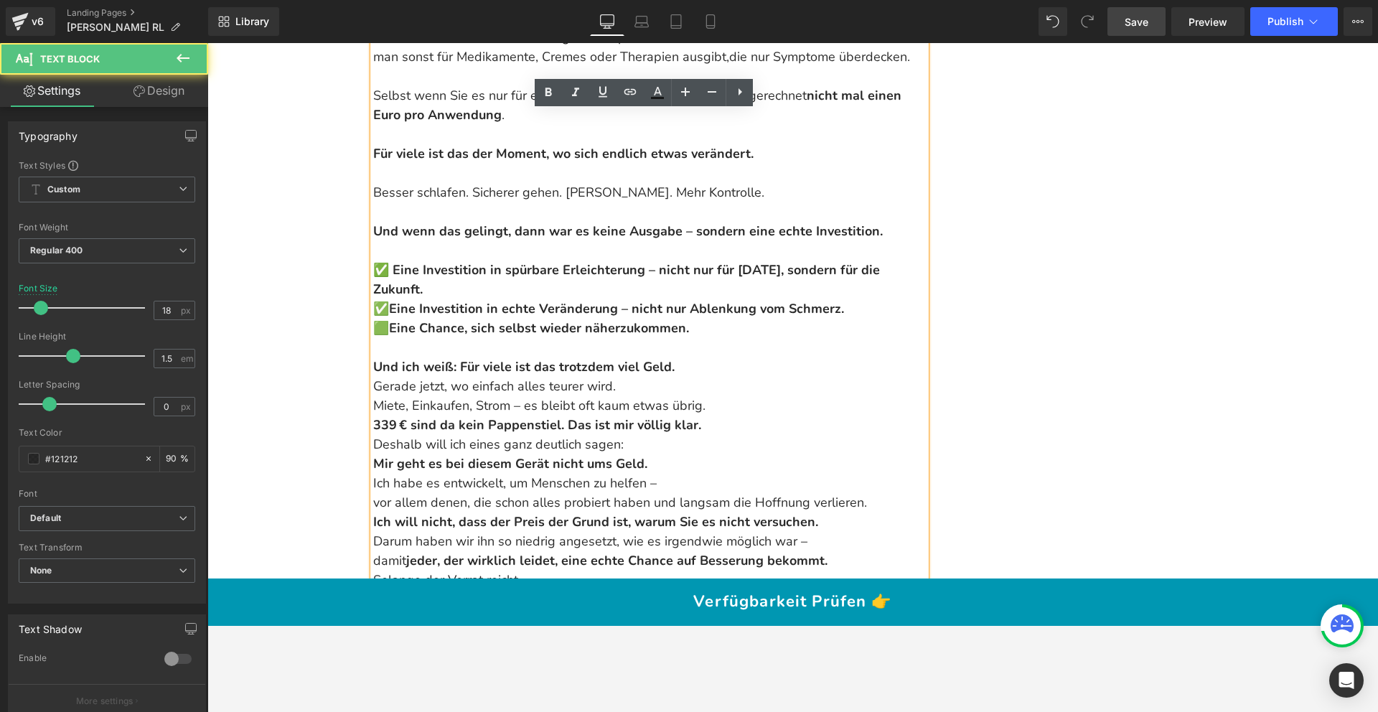
click at [383, 319] on span "🟩" at bounding box center [381, 327] width 16 height 17
click at [373, 319] on span "🟩" at bounding box center [381, 327] width 16 height 17
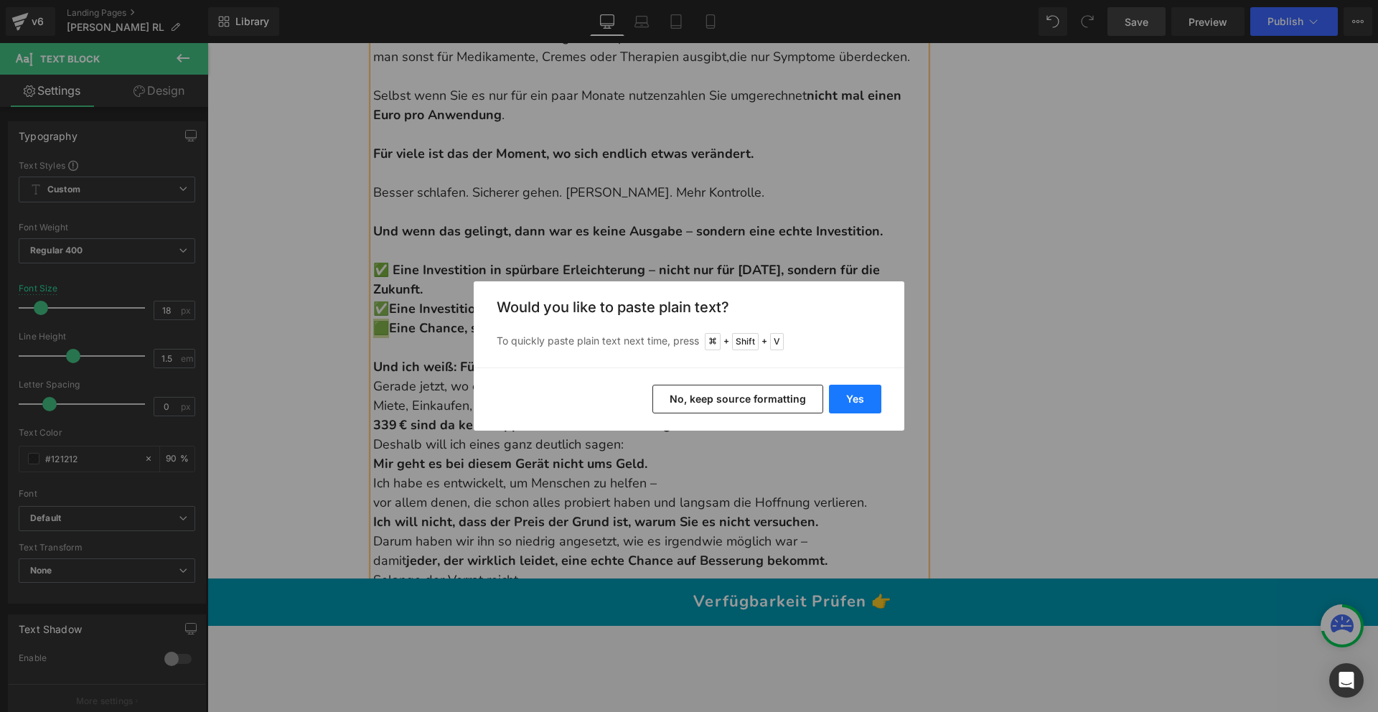
click at [869, 396] on button "Yes" at bounding box center [855, 399] width 52 height 29
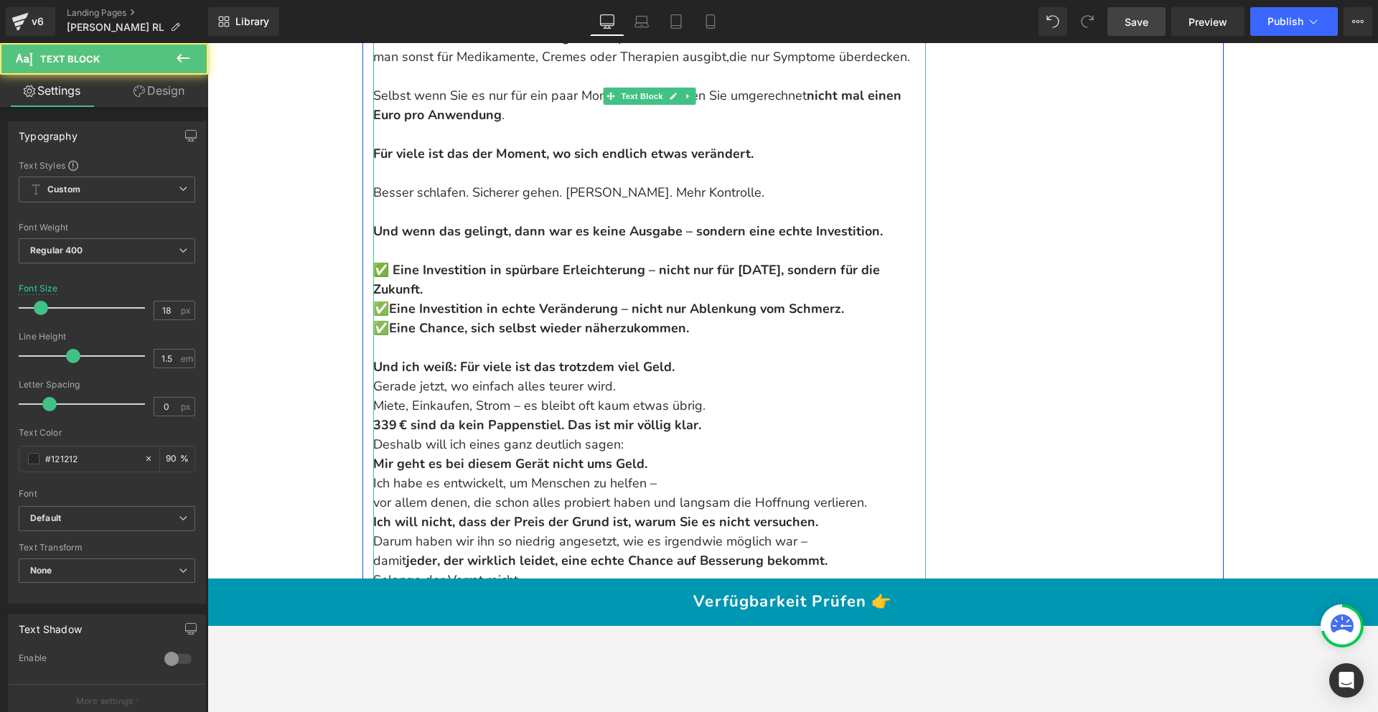
click at [381, 300] on strong "✅ Eine Investition in echte Veränderung – nicht nur Ablenkung vom Schmerz." at bounding box center [608, 308] width 471 height 17
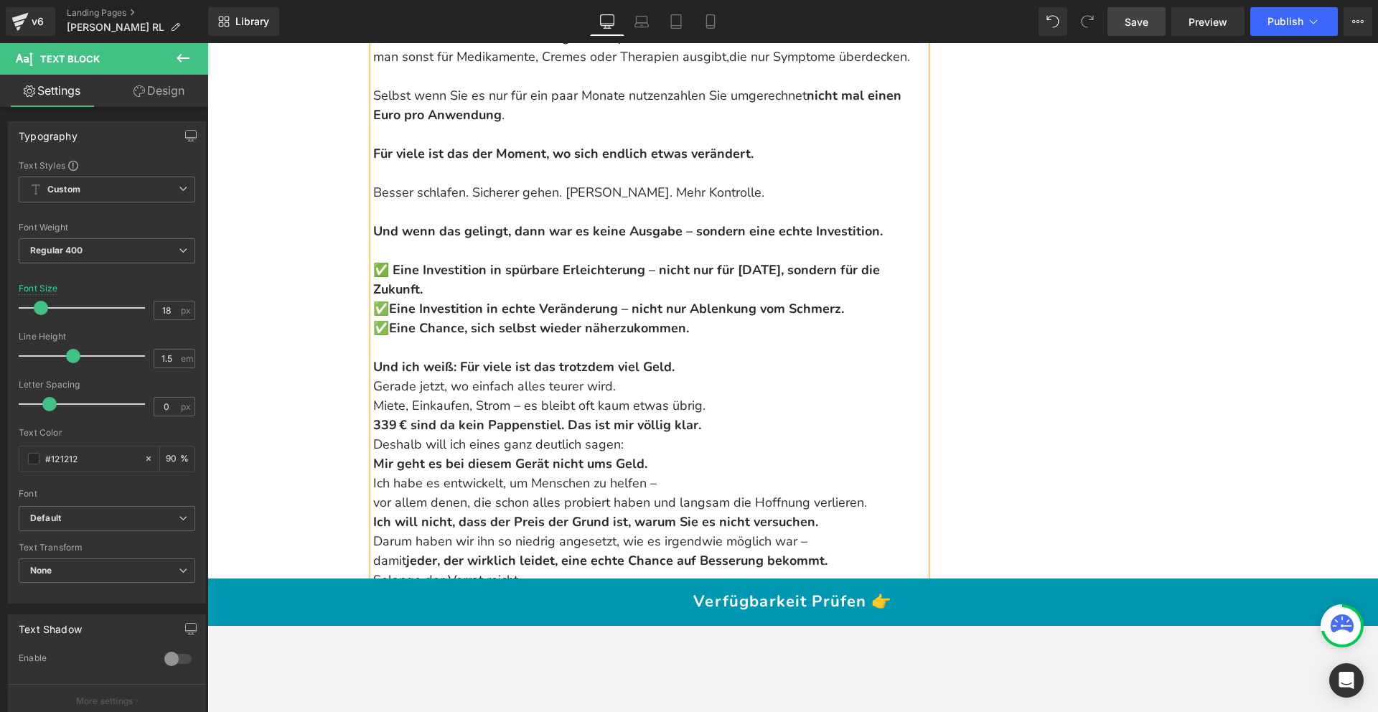
click at [472, 261] on p "✅ Eine Investition in spürbare Erleichterung – nicht nur für heute, sondern für…" at bounding box center [649, 300] width 553 height 78
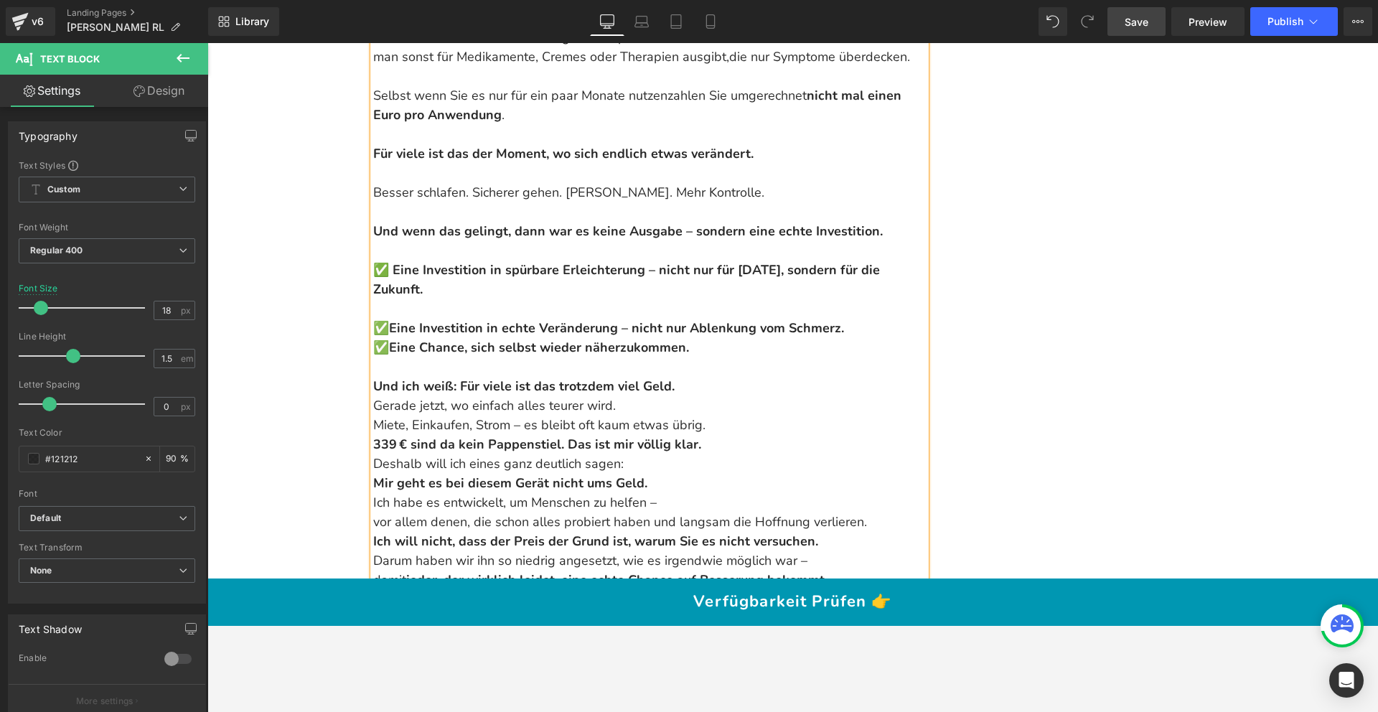
click at [884, 299] on p "✅ Eine Investition in echte Veränderung – nicht nur Ablenkung vom Schmerz. ✅ Ei…" at bounding box center [649, 328] width 553 height 58
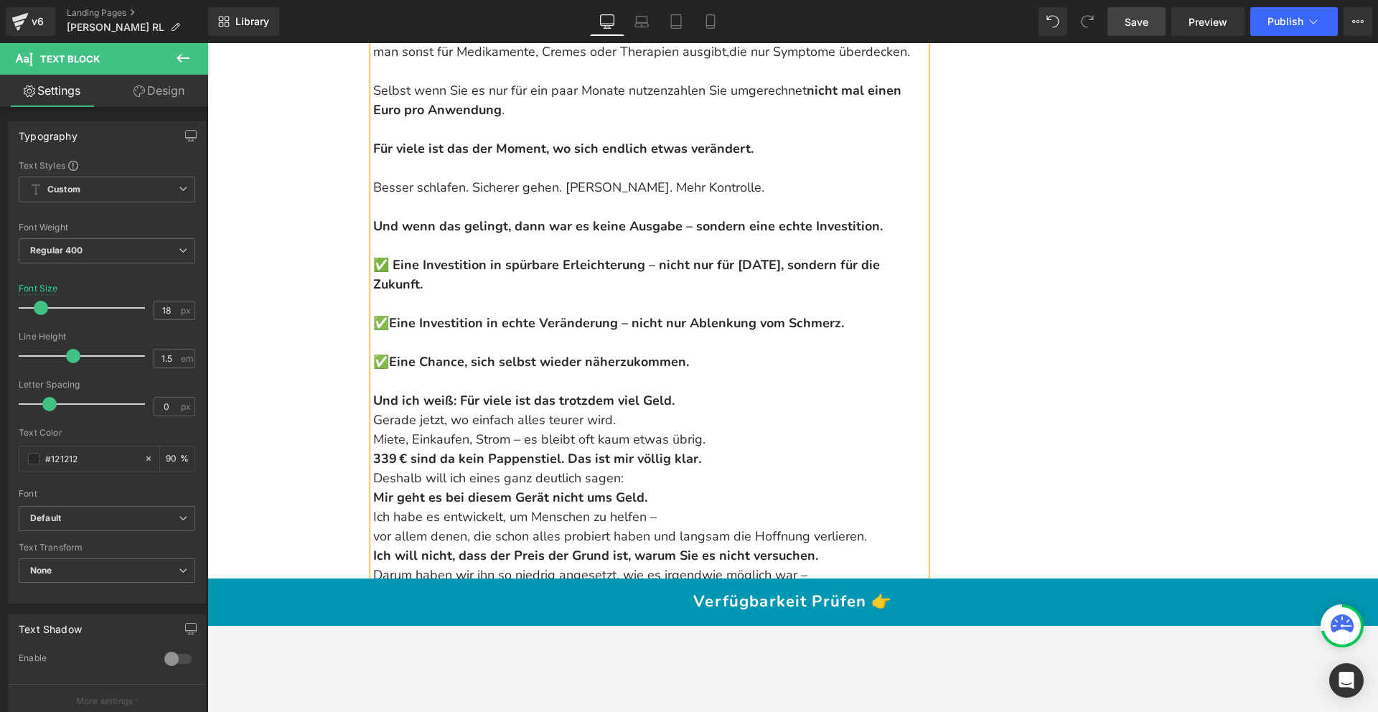
scroll to position [16080, 0]
click at [689, 390] on p "Und ich weiß: Für viele ist das trotzdem viel Geld." at bounding box center [649, 399] width 553 height 19
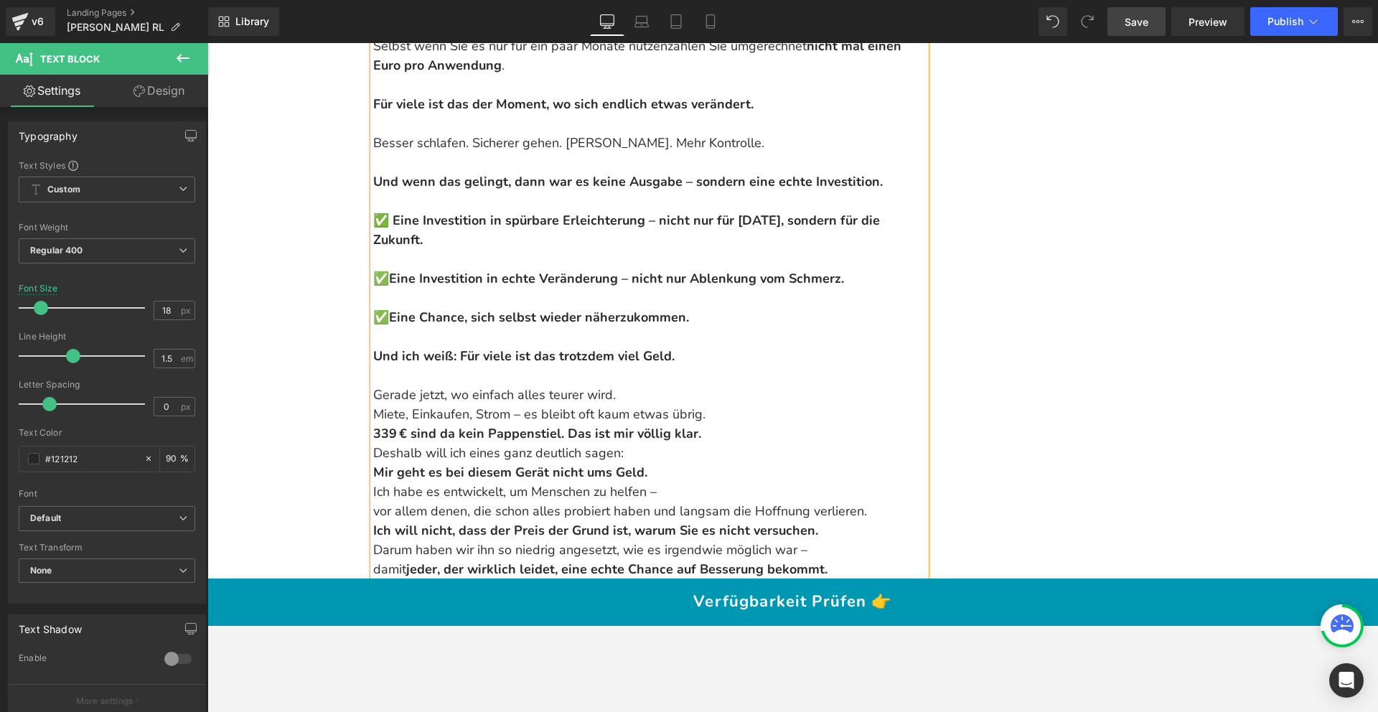
scroll to position [16139, 0]
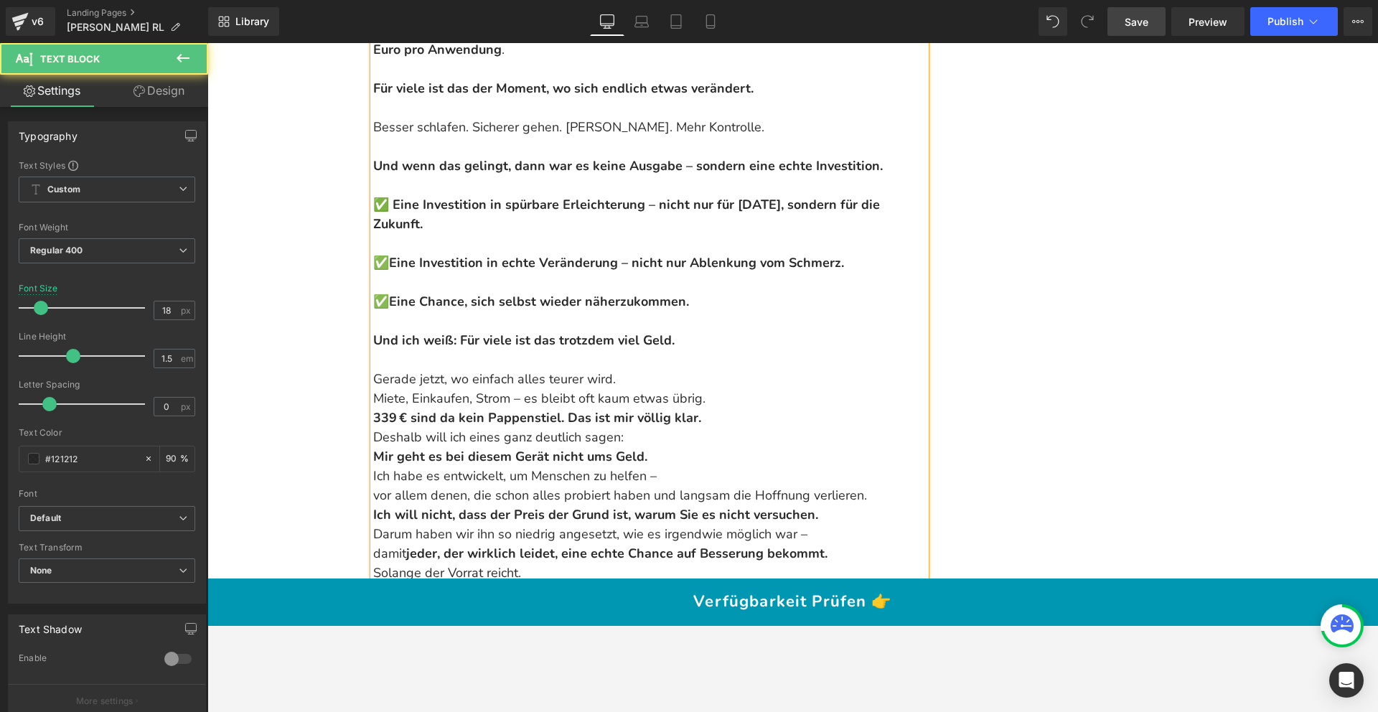
click at [642, 370] on p "Gerade jetzt, wo einfach alles teurer wird. Miete, Einkaufen, Strom – es bleibt…" at bounding box center [649, 399] width 553 height 58
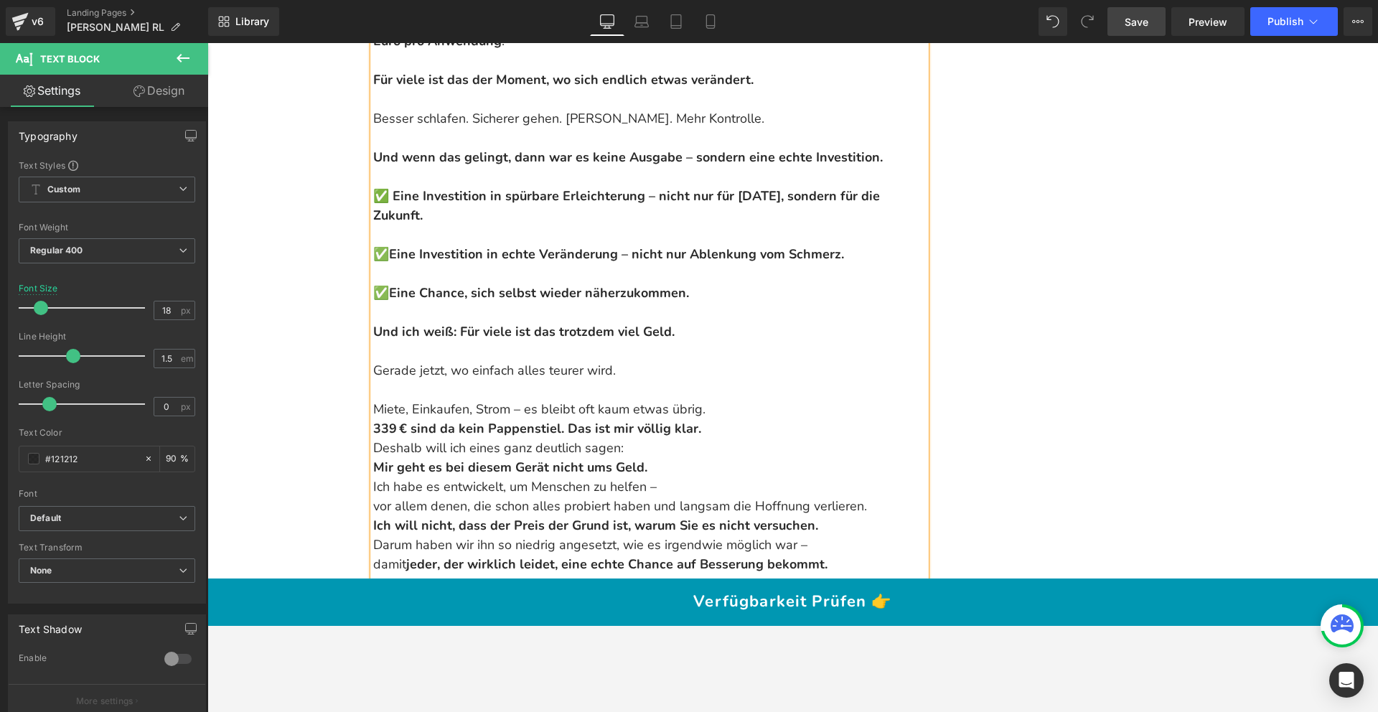
scroll to position [16153, 0]
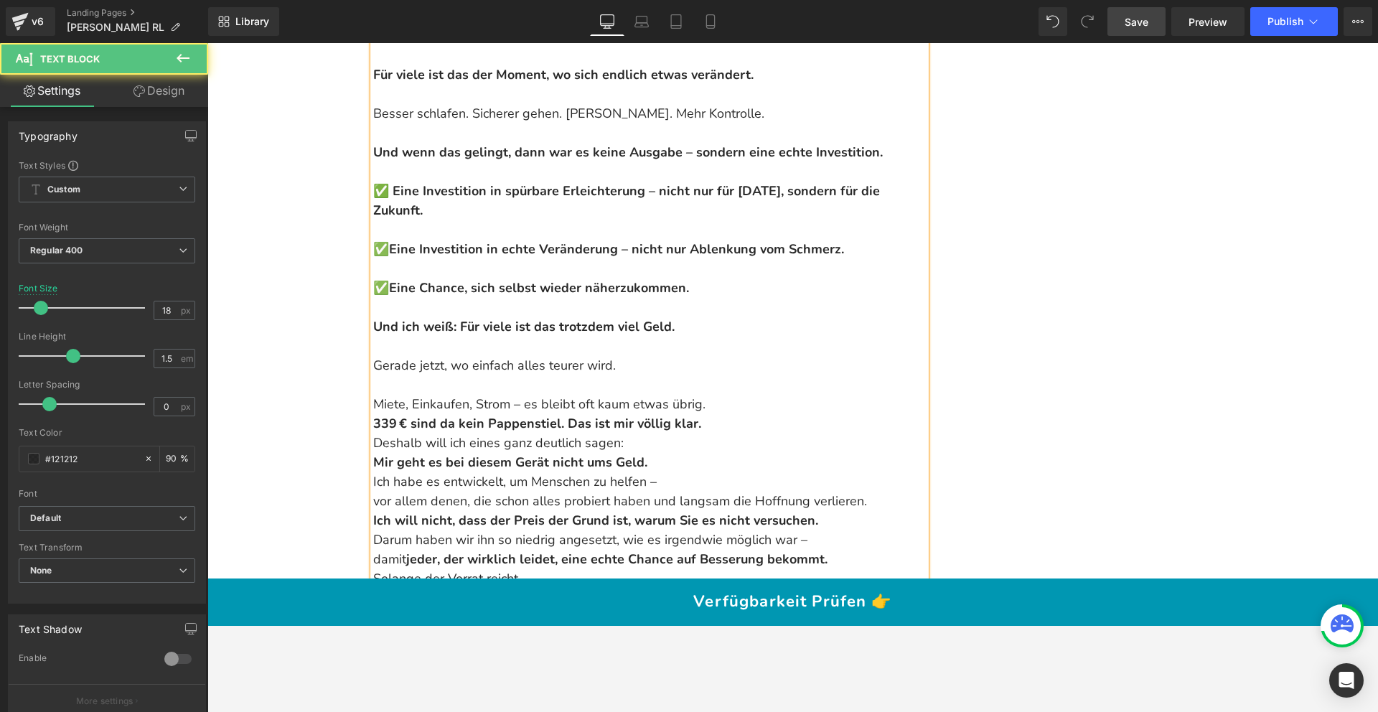
click at [704, 375] on p "Miete, Einkaufen, Strom – es bleibt oft kaum etwas übrig. 339 € sind da kein Pa…" at bounding box center [649, 404] width 553 height 58
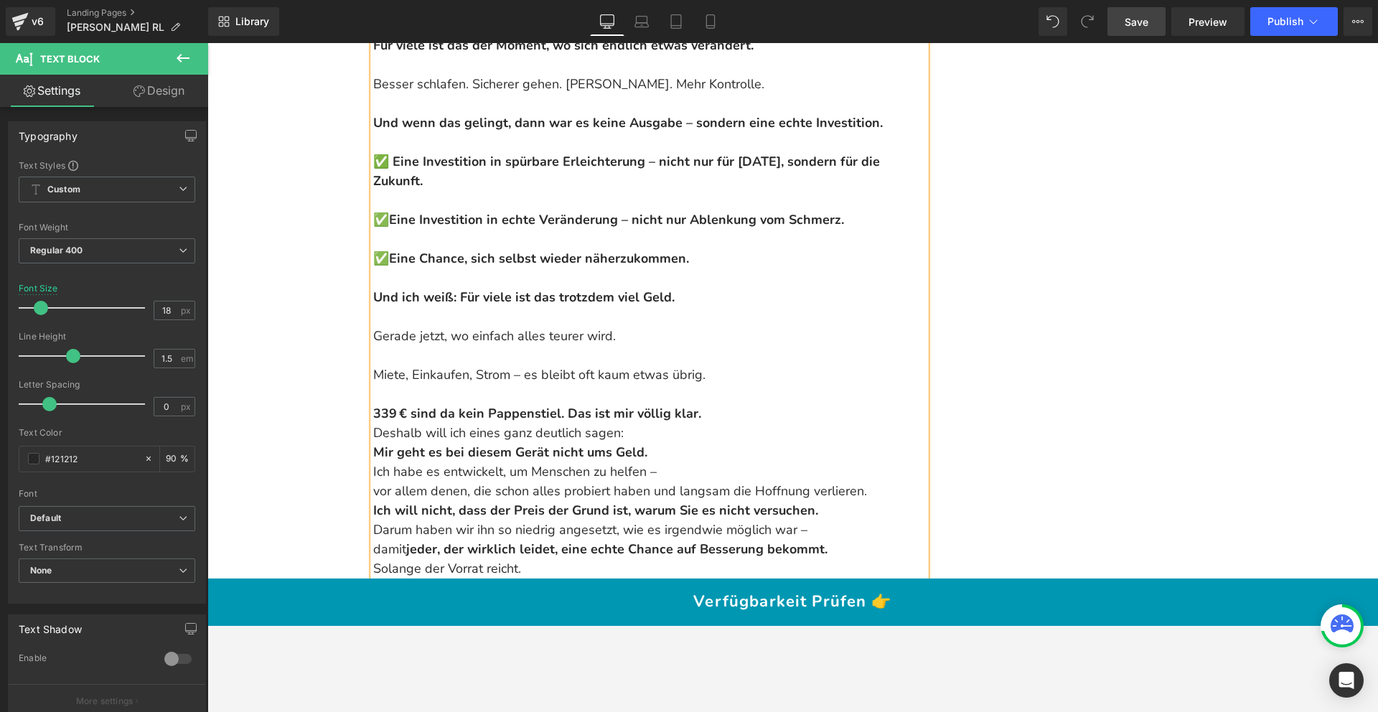
scroll to position [16183, 0]
click at [700, 384] on p "339 € sind da kein Pappenstiel. Das ist mir völlig klar." at bounding box center [649, 403] width 553 height 39
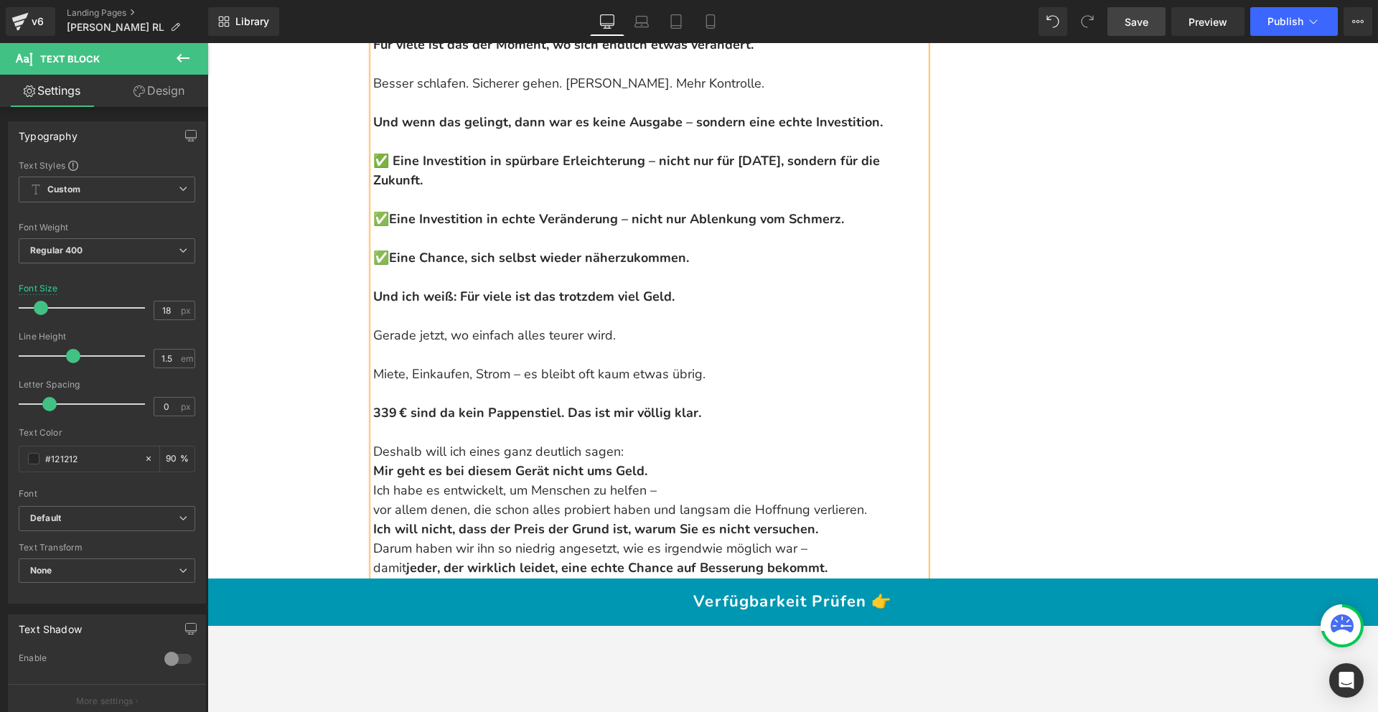
click at [665, 442] on p "Deshalb will ich eines ganz deutlich sagen: Mir geht es bei diesem Gerät nicht …" at bounding box center [649, 461] width 553 height 39
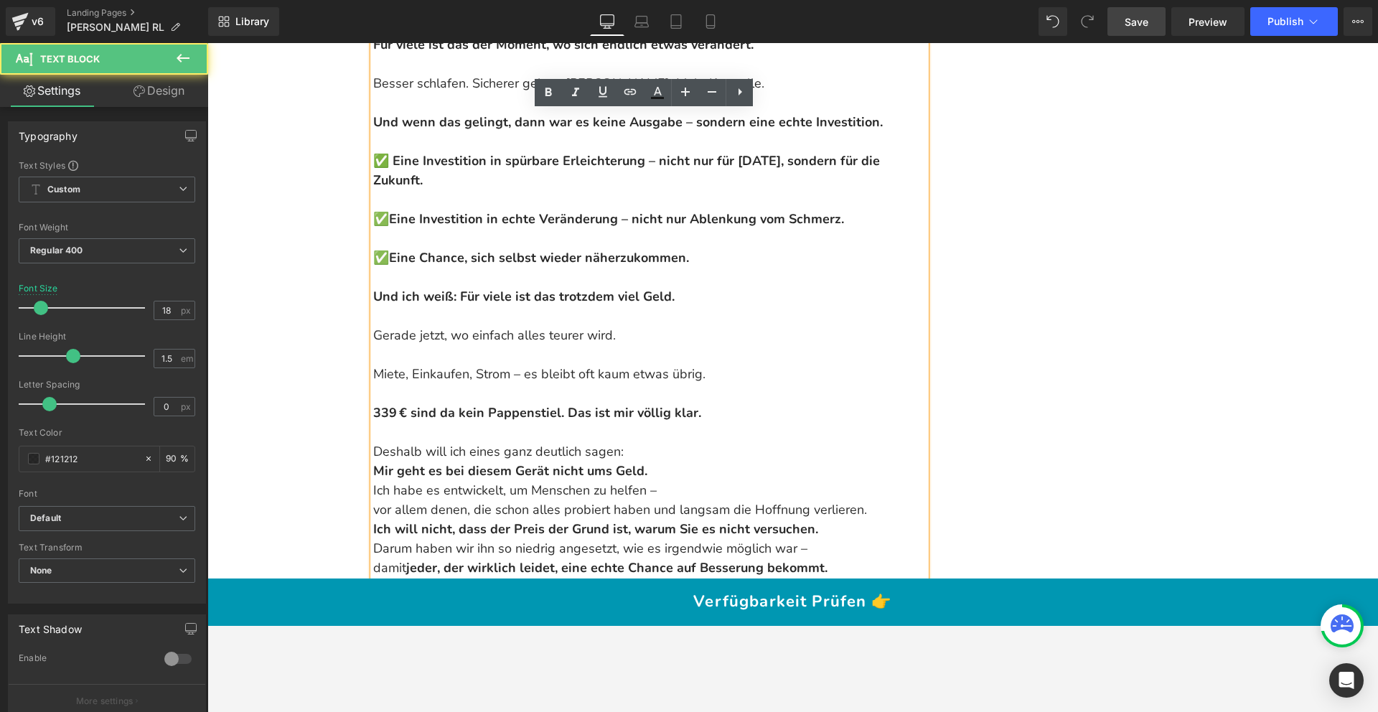
click at [373, 462] on strong "Mir geht es bei diesem Gerät nicht ums Geld." at bounding box center [510, 470] width 274 height 17
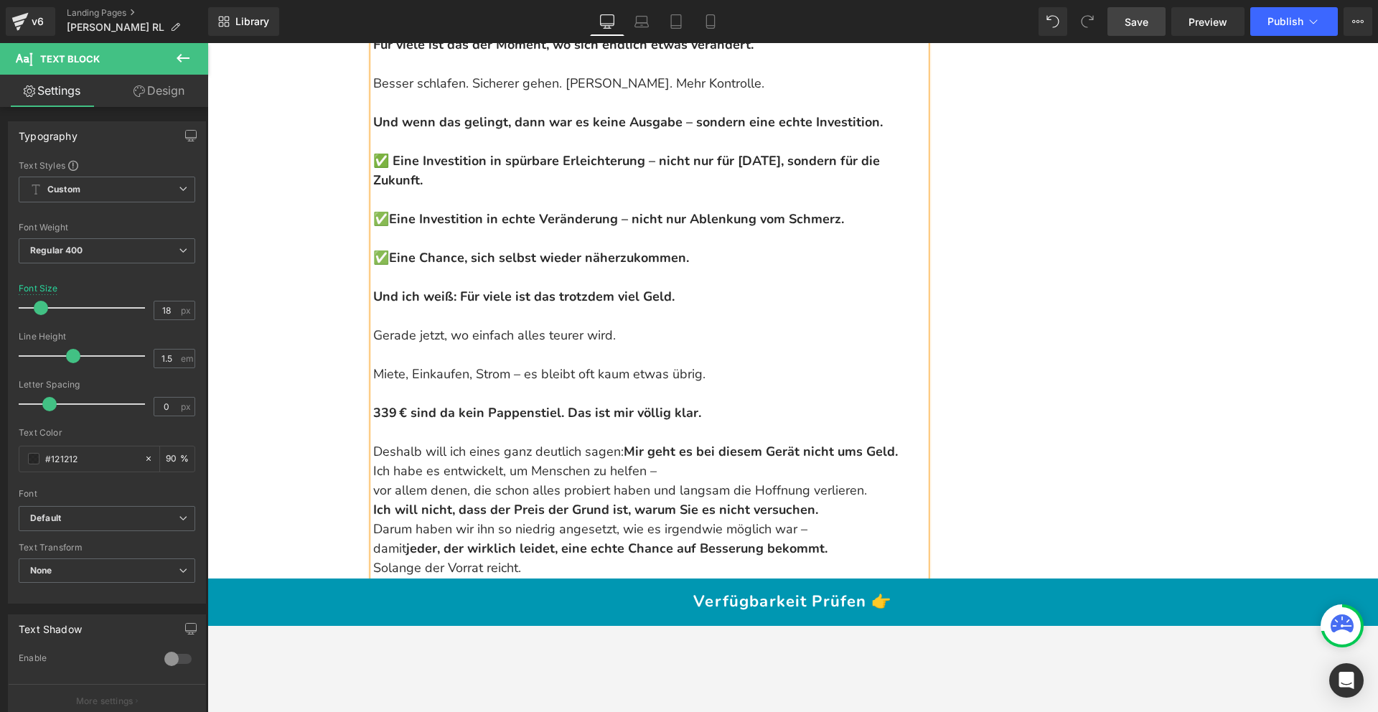
click at [902, 442] on p "Deshalb will ich eines ganz deutlich sagen: Mir geht es bei diesem Gerät nicht …" at bounding box center [649, 451] width 553 height 19
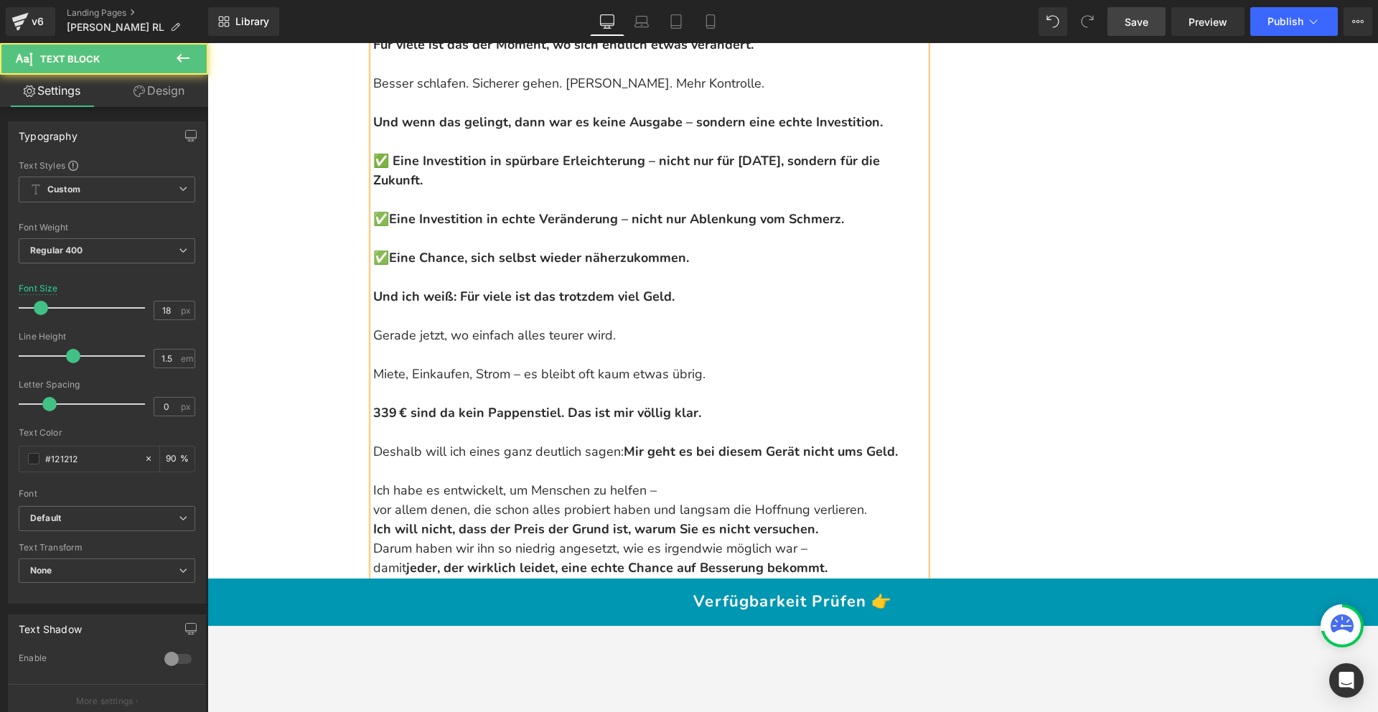
click at [373, 481] on p "Ich habe es entwickelt, um Menschen zu helfen – vor allem denen, die schon alle…" at bounding box center [649, 500] width 553 height 39
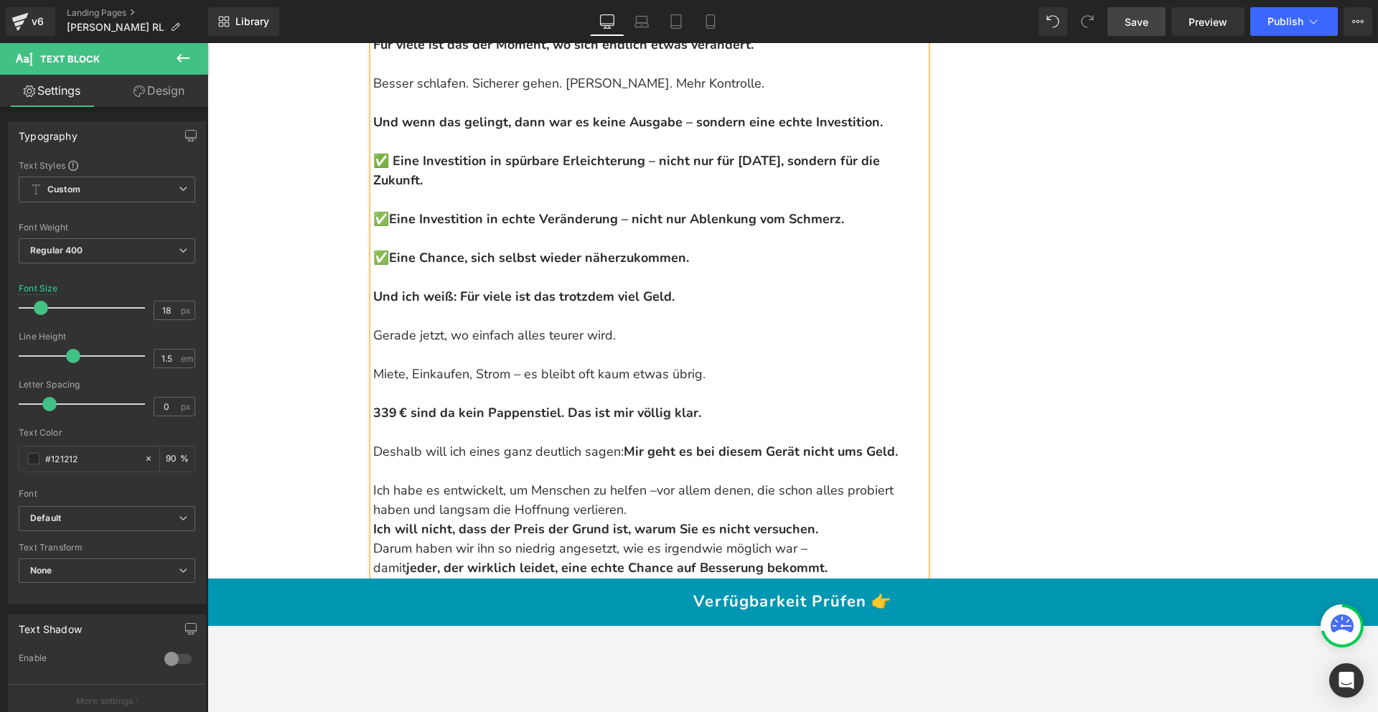
click at [628, 443] on strong "Mir geht es bei diesem Gerät nicht ums Geld." at bounding box center [761, 451] width 274 height 17
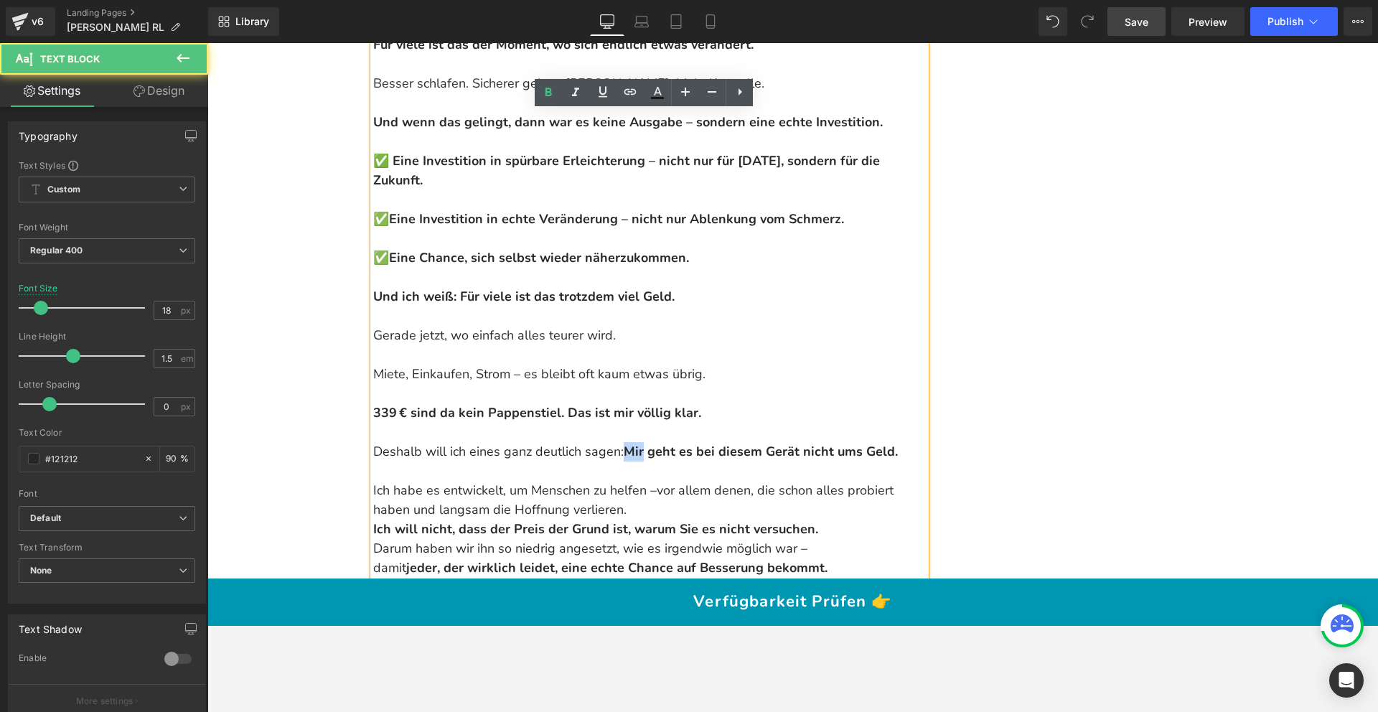
click at [628, 443] on strong "Mir geht es bei diesem Gerät nicht ums Geld." at bounding box center [761, 451] width 274 height 17
click at [627, 443] on strong "Ubs geht es bei diesem Gerät nicht ums Geld." at bounding box center [763, 451] width 278 height 17
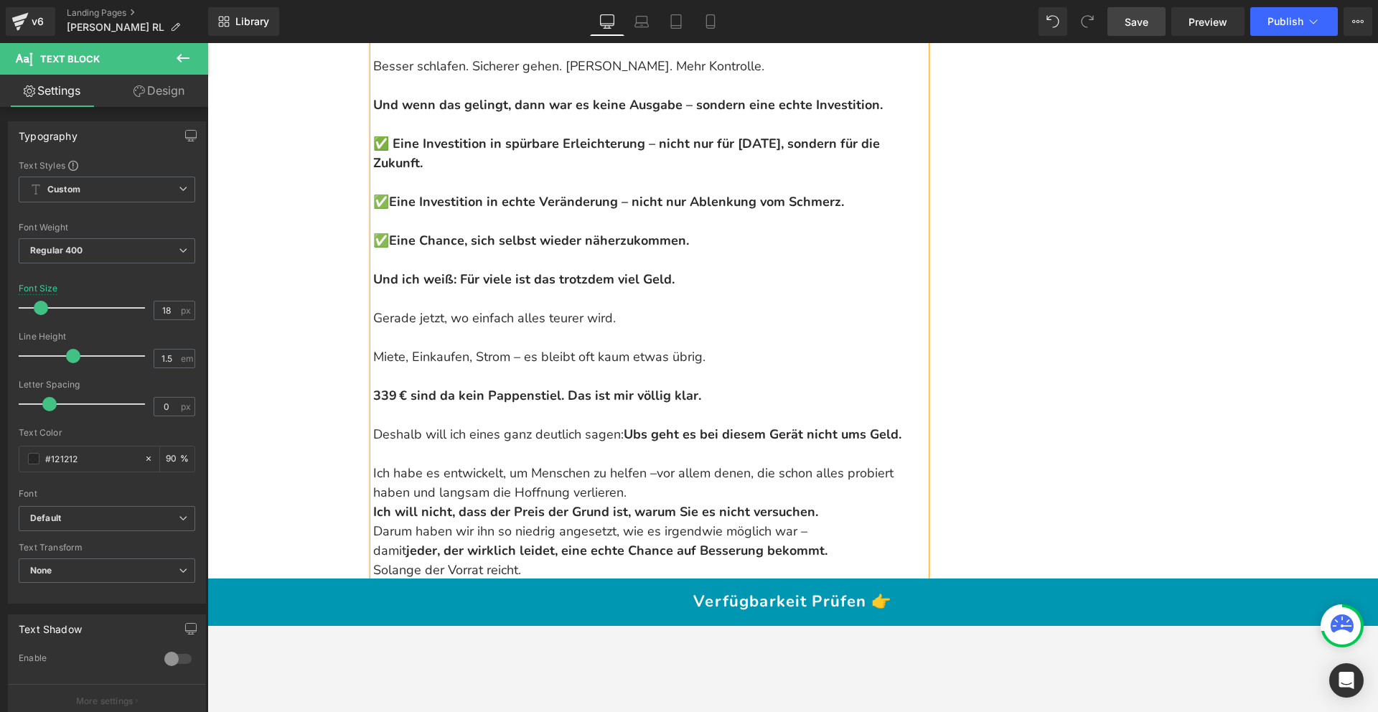
scroll to position [16201, 0]
click at [380, 463] on p "Ich habe es entwickelt, um Menschen zu helfen – vor allem denen, die schon alle…" at bounding box center [649, 482] width 553 height 39
click at [421, 463] on p "Wir habe es entwickelt, um Menschen zu helfen – vor allem denen, die schon alle…" at bounding box center [649, 482] width 553 height 39
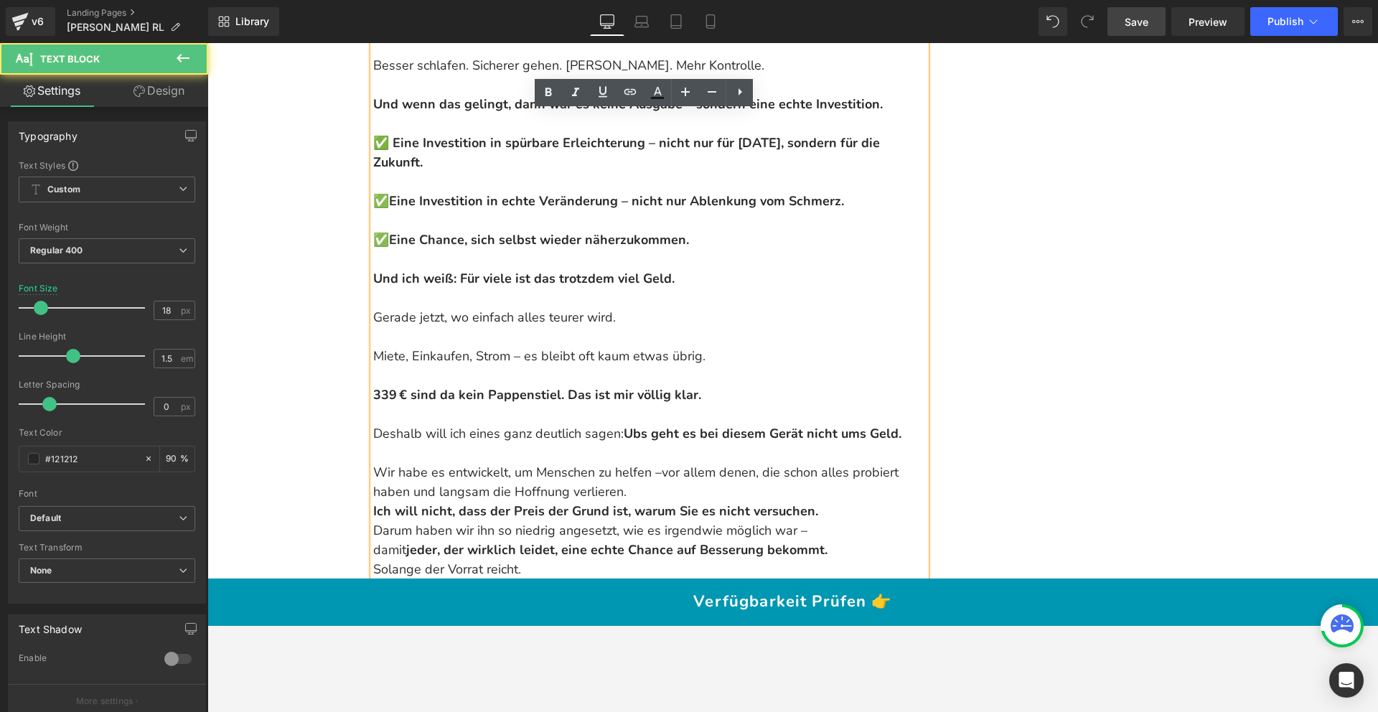
click at [416, 463] on p "Wir habe es entwickelt, um Menschen zu helfen – vor allem denen, die schon alle…" at bounding box center [649, 482] width 553 height 39
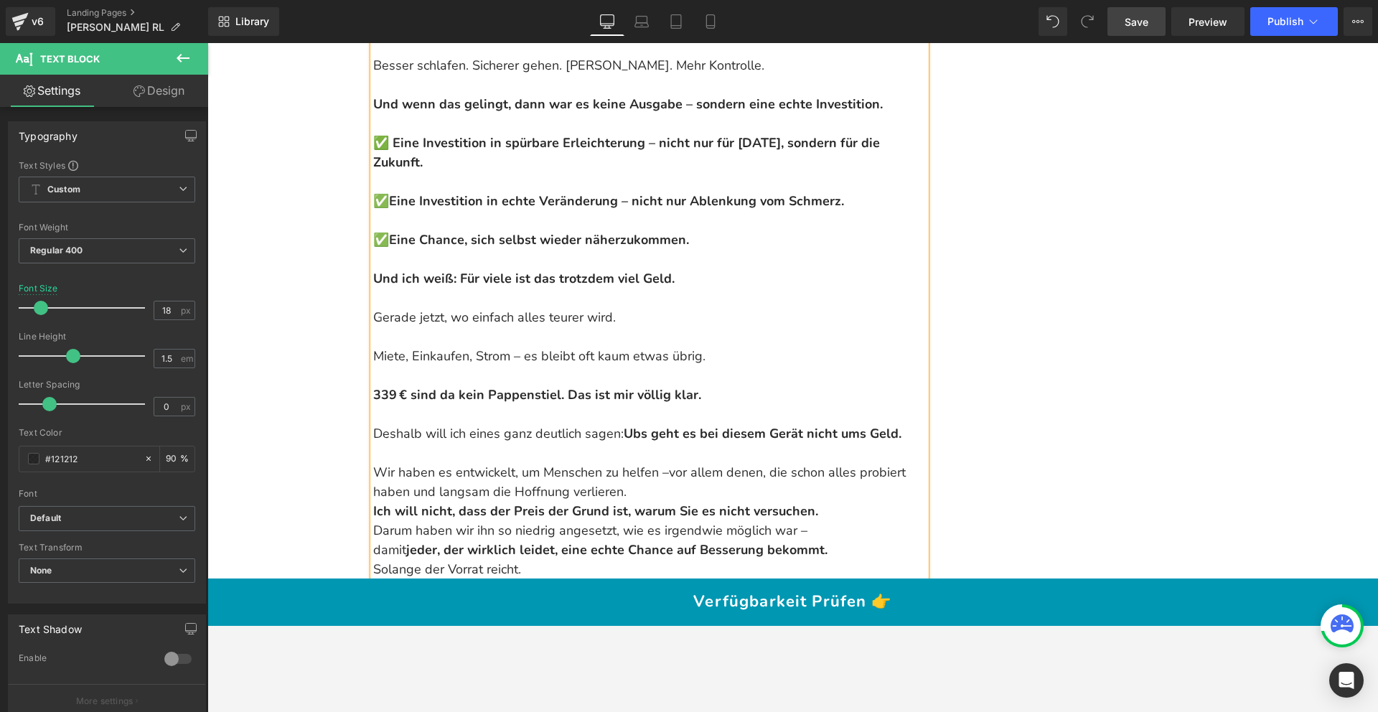
click at [646, 463] on p "Wir haben es entwickelt, um Menschen zu helfen – vor allem denen, die schon all…" at bounding box center [649, 482] width 553 height 39
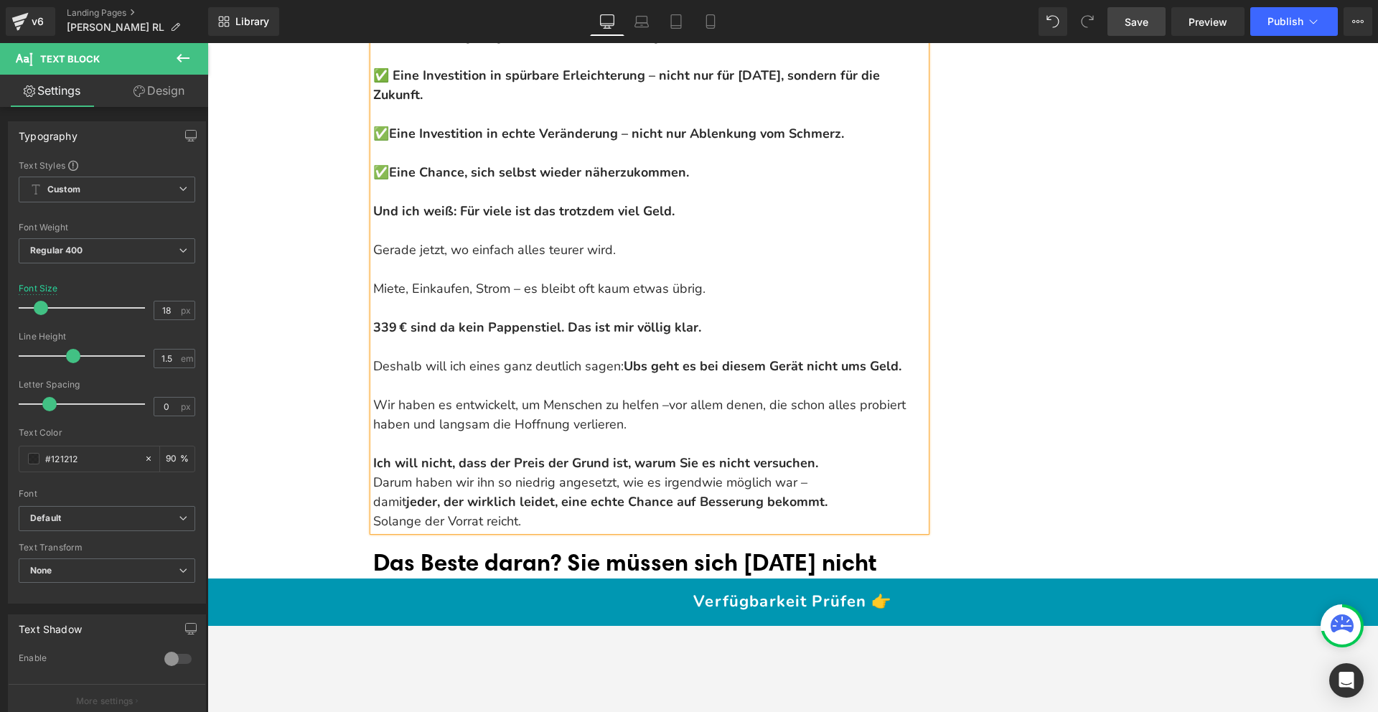
scroll to position [16276, 0]
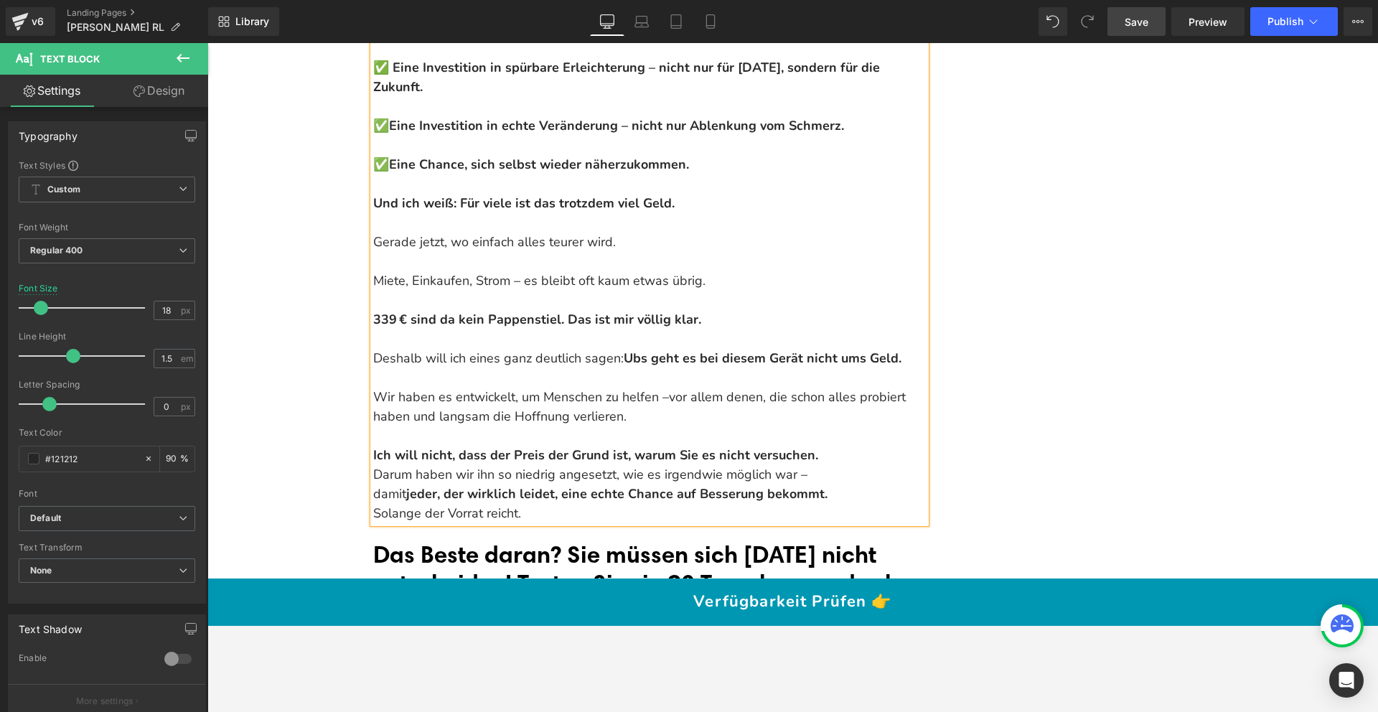
click at [821, 446] on p "Ich will nicht, dass der Preis der Grund ist, warum Sie es nicht versuchen." at bounding box center [649, 455] width 553 height 19
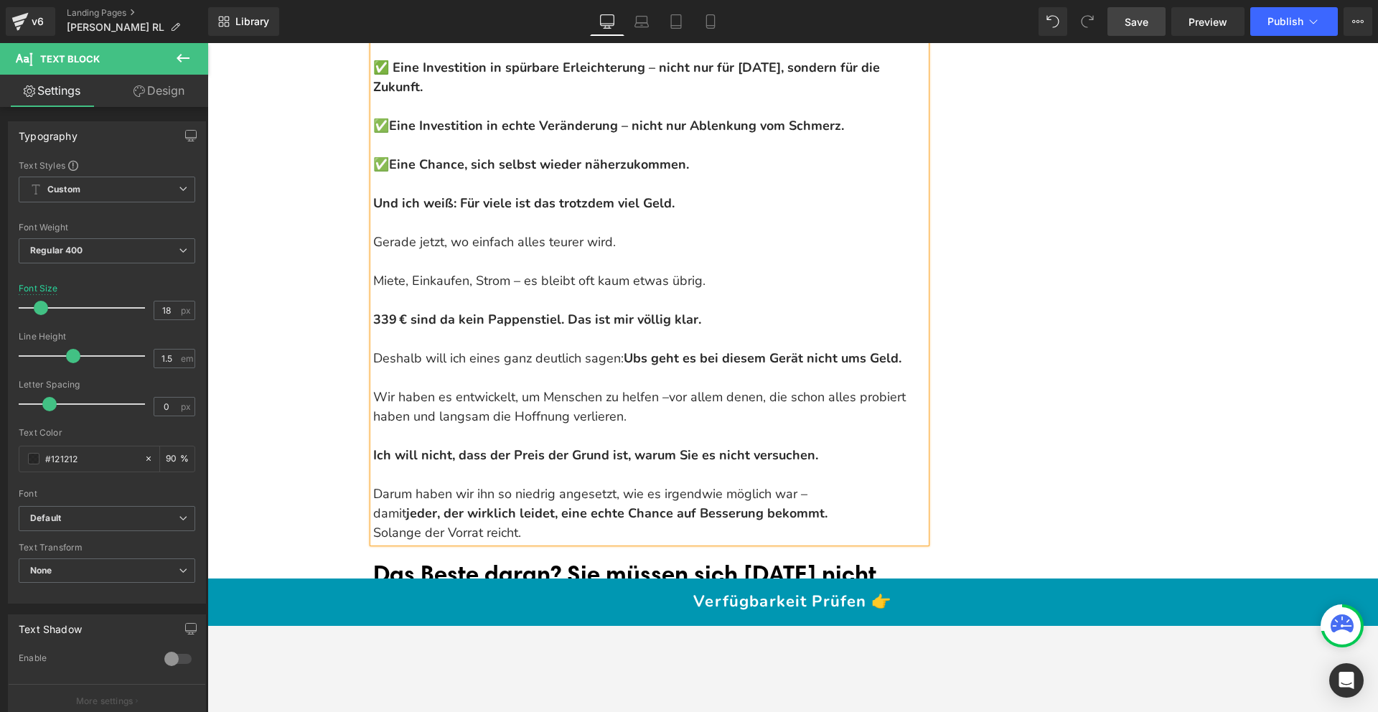
click at [841, 485] on p "Darum haben wir ihn so niedrig angesetzt, wie es irgendwie möglich war – damit …" at bounding box center [649, 504] width 553 height 39
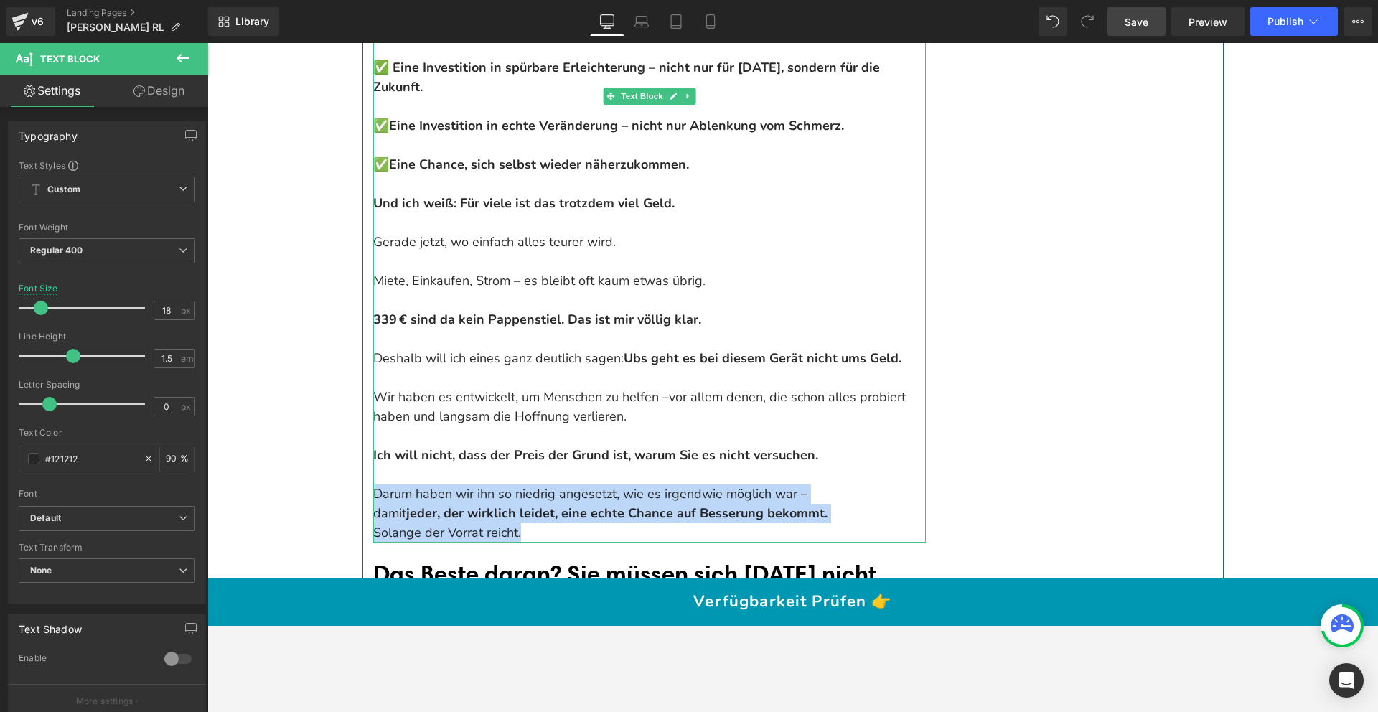
drag, startPoint x: 532, startPoint y: 492, endPoint x: 371, endPoint y: 454, distance: 165.4
click at [373, 454] on div "Und wenn man bedenkt, was dieses Gerät leisten kann – nämlich tief im Nervengew…" at bounding box center [649, 174] width 553 height 736
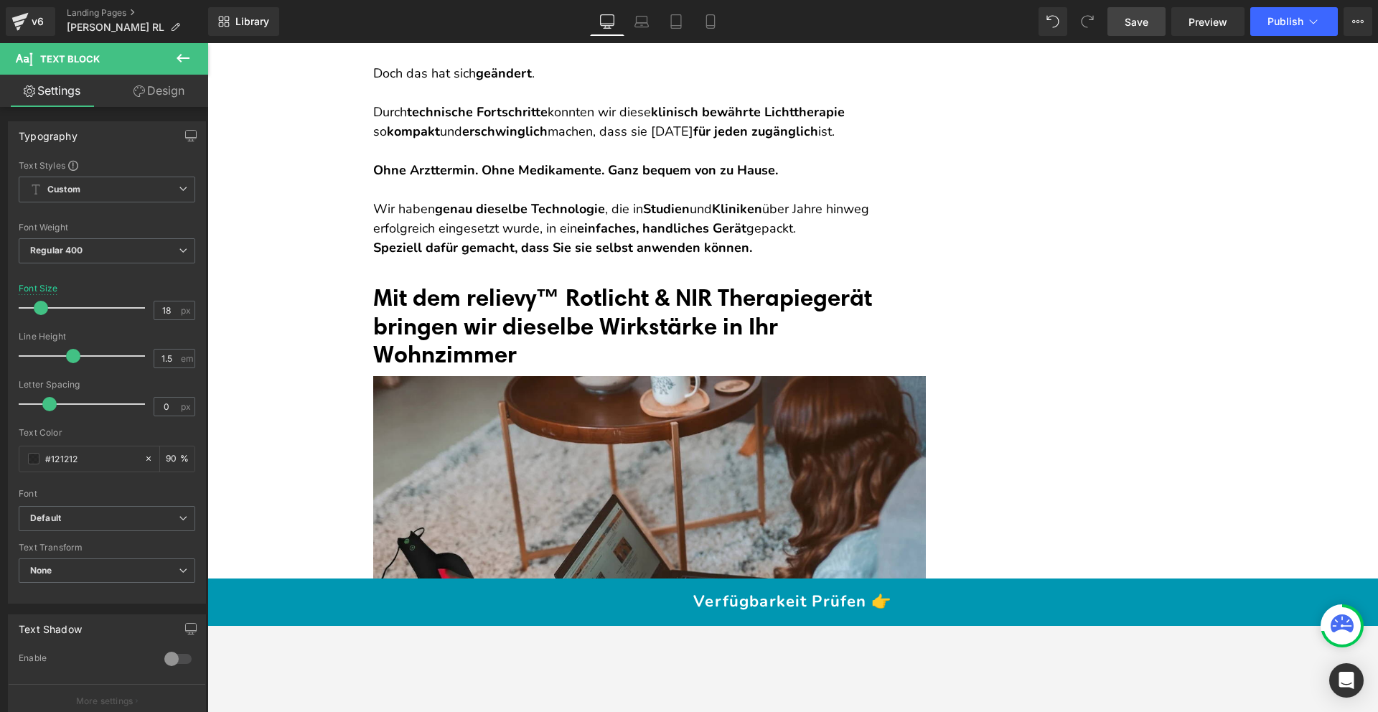
scroll to position [7962, 0]
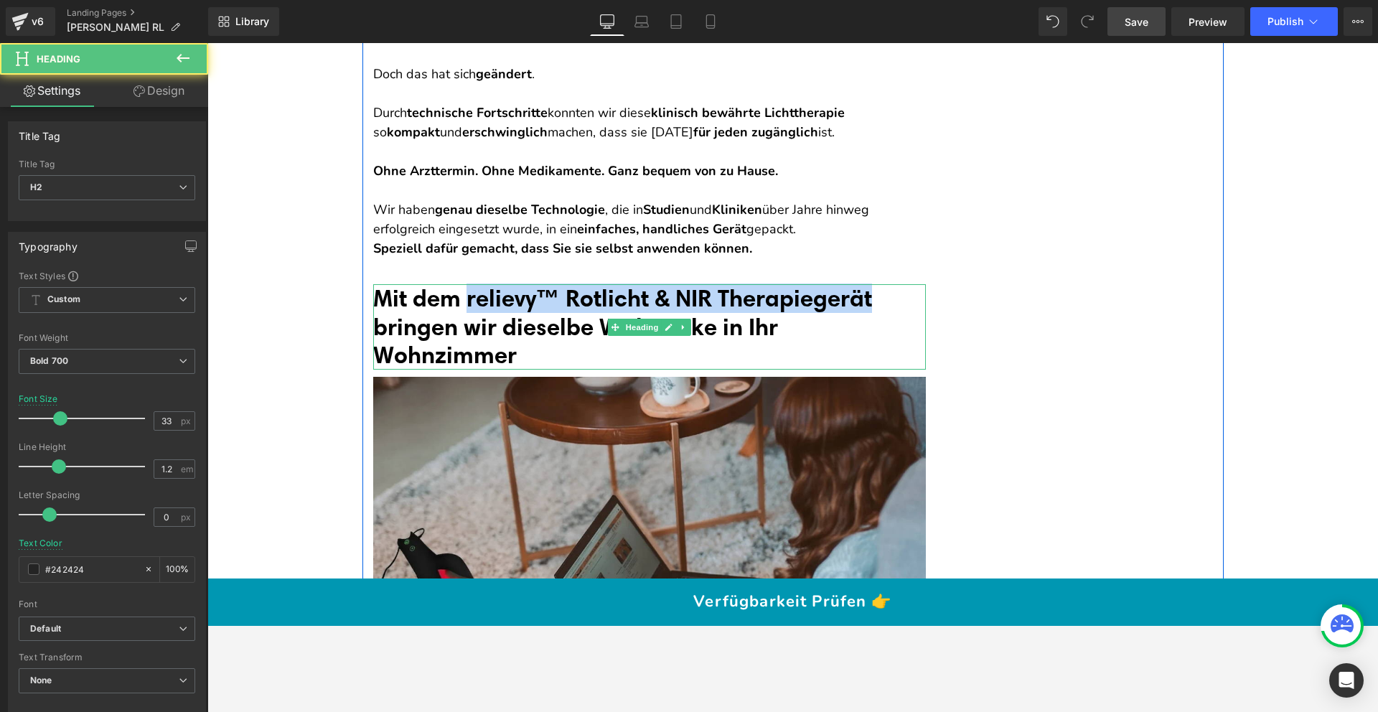
drag, startPoint x: 465, startPoint y: 316, endPoint x: 899, endPoint y: 319, distance: 433.5
click at [899, 319] on h2 "Mit dem relievy™ Rotlicht & NIR Therapiegerät bringen wir dieselbe Wirkstärke i…" at bounding box center [649, 326] width 553 height 85
copy font "relievy™ Rotlicht & NIR Therapiegerät"
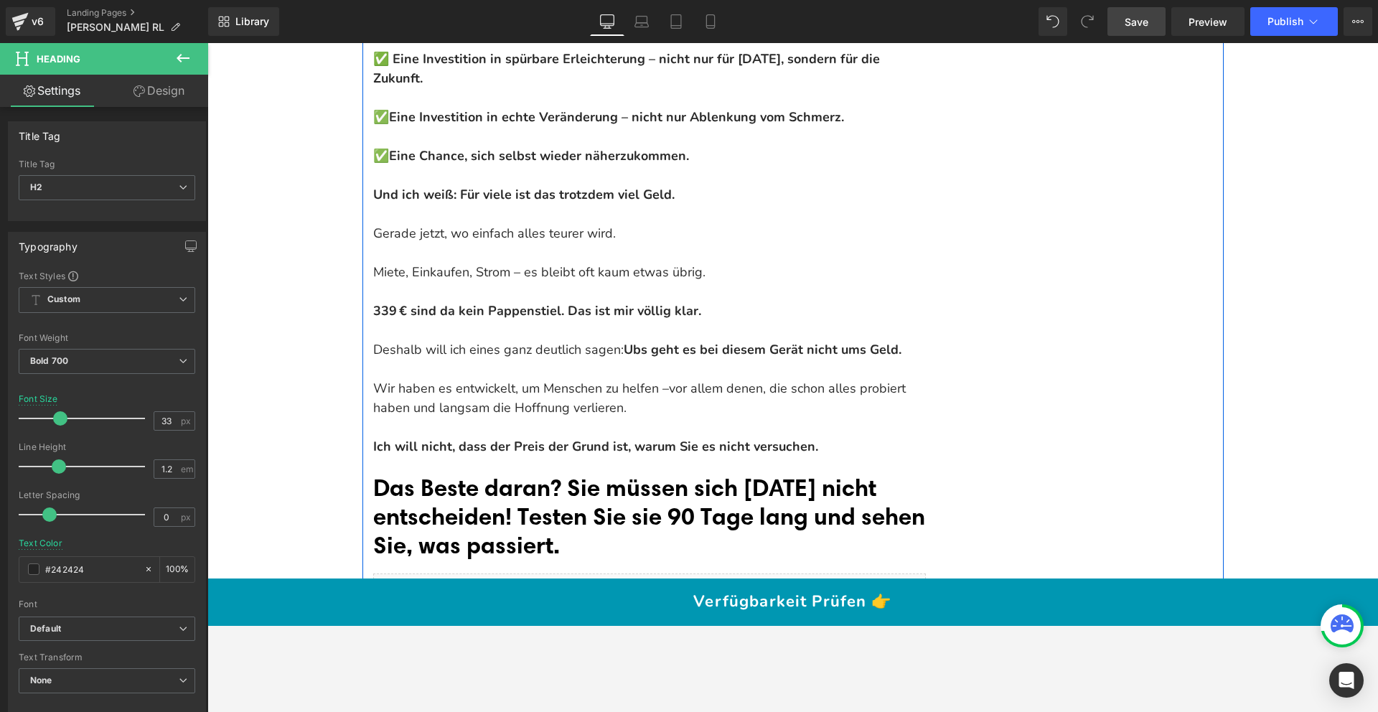
scroll to position [16354, 0]
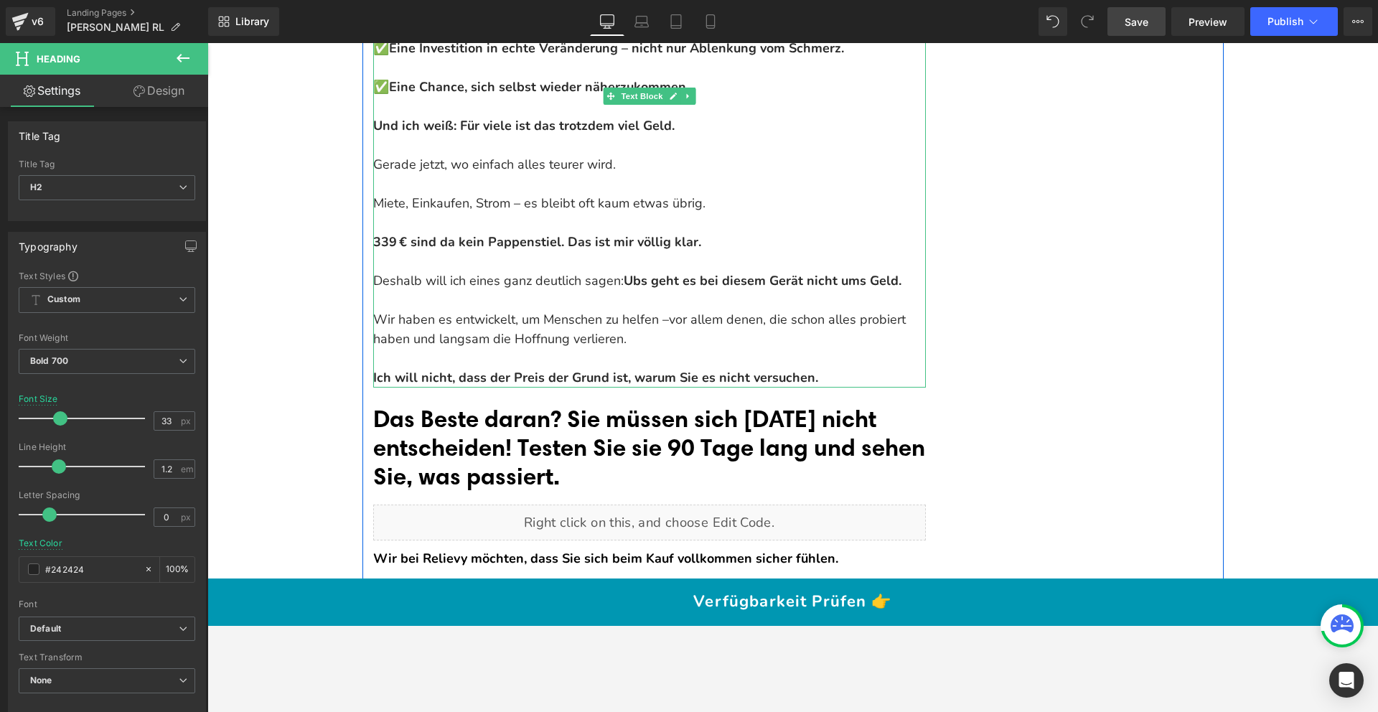
click at [822, 368] on p "Ich will nicht, dass der Preis der Grund ist, warum Sie es nicht versuchen." at bounding box center [649, 377] width 553 height 19
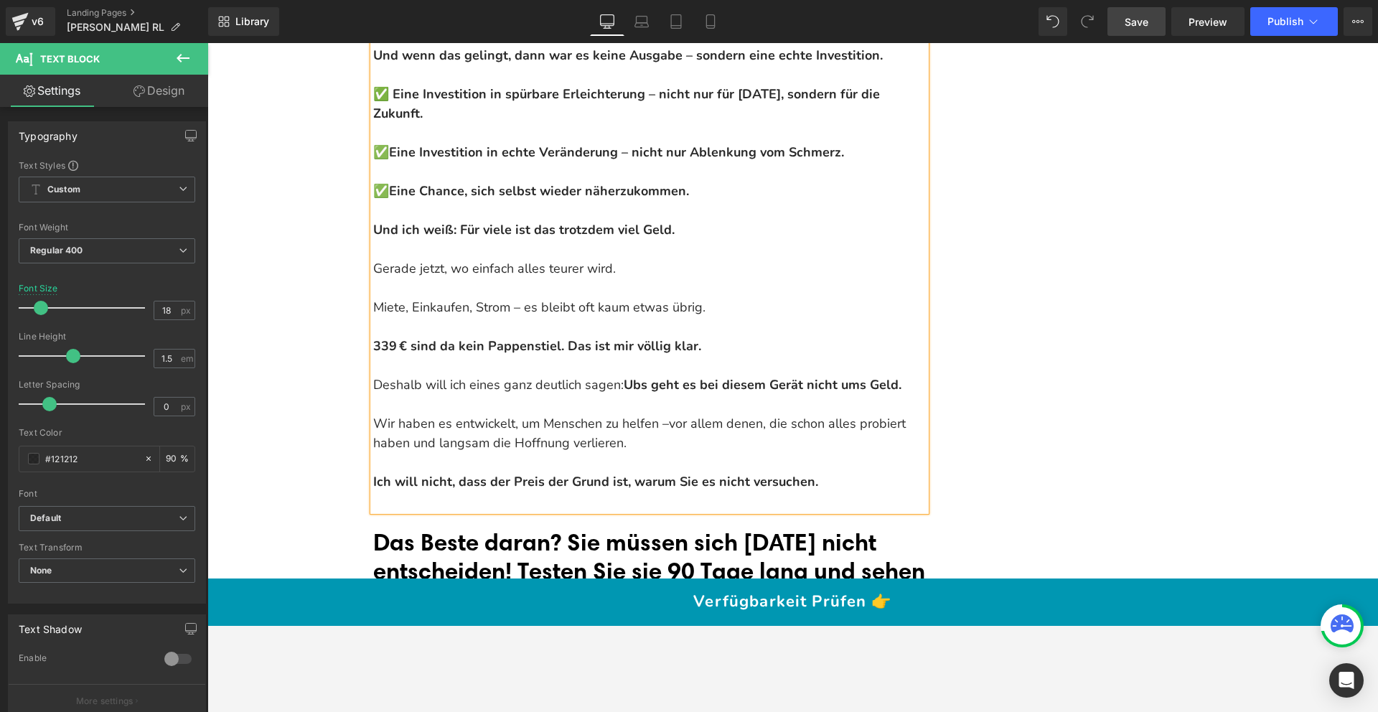
scroll to position [16248, 0]
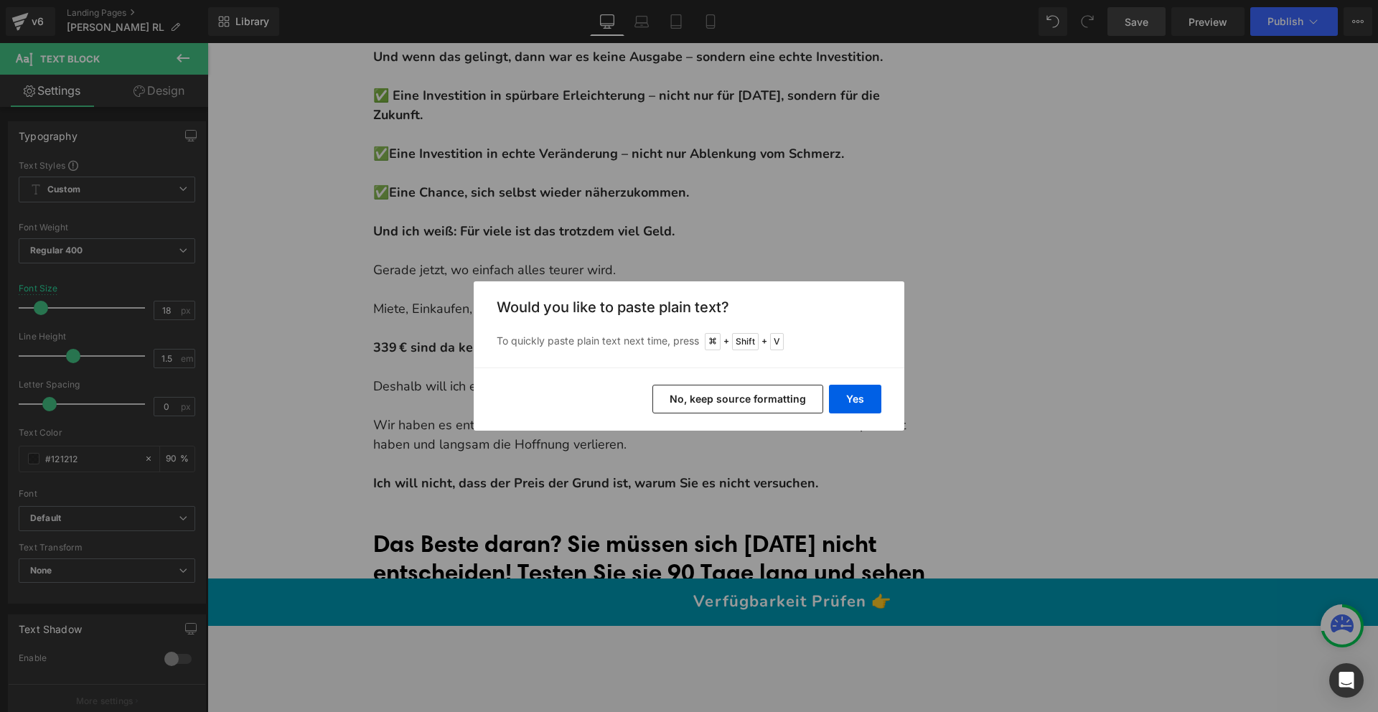
click at [776, 398] on button "No, keep source formatting" at bounding box center [737, 399] width 171 height 29
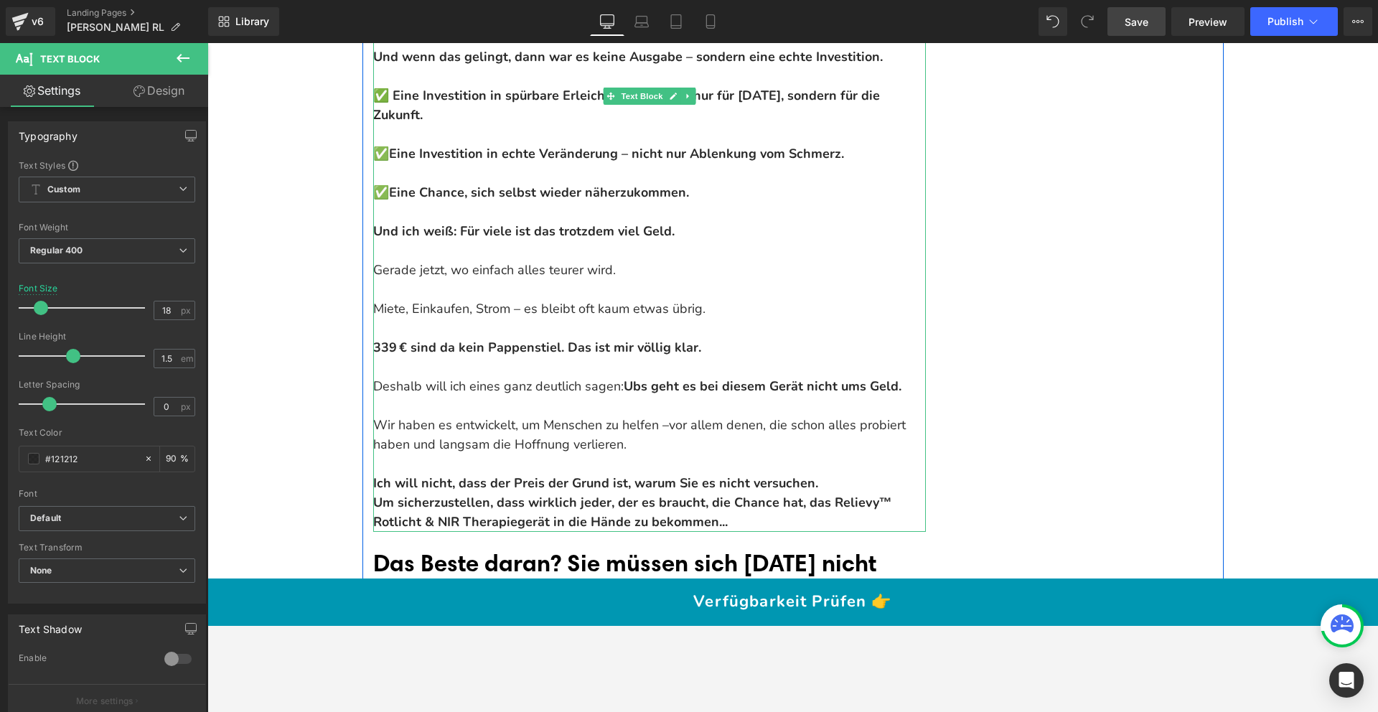
click at [829, 474] on p "Ich will nicht, dass der Preis der Grund ist, warum Sie es nicht versuchen." at bounding box center [649, 483] width 553 height 19
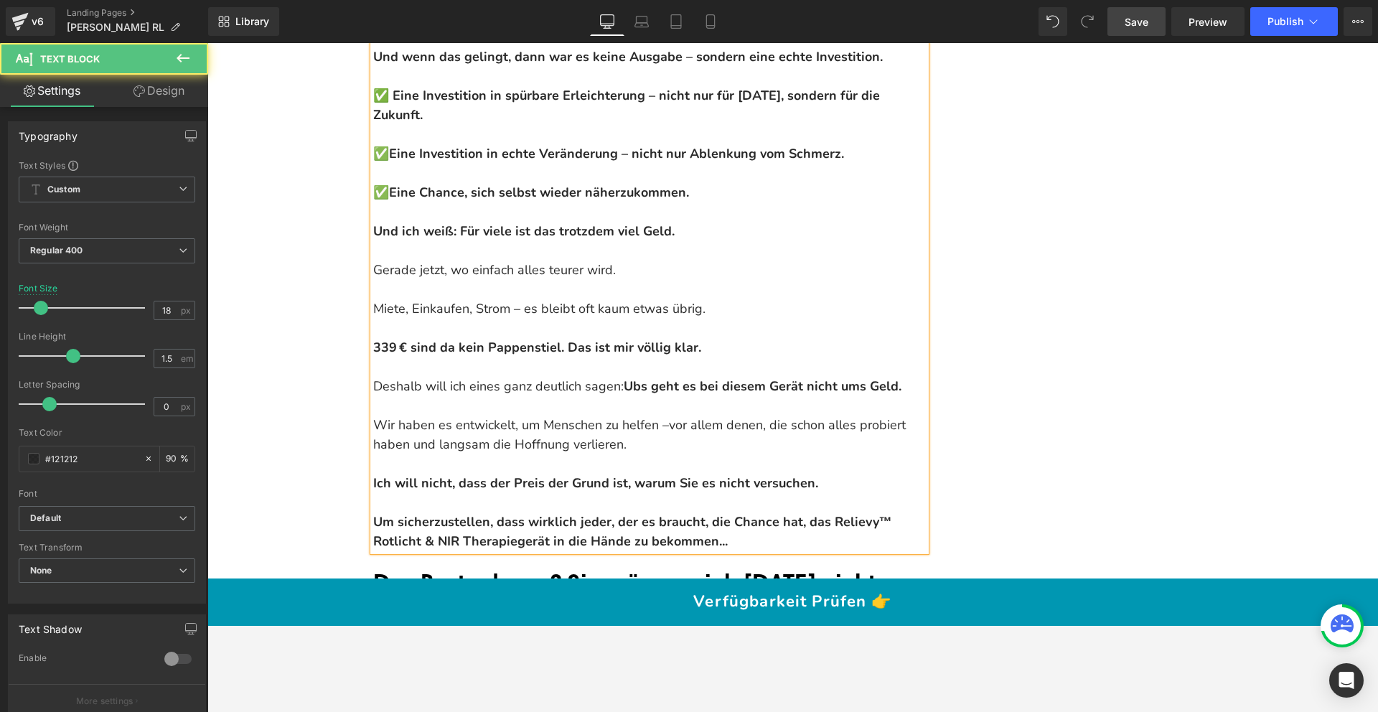
click at [724, 474] on strong "Ich will nicht, dass der Preis der Grund ist, warum Sie es nicht versuchen." at bounding box center [595, 482] width 445 height 17
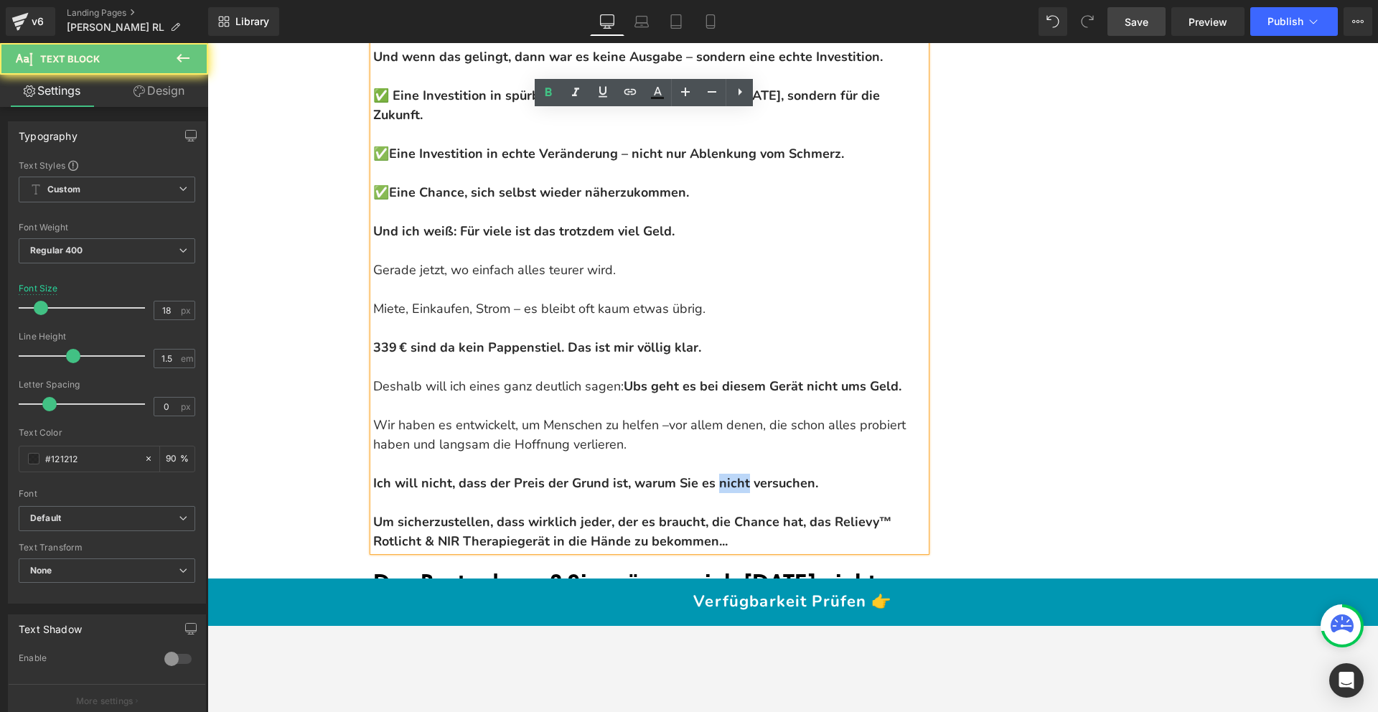
click at [724, 474] on strong "Ich will nicht, dass der Preis der Grund ist, warum Sie es nicht versuchen." at bounding box center [595, 482] width 445 height 17
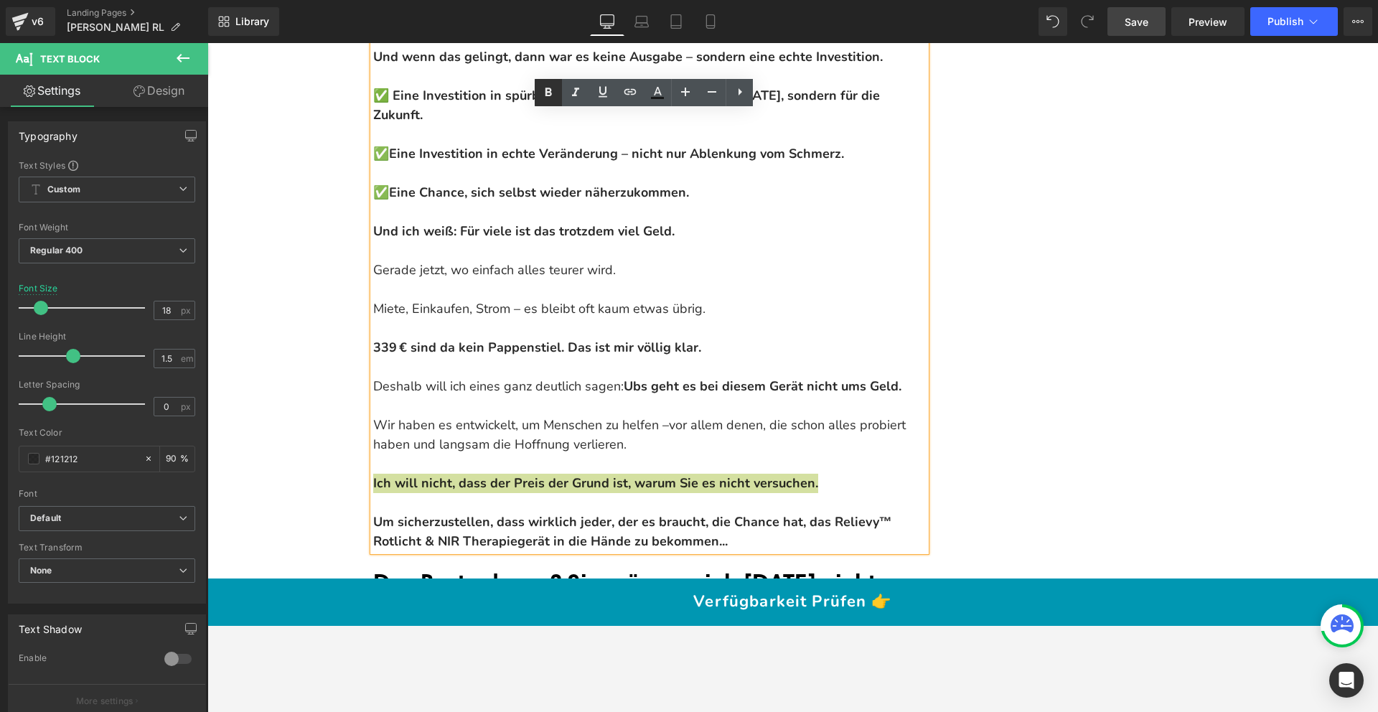
click at [0, 0] on icon at bounding box center [0, 0] width 0 height 0
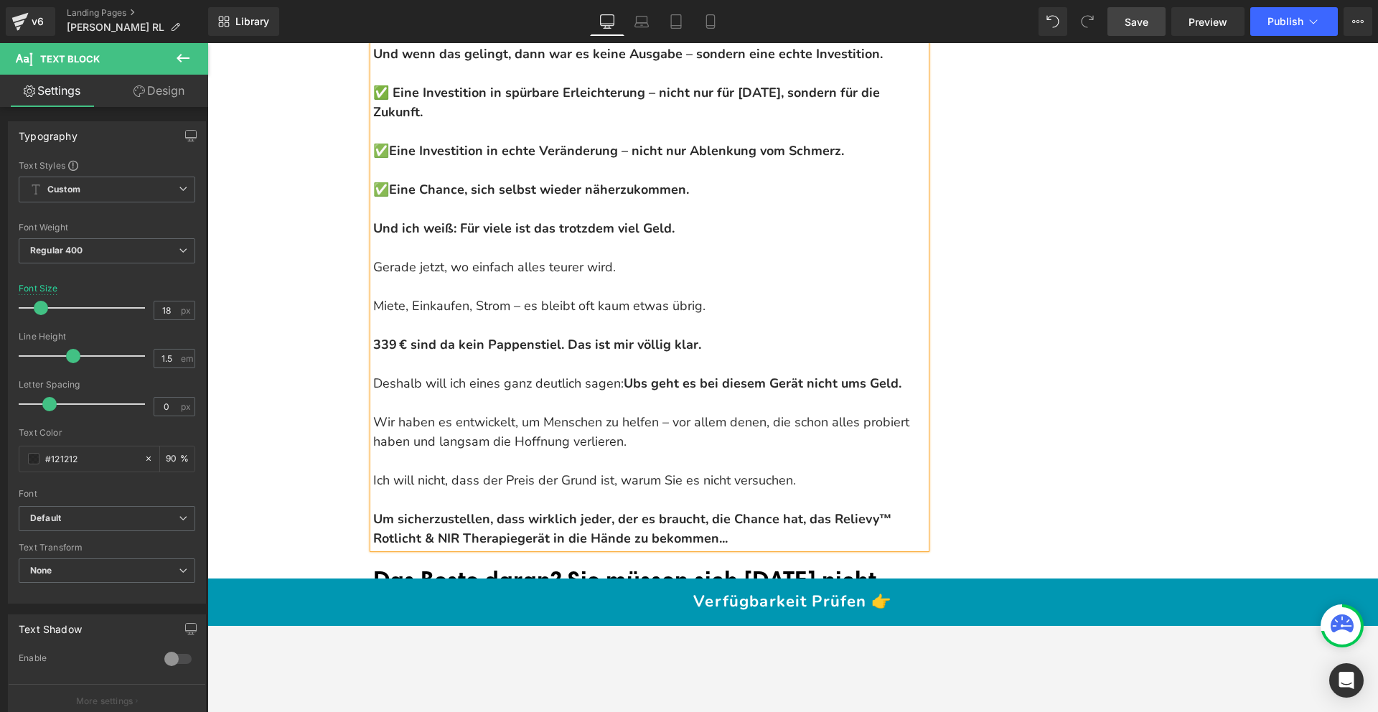
scroll to position [16251, 0]
click at [836, 510] on strong "Um sicherzustellen, dass wirklich jeder, der es braucht, die Chance hat, das Re…" at bounding box center [632, 528] width 519 height 37
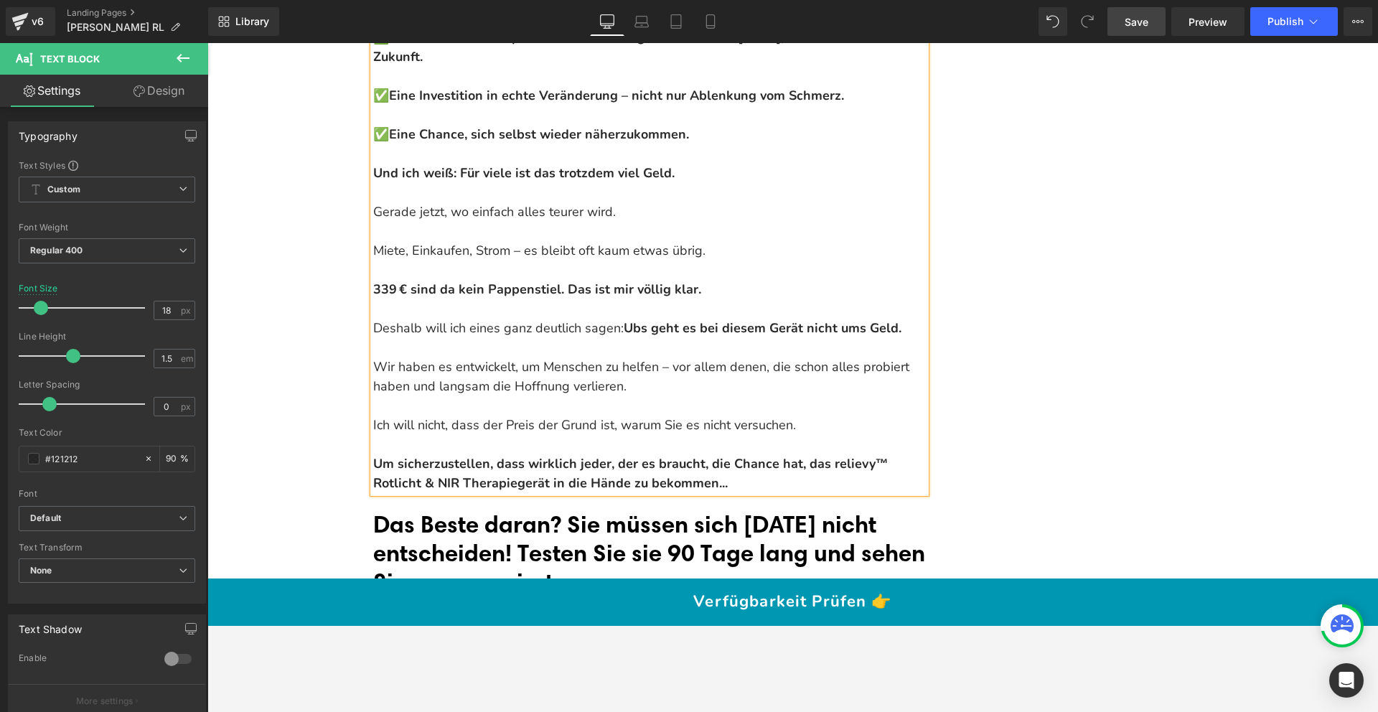
scroll to position [16322, 0]
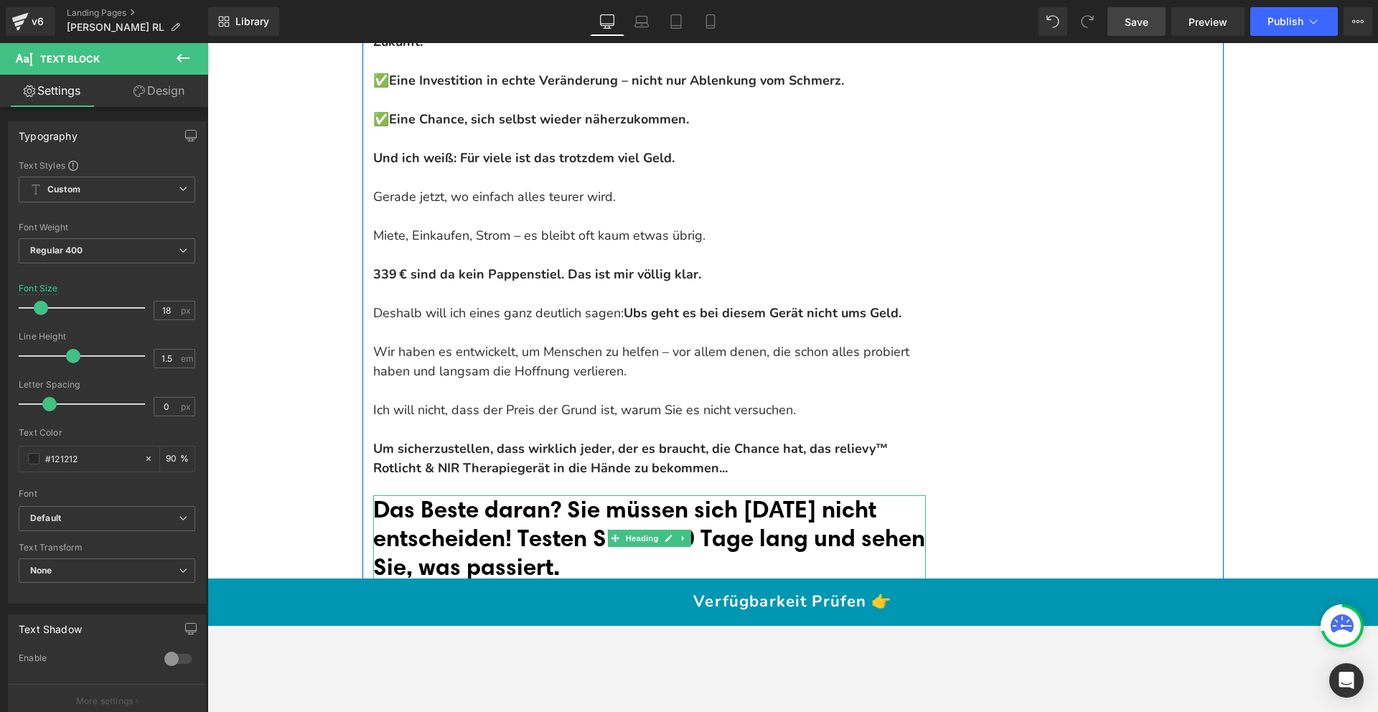
click at [471, 495] on span "Das Beste daran? Sie müssen sich [DATE] nicht entscheiden! Testen Sie sie 90 Ta…" at bounding box center [649, 537] width 552 height 85
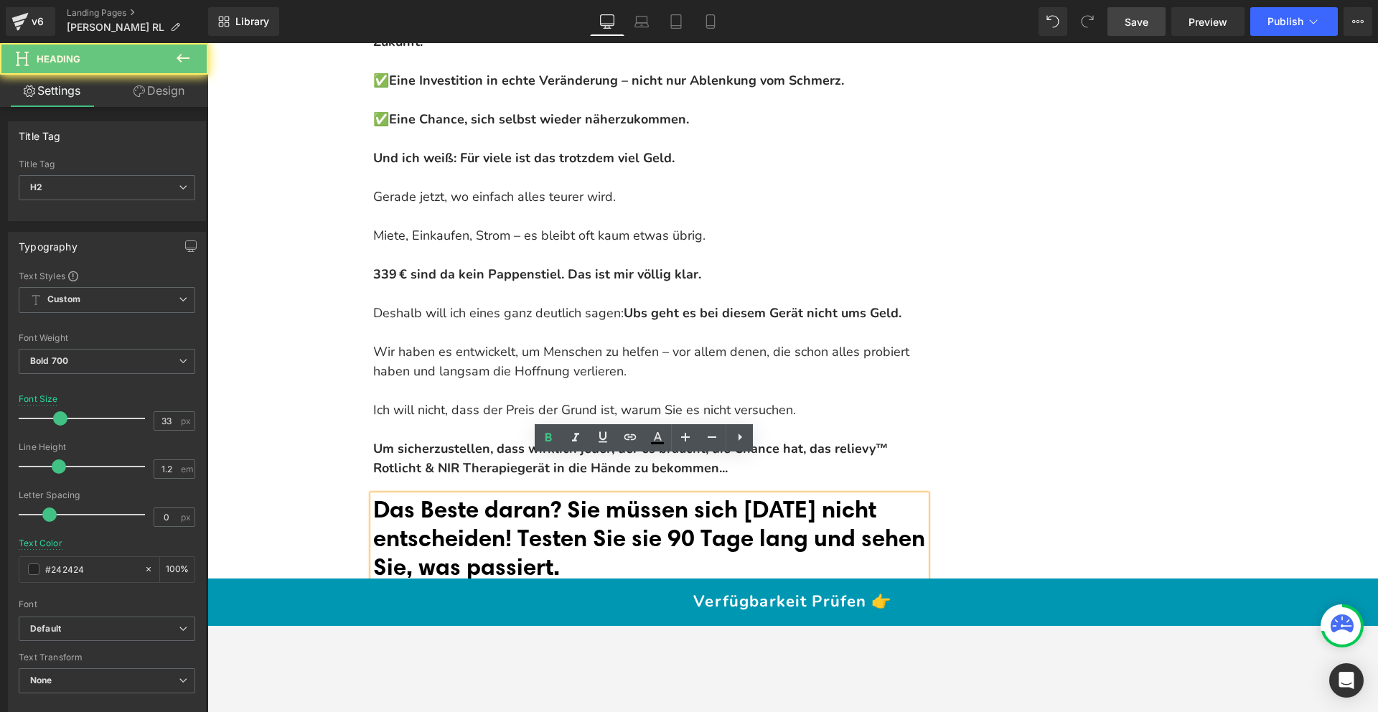
click at [471, 495] on span "Das Beste daran? Sie müssen sich [DATE] nicht entscheiden! Testen Sie sie 90 Ta…" at bounding box center [649, 537] width 552 height 85
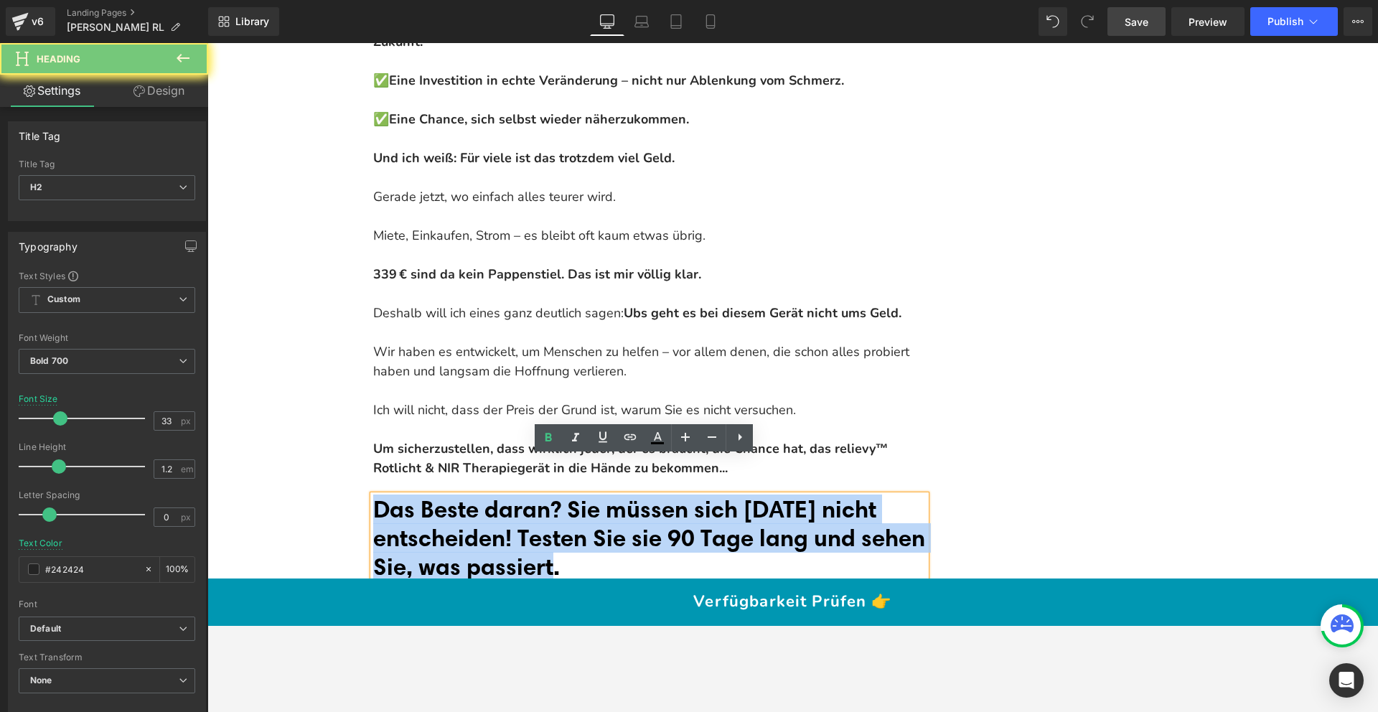
click at [471, 495] on span "Das Beste daran? Sie müssen sich [DATE] nicht entscheiden! Testen Sie sie 90 Ta…" at bounding box center [649, 537] width 552 height 85
paste div
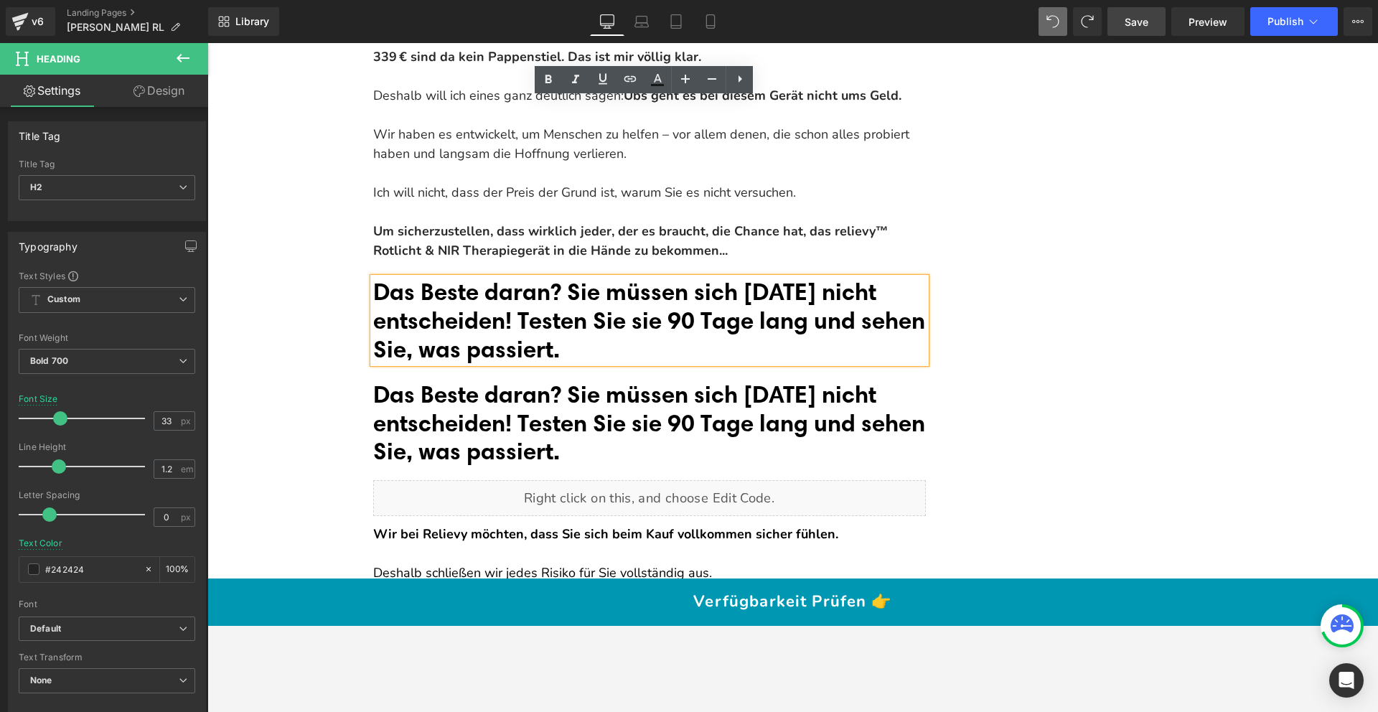
scroll to position [16324, 0]
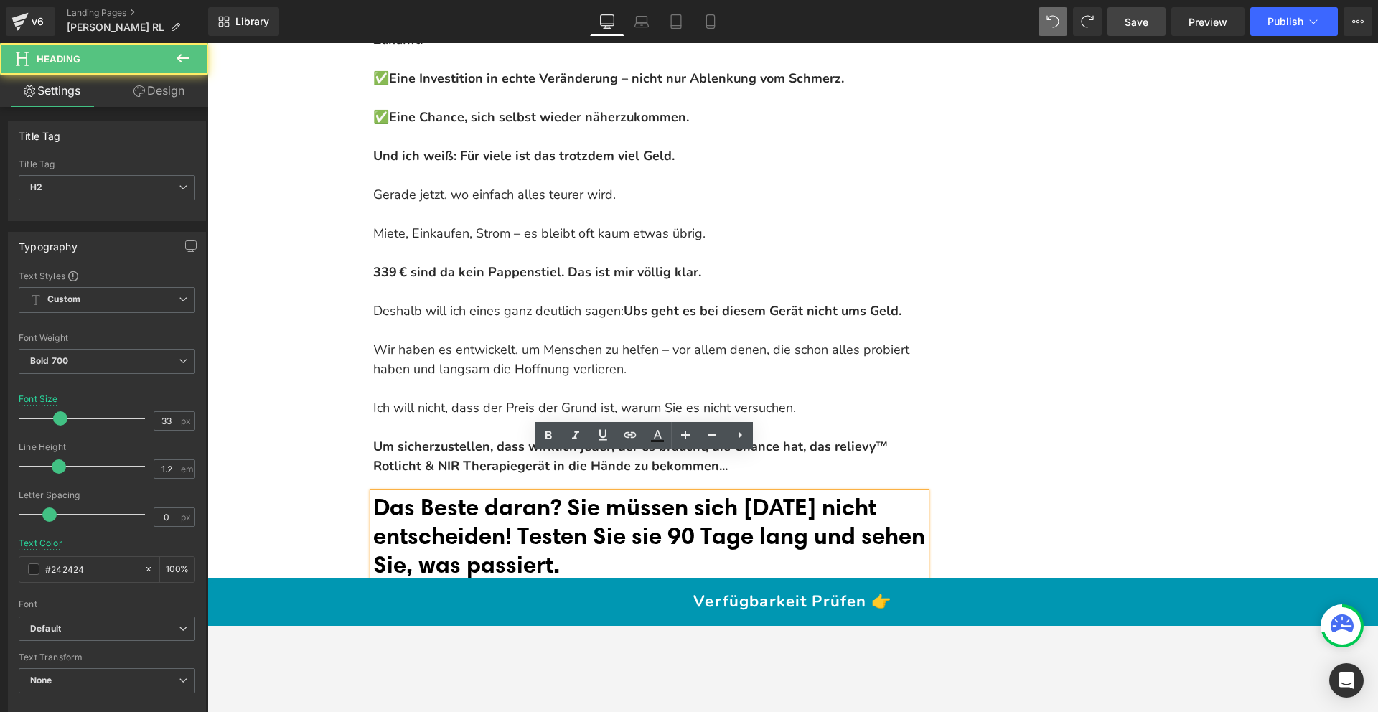
click at [429, 492] on span "Das Beste daran? Sie müssen sich [DATE] nicht entscheiden! Testen Sie sie 90 Ta…" at bounding box center [649, 534] width 552 height 85
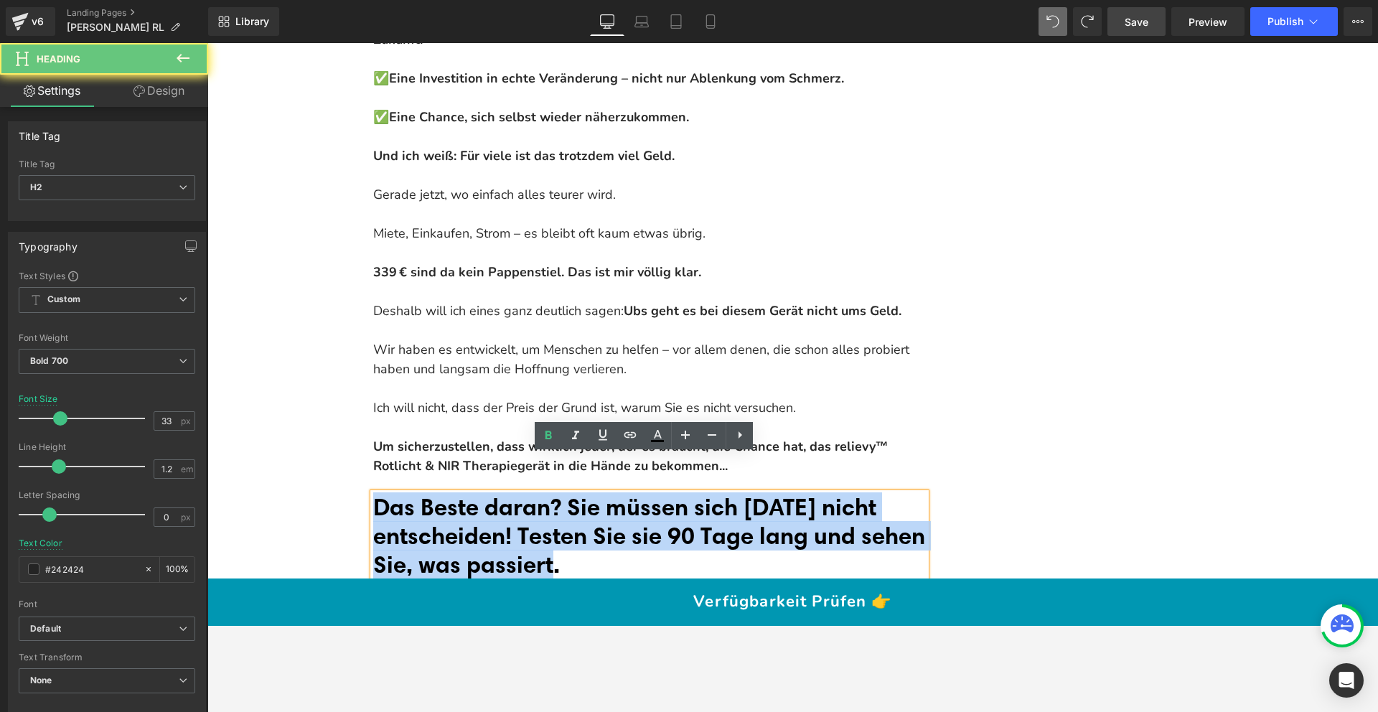
click at [429, 492] on span "Das Beste daran? Sie müssen sich [DATE] nicht entscheiden! Testen Sie sie 90 Ta…" at bounding box center [649, 534] width 552 height 85
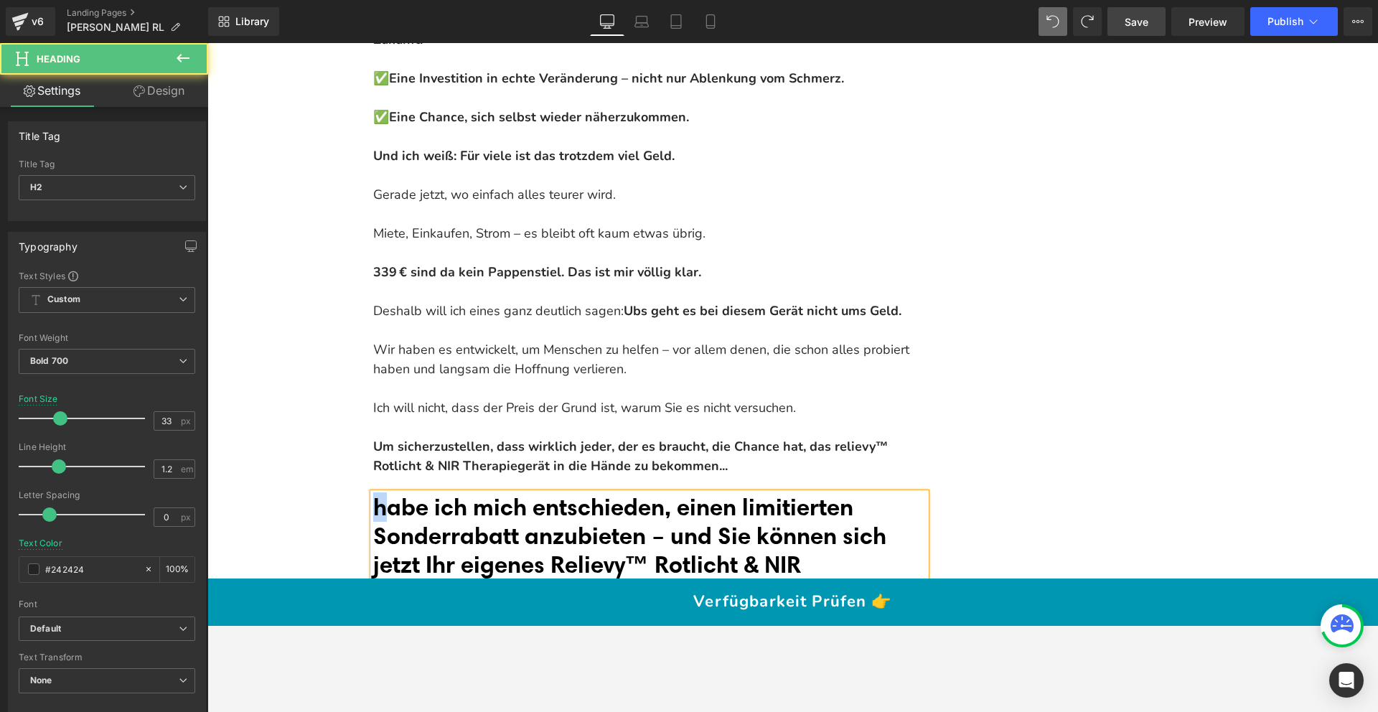
drag, startPoint x: 385, startPoint y: 469, endPoint x: 373, endPoint y: 469, distance: 12.2
click at [373, 492] on span "habe ich mich entschieden, einen limitierten Sonderrabatt anzubieten – und Sie …" at bounding box center [629, 549] width 513 height 114
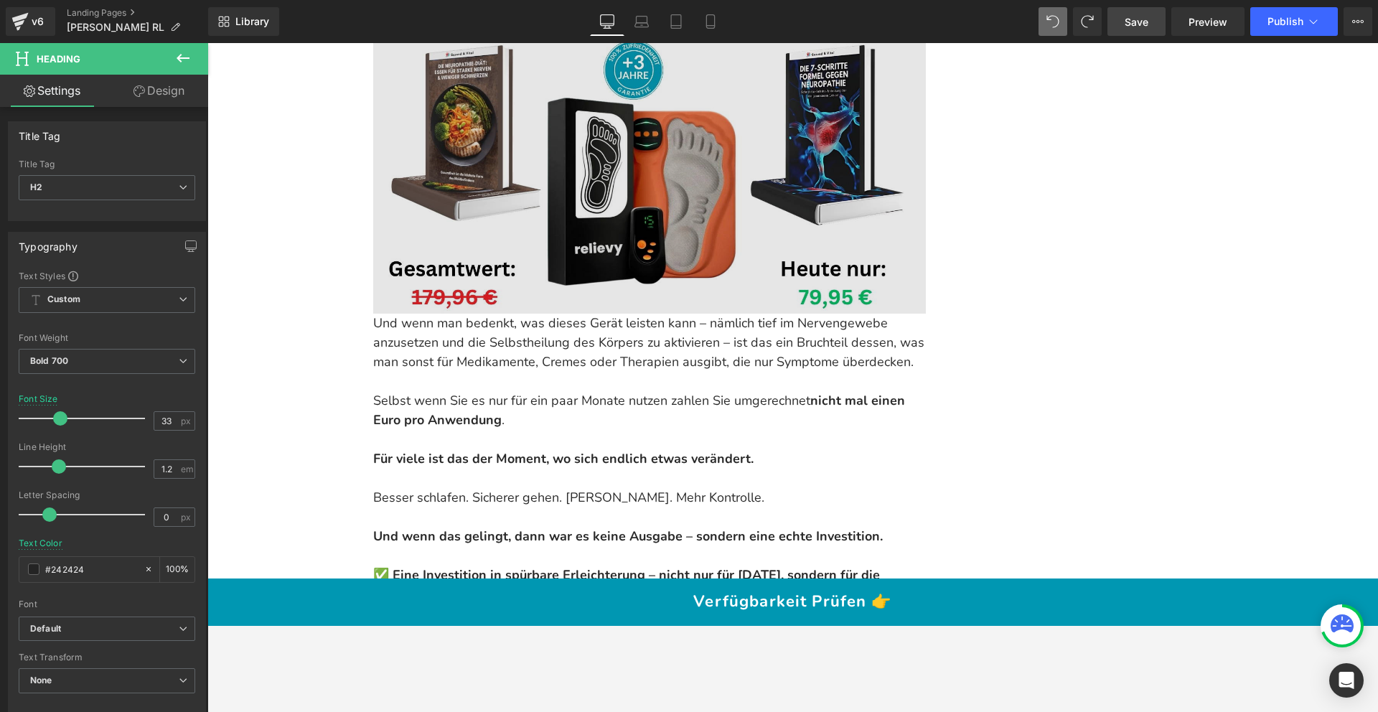
scroll to position [15470, 0]
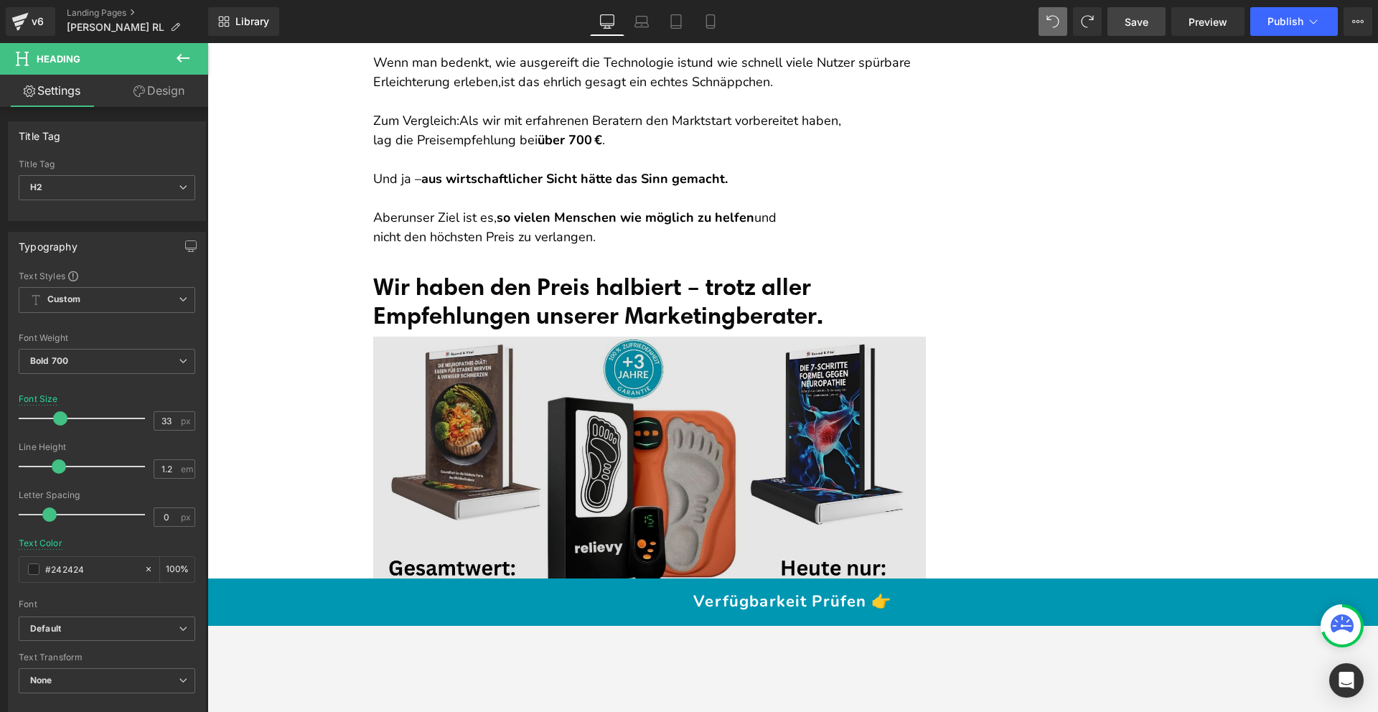
click at [646, 405] on img at bounding box center [649, 475] width 553 height 276
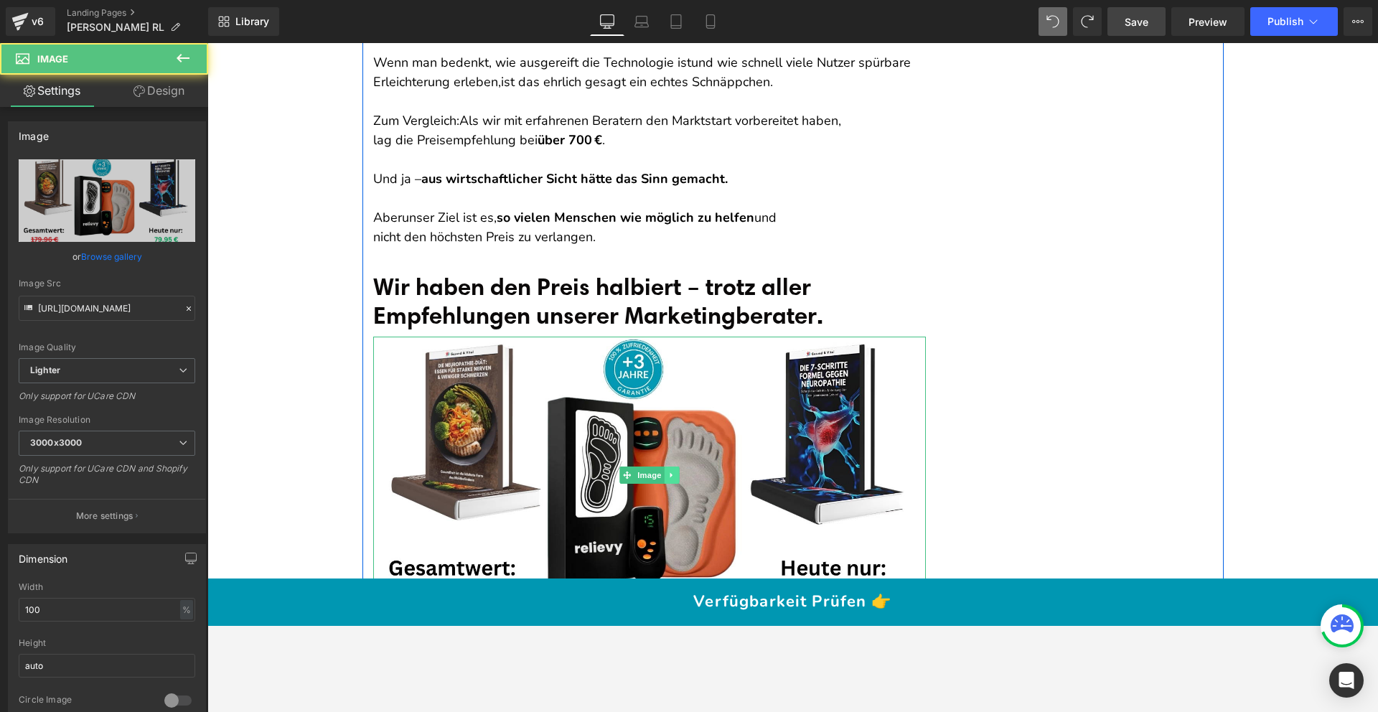
click at [670, 467] on link at bounding box center [671, 475] width 15 height 17
click at [661, 471] on icon at bounding box center [664, 475] width 8 height 9
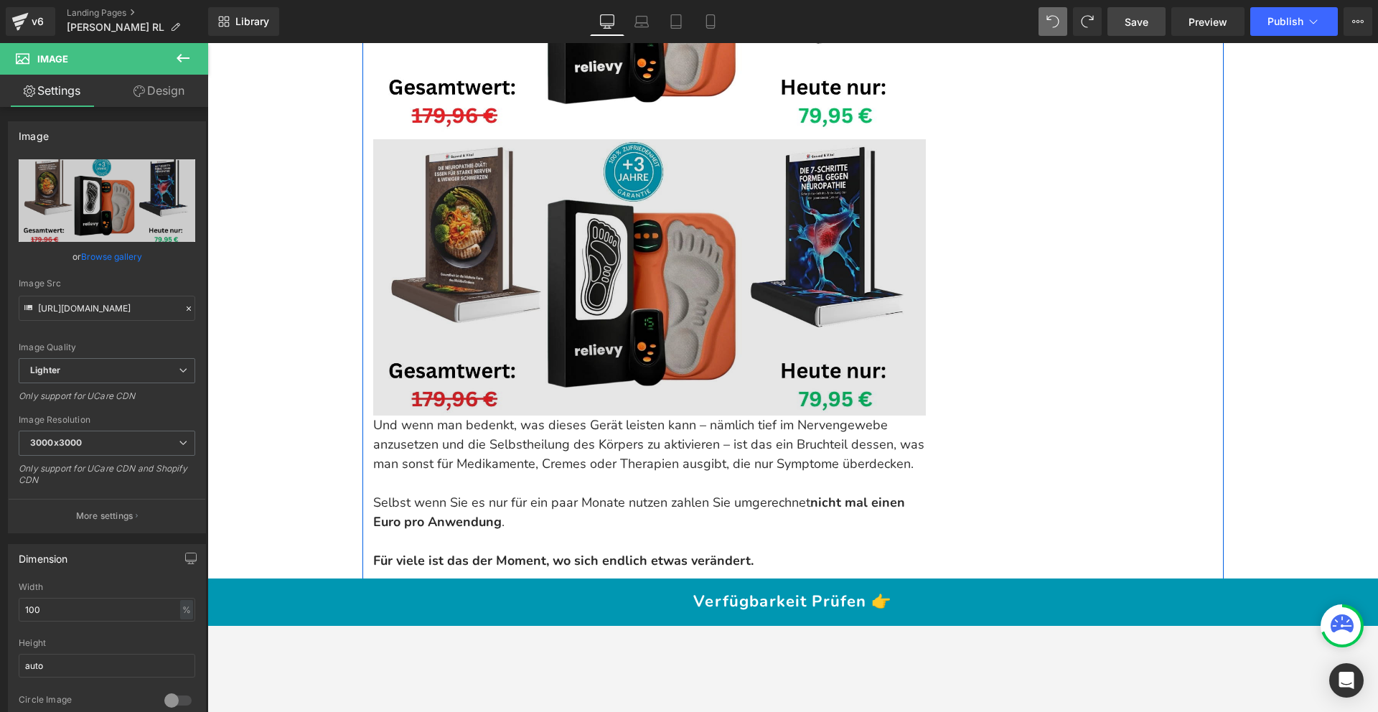
scroll to position [15951, 0]
click at [624, 223] on img at bounding box center [649, 277] width 553 height 276
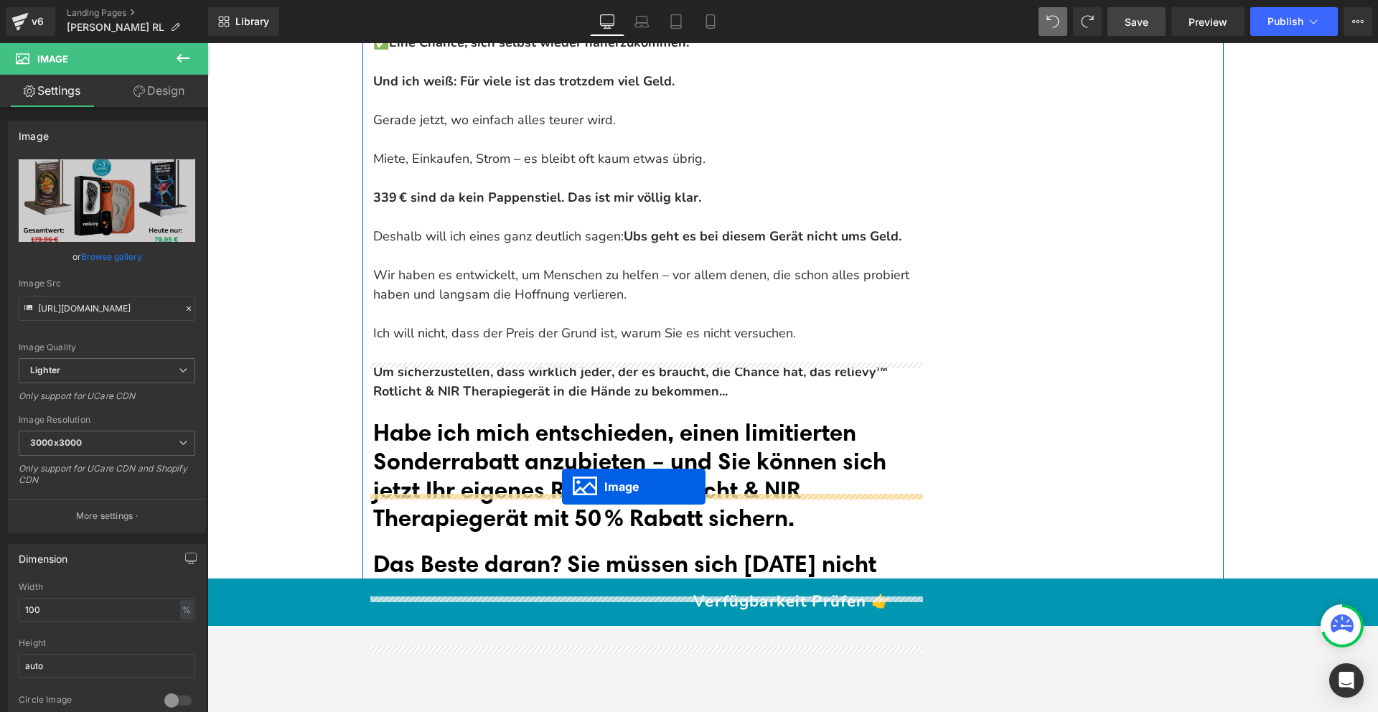
drag, startPoint x: 629, startPoint y: 240, endPoint x: 562, endPoint y: 487, distance: 255.1
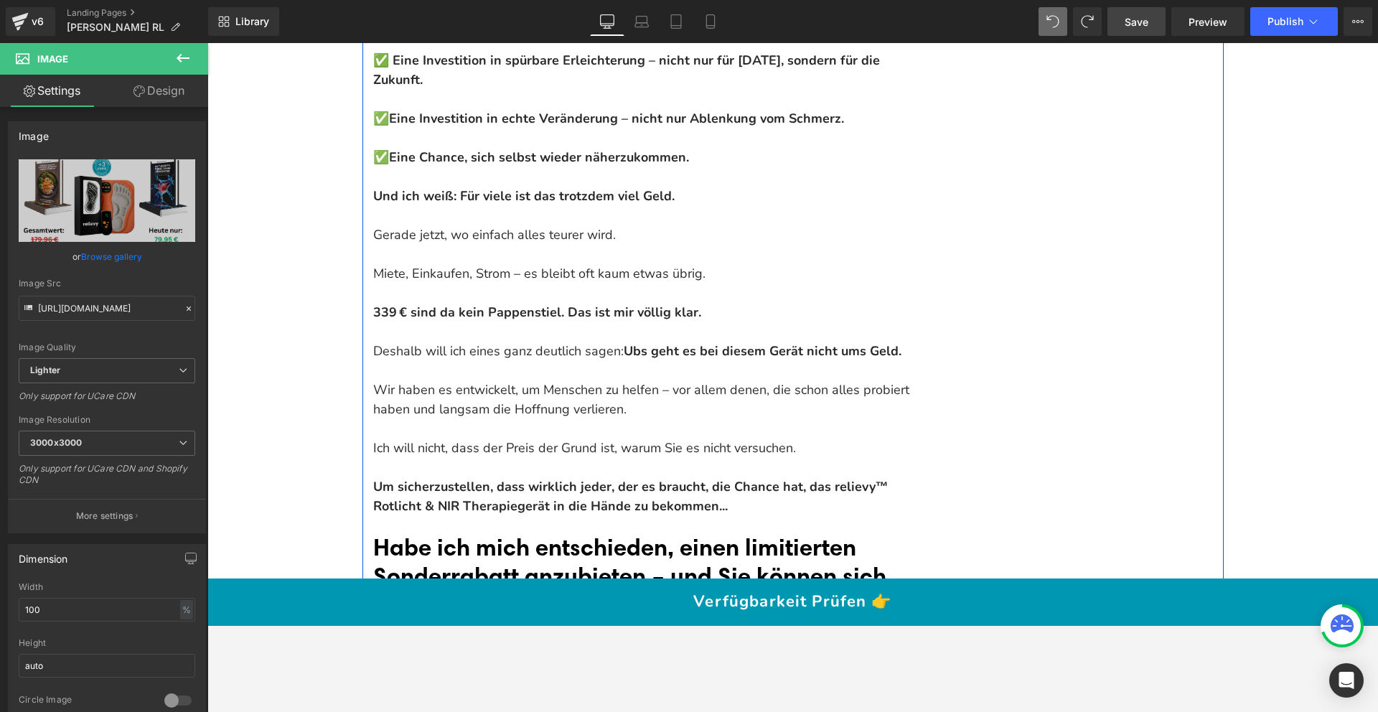
scroll to position [16228, 0]
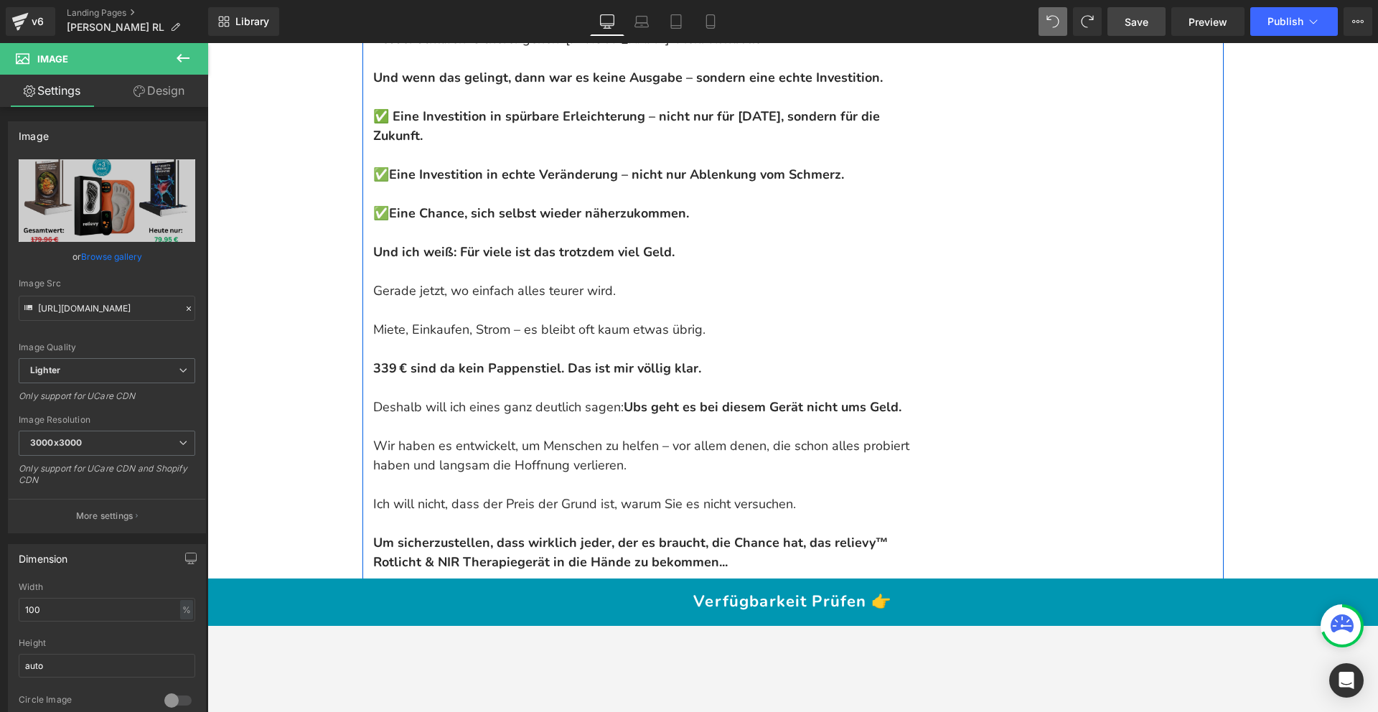
click at [624, 340] on p "339 € sind da kein Pappenstiel. Das ist mir völlig klar." at bounding box center [649, 359] width 553 height 39
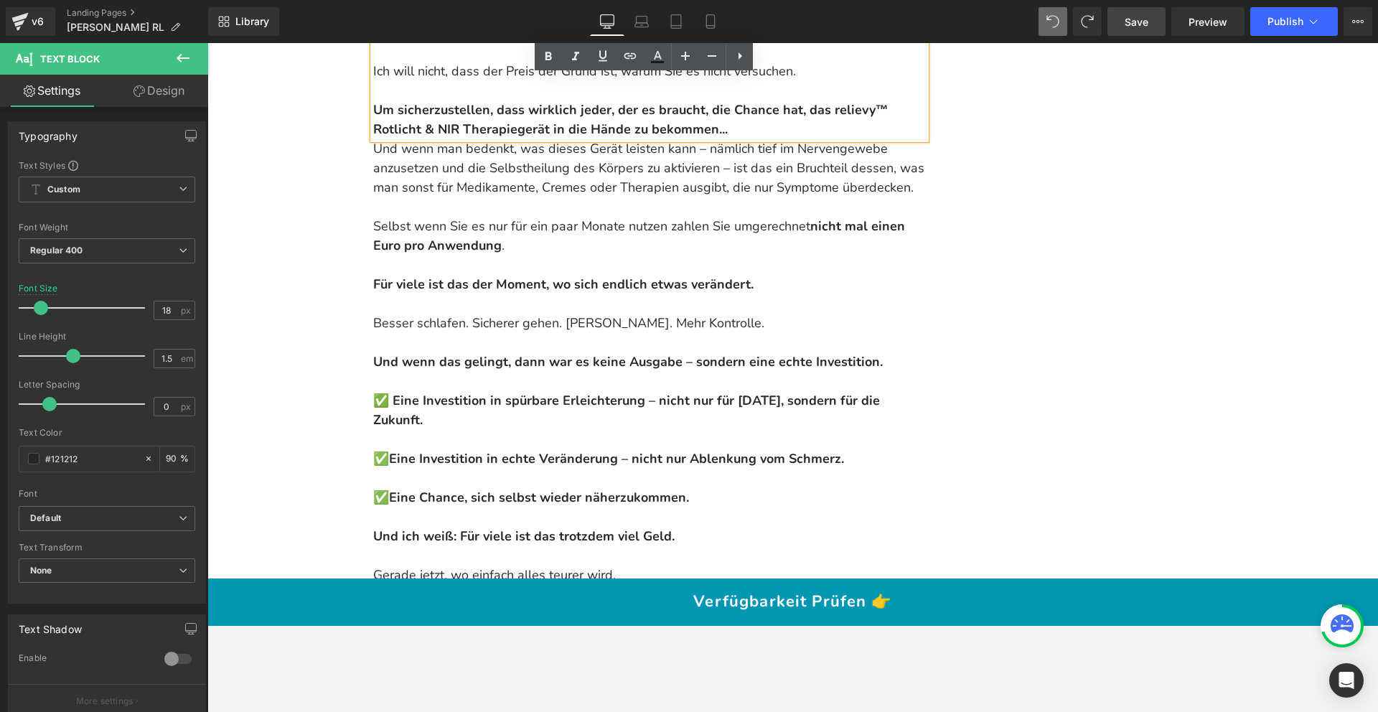
scroll to position [16661, 0]
click at [518, 294] on p "Besser schlafen. Sicherer gehen. Weniger Kribbeln. Mehr Kontrolle." at bounding box center [649, 313] width 553 height 39
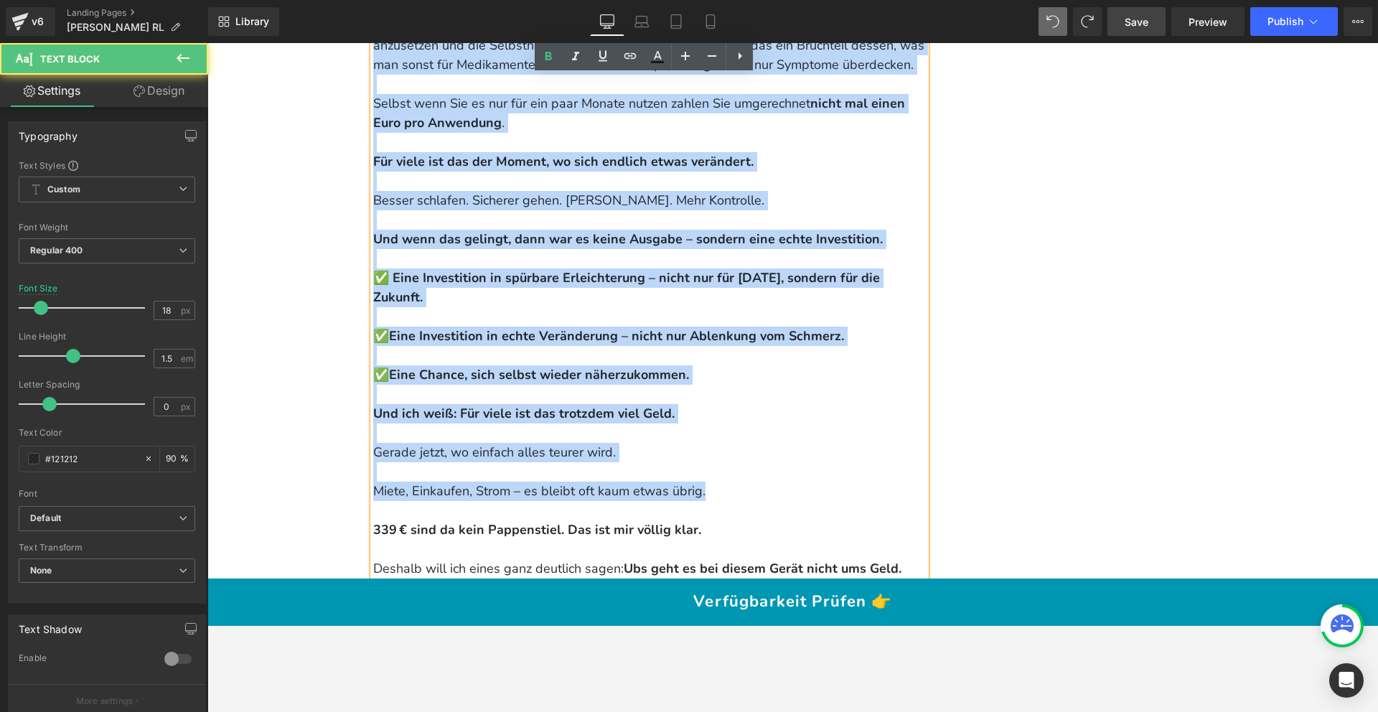
scroll to position [17062, 0]
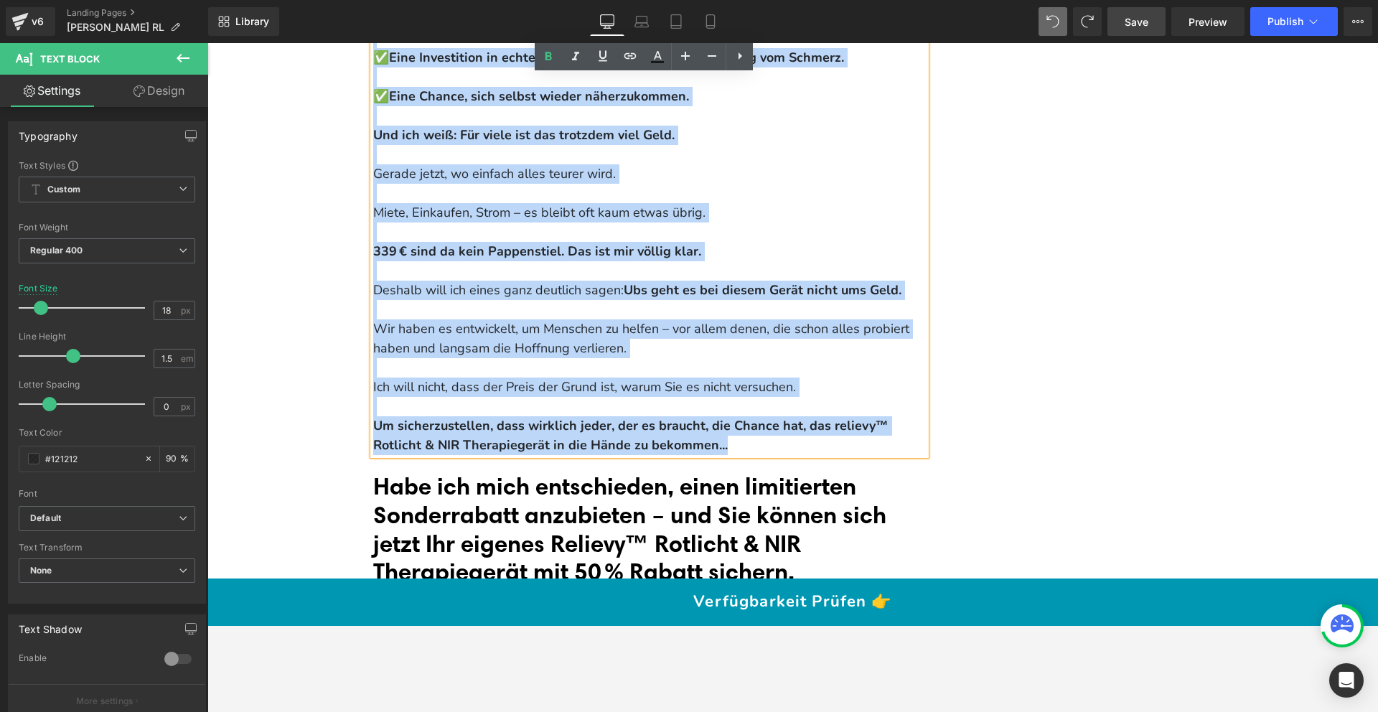
drag, startPoint x: 370, startPoint y: 110, endPoint x: 800, endPoint y: 408, distance: 523.6
click at [800, 408] on div "Und wenn man bedenkt, was dieses Gerät leisten kann – nämlich tief im Nervengew…" at bounding box center [649, 96] width 553 height 717
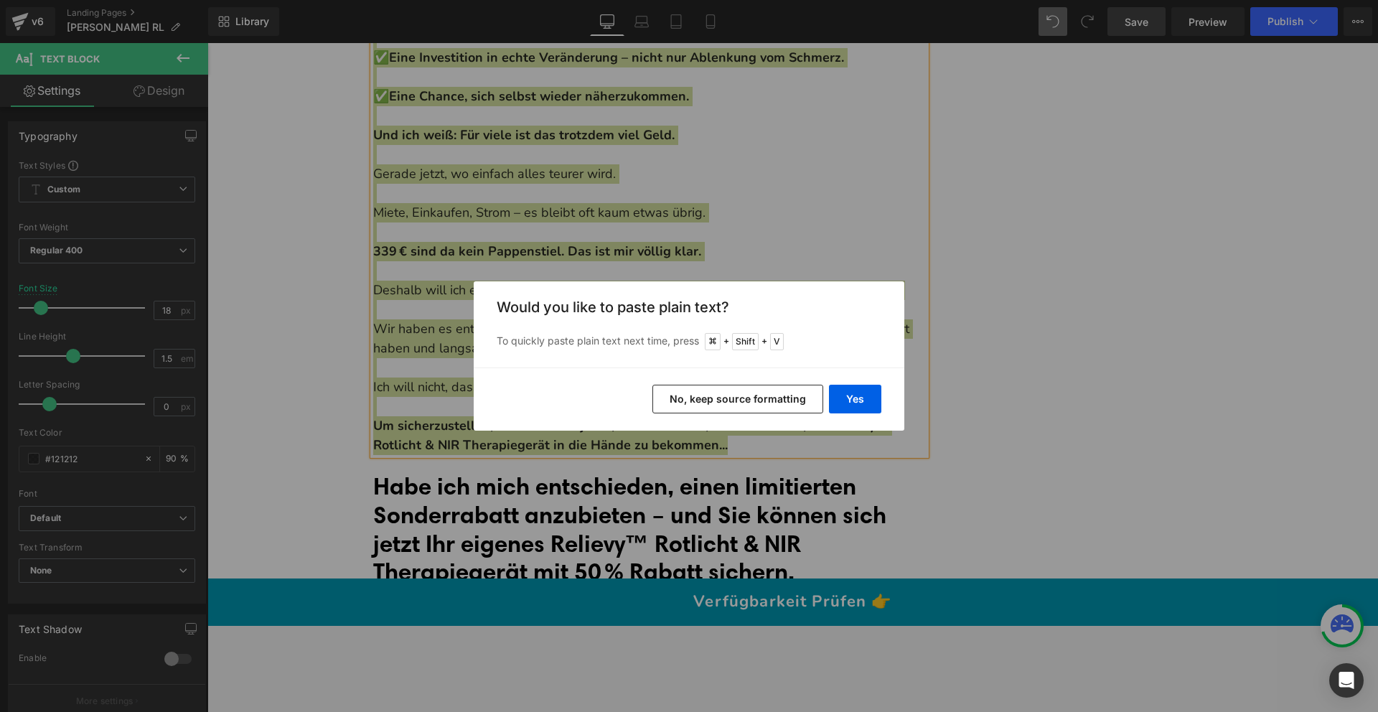
drag, startPoint x: 732, startPoint y: 402, endPoint x: 523, endPoint y: 357, distance: 214.4
click at [732, 402] on button "No, keep source formatting" at bounding box center [737, 399] width 171 height 29
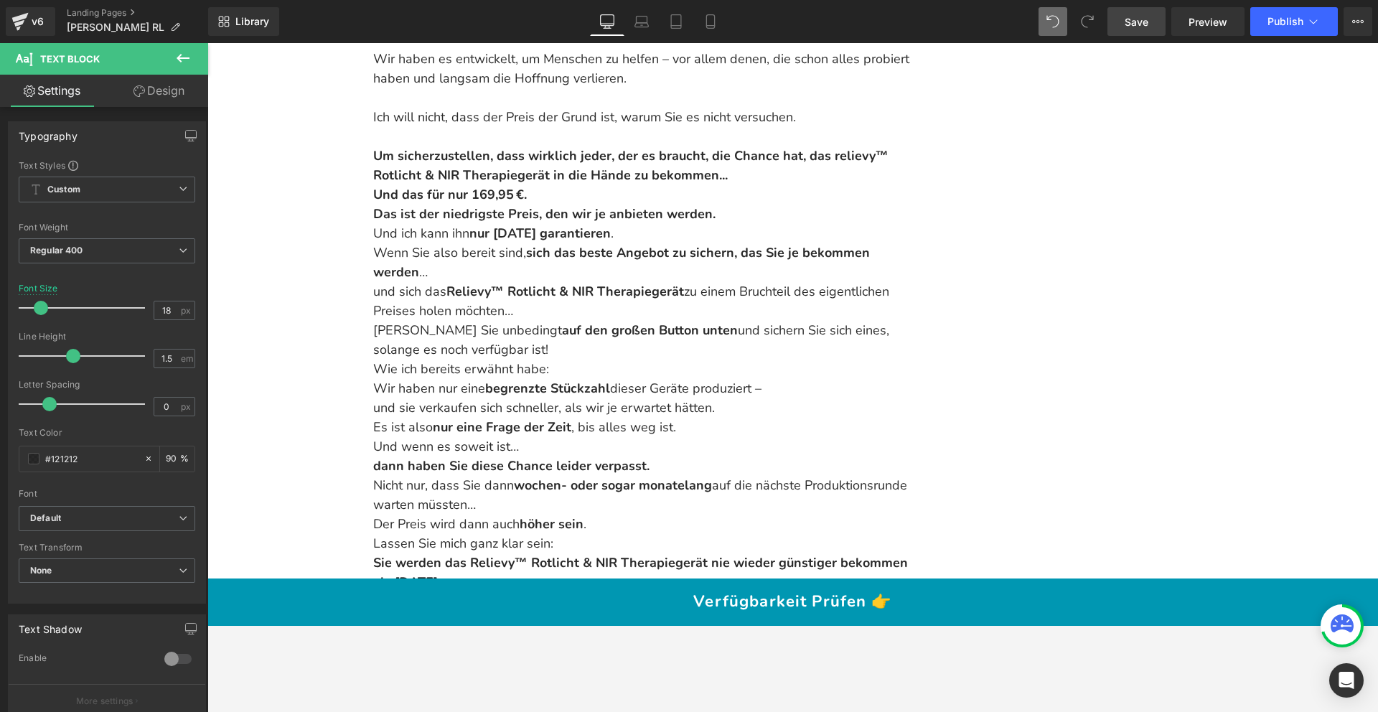
scroll to position [16370, 0]
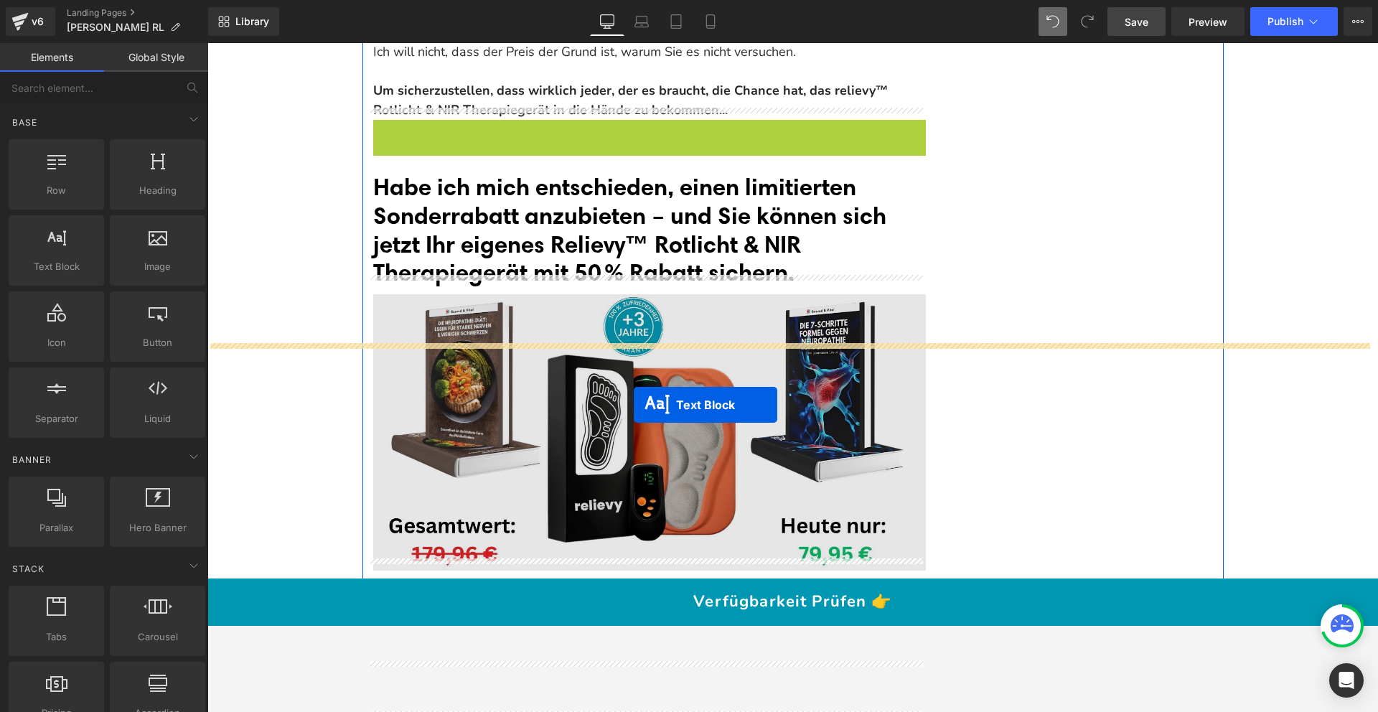
scroll to position [16922, 0]
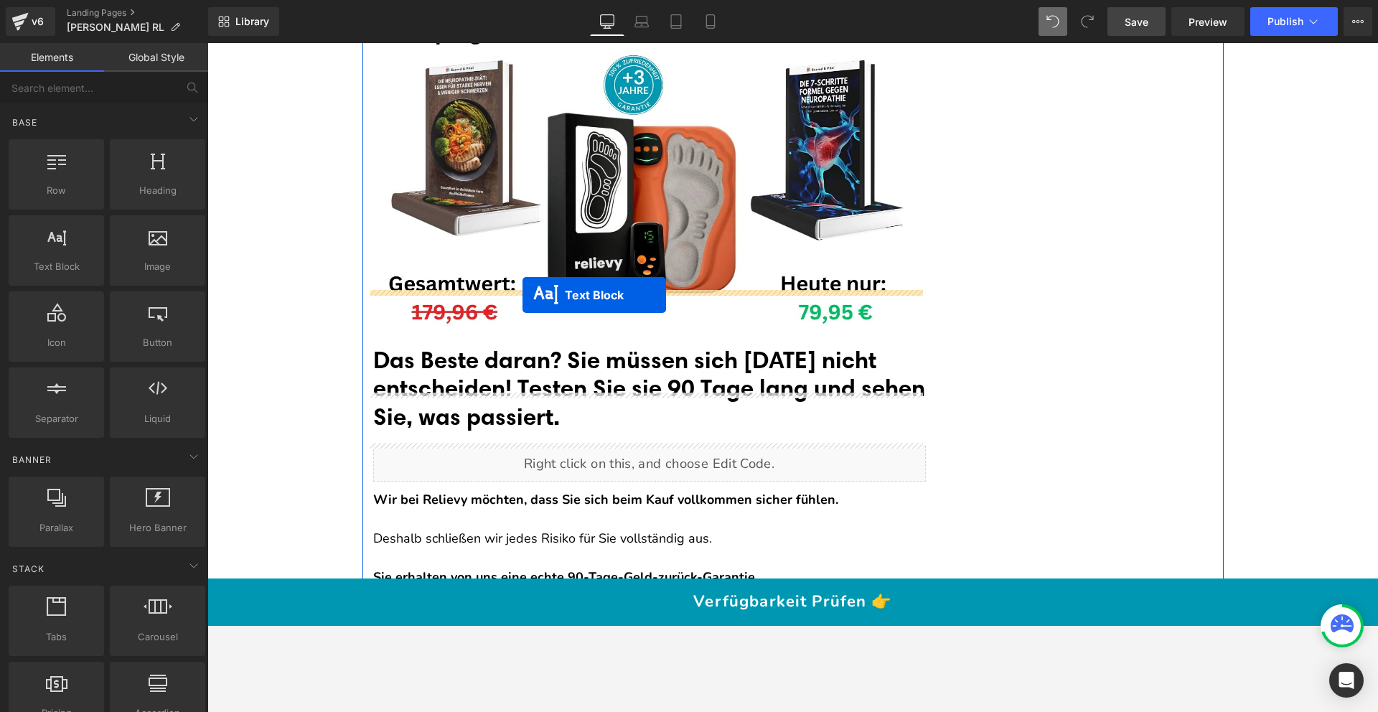
drag, startPoint x: 626, startPoint y: 401, endPoint x: 523, endPoint y: 294, distance: 148.7
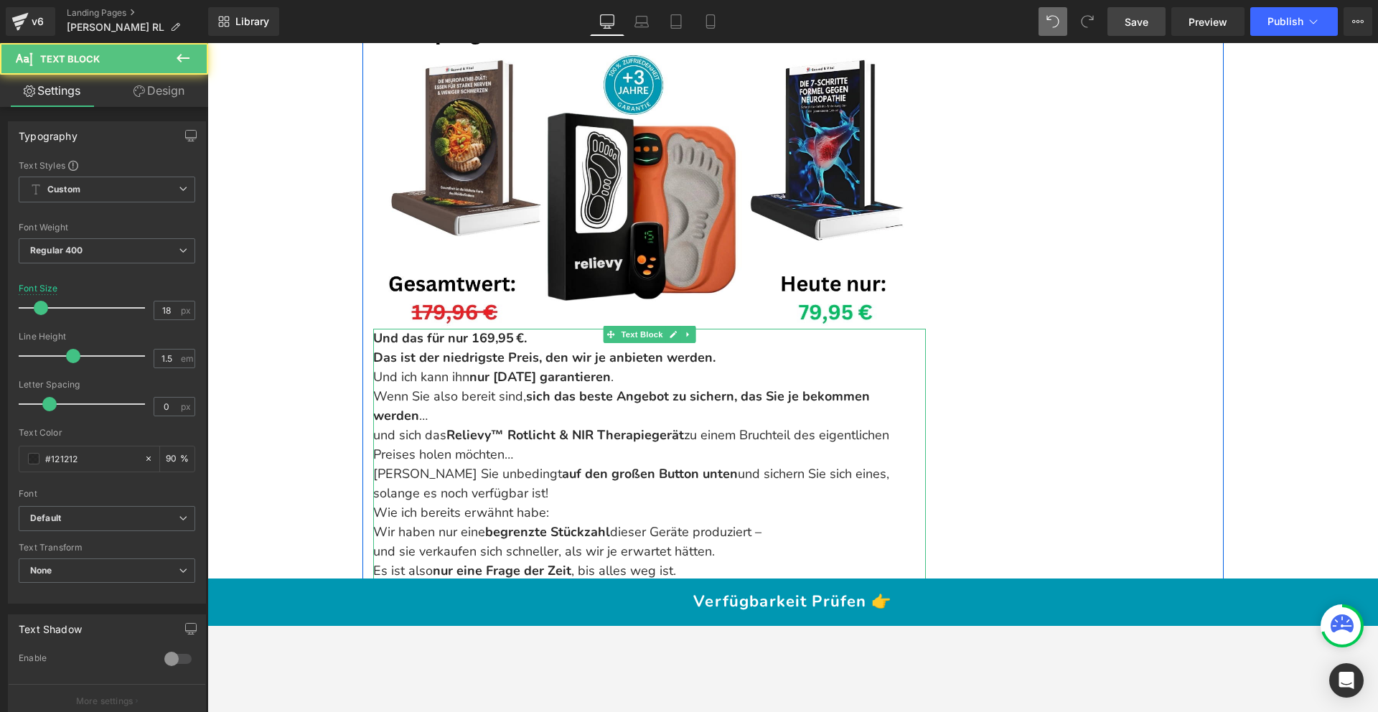
click at [527, 329] on p "Und das für nur 169,95 €." at bounding box center [649, 338] width 553 height 19
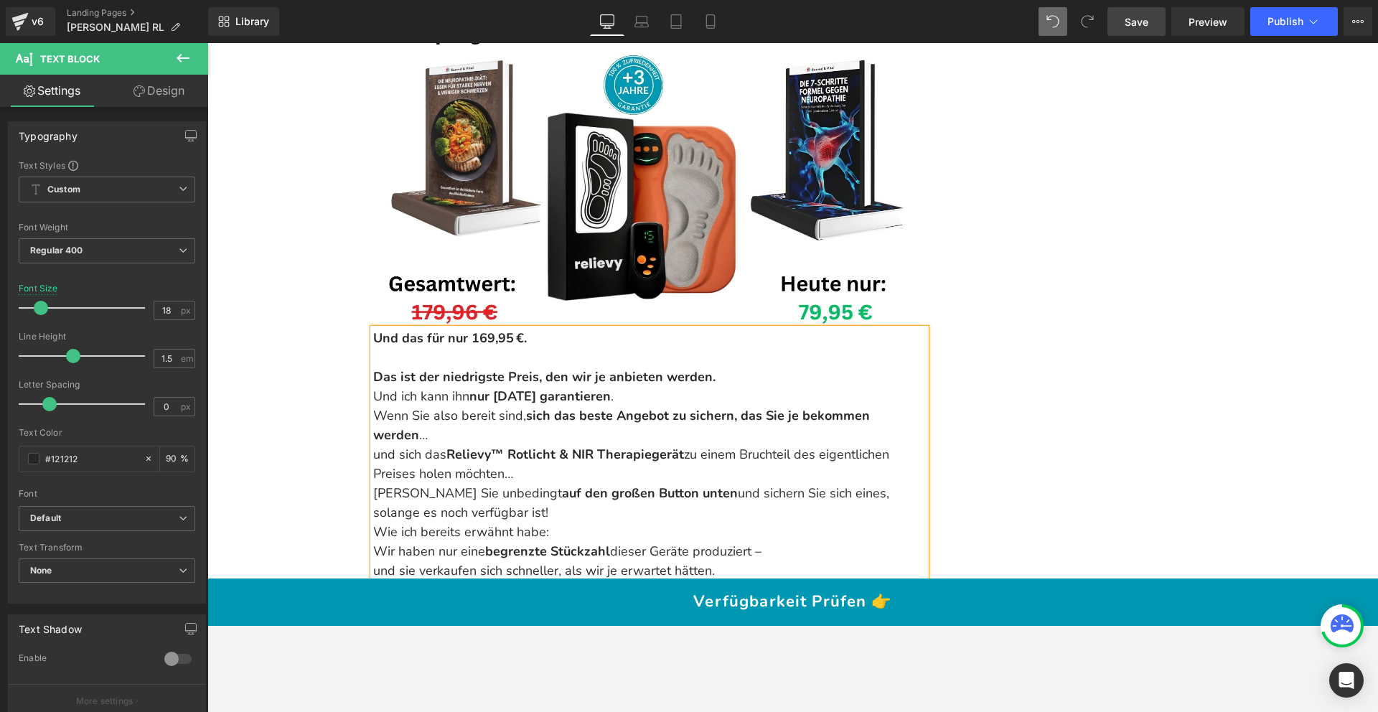
click at [729, 368] on p "Das ist der niedrigste Preis, den wir je anbieten werden." at bounding box center [649, 377] width 553 height 19
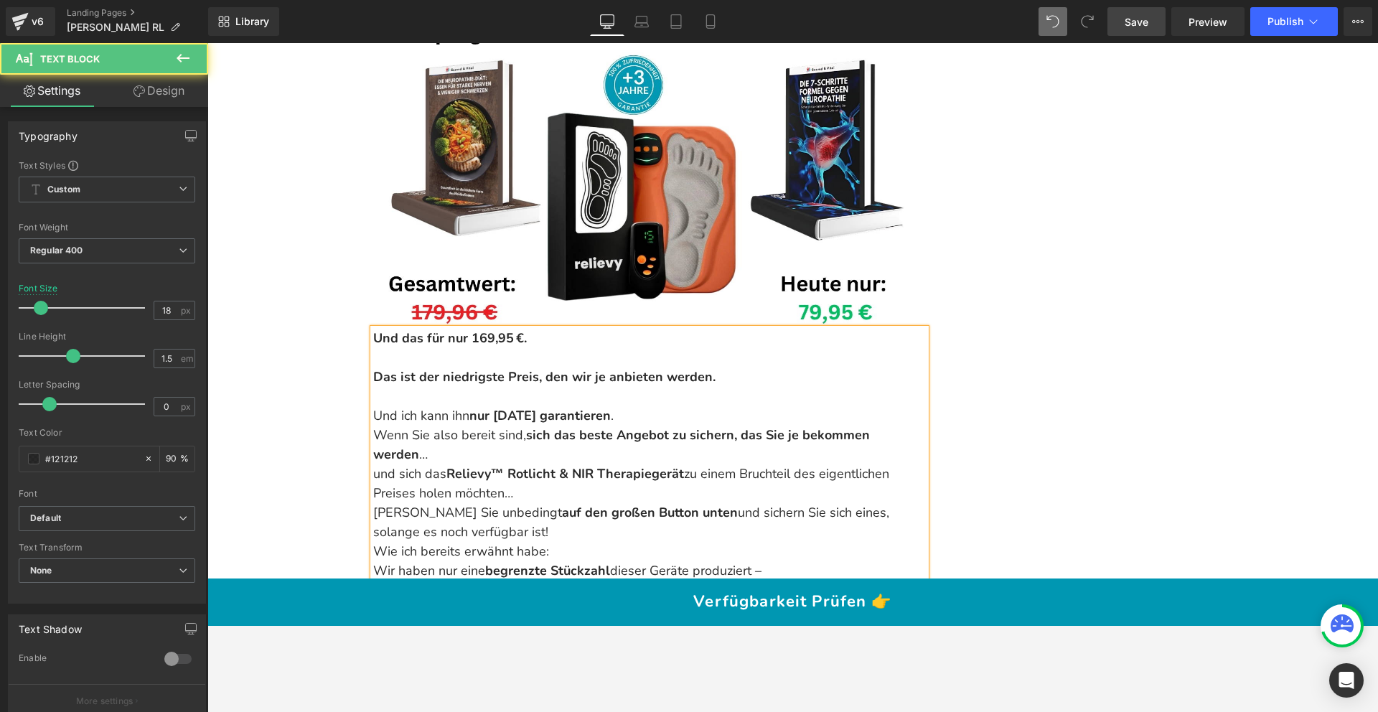
click at [624, 406] on p "Und ich kann ihn nur heute garantieren ." at bounding box center [649, 415] width 553 height 19
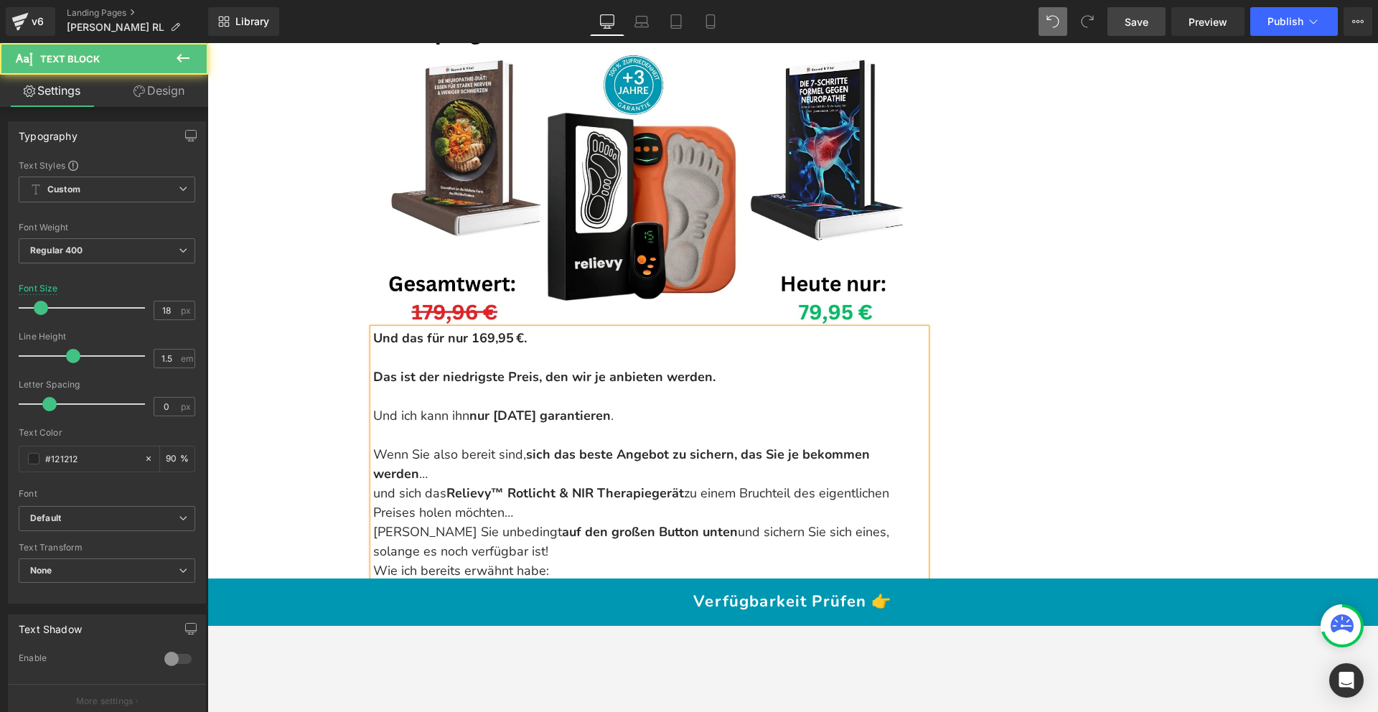
click at [508, 445] on p "Wenn Sie also bereit sind, sich das beste Angebot zu sichern, das Sie je bekomm…" at bounding box center [649, 464] width 553 height 39
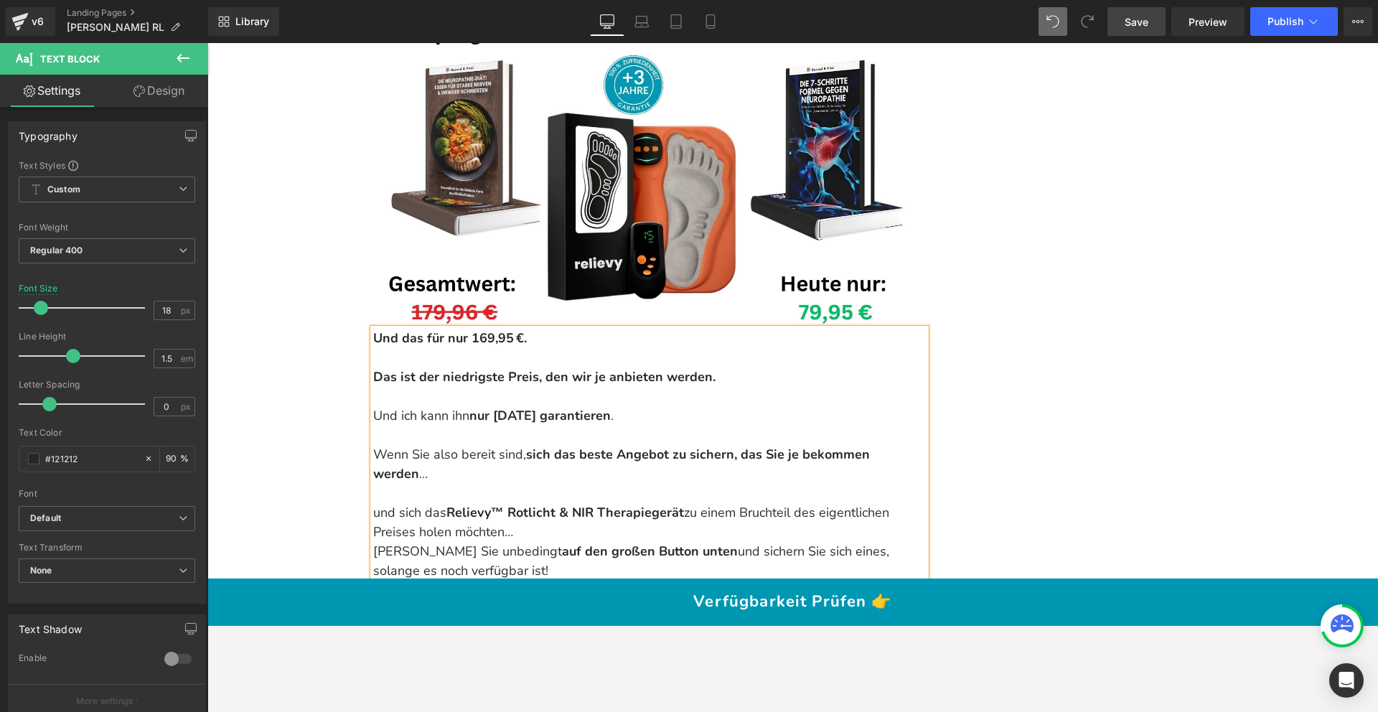
click at [538, 503] on p "und sich das Relievy™ Rotlicht & NIR Therapiegerät zu einem Bruchteil des eigen…" at bounding box center [649, 522] width 553 height 39
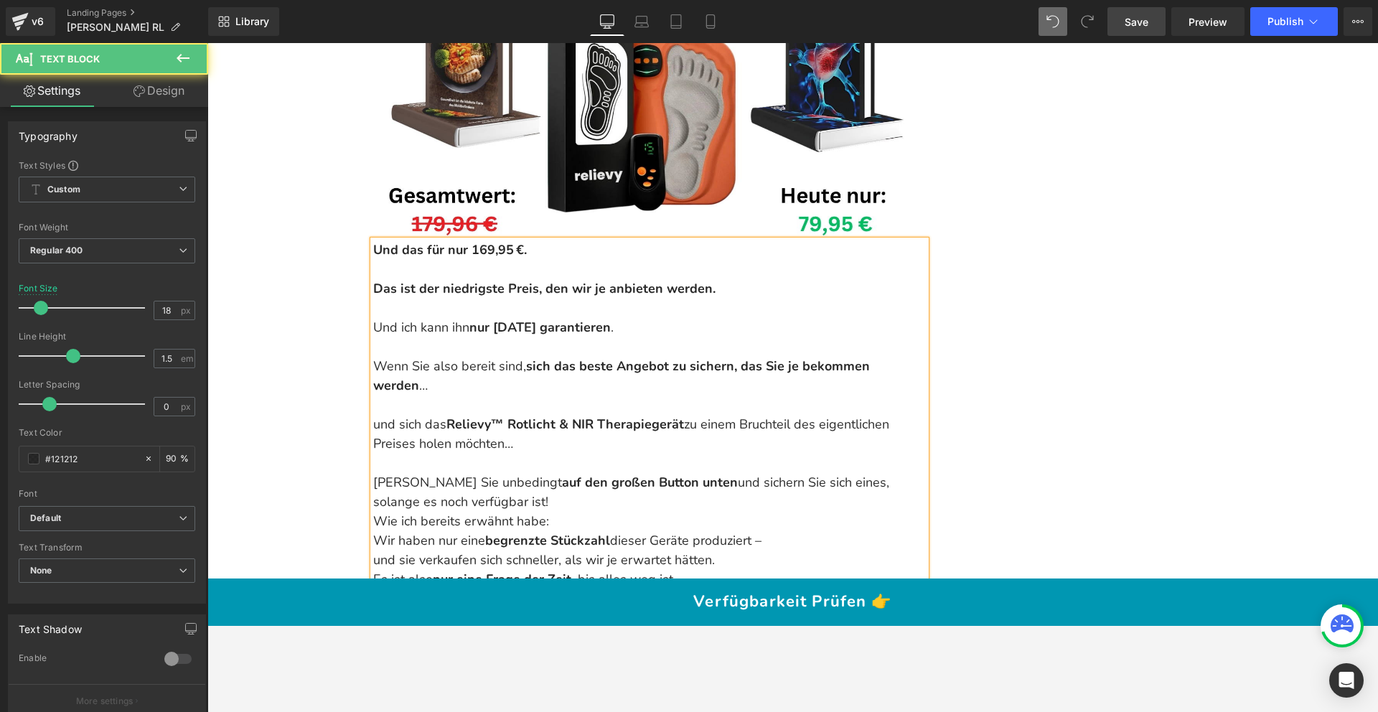
scroll to position [17122, 0]
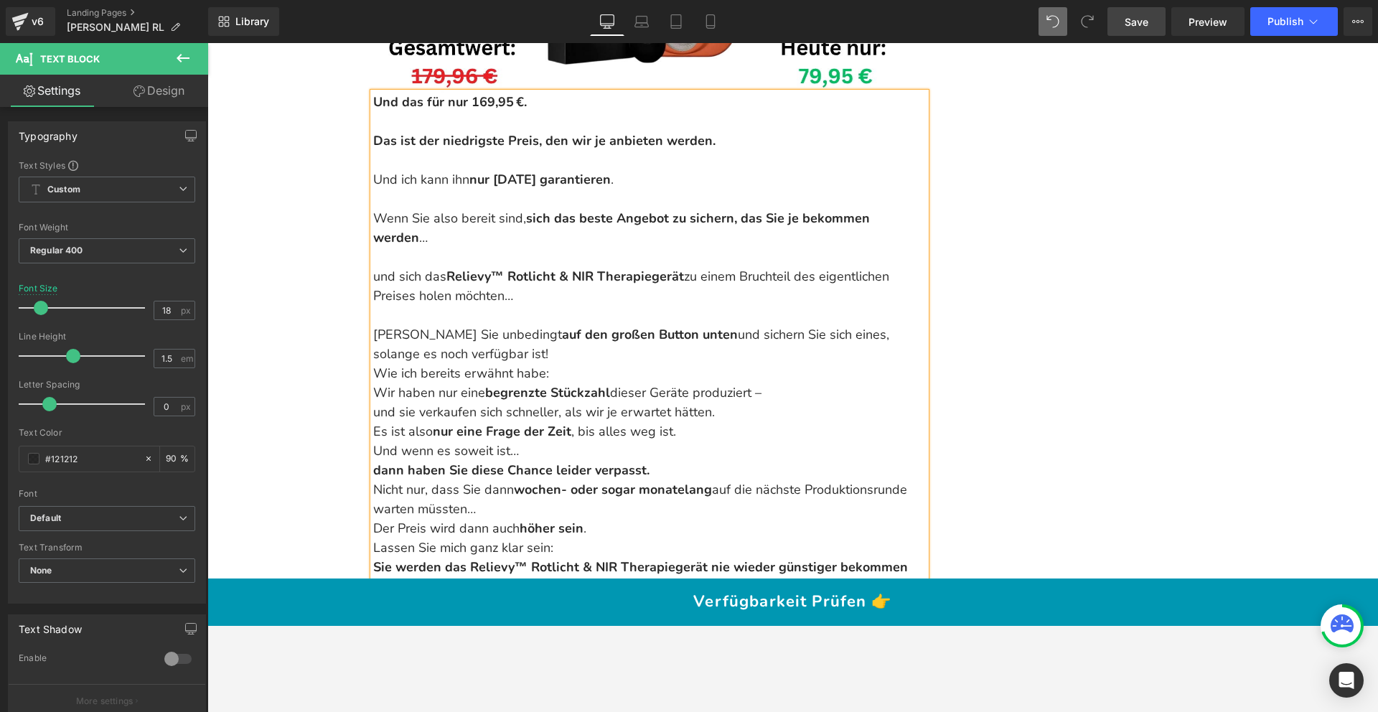
click at [533, 325] on p "Dann klicken Sie unbedingt auf den großen Button unten und sichern Sie sich ein…" at bounding box center [649, 344] width 553 height 39
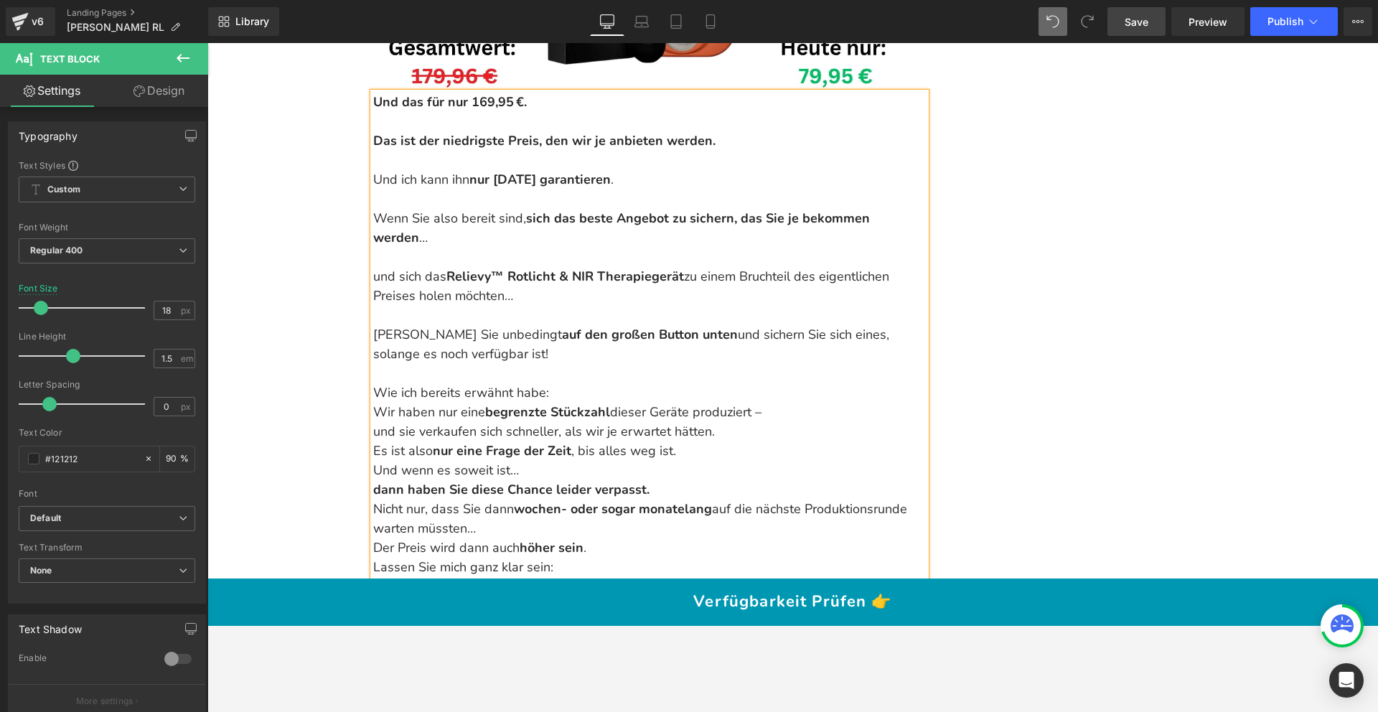
click at [373, 383] on p "Wie ich bereits erwähnt habe: Wir haben nur eine begrenzte Stückzahl dieser Ger…" at bounding box center [649, 412] width 553 height 58
click at [373, 394] on p "Wie ich bereits erwähnt habe: Wir haben nur eine begrenzte Stückzahl dieser Ger…" at bounding box center [649, 412] width 553 height 58
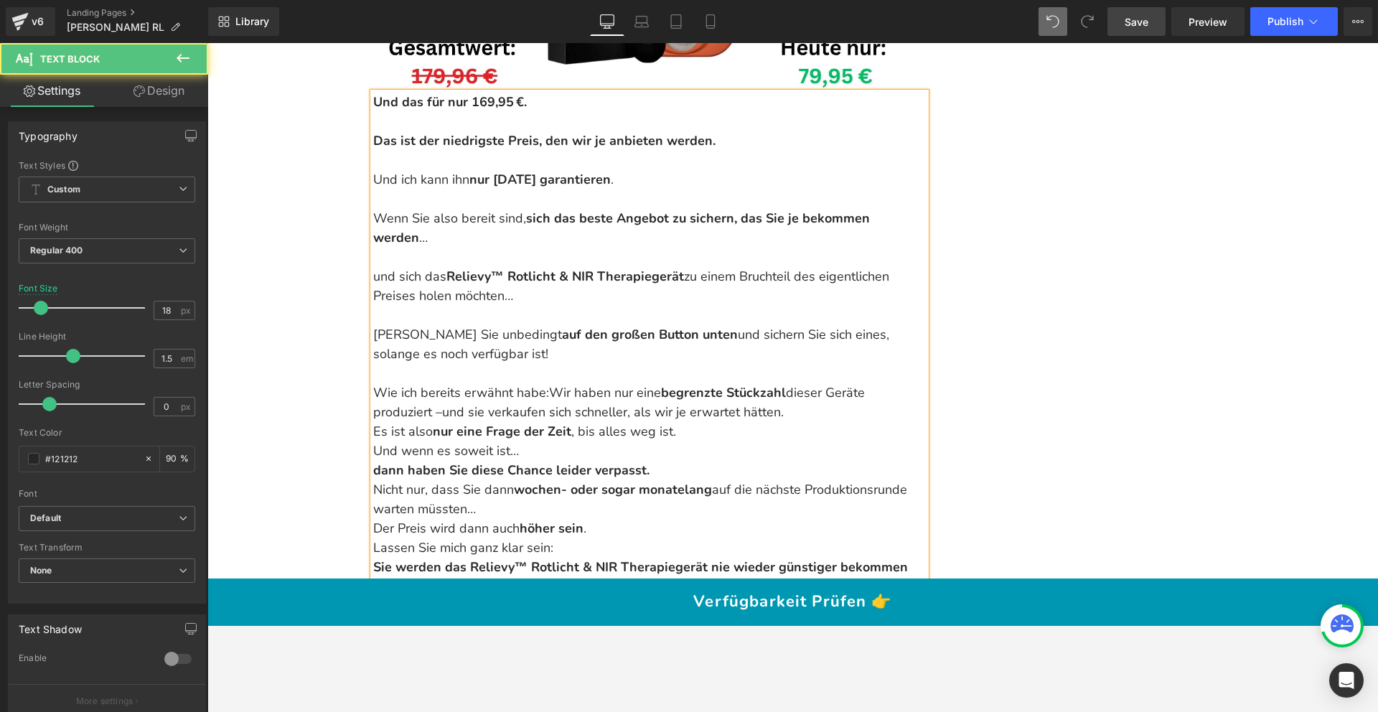
click at [803, 383] on p "Wie ich bereits erwähnt habe: Wir haben nur eine begrenzte Stückzahl dieser Ger…" at bounding box center [649, 402] width 553 height 39
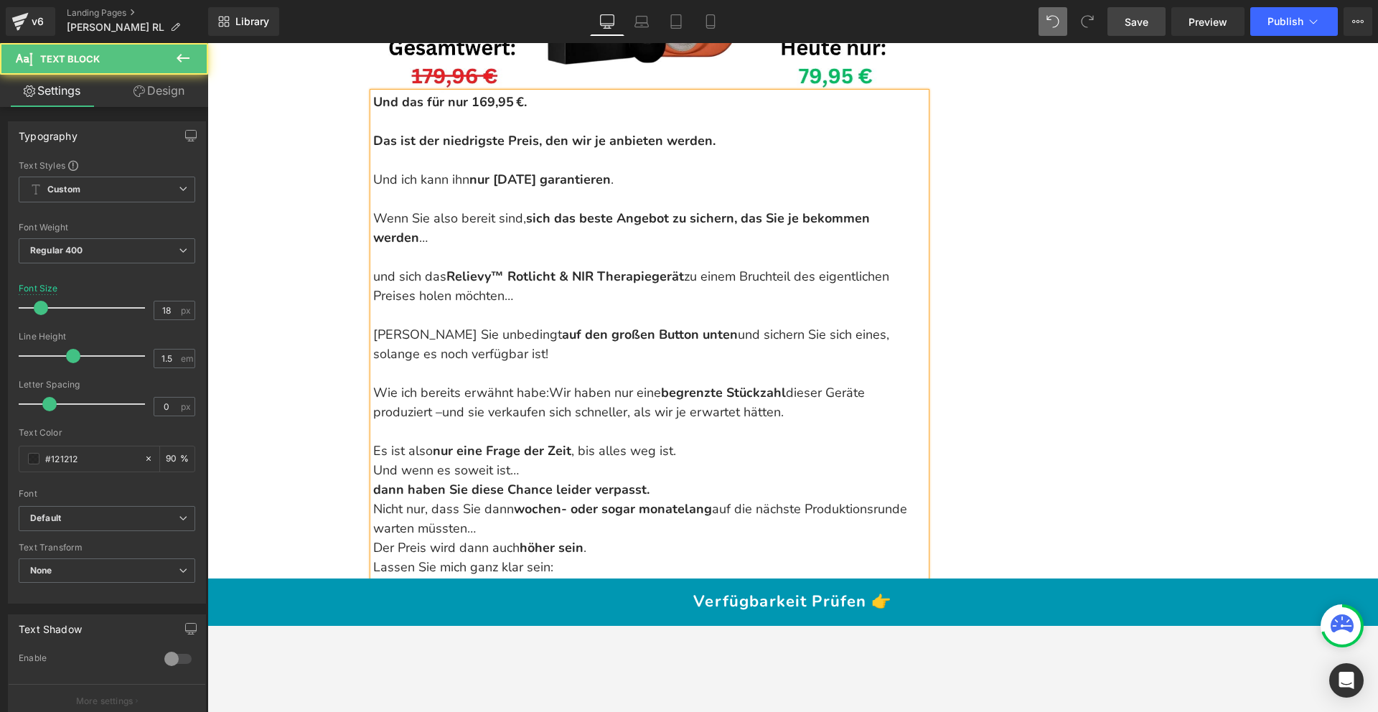
click at [688, 441] on p "Es ist also nur eine Frage der Zeit , bis alles weg ist." at bounding box center [649, 450] width 553 height 19
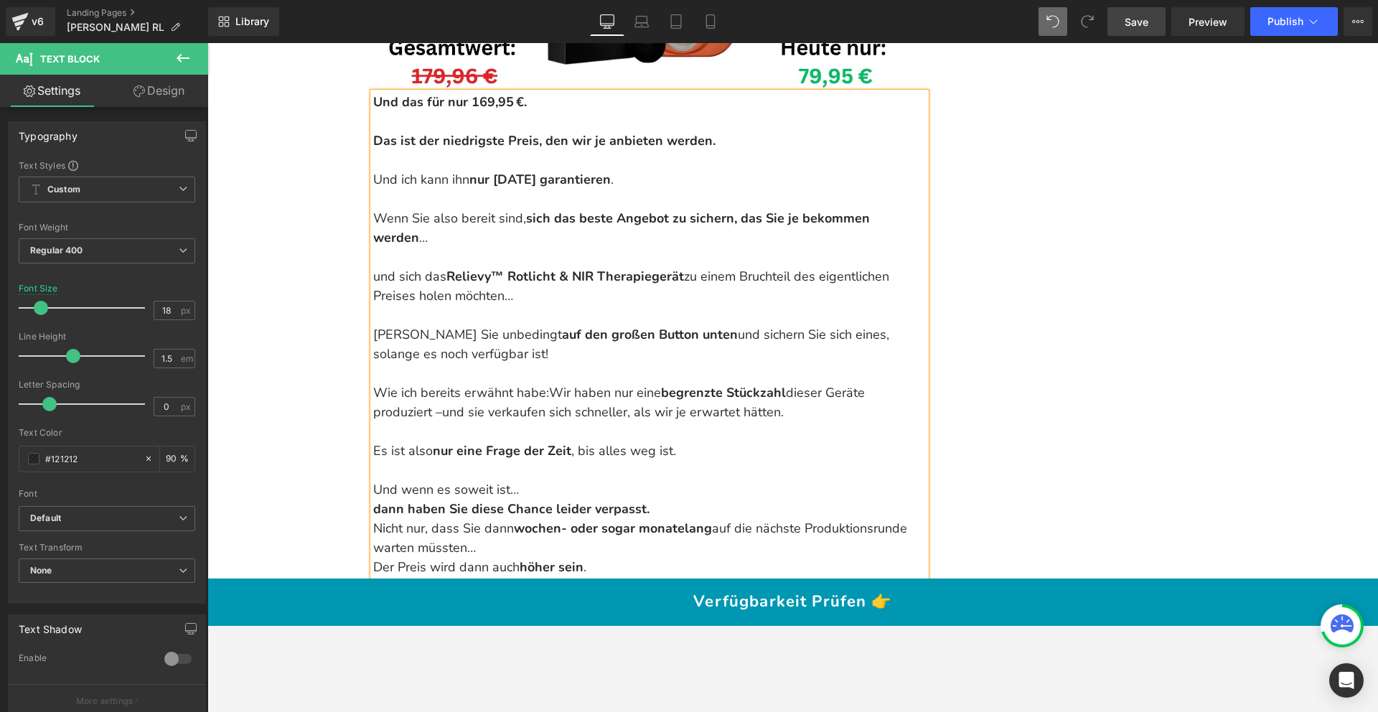
click at [583, 480] on p "Und wenn es soweit ist… dann haben Sie diese Chance leider verpasst." at bounding box center [649, 499] width 553 height 39
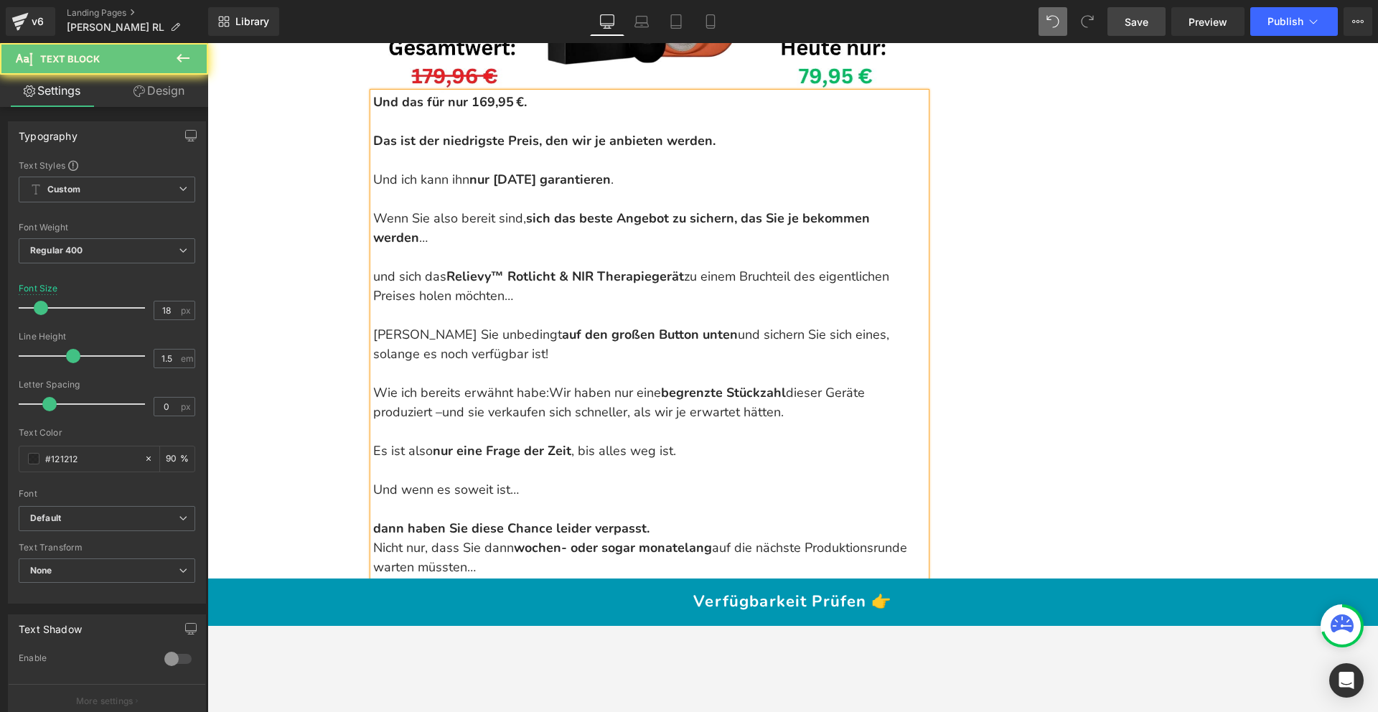
click at [670, 500] on p "dann haben Sie diese Chance leider verpasst." at bounding box center [649, 519] width 553 height 39
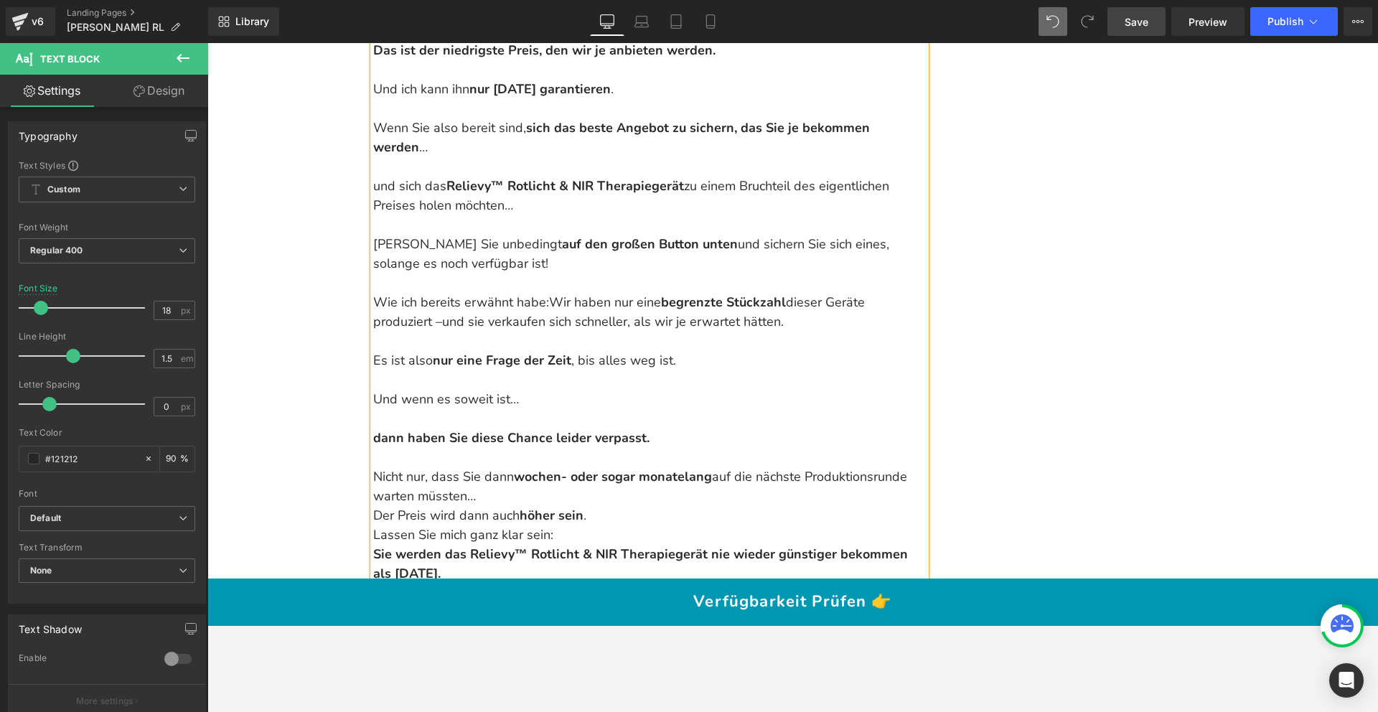
scroll to position [17249, 0]
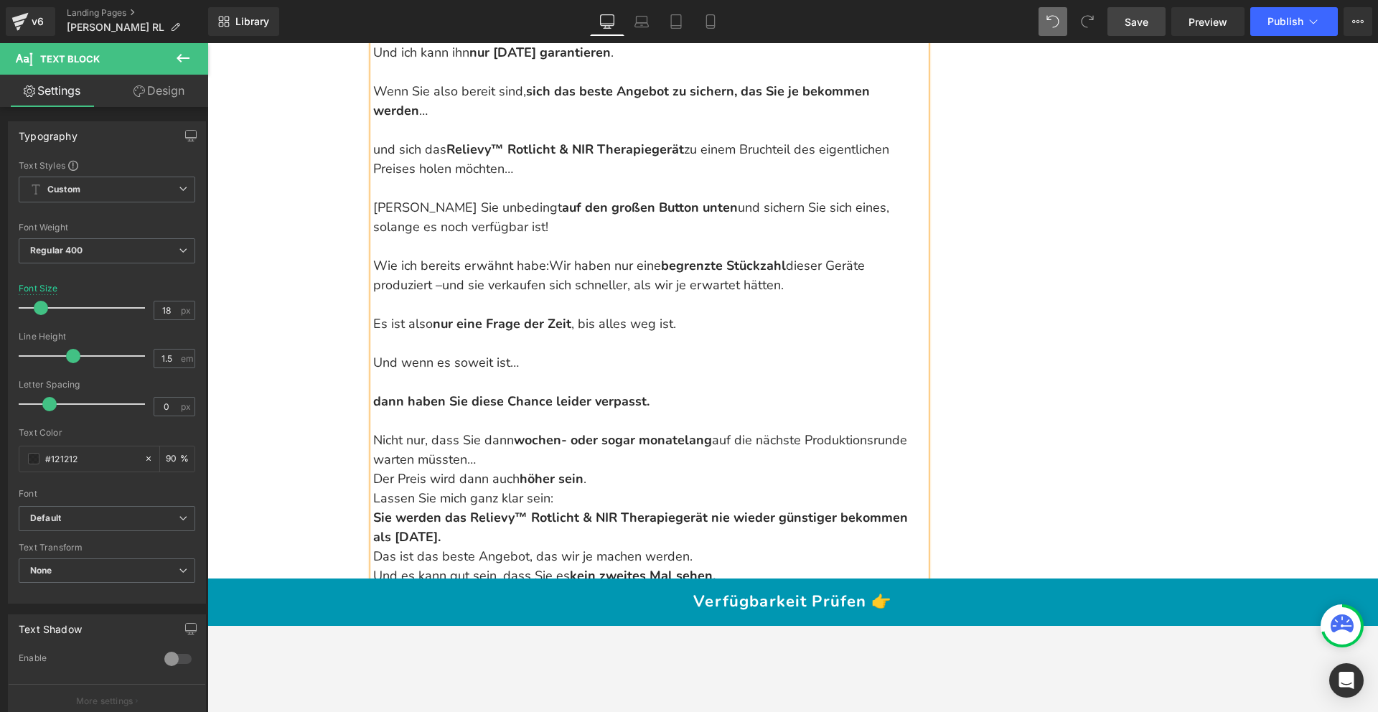
click at [543, 431] on p "Nicht nur, dass Sie dann wochen- oder sogar monatelang auf die nächste Produkti…" at bounding box center [649, 450] width 553 height 39
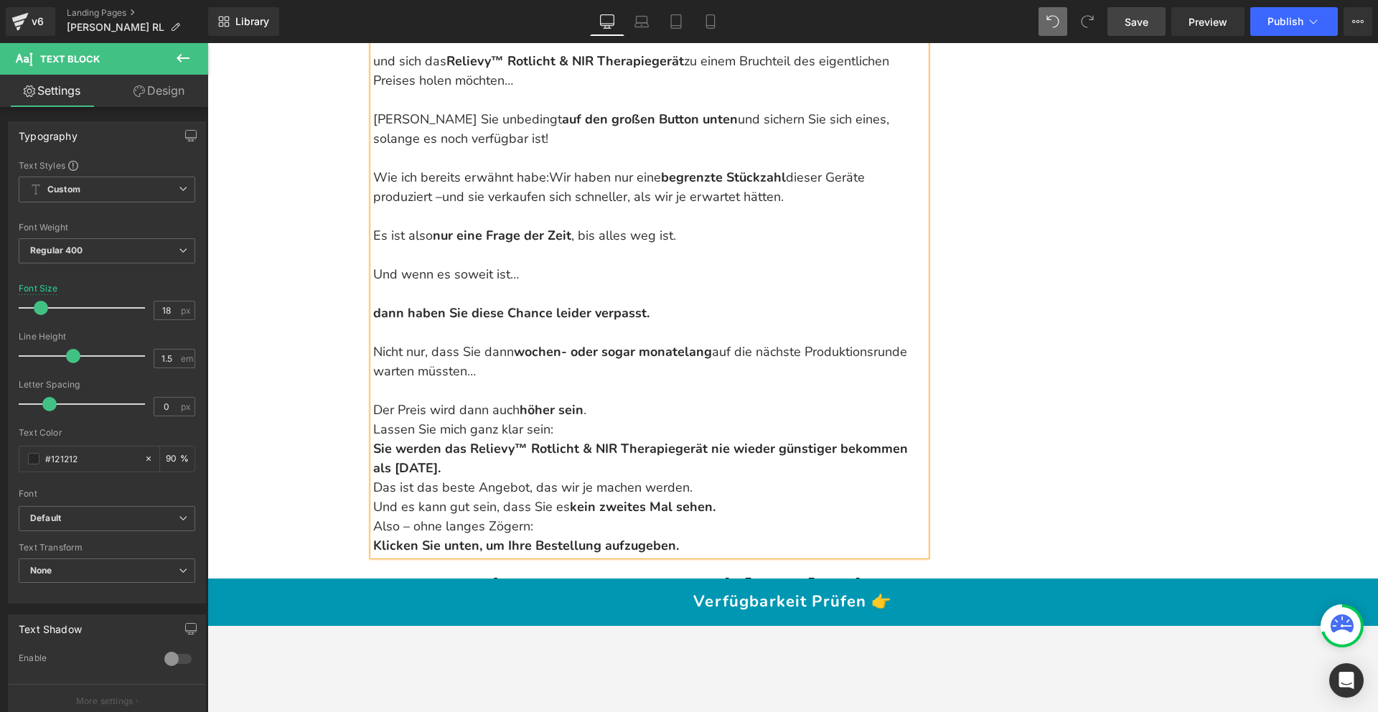
scroll to position [17344, 0]
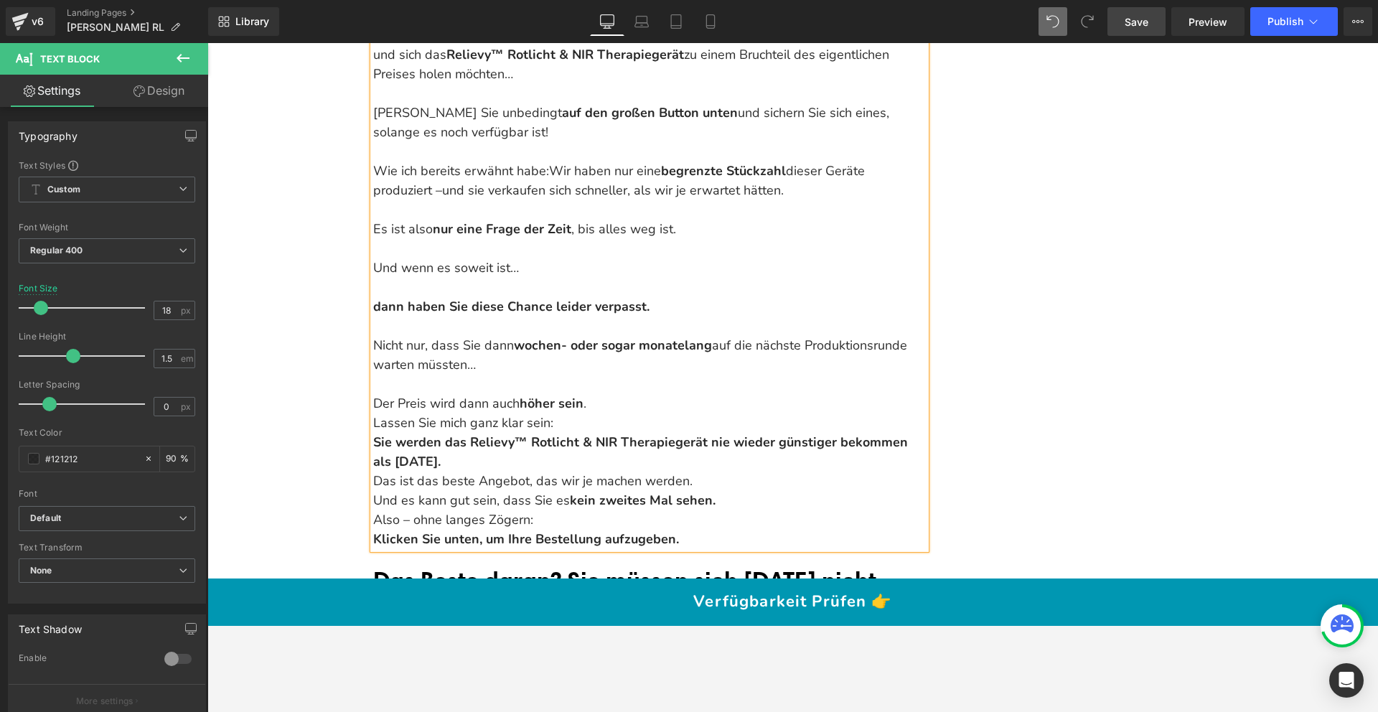
click at [594, 394] on p "Der Preis wird dann auch höher sein ." at bounding box center [649, 403] width 553 height 19
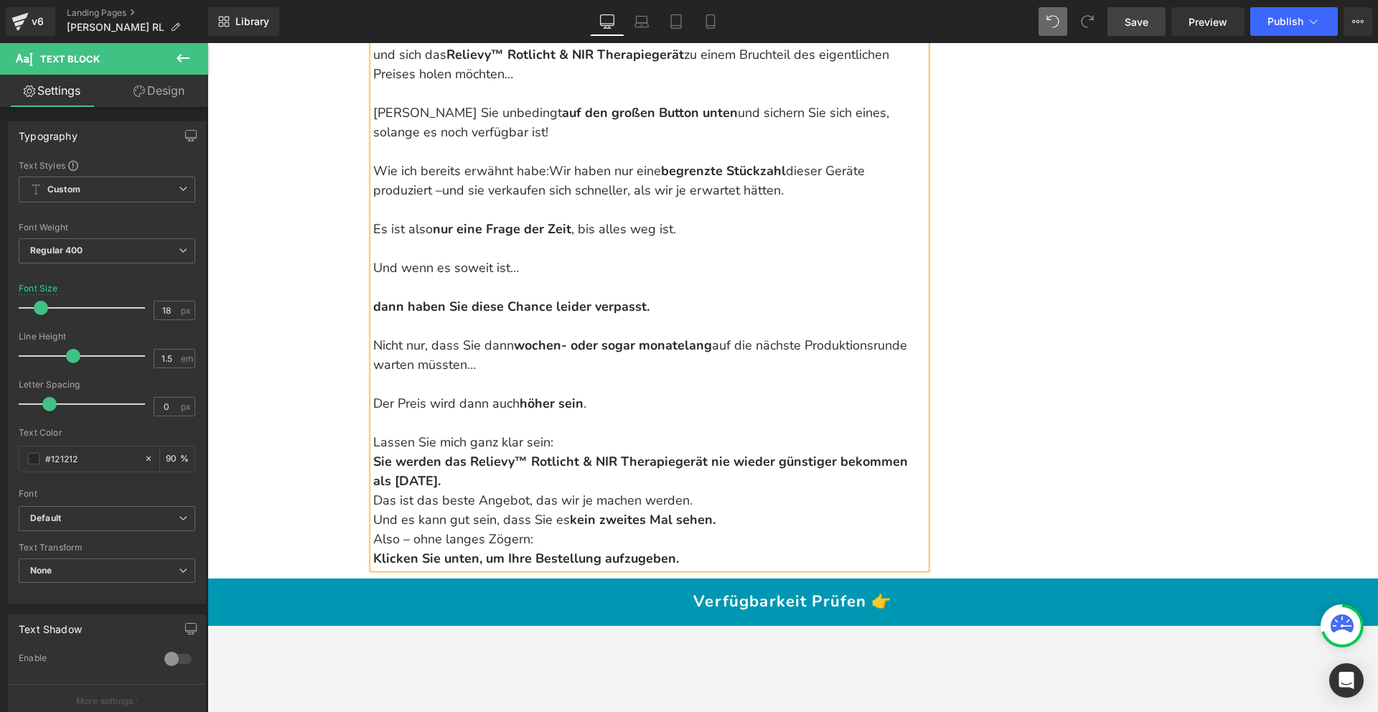
click at [373, 453] on strong "Sie werden das Relievy™ Rotlicht & NIR Therapiegerät nie wieder günstiger bekom…" at bounding box center [640, 471] width 535 height 37
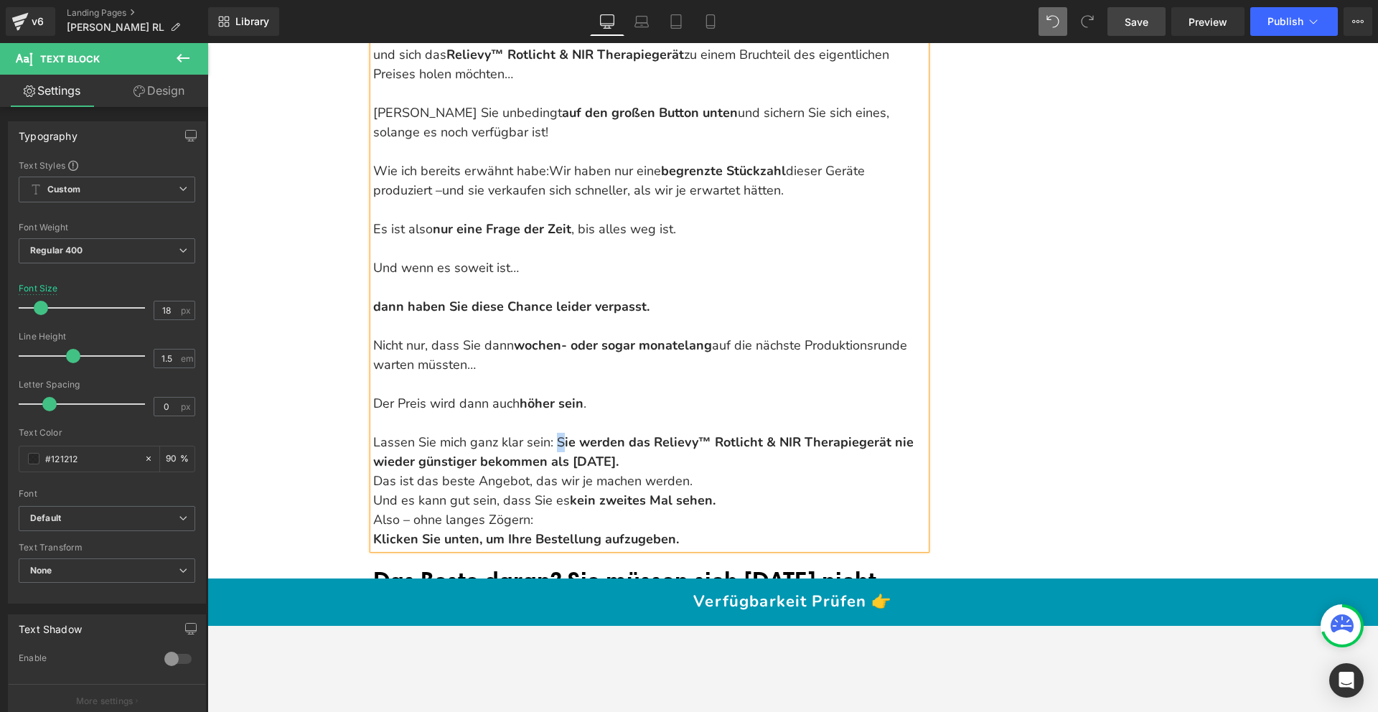
click at [556, 433] on p "Lassen Sie mich ganz klar sein: S ie werden das Relievy™ Rotlicht & NIR Therapi…" at bounding box center [649, 452] width 553 height 39
click at [0, 0] on icon at bounding box center [0, 0] width 0 height 0
click at [617, 433] on p "Lassen Sie mich ganz klar sein: S ie werden das Relievy™ Rotlicht & NIR Therapi…" at bounding box center [649, 452] width 553 height 39
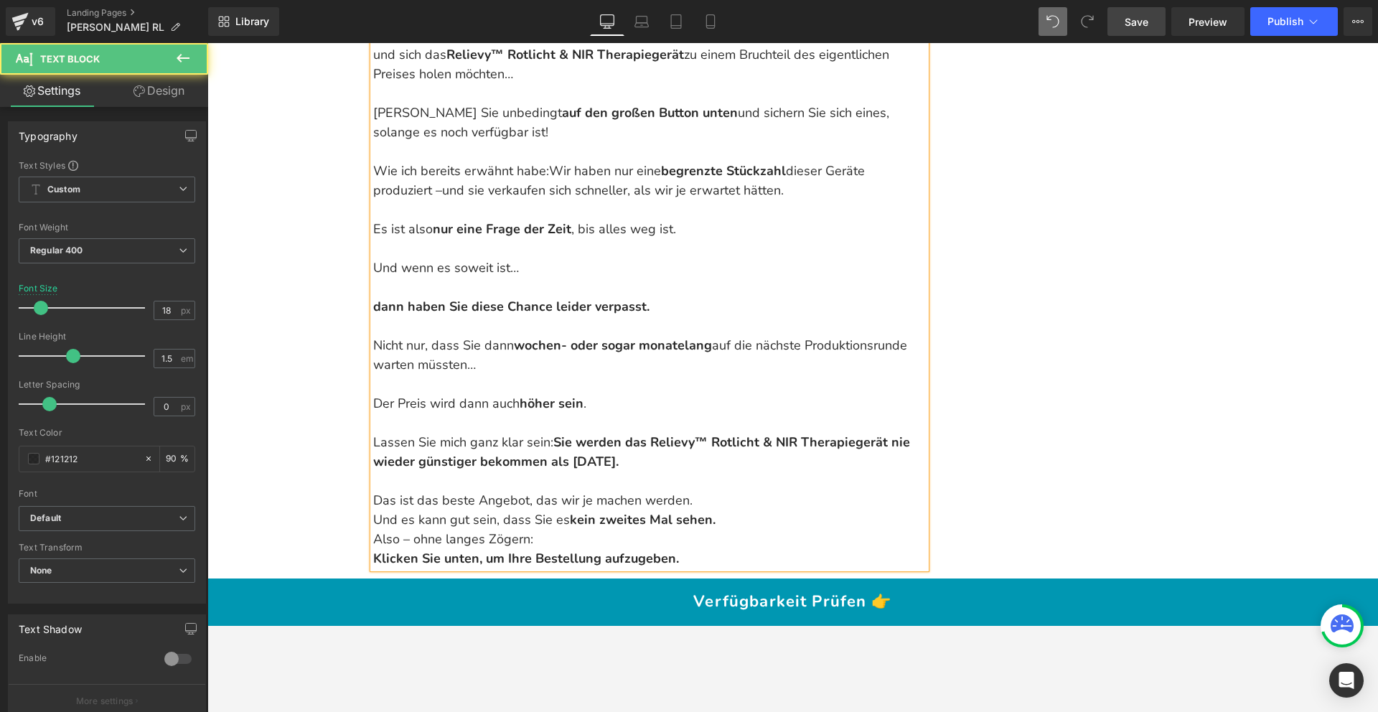
click at [693, 491] on p "Das ist das beste Angebot, das wir je machen werden." at bounding box center [649, 500] width 553 height 19
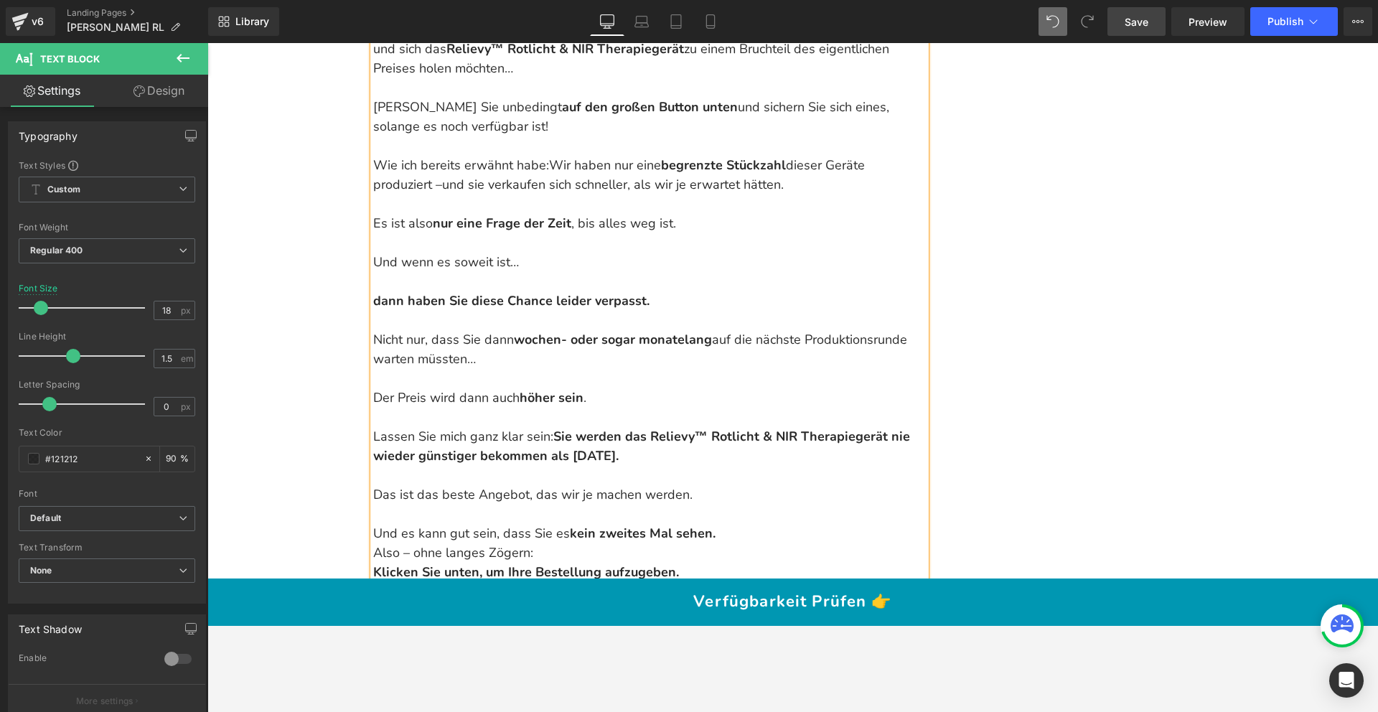
scroll to position [17363, 0]
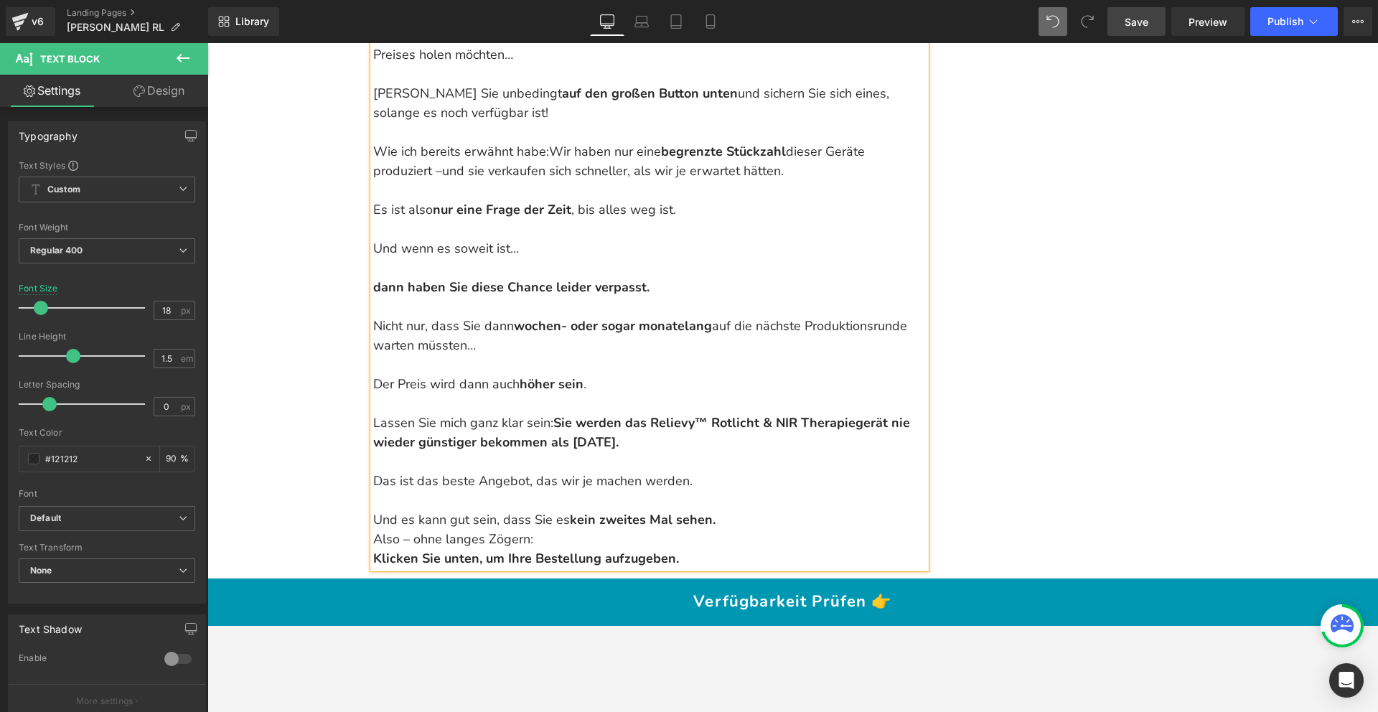
click at [721, 510] on p "Und es kann gut sein, dass Sie es kein zweites Mal sehen." at bounding box center [649, 519] width 553 height 19
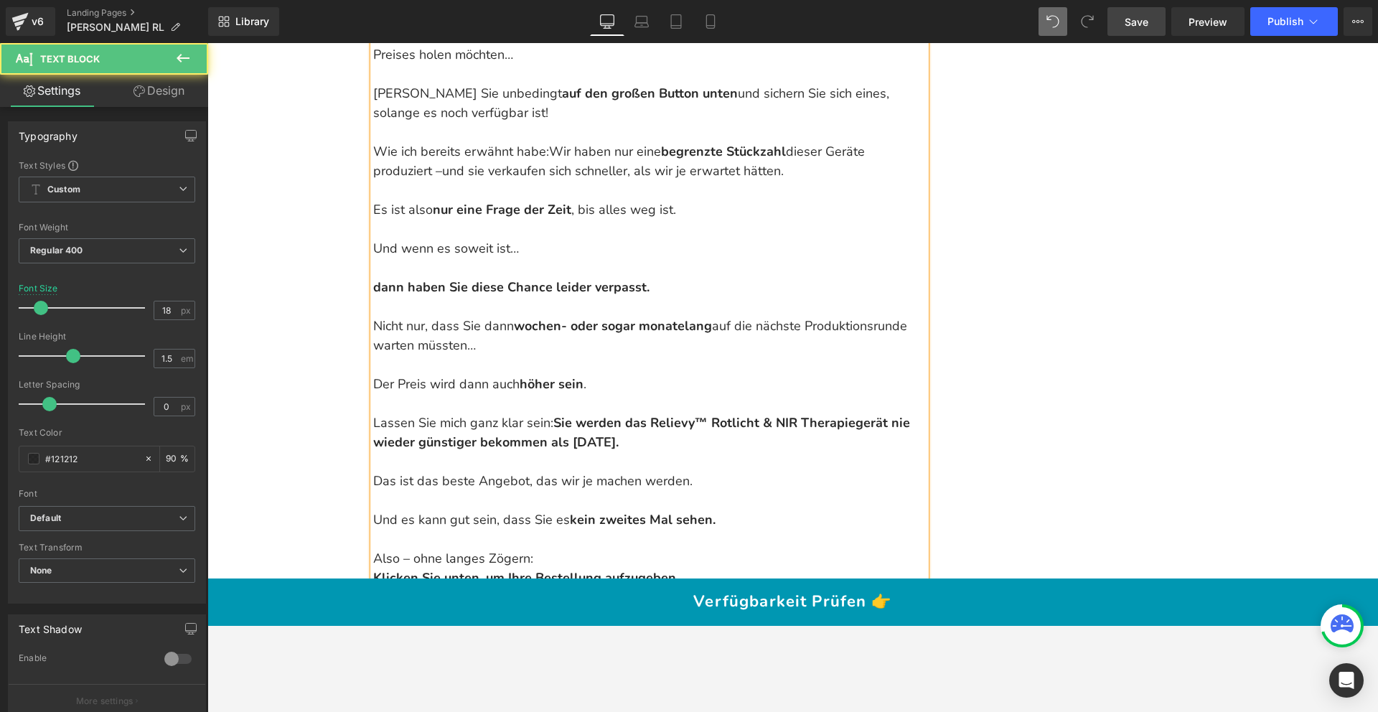
click at [373, 569] on strong "Klicken Sie unten, um Ihre Bestellung aufzugeben." at bounding box center [526, 577] width 306 height 17
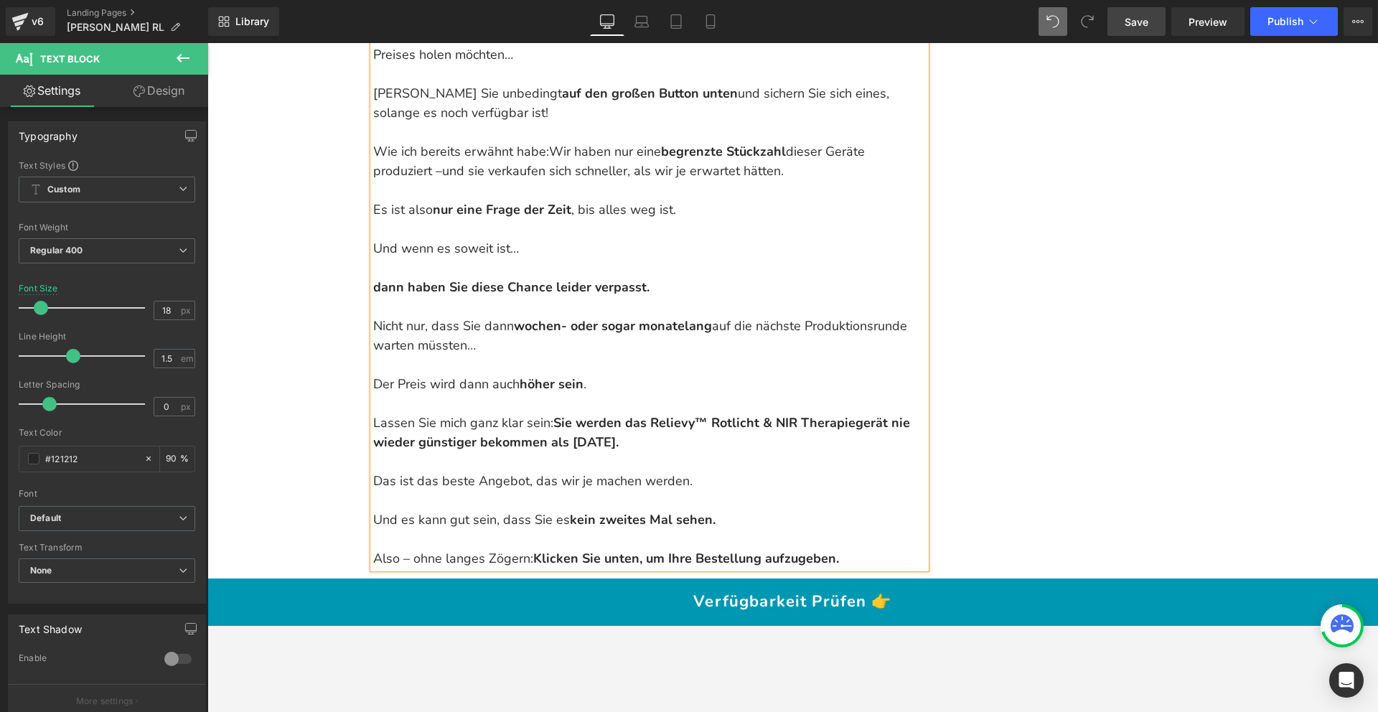
click at [1121, 27] on link "Save" at bounding box center [1137, 21] width 58 height 29
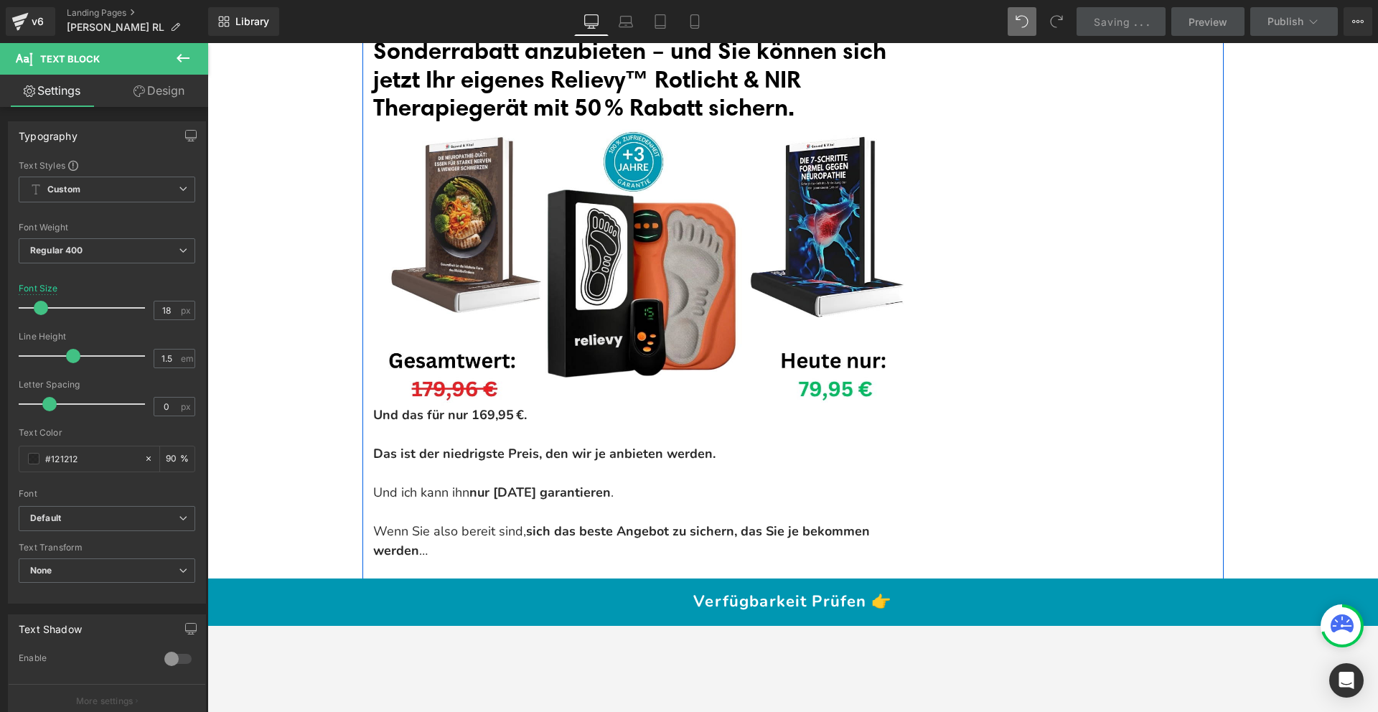
scroll to position [16712, 0]
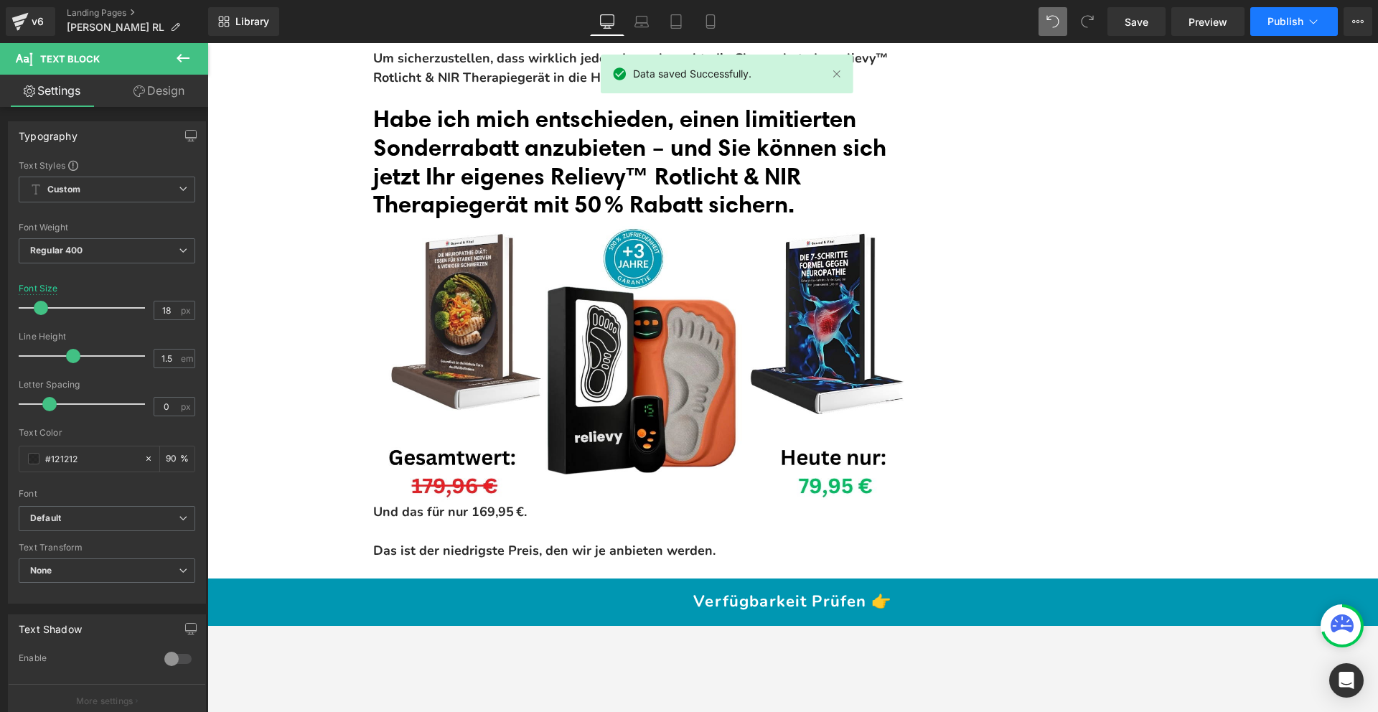
click at [1274, 21] on span "Publish" at bounding box center [1286, 21] width 36 height 11
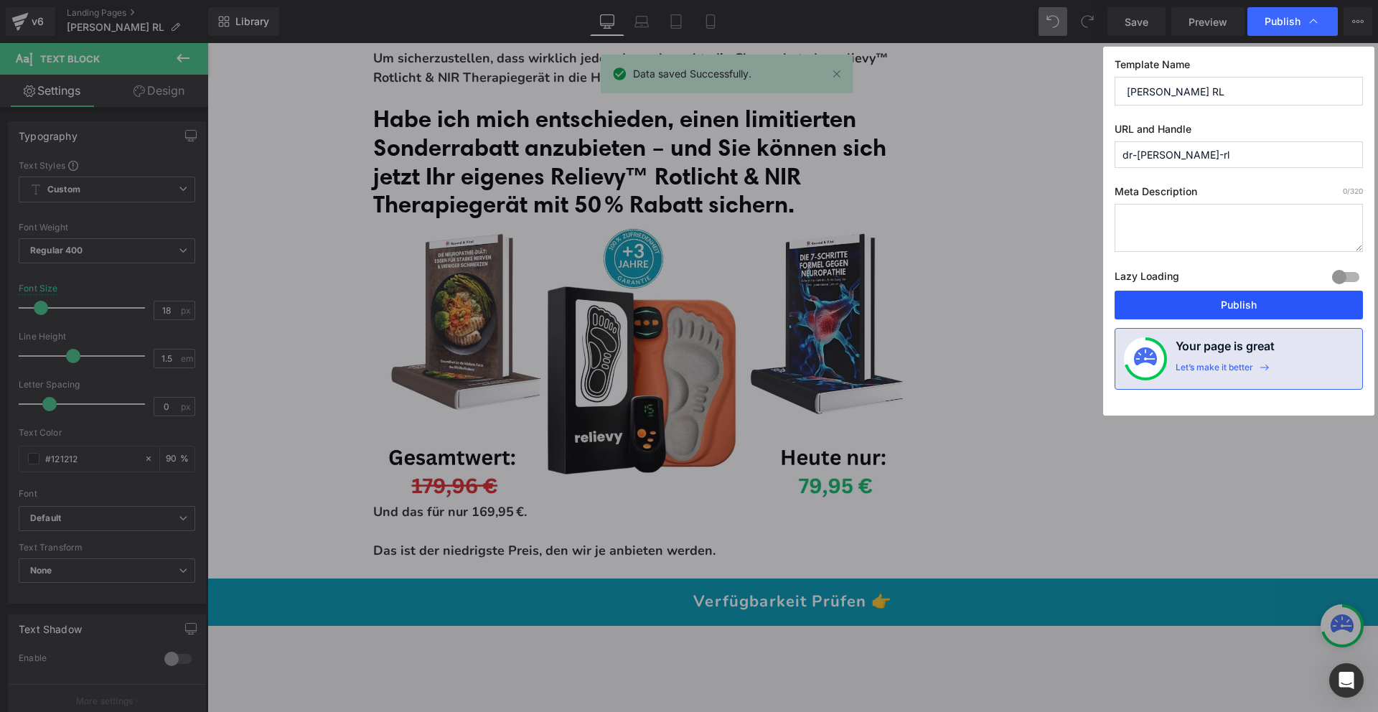
click at [1227, 306] on button "Publish" at bounding box center [1239, 305] width 248 height 29
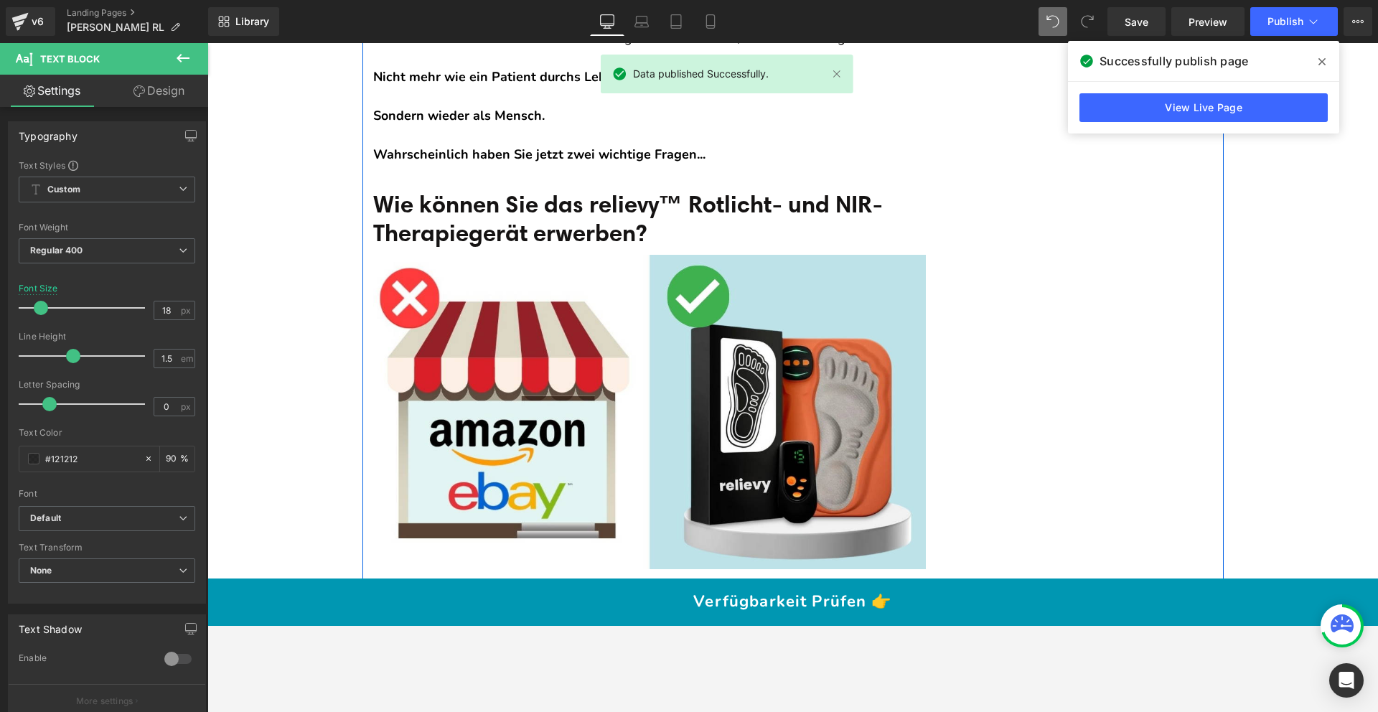
scroll to position [12894, 0]
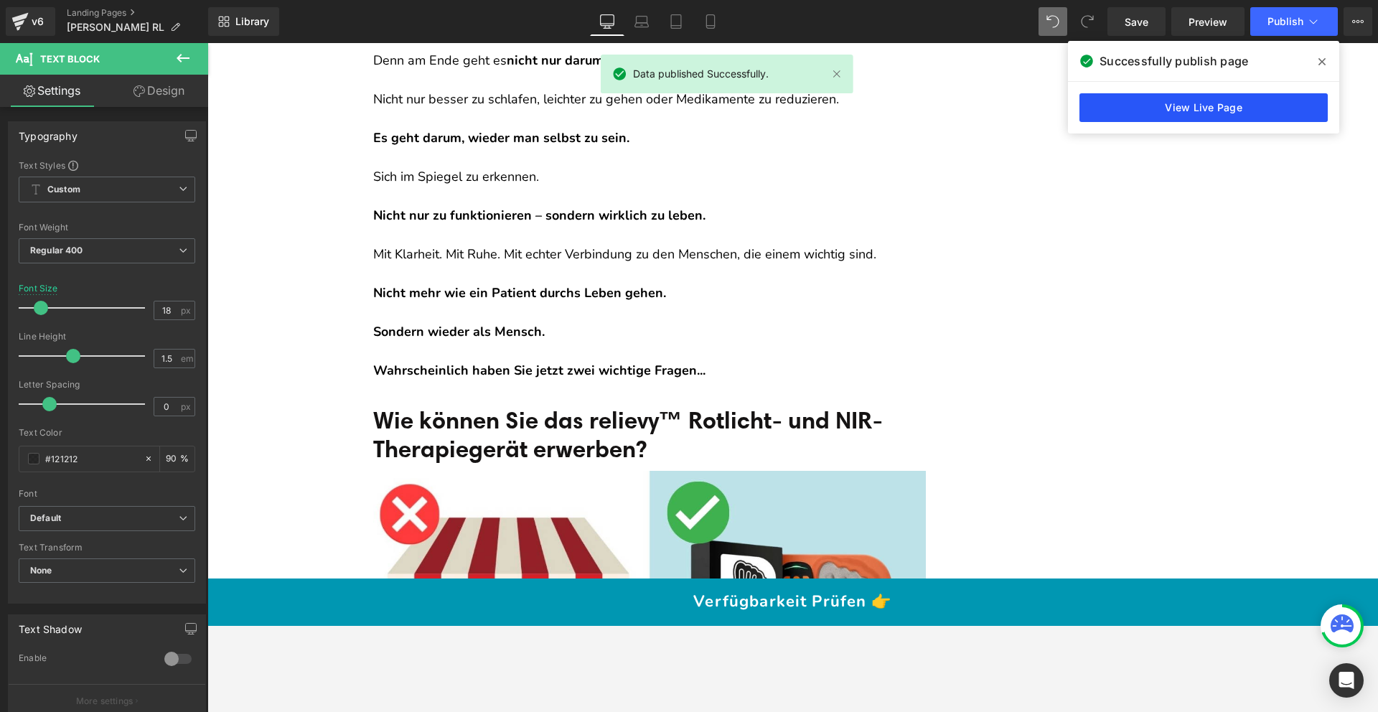
click at [1146, 109] on link "View Live Page" at bounding box center [1204, 107] width 248 height 29
